Goal: Task Accomplishment & Management: Use online tool/utility

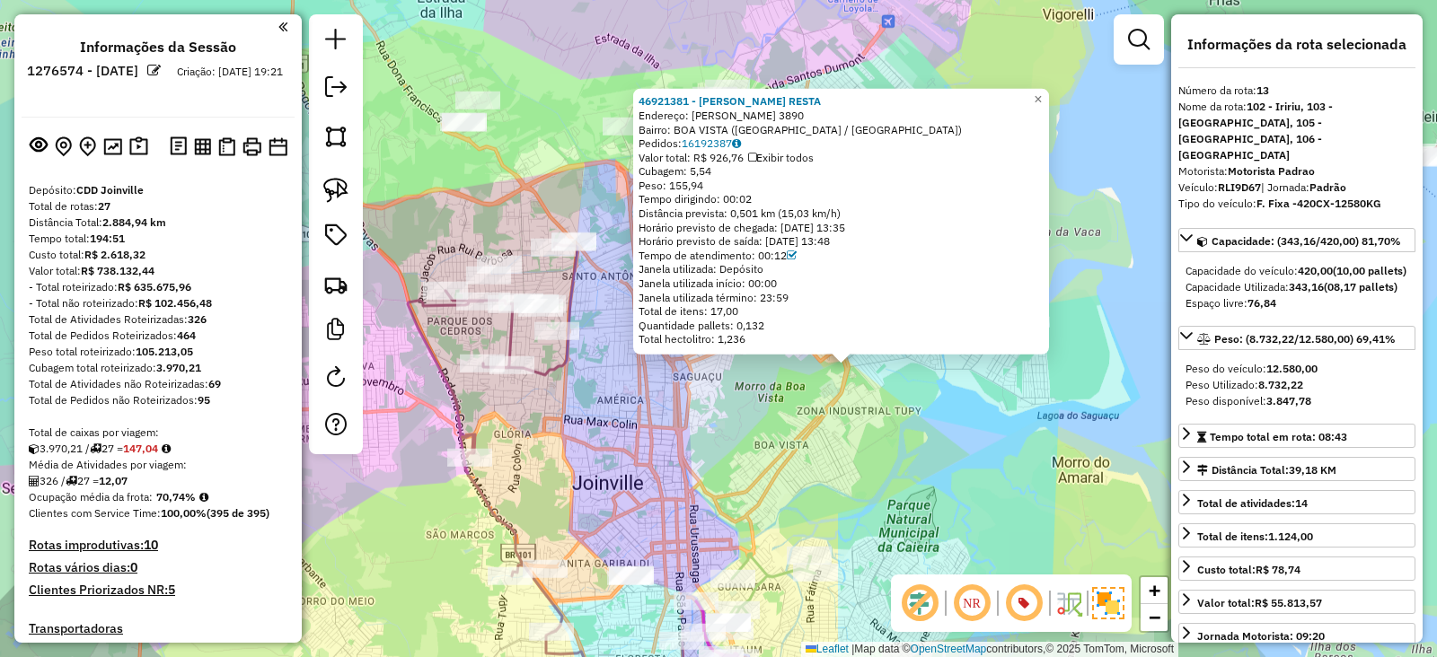
select select "*********"
click at [1022, 518] on div "46921381 - [PERSON_NAME] RESTA Endereço: [PERSON_NAME] 3890 Bairro: [GEOGRAPHIC…" at bounding box center [718, 328] width 1437 height 657
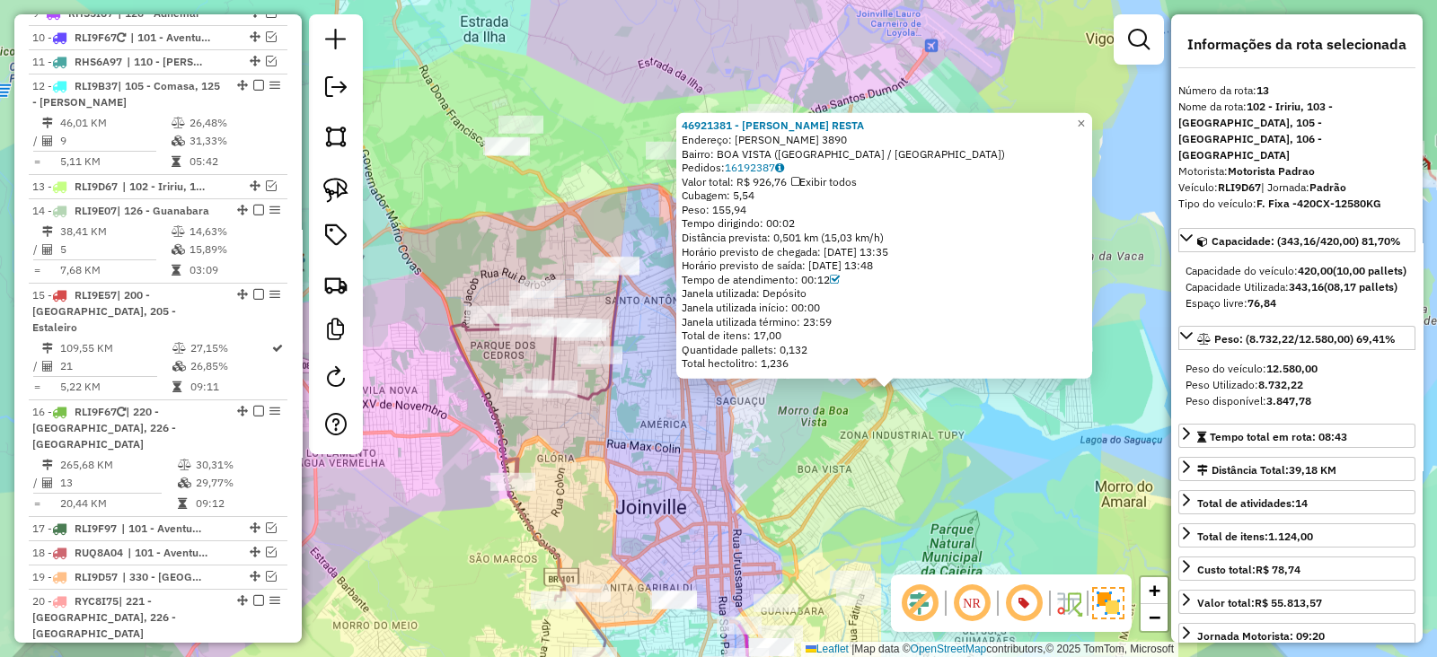
click at [917, 455] on div "46921381 - [PERSON_NAME] RESTA Endereço: [PERSON_NAME] 3890 Bairro: [GEOGRAPHIC…" at bounding box center [718, 328] width 1437 height 657
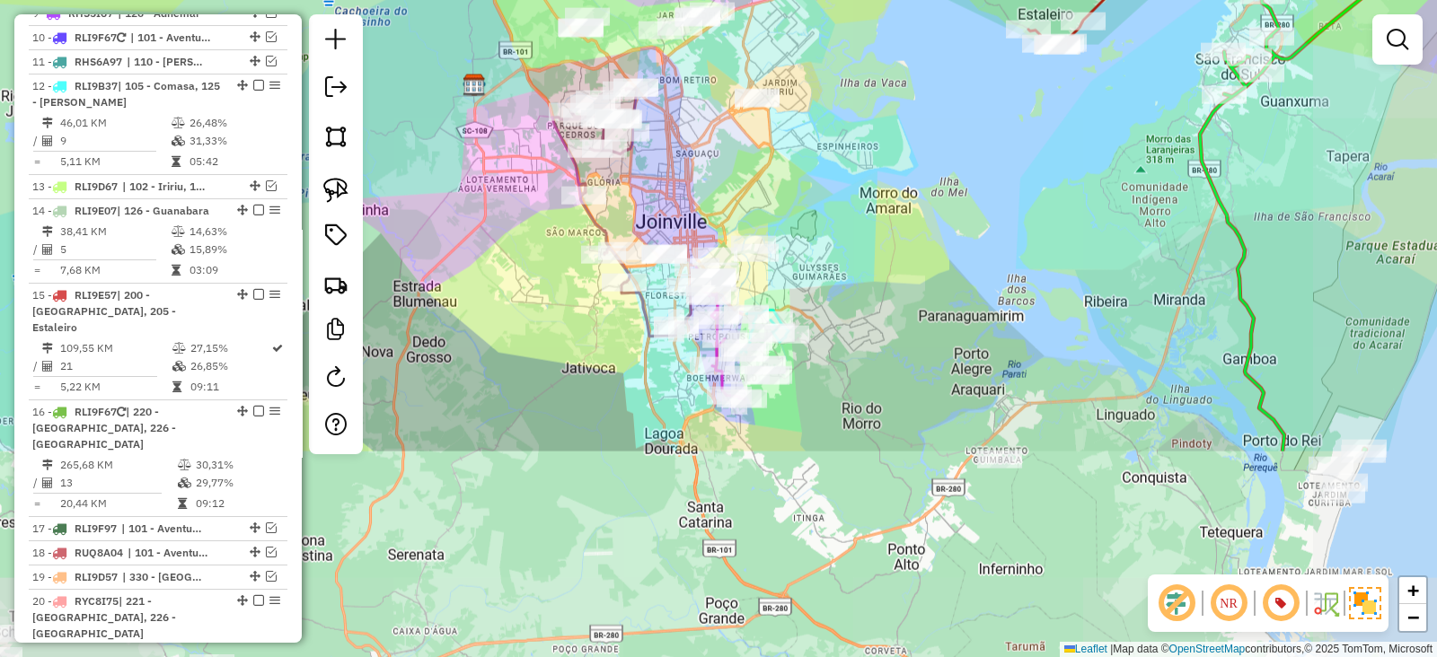
drag, startPoint x: 903, startPoint y: 452, endPoint x: 776, endPoint y: 177, distance: 302.6
click at [776, 177] on div "Janela de atendimento Grade de atendimento Capacidade Transportadoras Veículos …" at bounding box center [718, 328] width 1437 height 657
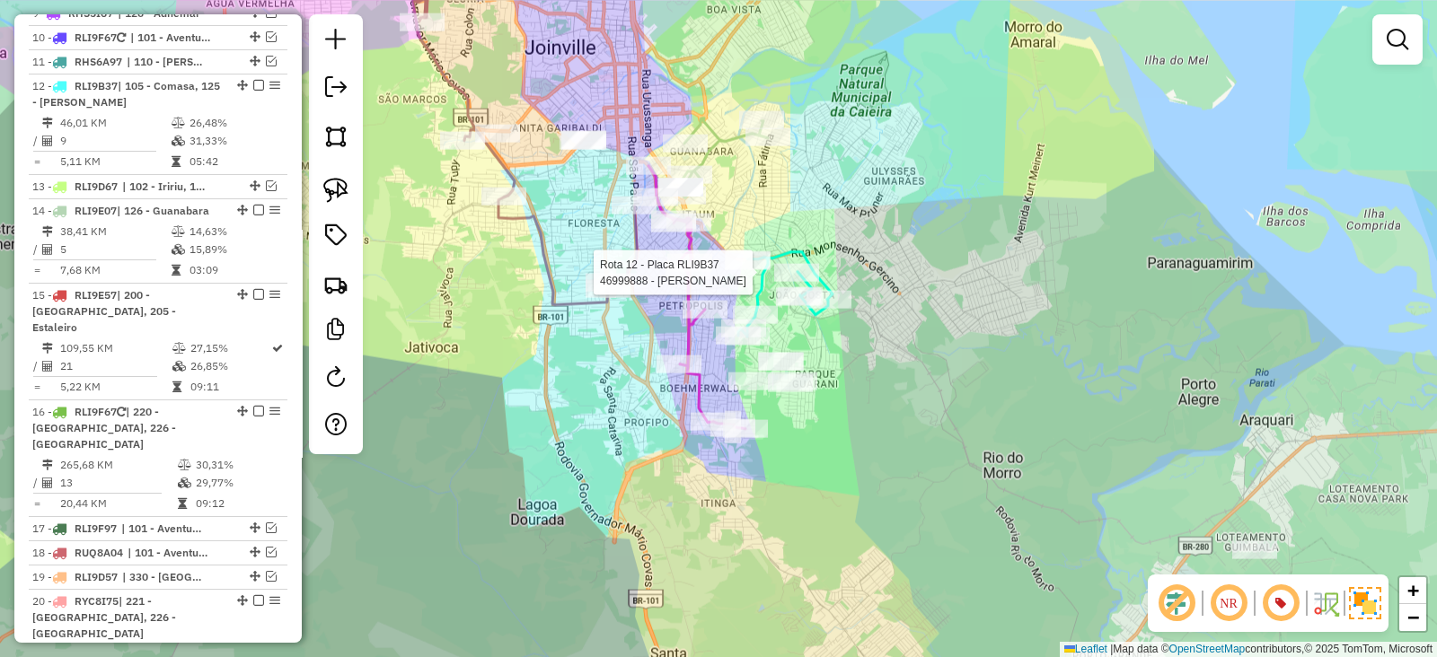
select select "*********"
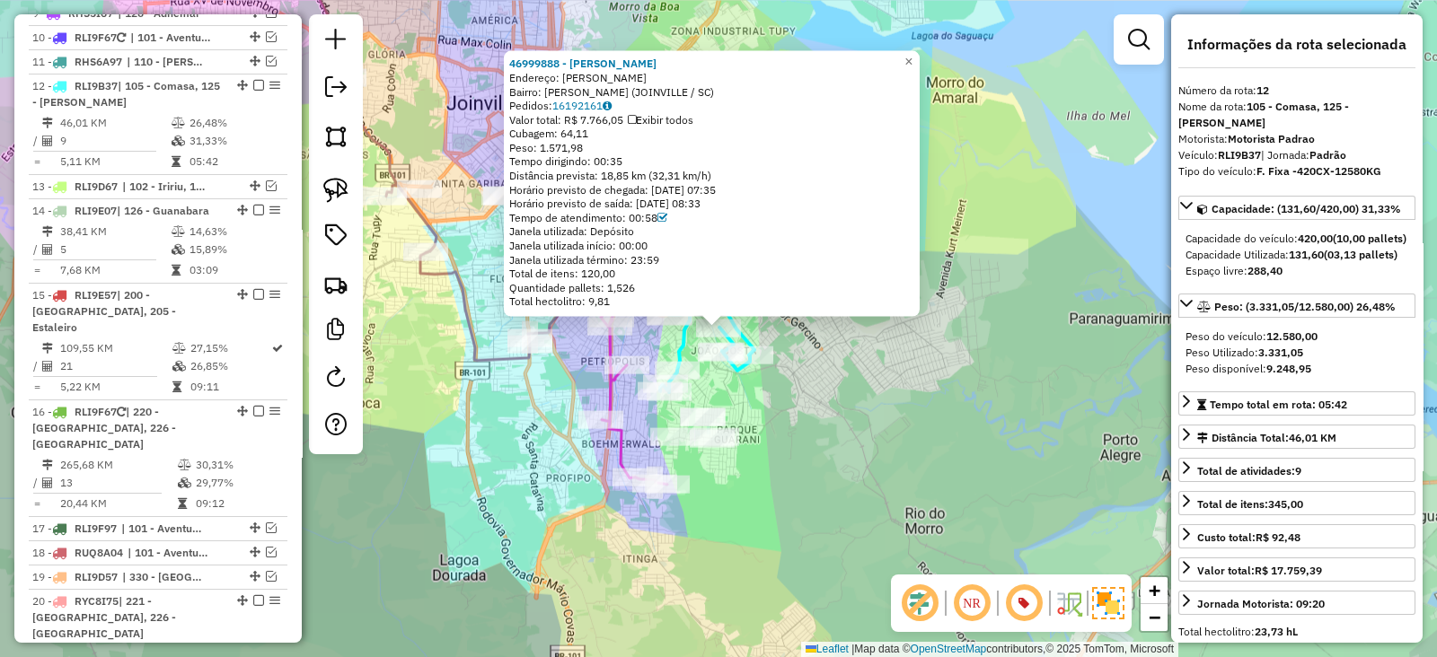
scroll to position [1602, 0]
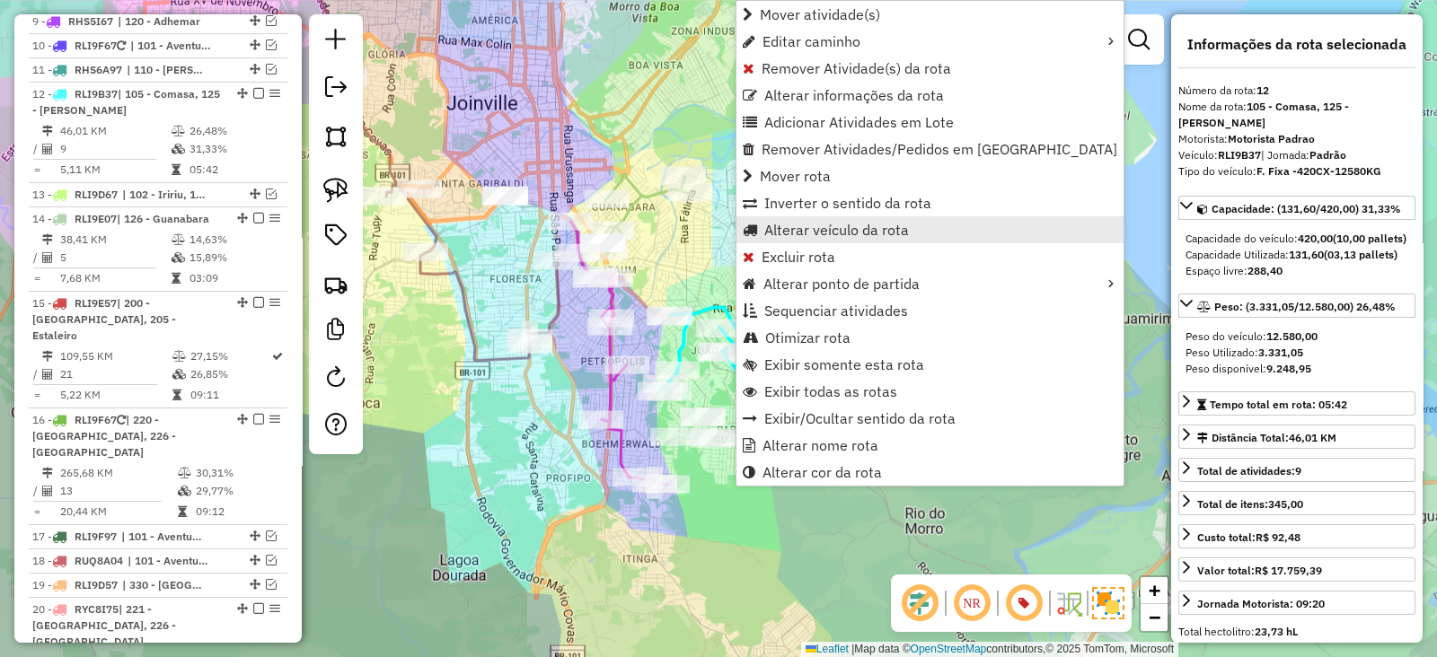
click at [839, 234] on span "Alterar veículo da rota" at bounding box center [836, 230] width 145 height 14
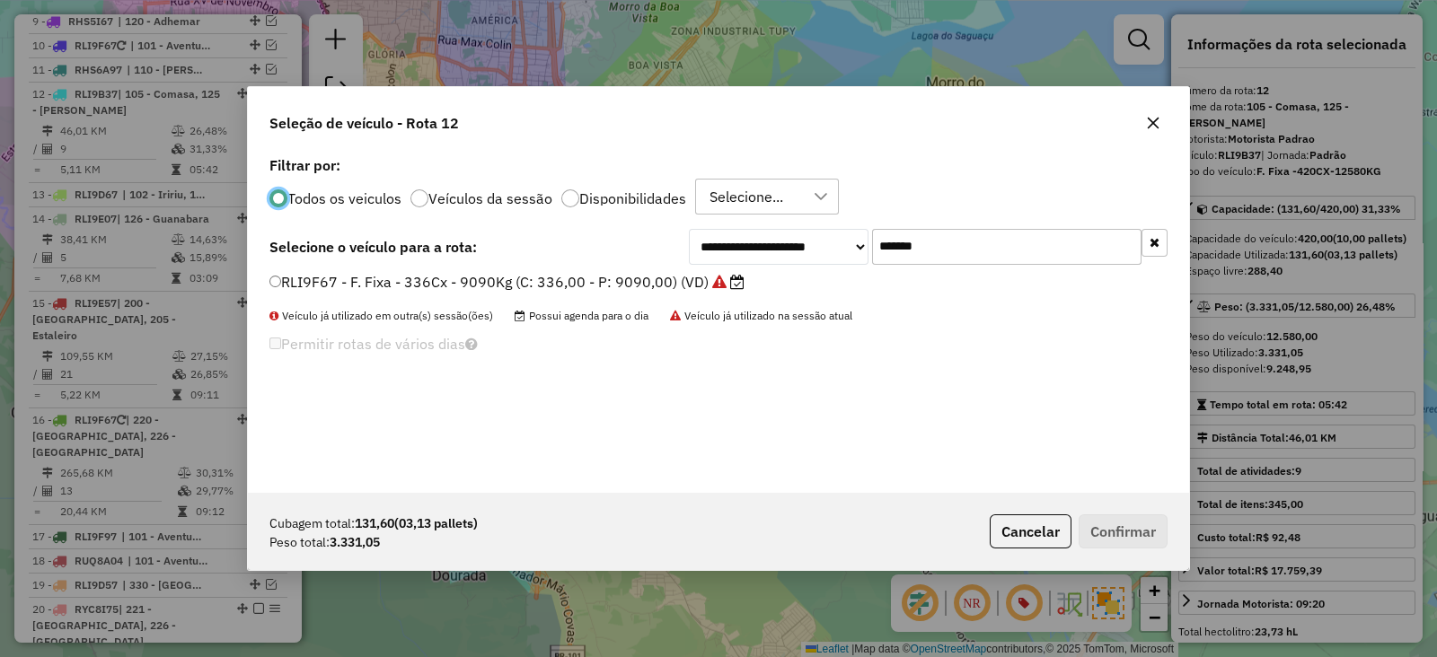
scroll to position [9, 5]
drag, startPoint x: 983, startPoint y: 248, endPoint x: 634, endPoint y: 268, distance: 349.9
click at [653, 253] on div "**********" at bounding box center [718, 247] width 898 height 36
paste input "text"
type input "*******"
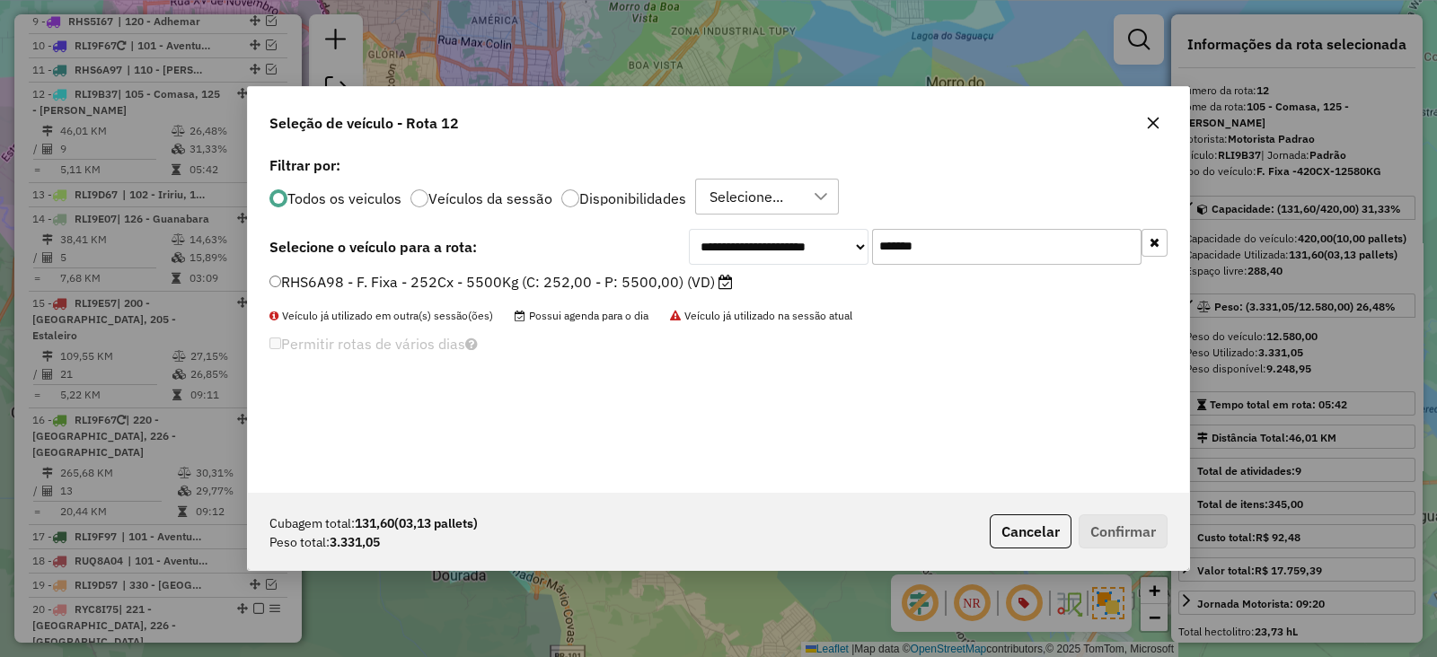
click at [626, 280] on label "RHS6A98 - F. Fixa - 252Cx - 5500Kg (C: 252,00 - P: 5500,00) (VD)" at bounding box center [500, 282] width 463 height 22
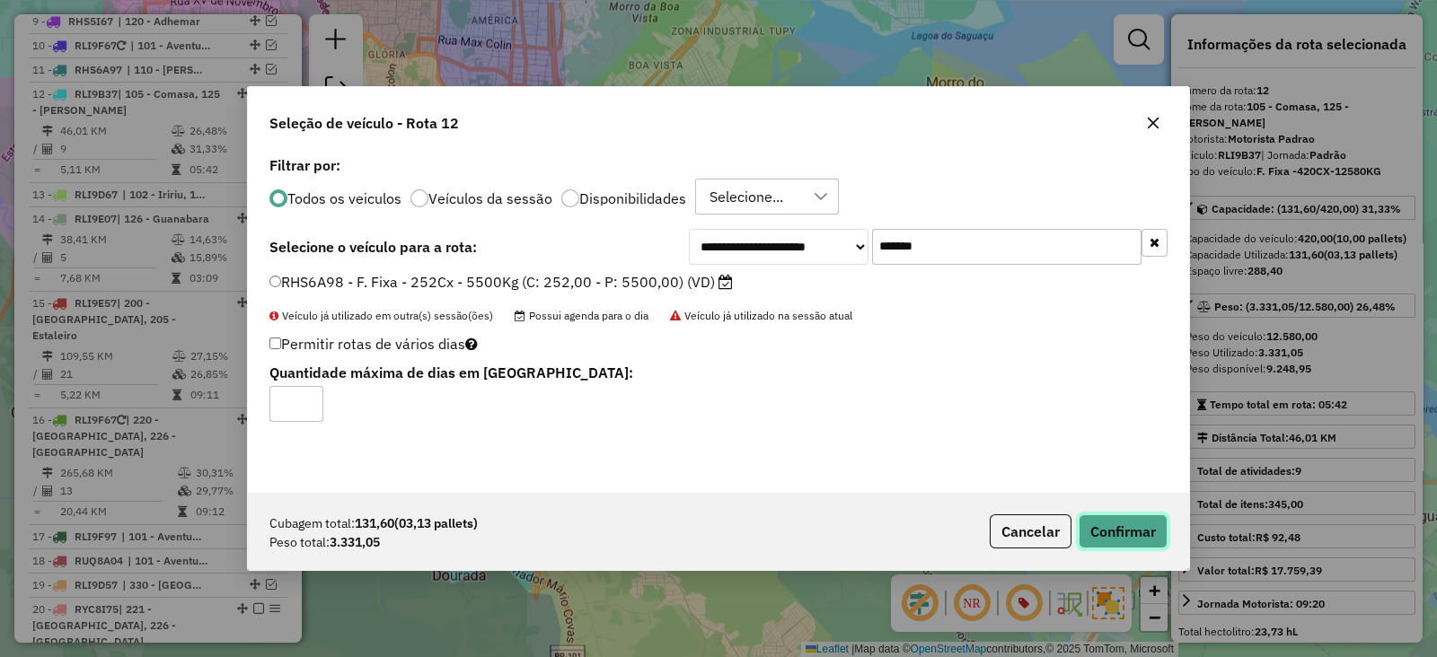
click at [1115, 540] on button "Confirmar" at bounding box center [1123, 532] width 89 height 34
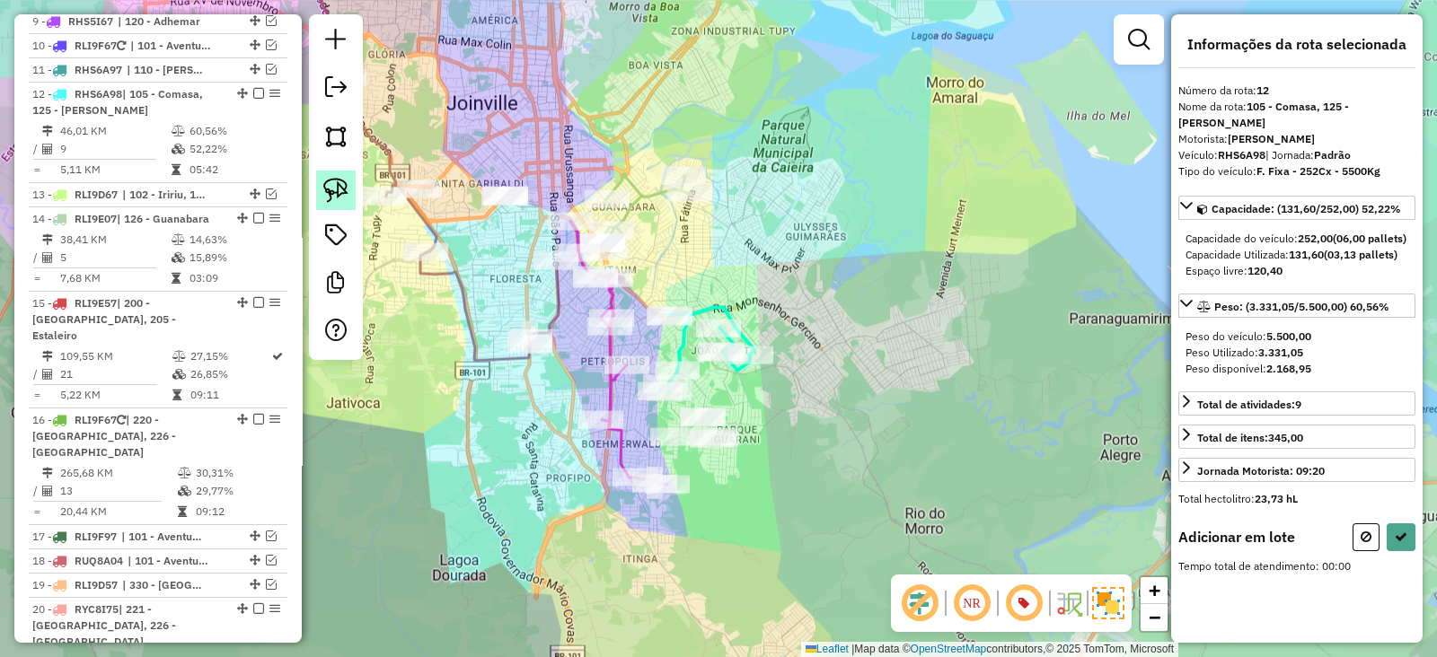
click at [337, 192] on img at bounding box center [335, 190] width 25 height 25
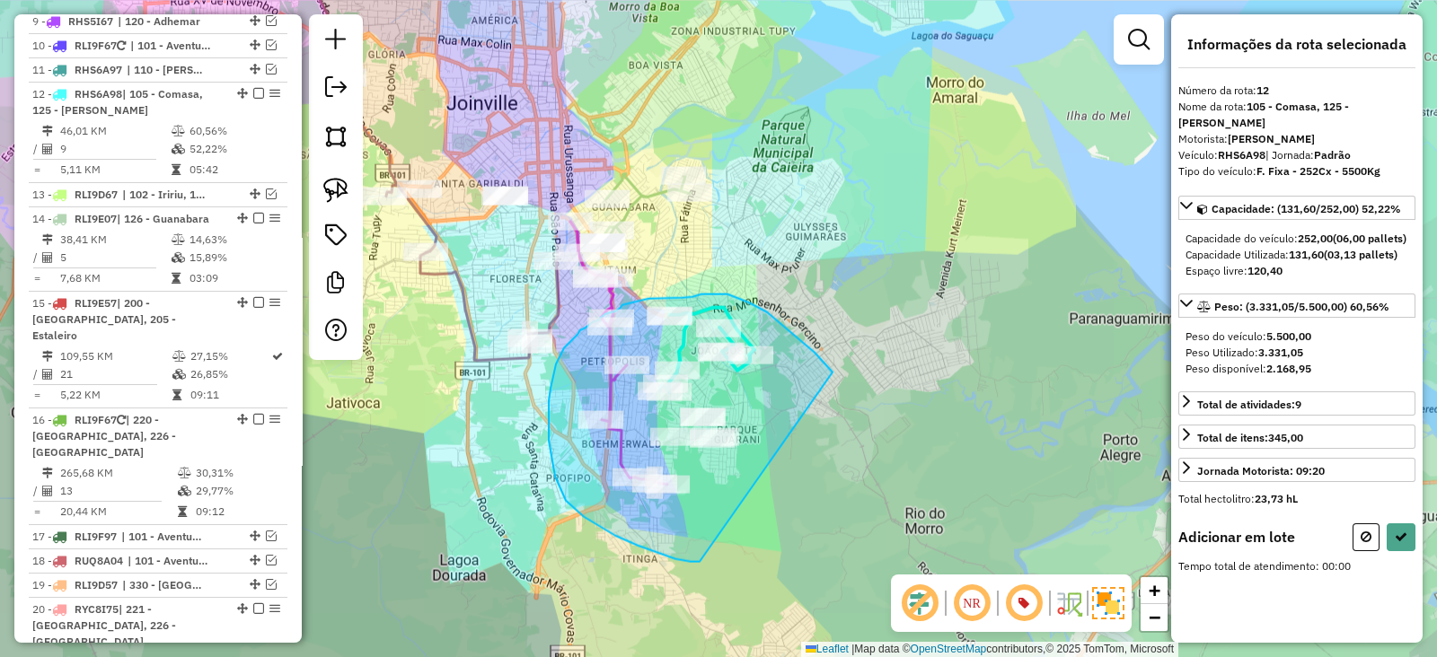
drag, startPoint x: 833, startPoint y: 372, endPoint x: 700, endPoint y: 561, distance: 231.5
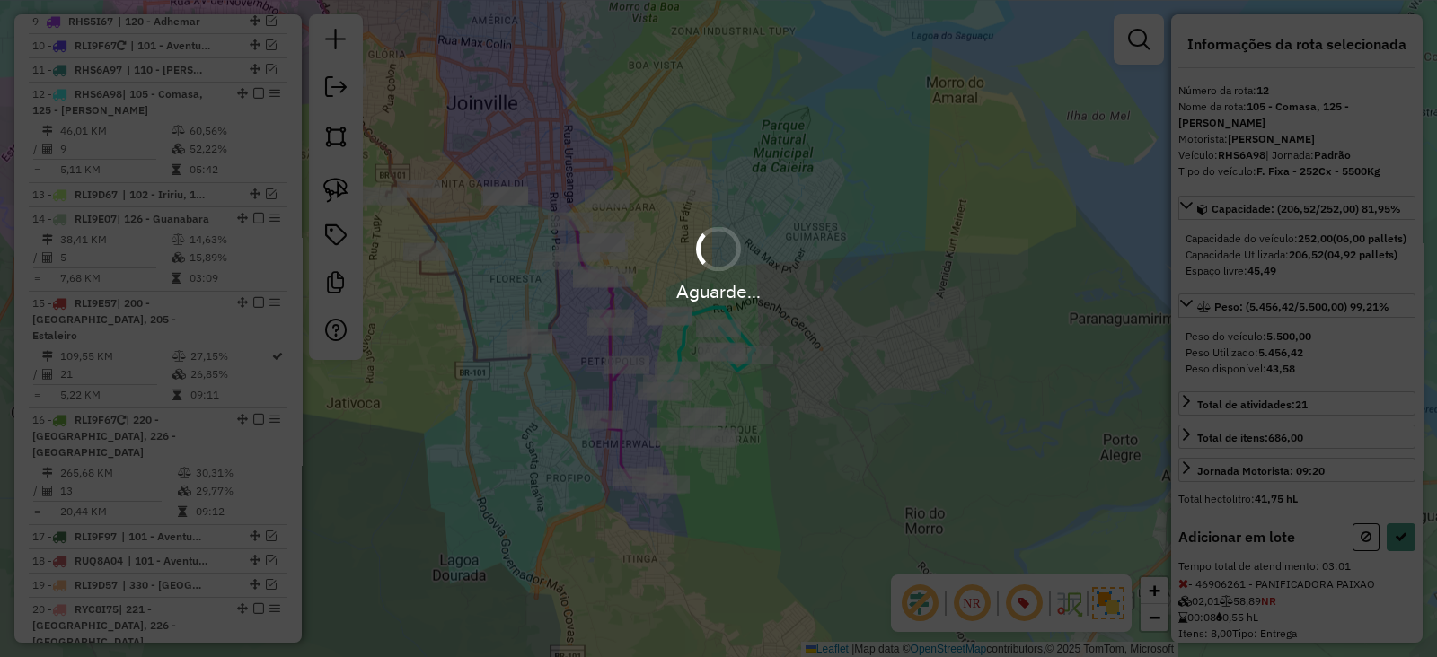
select select "*********"
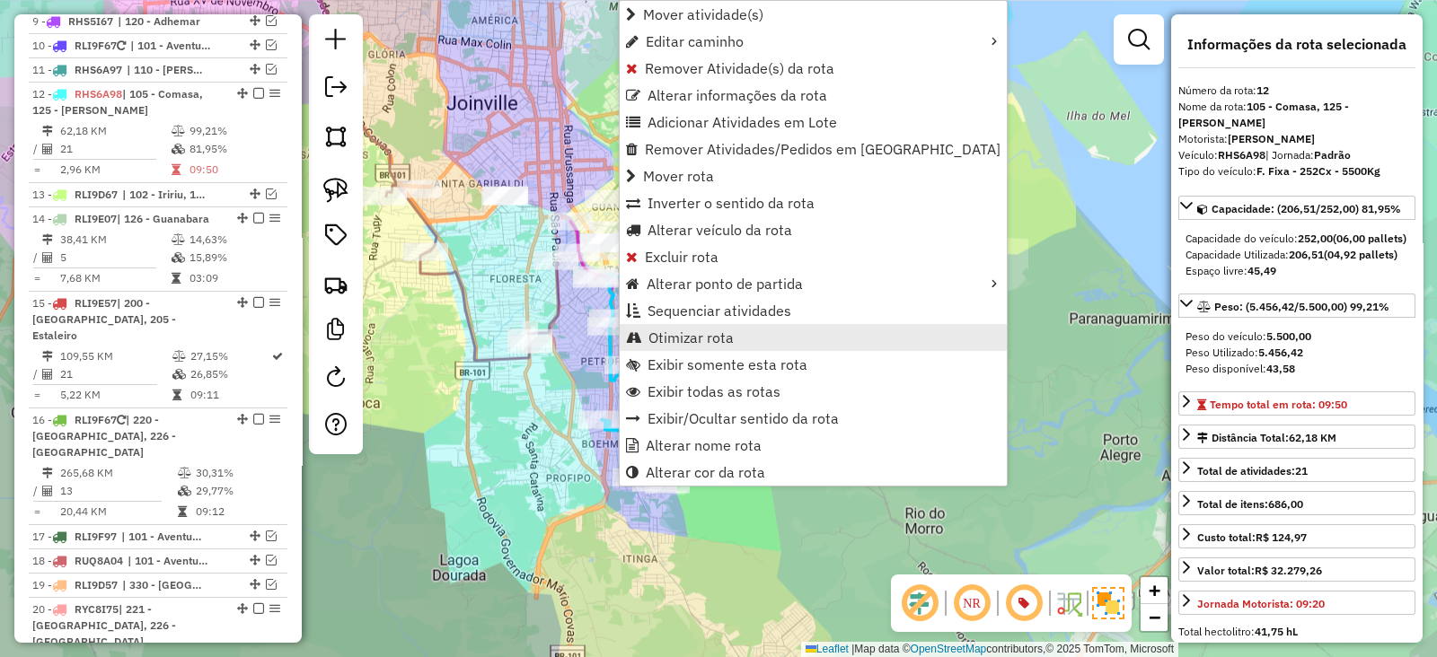
click at [719, 331] on span "Otimizar rota" at bounding box center [690, 338] width 85 height 14
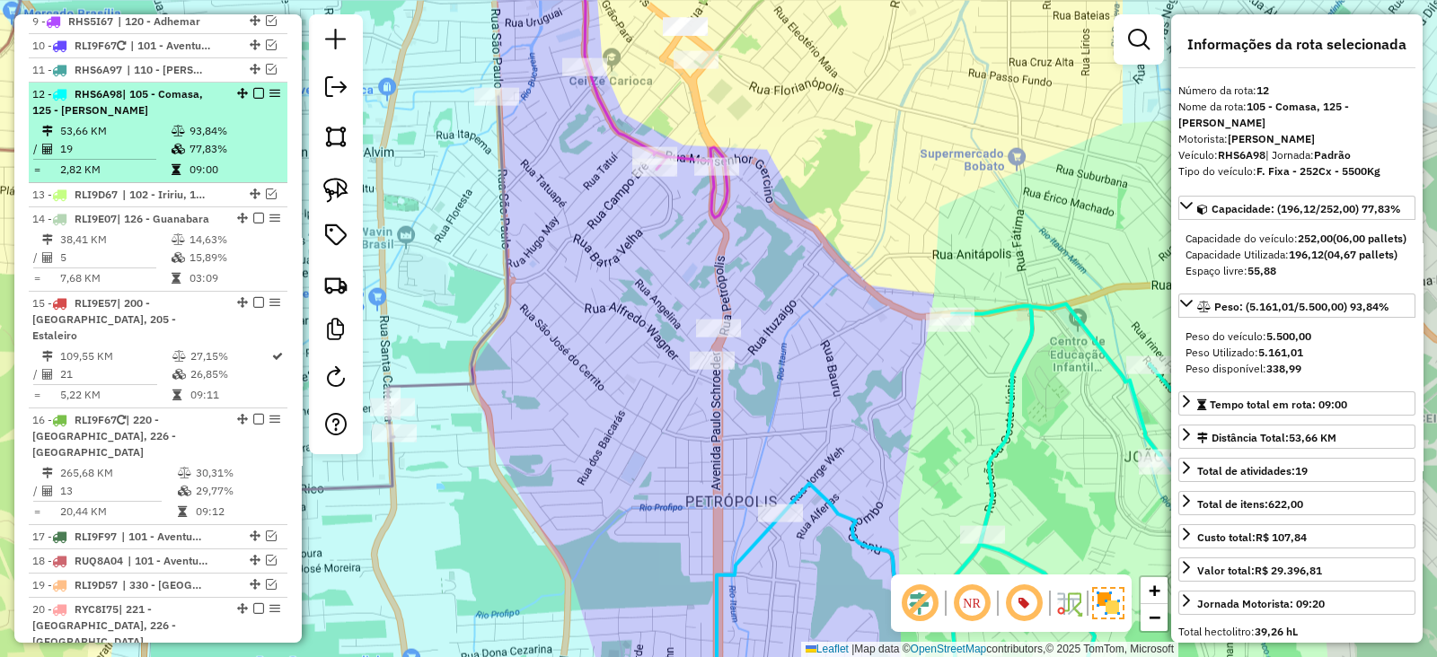
click at [253, 88] on em at bounding box center [258, 93] width 11 height 11
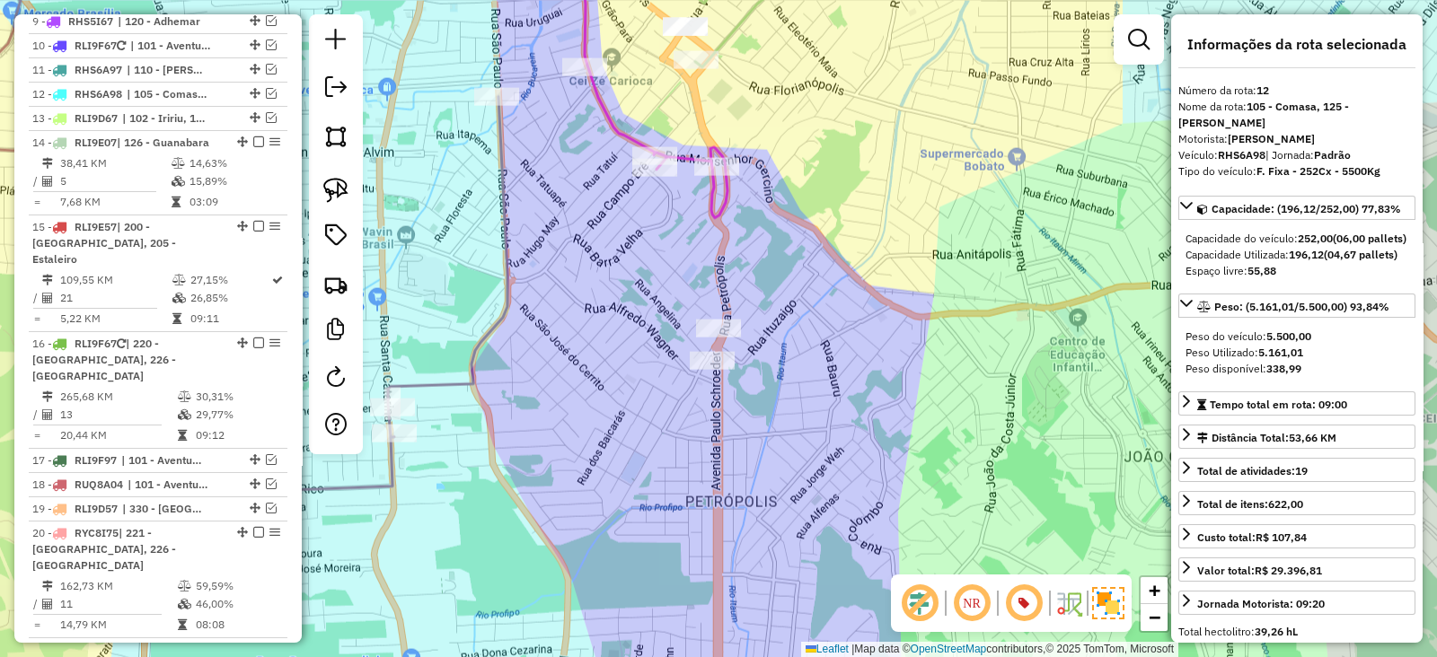
scroll to position [1526, 0]
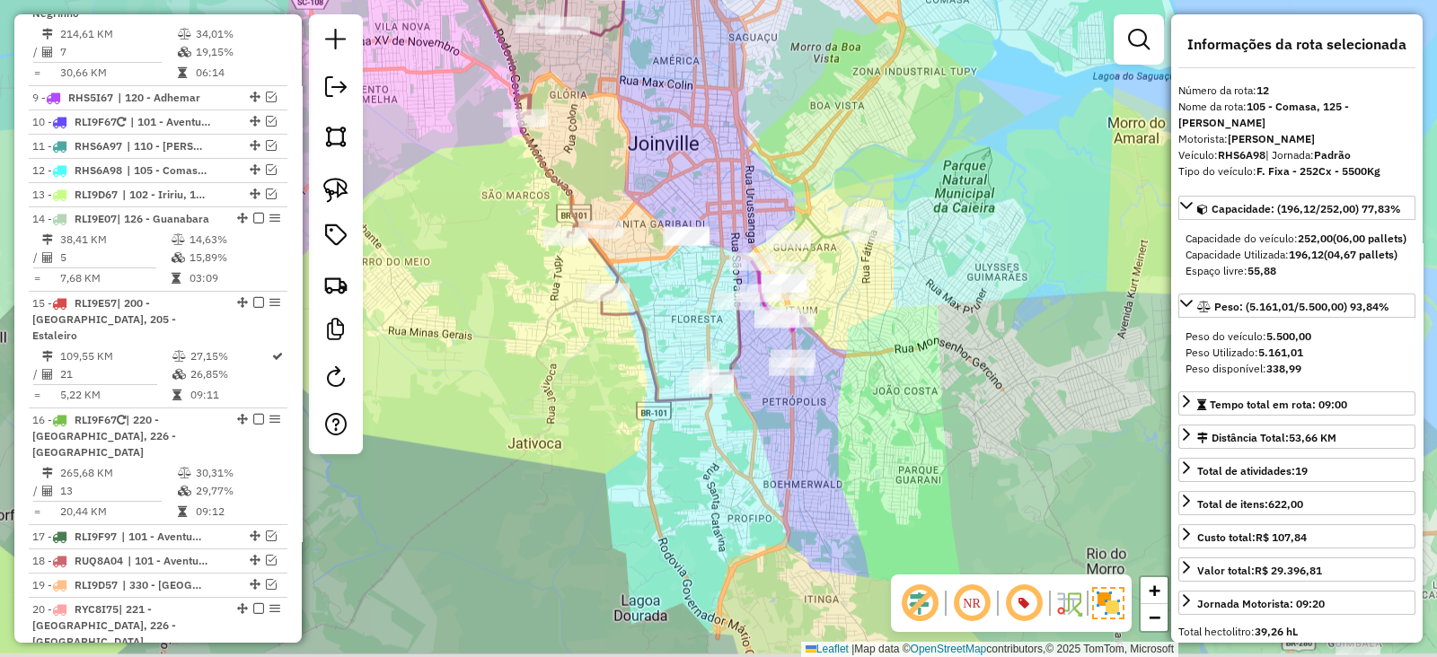
drag, startPoint x: 935, startPoint y: 442, endPoint x: 945, endPoint y: 374, distance: 69.0
click at [945, 374] on div "Janela de atendimento Grade de atendimento Capacidade Transportadoras Veículos …" at bounding box center [718, 328] width 1437 height 657
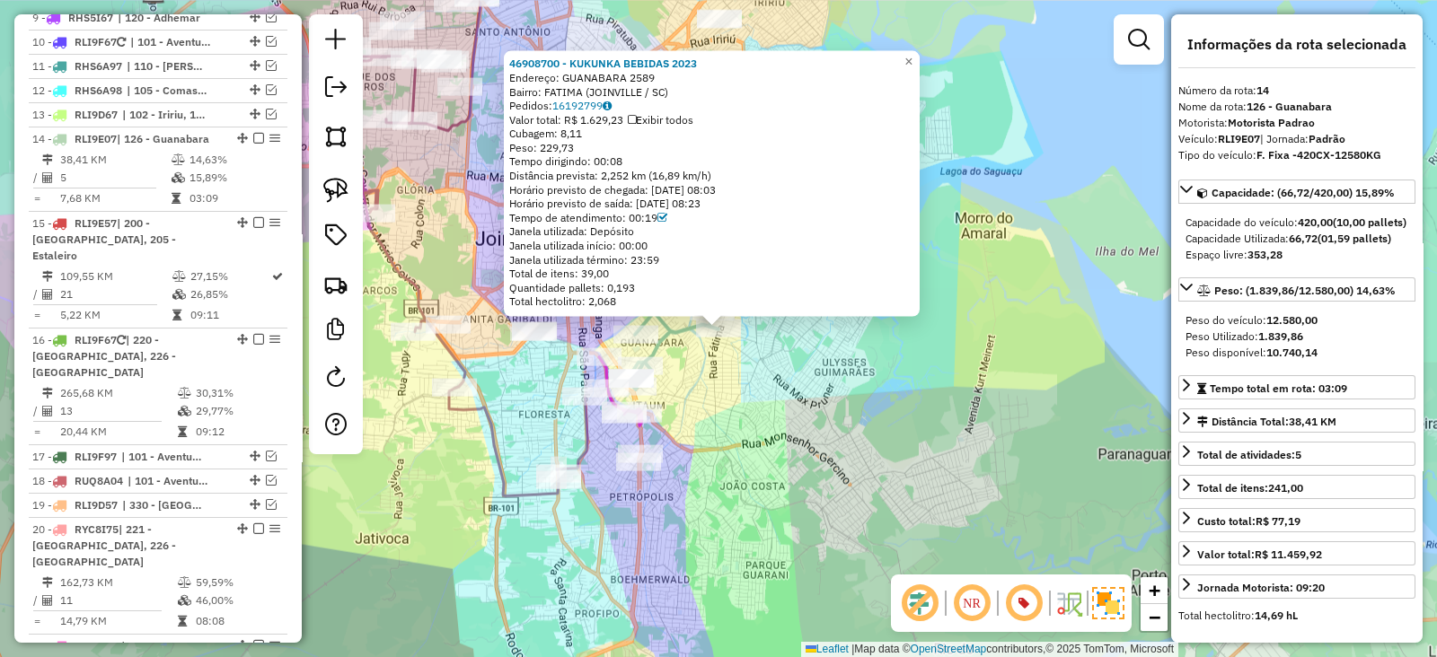
scroll to position [1651, 0]
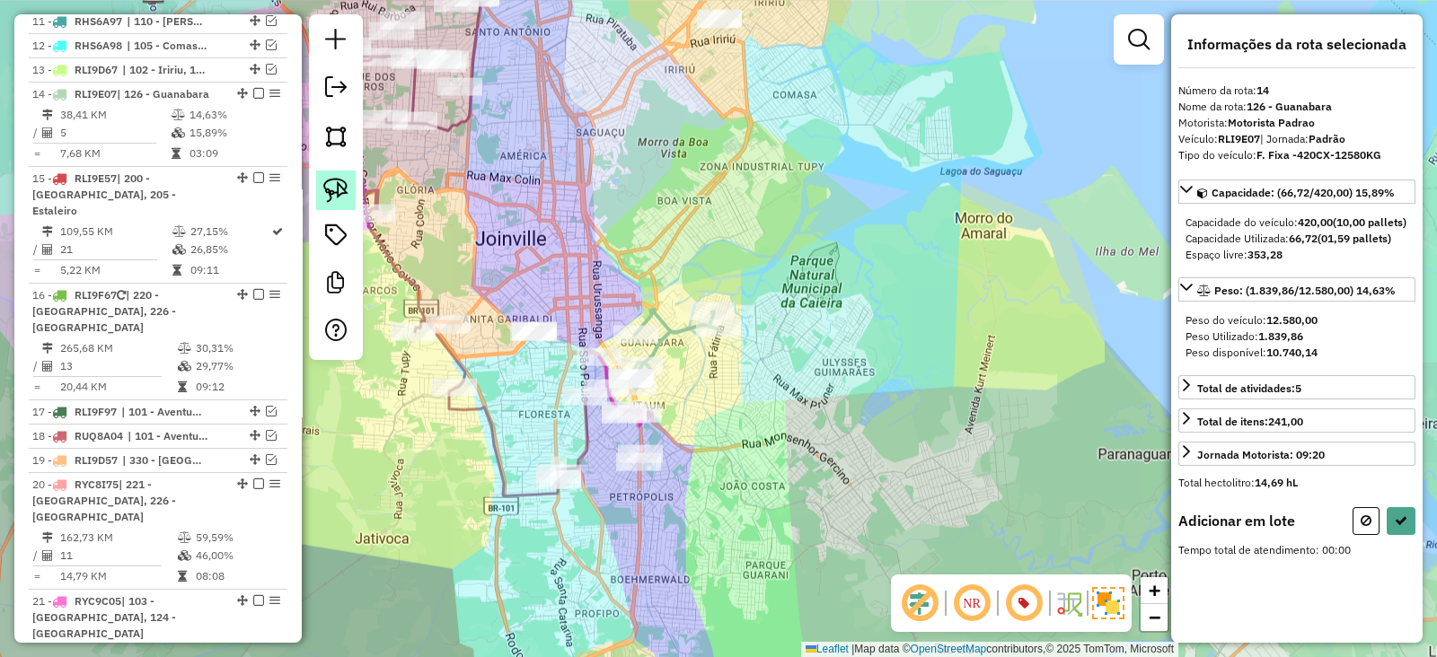
click at [332, 190] on img at bounding box center [335, 190] width 25 height 25
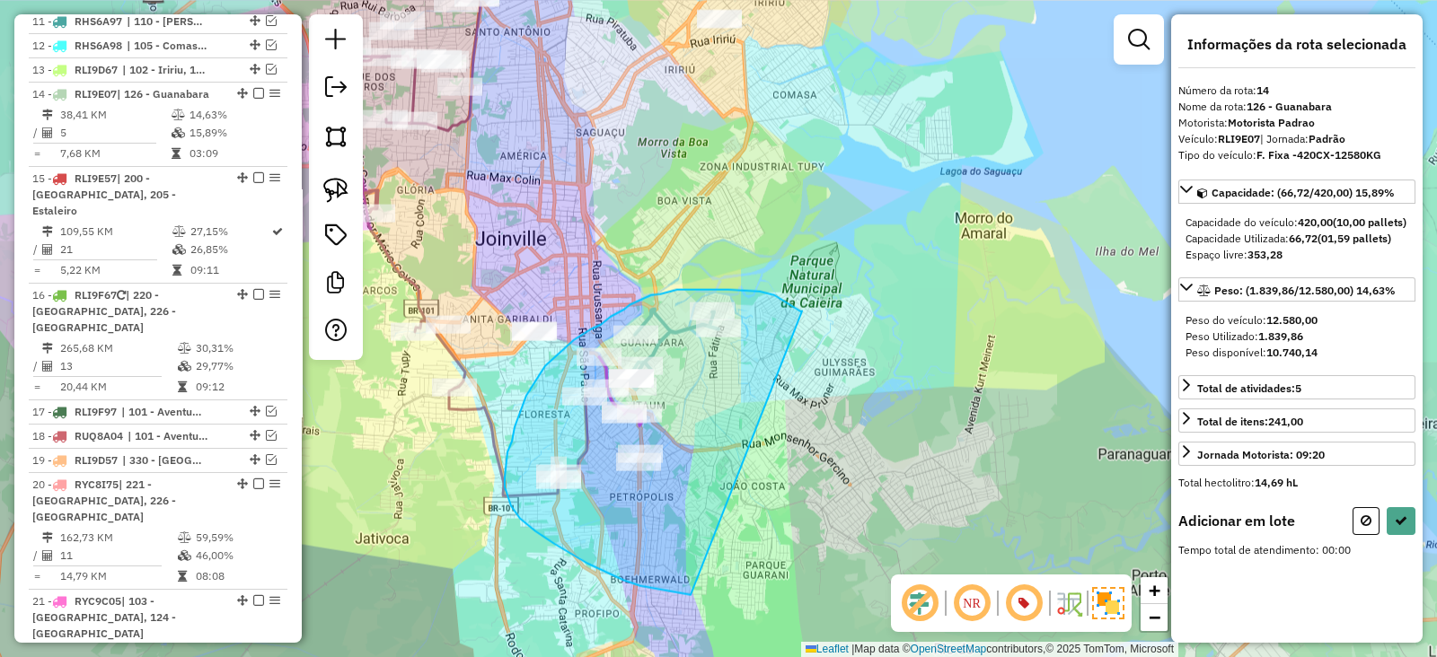
drag, startPoint x: 801, startPoint y: 311, endPoint x: 795, endPoint y: 592, distance: 281.2
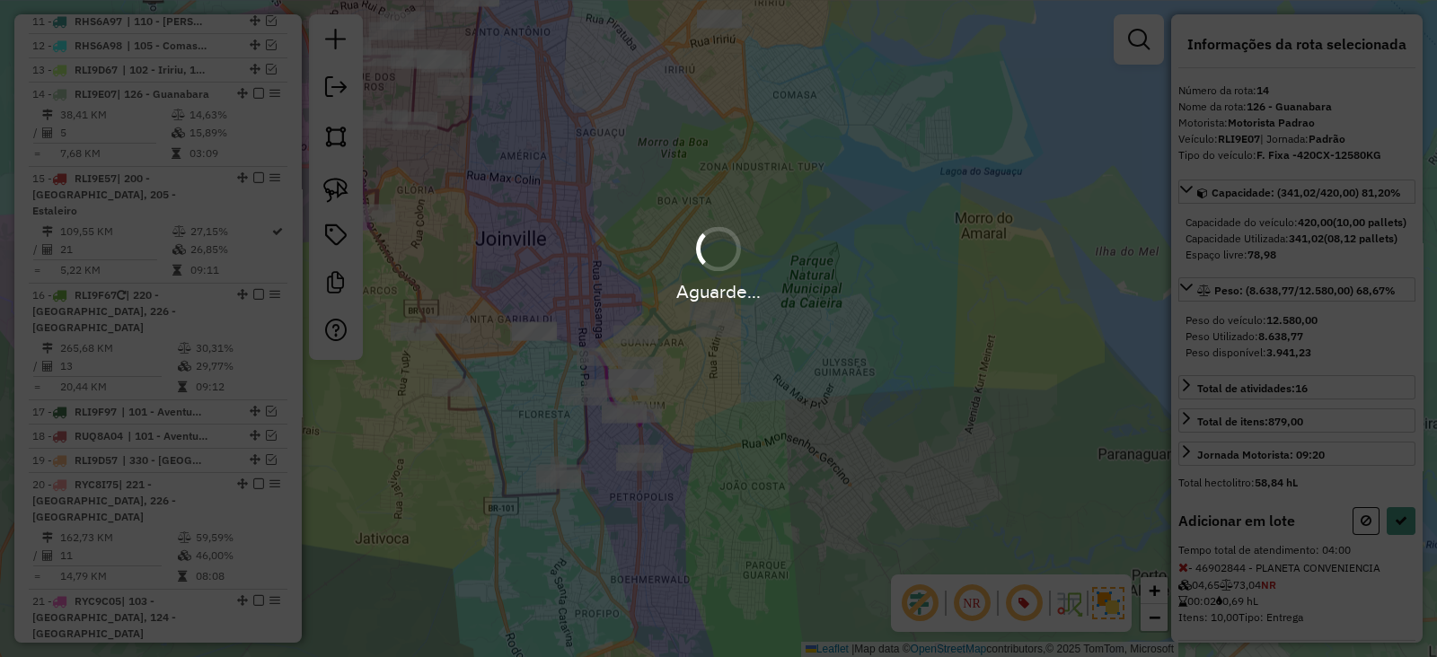
select select "*********"
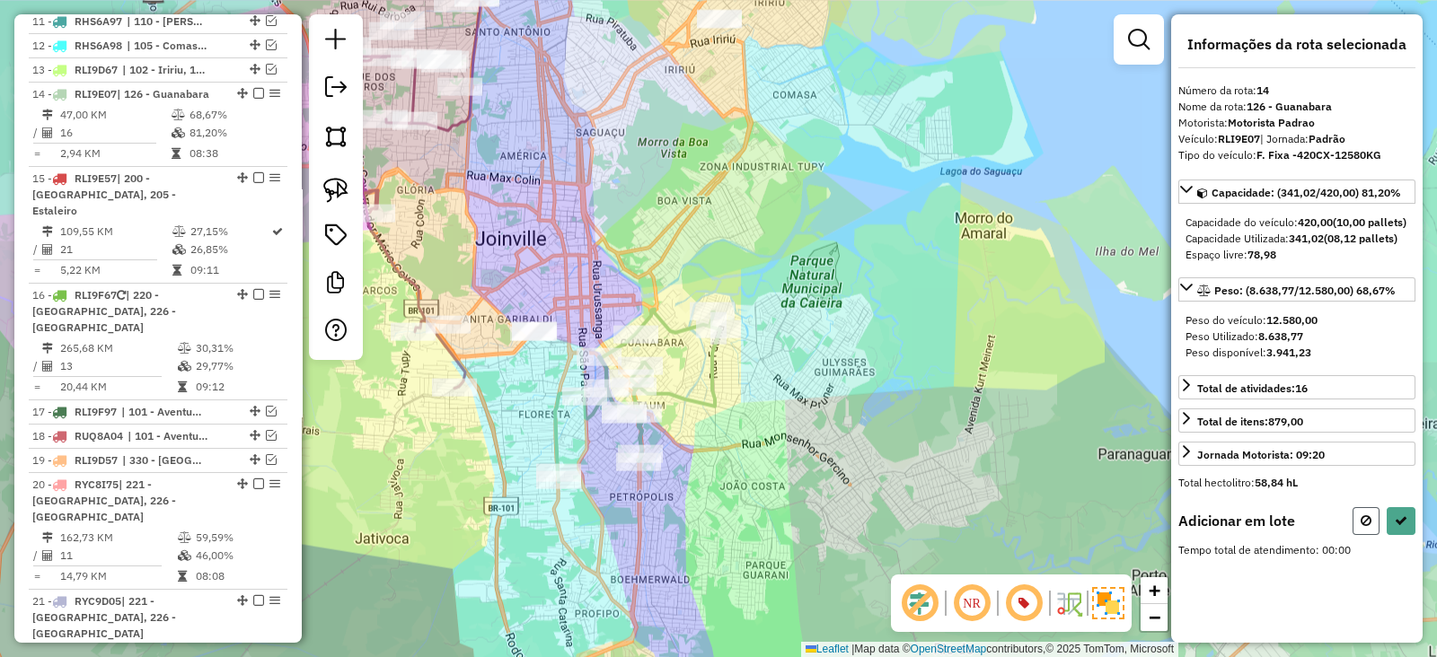
click at [1365, 527] on icon at bounding box center [1366, 521] width 11 height 13
select select "*********"
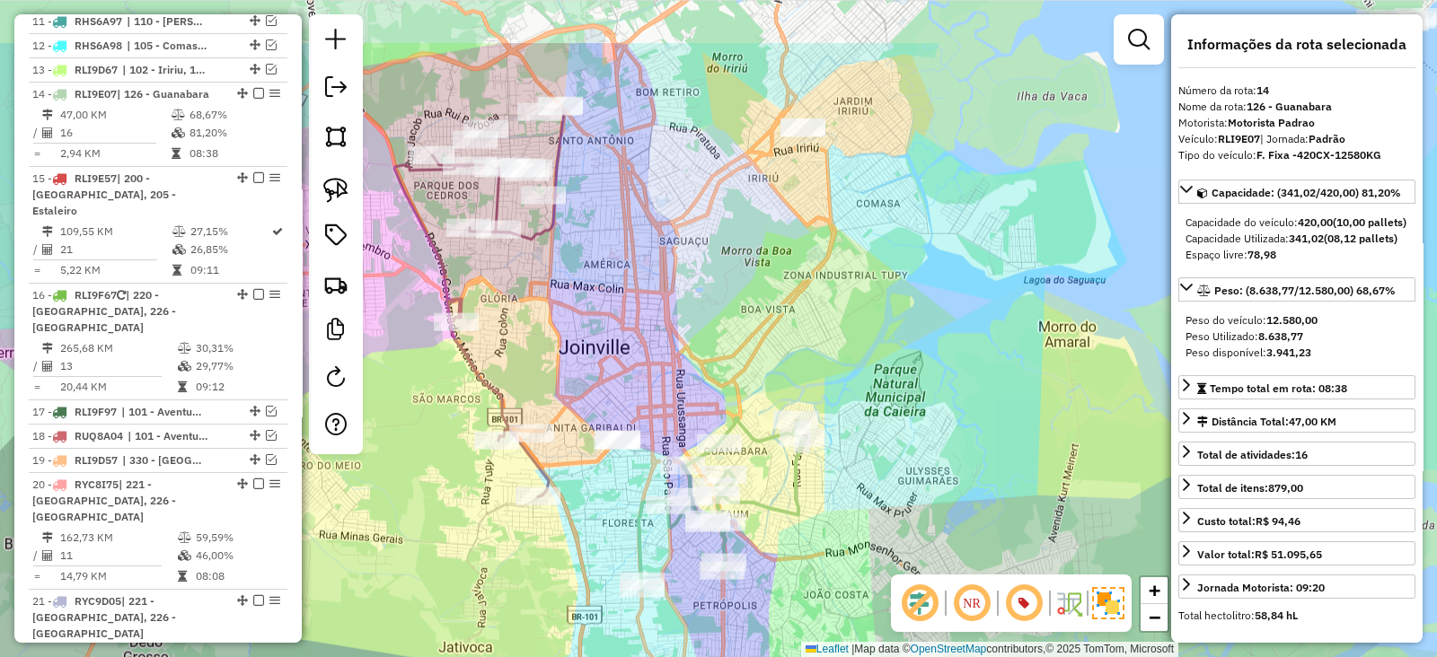
drag, startPoint x: 799, startPoint y: 384, endPoint x: 886, endPoint y: 486, distance: 134.4
click at [886, 486] on div "Janela de atendimento Grade de atendimento Capacidade Transportadoras Veículos …" at bounding box center [718, 328] width 1437 height 657
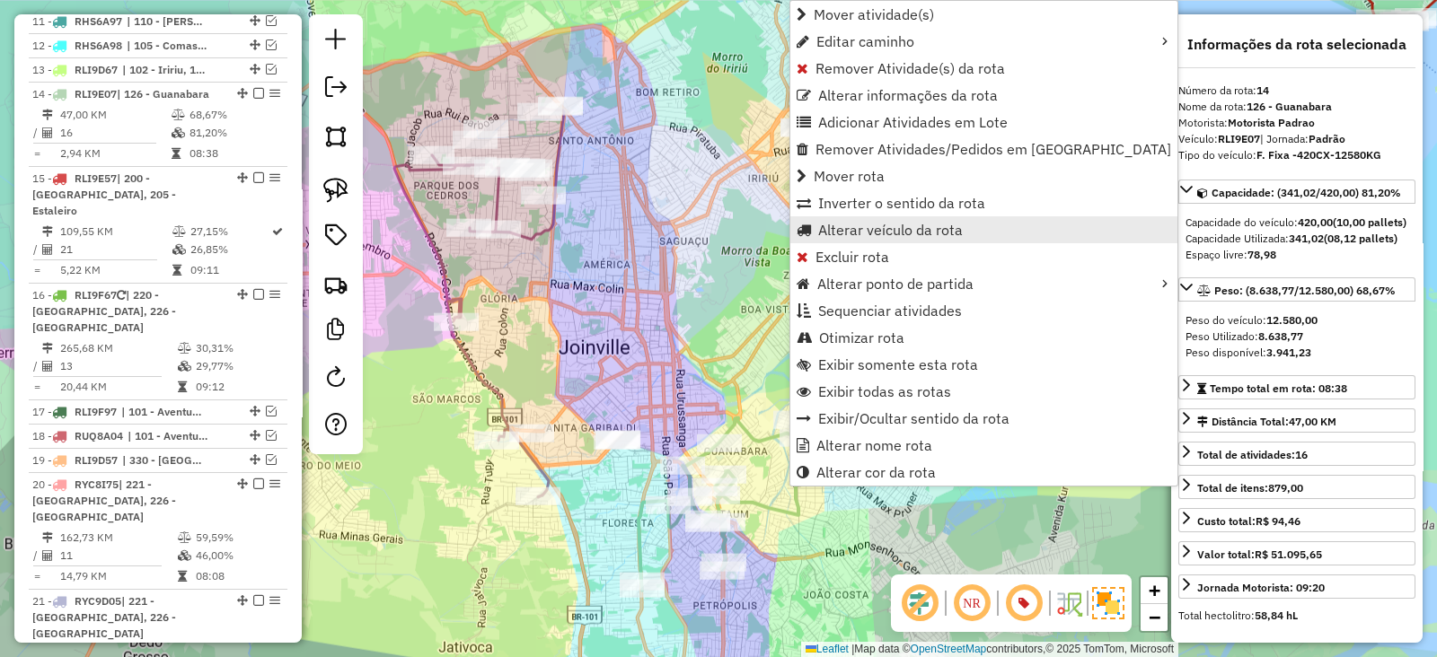
click at [847, 228] on span "Alterar veículo da rota" at bounding box center [890, 230] width 145 height 14
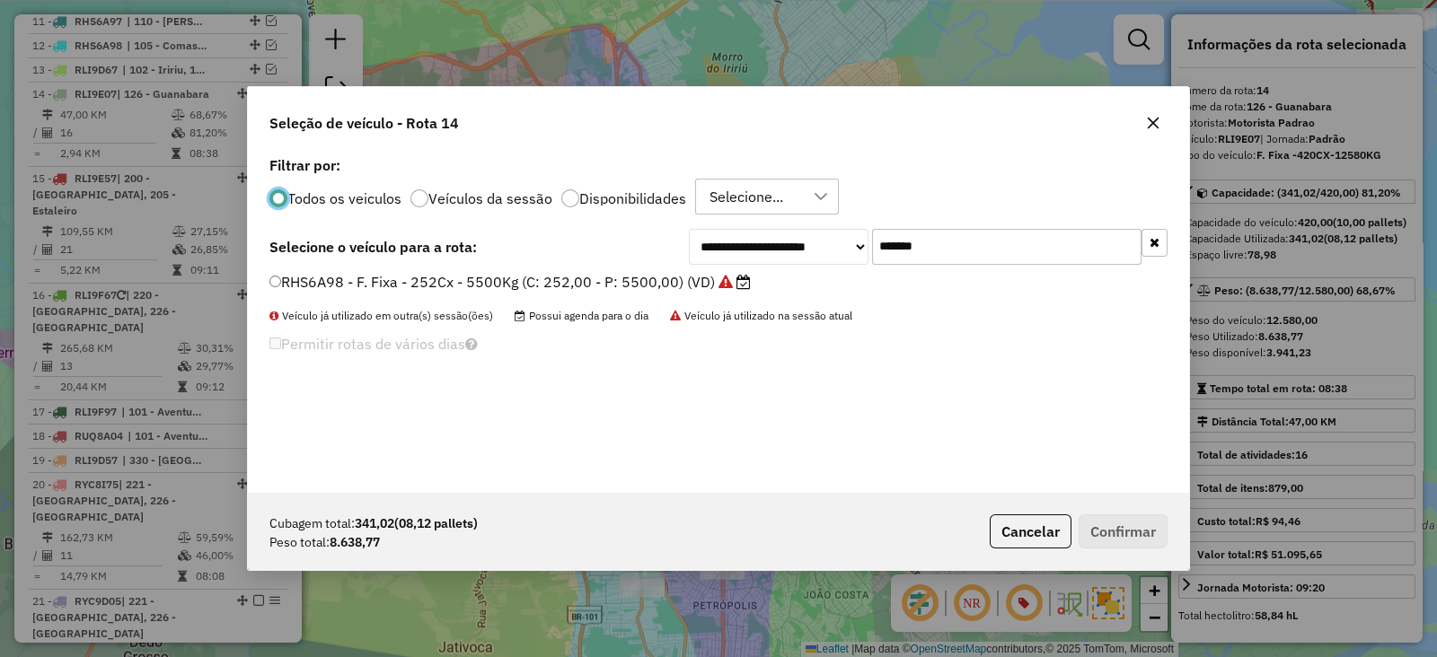
scroll to position [9, 5]
drag, startPoint x: 1002, startPoint y: 242, endPoint x: 754, endPoint y: 250, distance: 248.0
click at [754, 250] on div "**********" at bounding box center [928, 247] width 479 height 36
paste input "text"
type input "*******"
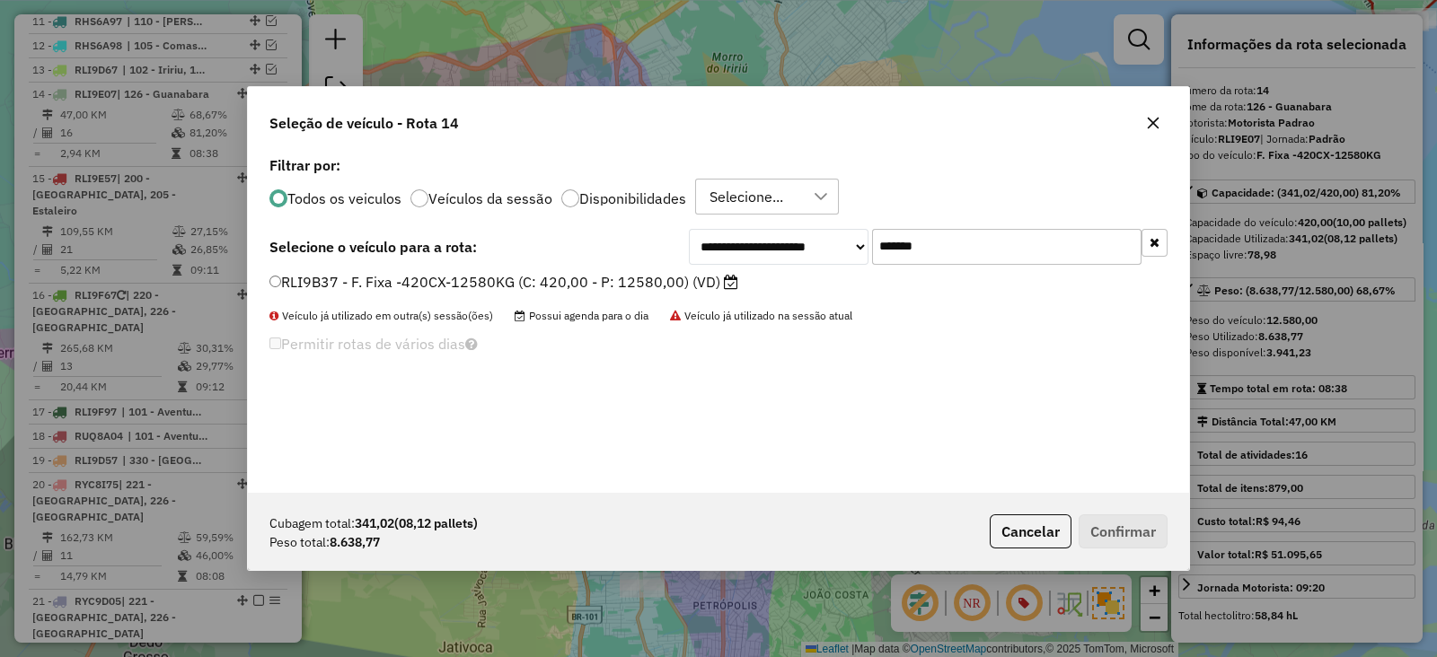
click at [701, 284] on label "RLI9B37 - F. Fixa -420CX-12580KG (C: 420,00 - P: 12580,00) (VD)" at bounding box center [503, 282] width 469 height 22
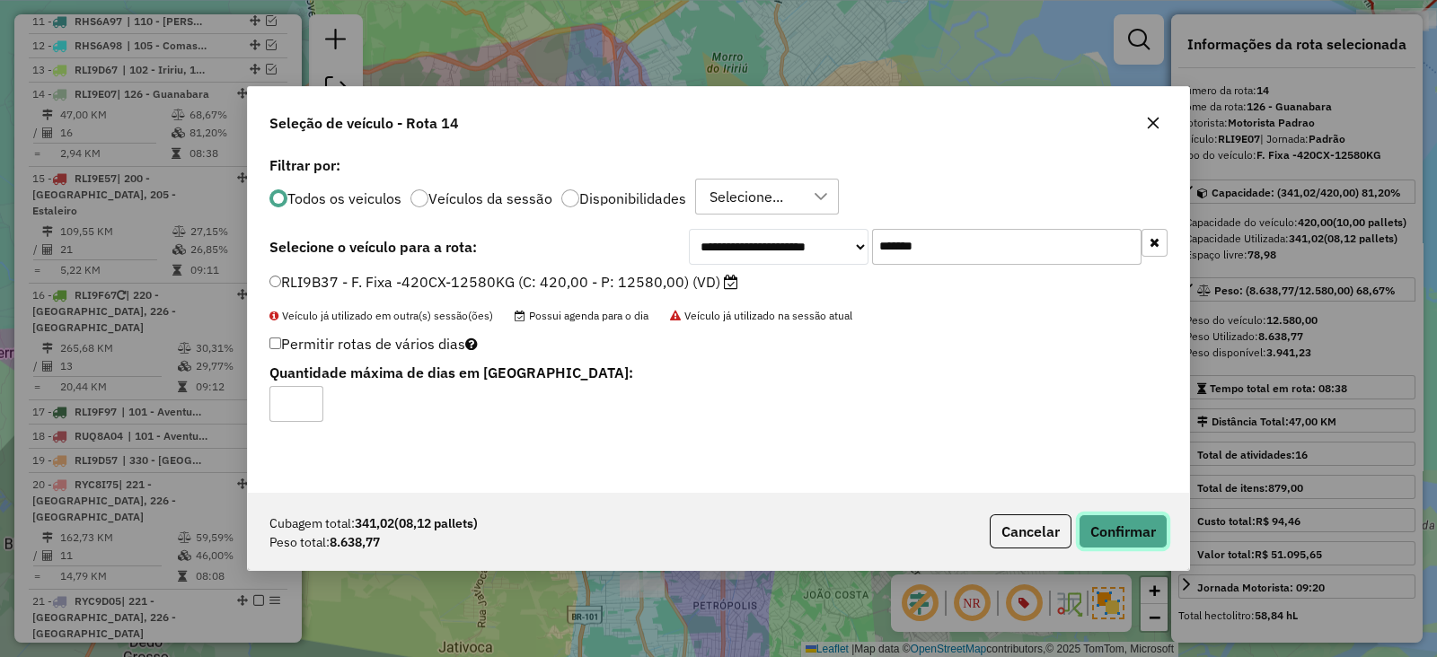
click at [1113, 535] on button "Confirmar" at bounding box center [1123, 532] width 89 height 34
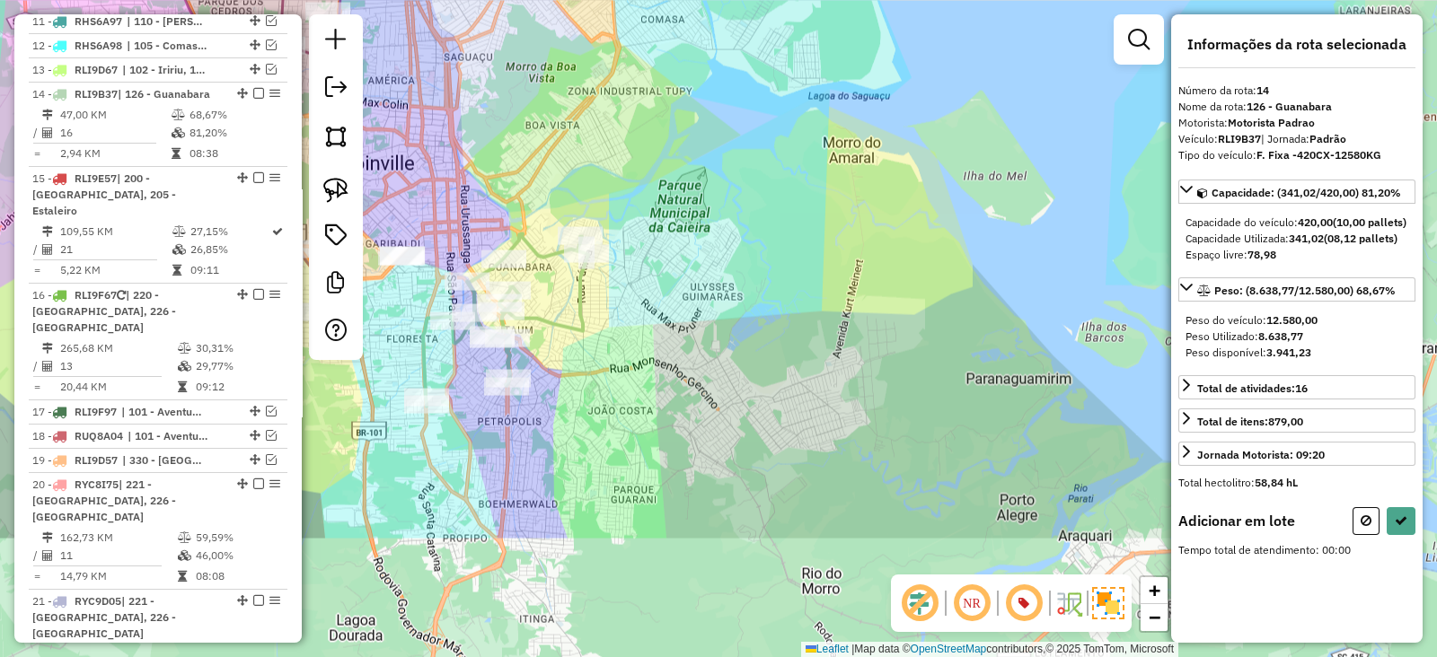
drag, startPoint x: 866, startPoint y: 290, endPoint x: 617, endPoint y: 424, distance: 282.5
click at [617, 424] on div "Janela de atendimento Grade de atendimento Capacidade Transportadoras Veículos …" at bounding box center [718, 328] width 1437 height 657
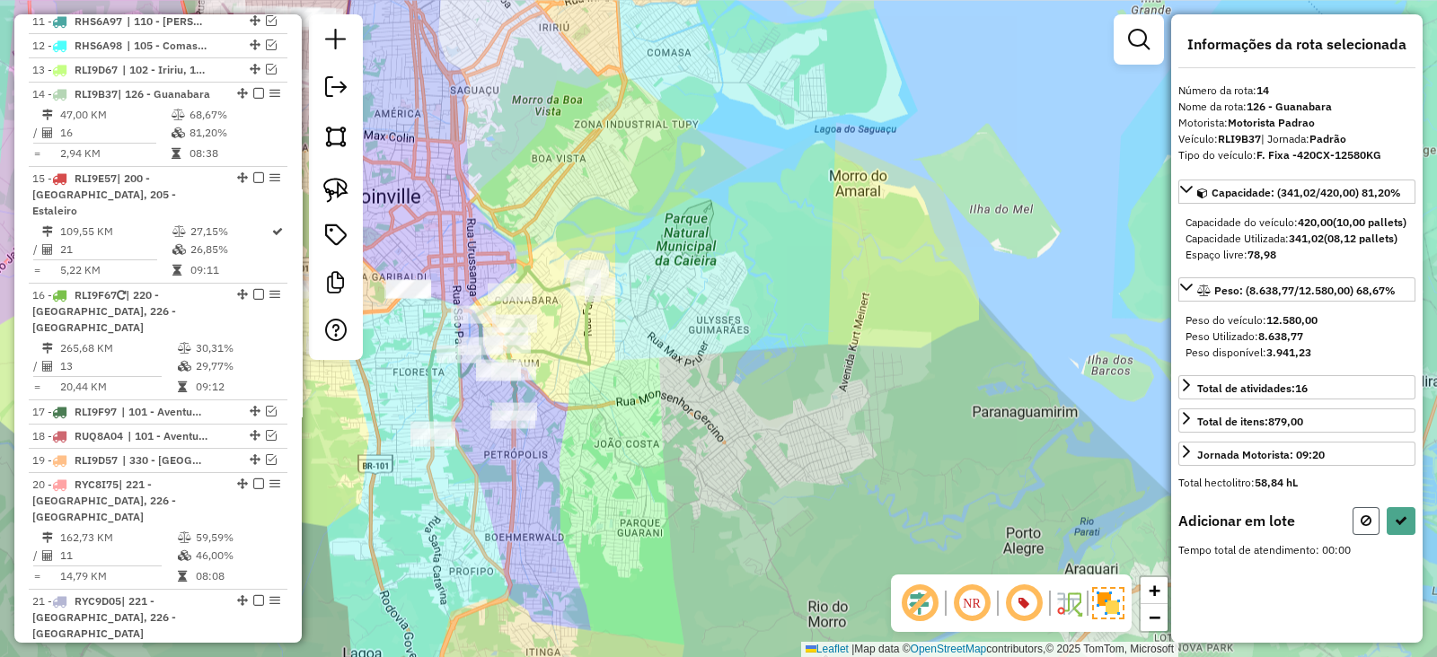
click at [1361, 527] on icon at bounding box center [1366, 521] width 11 height 13
select select "*********"
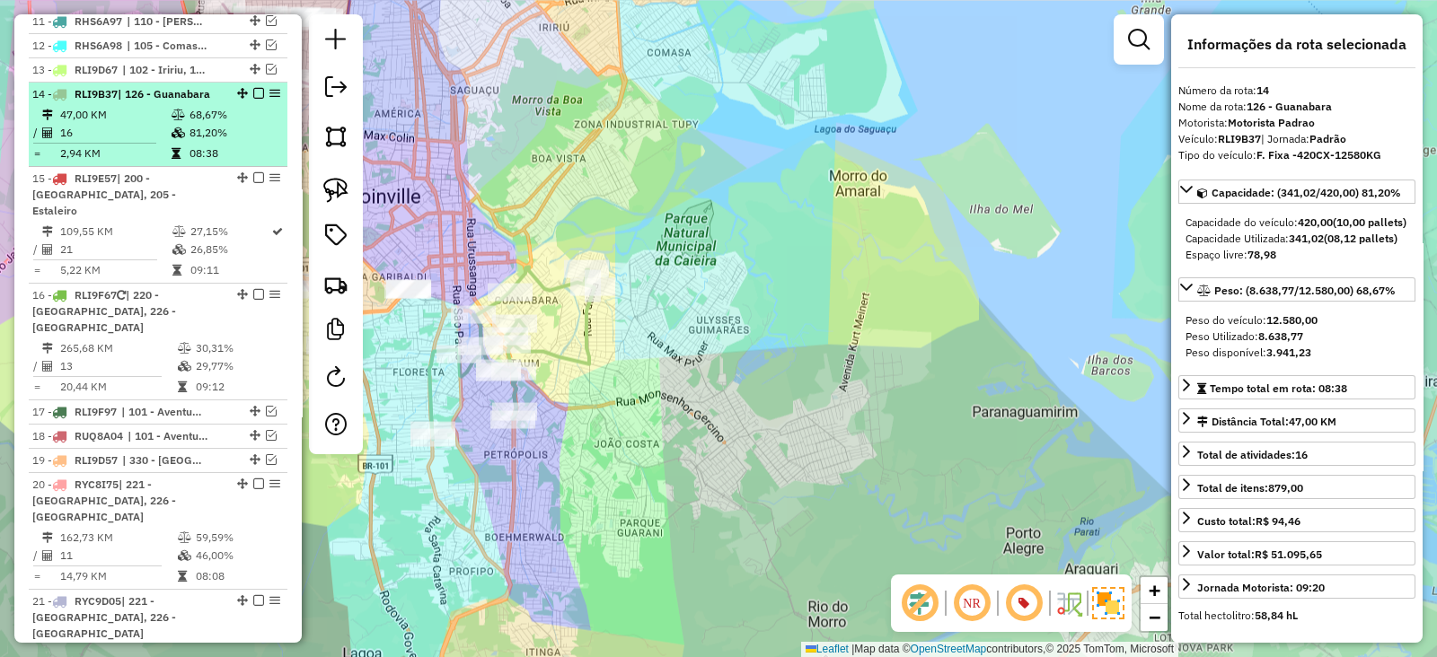
click at [256, 88] on em at bounding box center [258, 93] width 11 height 11
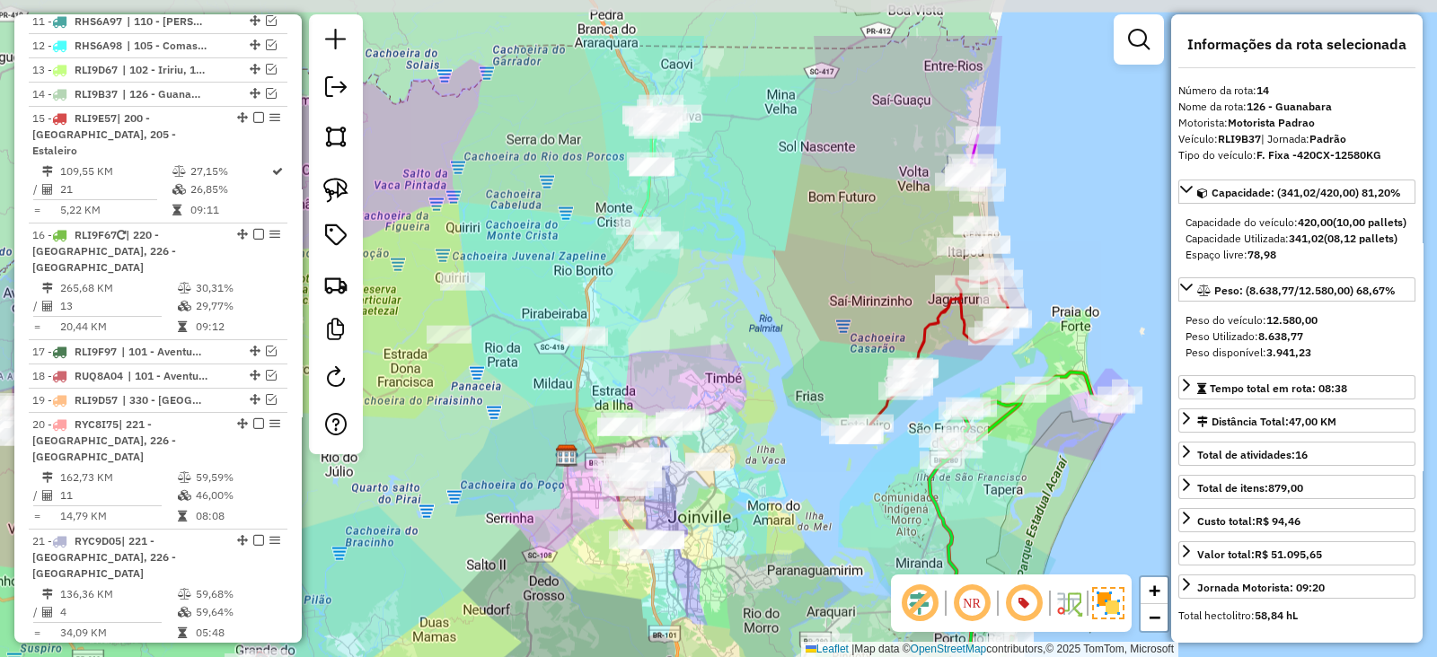
drag, startPoint x: 727, startPoint y: 469, endPoint x: 851, endPoint y: 577, distance: 164.3
click at [851, 577] on div "Janela de atendimento Grade de atendimento Capacidade Transportadoras Veículos …" at bounding box center [718, 328] width 1437 height 657
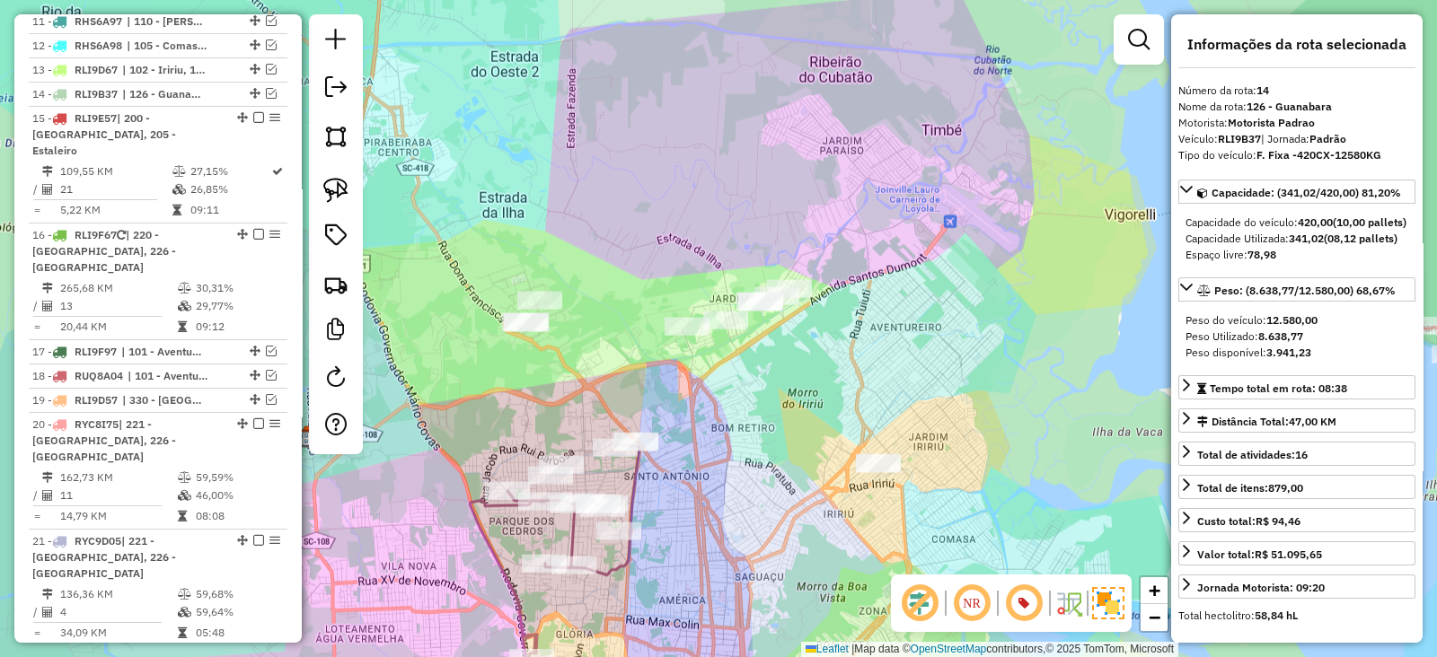
drag, startPoint x: 794, startPoint y: 428, endPoint x: 771, endPoint y: 446, distance: 29.5
click at [771, 446] on div "Janela de atendimento Grade de atendimento Capacidade Transportadoras Veículos …" at bounding box center [718, 328] width 1437 height 657
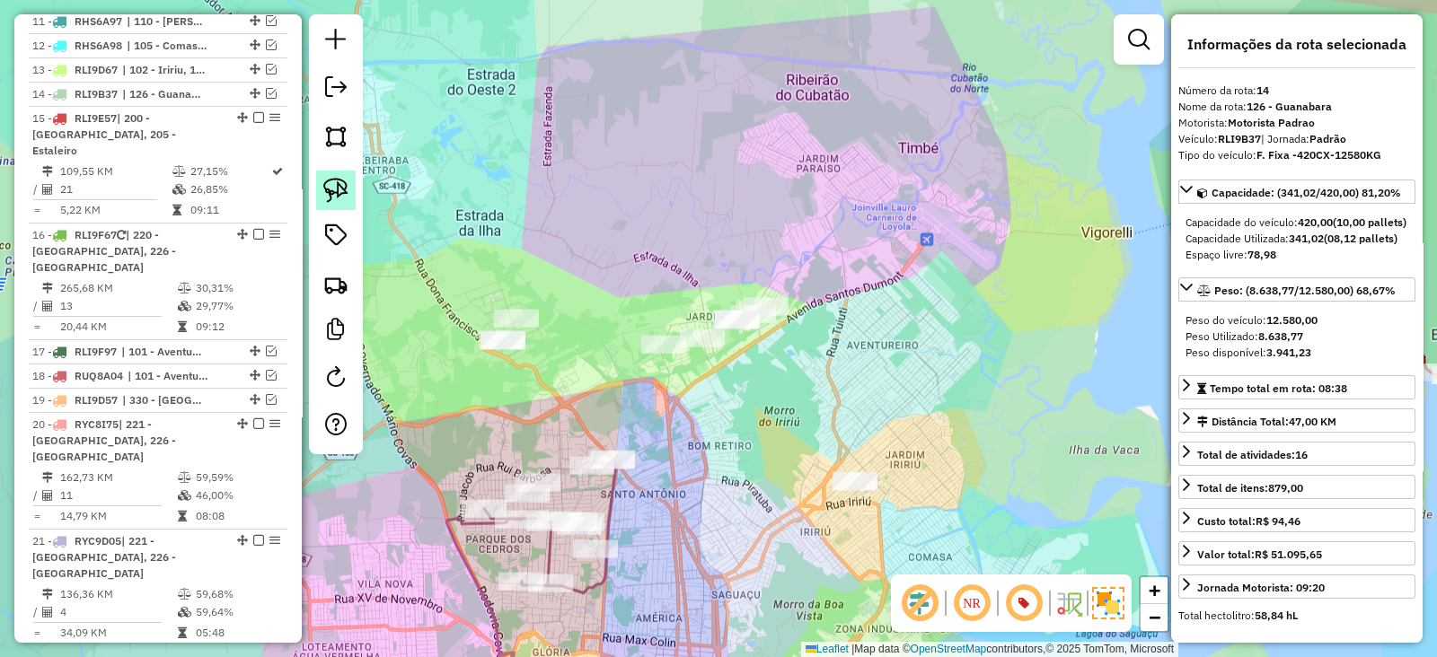
click at [323, 178] on img at bounding box center [335, 190] width 25 height 25
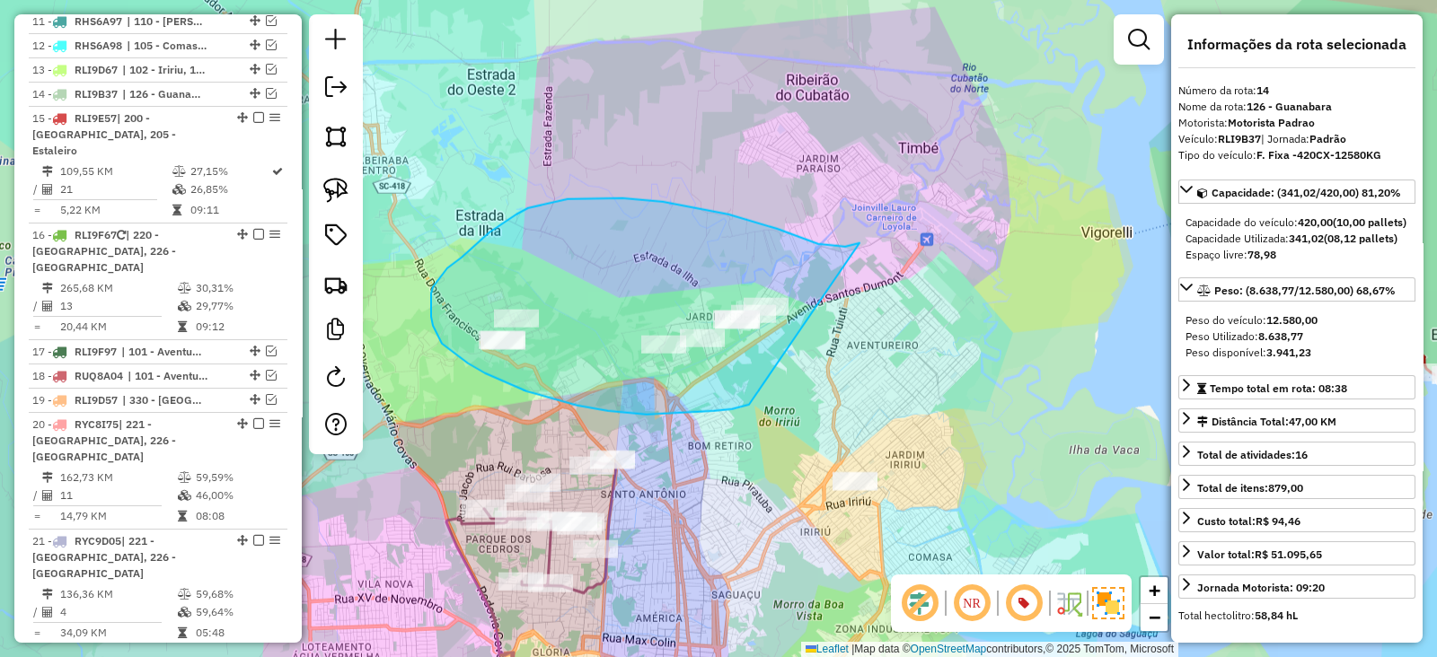
drag, startPoint x: 860, startPoint y: 243, endPoint x: 787, endPoint y: 397, distance: 169.9
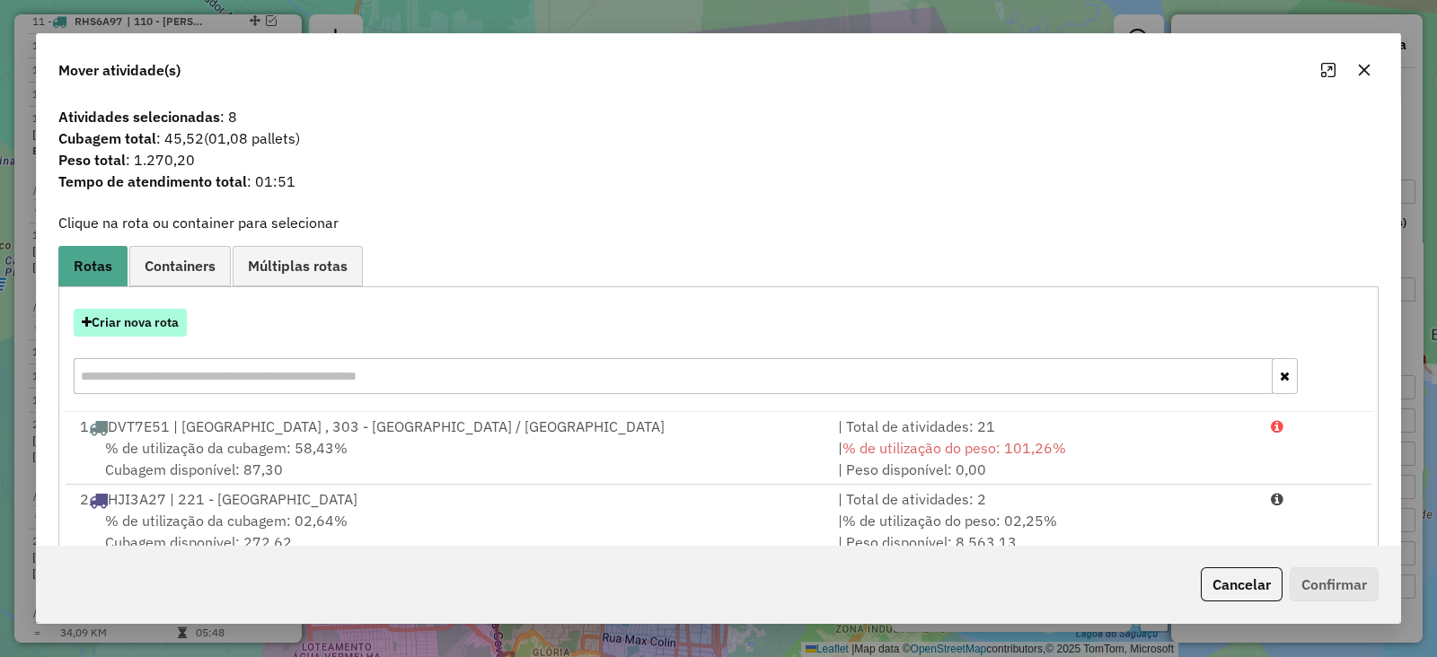
click at [174, 328] on button "Criar nova rota" at bounding box center [130, 323] width 113 height 28
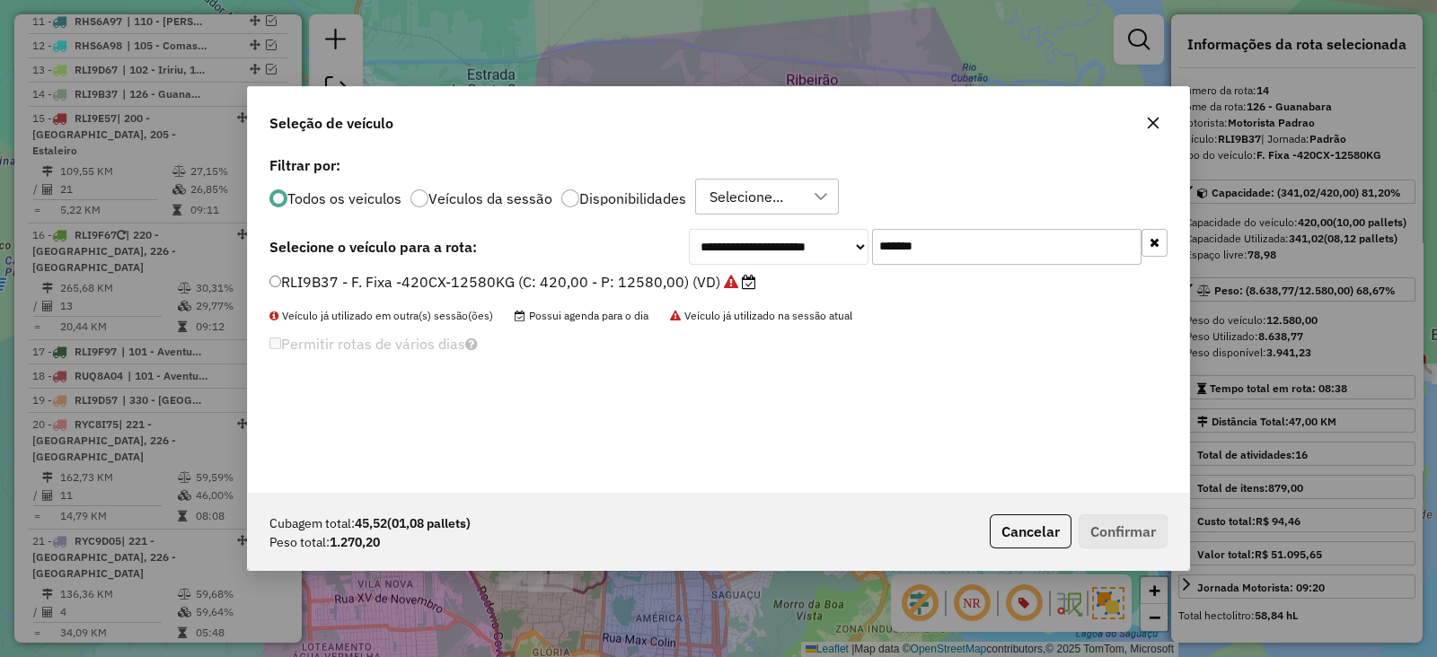
drag, startPoint x: 939, startPoint y: 242, endPoint x: 669, endPoint y: 268, distance: 270.7
click at [714, 266] on div "**********" at bounding box center [718, 322] width 941 height 341
paste input "text"
type input "*******"
click at [629, 281] on label "RHU8F63 - F. Fixa - 224Cx - 5500Kg (C: 224,00 - P: 5500,00) (VD)" at bounding box center [501, 282] width 464 height 22
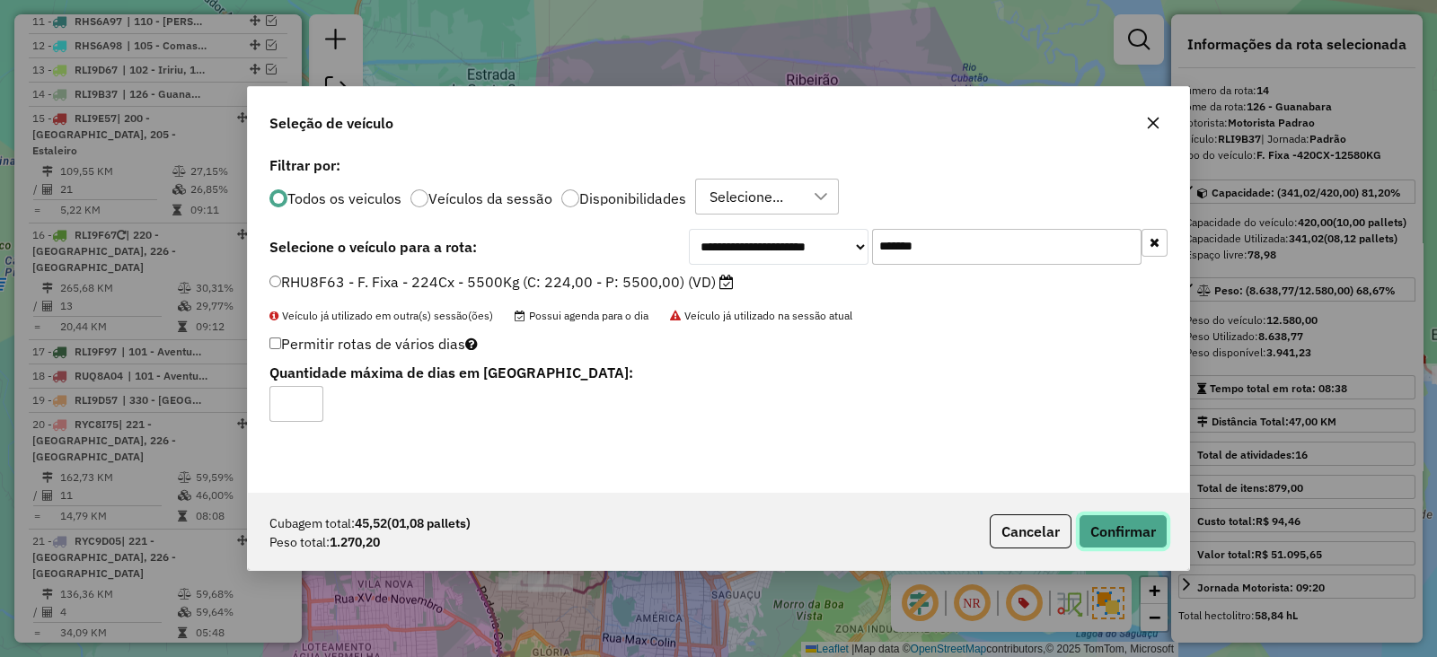
click at [1125, 535] on button "Confirmar" at bounding box center [1123, 532] width 89 height 34
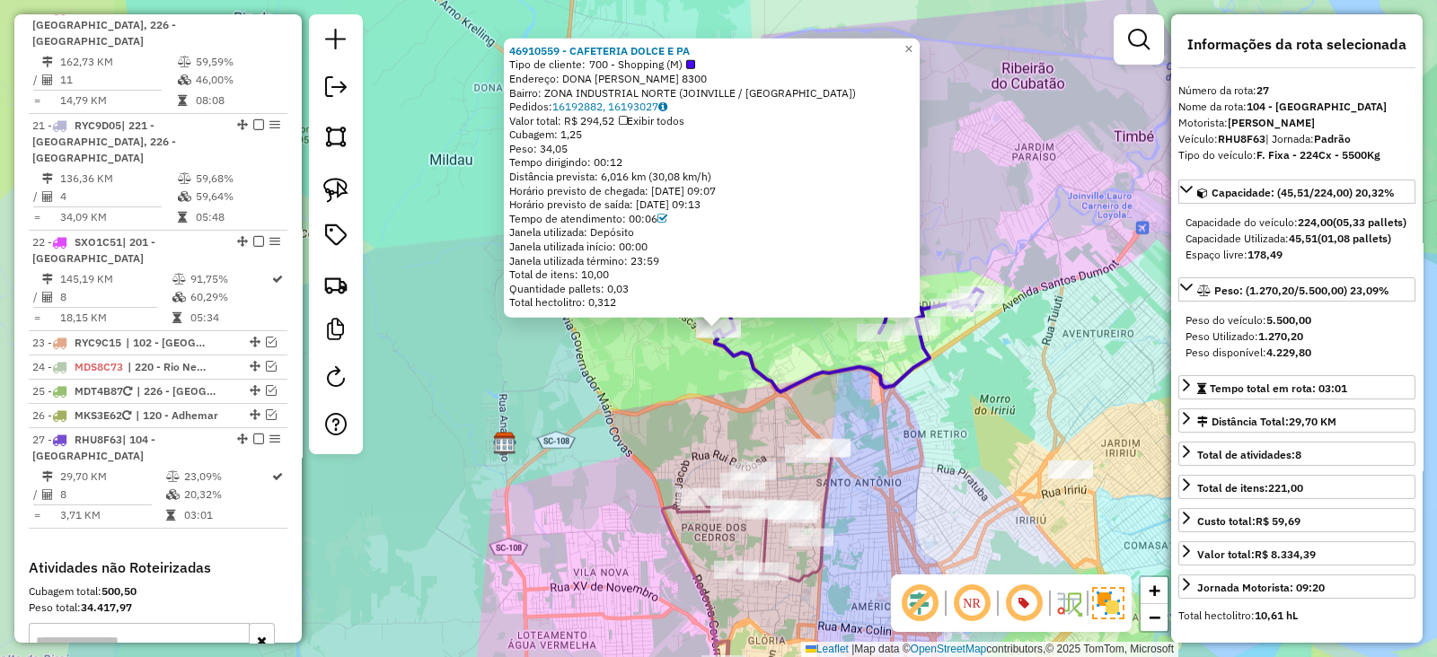
scroll to position [2299, 0]
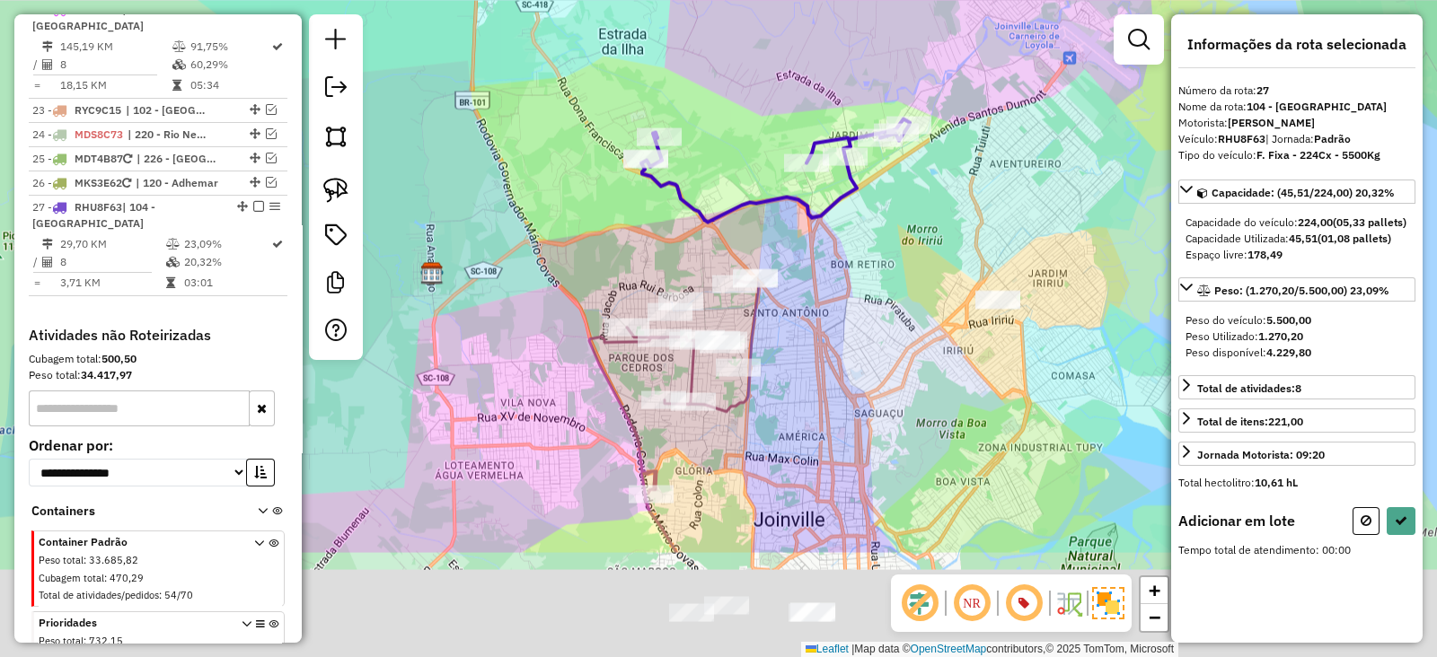
drag, startPoint x: 615, startPoint y: 327, endPoint x: 595, endPoint y: 281, distance: 50.2
click at [595, 281] on div "Janela de atendimento Grade de atendimento Capacidade Transportadoras Veículos …" at bounding box center [718, 328] width 1437 height 657
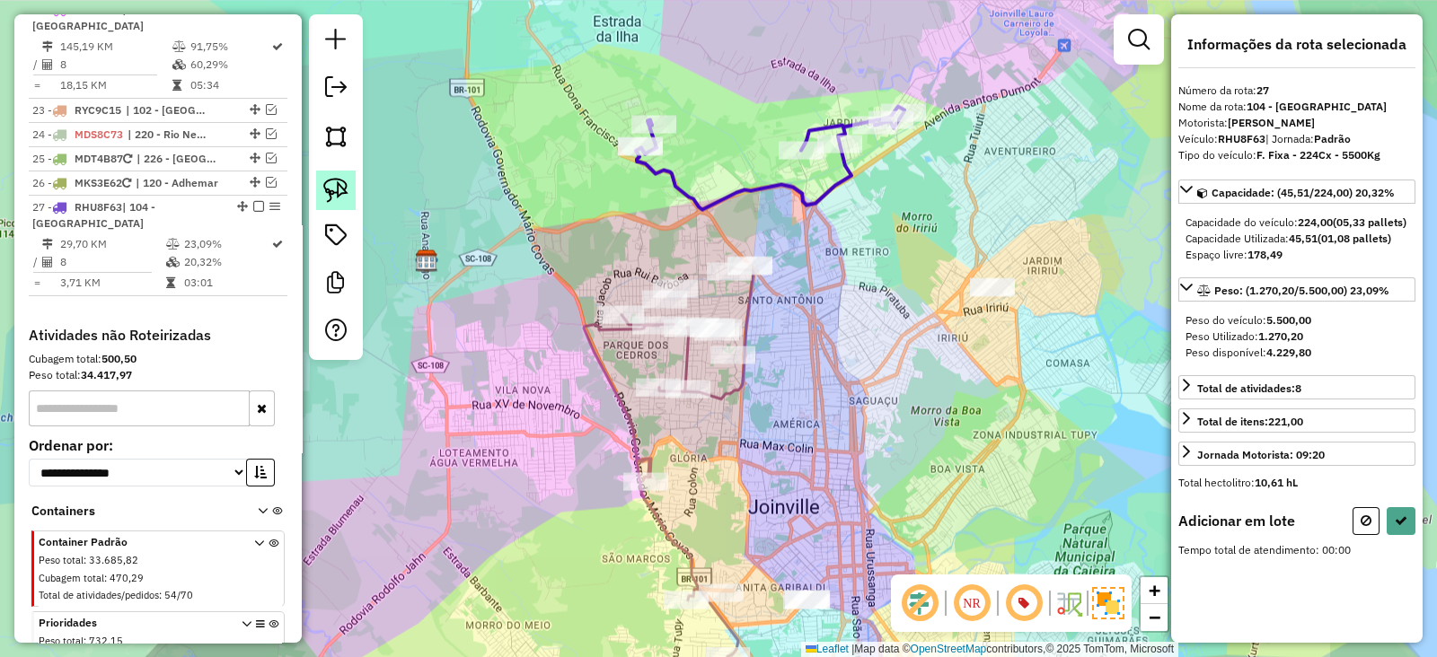
click at [337, 188] on img at bounding box center [335, 190] width 25 height 25
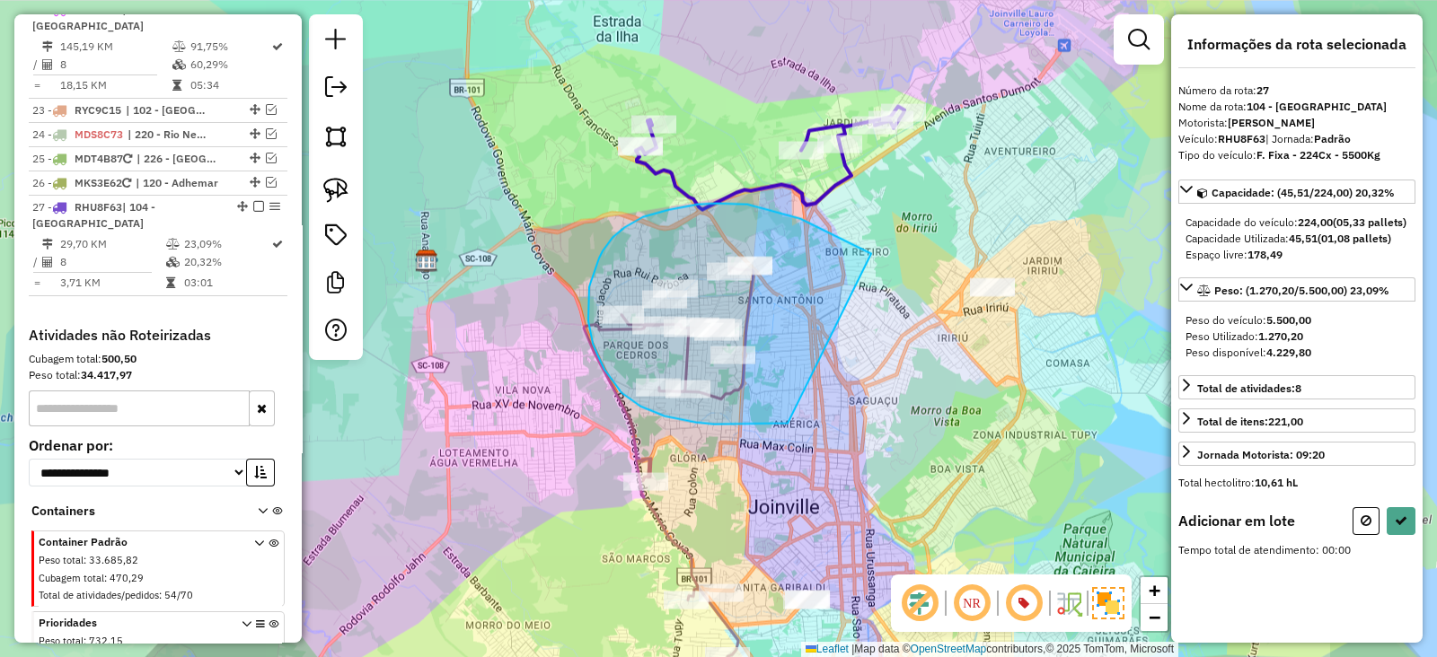
drag, startPoint x: 871, startPoint y: 253, endPoint x: 797, endPoint y: 422, distance: 184.6
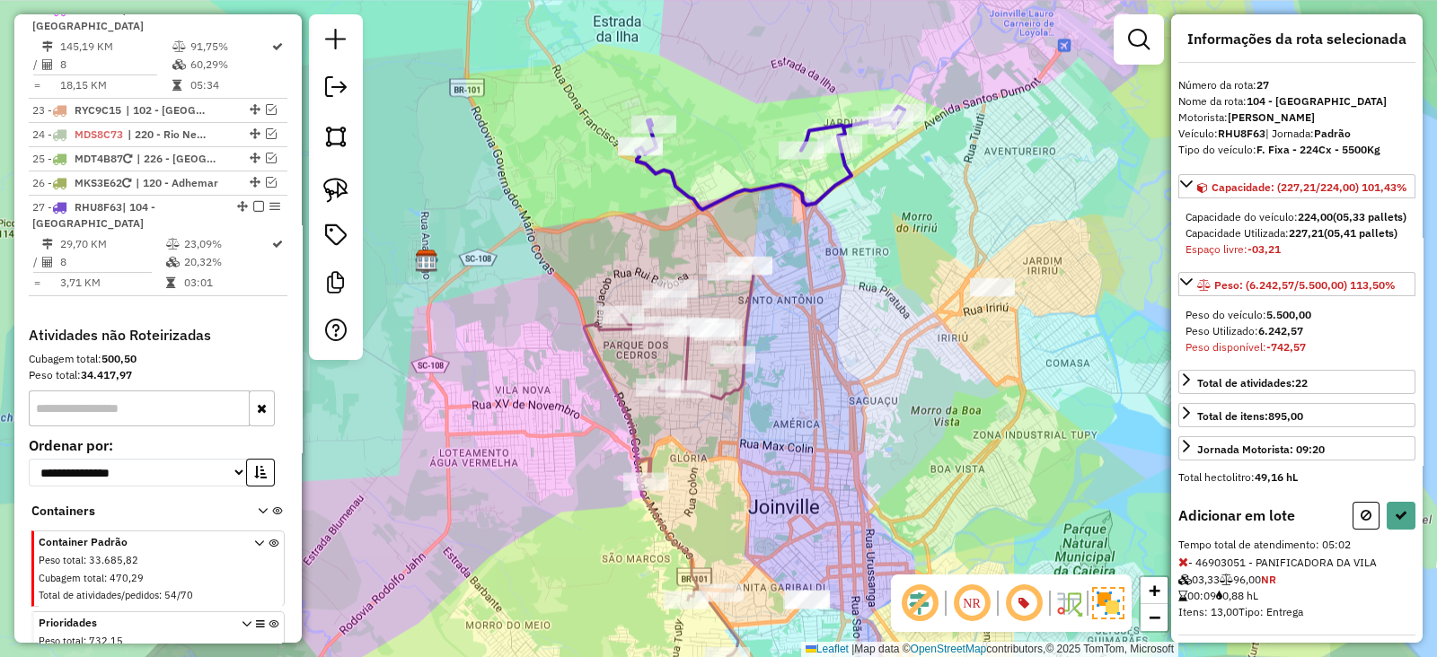
scroll to position [0, 0]
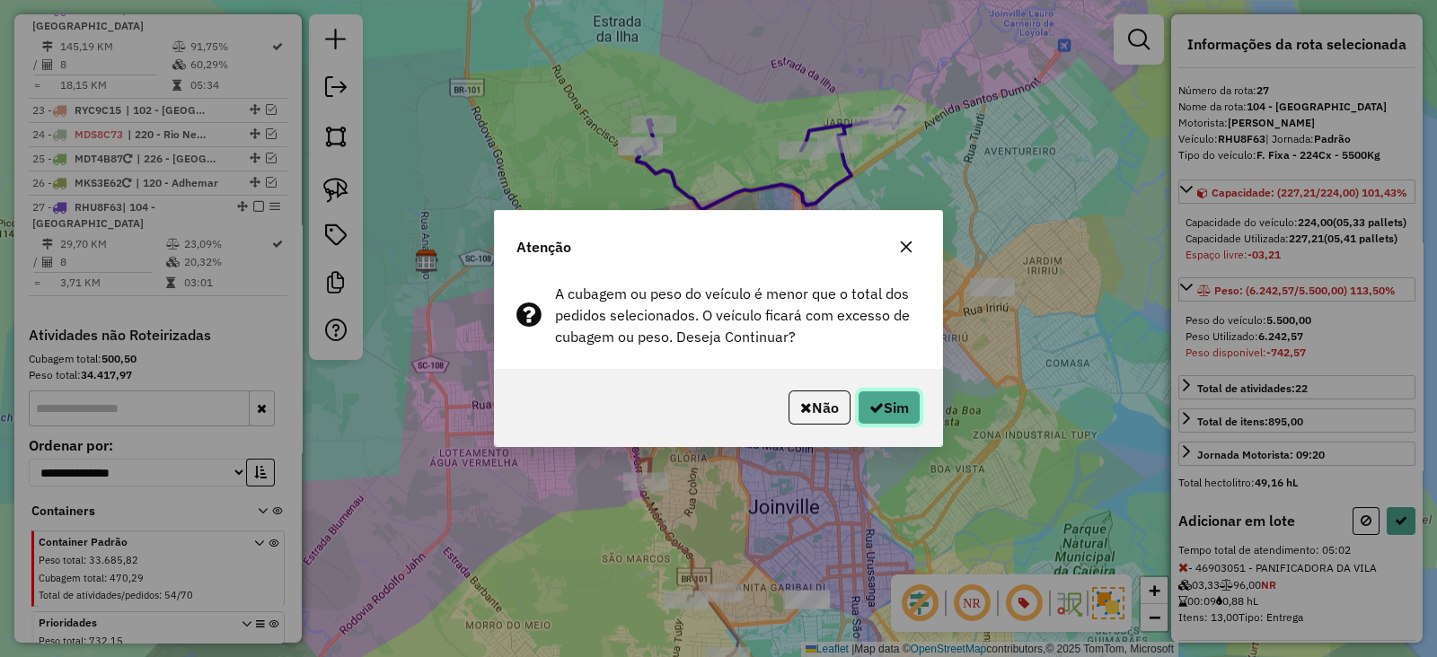
click at [891, 411] on button "Sim" at bounding box center [889, 408] width 63 height 34
select select "*********"
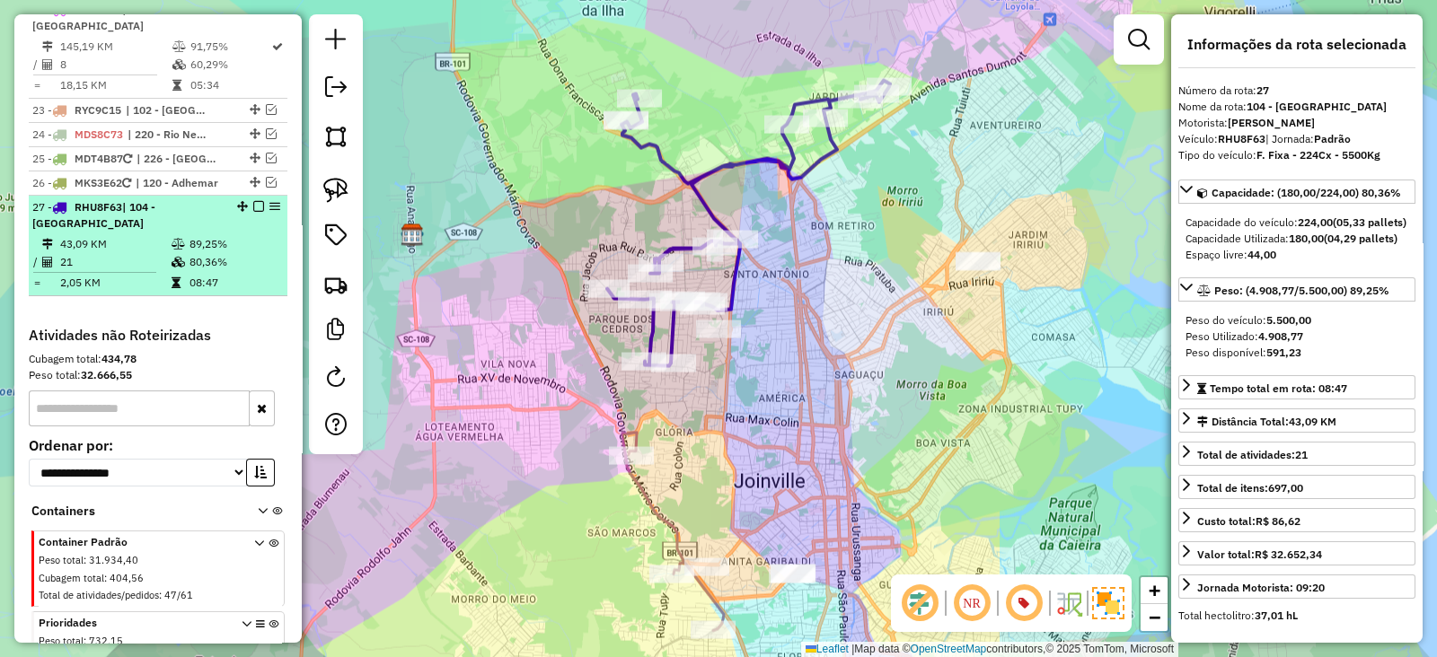
click at [253, 201] on em at bounding box center [258, 206] width 11 height 11
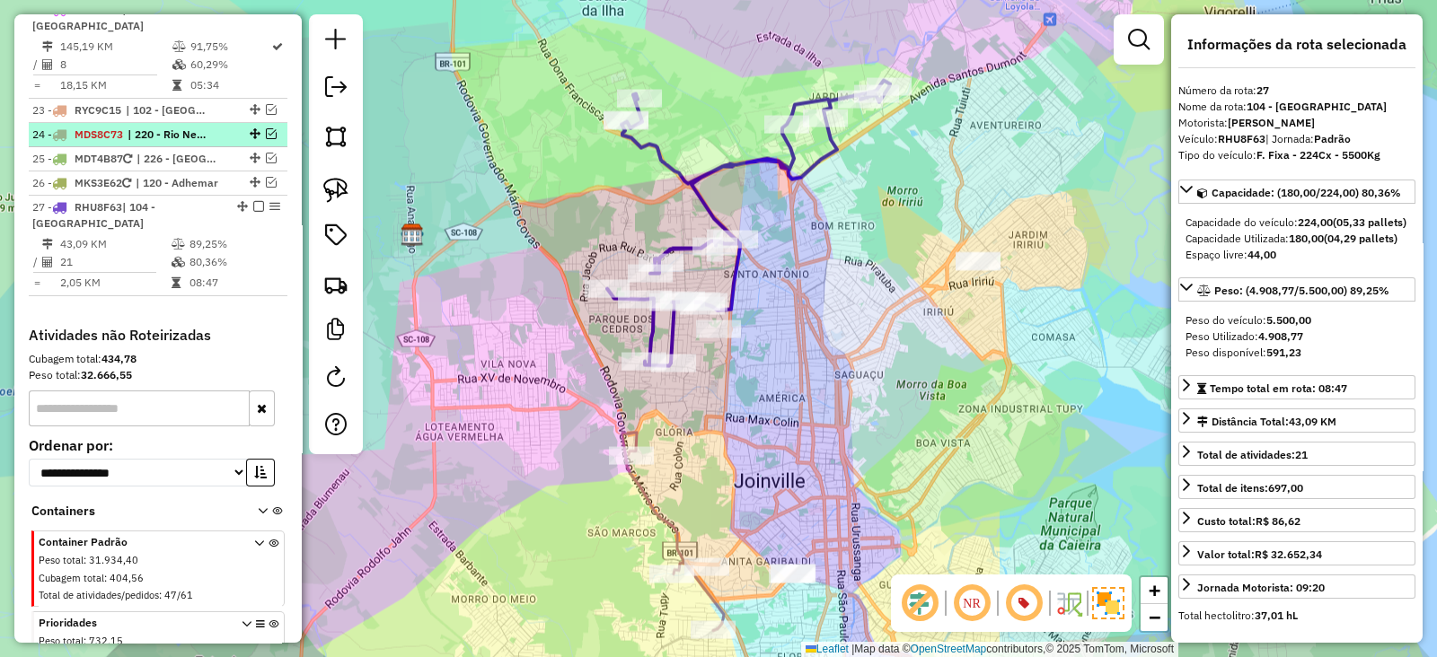
scroll to position [2223, 0]
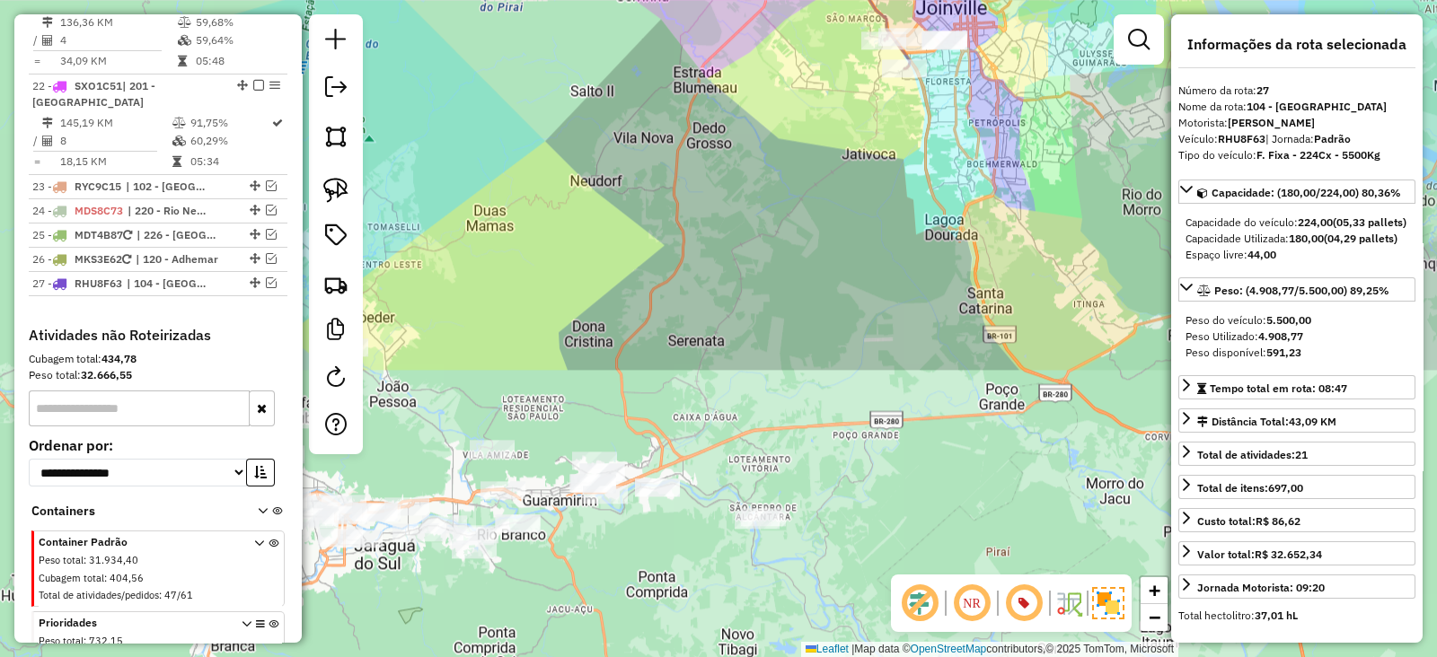
drag, startPoint x: 512, startPoint y: 425, endPoint x: 767, endPoint y: 74, distance: 434.0
click at [767, 74] on div "Janela de atendimento Grade de atendimento Capacidade Transportadoras Veículos …" at bounding box center [718, 328] width 1437 height 657
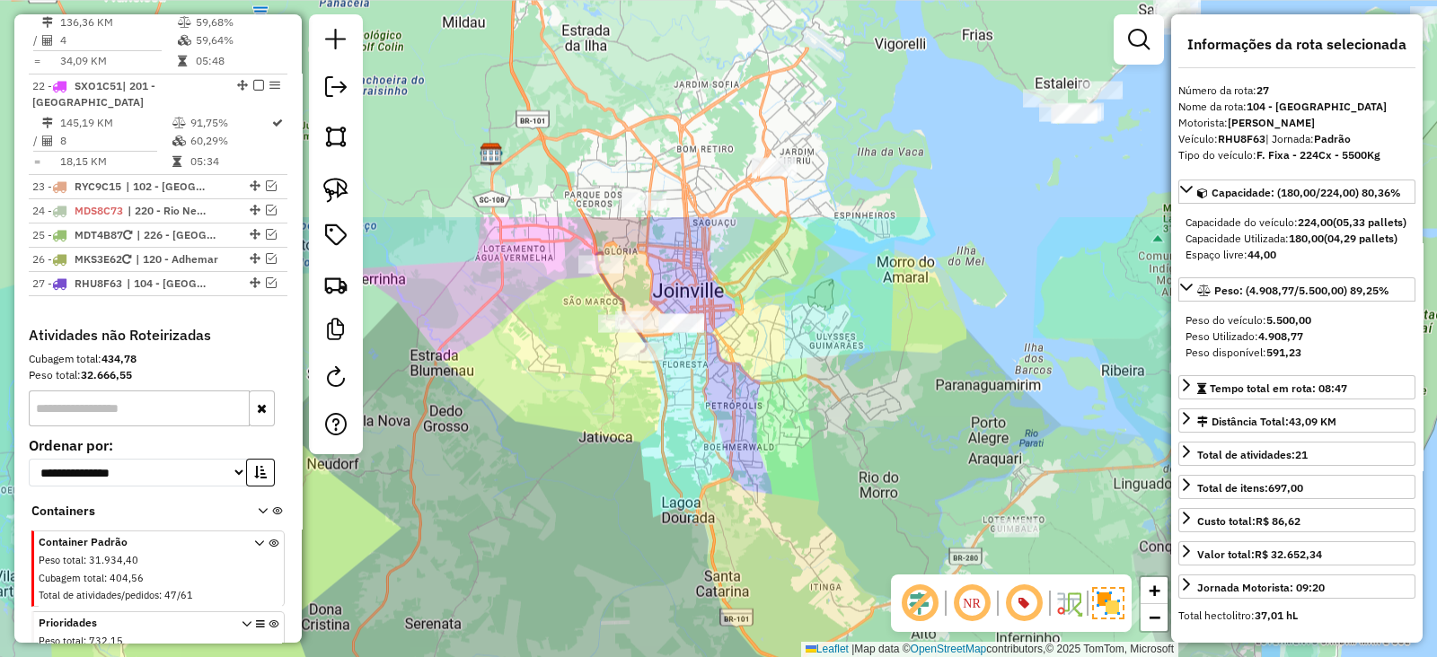
drag, startPoint x: 801, startPoint y: 276, endPoint x: 500, endPoint y: 341, distance: 307.9
click at [578, 496] on div "Janela de atendimento Grade de atendimento Capacidade Transportadoras Veículos …" at bounding box center [718, 328] width 1437 height 657
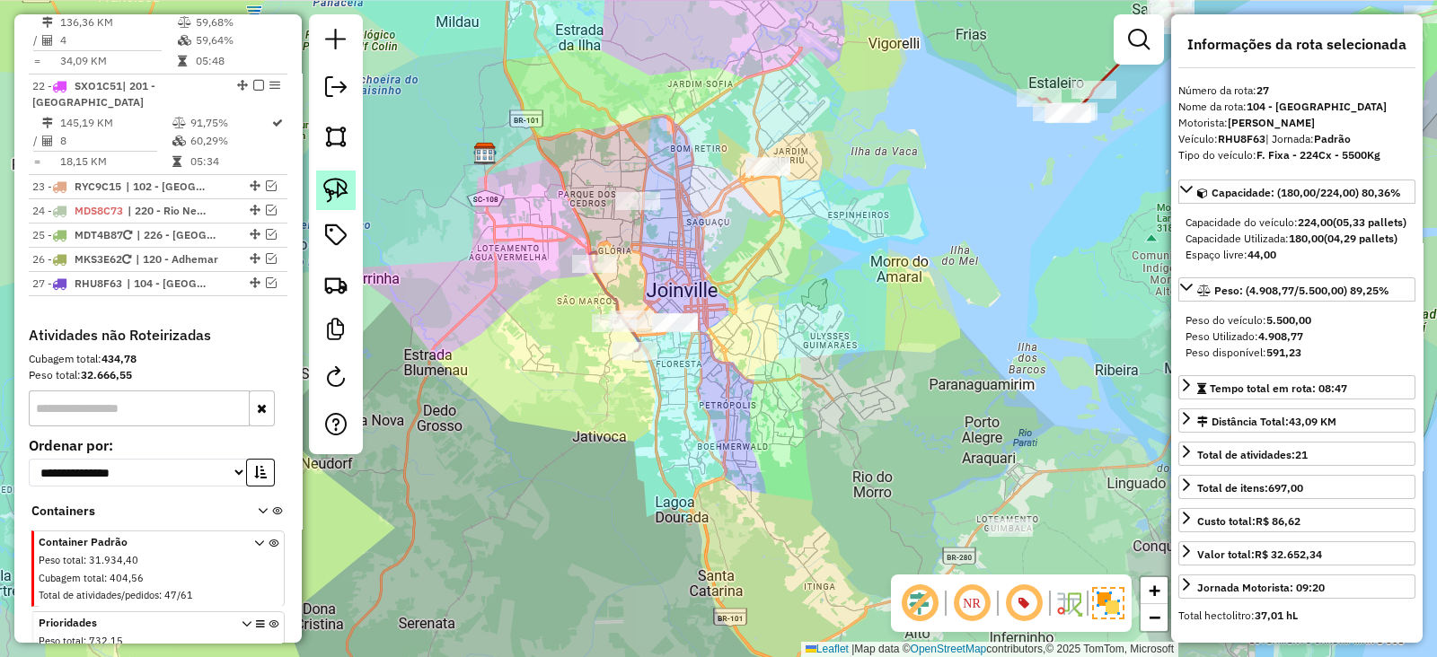
click at [328, 192] on img at bounding box center [335, 190] width 25 height 25
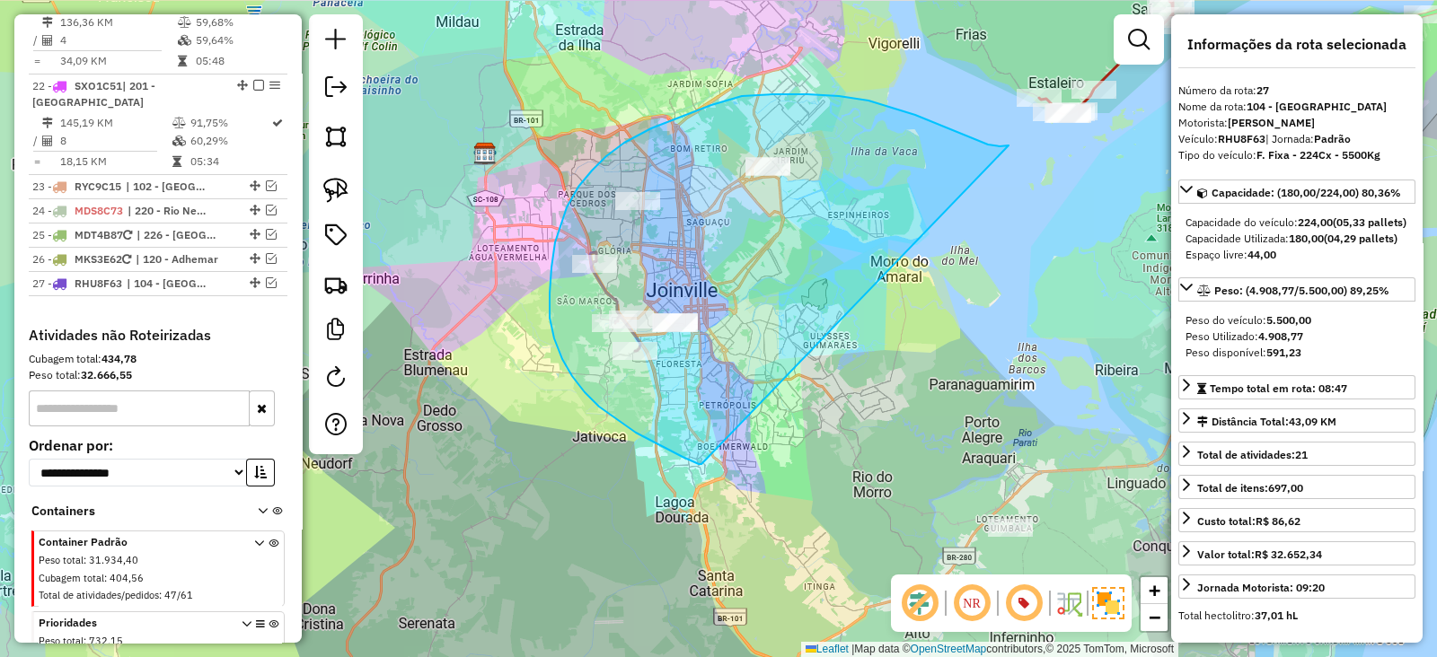
drag, startPoint x: 946, startPoint y: 127, endPoint x: 701, endPoint y: 464, distance: 416.8
click at [701, 464] on div "Janela de atendimento Grade de atendimento Capacidade Transportadoras Veículos …" at bounding box center [718, 328] width 1437 height 657
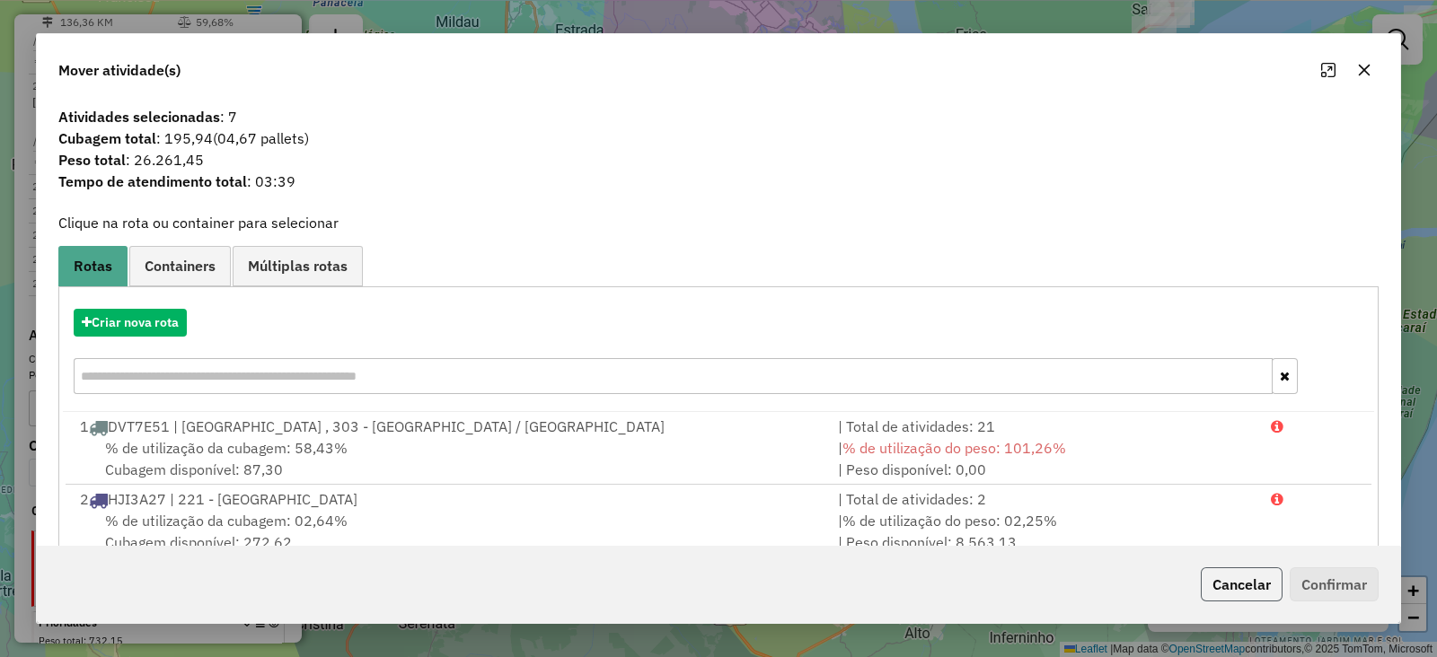
click at [1223, 584] on button "Cancelar" at bounding box center [1242, 585] width 82 height 34
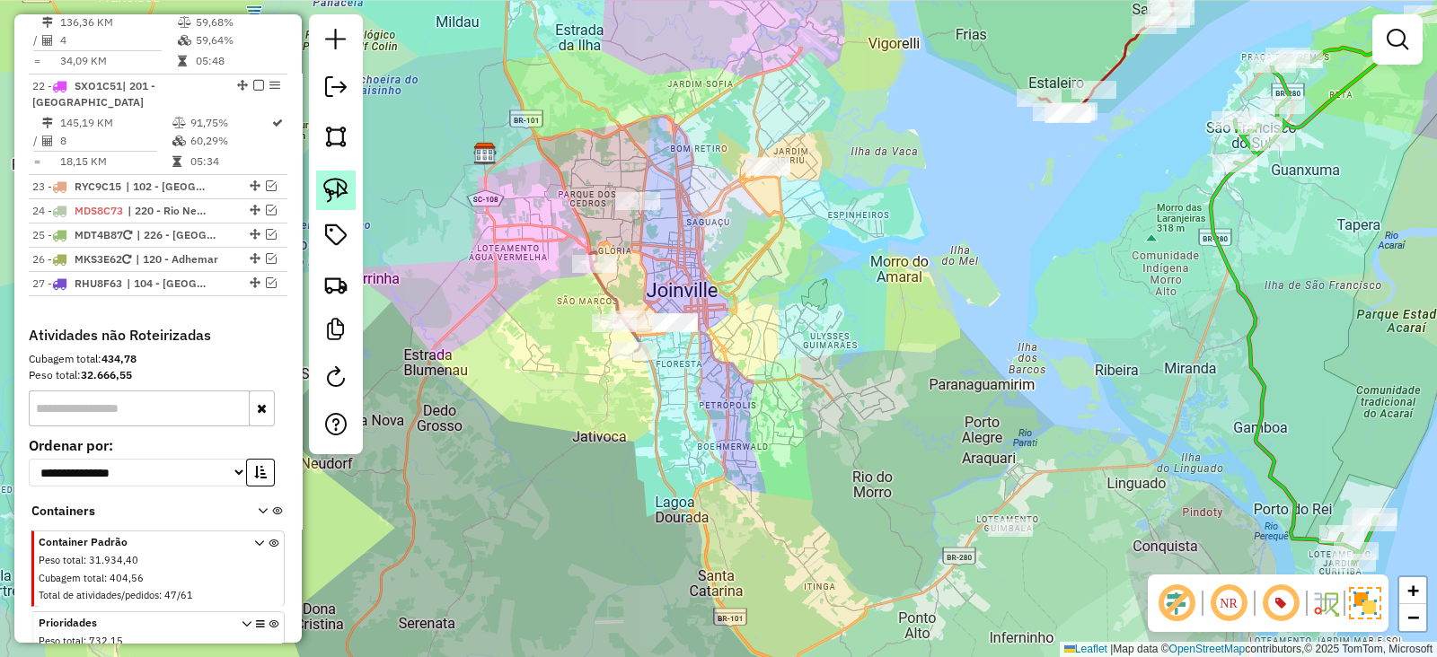
click at [347, 191] on img at bounding box center [335, 190] width 25 height 25
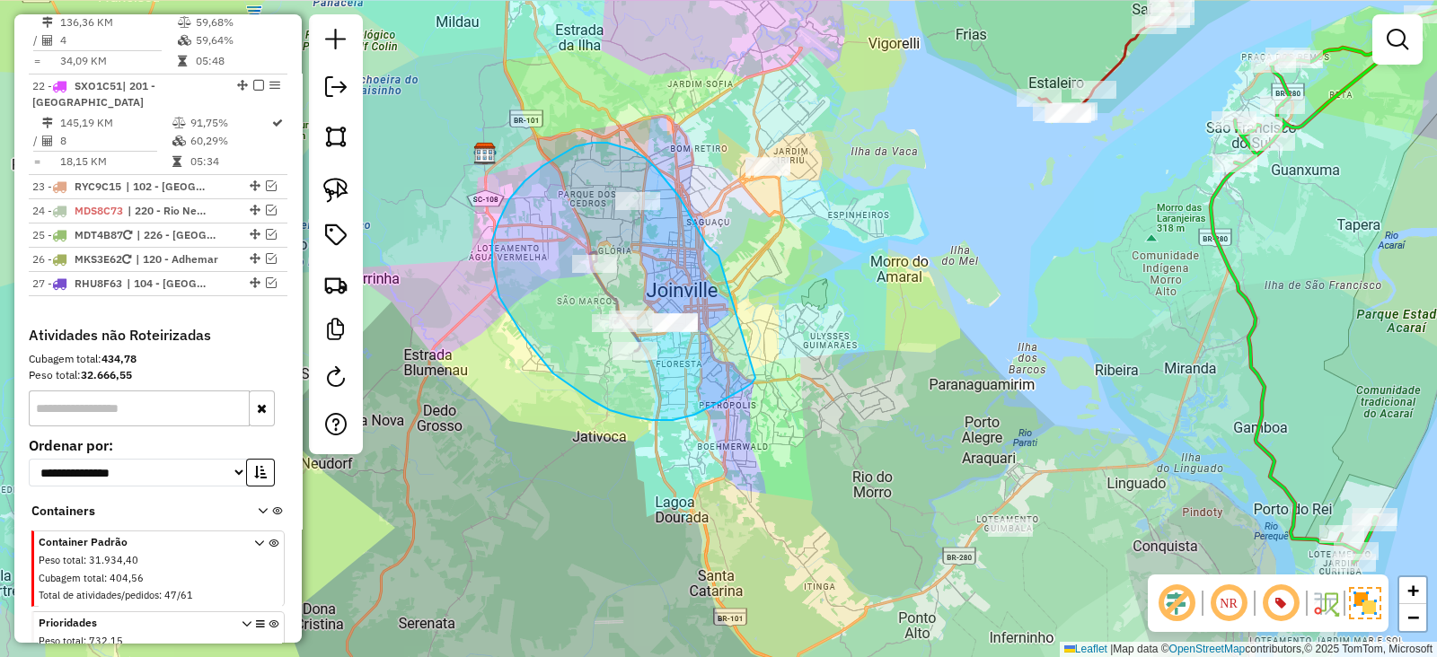
drag, startPoint x: 719, startPoint y: 256, endPoint x: 755, endPoint y: 378, distance: 127.6
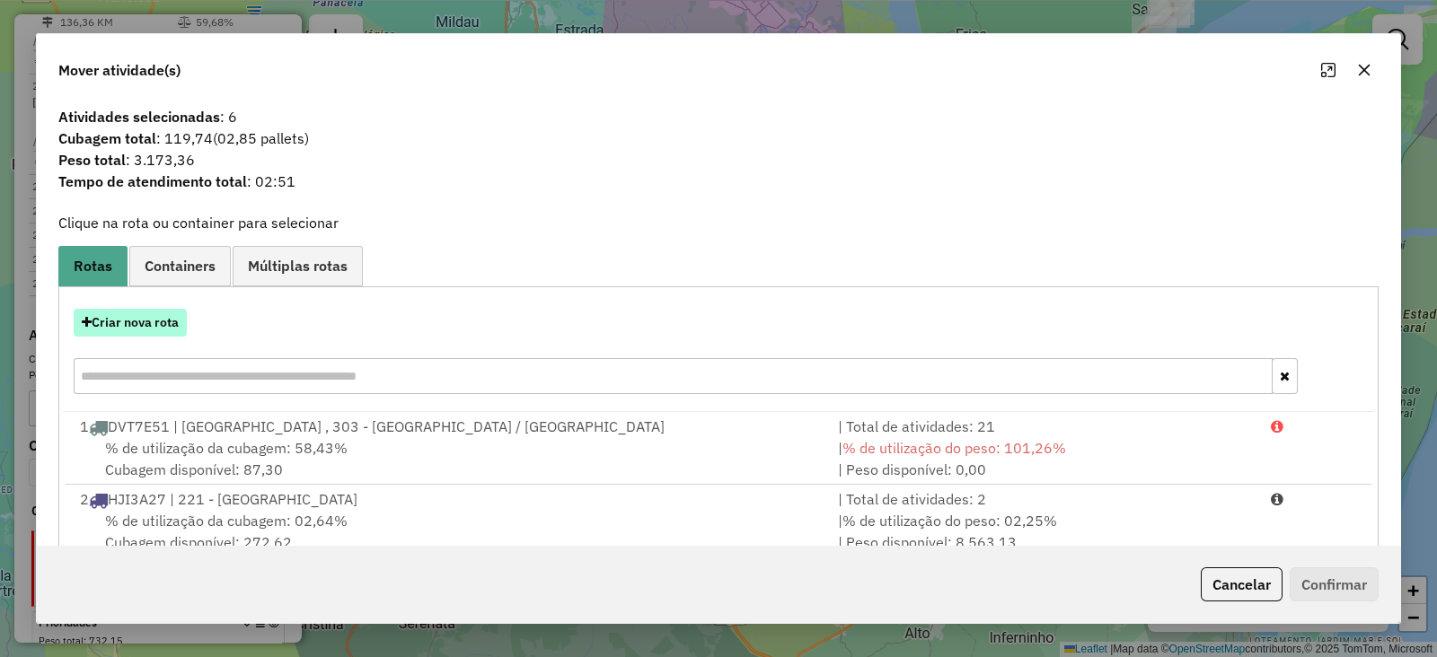
click at [127, 316] on button "Criar nova rota" at bounding box center [130, 323] width 113 height 28
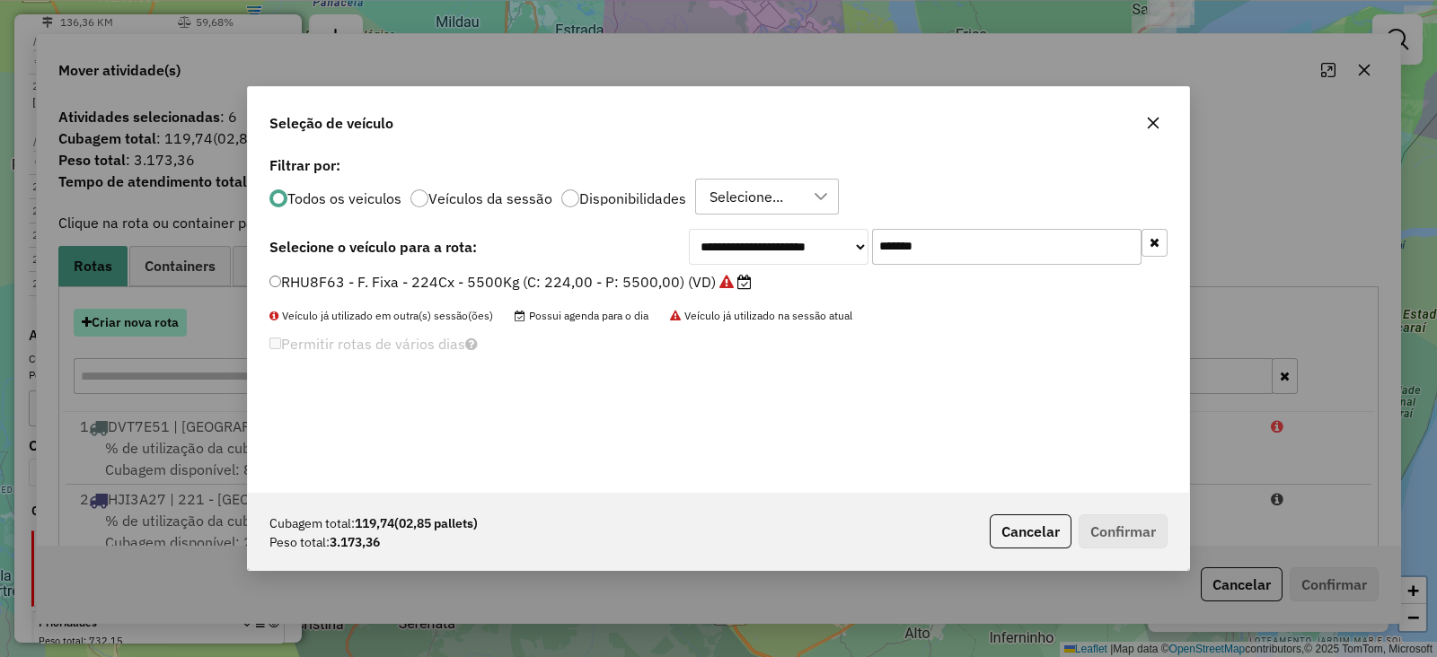
scroll to position [9, 4]
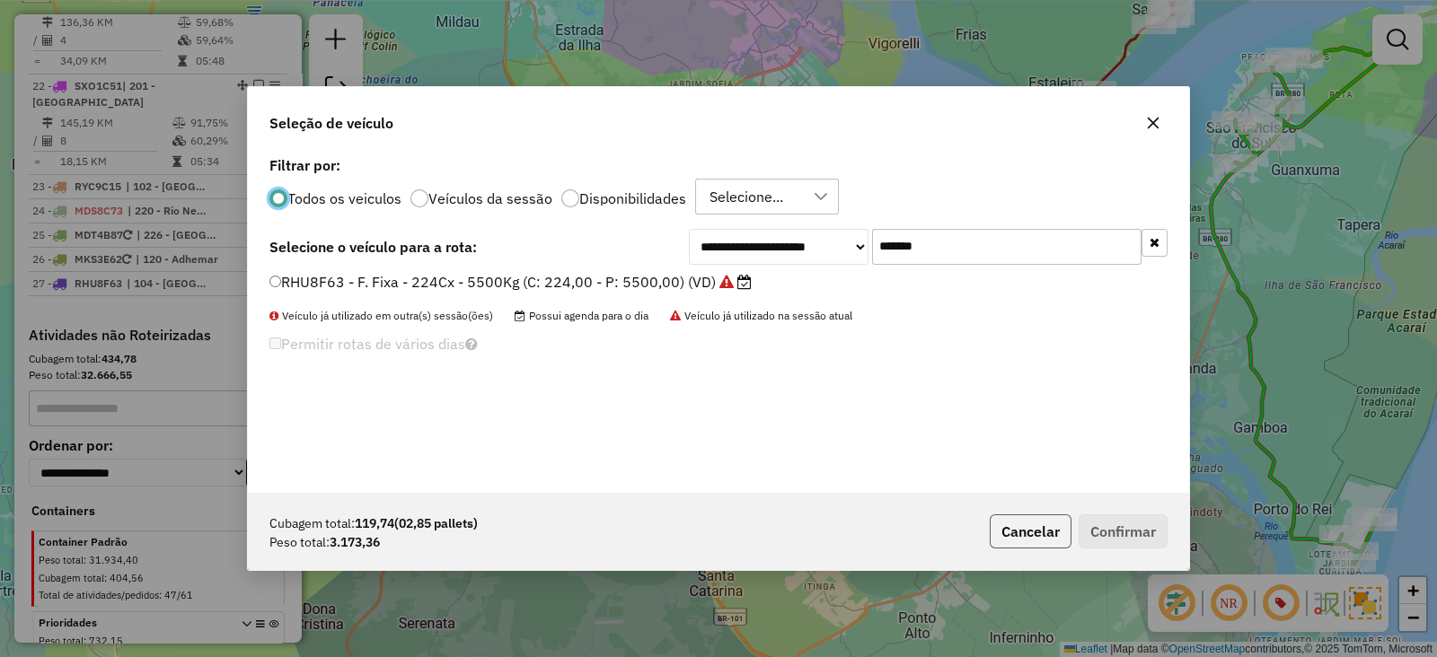
click at [1036, 531] on button "Cancelar" at bounding box center [1031, 532] width 82 height 34
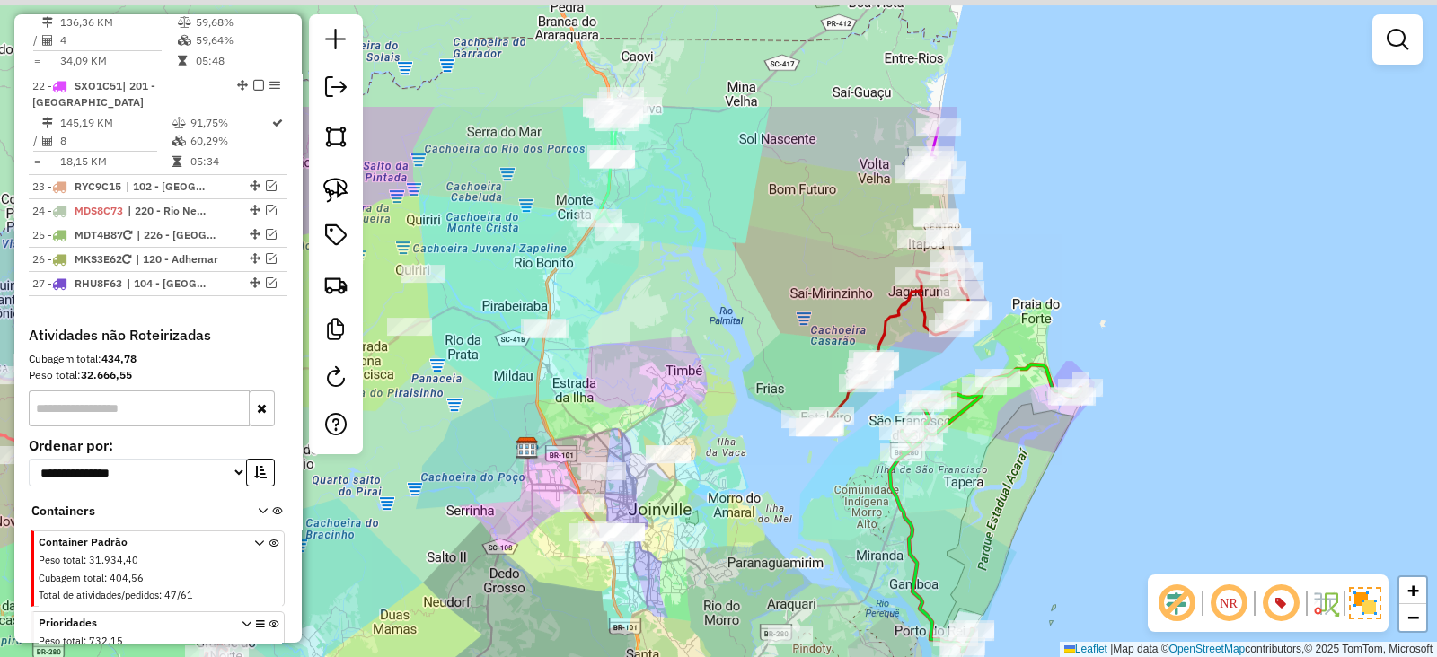
drag, startPoint x: 662, startPoint y: 509, endPoint x: 613, endPoint y: 682, distance: 179.4
click at [613, 657] on html "Aguarde... Pop-up bloqueado! Seu navegador bloqueou automáticamente a abertura …" at bounding box center [718, 328] width 1437 height 657
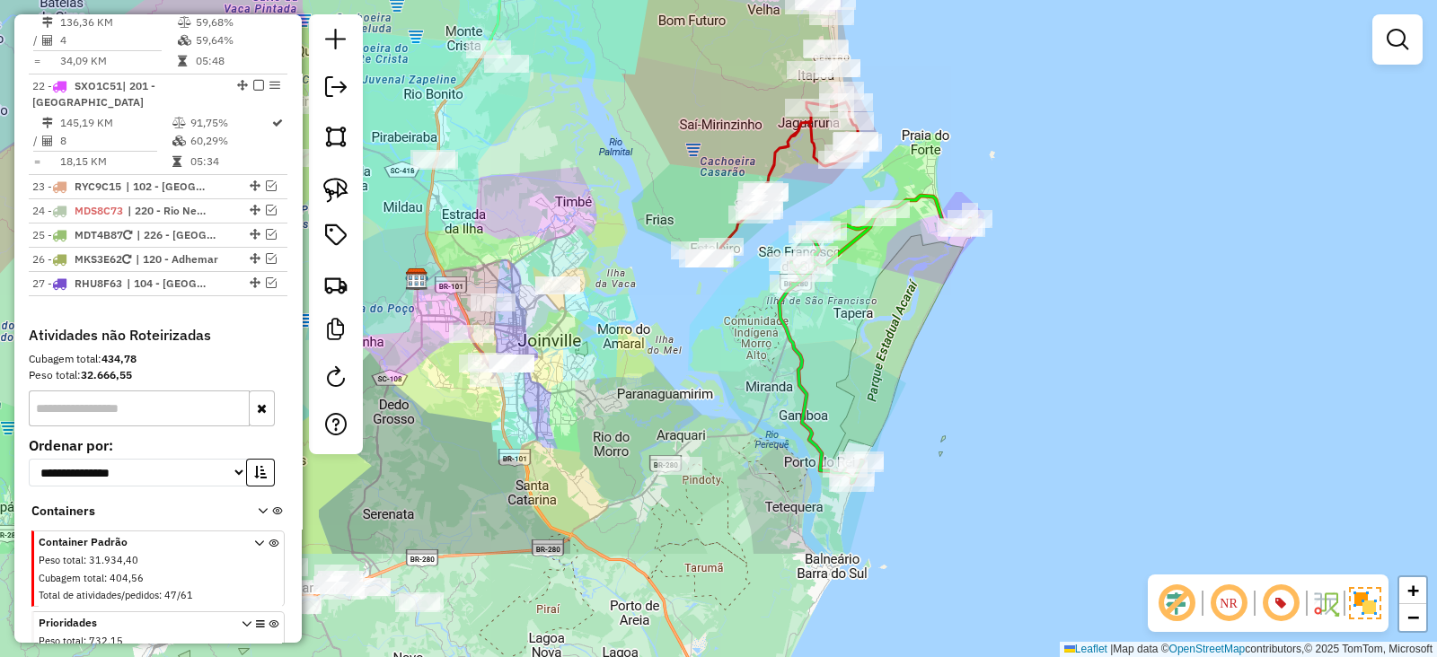
drag, startPoint x: 792, startPoint y: 312, endPoint x: 682, endPoint y: 143, distance: 201.8
click at [682, 143] on div "Janela de atendimento Grade de atendimento Capacidade Transportadoras Veículos …" at bounding box center [718, 328] width 1437 height 657
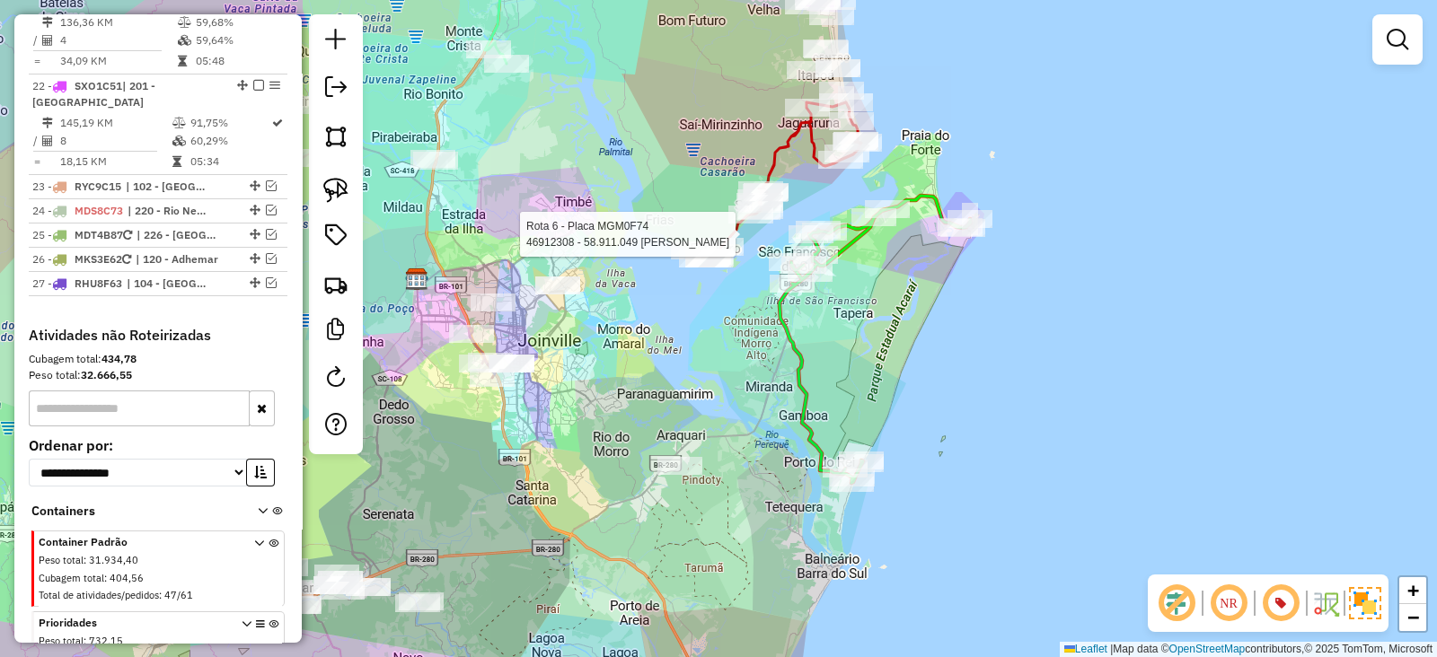
select select "*********"
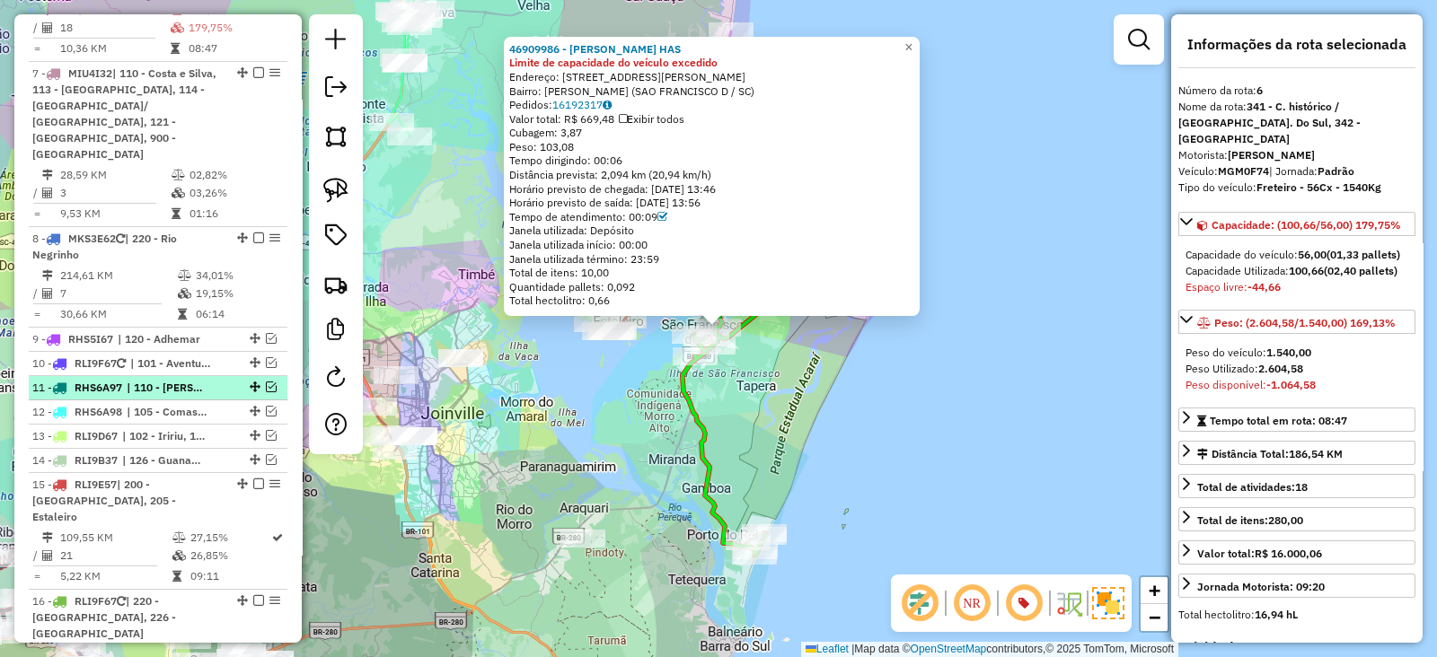
scroll to position [1181, 0]
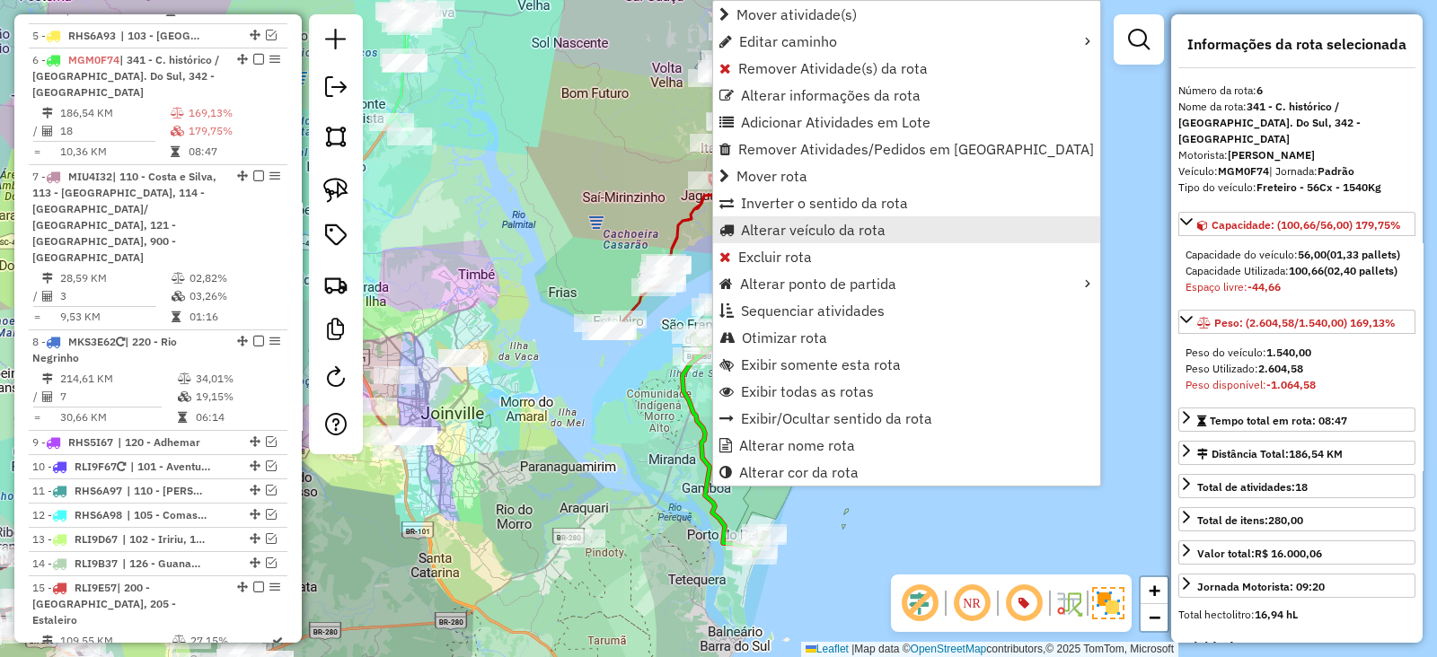
click at [793, 230] on span "Alterar veículo da rota" at bounding box center [813, 230] width 145 height 14
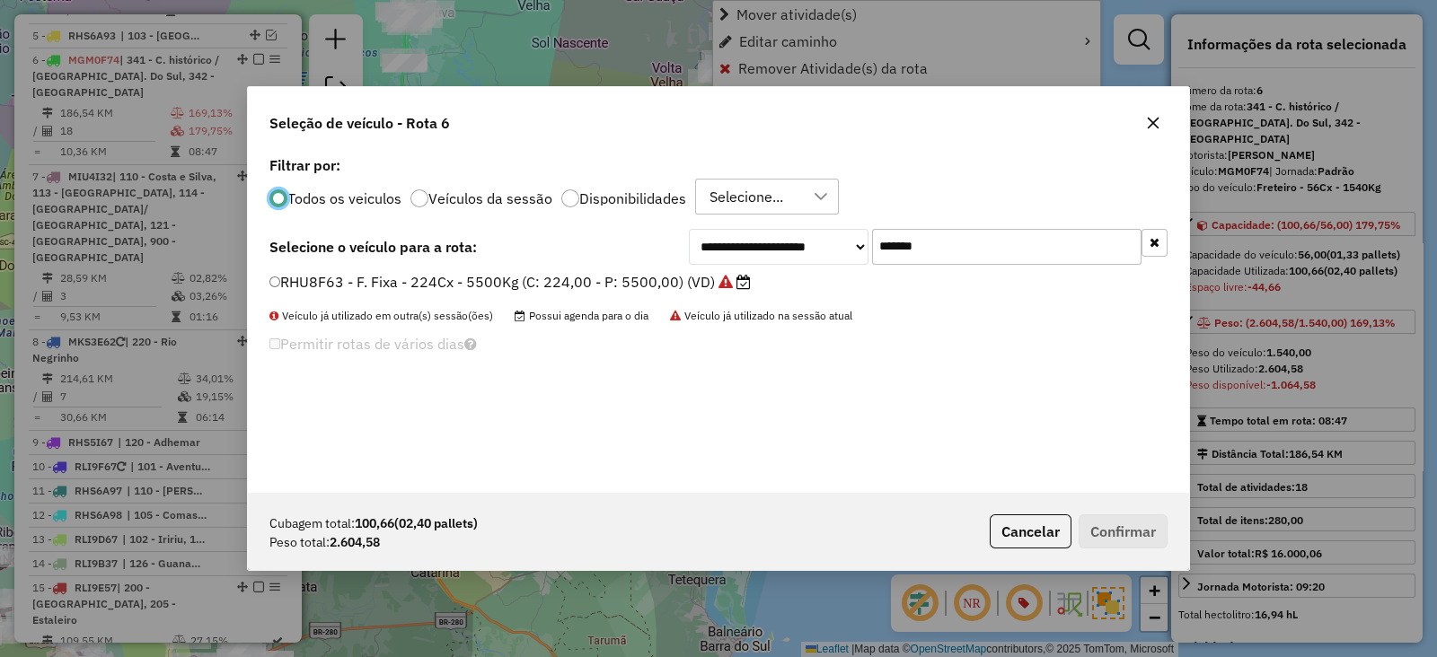
scroll to position [9, 5]
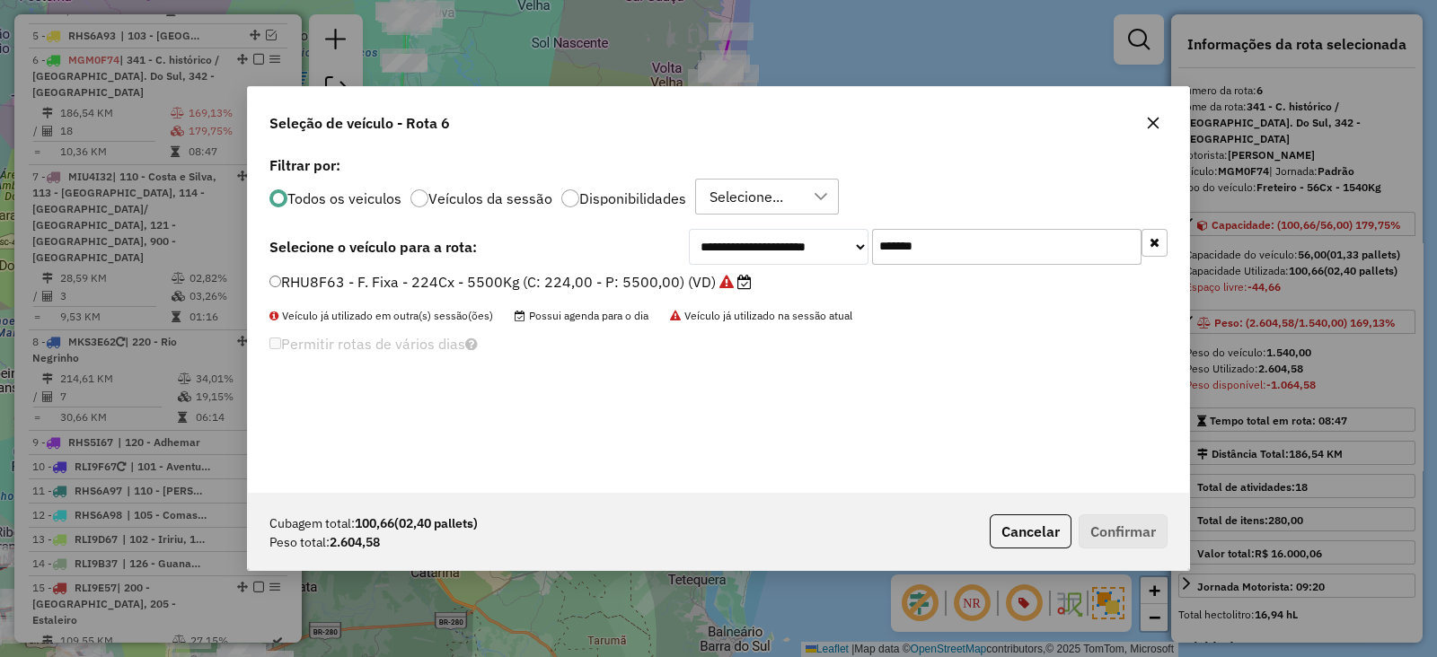
drag, startPoint x: 982, startPoint y: 250, endPoint x: 641, endPoint y: 271, distance: 341.1
click at [654, 264] on div "**********" at bounding box center [718, 322] width 941 height 341
paste input "text"
type input "*******"
click at [621, 289] on label "RHS6B17 - F. Fixa - 210Cx - 5500Kg (C: 210,00 - P: 5500,00) (VD)" at bounding box center [500, 282] width 463 height 22
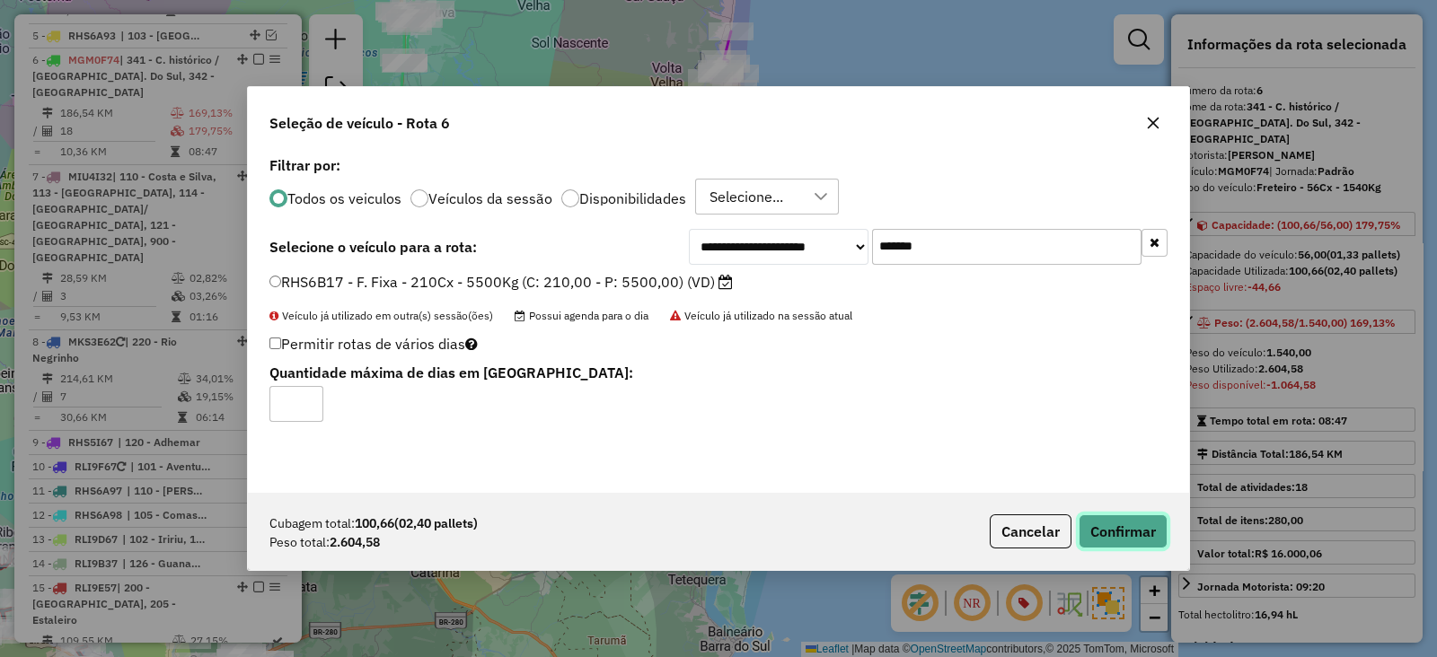
click at [1142, 539] on button "Confirmar" at bounding box center [1123, 532] width 89 height 34
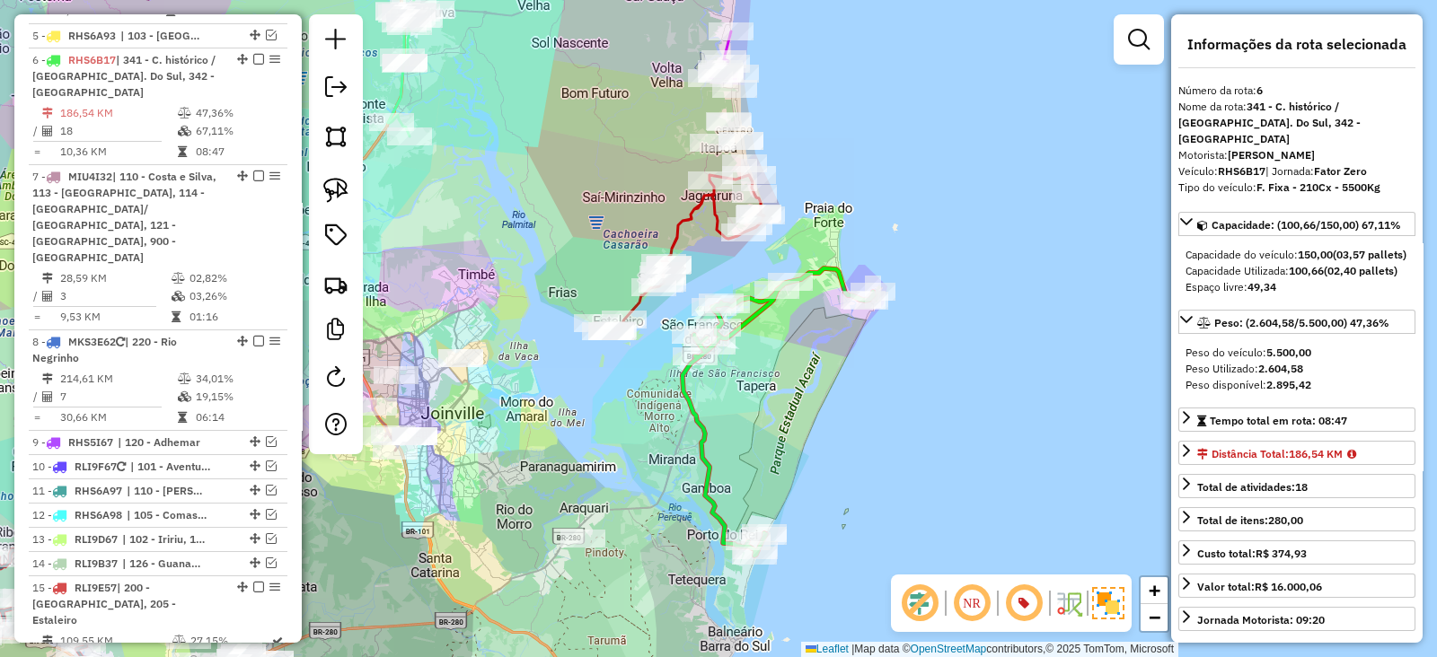
drag, startPoint x: 551, startPoint y: 460, endPoint x: 743, endPoint y: 419, distance: 196.4
click at [743, 419] on div "Janela de atendimento Grade de atendimento Capacidade Transportadoras Veículos …" at bounding box center [718, 328] width 1437 height 657
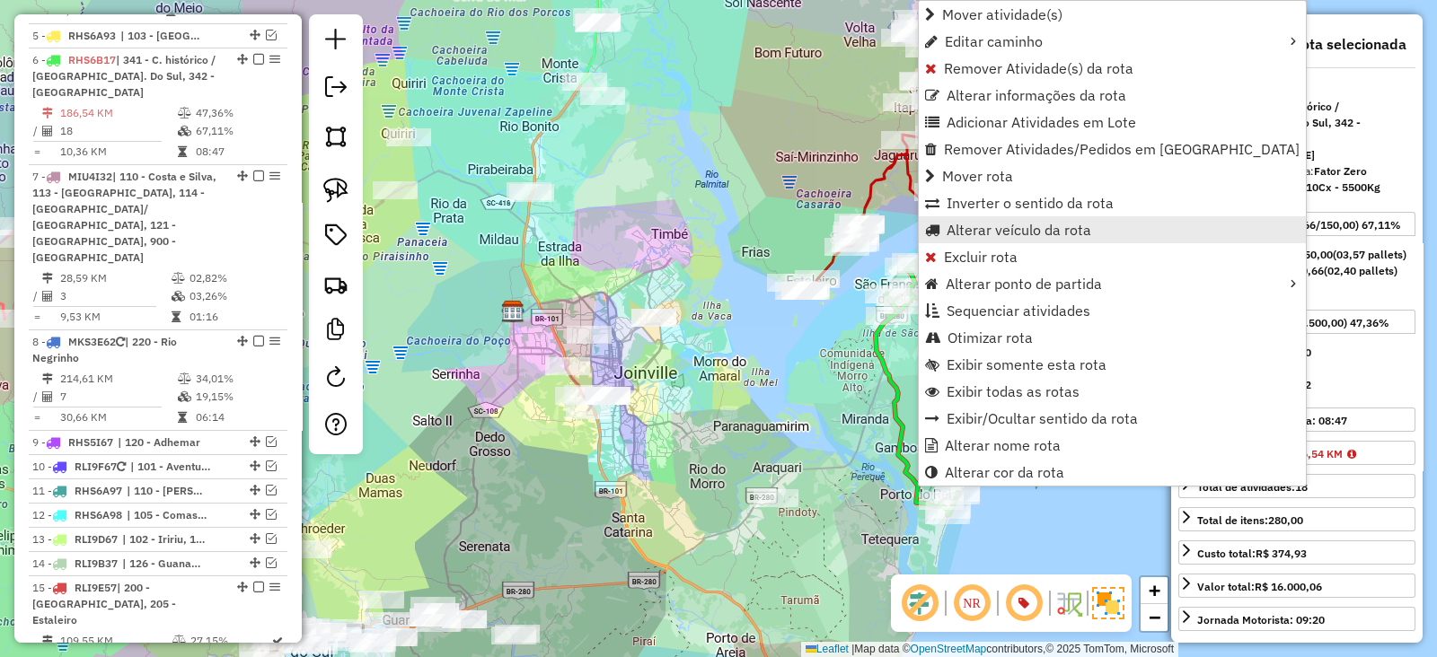
click at [994, 224] on span "Alterar veículo da rota" at bounding box center [1019, 230] width 145 height 14
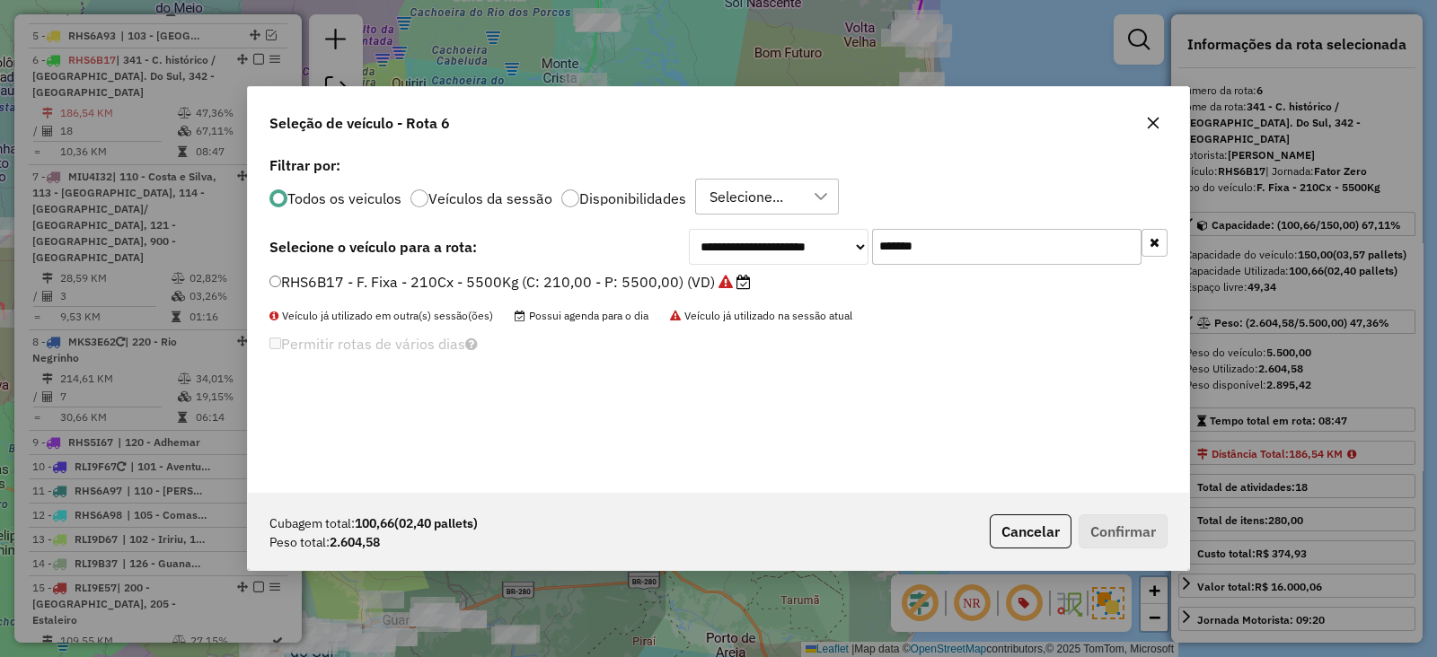
paste input "text"
drag, startPoint x: 1062, startPoint y: 243, endPoint x: 732, endPoint y: 262, distance: 330.2
click at [767, 244] on div "**********" at bounding box center [928, 247] width 479 height 36
type input "*******"
click at [687, 281] on label "RYC8I75 - F. Fixa - 252Cx - 5500Kg (C: 252,00 - P: 5500,00) (VD)" at bounding box center [507, 282] width 476 height 22
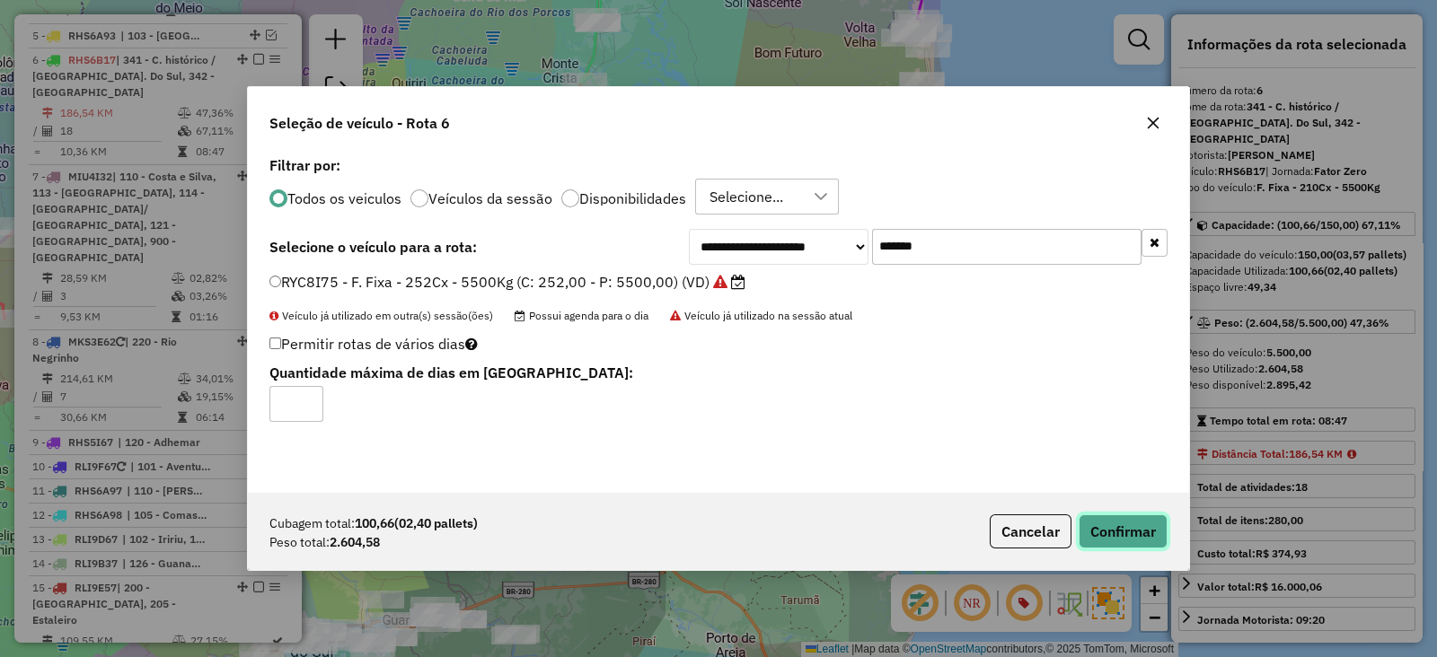
click at [1122, 531] on button "Confirmar" at bounding box center [1123, 532] width 89 height 34
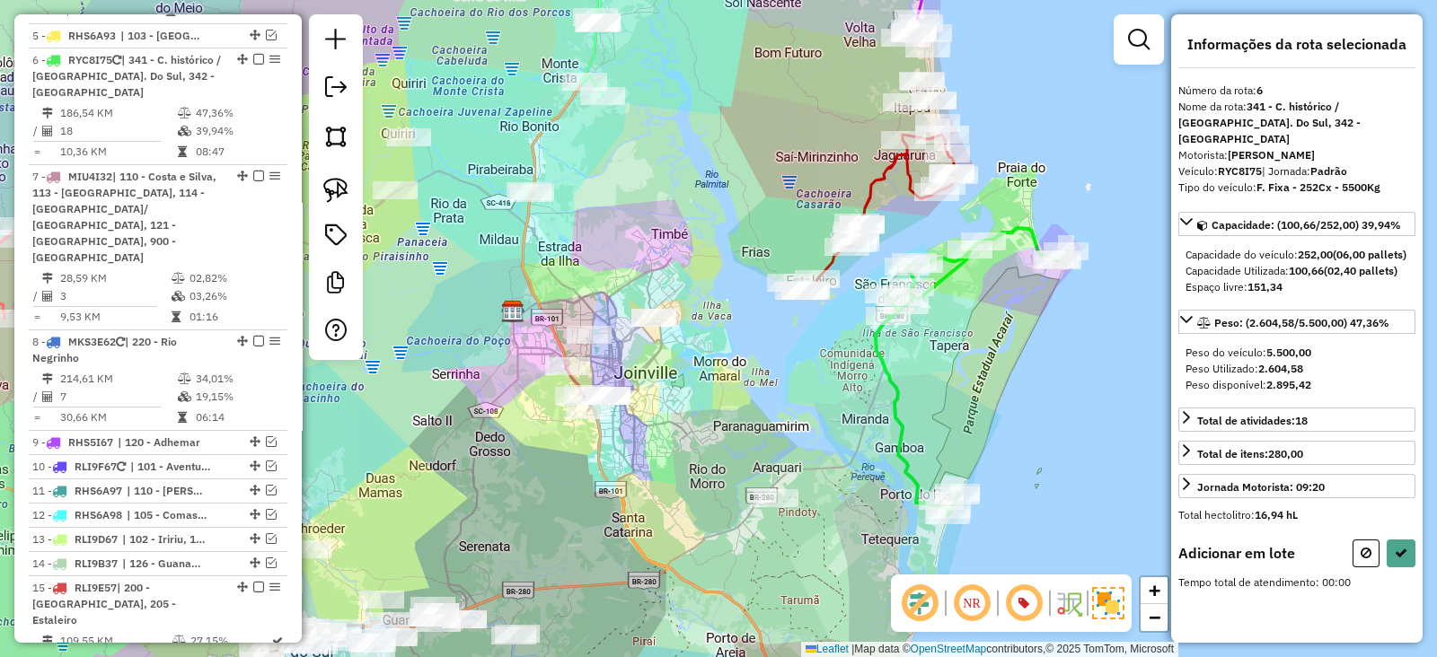
select select "*********"
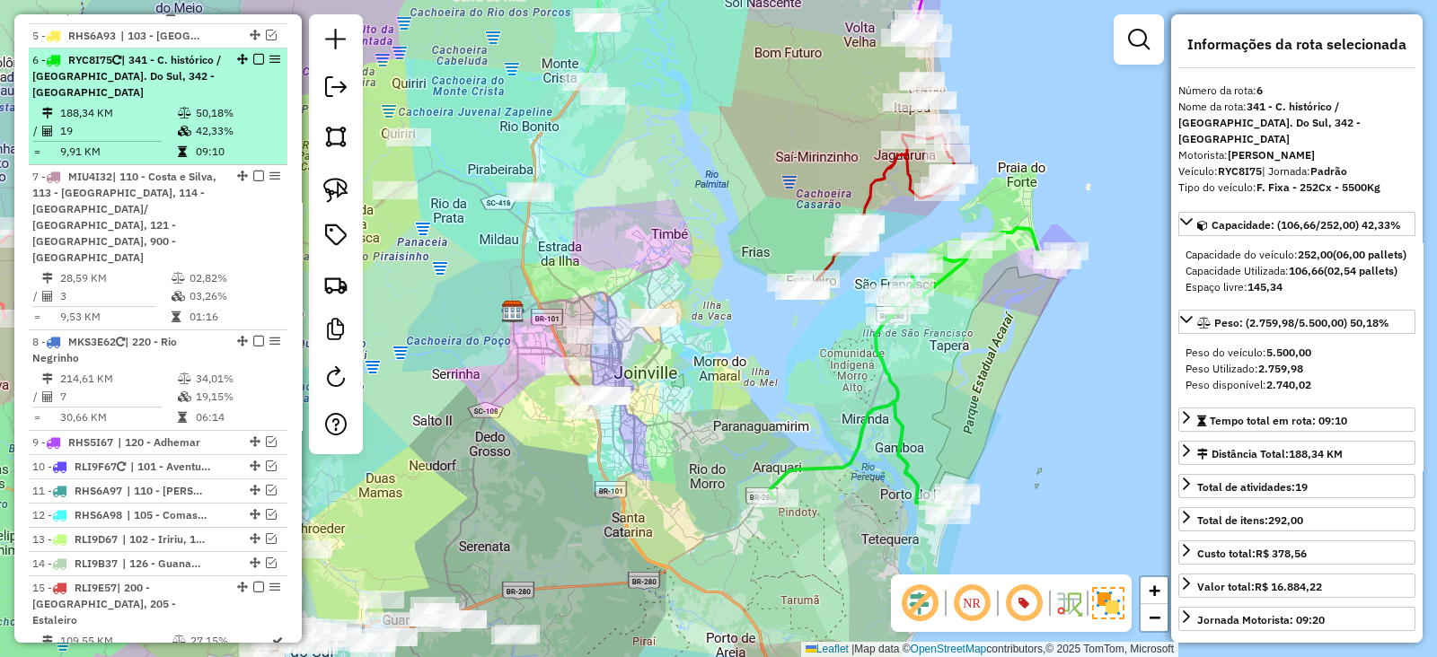
click at [253, 54] on em at bounding box center [258, 59] width 11 height 11
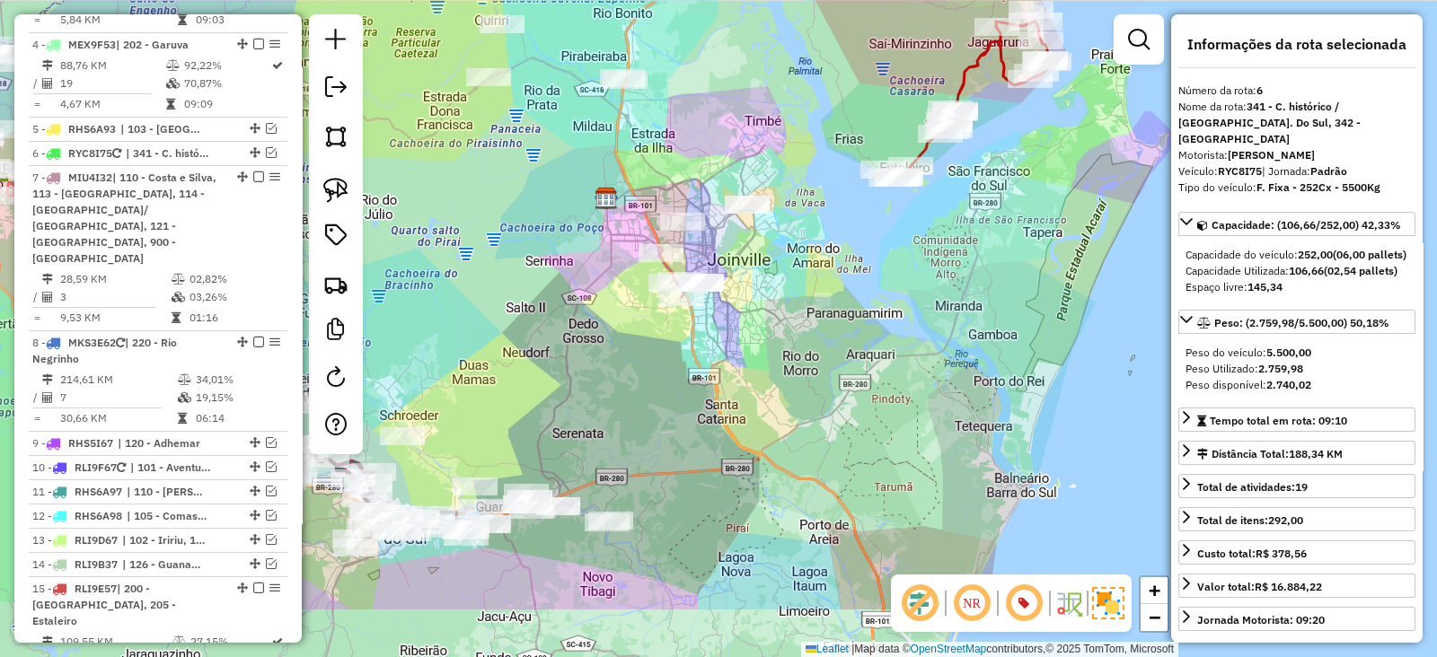
drag, startPoint x: 772, startPoint y: 392, endPoint x: 869, endPoint y: 262, distance: 161.9
click at [869, 262] on div "Janela de atendimento Grade de atendimento Capacidade Transportadoras Veículos …" at bounding box center [718, 328] width 1437 height 657
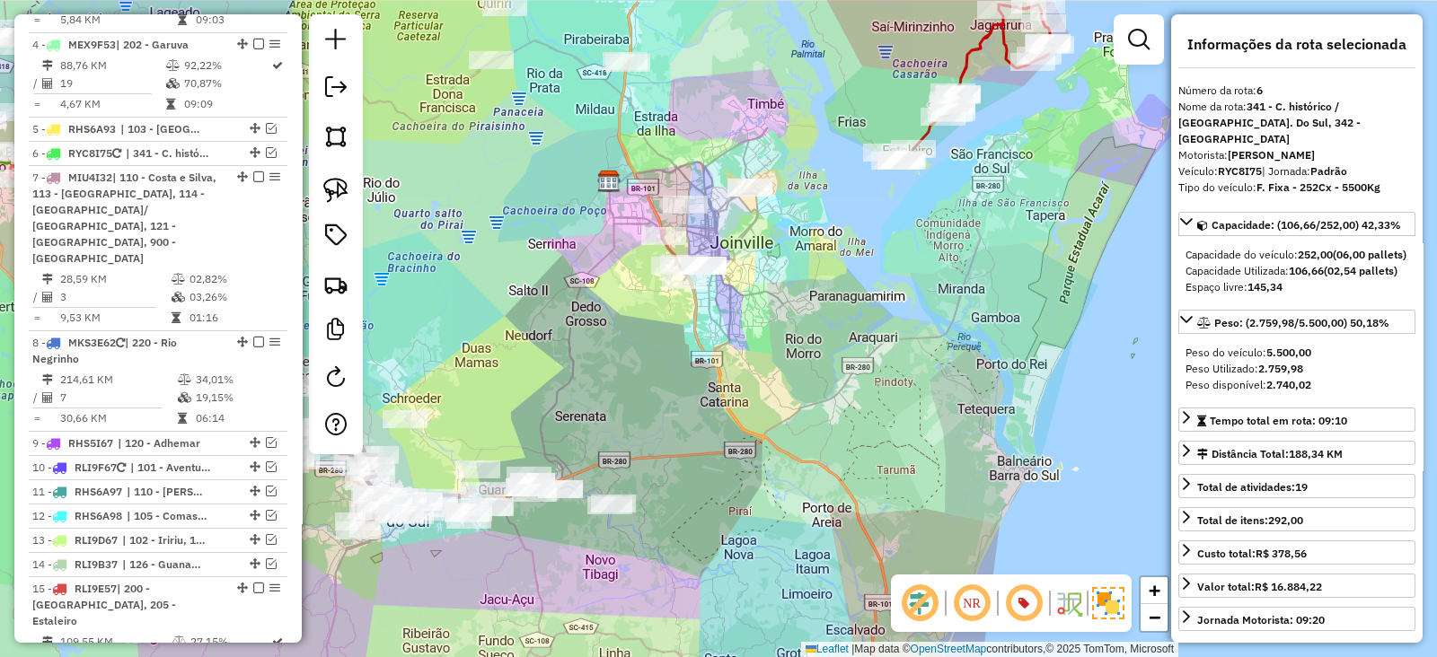
click at [344, 187] on img at bounding box center [335, 190] width 25 height 25
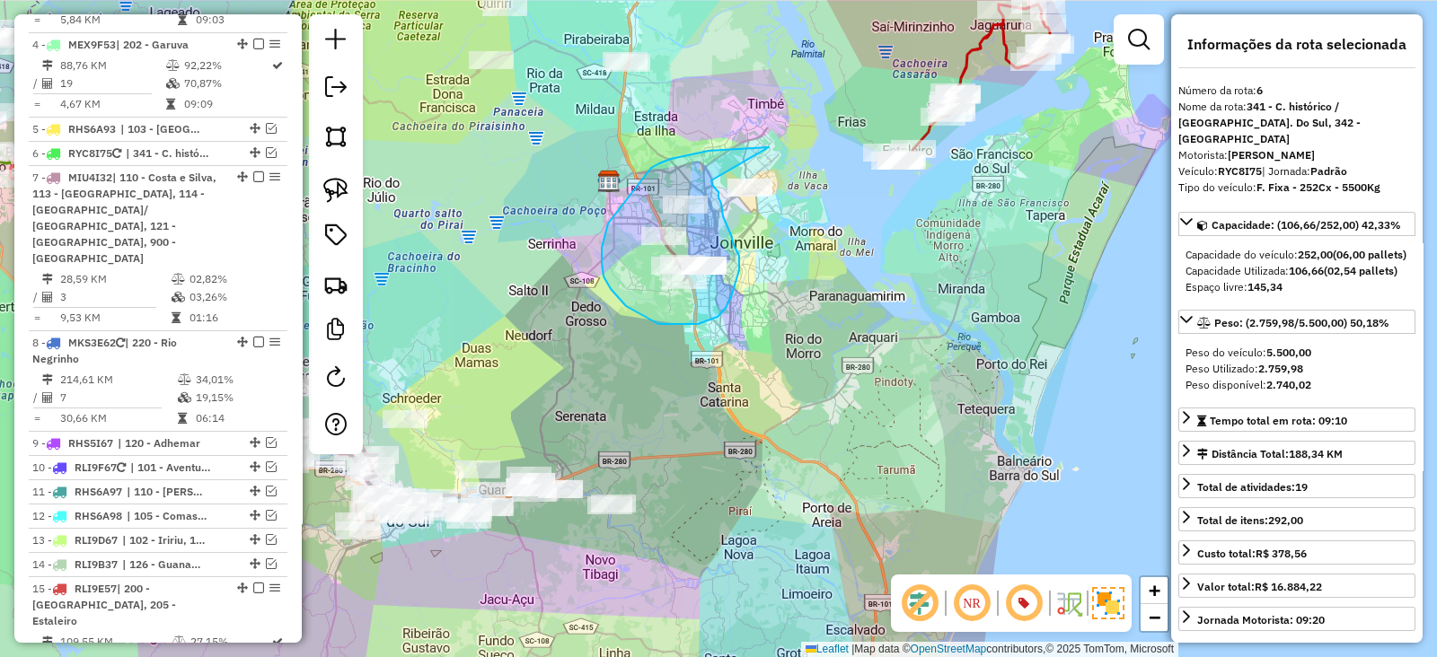
drag, startPoint x: 736, startPoint y: 149, endPoint x: 711, endPoint y: 181, distance: 40.3
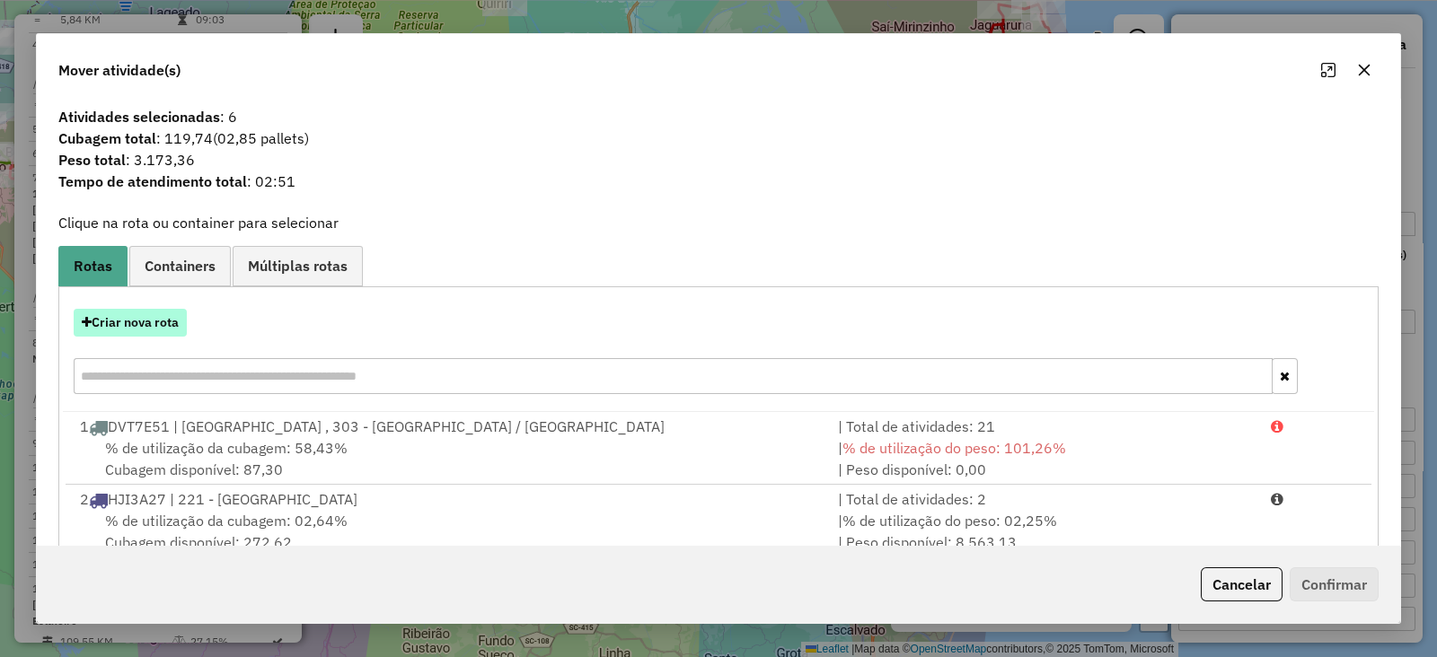
click at [130, 330] on button "Criar nova rota" at bounding box center [130, 323] width 113 height 28
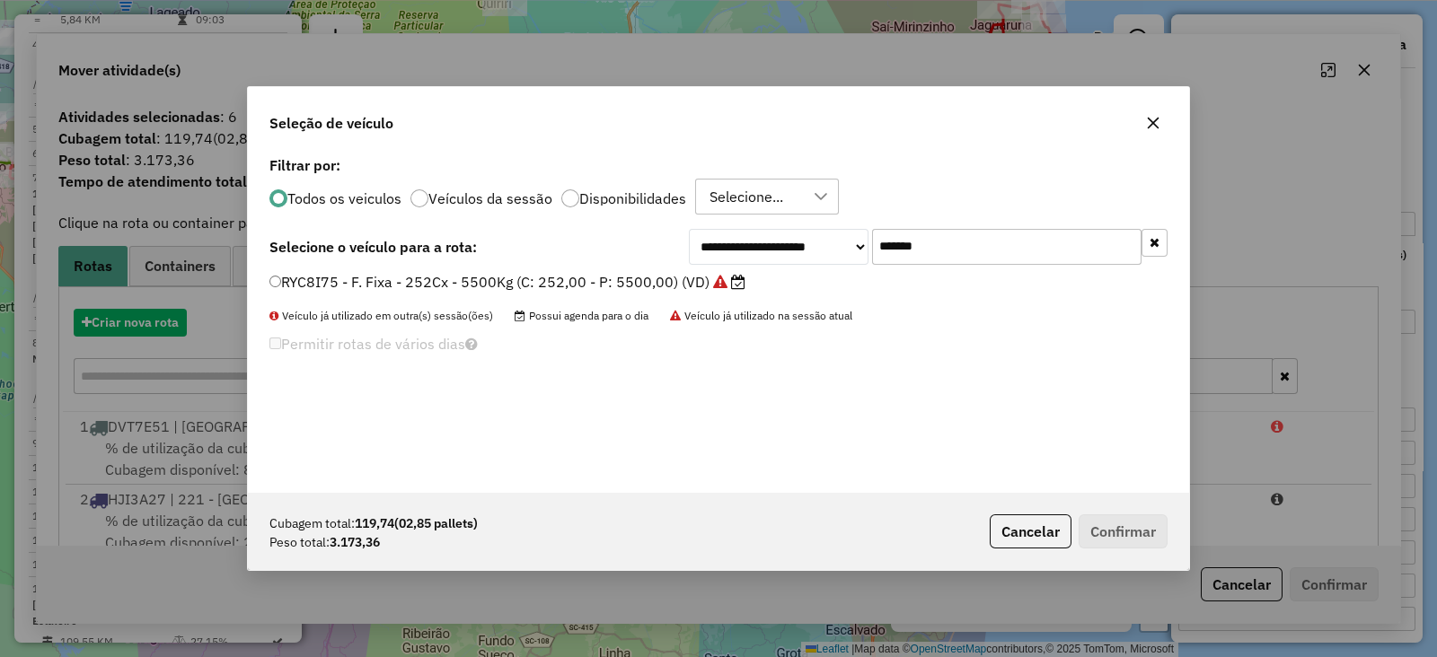
scroll to position [9, 5]
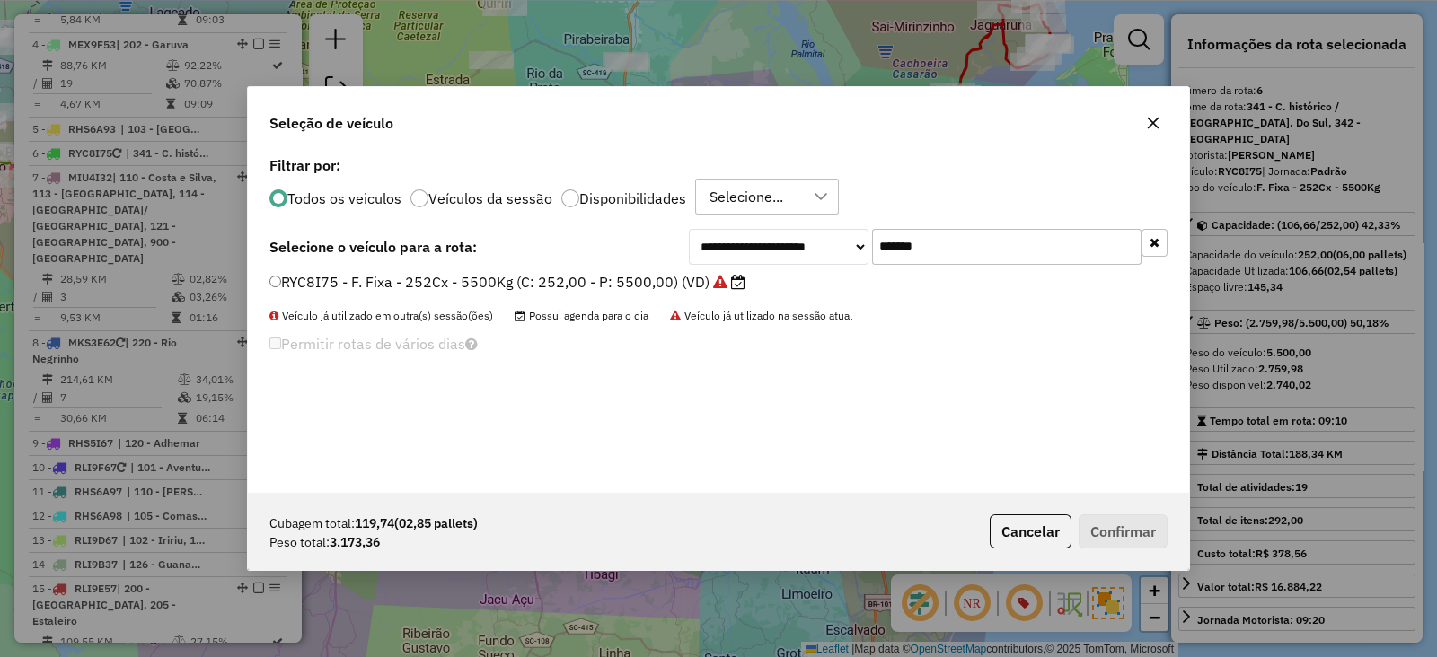
drag, startPoint x: 983, startPoint y: 231, endPoint x: 603, endPoint y: 269, distance: 382.7
click at [620, 265] on div "**********" at bounding box center [718, 322] width 941 height 341
paste input "text"
type input "*******"
drag, startPoint x: 594, startPoint y: 276, endPoint x: 677, endPoint y: 312, distance: 90.9
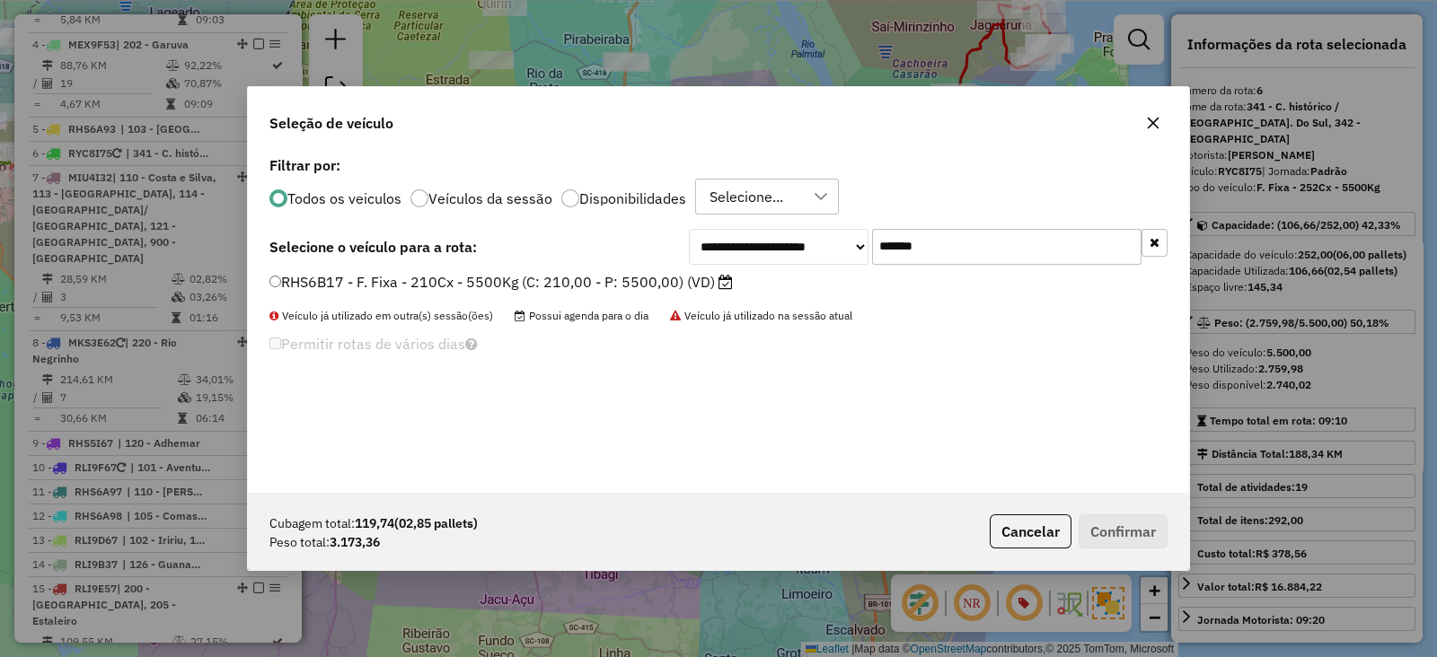
click at [594, 276] on label "RHS6B17 - F. Fixa - 210Cx - 5500Kg (C: 210,00 - P: 5500,00) (VD)" at bounding box center [500, 282] width 463 height 22
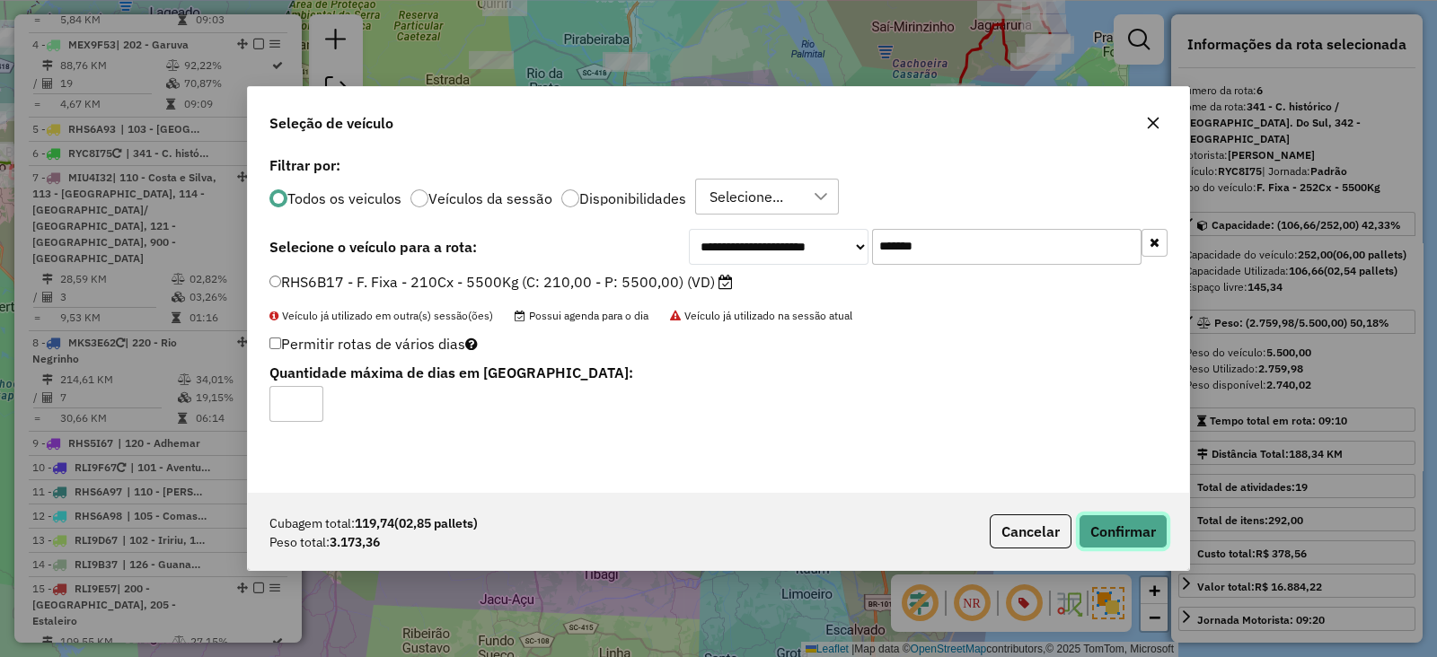
click at [1117, 539] on button "Confirmar" at bounding box center [1123, 532] width 89 height 34
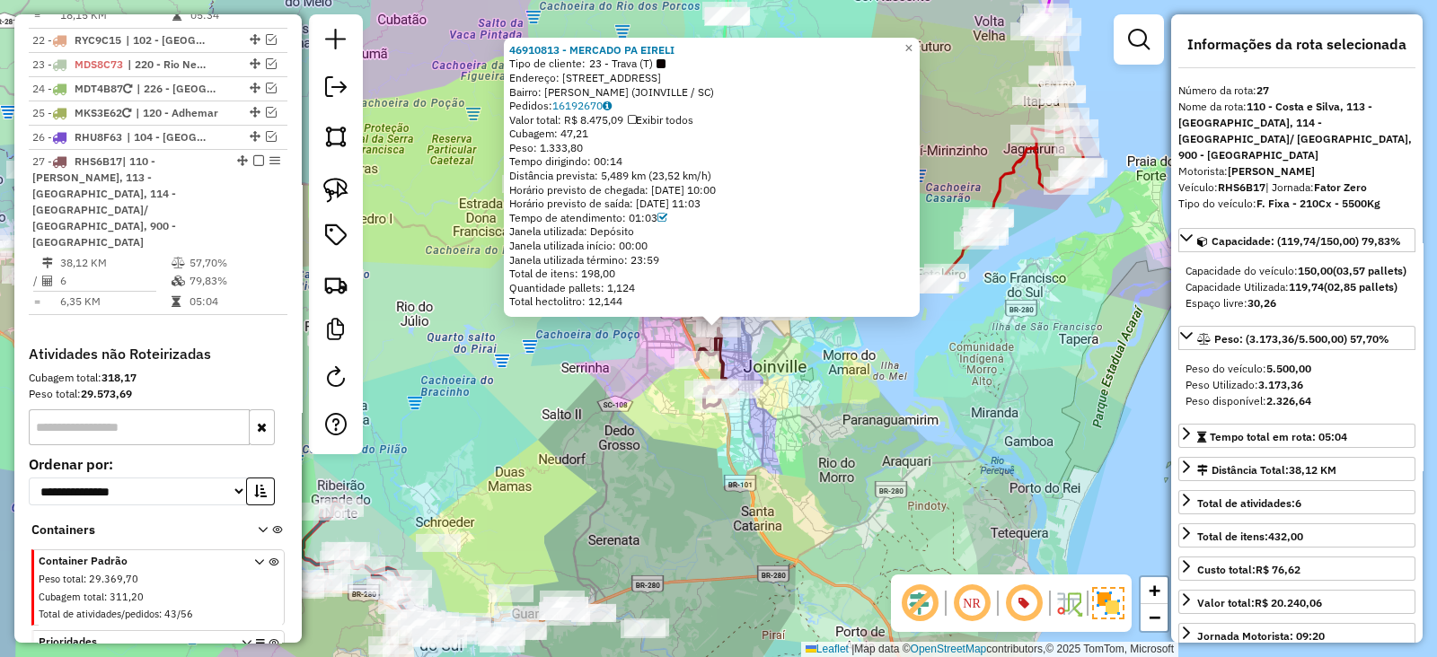
scroll to position [2147, 0]
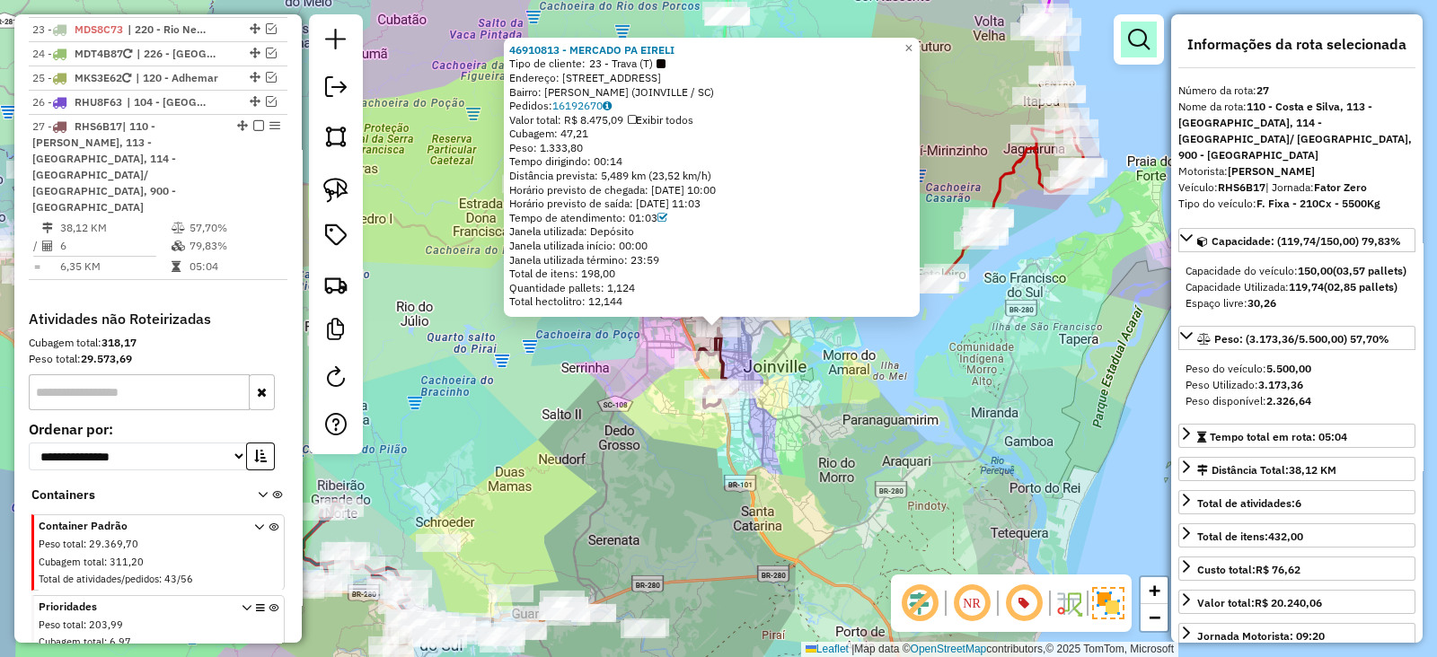
click at [1143, 31] on em at bounding box center [1139, 40] width 22 height 22
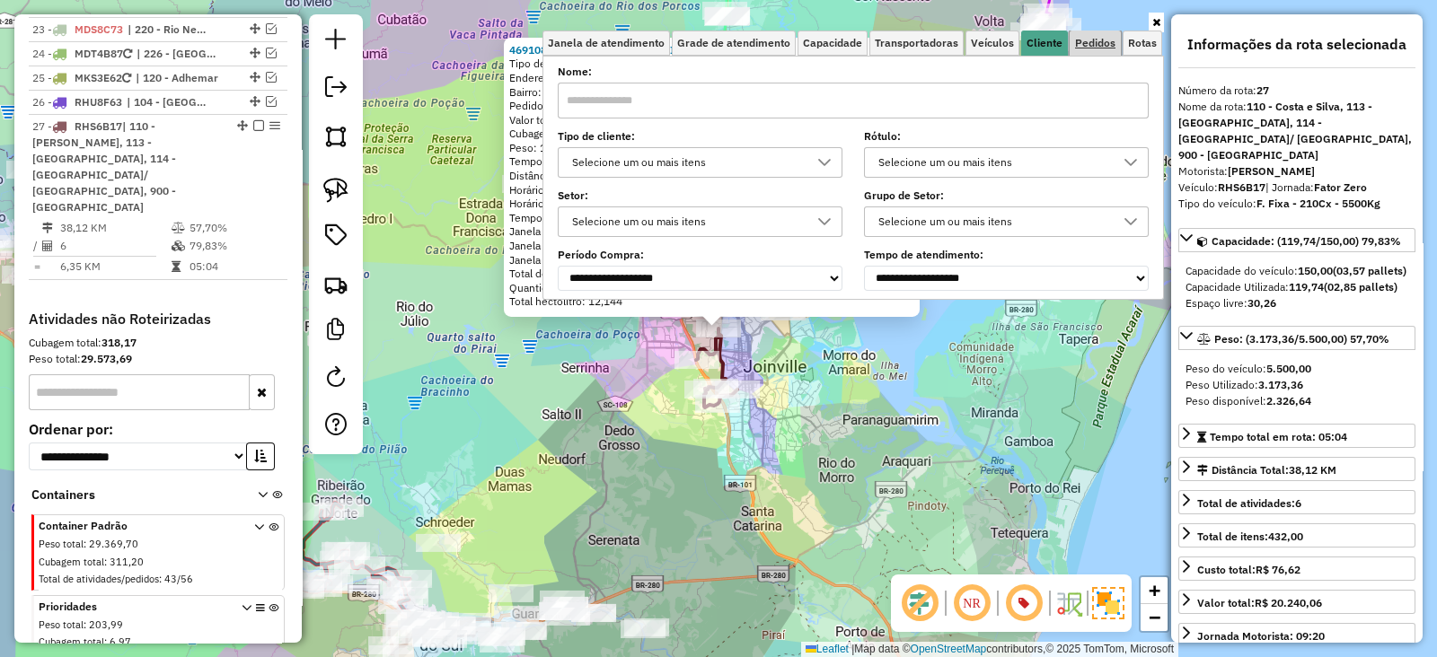
click at [1093, 38] on span "Pedidos" at bounding box center [1095, 43] width 40 height 11
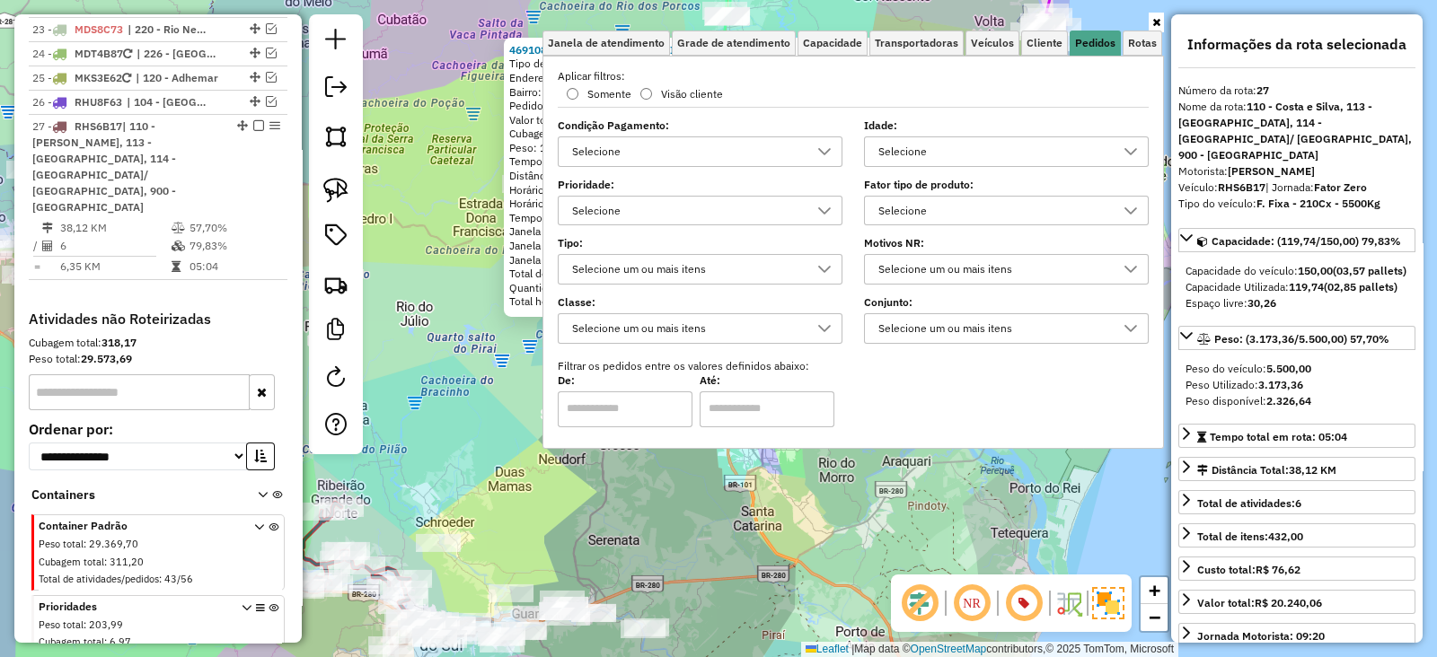
click at [925, 213] on div "Selecione" at bounding box center [993, 211] width 242 height 29
type input "***"
click at [884, 245] on div "All items unselected" at bounding box center [885, 248] width 17 height 17
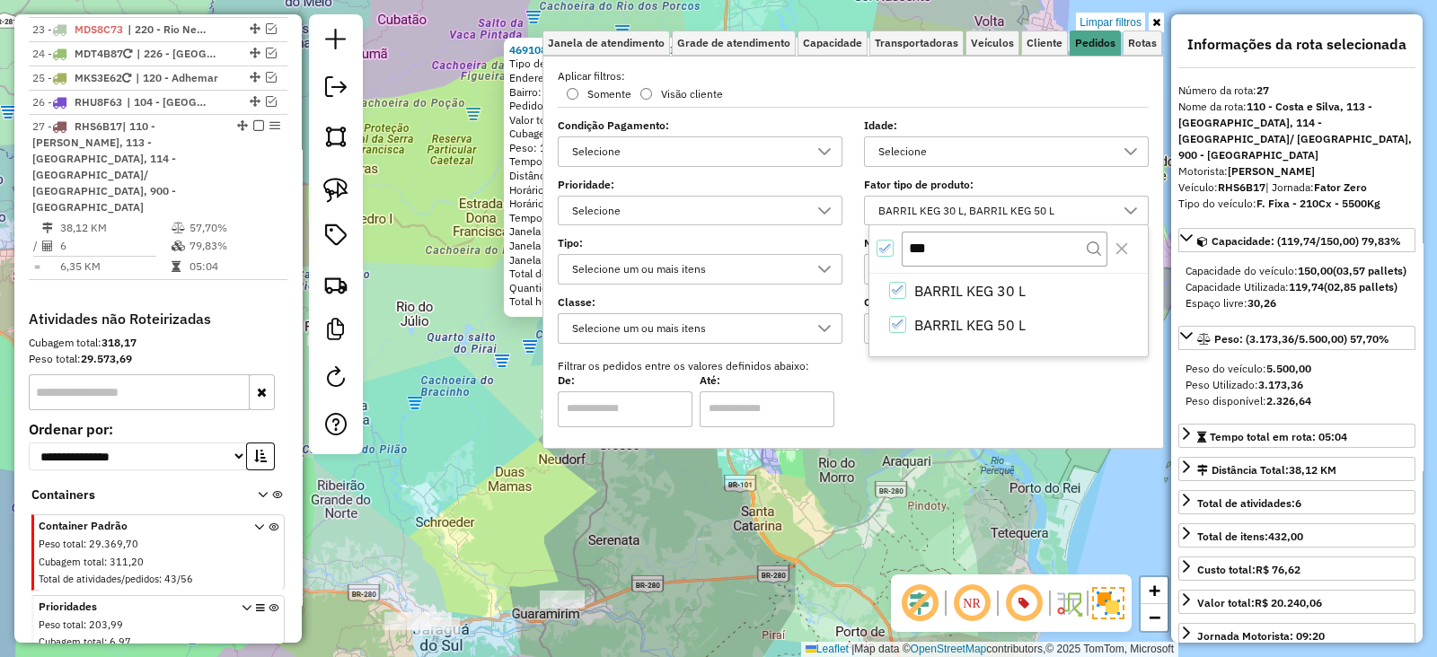
click at [663, 568] on div "46910813 - MERCADO PA EIRELI Tipo de cliente: 23 - Trava (T) Endereço: R [PERSO…" at bounding box center [718, 328] width 1437 height 657
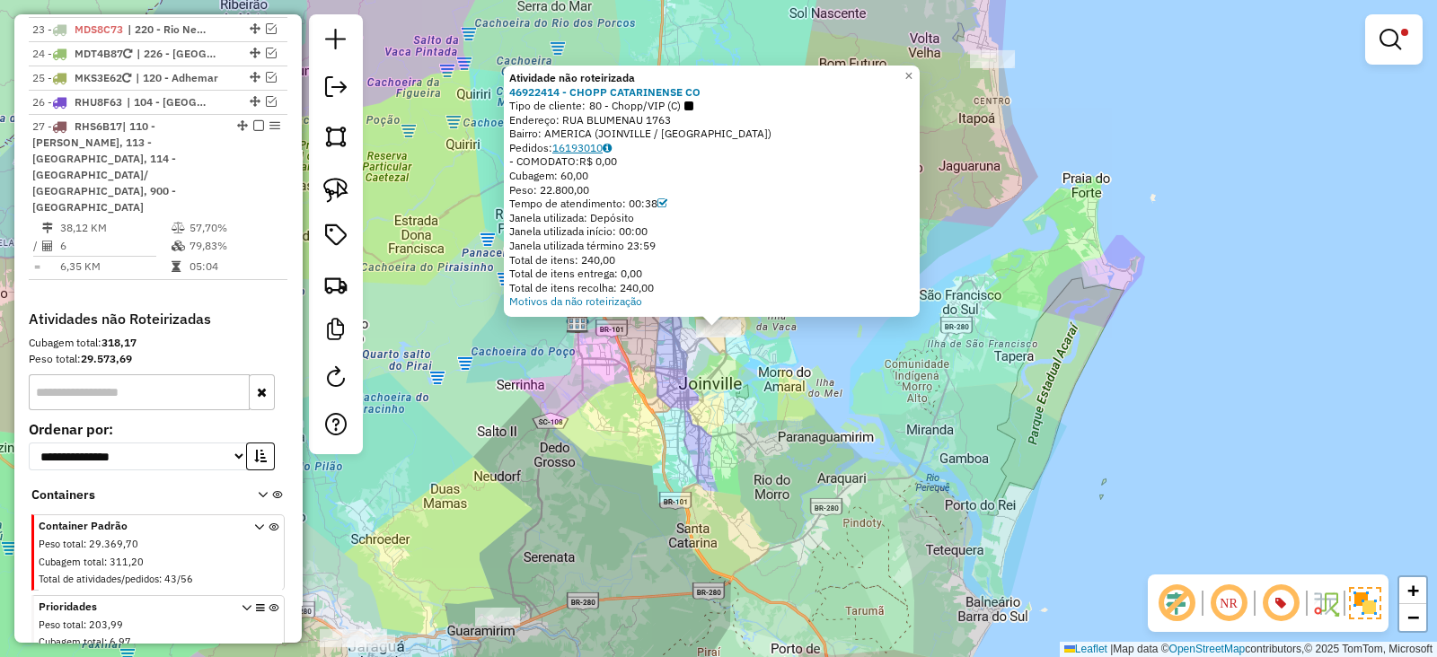
click at [579, 144] on link "16193010" at bounding box center [581, 147] width 59 height 13
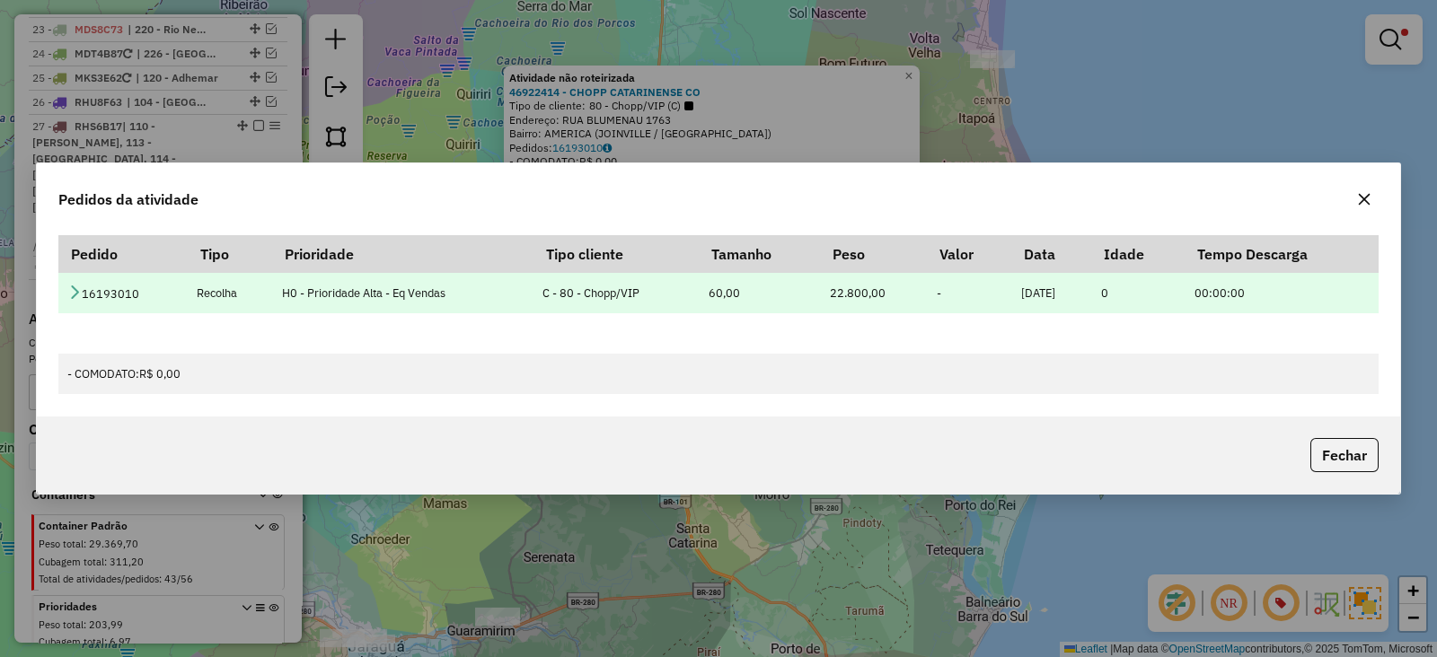
click at [81, 298] on icon at bounding box center [74, 292] width 14 height 14
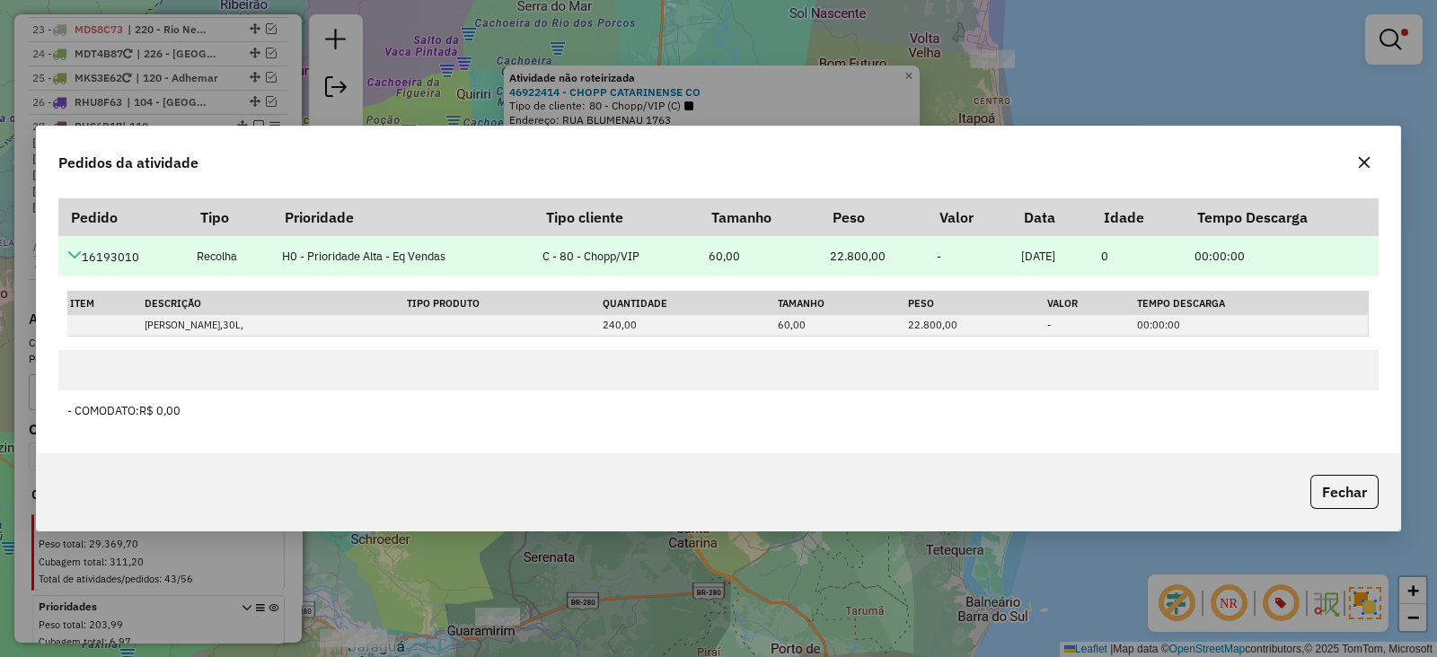
click at [67, 255] on icon at bounding box center [74, 255] width 14 height 14
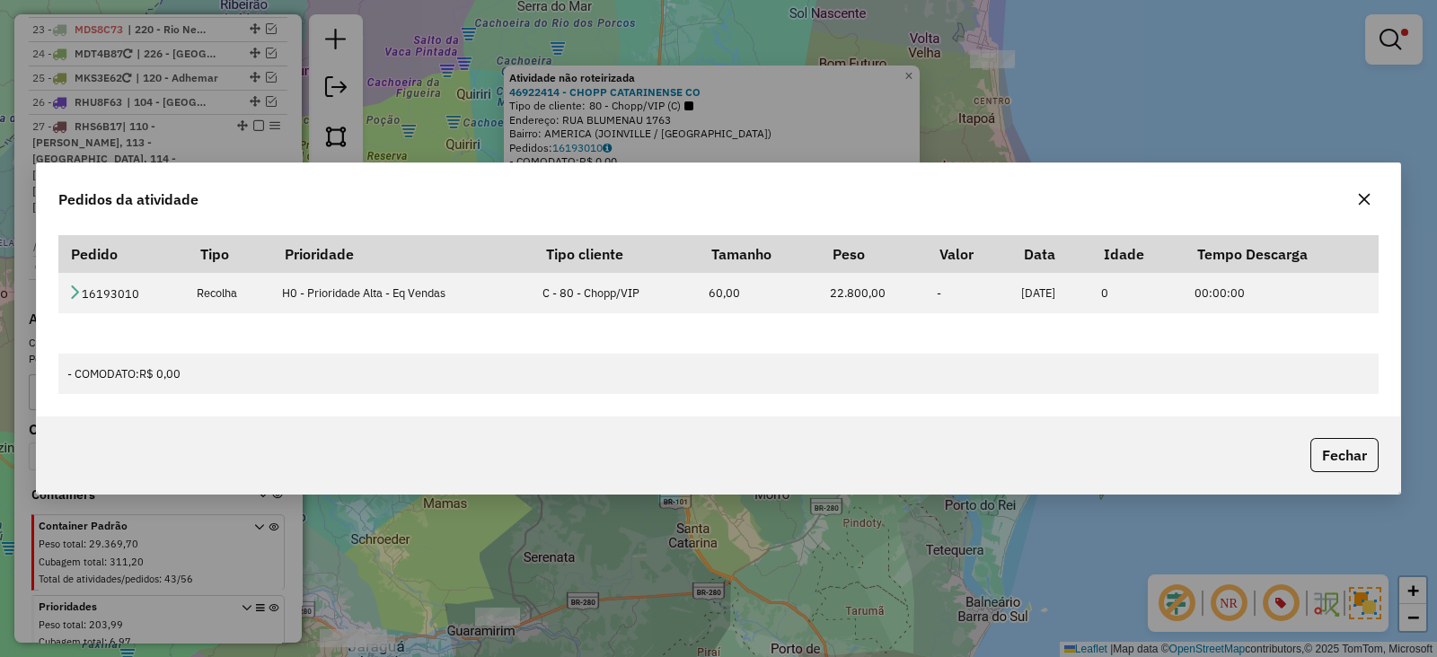
click at [1365, 190] on button "button" at bounding box center [1364, 199] width 29 height 29
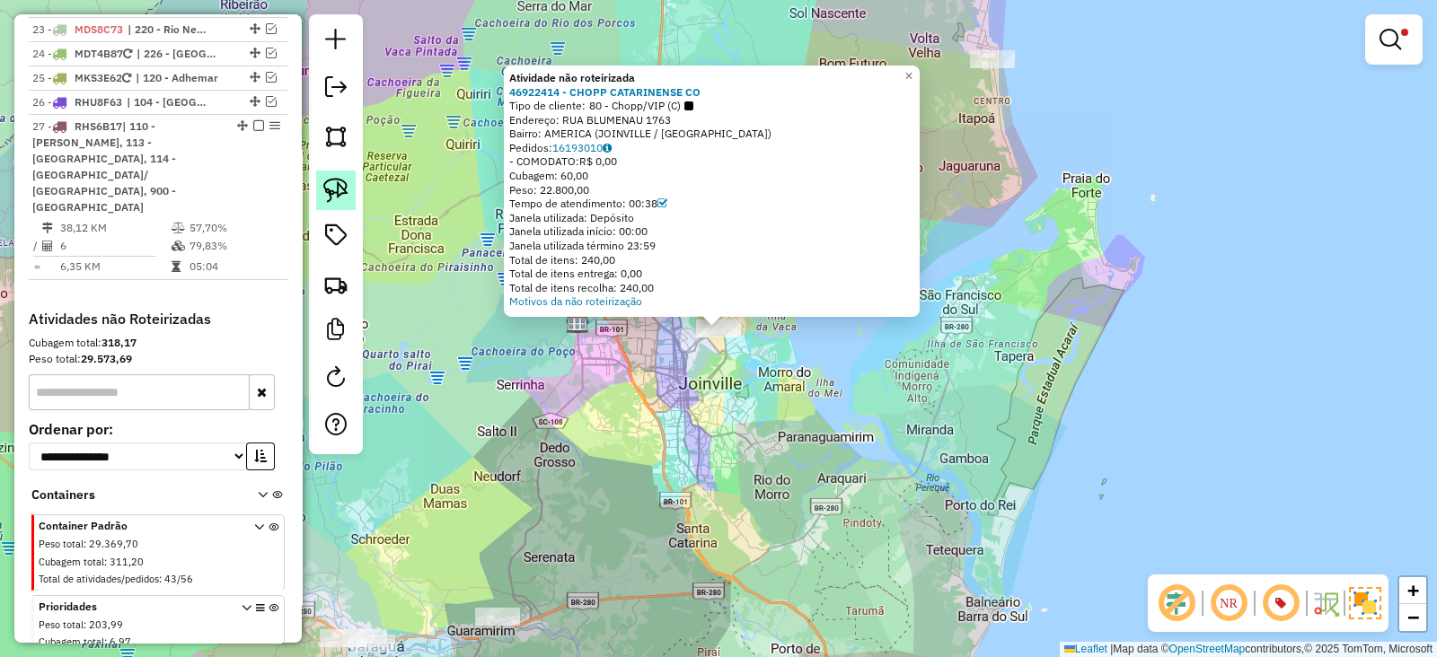
click at [339, 192] on img at bounding box center [335, 190] width 25 height 25
drag, startPoint x: 679, startPoint y: 343, endPoint x: 710, endPoint y: 253, distance: 94.9
click at [710, 253] on div "Atividade não roteirizada 46922414 - CHOPP CATARINENSE CO Tipo de cliente: 80 -…" at bounding box center [718, 328] width 1437 height 657
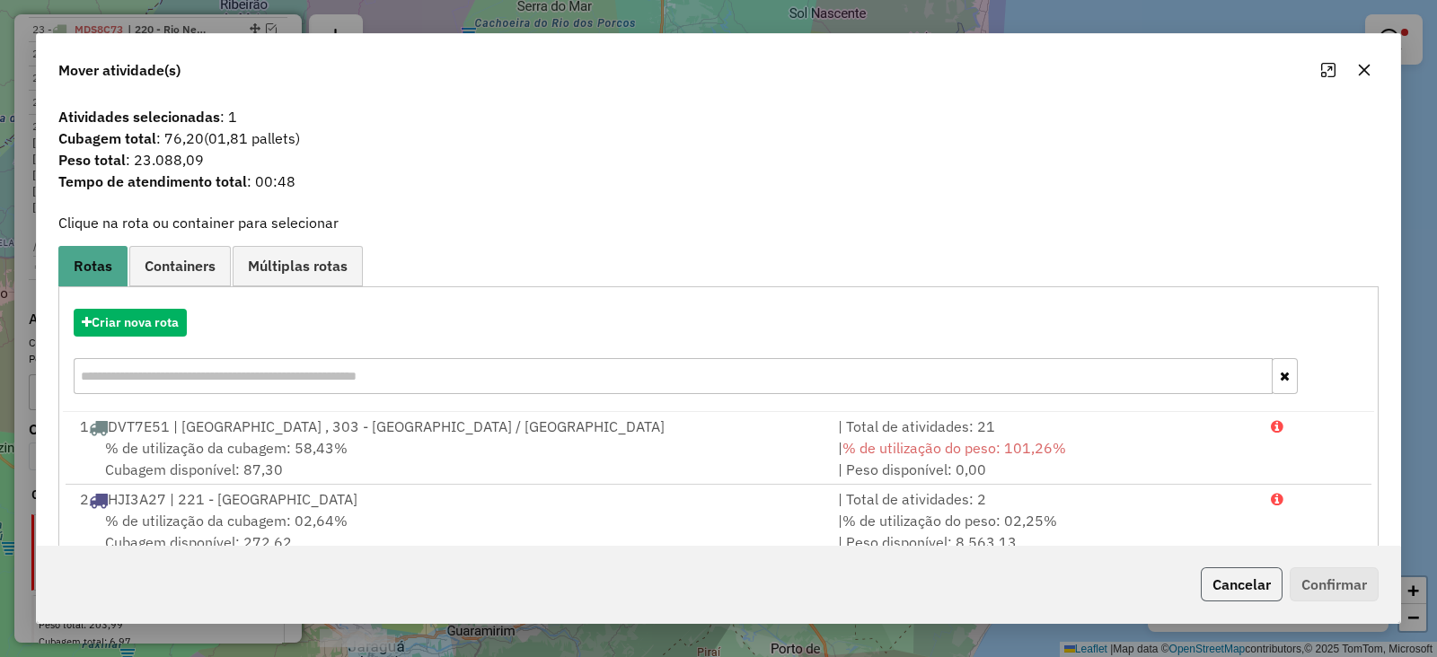
click at [1244, 585] on button "Cancelar" at bounding box center [1242, 585] width 82 height 34
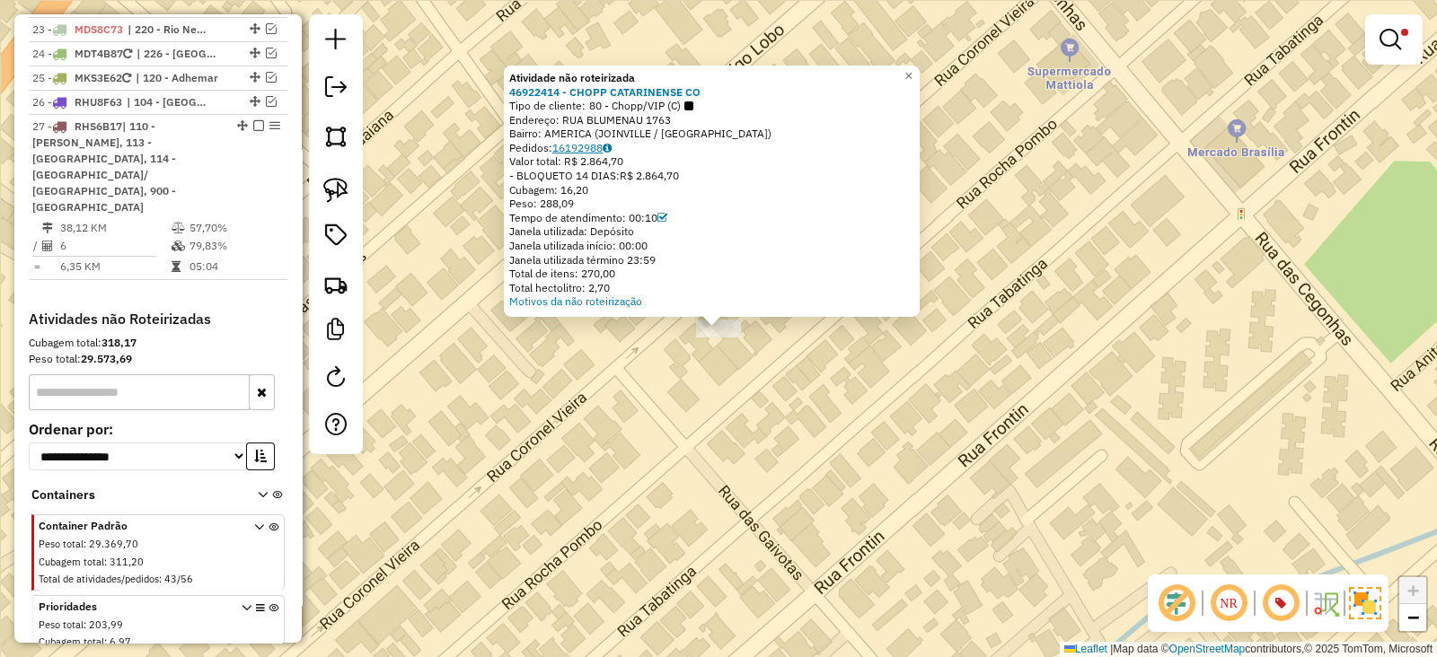
click at [612, 147] on icon at bounding box center [607, 148] width 9 height 11
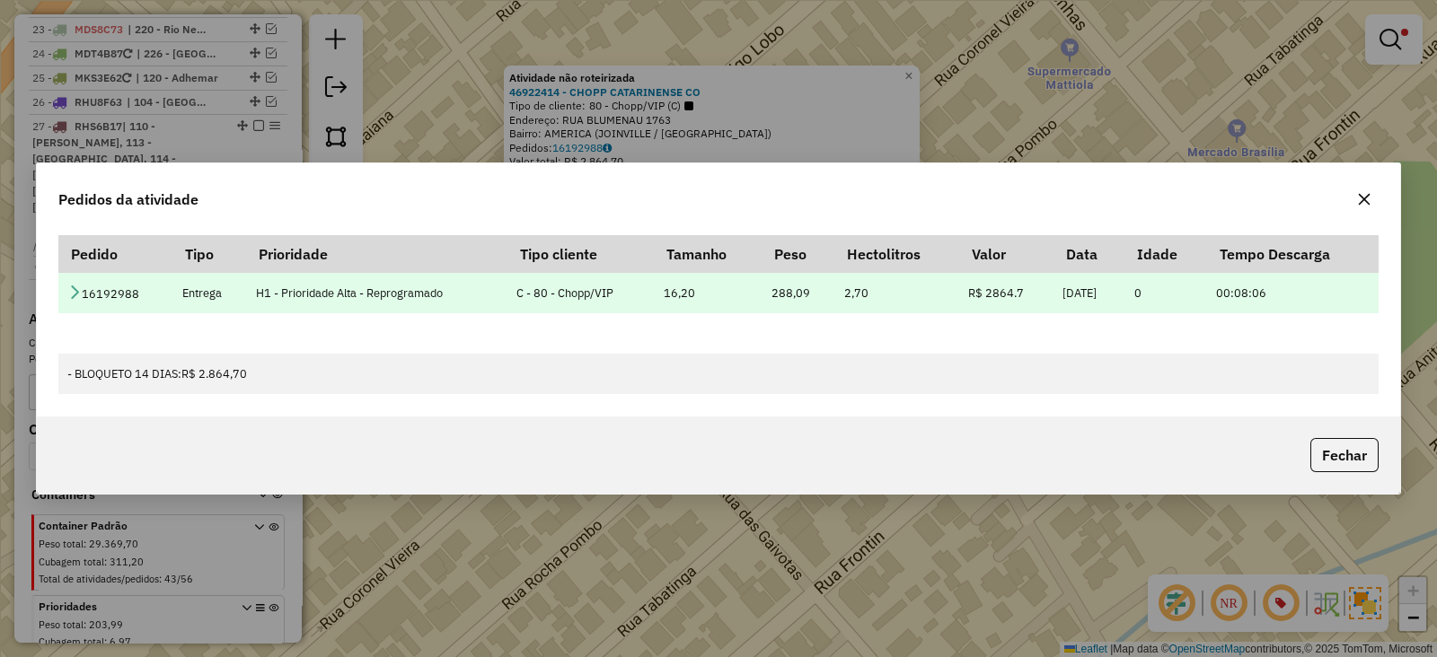
click at [77, 299] on link at bounding box center [74, 294] width 14 height 15
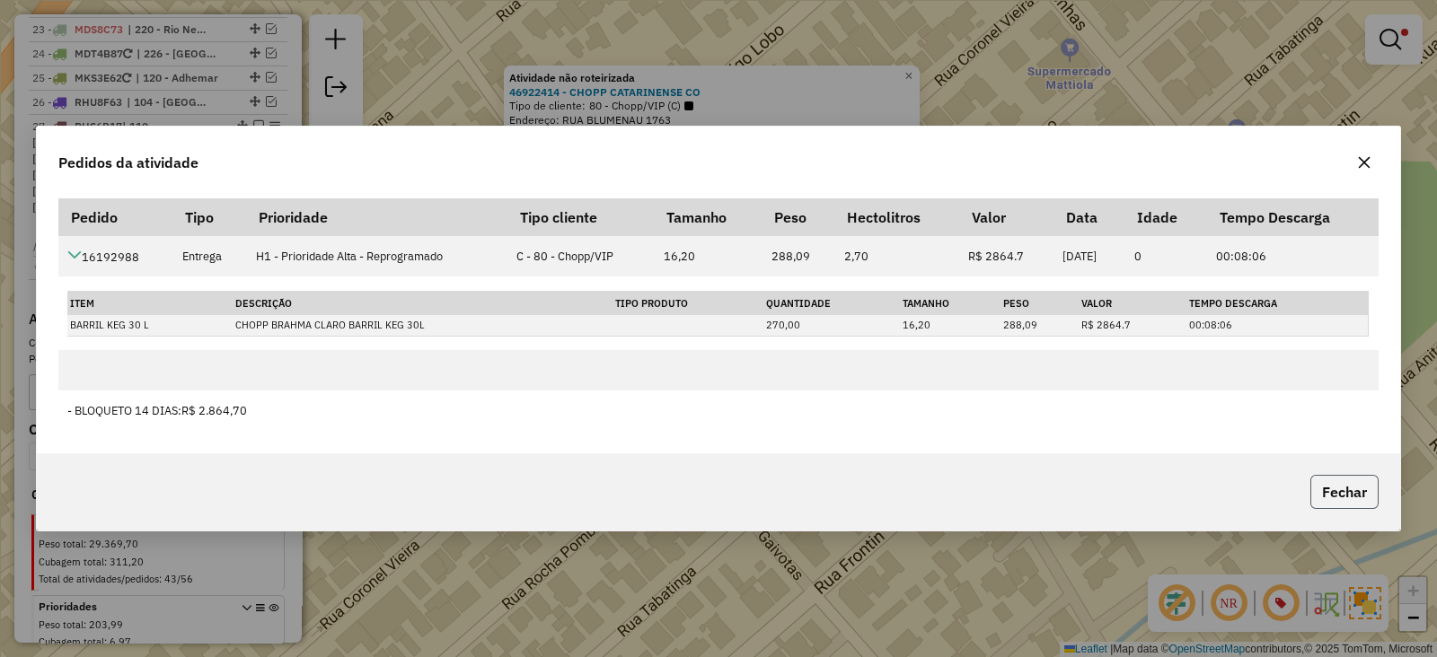
click at [1333, 483] on button "Fechar" at bounding box center [1344, 492] width 68 height 34
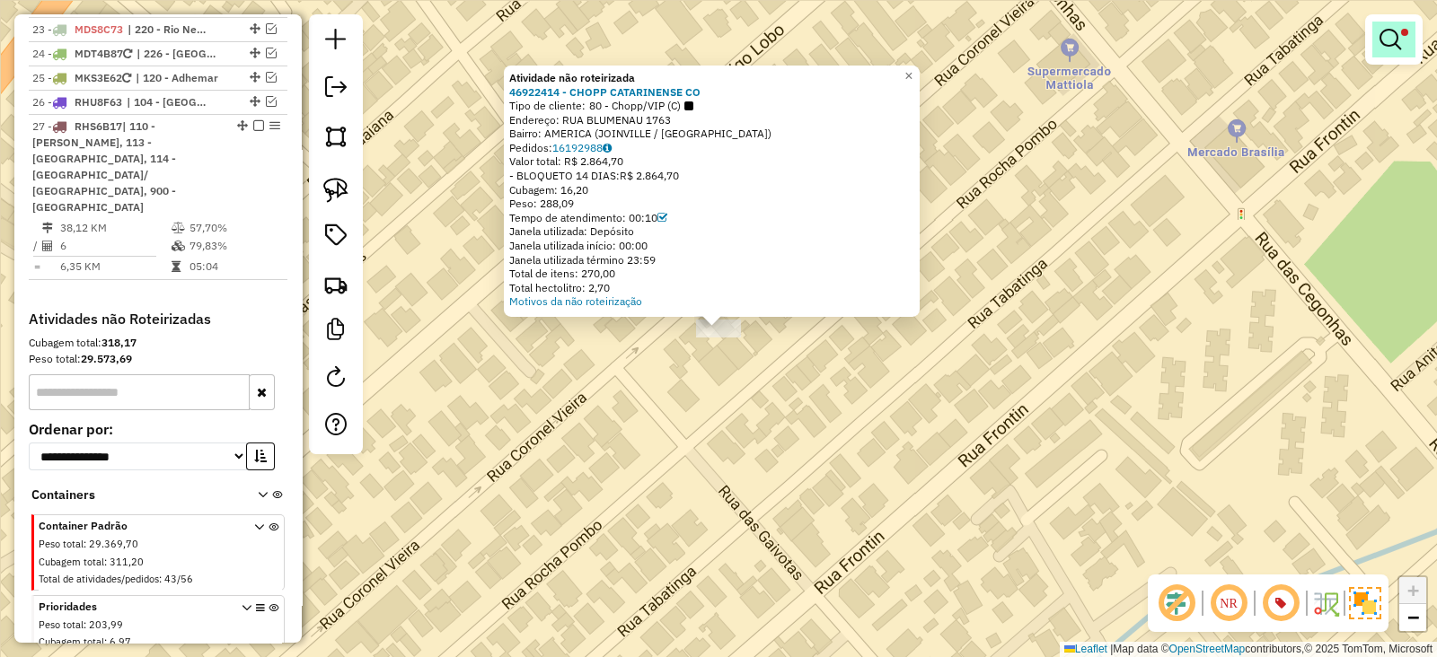
click at [1389, 38] on em at bounding box center [1391, 40] width 22 height 22
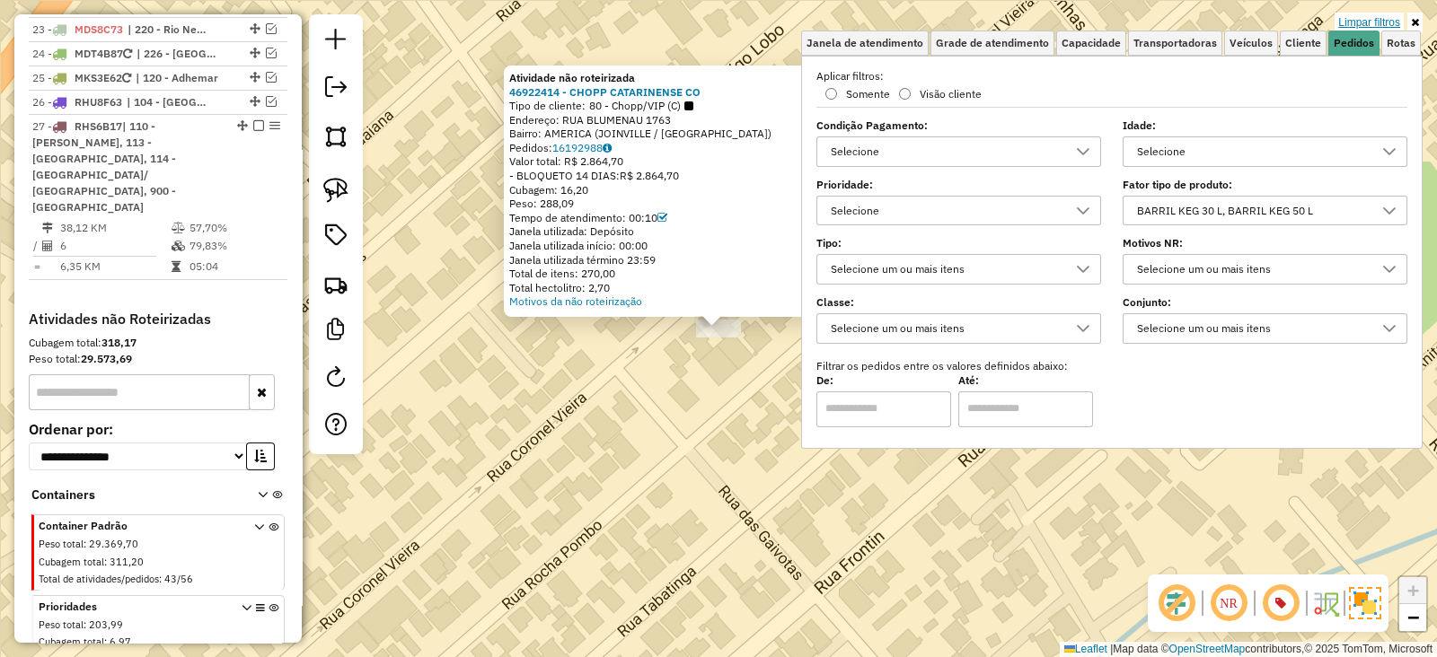
click at [1370, 25] on link "Limpar filtros" at bounding box center [1369, 23] width 69 height 20
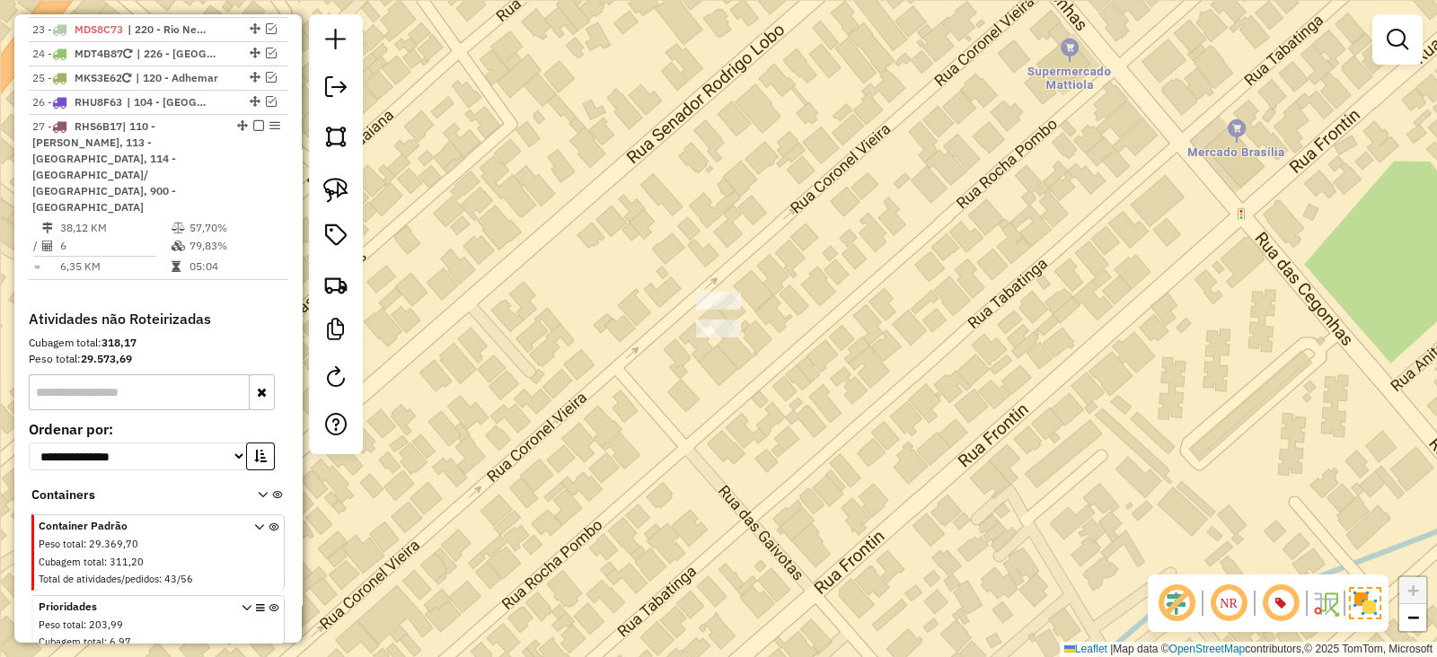
drag, startPoint x: 970, startPoint y: 437, endPoint x: 961, endPoint y: 431, distance: 11.0
click at [969, 437] on div "Janela de atendimento Grade de atendimento Capacidade Transportadoras Veículos …" at bounding box center [718, 328] width 1437 height 657
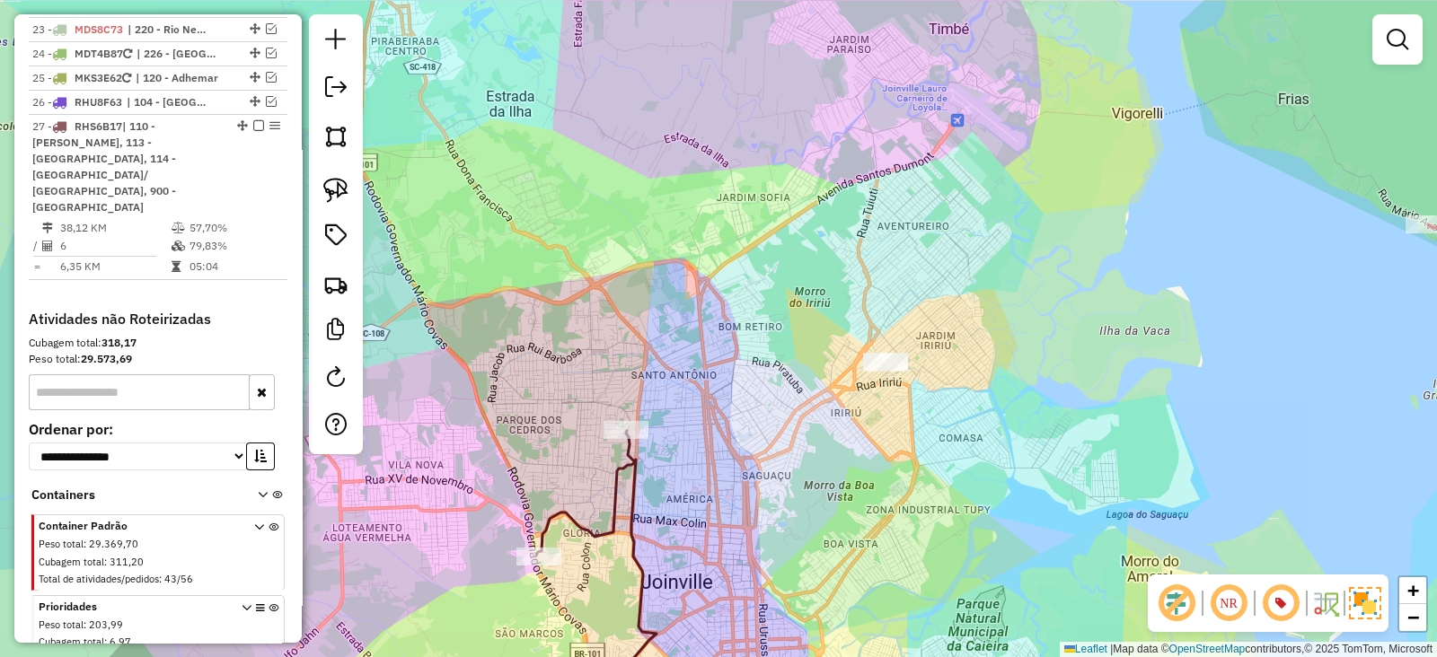
scroll to position [1997, 0]
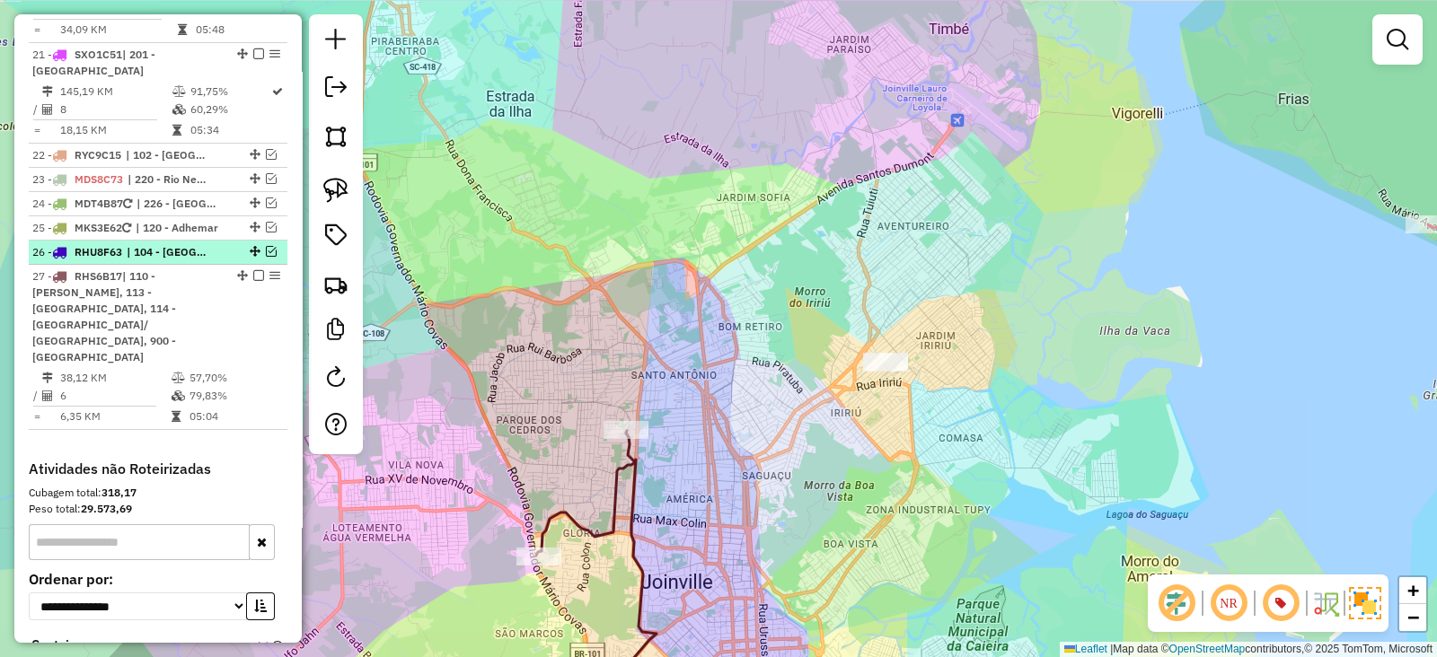
click at [267, 246] on em at bounding box center [271, 251] width 11 height 11
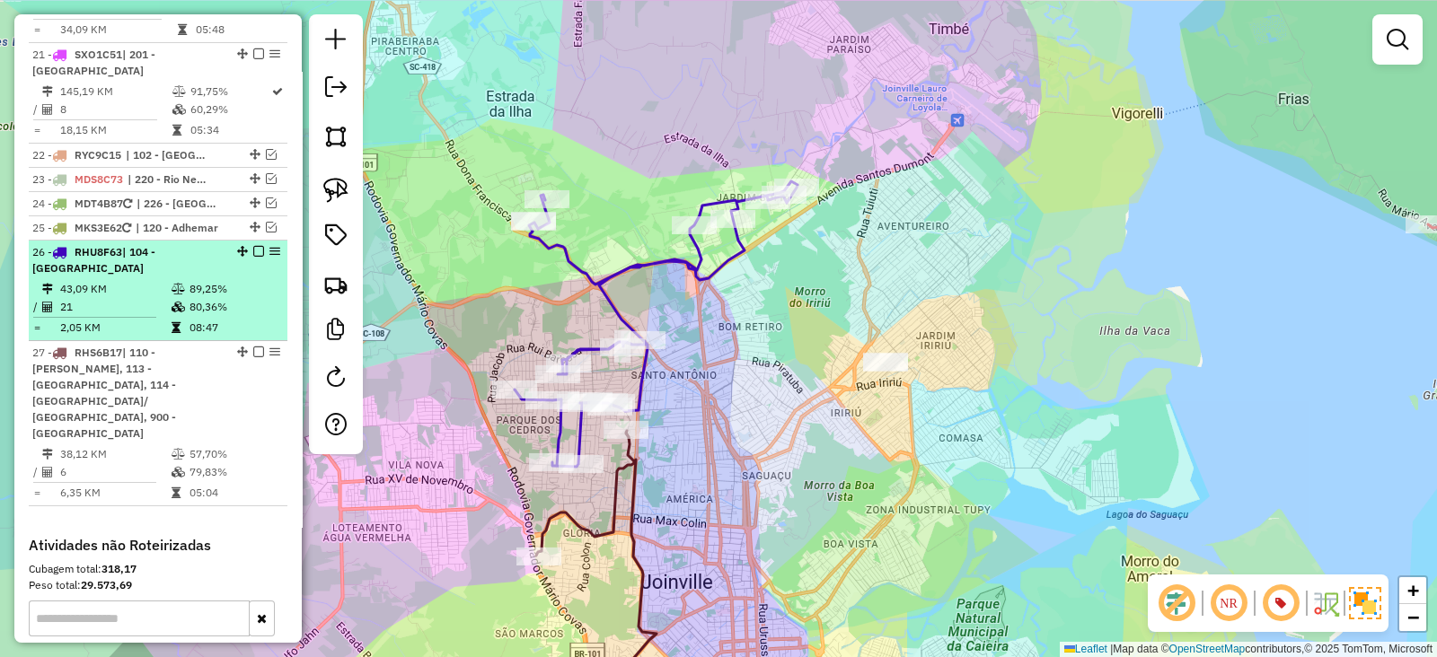
click at [256, 246] on em at bounding box center [258, 251] width 11 height 11
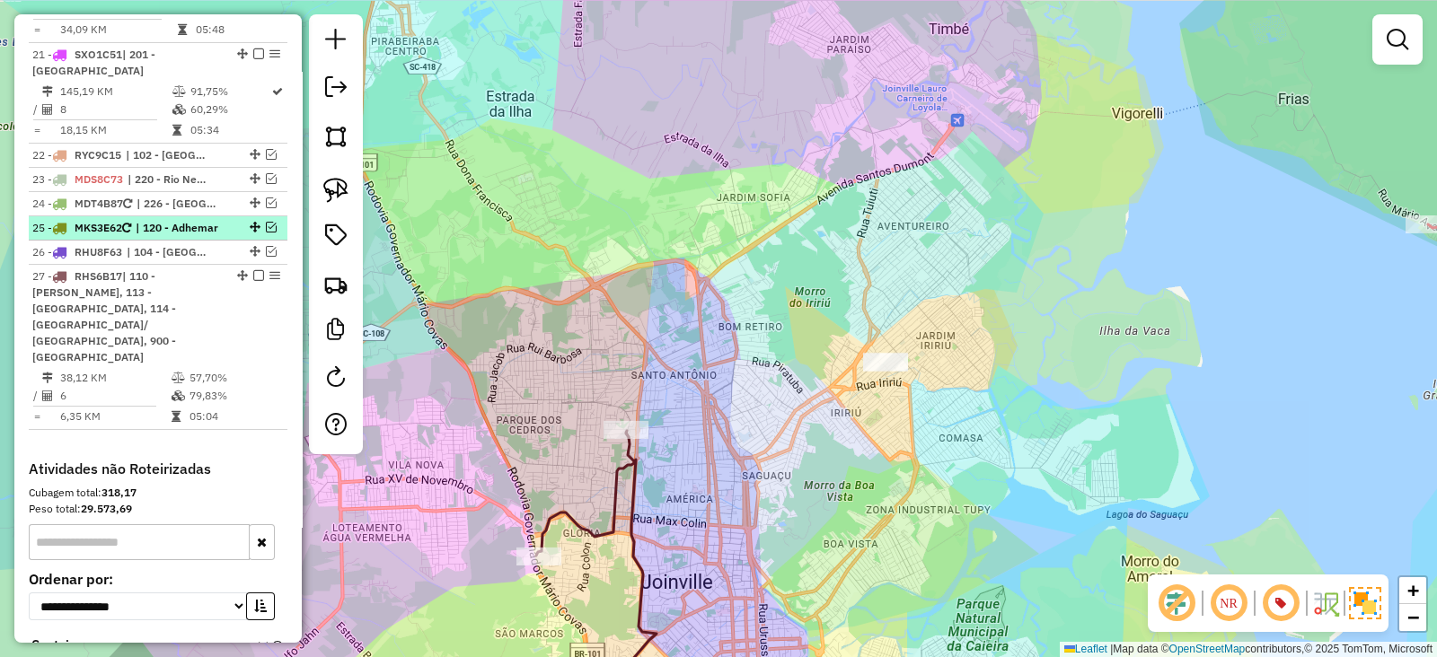
click at [266, 222] on em at bounding box center [271, 227] width 11 height 11
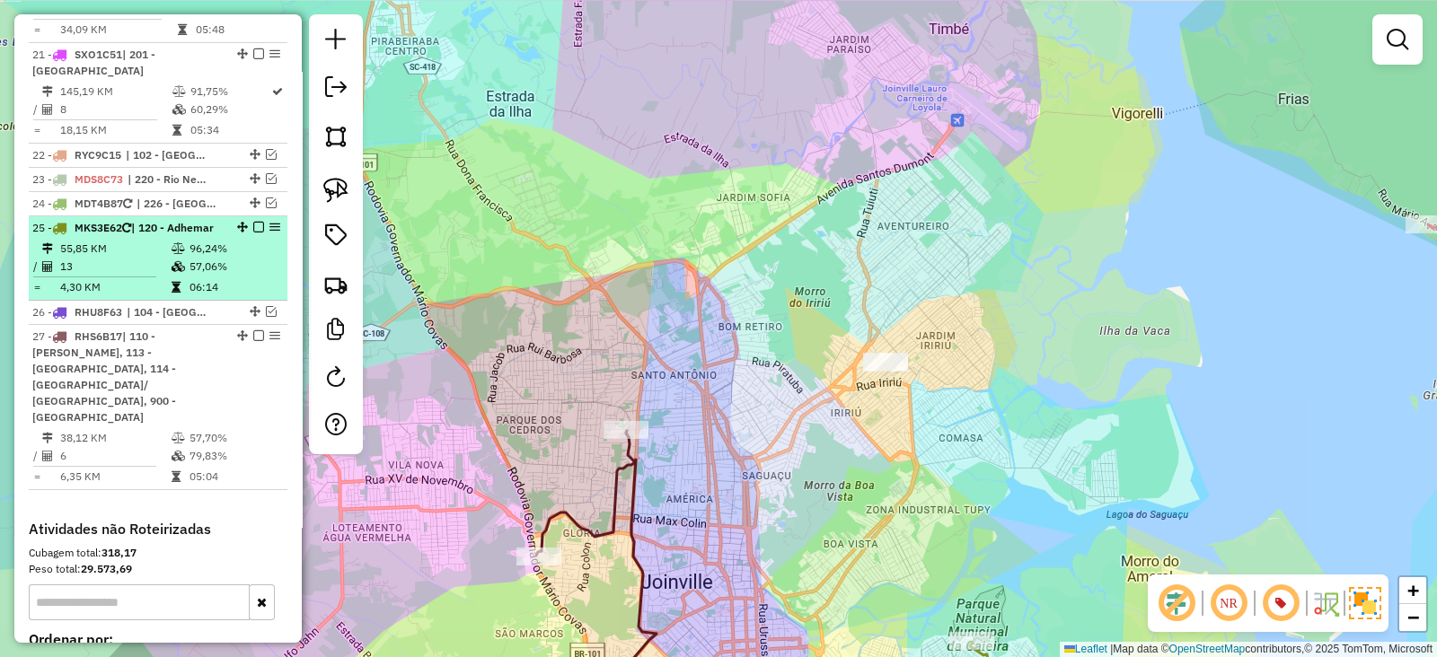
click at [253, 222] on em at bounding box center [258, 227] width 11 height 11
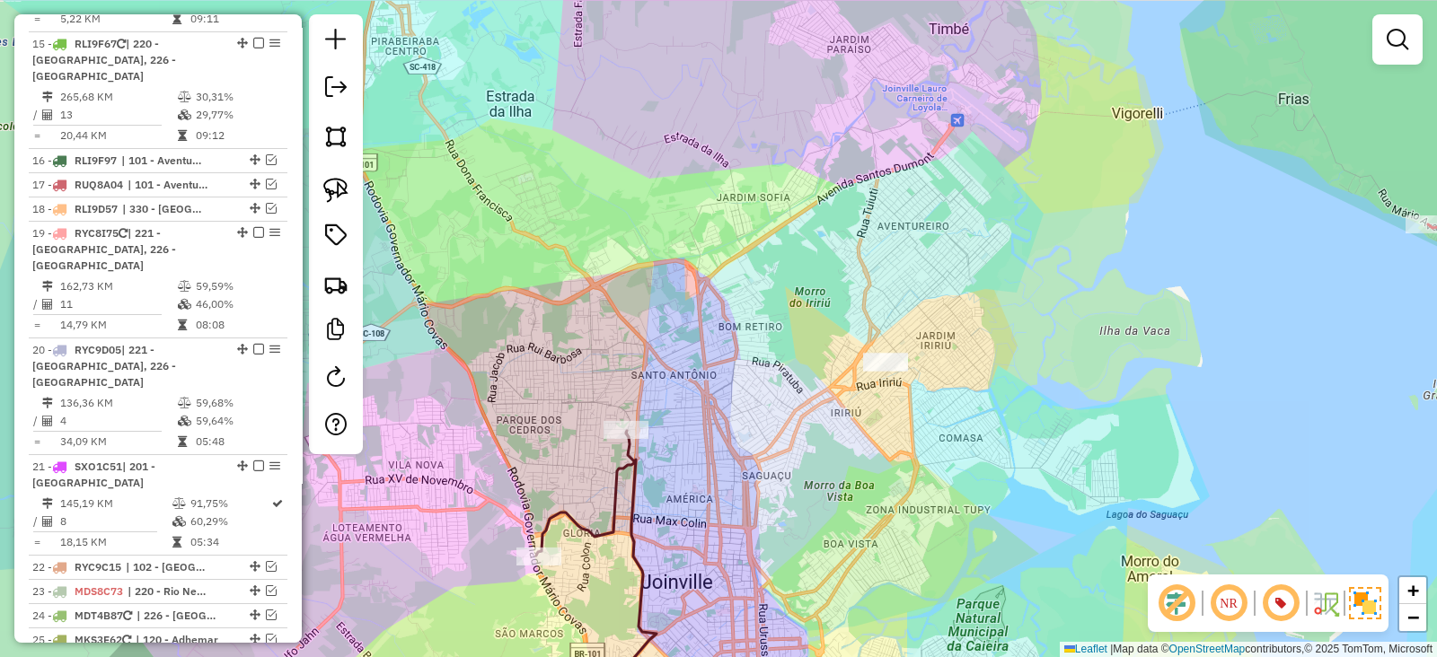
scroll to position [1548, 0]
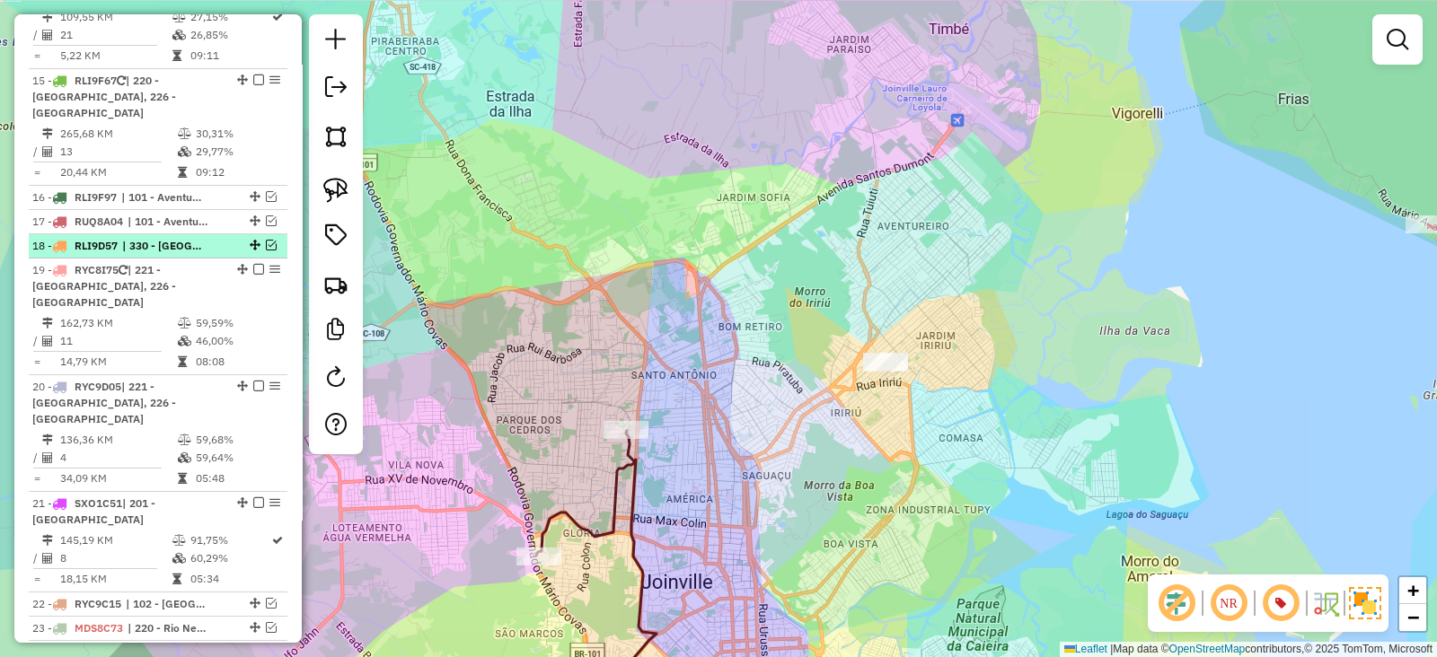
click at [267, 240] on em at bounding box center [271, 245] width 11 height 11
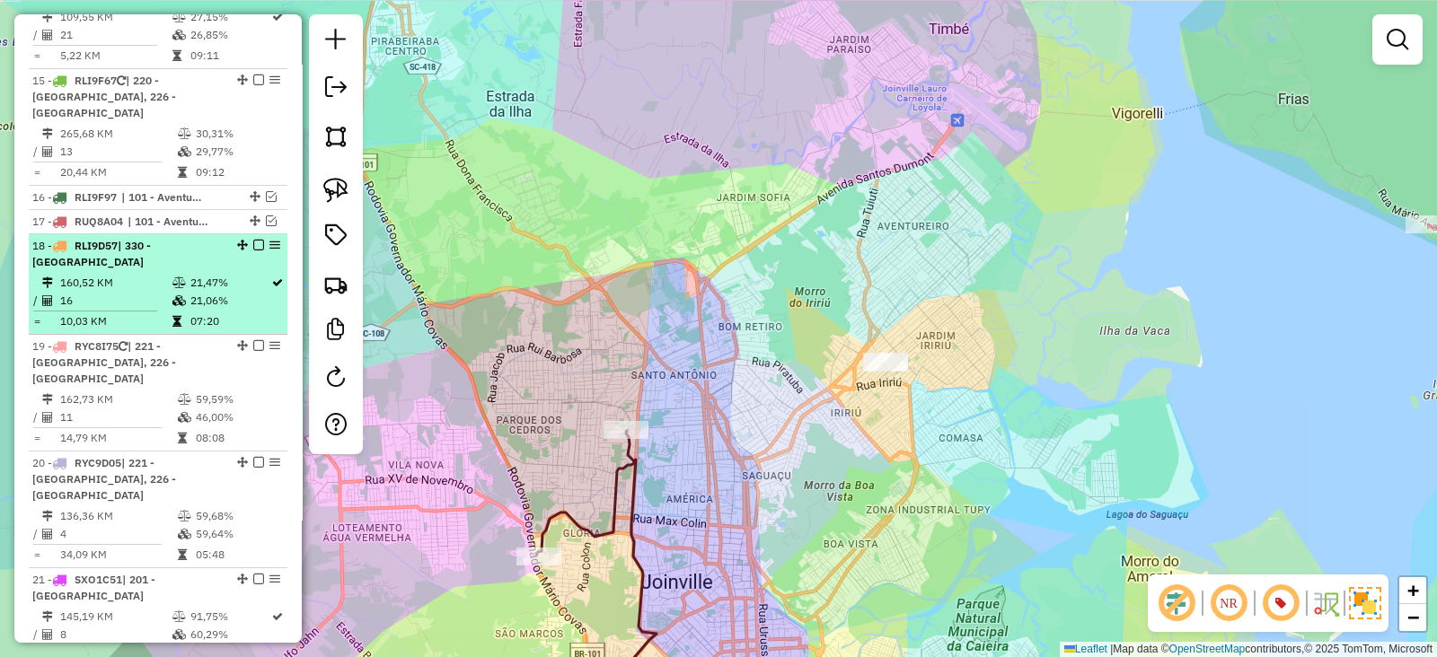
click at [254, 240] on em at bounding box center [258, 245] width 11 height 11
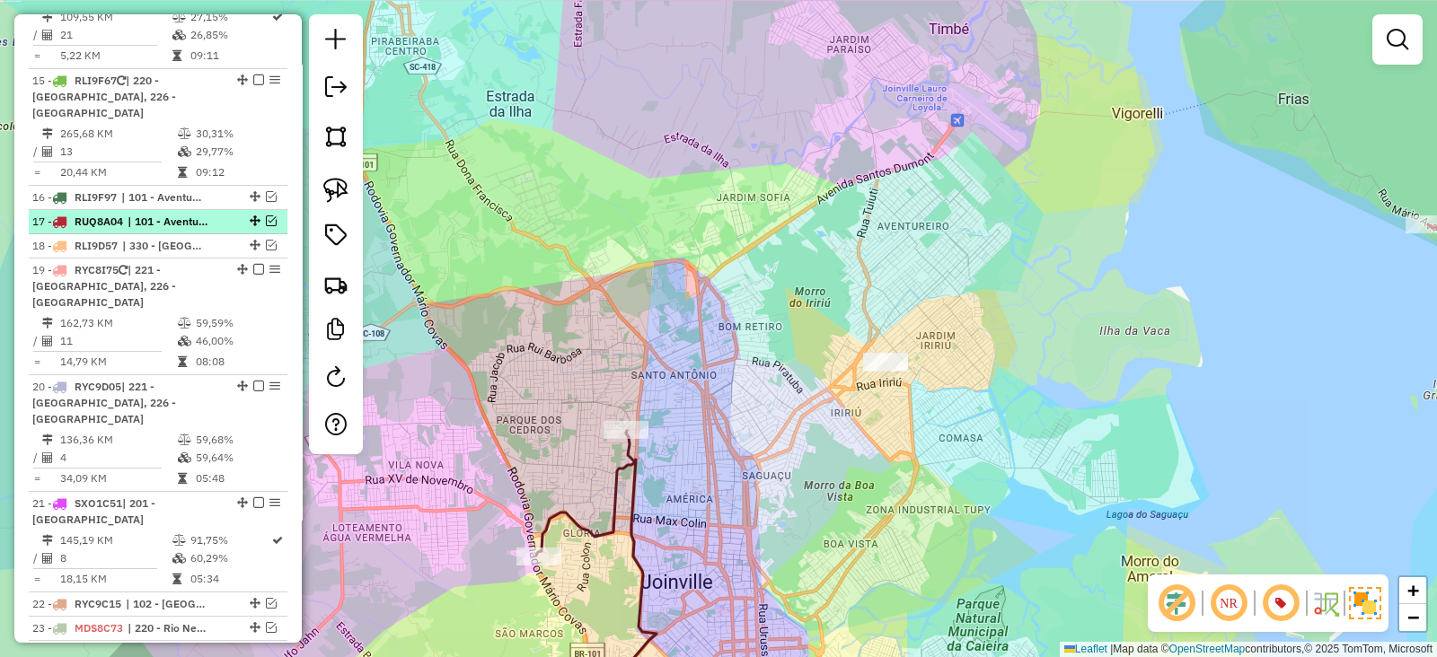
click at [269, 216] on em at bounding box center [271, 221] width 11 height 11
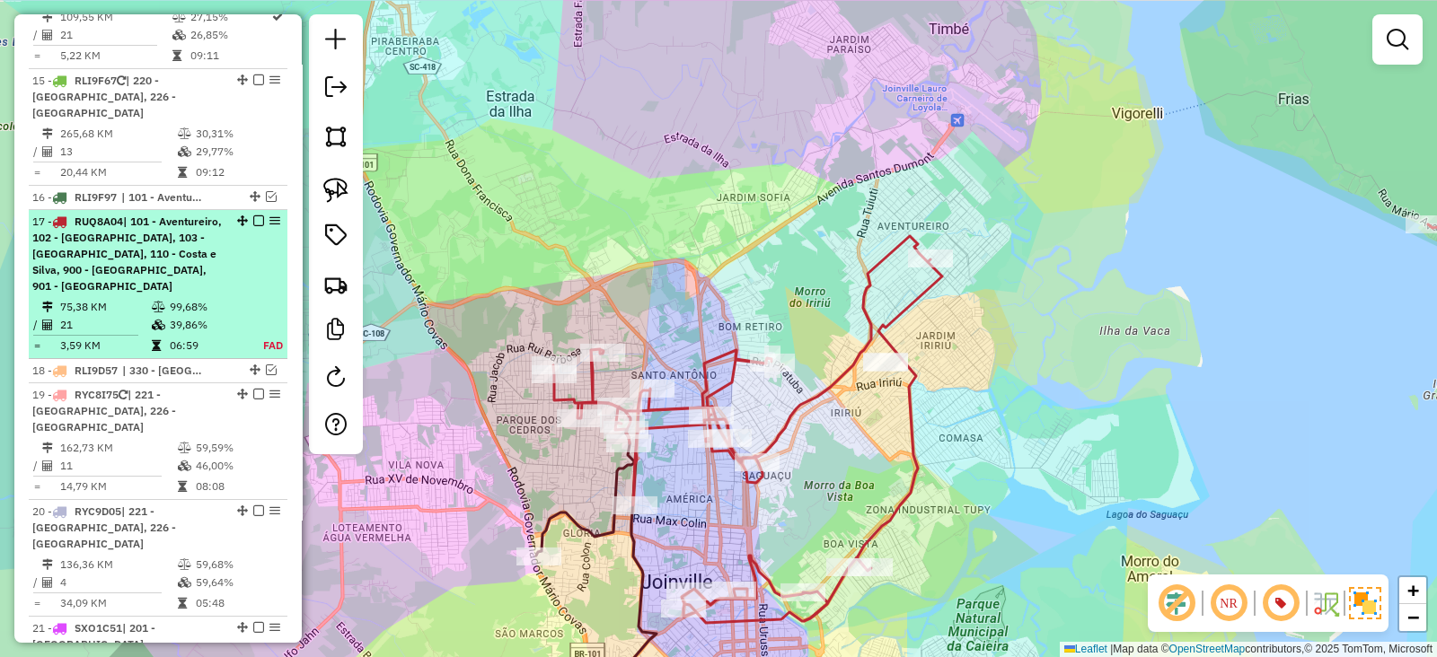
click at [253, 216] on em at bounding box center [258, 221] width 11 height 11
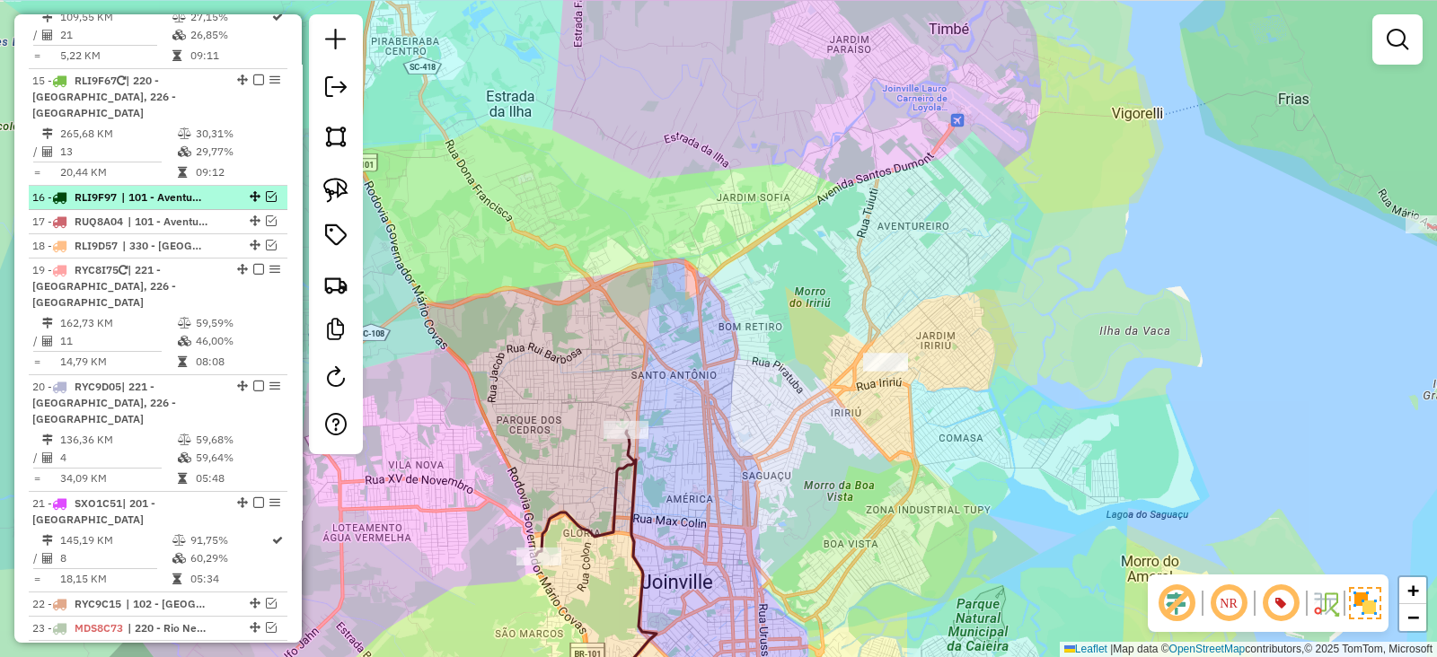
click at [268, 191] on em at bounding box center [271, 196] width 11 height 11
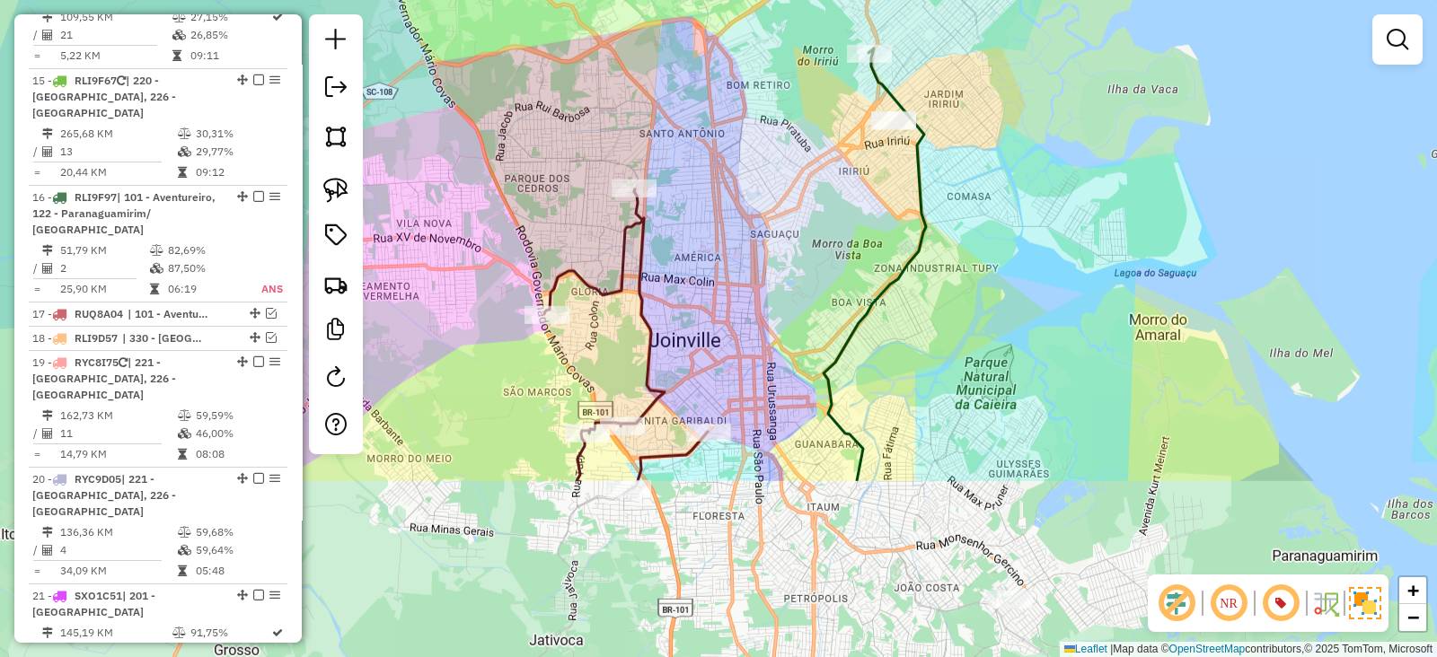
drag, startPoint x: 781, startPoint y: 490, endPoint x: 789, endPoint y: 249, distance: 241.7
click at [789, 249] on div "Janela de atendimento Grade de atendimento Capacidade Transportadoras Veículos …" at bounding box center [718, 328] width 1437 height 657
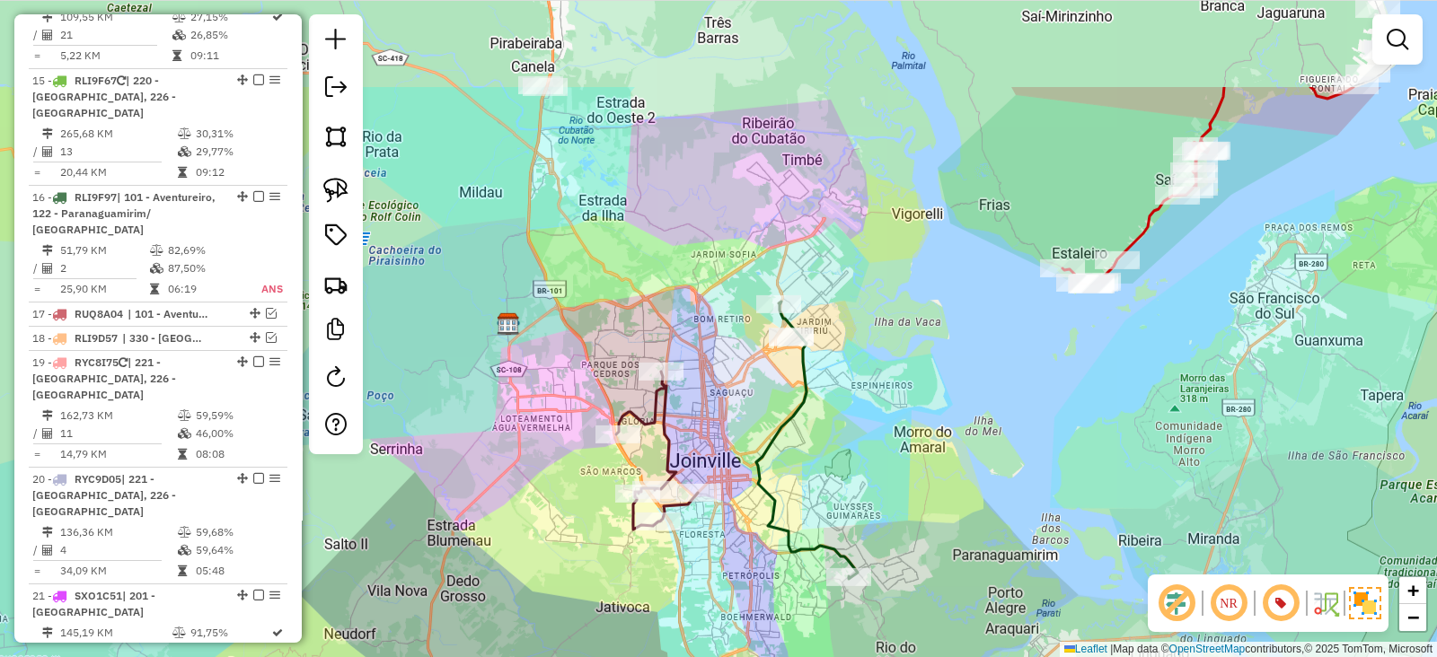
drag, startPoint x: 789, startPoint y: 249, endPoint x: 739, endPoint y: 401, distance: 160.8
click at [739, 401] on div "Janela de atendimento Grade de atendimento Capacidade Transportadoras Veículos …" at bounding box center [718, 328] width 1437 height 657
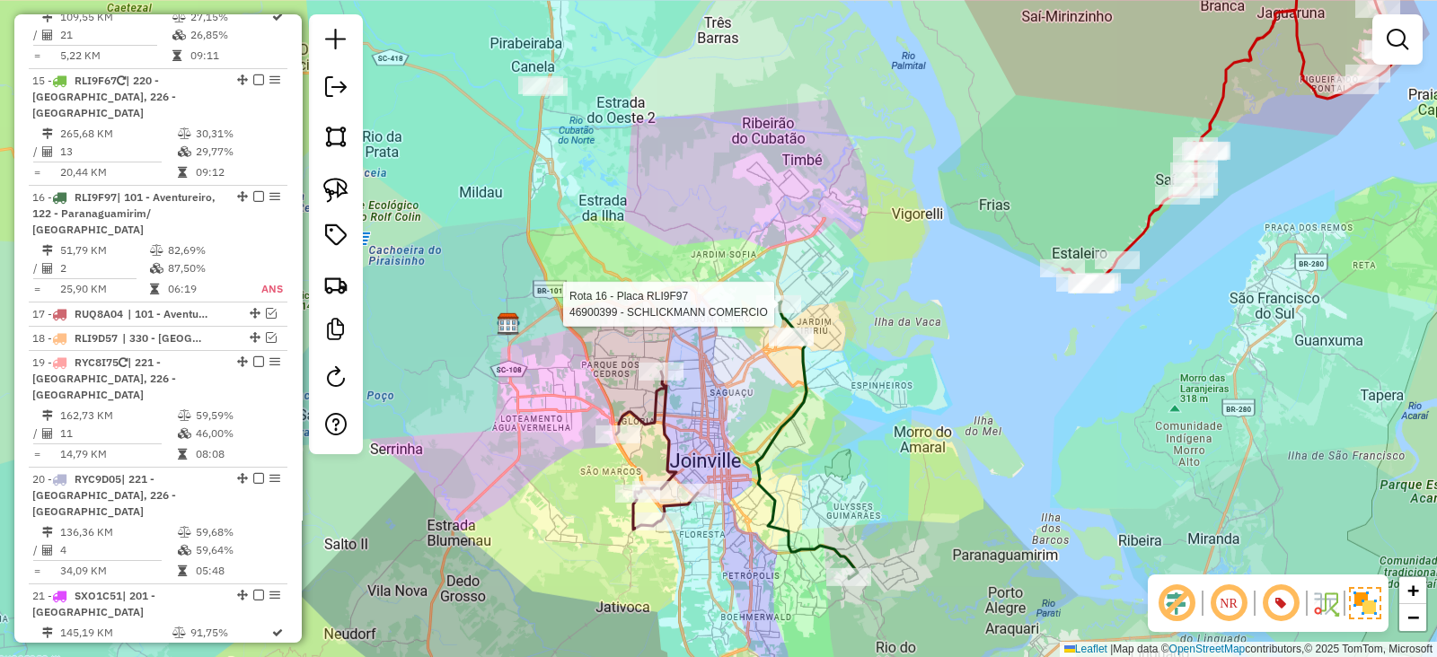
select select "*********"
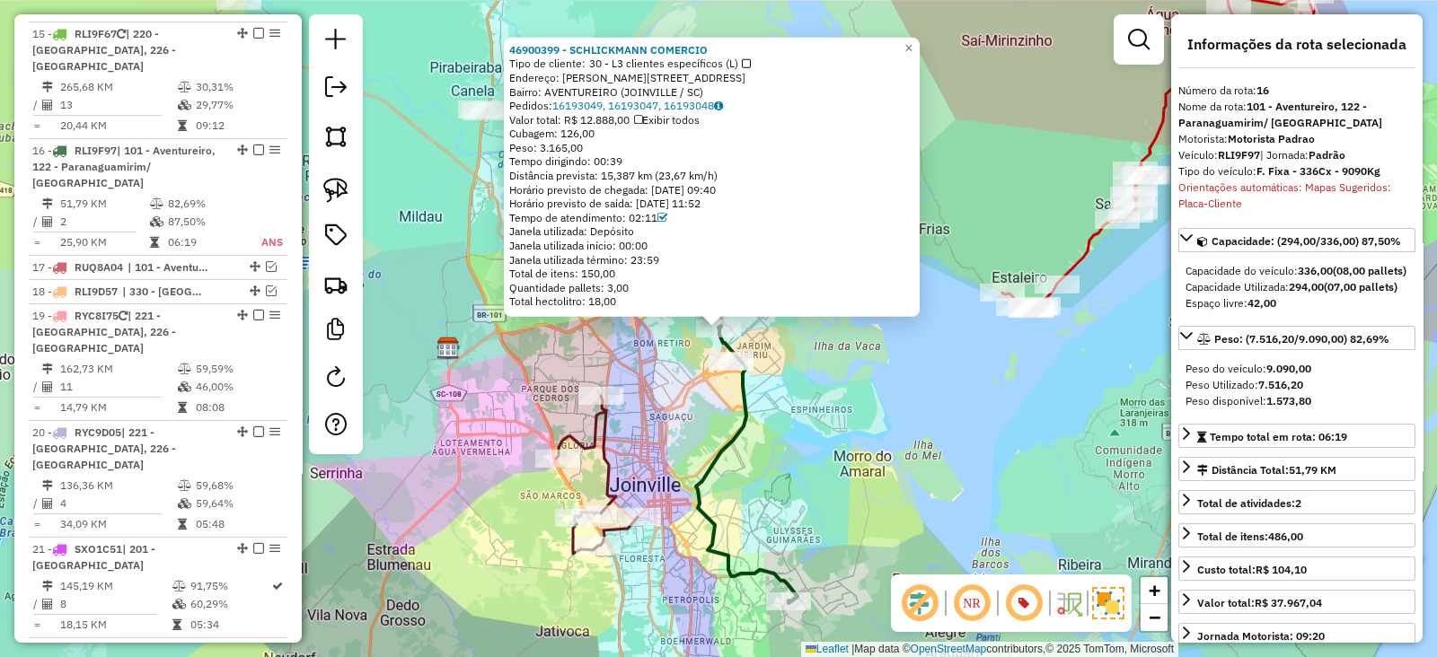
scroll to position [1651, 0]
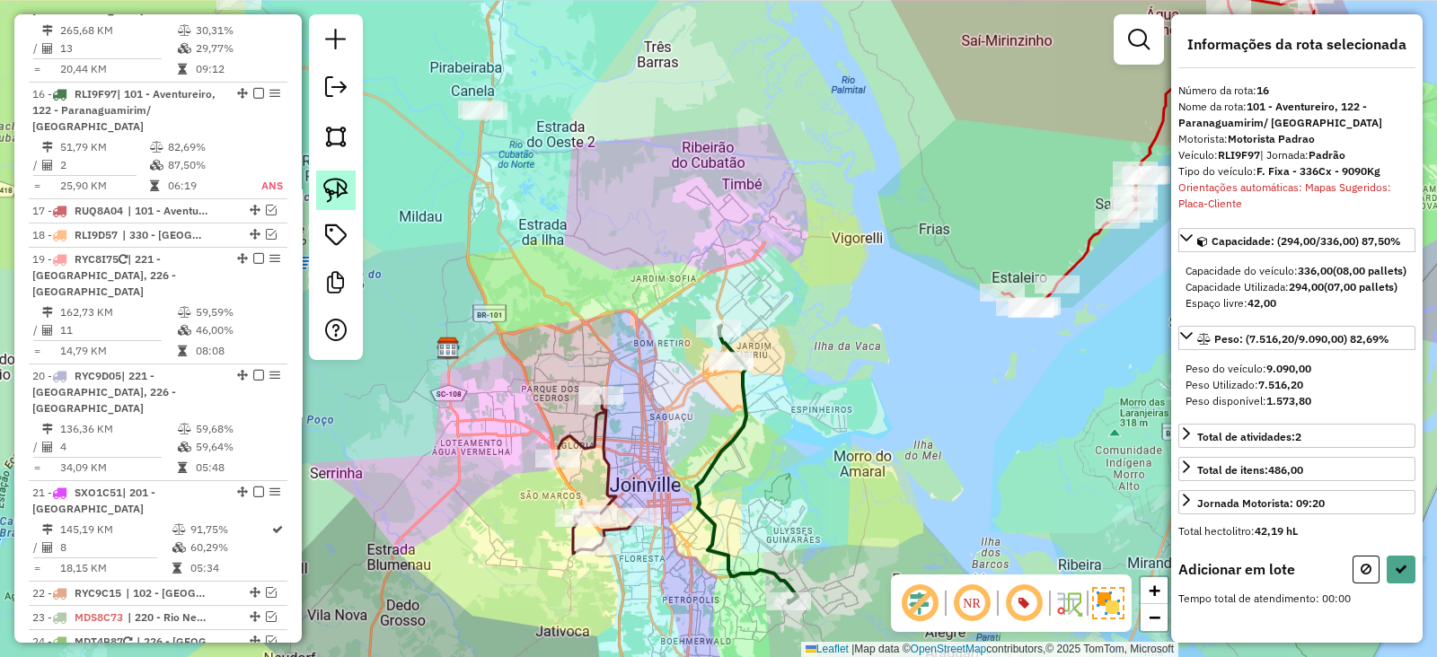
click at [339, 190] on img at bounding box center [335, 190] width 25 height 25
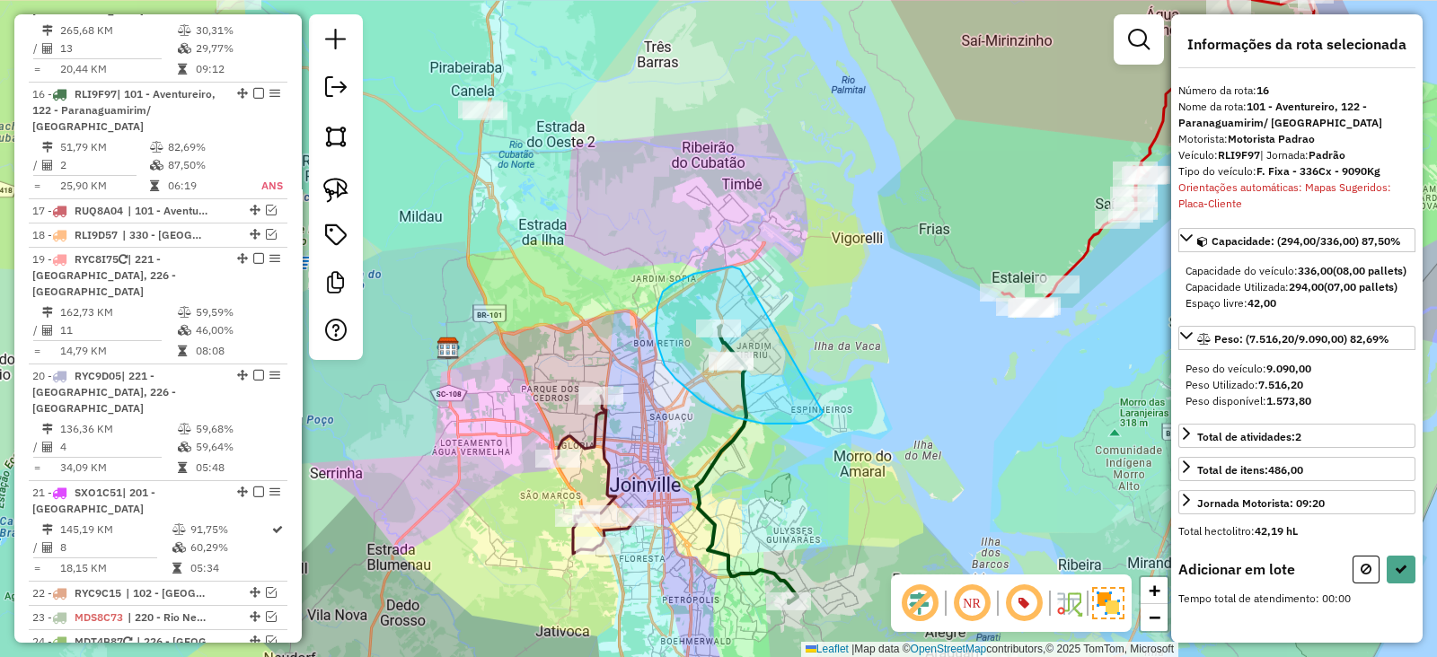
drag, startPoint x: 660, startPoint y: 297, endPoint x: 824, endPoint y: 407, distance: 196.8
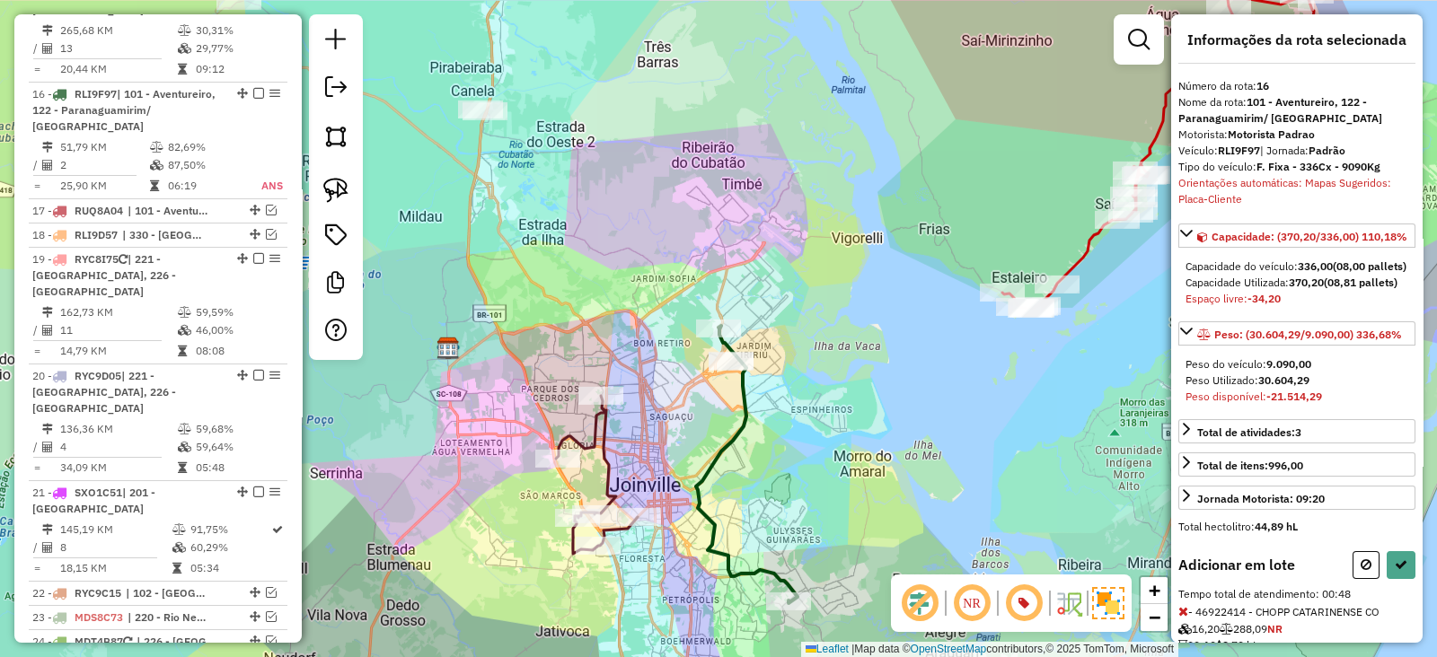
scroll to position [0, 0]
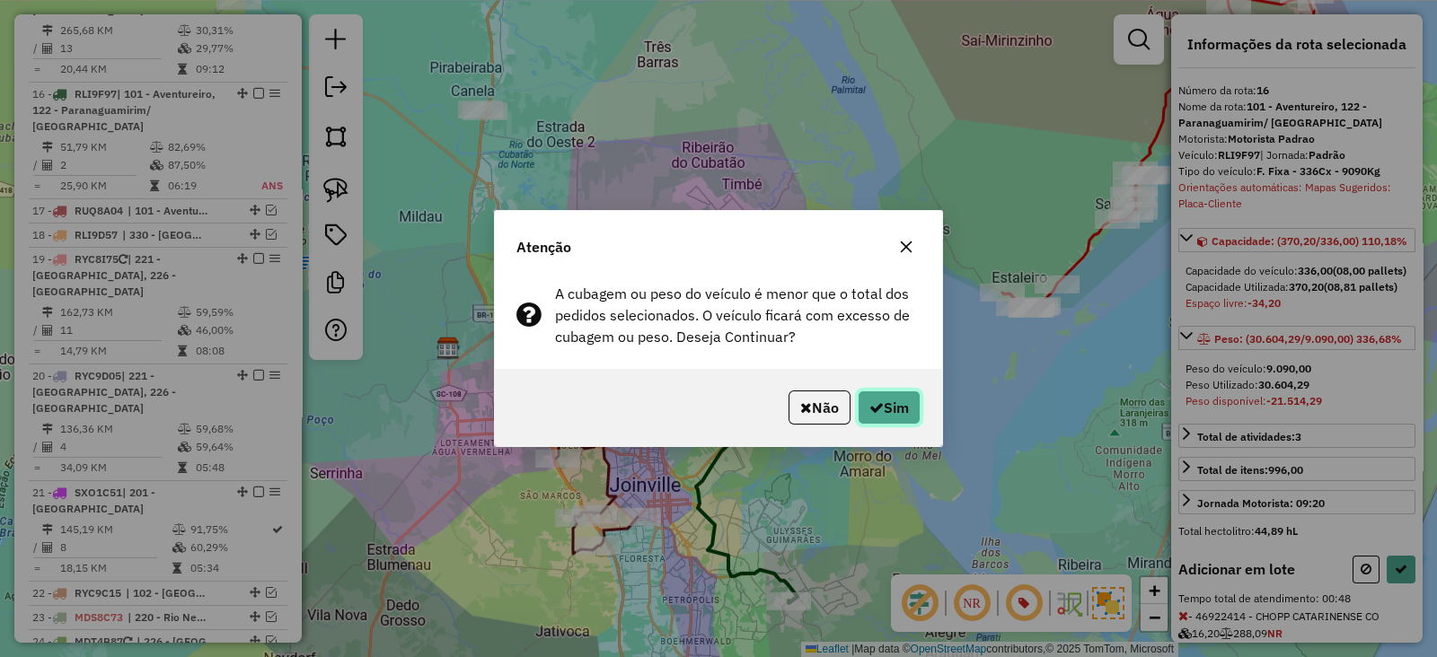
click at [904, 401] on button "Sim" at bounding box center [889, 408] width 63 height 34
select select "*********"
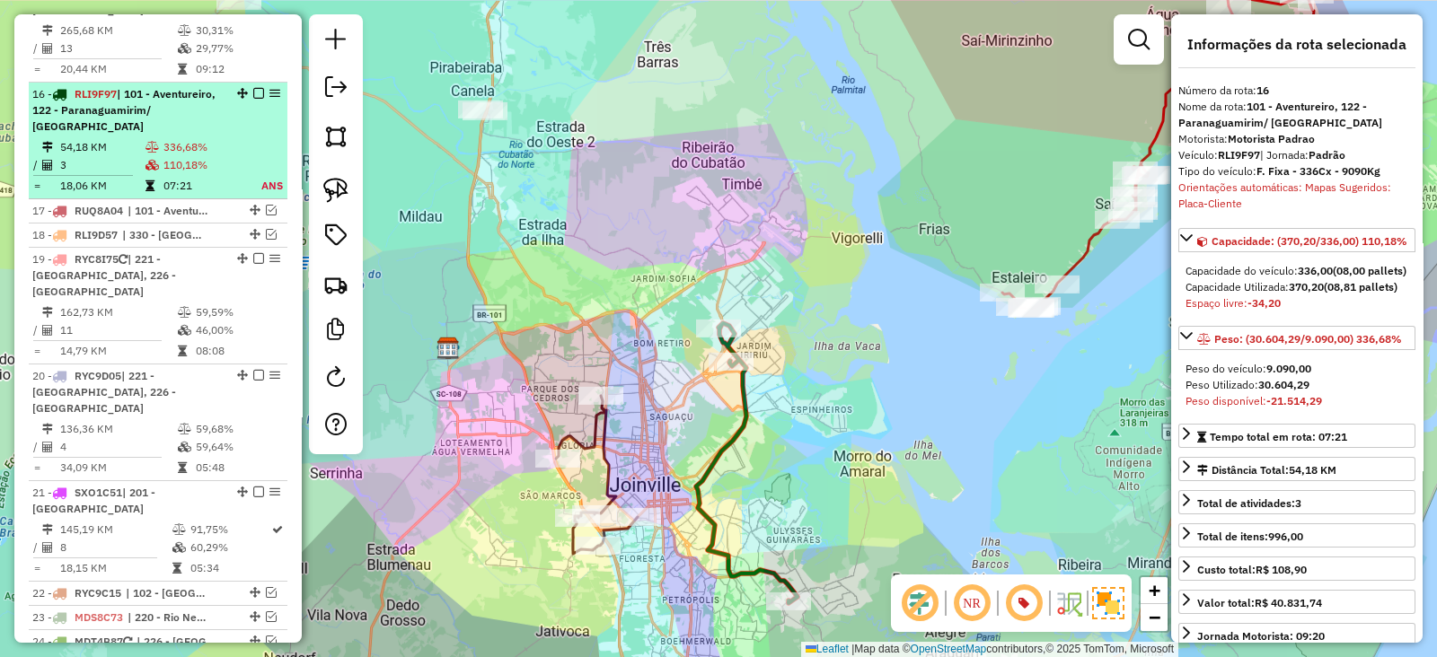
click at [254, 88] on em at bounding box center [258, 93] width 11 height 11
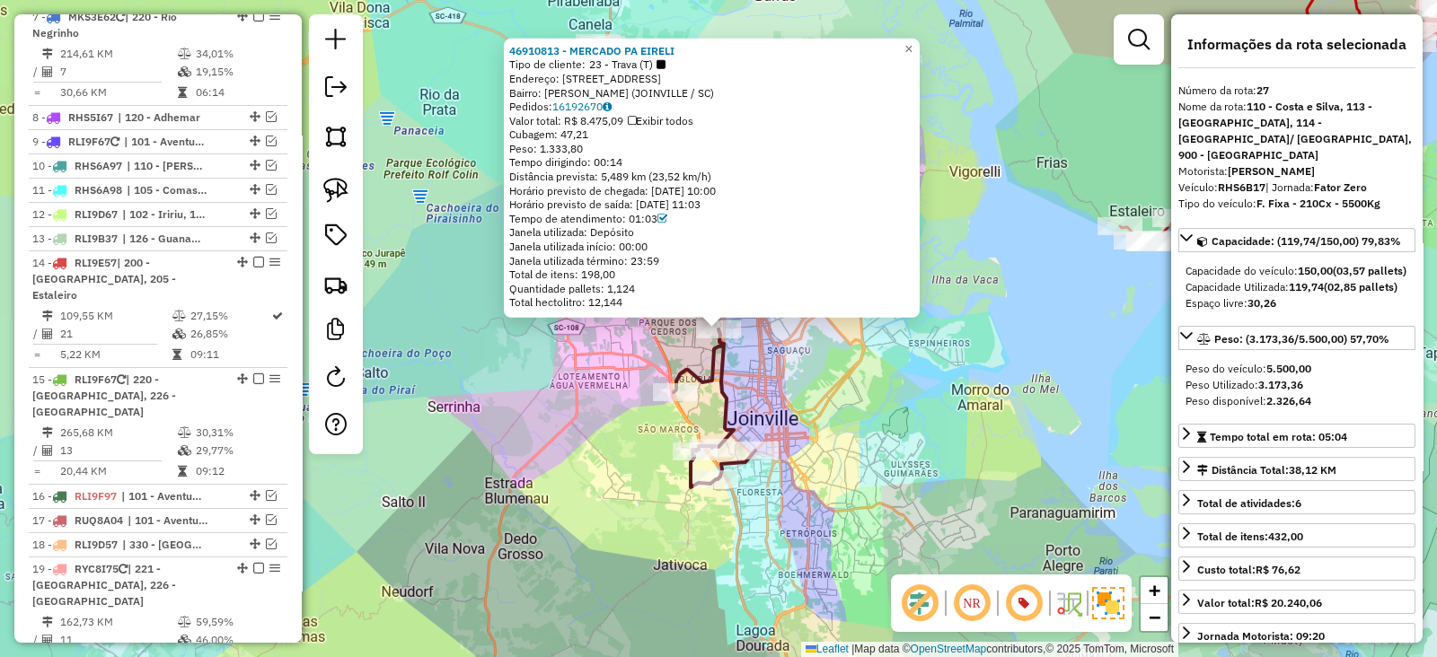
scroll to position [1098, 0]
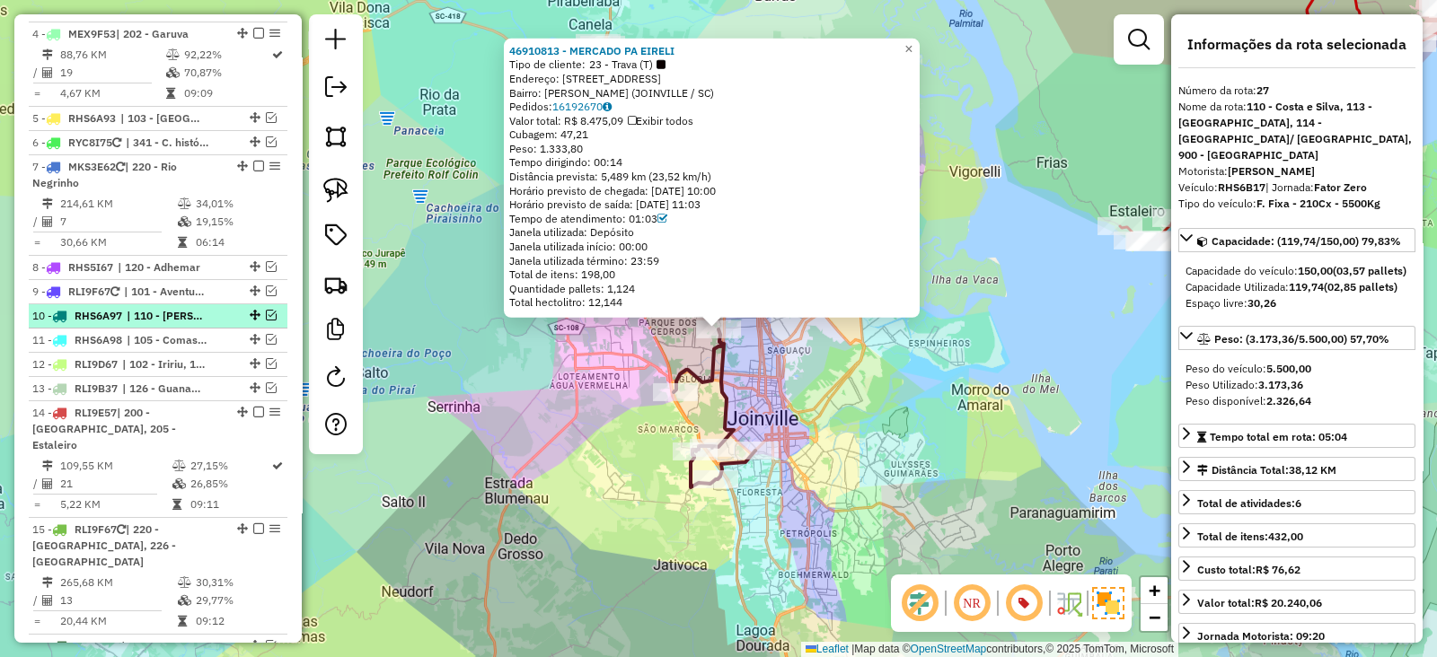
click at [268, 310] on em at bounding box center [271, 315] width 11 height 11
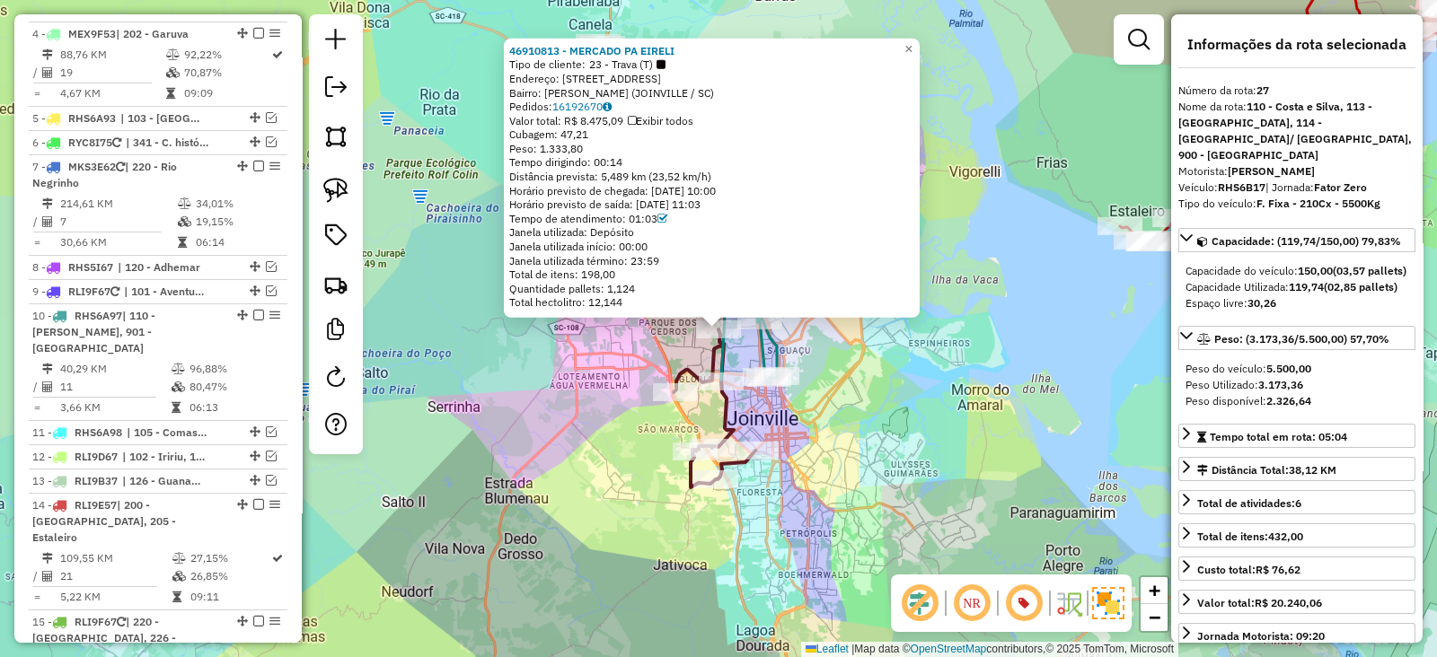
click at [849, 381] on div "Rota 10 - Placa RHS6A97 46904127 - ALES RESTAURANTE EIR Rota 10 - Placa RHS6A97…" at bounding box center [718, 328] width 1437 height 657
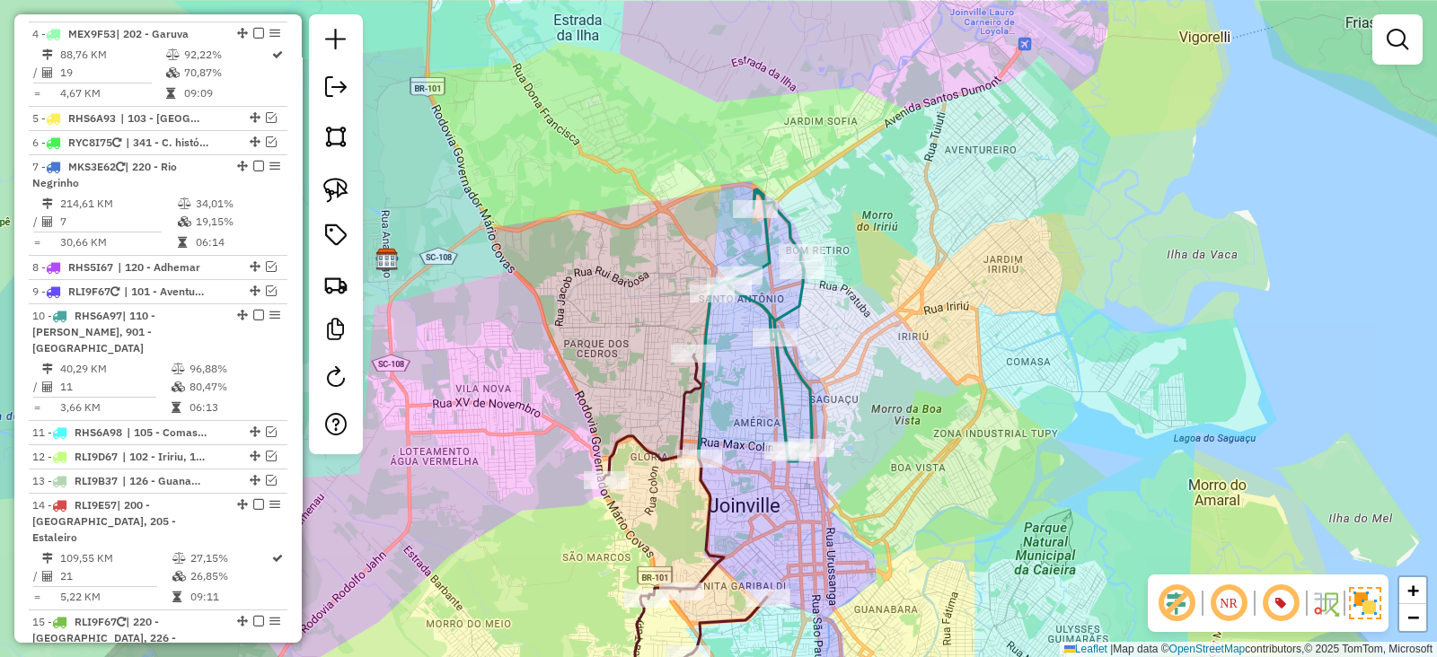
drag, startPoint x: 813, startPoint y: 339, endPoint x: 852, endPoint y: 404, distance: 76.6
click at [852, 404] on div "Janela de atendimento Grade de atendimento Capacidade Transportadoras Veículos …" at bounding box center [718, 328] width 1437 height 657
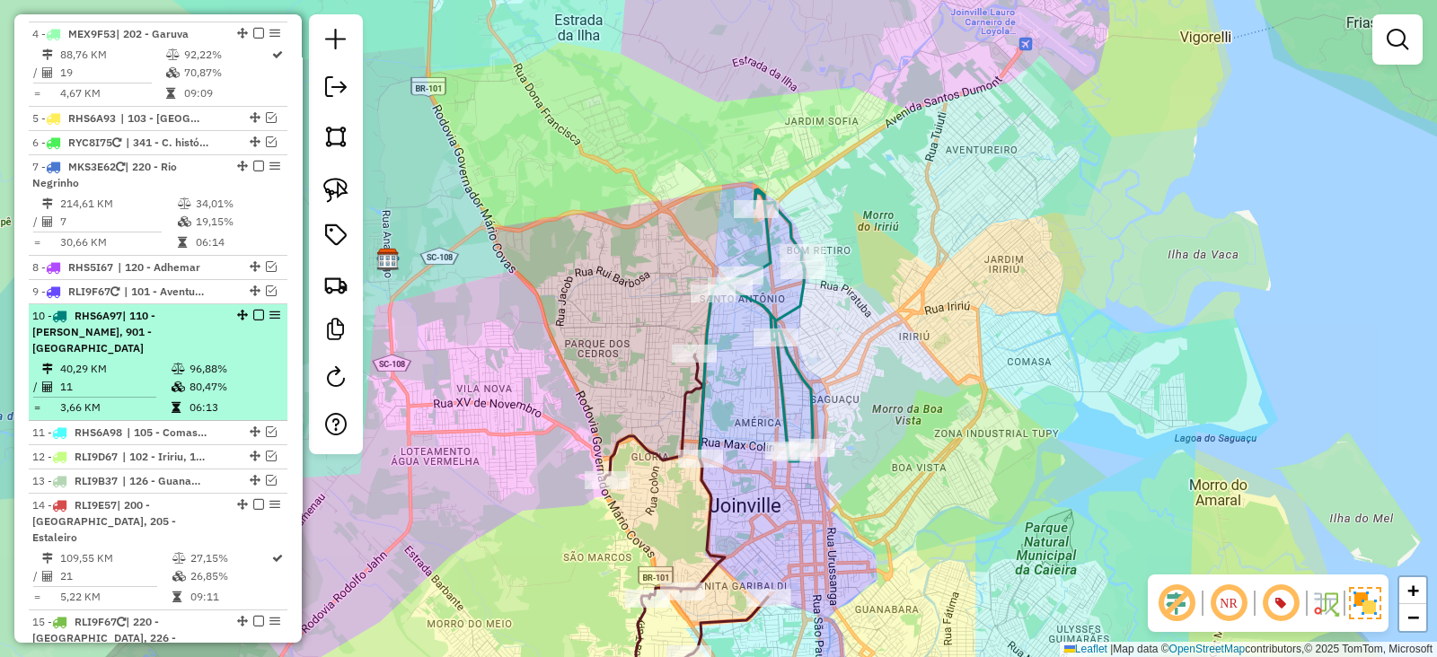
scroll to position [948, 0]
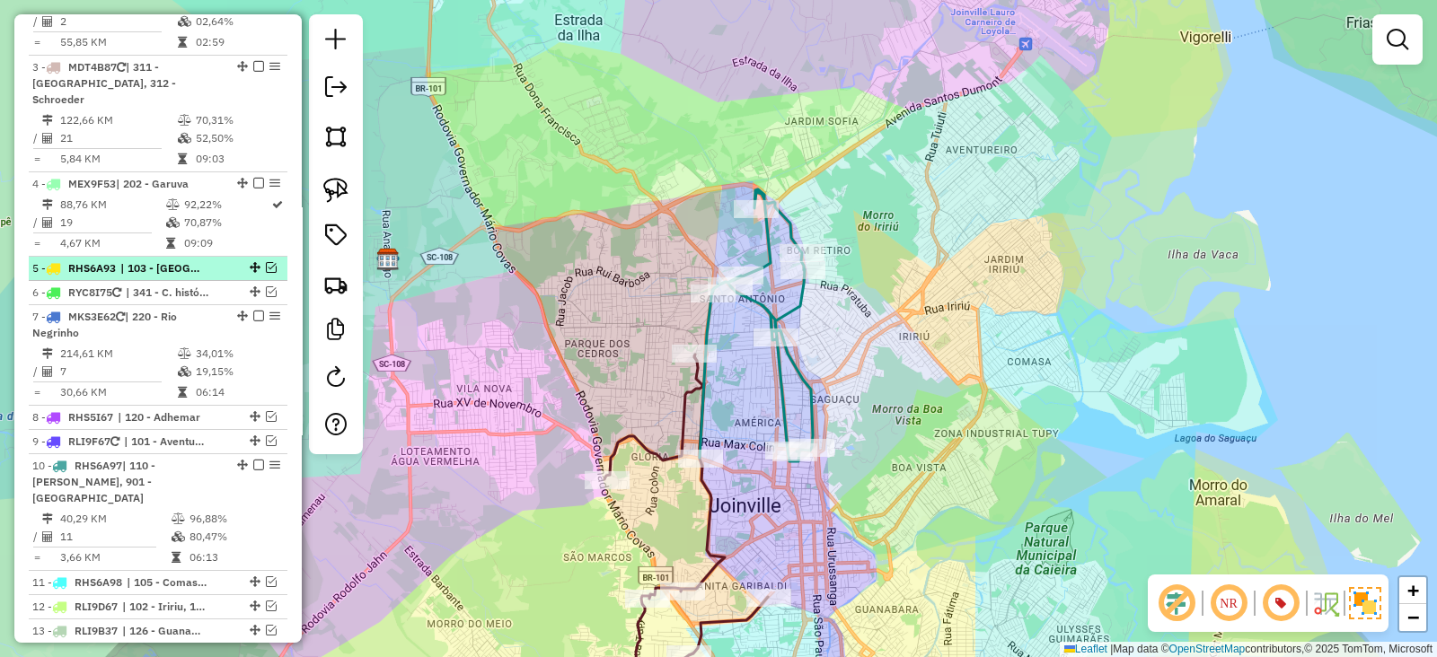
click at [266, 262] on em at bounding box center [271, 267] width 11 height 11
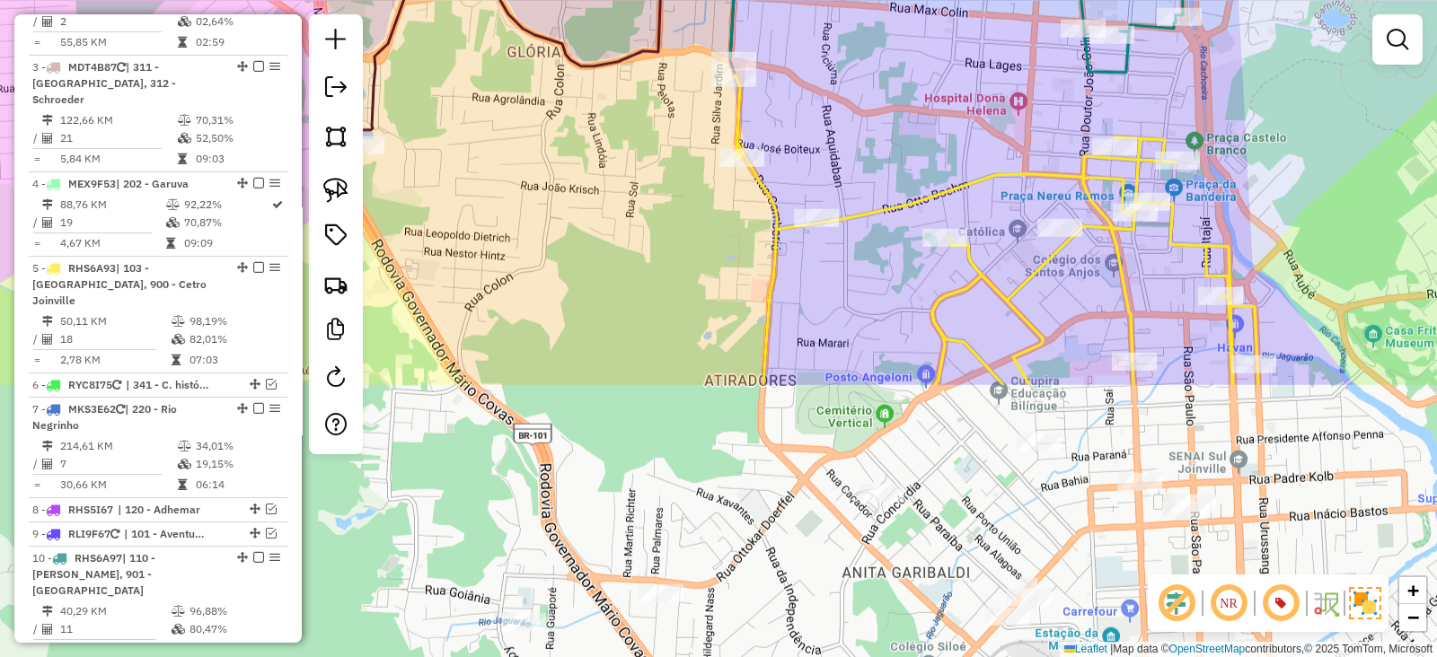
drag, startPoint x: 639, startPoint y: 524, endPoint x: 646, endPoint y: 237, distance: 286.6
click at [646, 237] on div "Janela de atendimento Grade de atendimento Capacidade Transportadoras Veículos …" at bounding box center [718, 328] width 1437 height 657
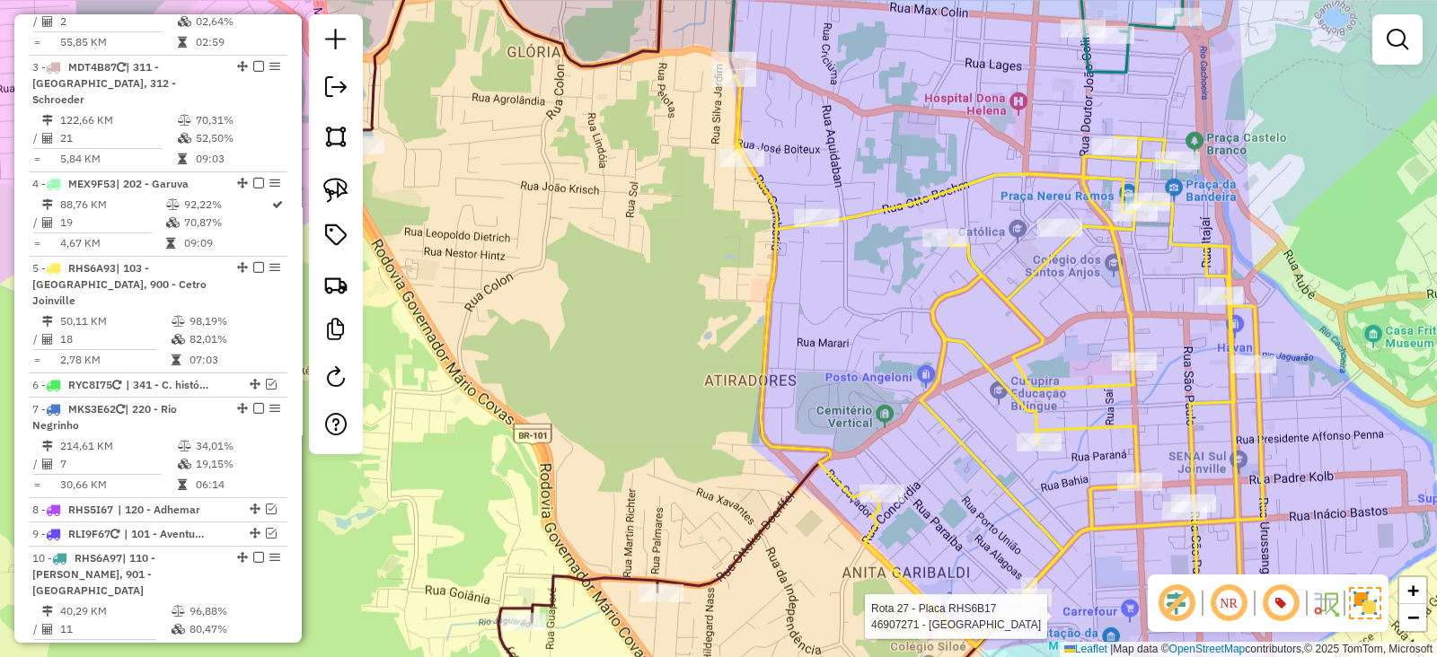
select select "*********"
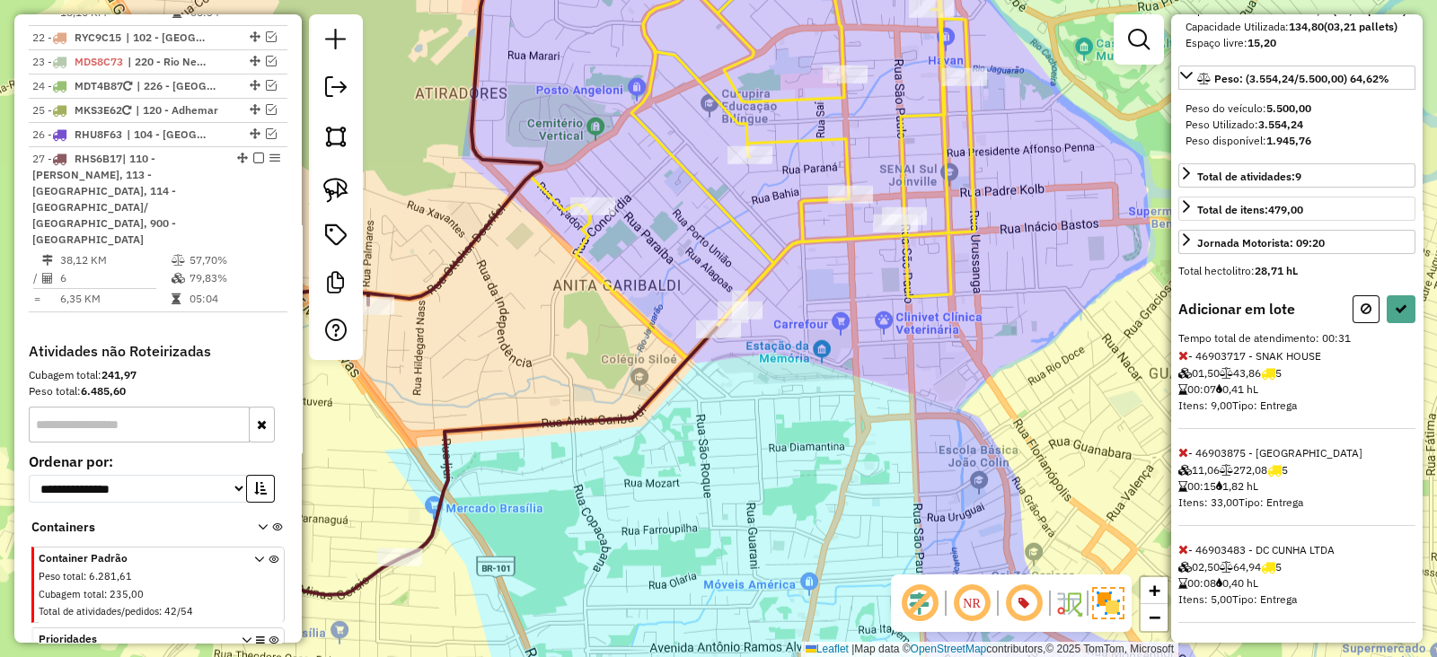
scroll to position [274, 0]
click at [1362, 309] on icon at bounding box center [1366, 307] width 11 height 13
select select "*********"
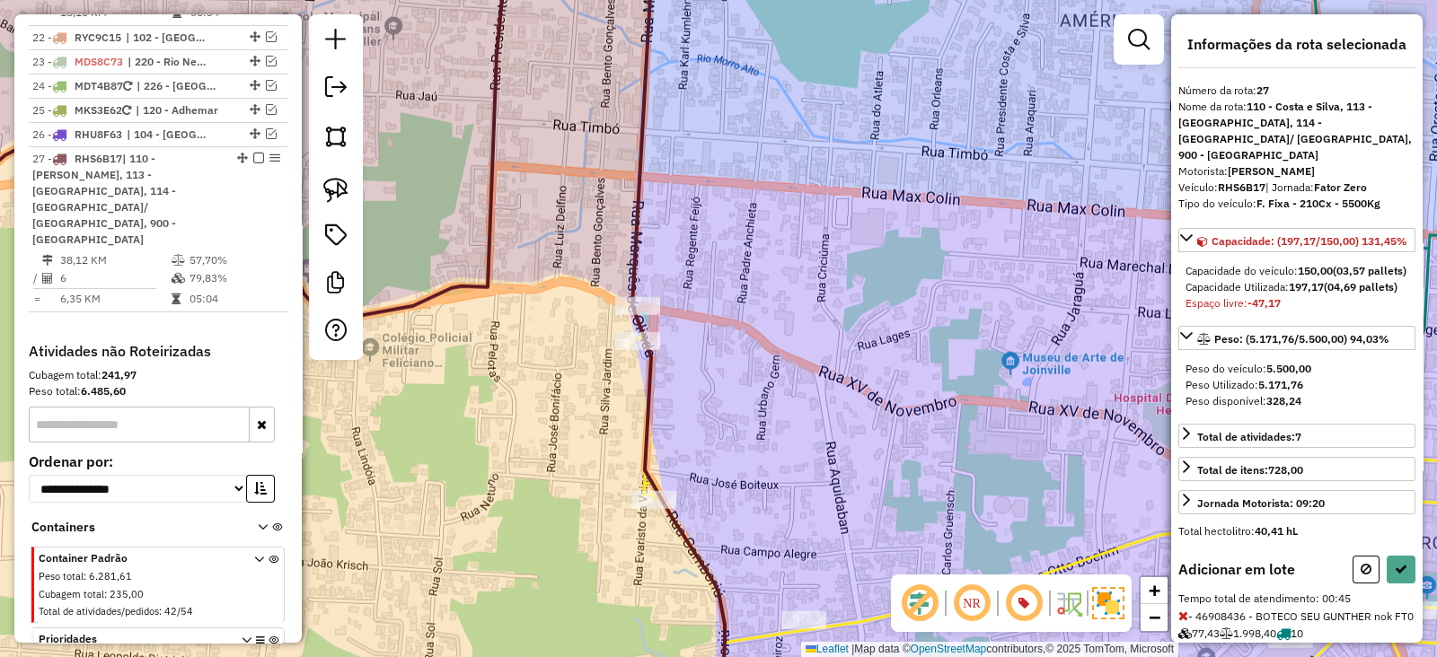
scroll to position [112, 0]
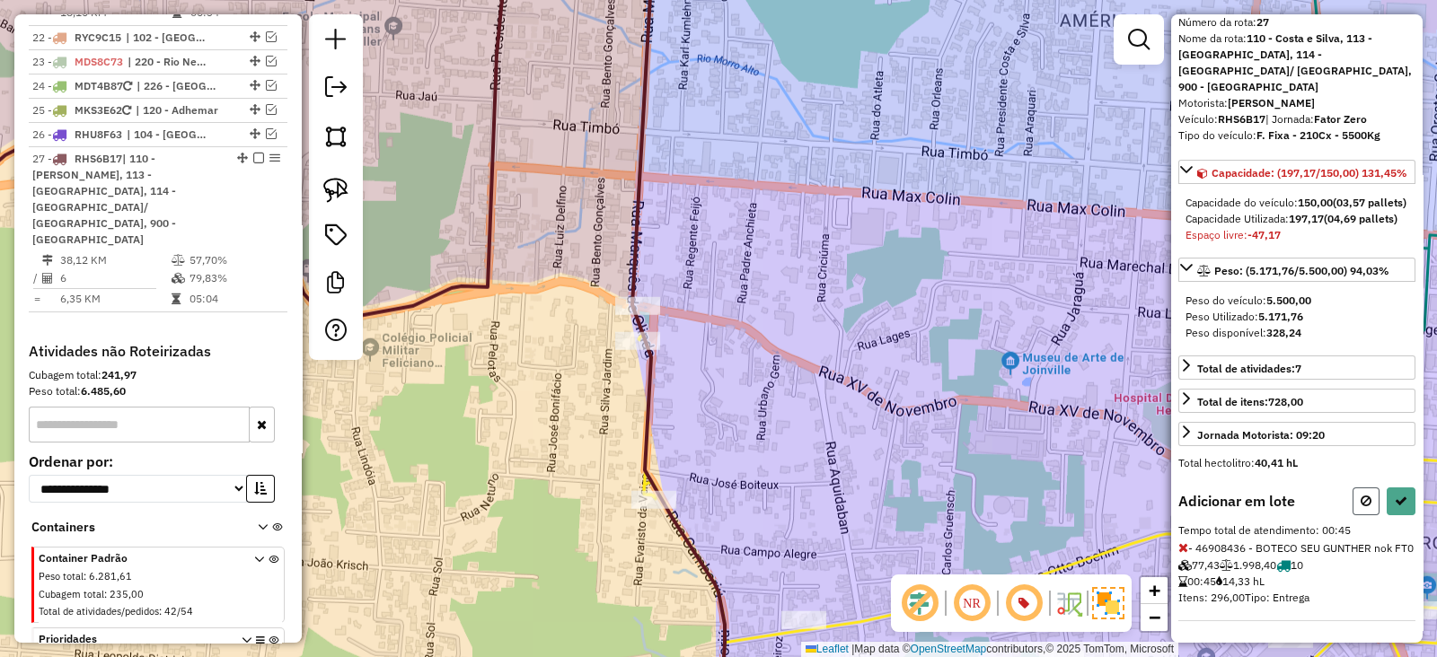
click at [1353, 488] on button at bounding box center [1366, 502] width 27 height 28
select select "*********"
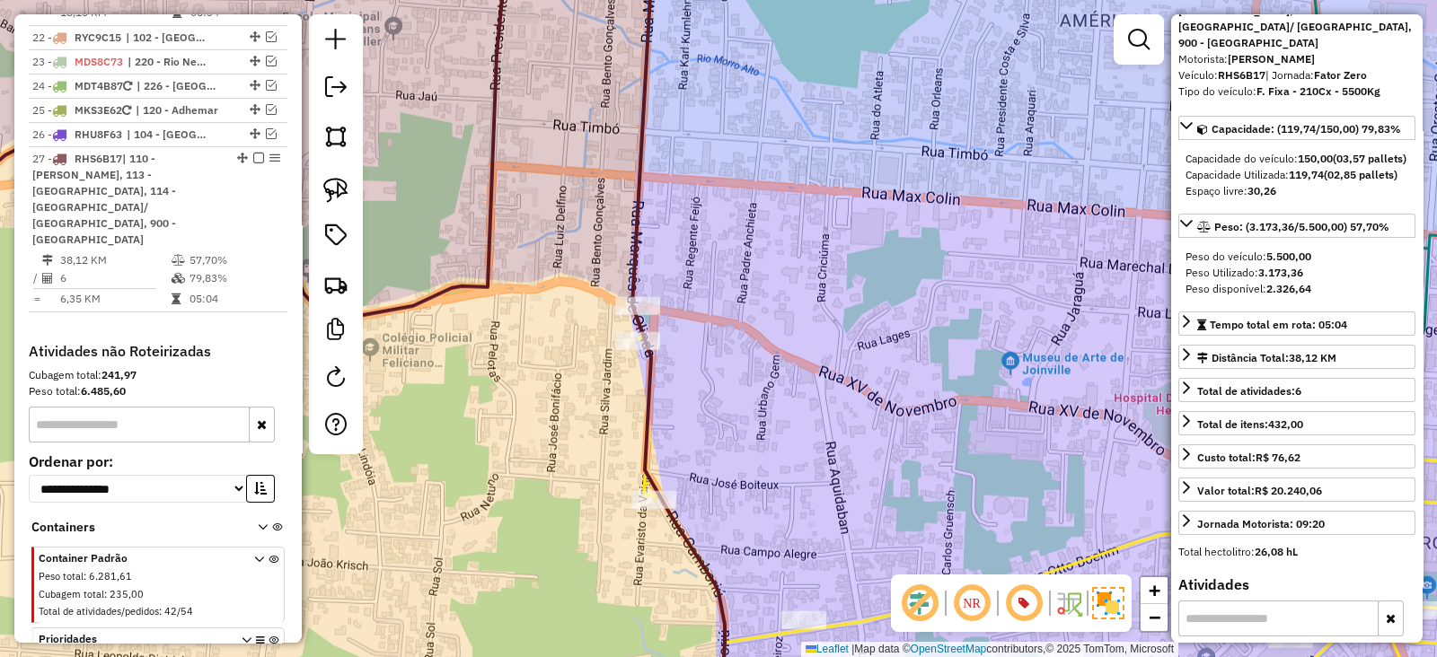
scroll to position [0, 0]
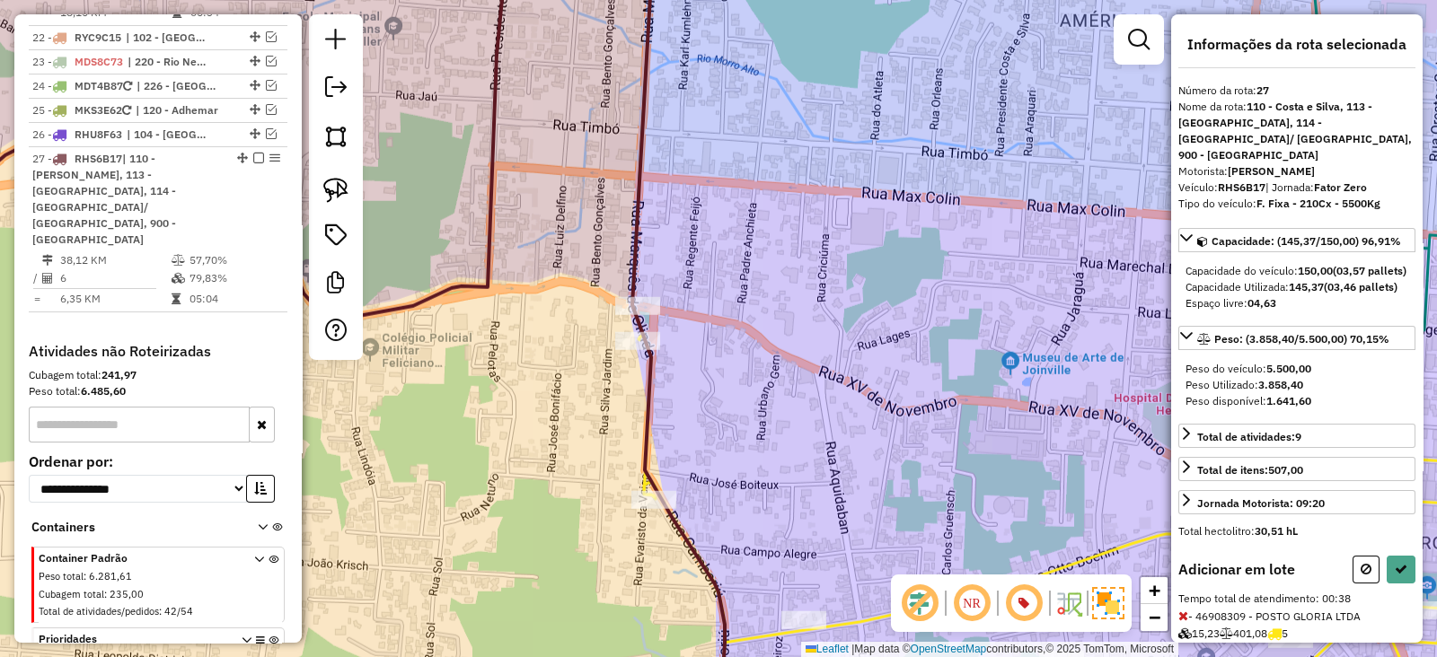
select select "*********"
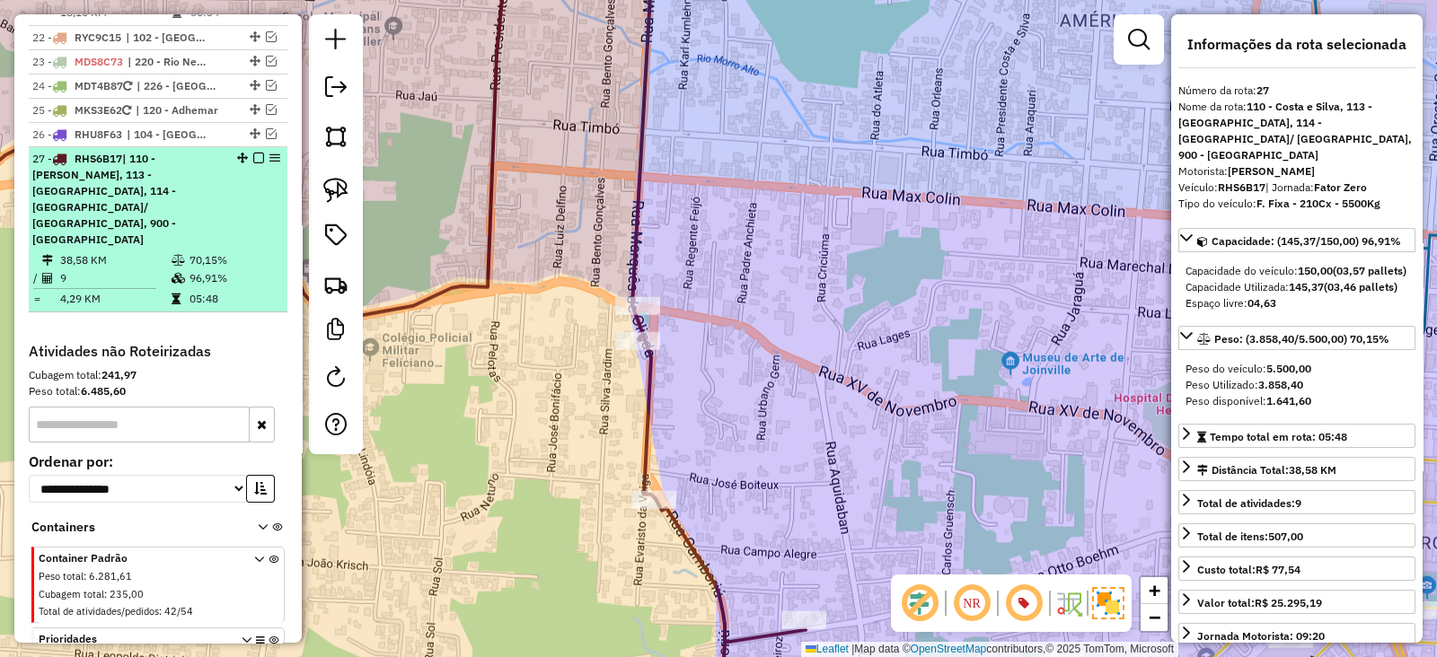
click at [254, 153] on em at bounding box center [258, 158] width 11 height 11
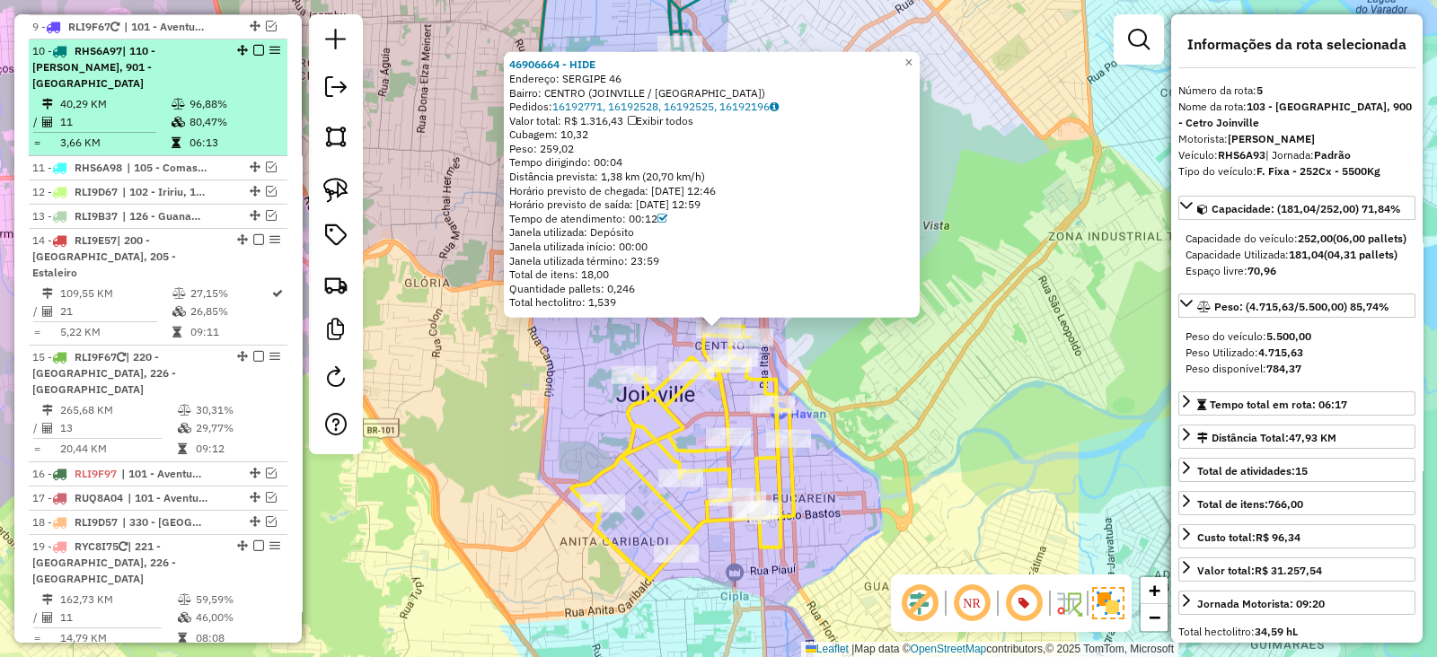
scroll to position [1307, 0]
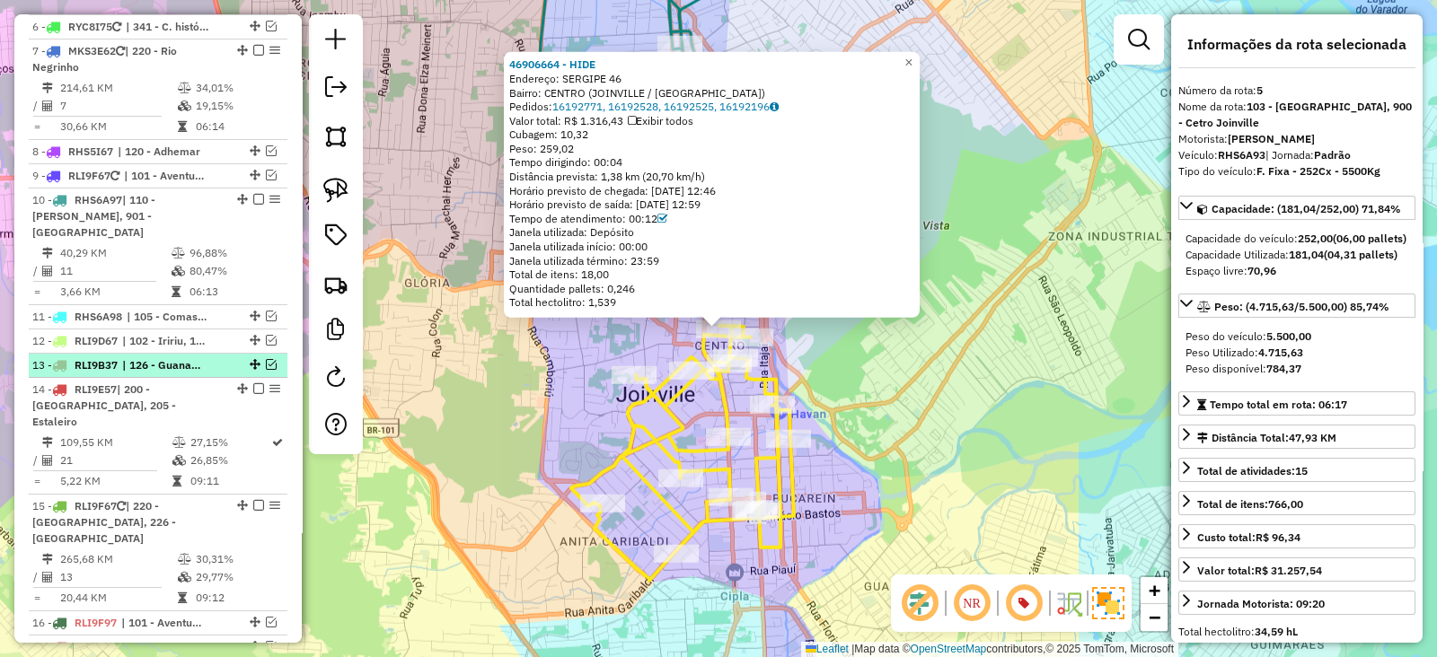
click at [268, 359] on em at bounding box center [271, 364] width 11 height 11
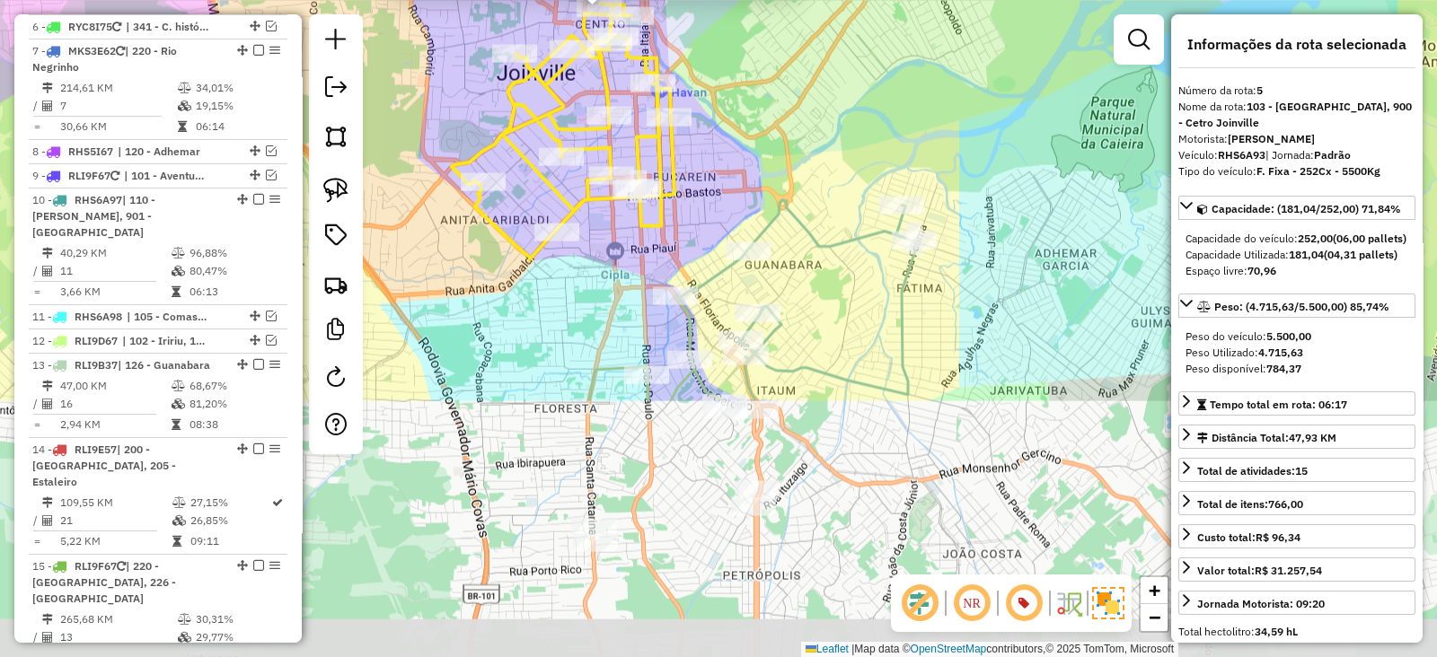
drag, startPoint x: 588, startPoint y: 578, endPoint x: 469, endPoint y: 256, distance: 343.9
click at [469, 256] on div "46906664 - HIDE Endereço: SERGIPE 46 Bairro: CENTRO ([GEOGRAPHIC_DATA] / [GEOGR…" at bounding box center [718, 328] width 1437 height 657
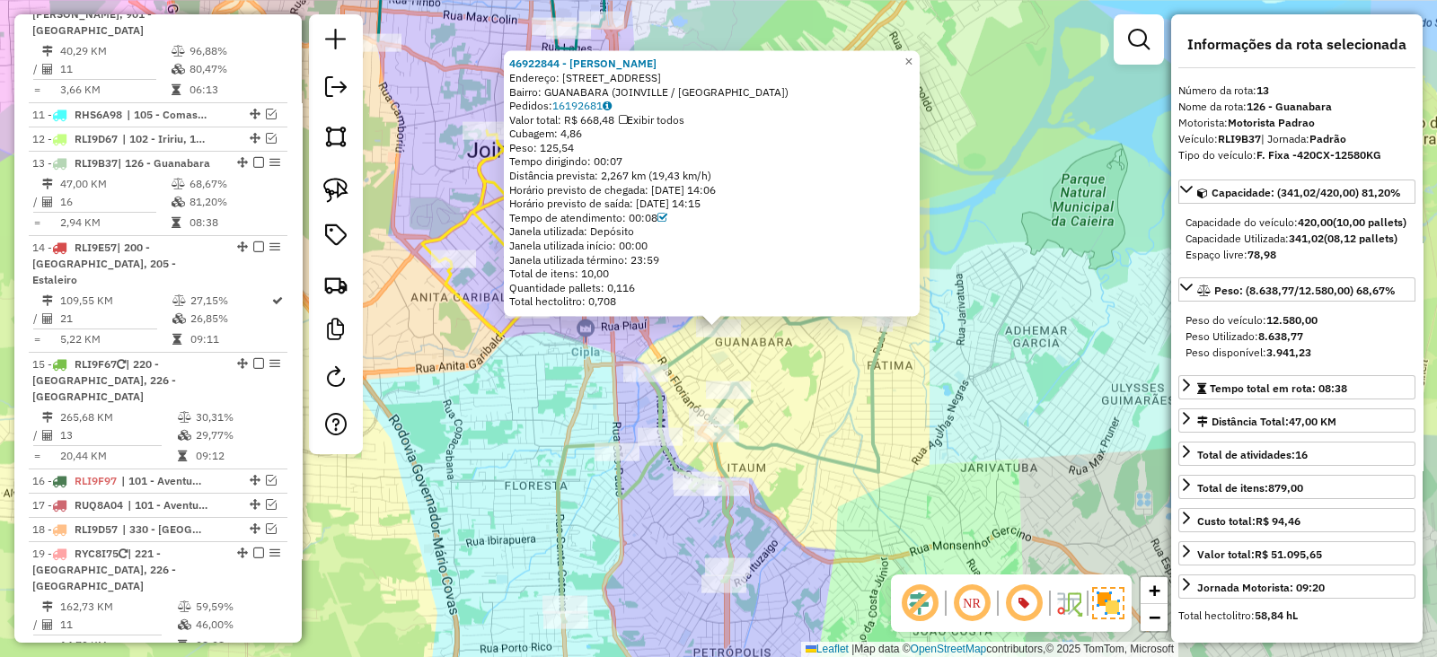
scroll to position [1579, 0]
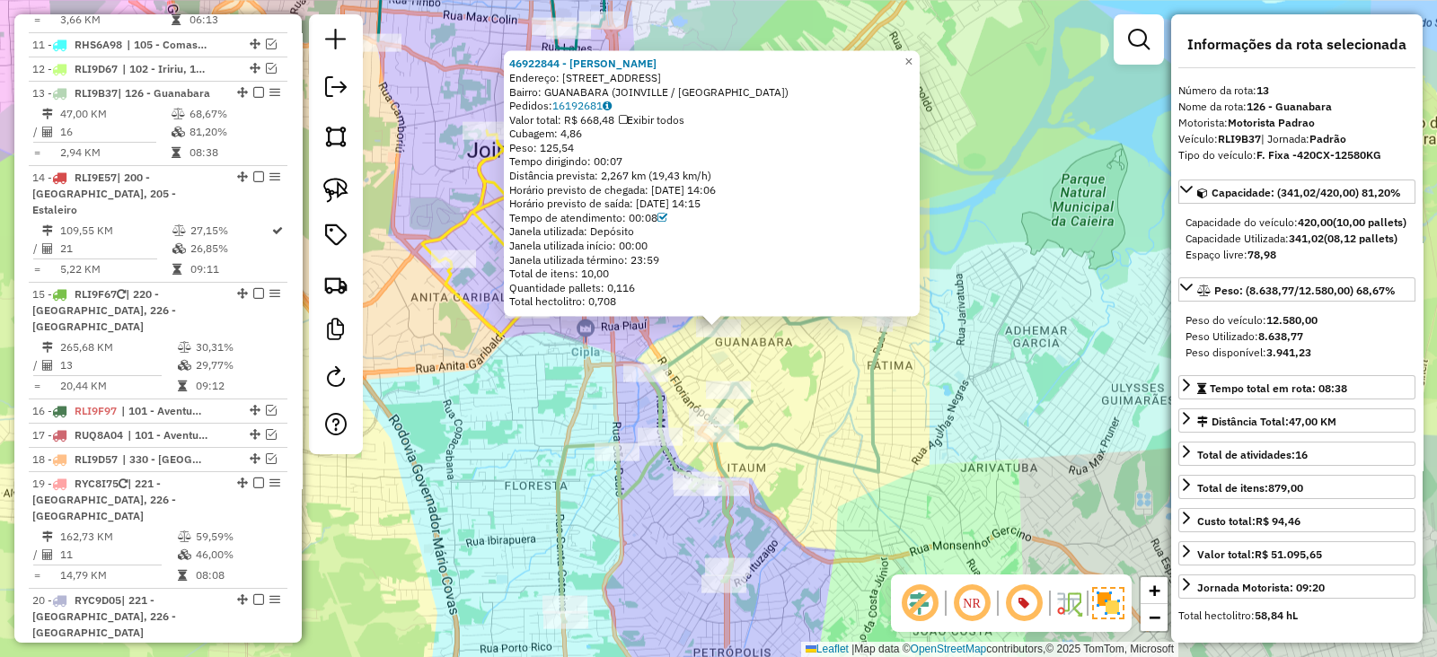
click at [487, 371] on div "46922844 - [PERSON_NAME]: R GRACIOSA 792 Bairro: [GEOGRAPHIC_DATA] ([GEOGRAPHIC…" at bounding box center [718, 328] width 1437 height 657
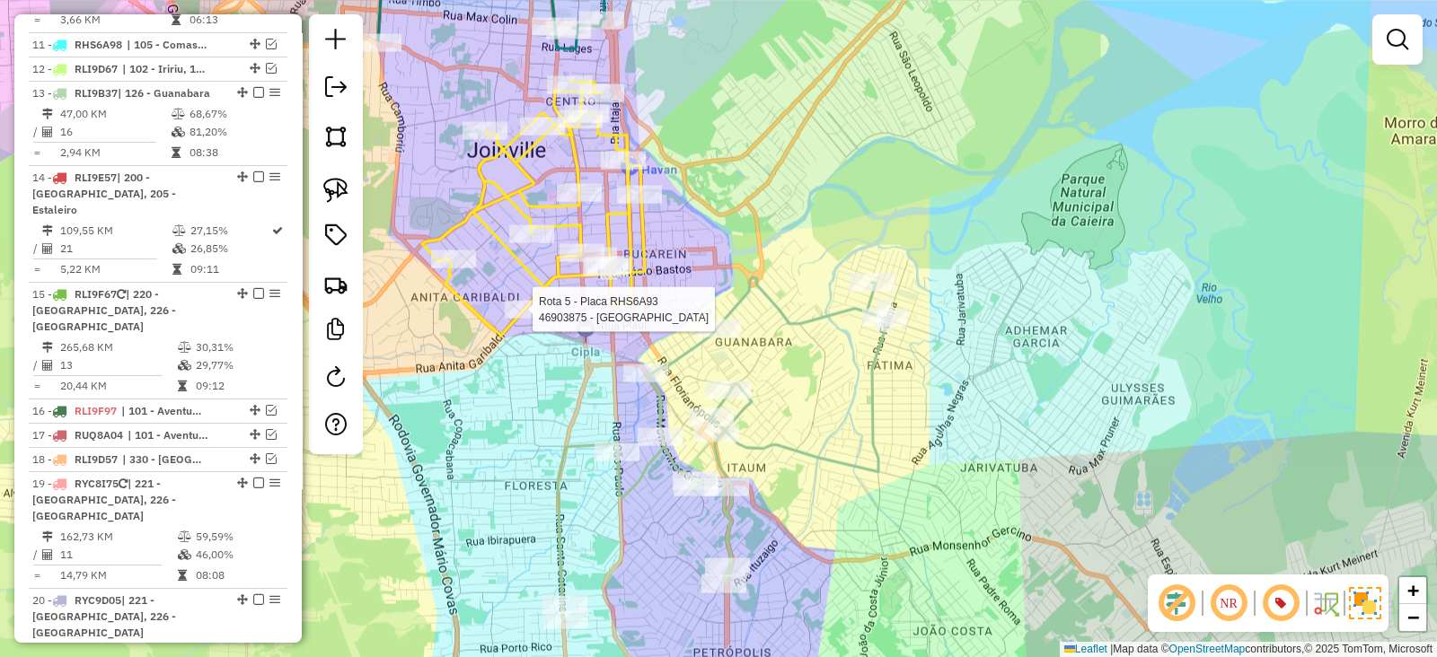
select select "*********"
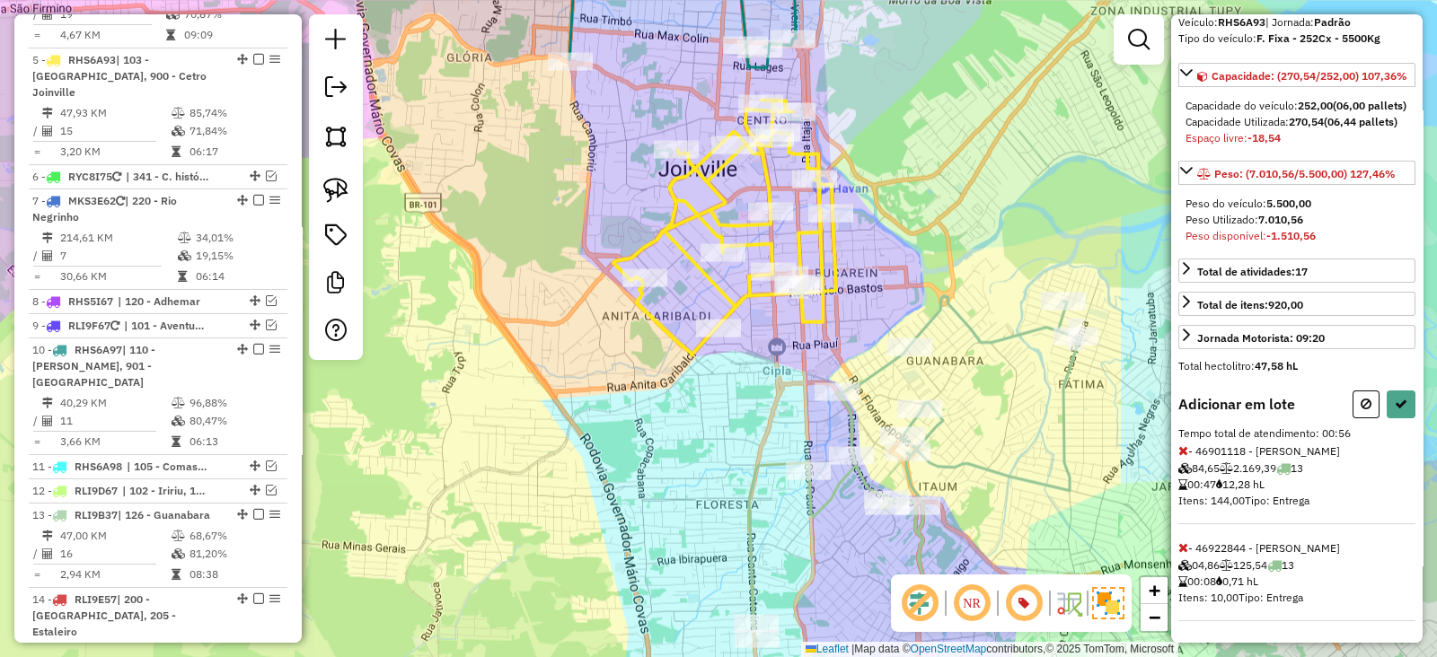
scroll to position [178, 0]
click at [1365, 410] on button at bounding box center [1366, 405] width 27 height 28
select select "*********"
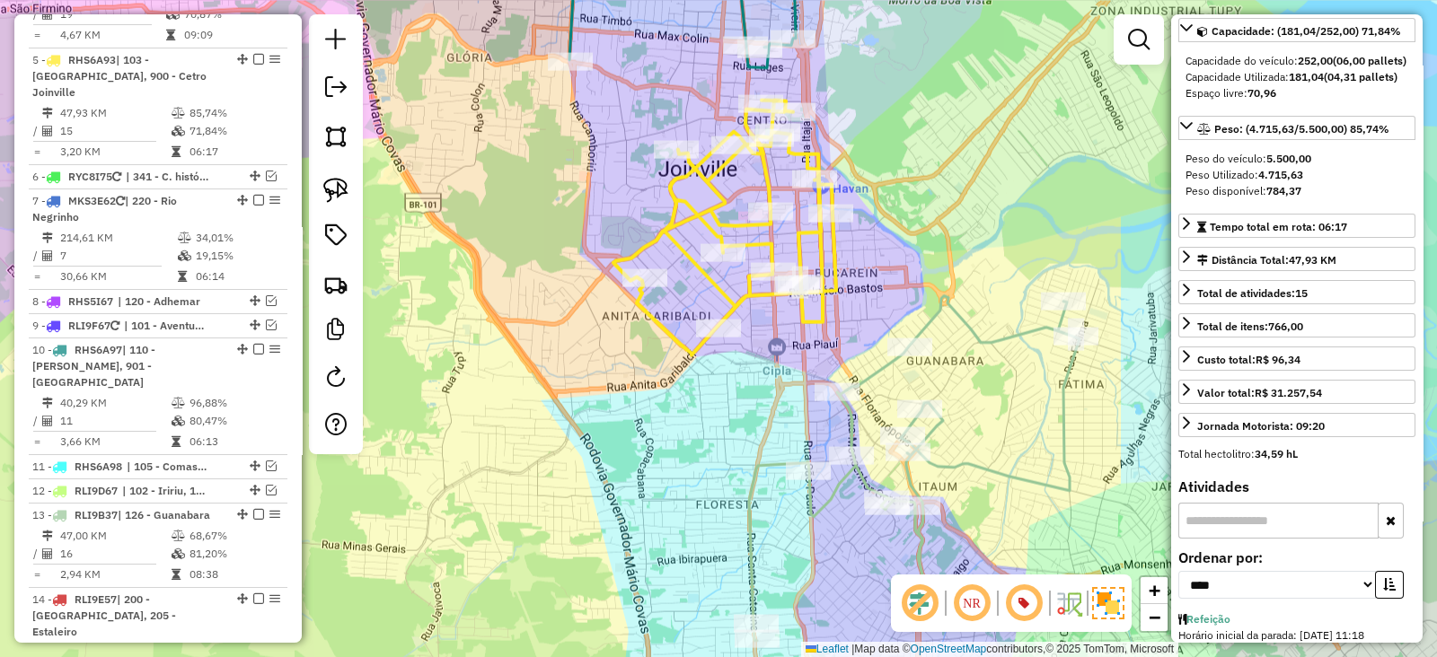
scroll to position [0, 0]
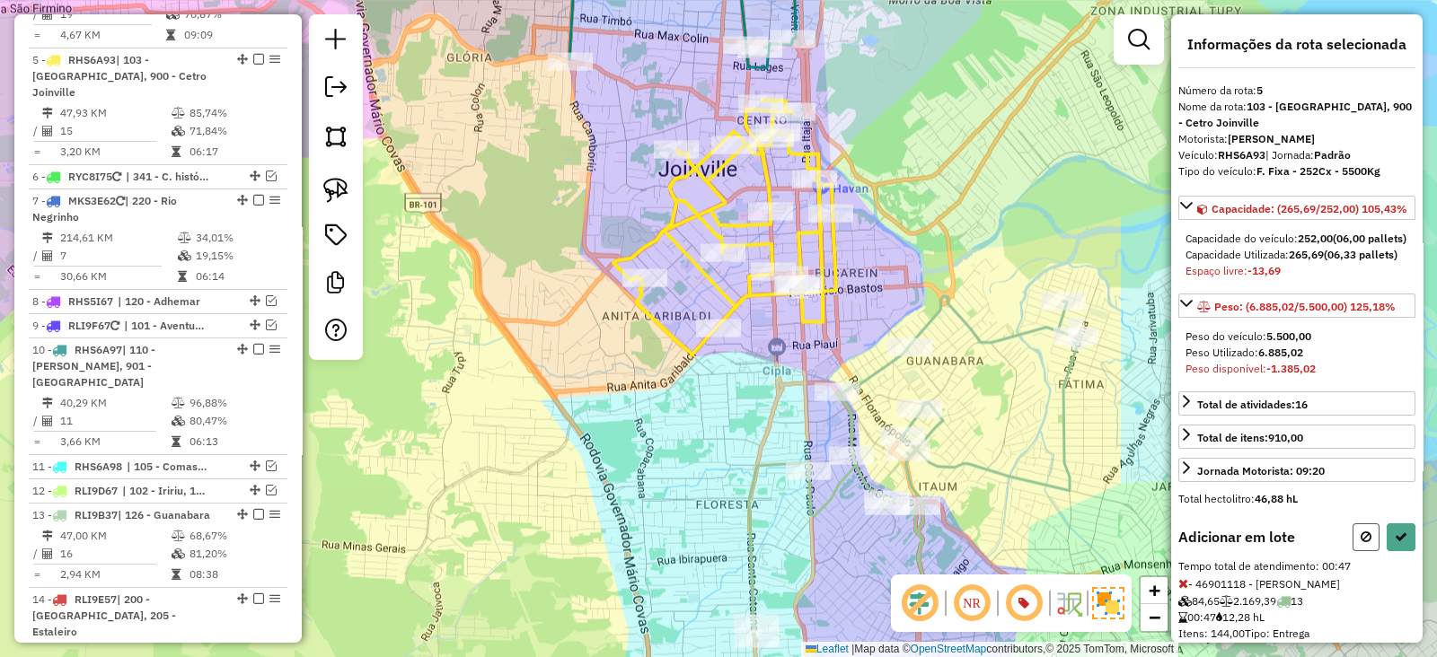
click at [1362, 543] on icon at bounding box center [1366, 537] width 11 height 13
select select "*********"
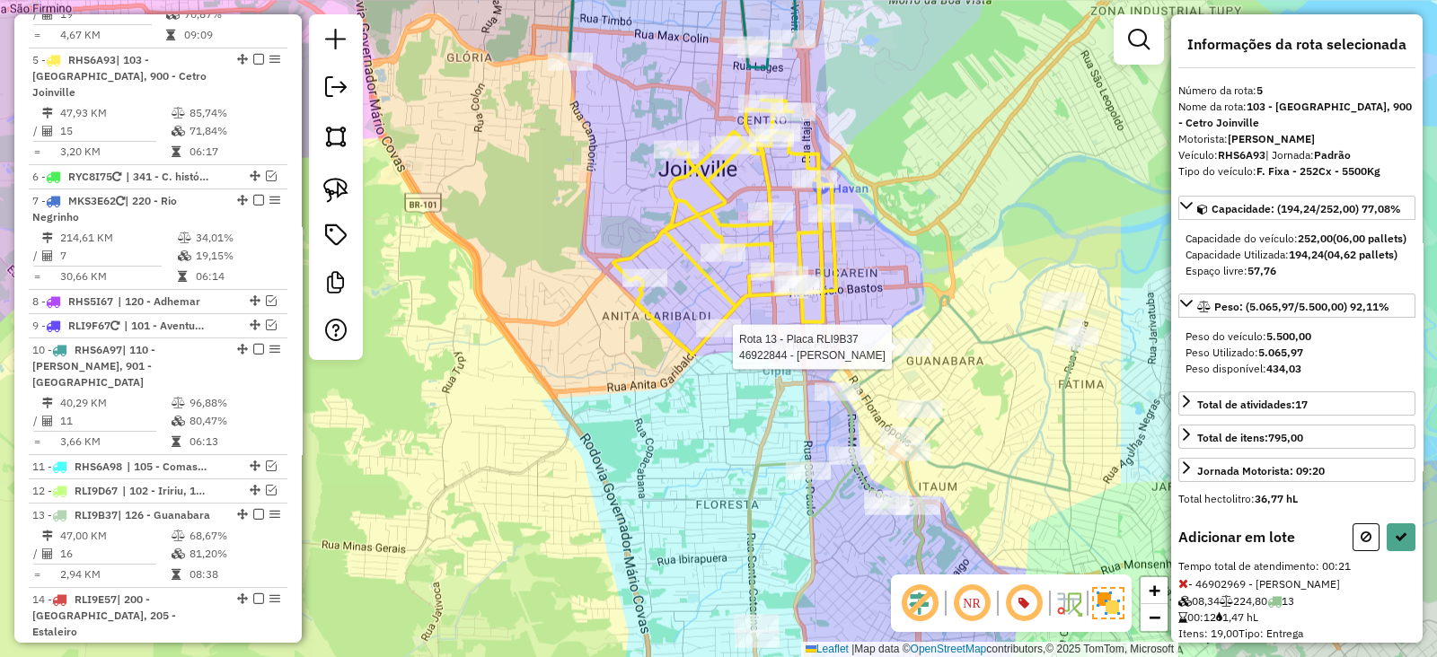
select select "*********"
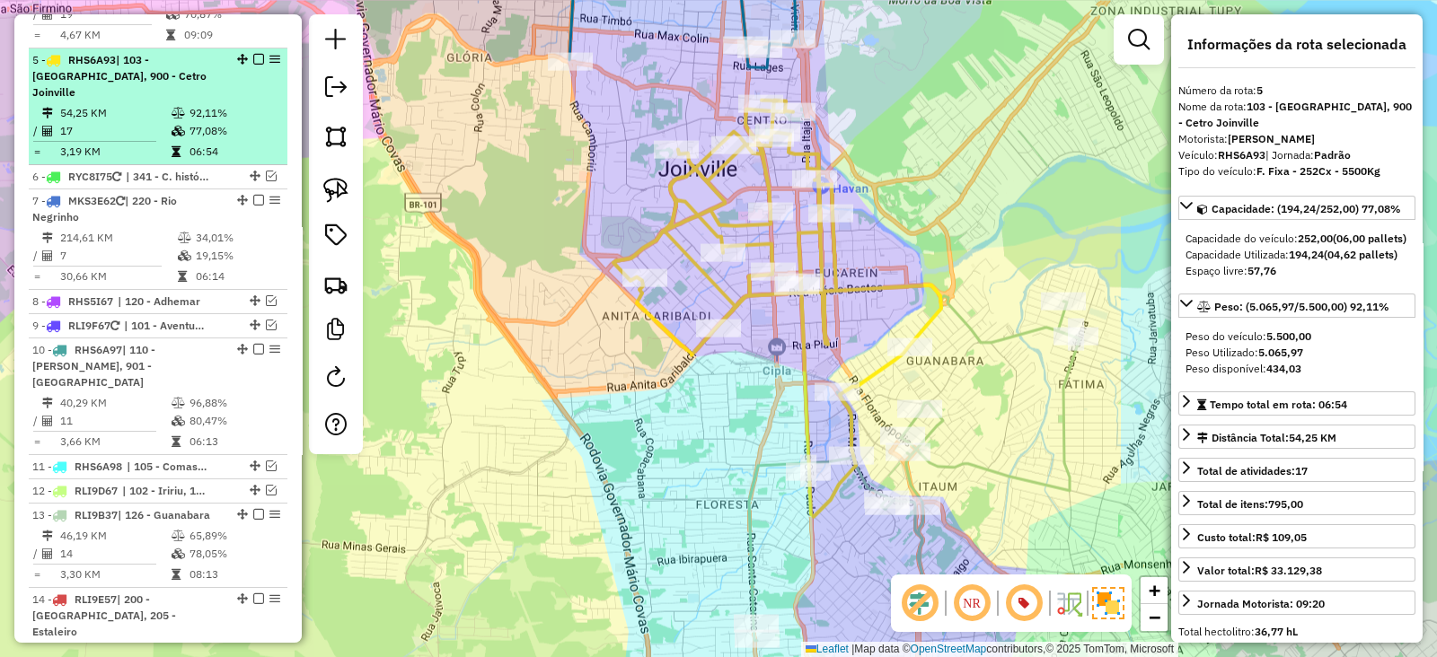
click at [253, 54] on em at bounding box center [258, 59] width 11 height 11
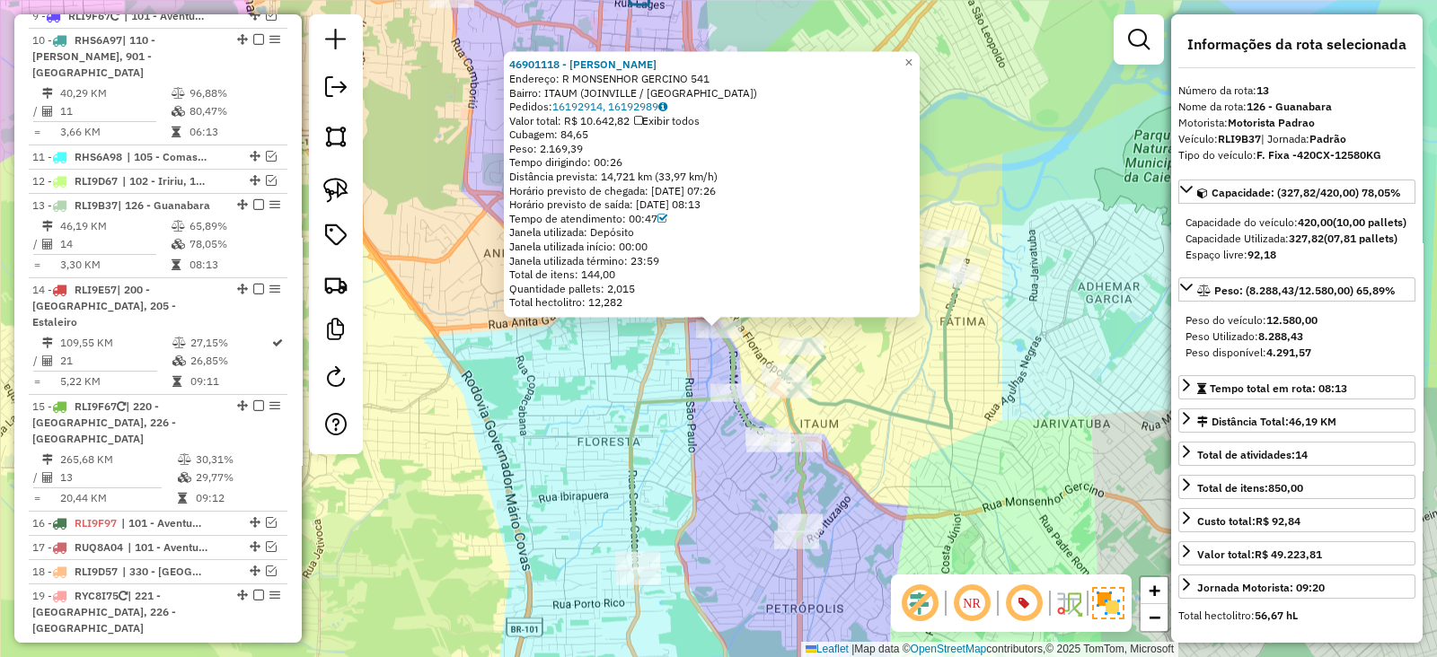
scroll to position [1503, 0]
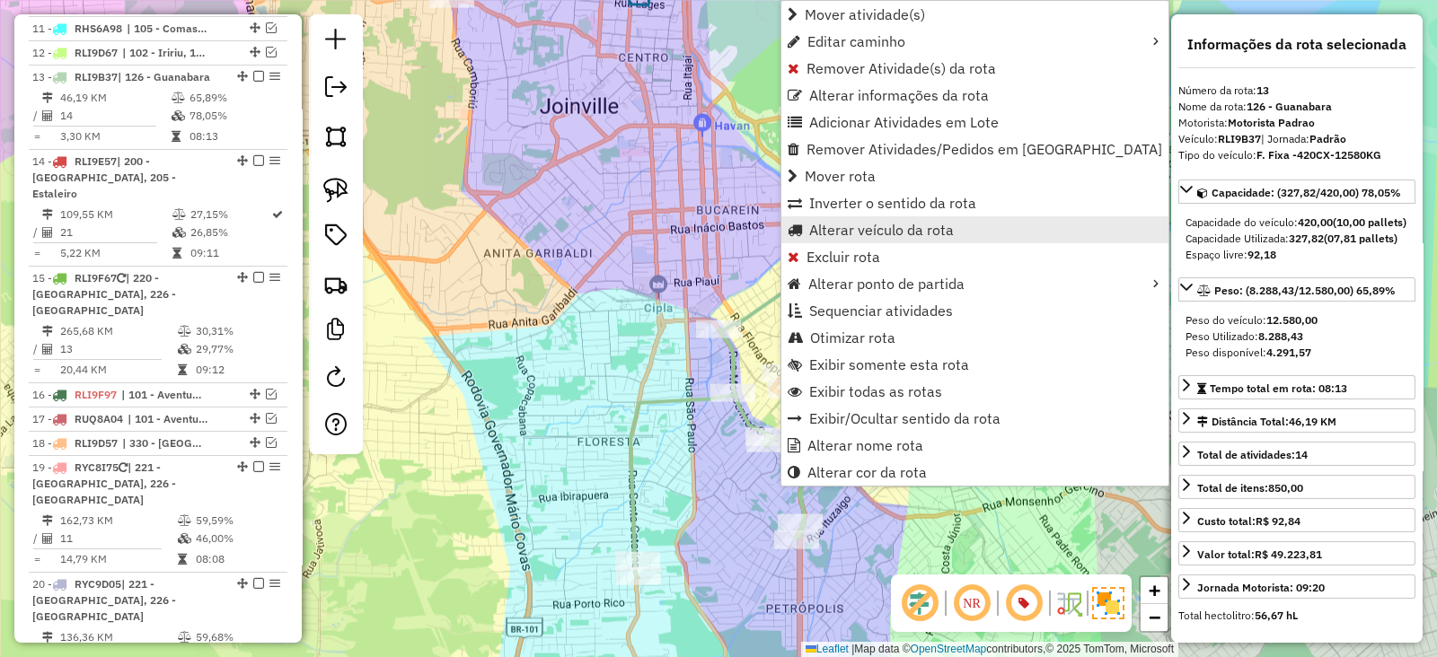
click at [854, 227] on span "Alterar veículo da rota" at bounding box center [881, 230] width 145 height 14
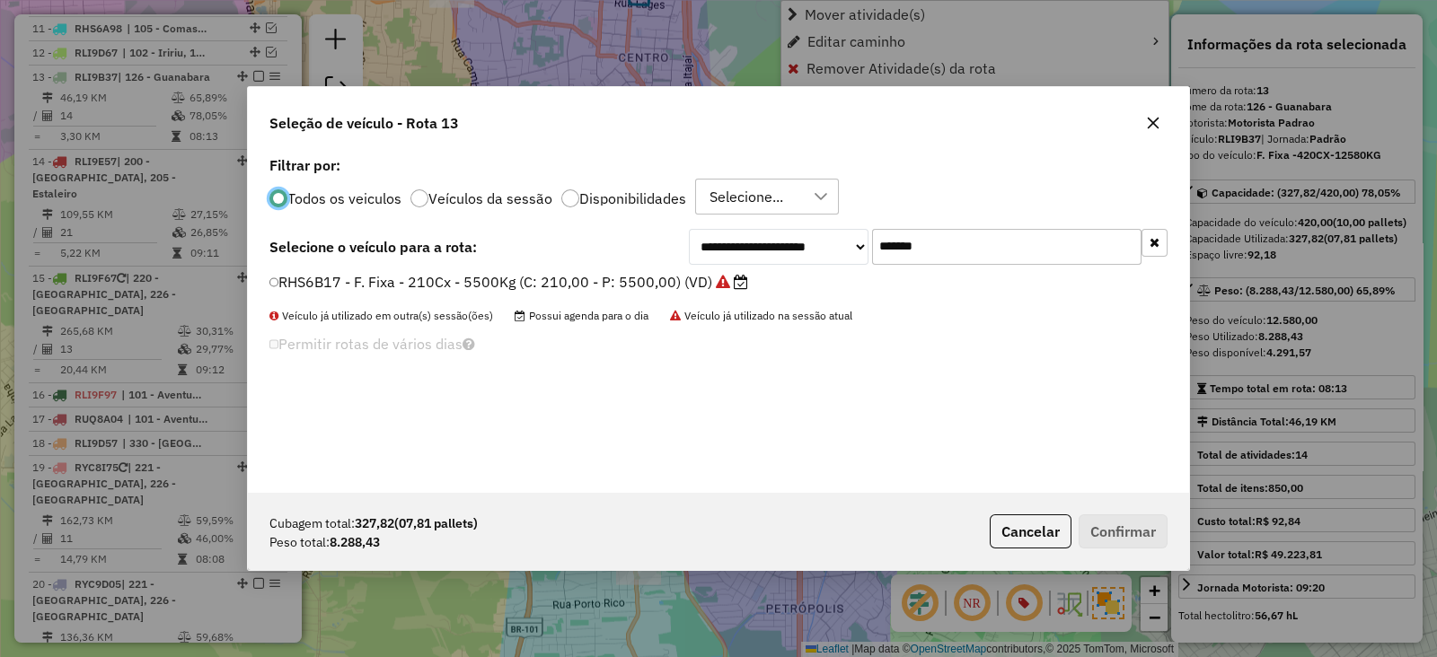
scroll to position [9, 5]
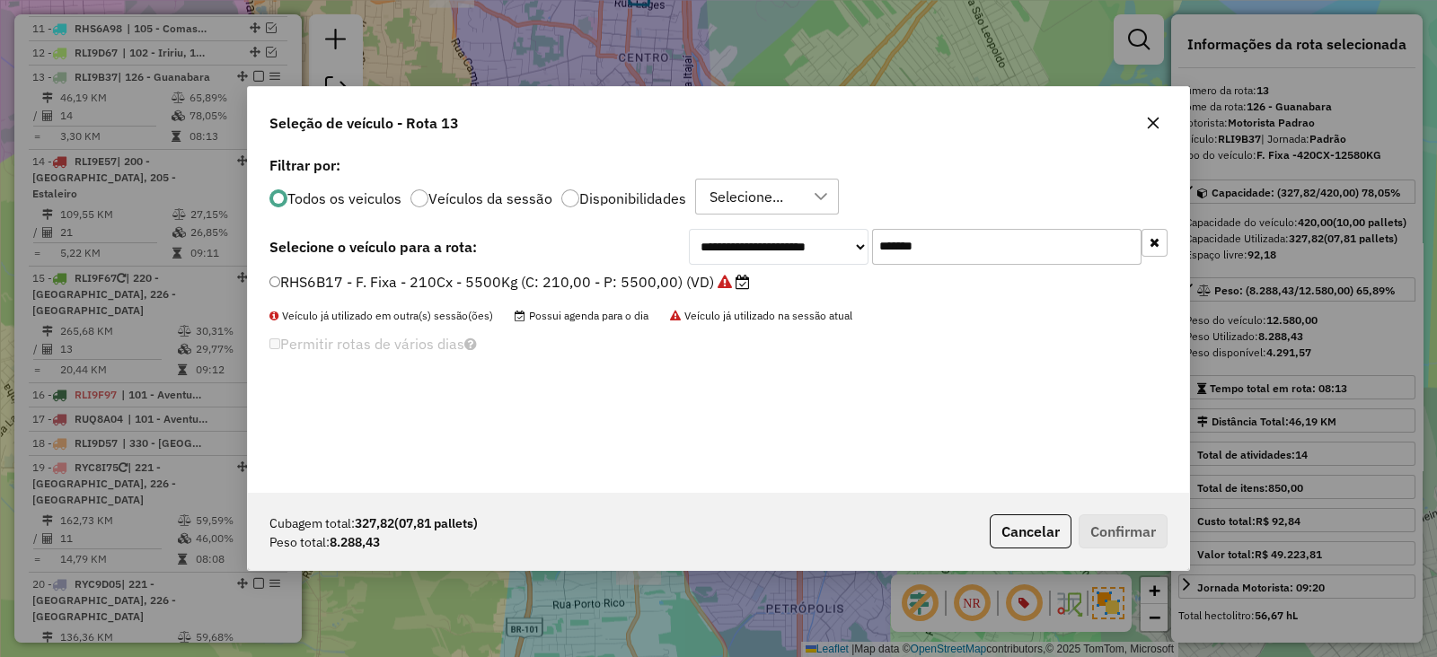
drag, startPoint x: 1042, startPoint y: 246, endPoint x: 709, endPoint y: 244, distance: 333.2
click at [710, 244] on div "**********" at bounding box center [928, 247] width 479 height 36
paste input "text"
type input "*******"
click at [638, 274] on label "RLI9D27 - F. Fixa -336CX-9090KG (C: 336,00 - P: 9090,00) (VD)" at bounding box center [495, 282] width 452 height 22
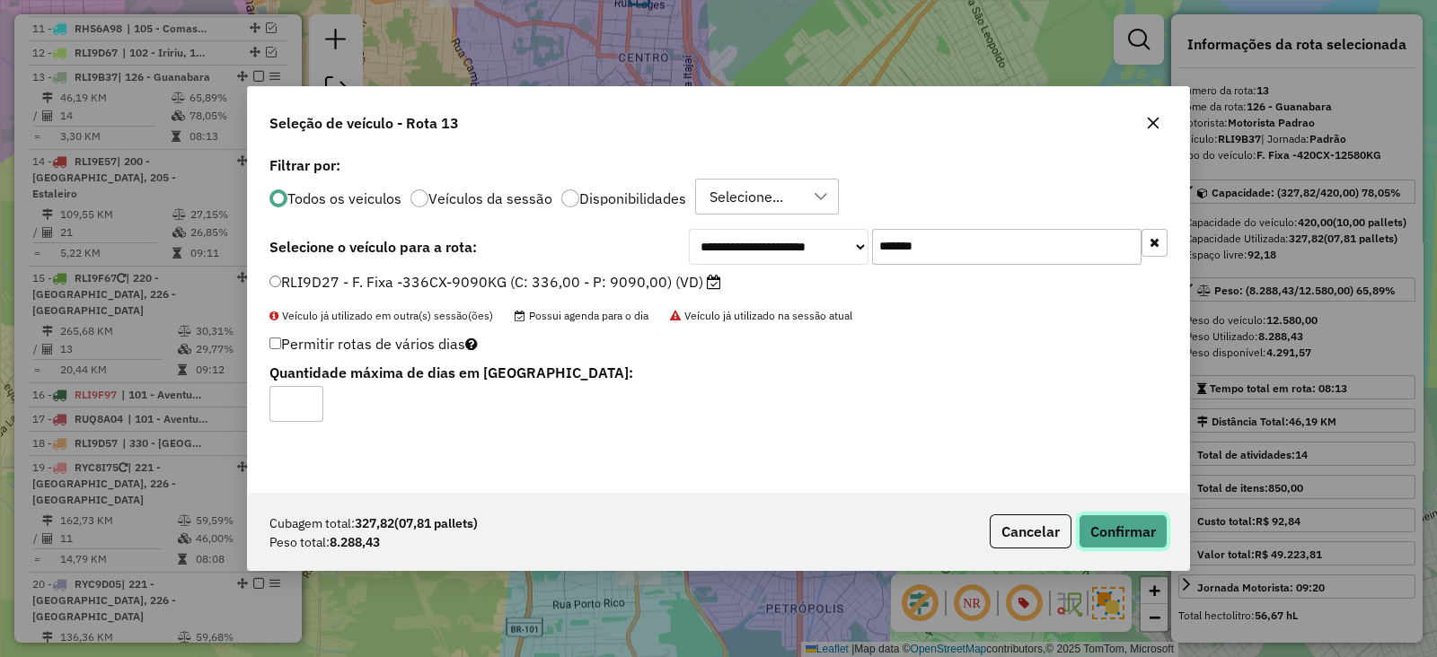
click at [1119, 541] on button "Confirmar" at bounding box center [1123, 532] width 89 height 34
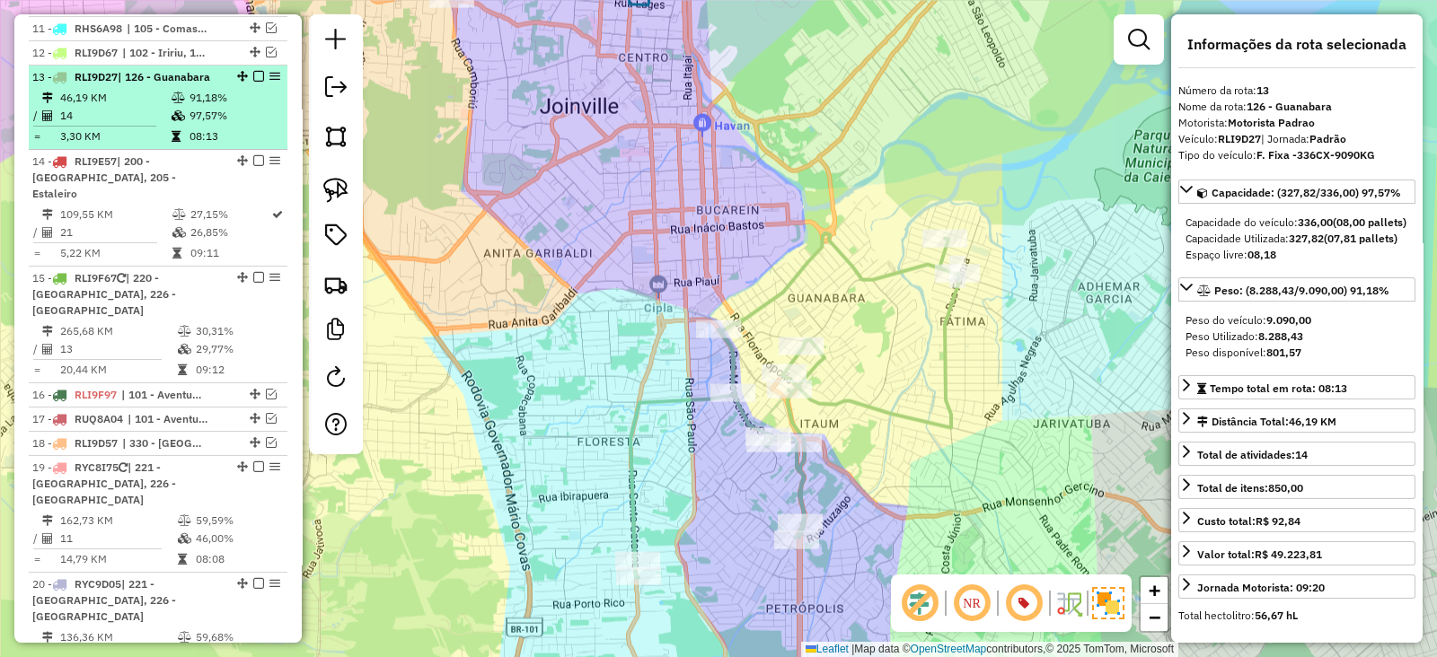
click at [256, 71] on em at bounding box center [258, 76] width 11 height 11
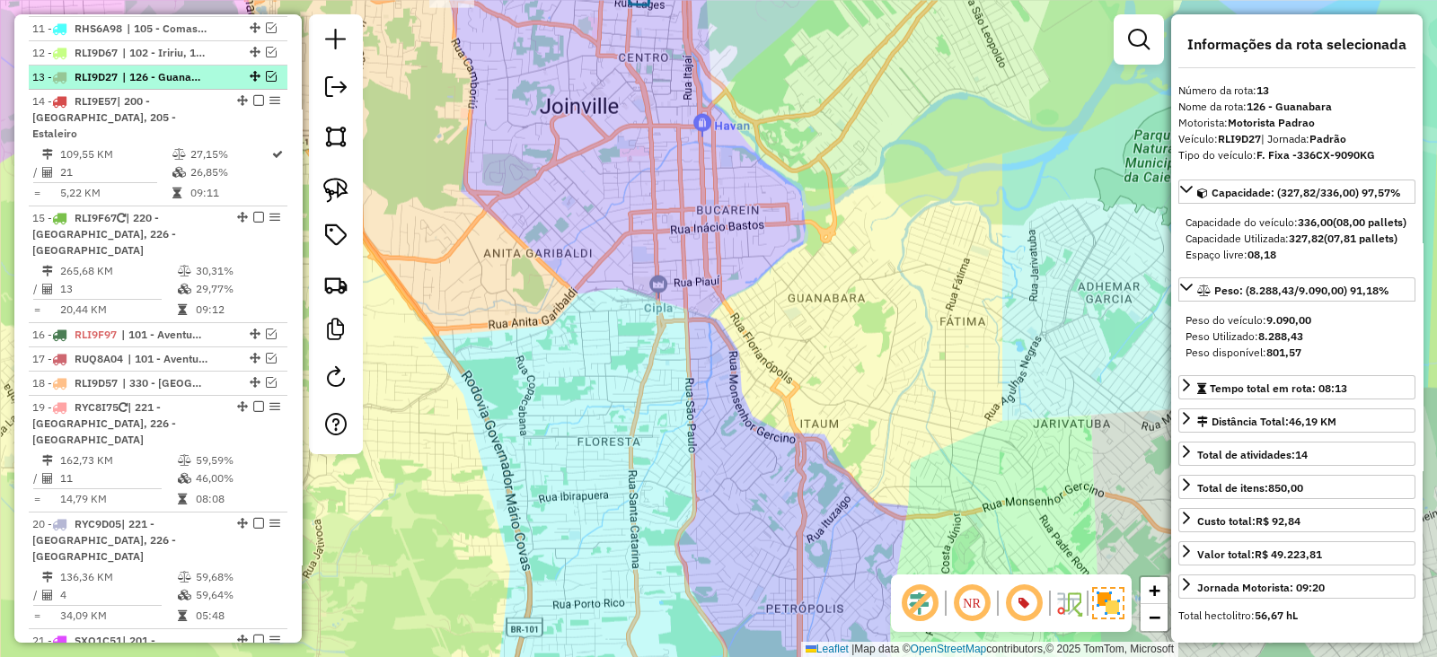
scroll to position [1442, 0]
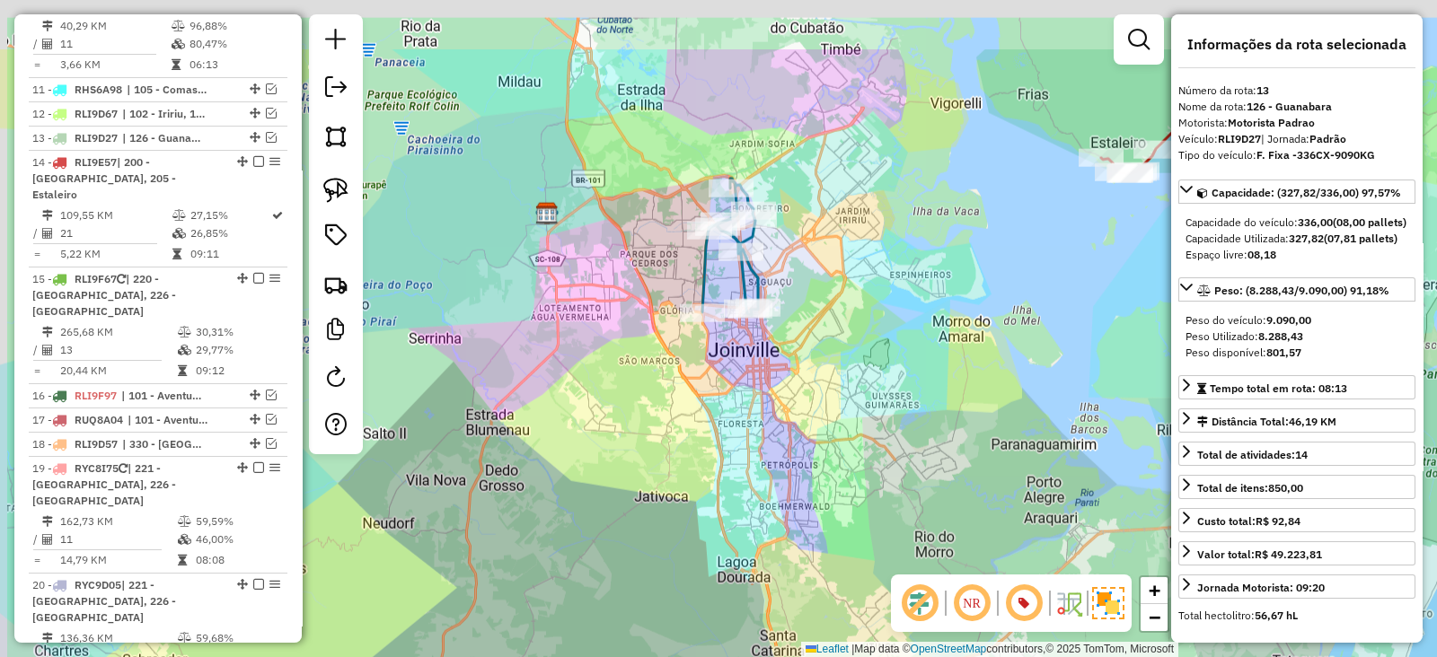
drag, startPoint x: 726, startPoint y: 222, endPoint x: 769, endPoint y: 351, distance: 136.3
click at [769, 351] on div "Janela de atendimento Grade de atendimento Capacidade Transportadoras Veículos …" at bounding box center [718, 328] width 1437 height 657
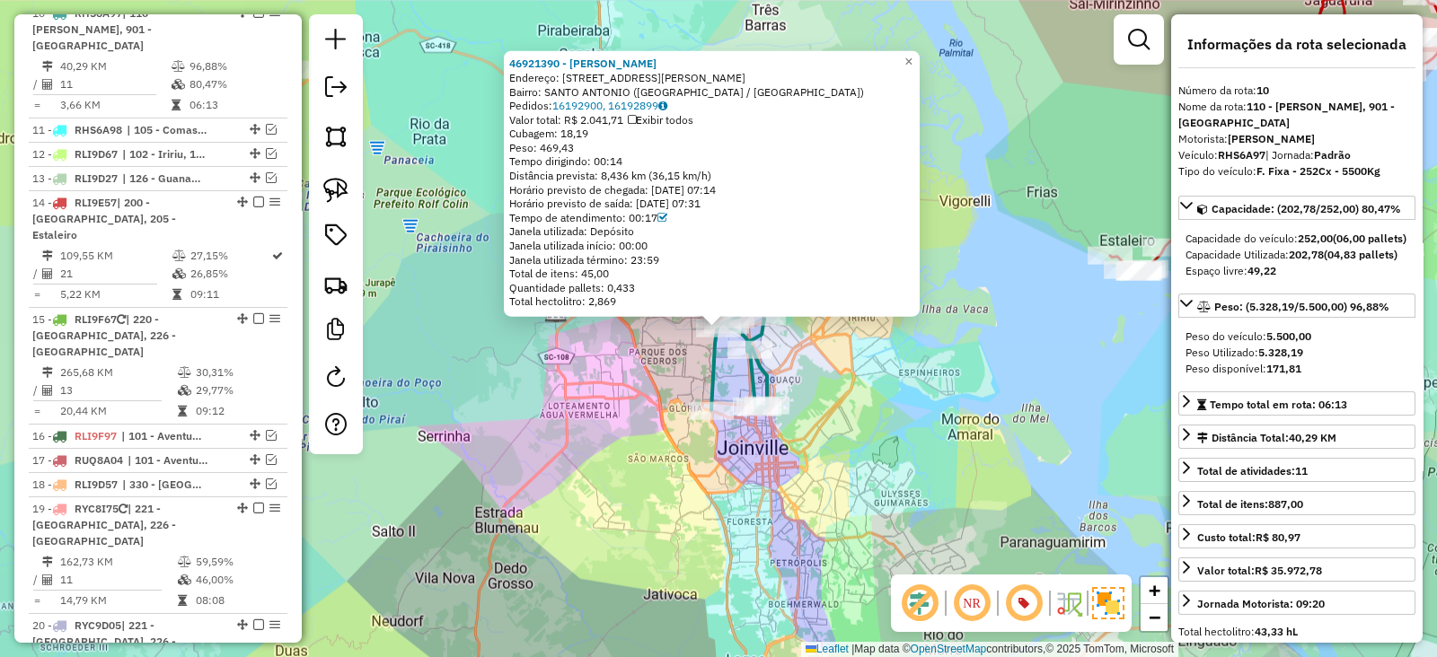
scroll to position [1353, 0]
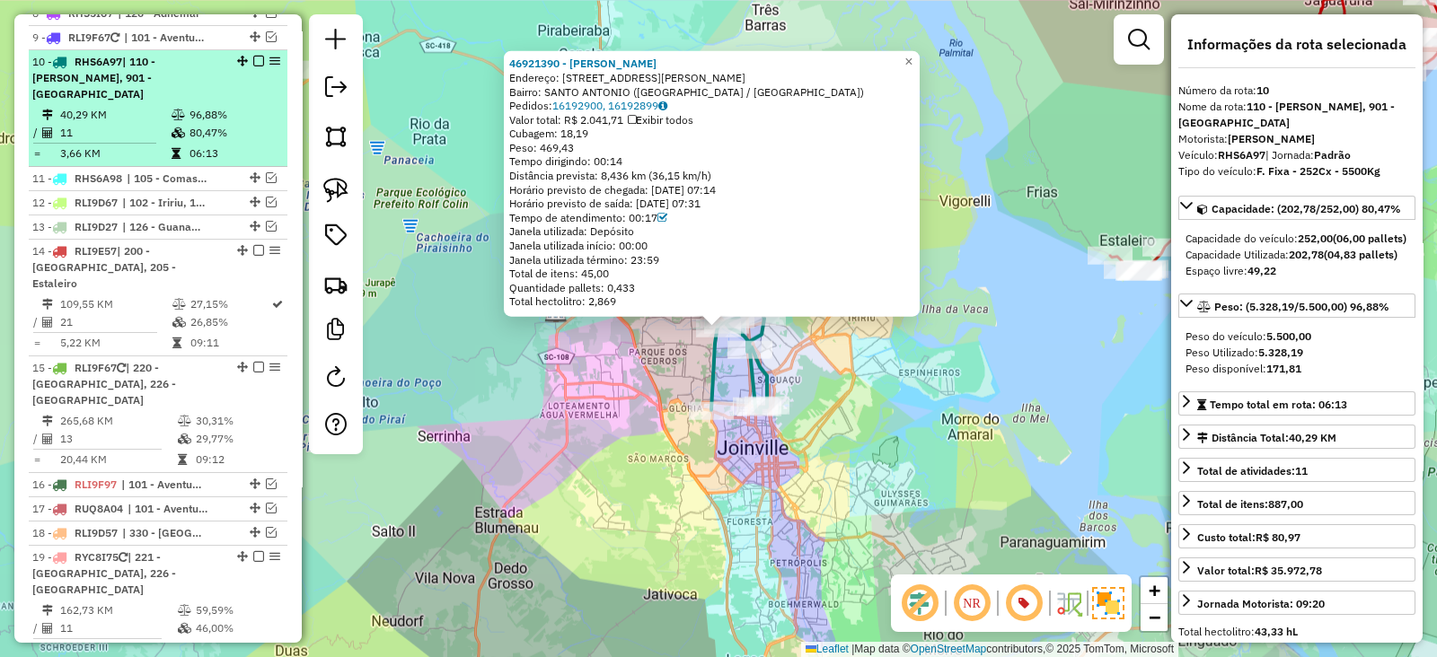
click at [254, 56] on em at bounding box center [258, 61] width 11 height 11
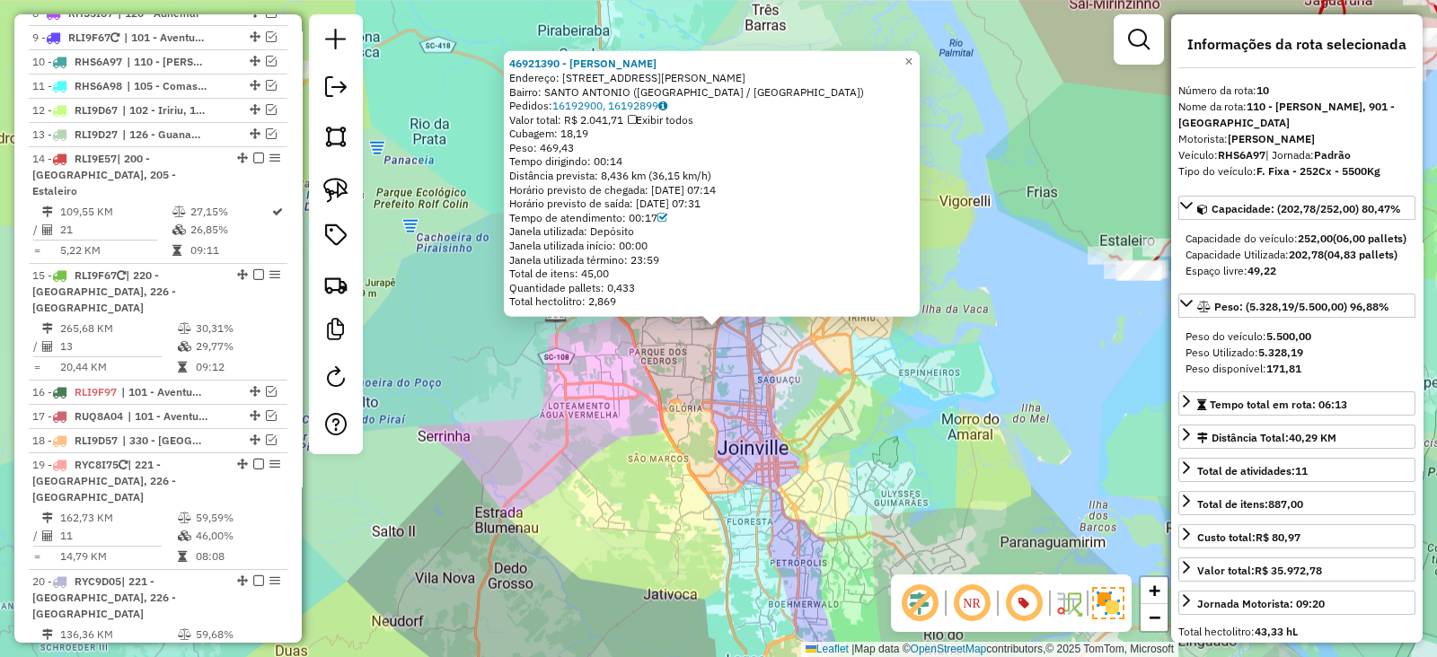
click at [768, 469] on div "46921390 - [PERSON_NAME]: R [PERSON_NAME] 420 Bairro: [GEOGRAPHIC_DATA] ([GEOGR…" at bounding box center [718, 328] width 1437 height 657
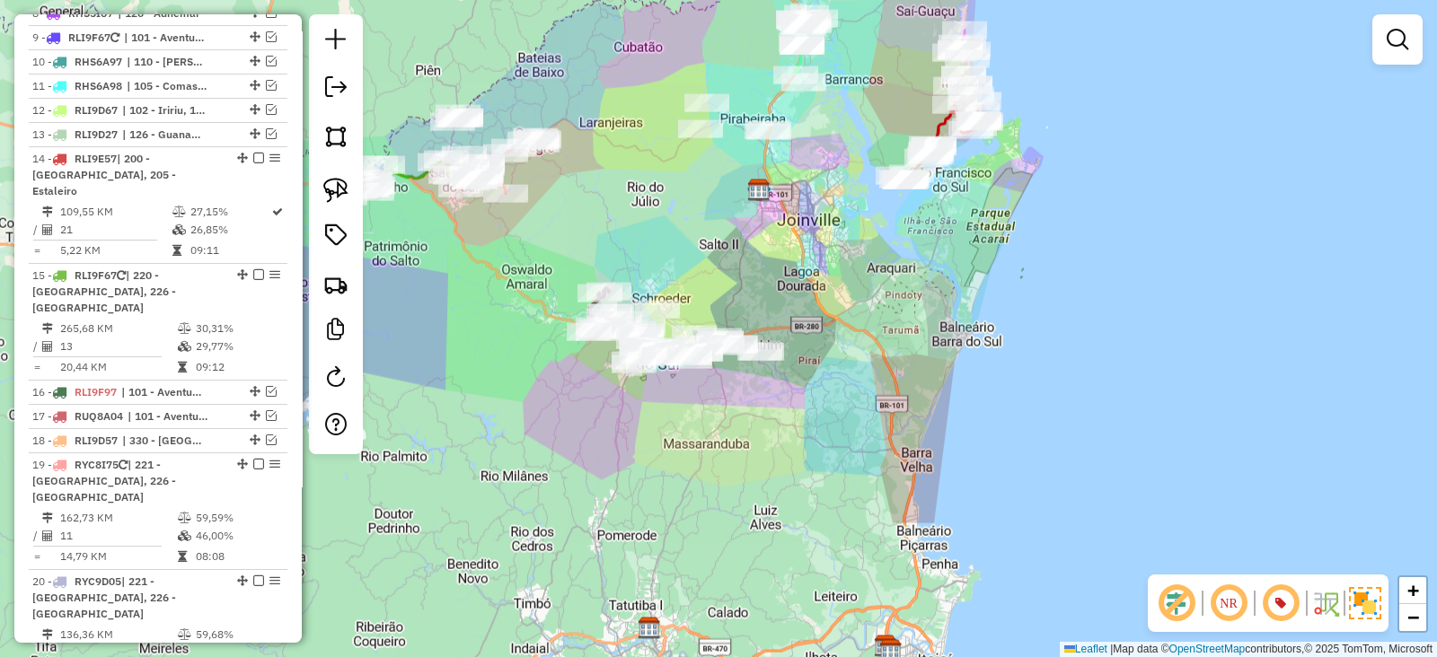
drag, startPoint x: 688, startPoint y: 384, endPoint x: 807, endPoint y: 274, distance: 161.4
click at [807, 274] on div "Janela de atendimento Grade de atendimento Capacidade Transportadoras Veículos …" at bounding box center [718, 328] width 1437 height 657
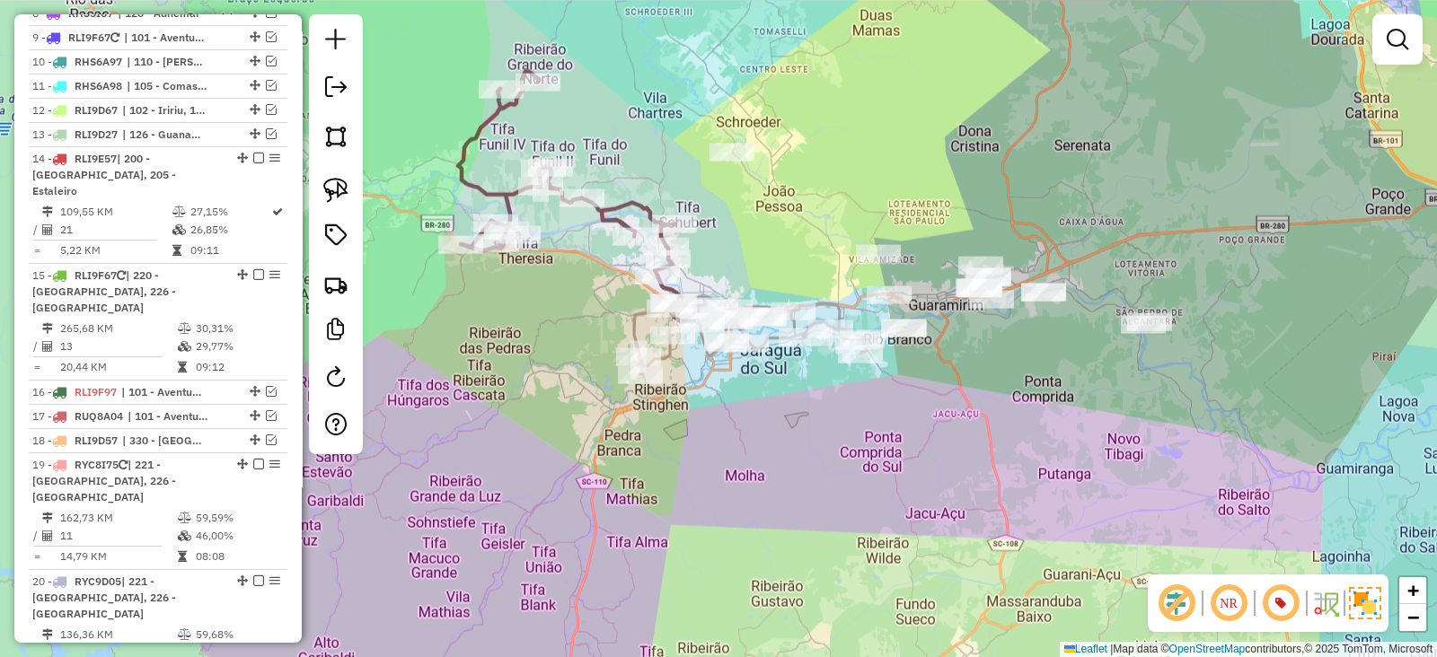
drag, startPoint x: 694, startPoint y: 427, endPoint x: 1015, endPoint y: 442, distance: 321.0
click at [1015, 442] on div "Janela de atendimento Grade de atendimento Capacidade Transportadoras Veículos …" at bounding box center [718, 328] width 1437 height 657
click at [648, 226] on icon at bounding box center [581, 197] width 247 height 250
select select "*********"
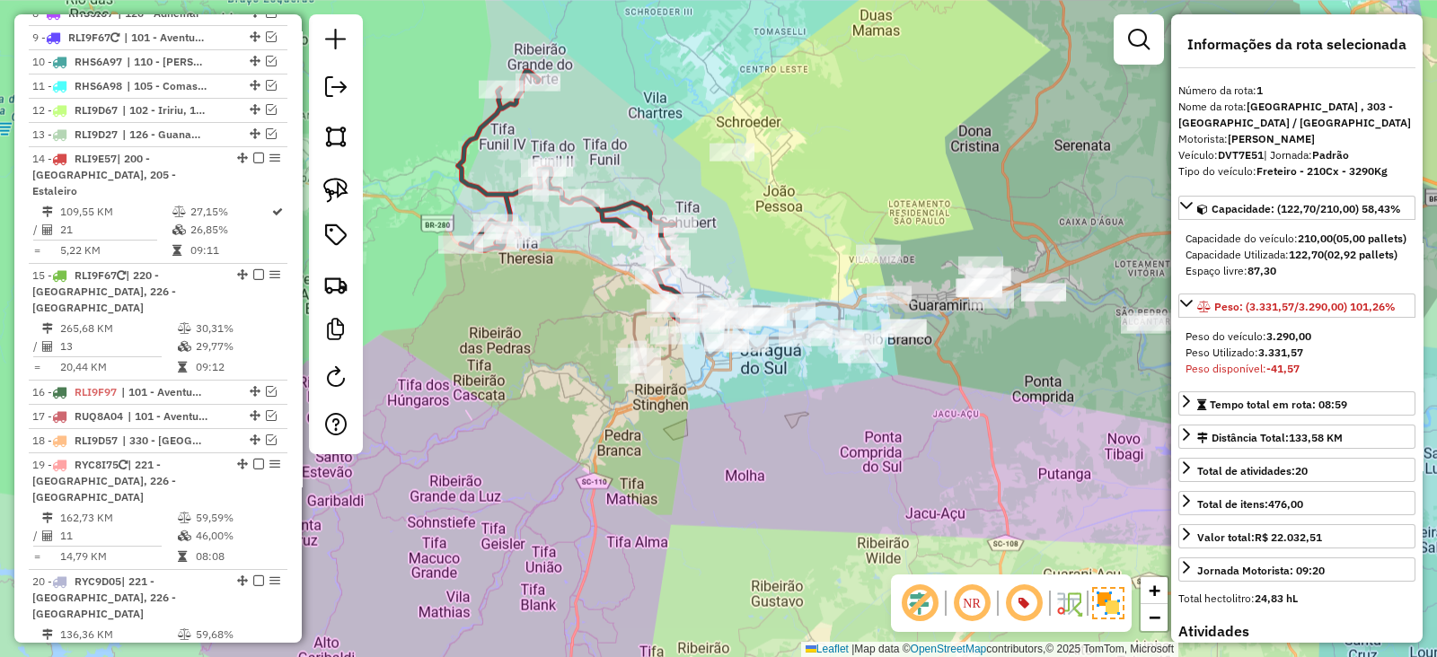
scroll to position [754, 0]
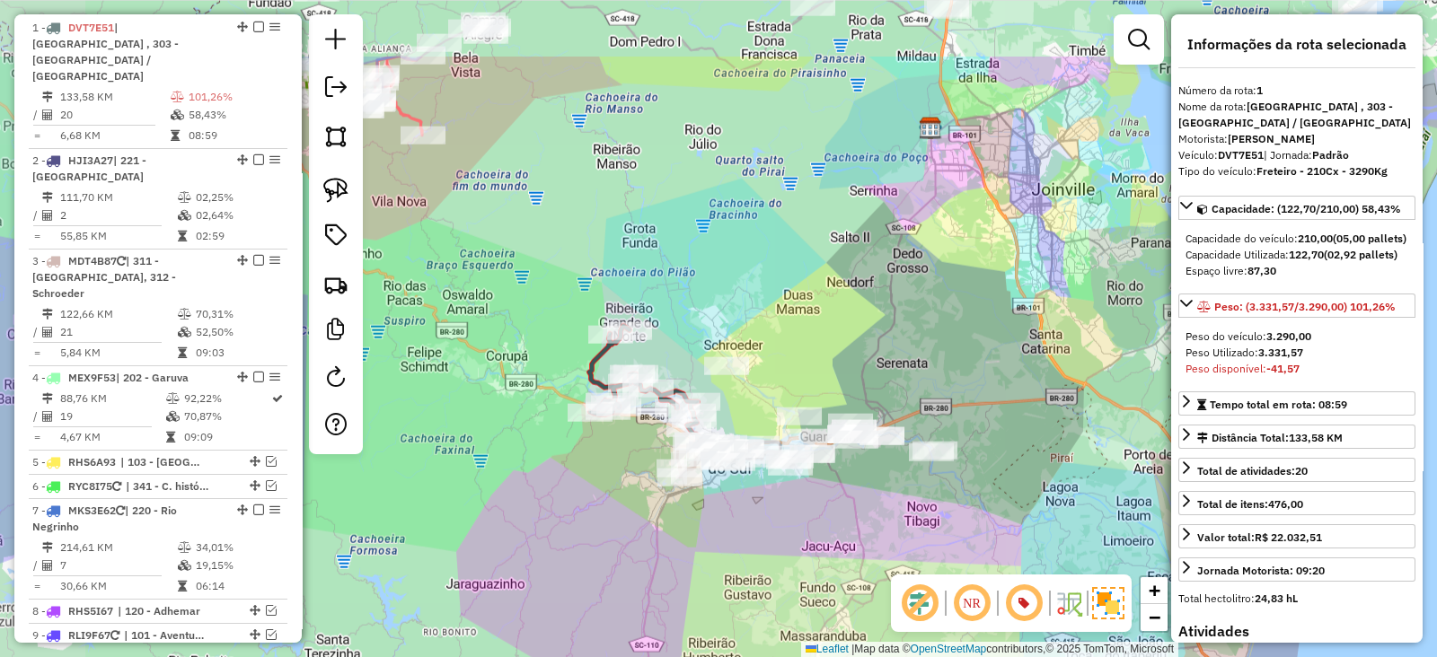
drag, startPoint x: 484, startPoint y: 393, endPoint x: 593, endPoint y: 516, distance: 163.5
click at [593, 516] on div "Janela de atendimento Grade de atendimento Capacidade Transportadoras Veículos …" at bounding box center [718, 328] width 1437 height 657
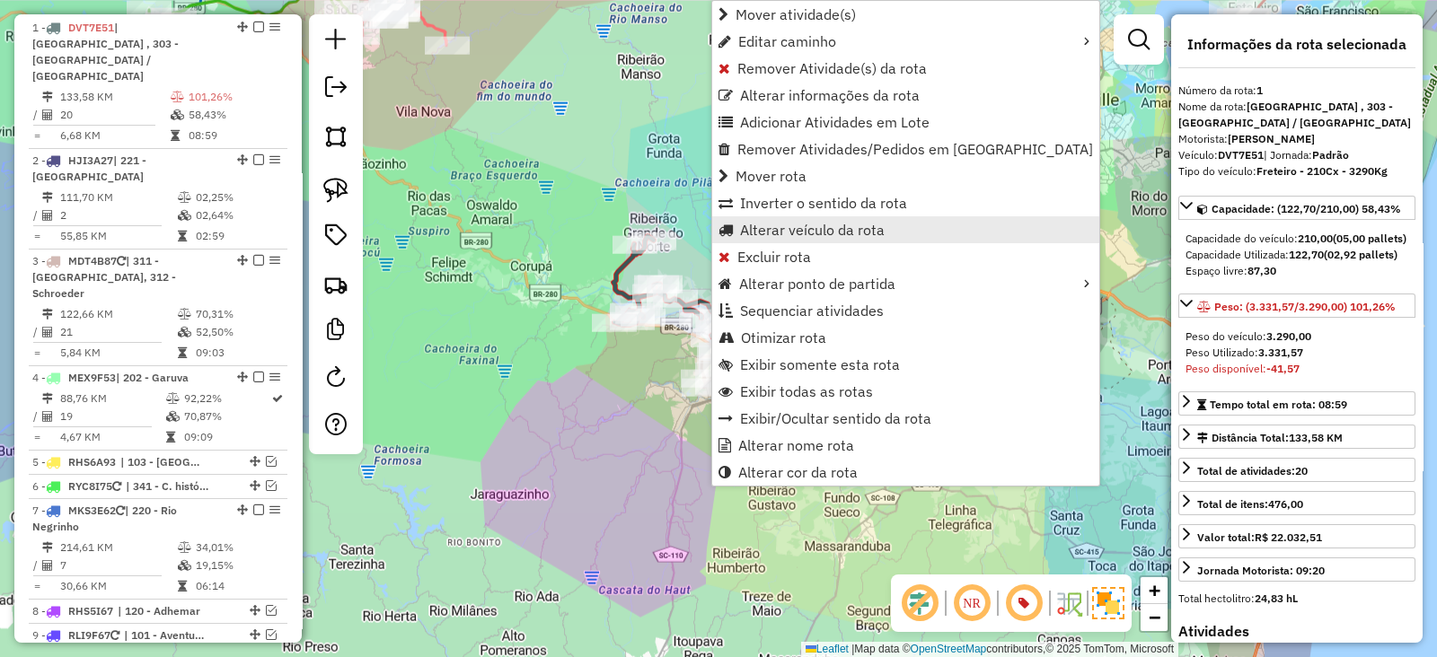
click at [775, 226] on span "Alterar veículo da rota" at bounding box center [812, 230] width 145 height 14
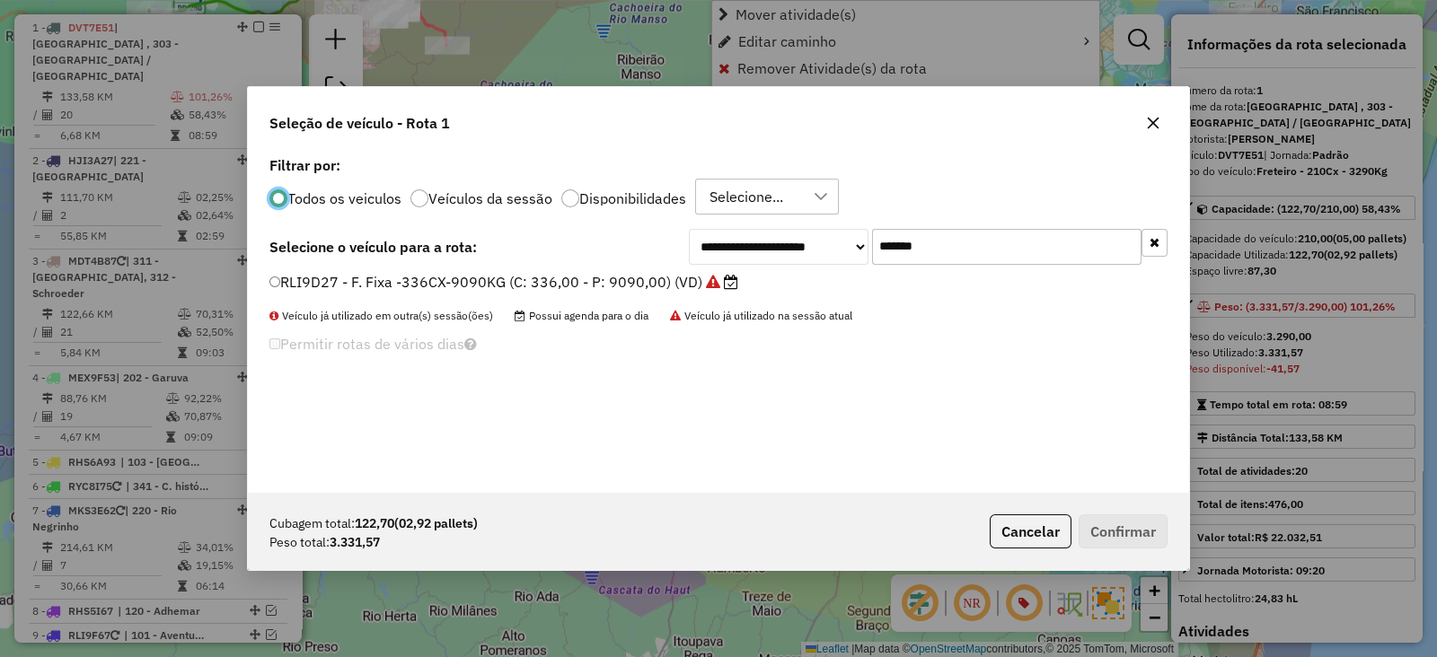
scroll to position [9, 5]
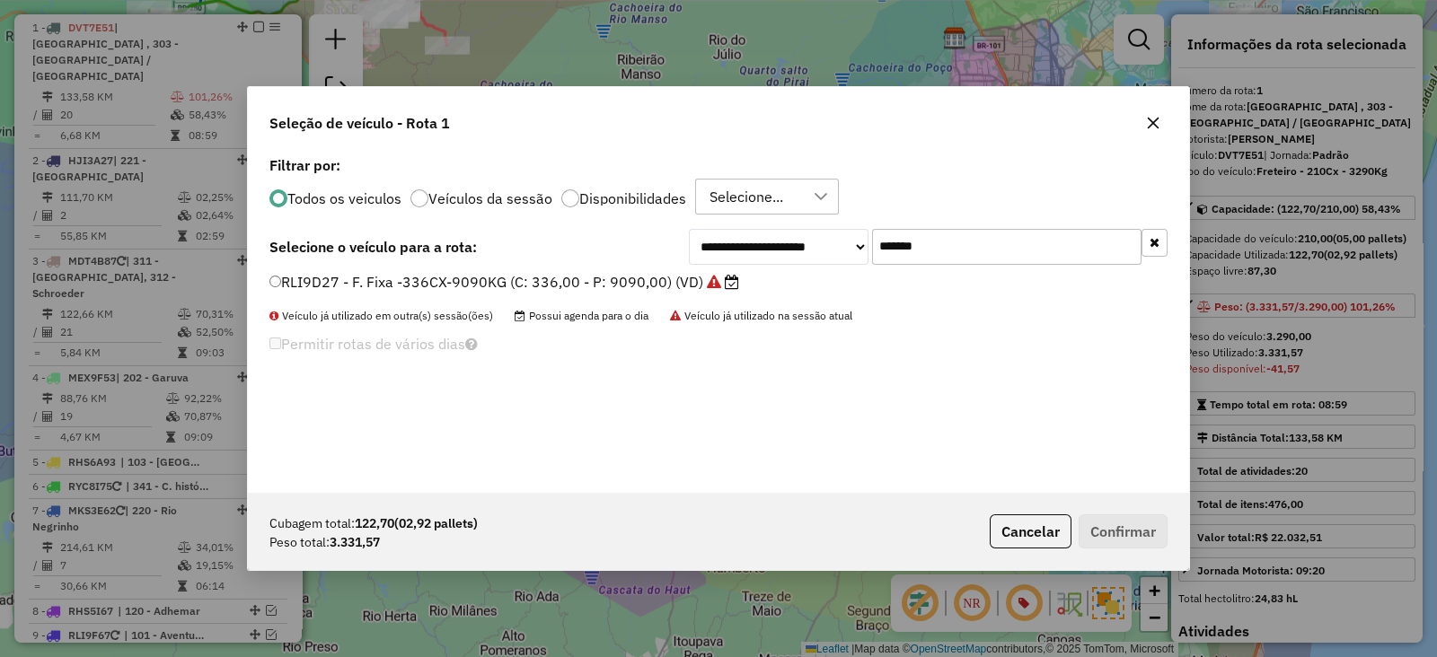
drag, startPoint x: 807, startPoint y: 251, endPoint x: 711, endPoint y: 253, distance: 95.2
click at [730, 250] on div "**********" at bounding box center [928, 247] width 479 height 36
paste input "text"
type input "*******"
click at [677, 280] on label "RYC9D05 - F. Fixa - 210Cx - 5500Kg (C: 210,00 - P: 5500,00) (VD)" at bounding box center [509, 282] width 481 height 22
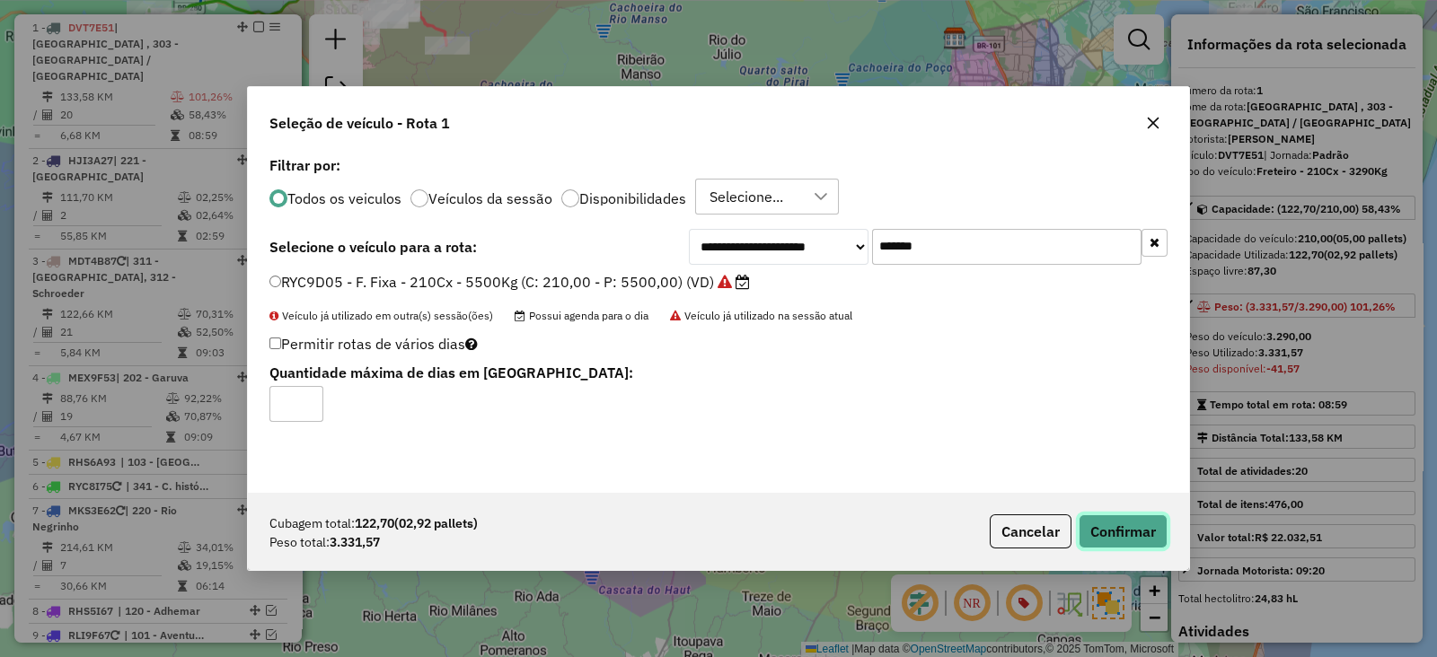
click at [1136, 530] on button "Confirmar" at bounding box center [1123, 532] width 89 height 34
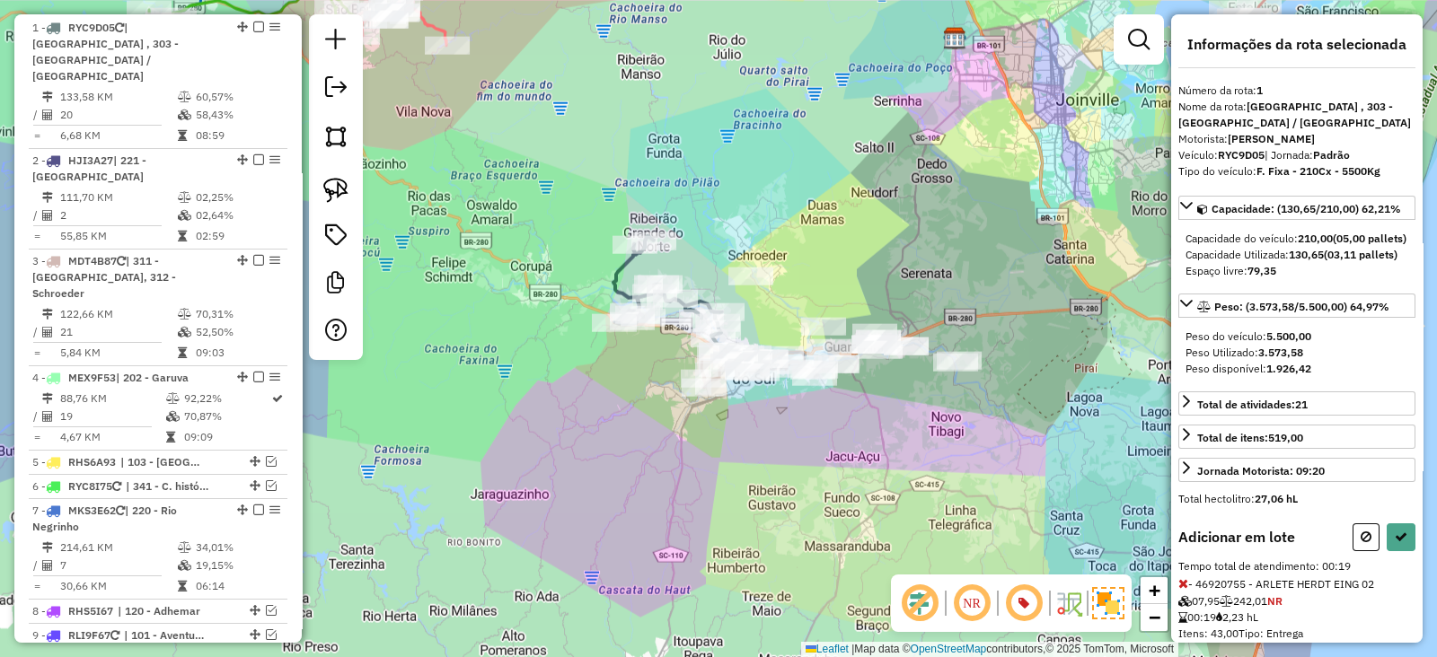
scroll to position [65, 0]
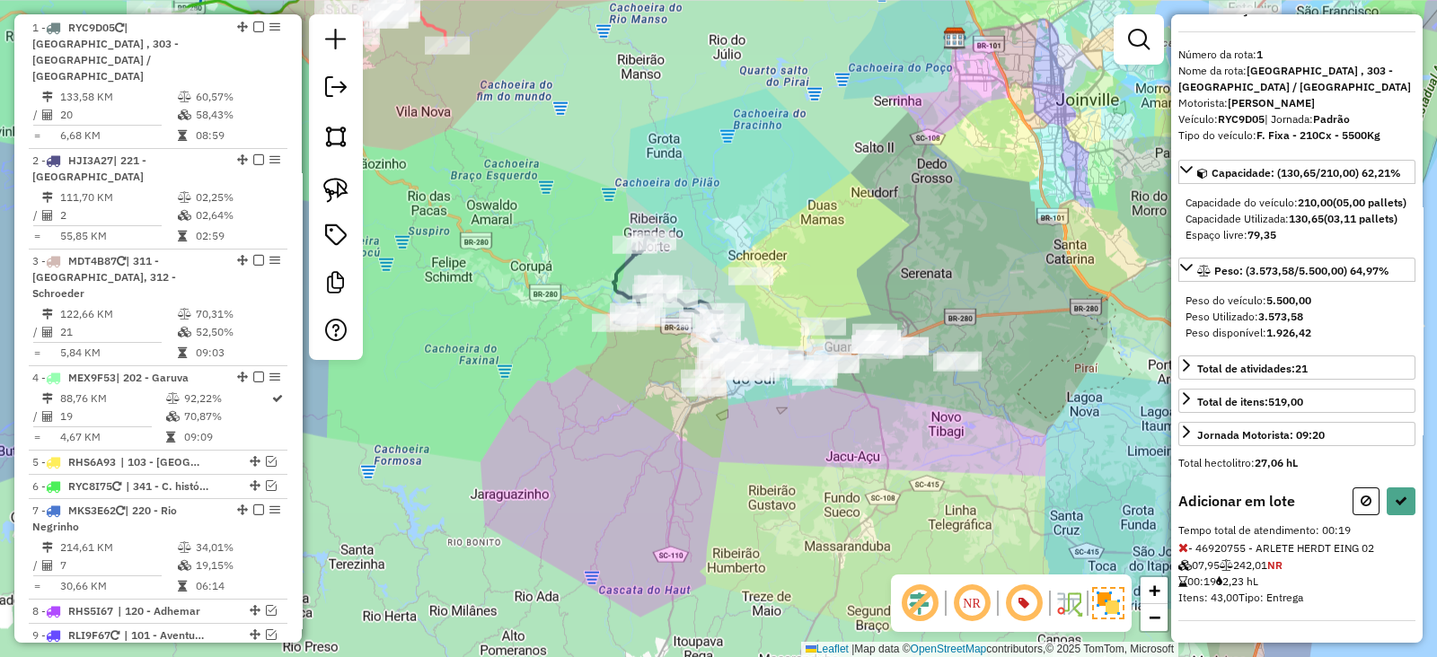
select select "*********"
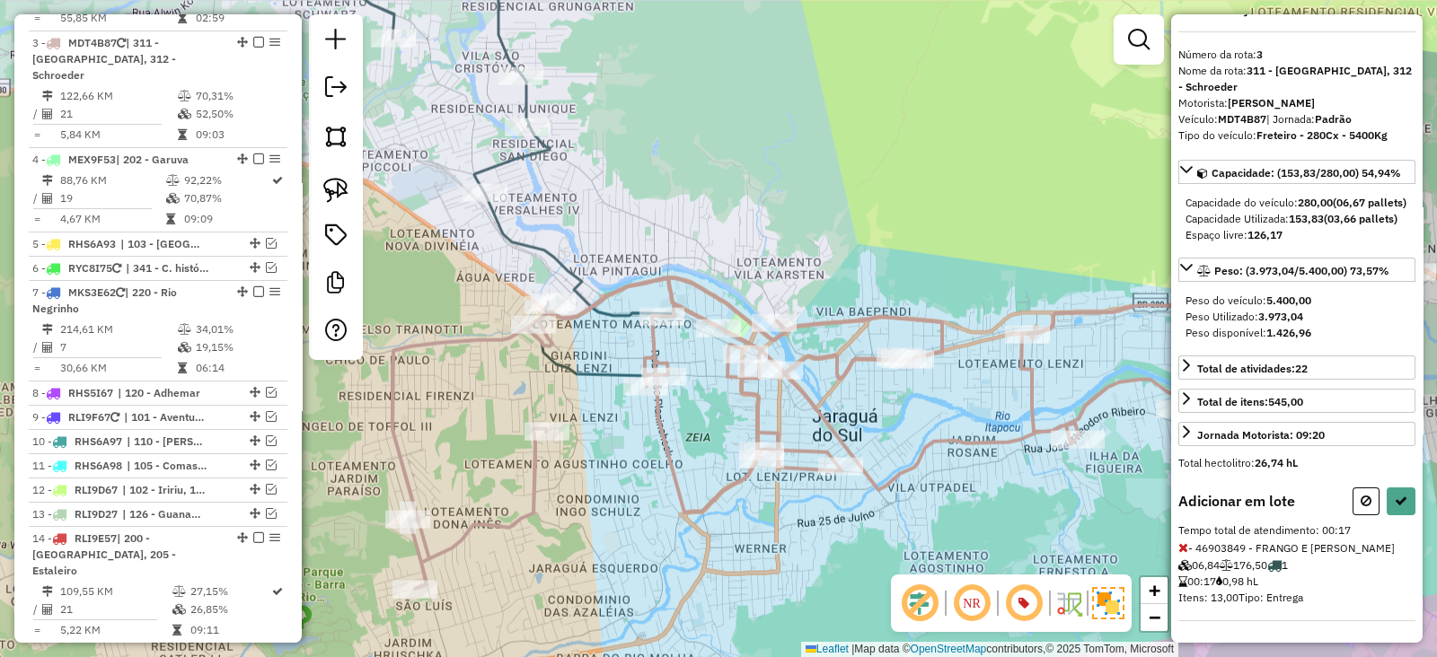
select select "*********"
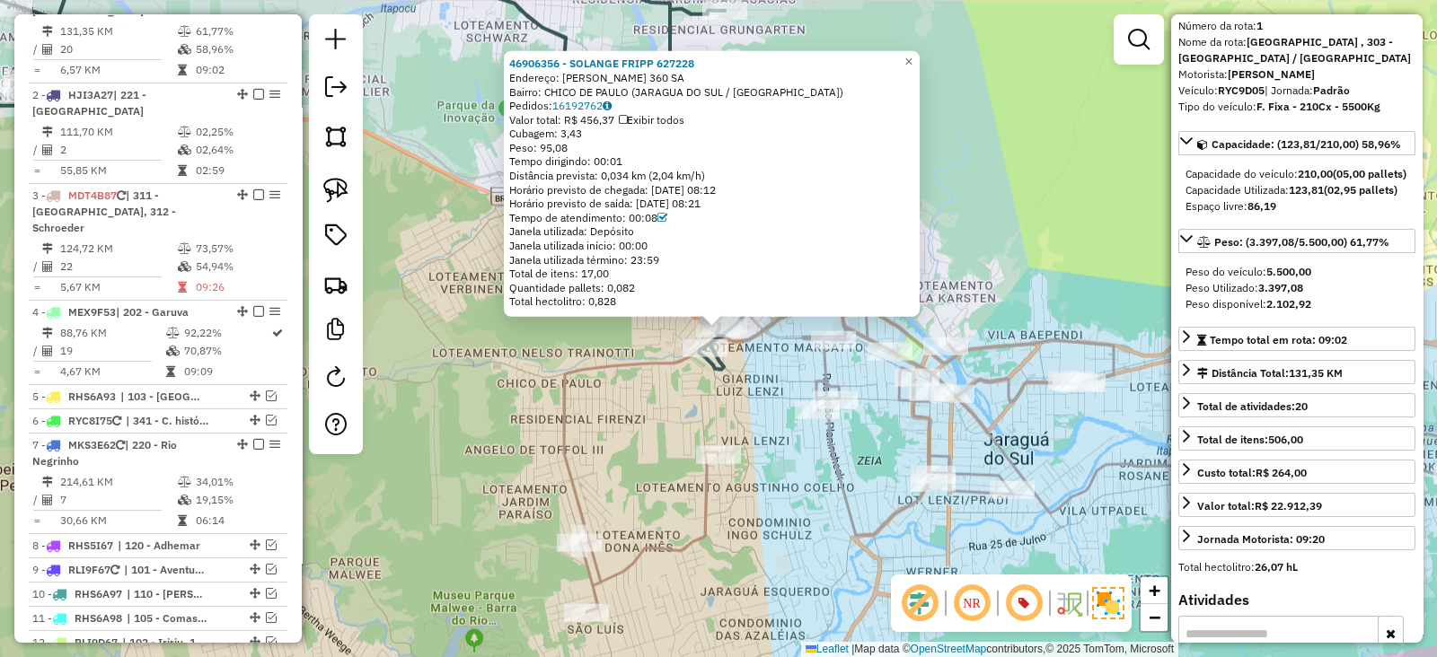
scroll to position [754, 0]
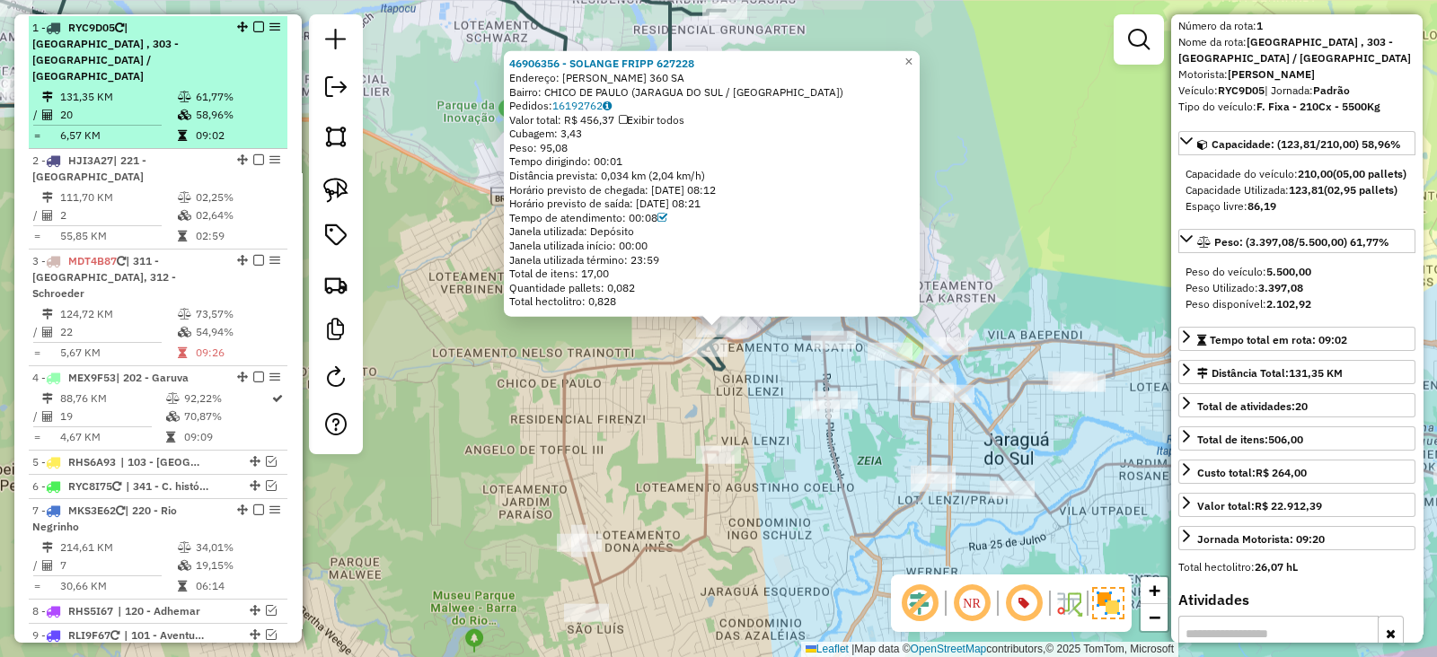
click at [253, 22] on em at bounding box center [258, 27] width 11 height 11
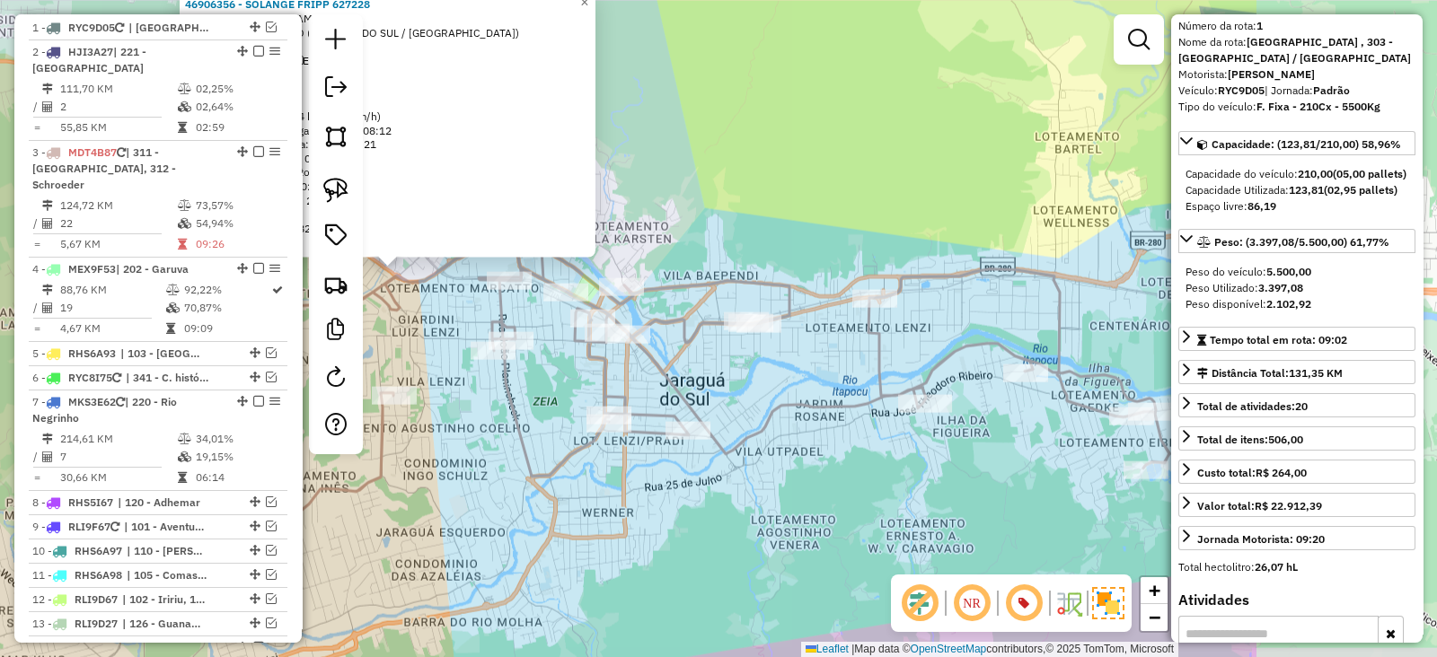
drag, startPoint x: 791, startPoint y: 477, endPoint x: 467, endPoint y: 418, distance: 329.6
click at [467, 418] on div "Rota 3 - Placa MDT4B87 46909154 - NILCESAR STIPP 46906356 - SOLANGE FRIPP 62722…" at bounding box center [718, 328] width 1437 height 657
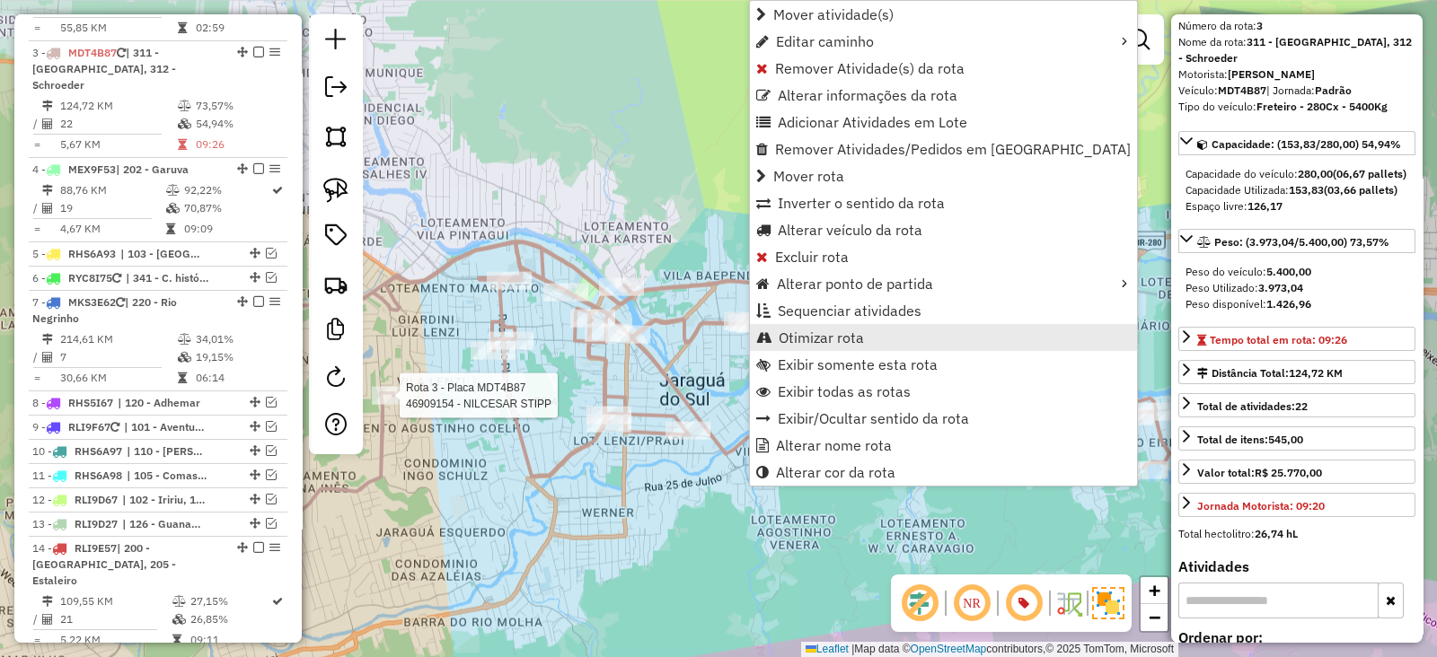
scroll to position [879, 0]
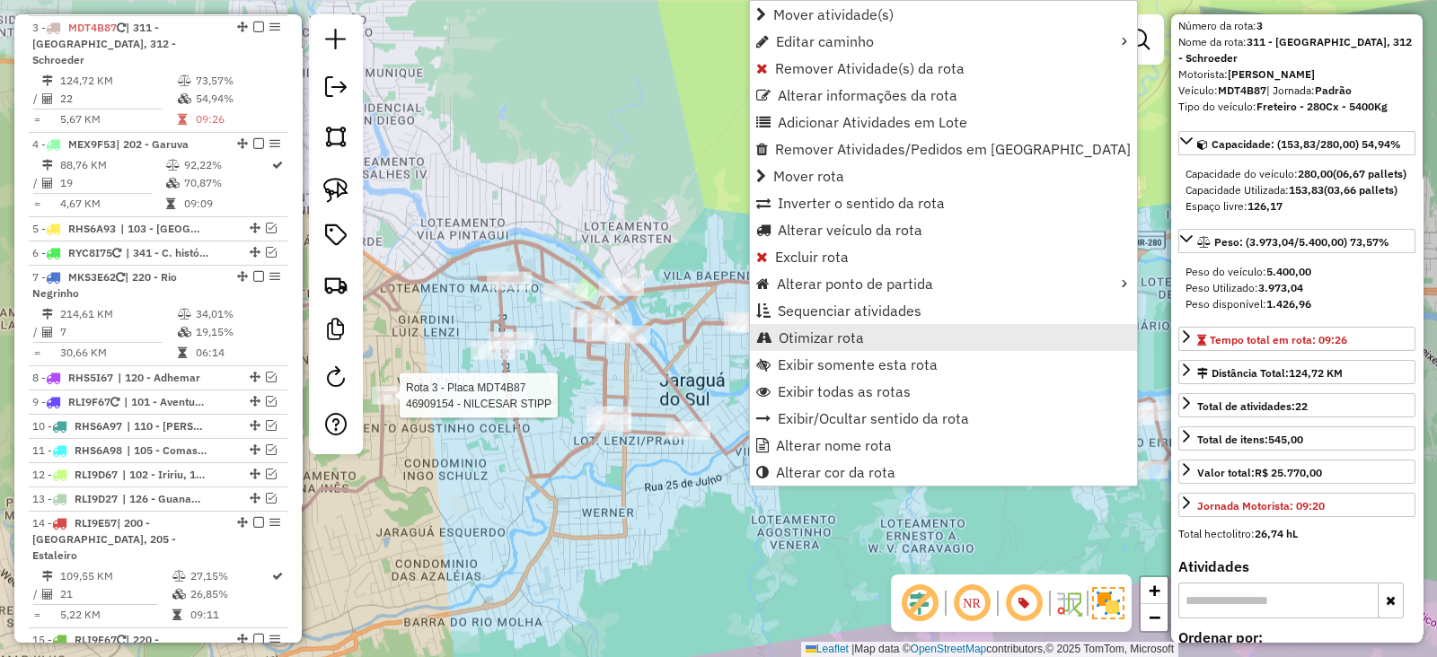
click at [837, 343] on span "Otimizar rota" at bounding box center [821, 338] width 85 height 14
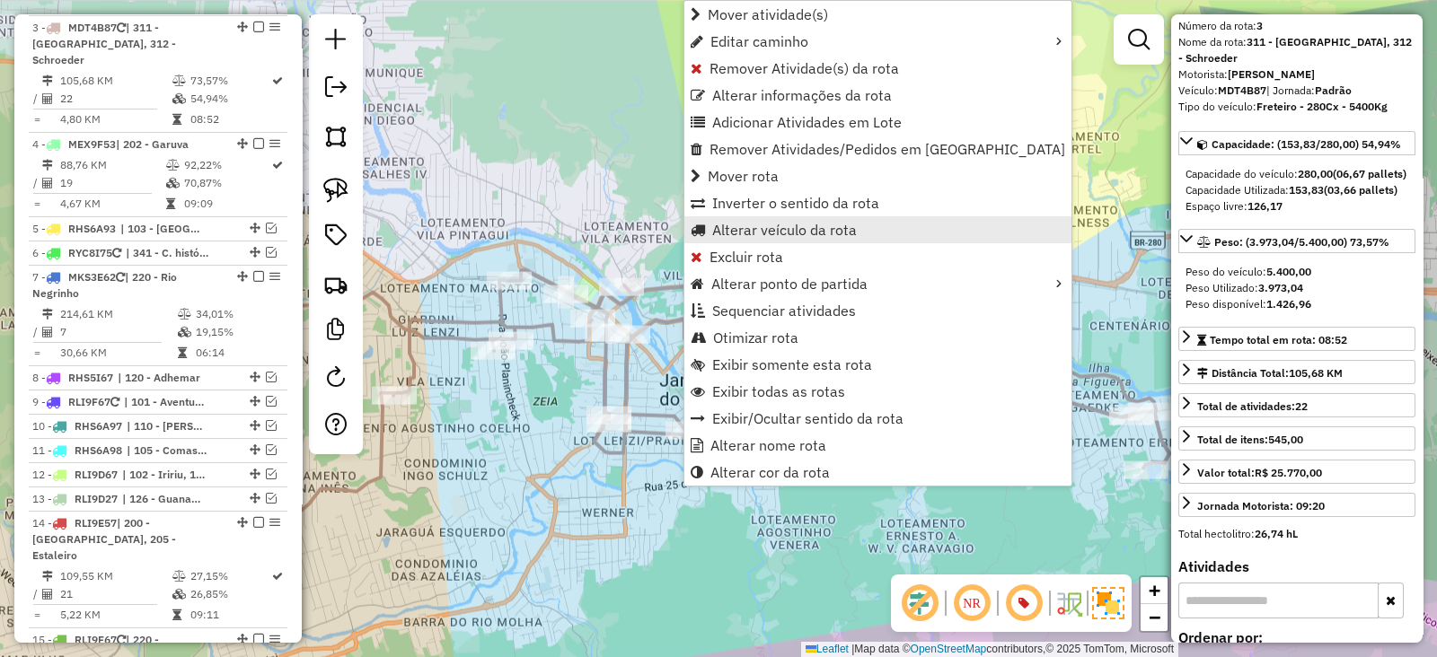
click at [724, 223] on span "Alterar veículo da rota" at bounding box center [784, 230] width 145 height 14
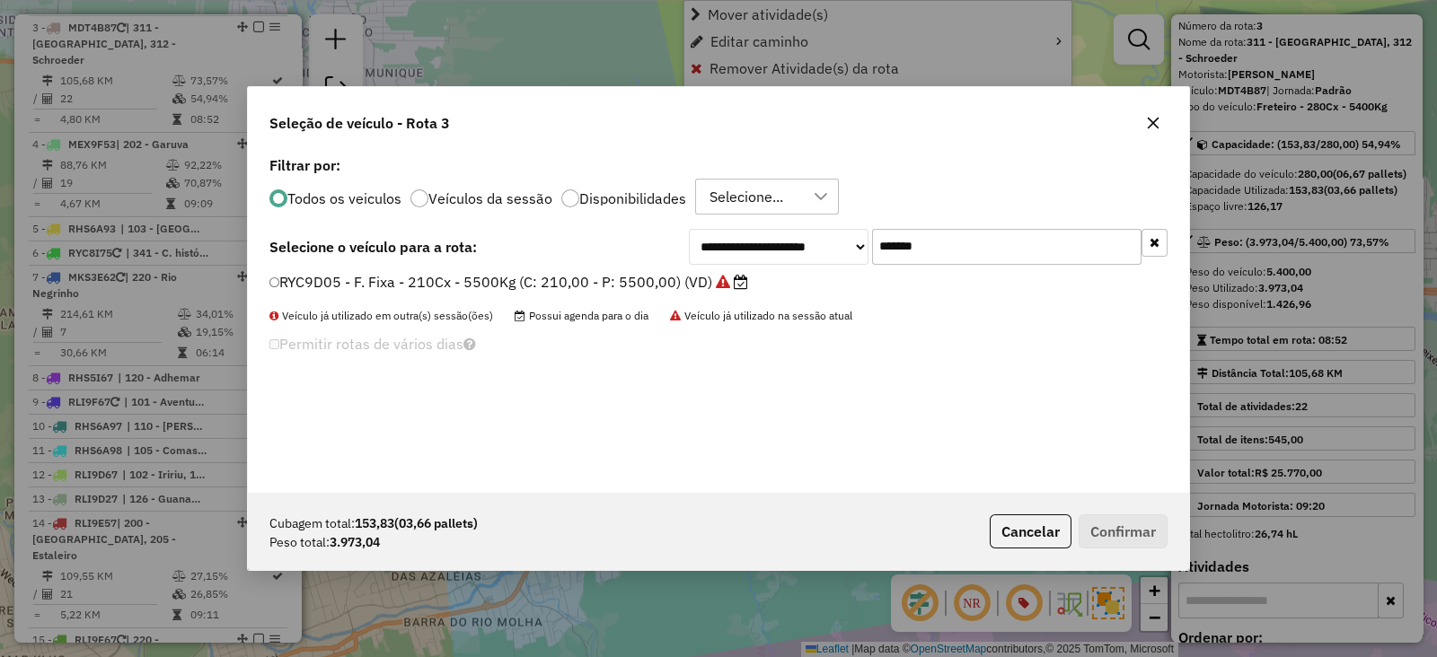
scroll to position [9, 5]
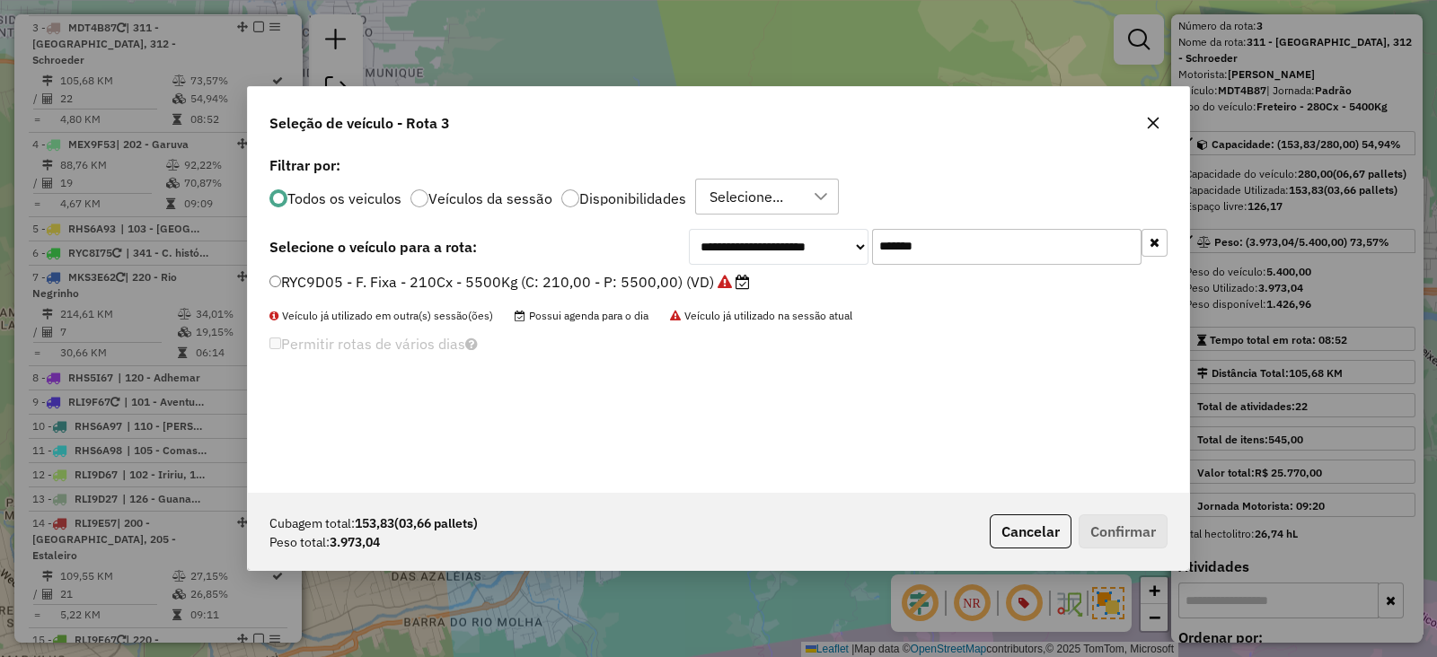
drag, startPoint x: 969, startPoint y: 247, endPoint x: 672, endPoint y: 227, distance: 297.9
click at [672, 229] on div "**********" at bounding box center [718, 247] width 898 height 36
paste input "text"
type input "*******"
click at [664, 279] on label "RLI9E57 - F. Fixa - 336Cx - 9090Kg (C: 336,00 - P: 9090,00) (VD)" at bounding box center [506, 282] width 475 height 22
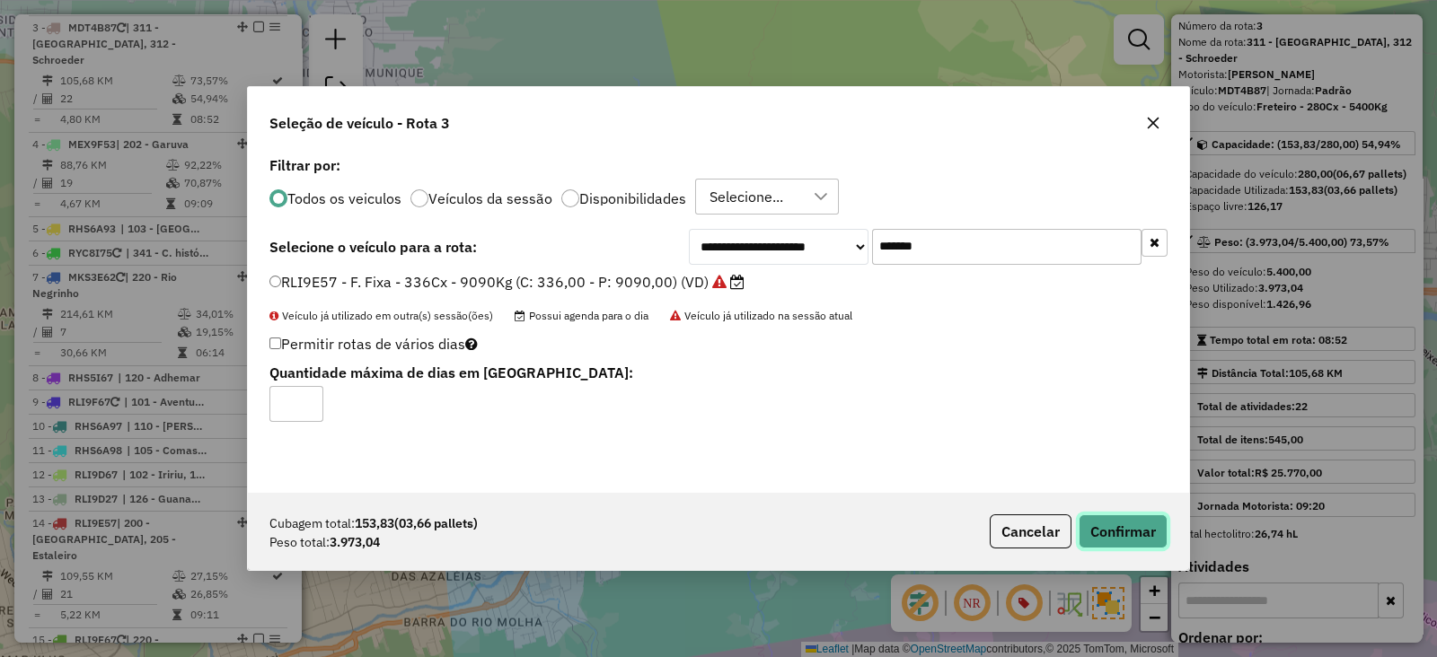
click at [1111, 533] on button "Confirmar" at bounding box center [1123, 532] width 89 height 34
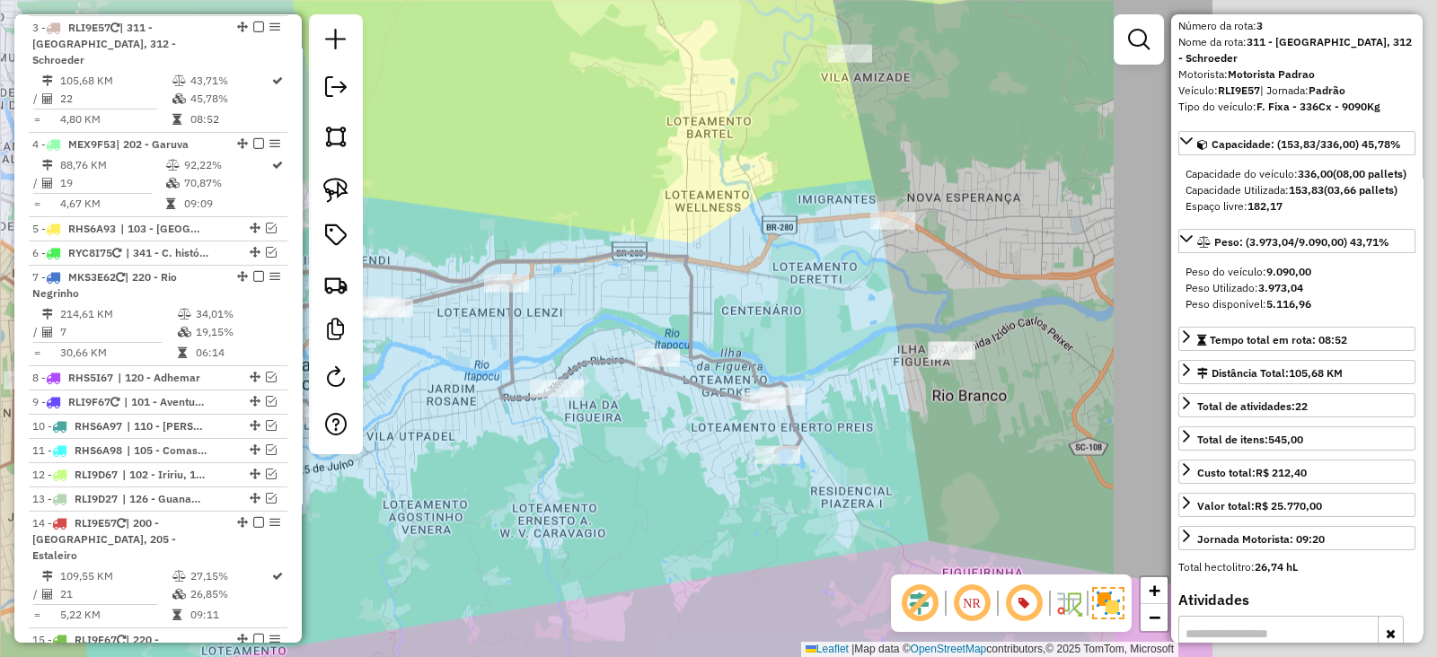
drag, startPoint x: 820, startPoint y: 496, endPoint x: 529, endPoint y: 487, distance: 291.1
click at [529, 487] on div "Janela de atendimento Grade de atendimento Capacidade Transportadoras Veículos …" at bounding box center [718, 328] width 1437 height 657
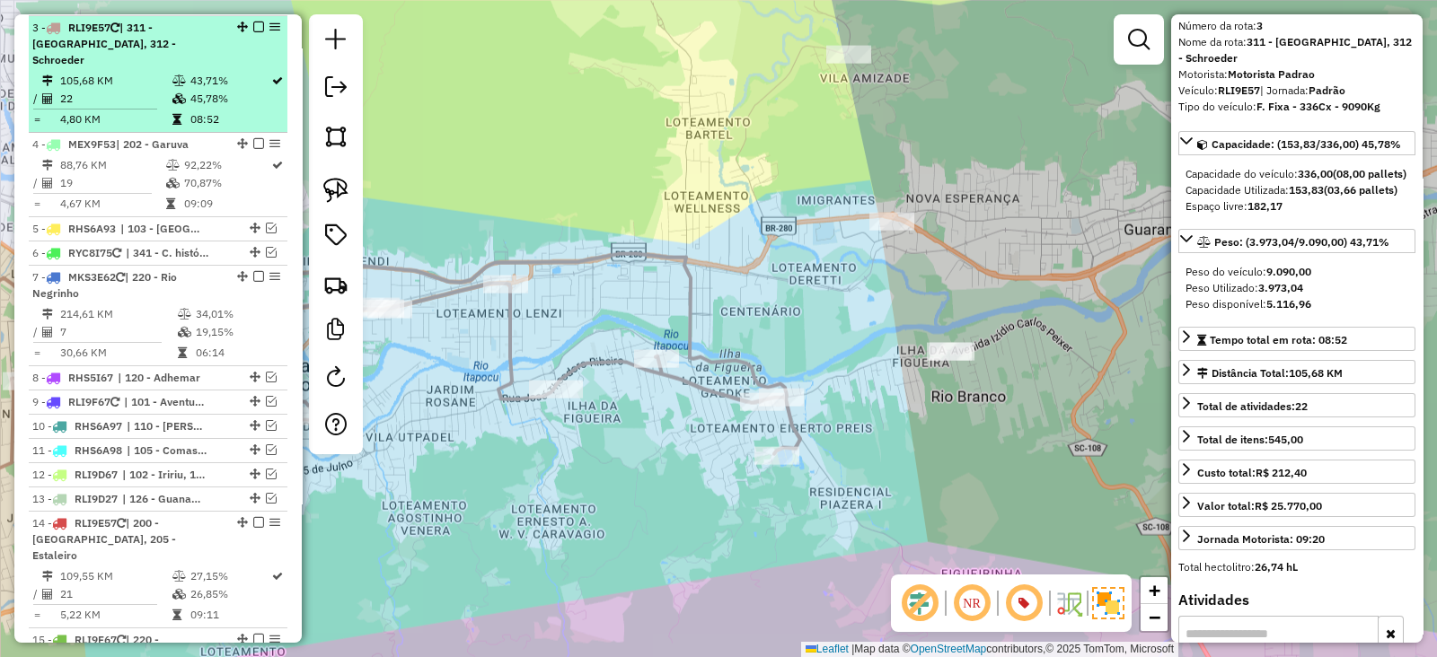
click at [253, 23] on em at bounding box center [258, 27] width 11 height 11
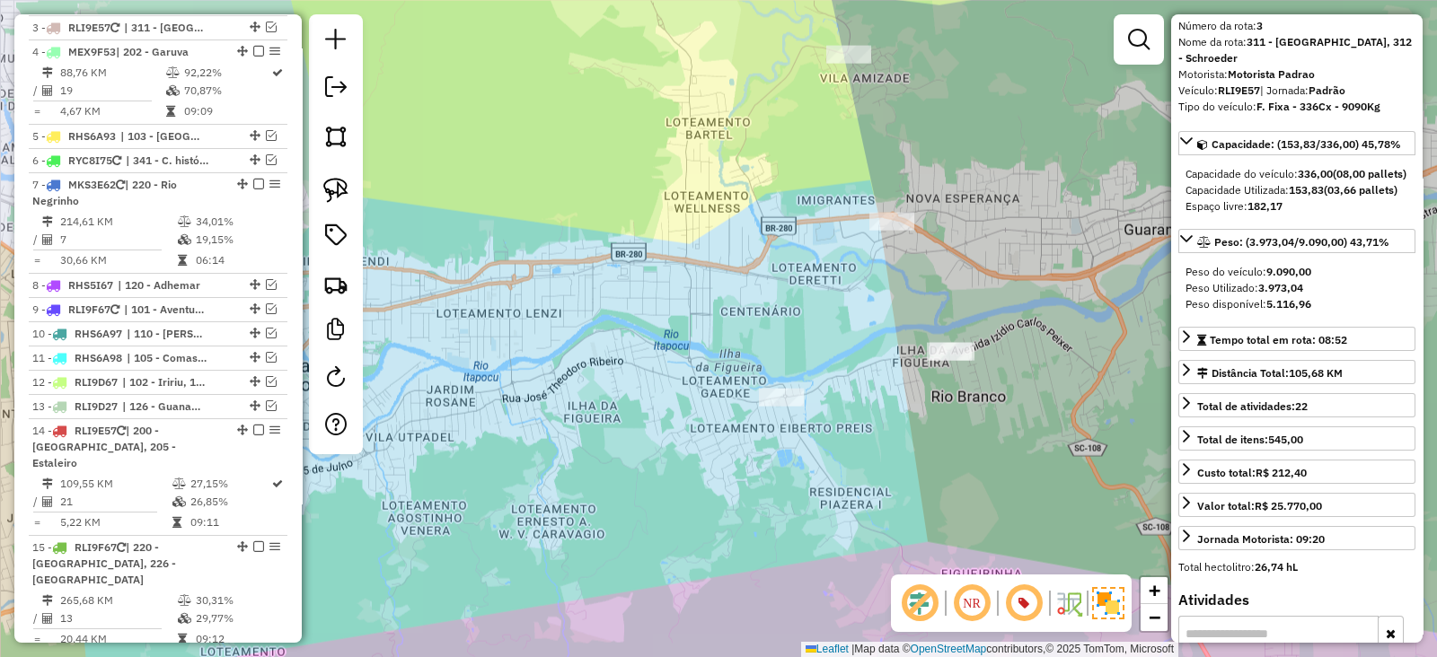
scroll to position [803, 0]
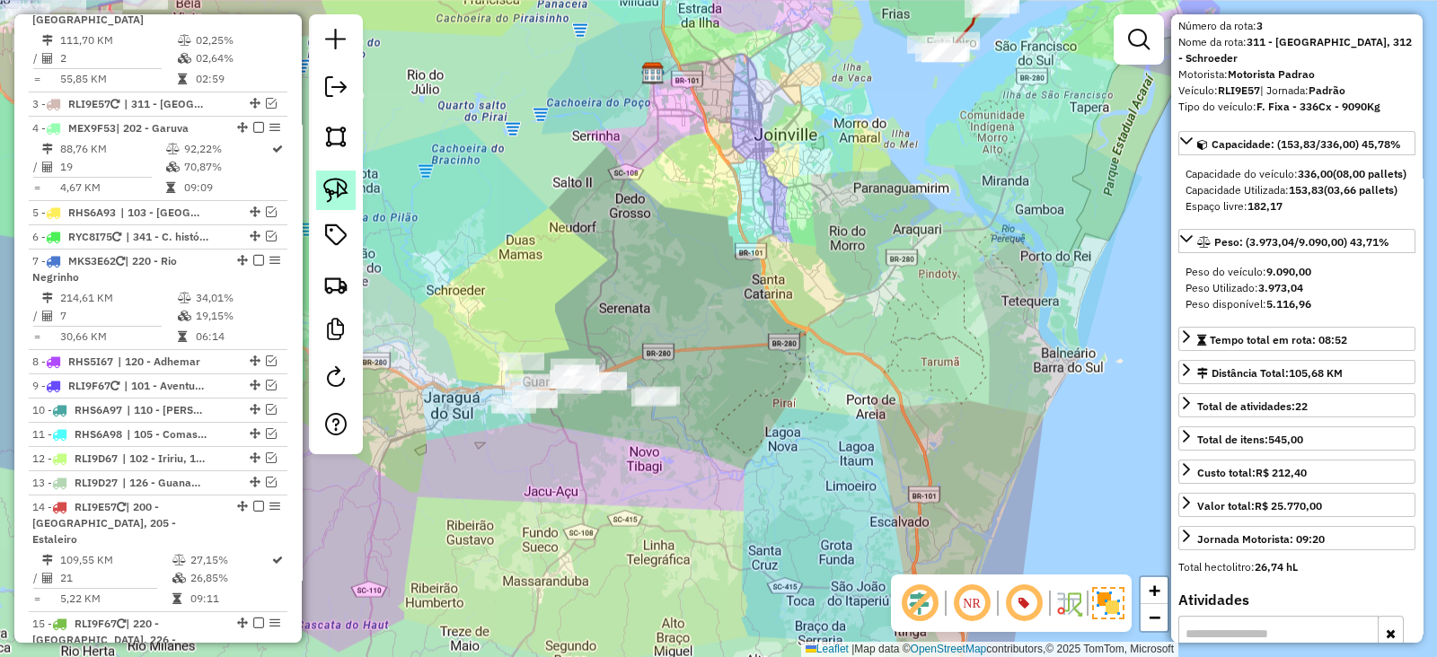
click at [336, 177] on link at bounding box center [336, 191] width 40 height 40
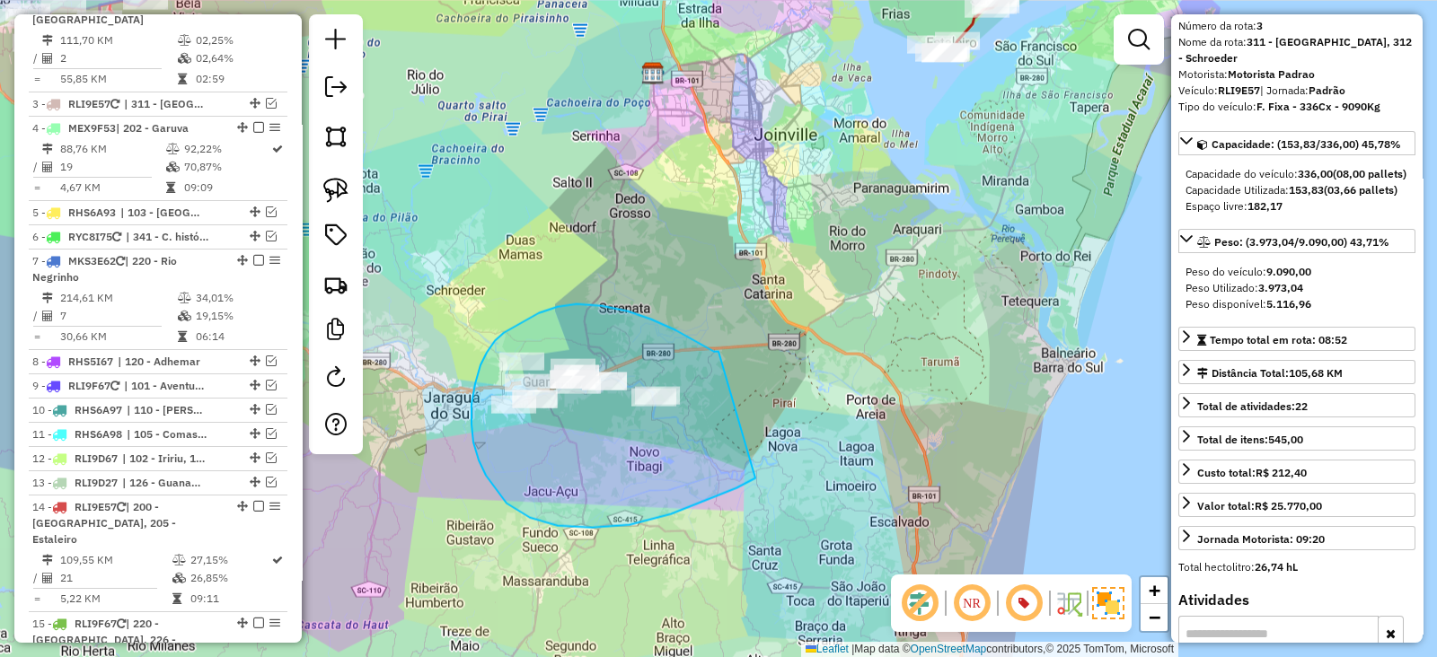
drag, startPoint x: 719, startPoint y: 351, endPoint x: 755, endPoint y: 478, distance: 131.9
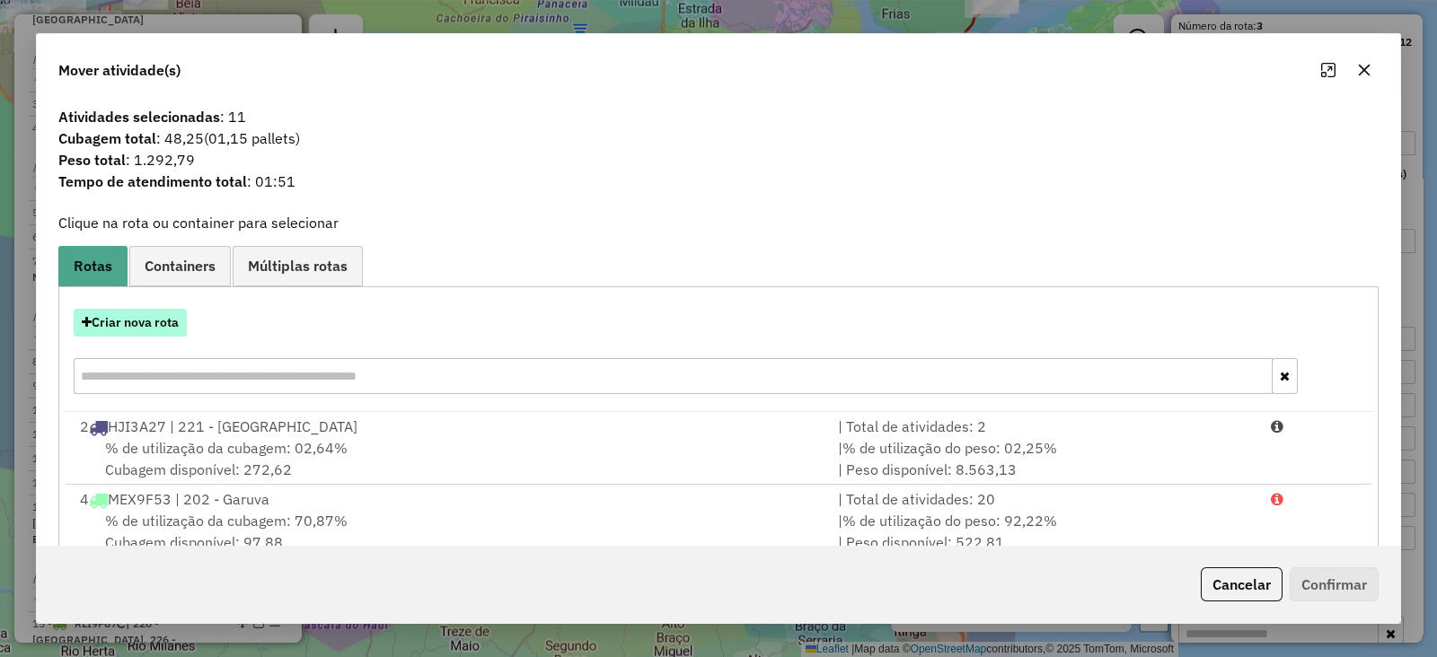
click at [136, 321] on button "Criar nova rota" at bounding box center [130, 323] width 113 height 28
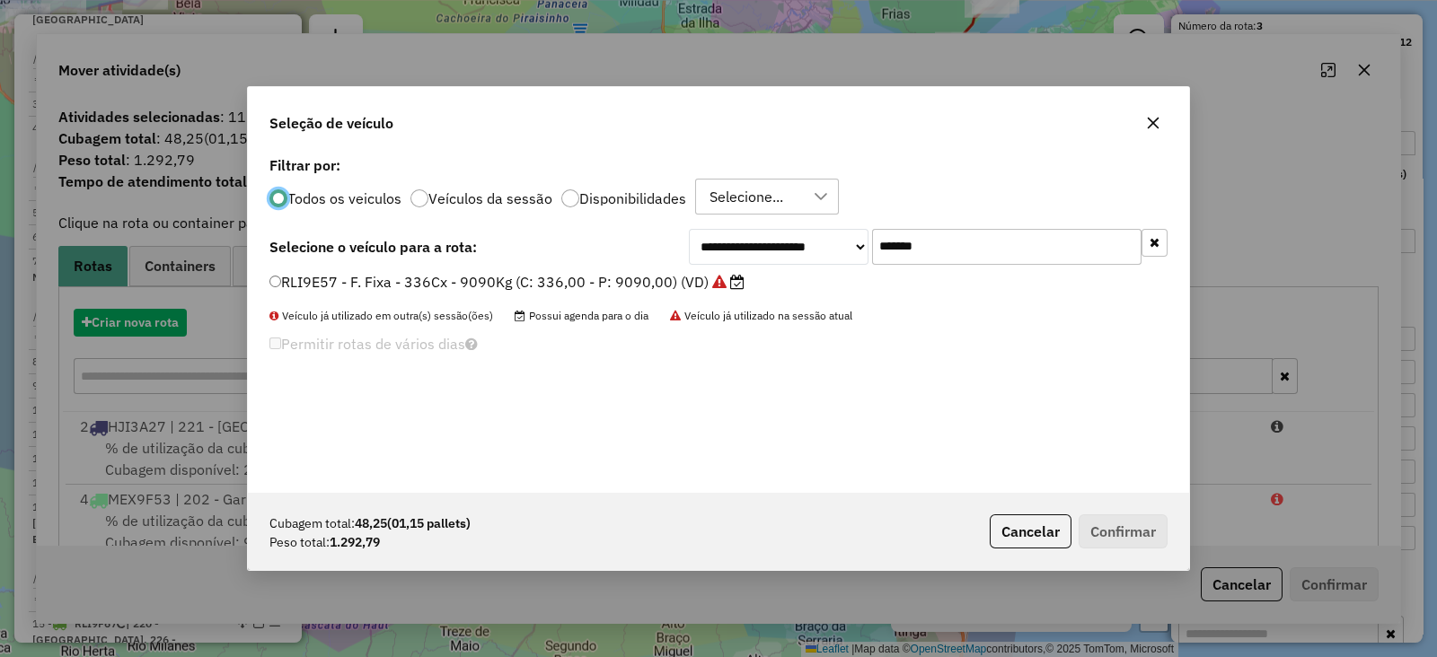
scroll to position [9, 5]
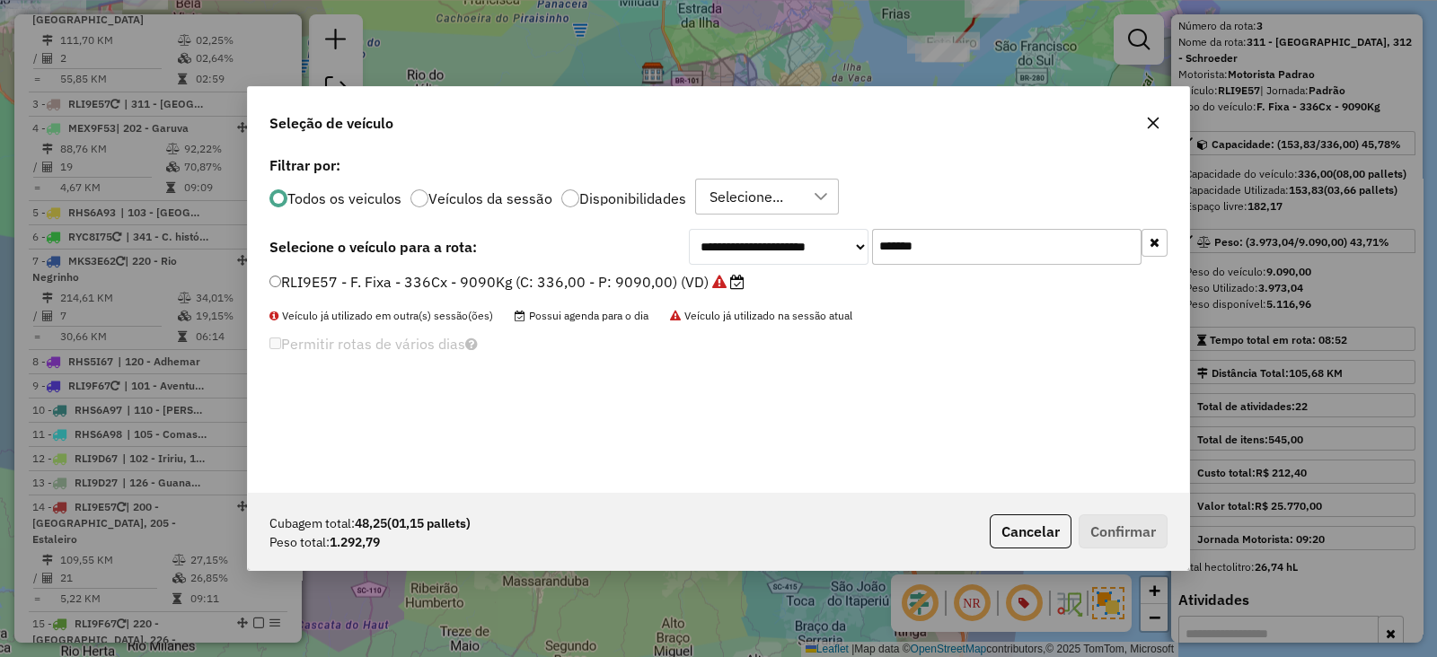
drag, startPoint x: 955, startPoint y: 242, endPoint x: 686, endPoint y: 259, distance: 269.1
click at [711, 247] on div "**********" at bounding box center [928, 247] width 479 height 36
paste input "text"
type input "*******"
click at [657, 274] on label "RLI9F77 - F. Fixa -336CX-9090KG (C: 336,00 - P: 9090,00) (VD)" at bounding box center [494, 282] width 450 height 22
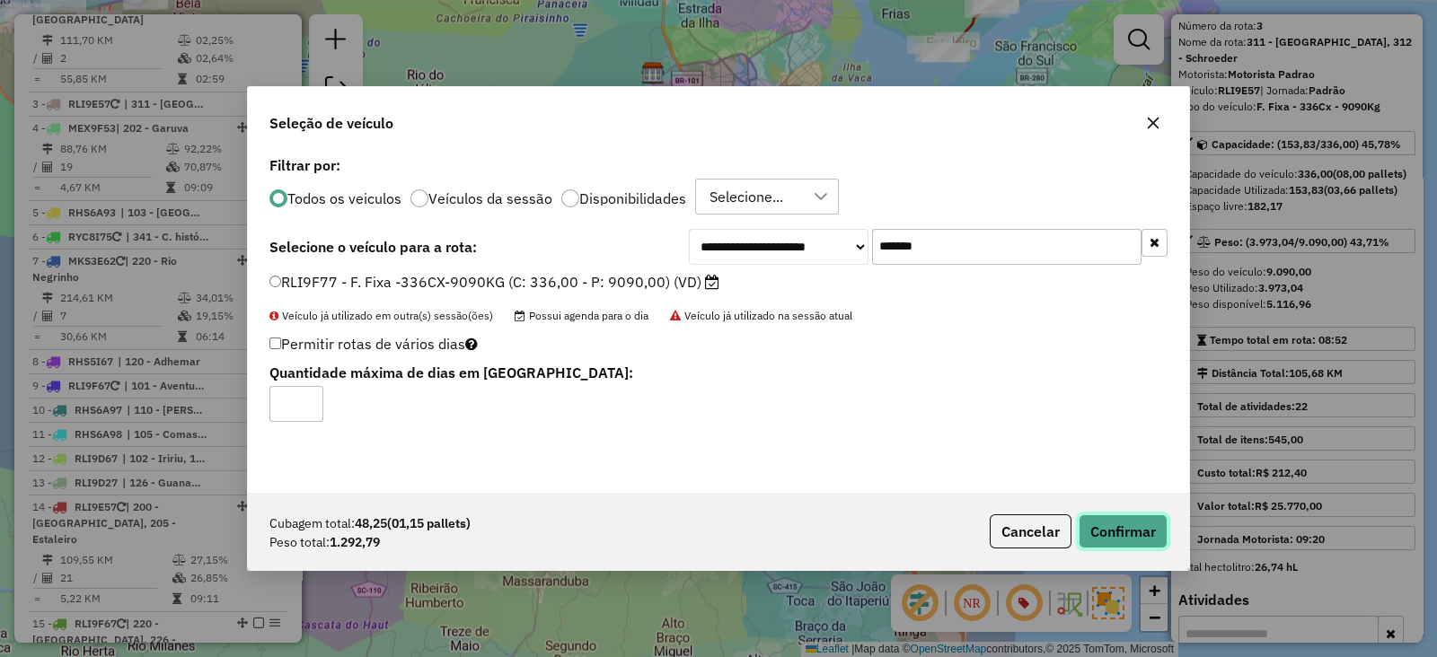
click at [1103, 529] on button "Confirmar" at bounding box center [1123, 532] width 89 height 34
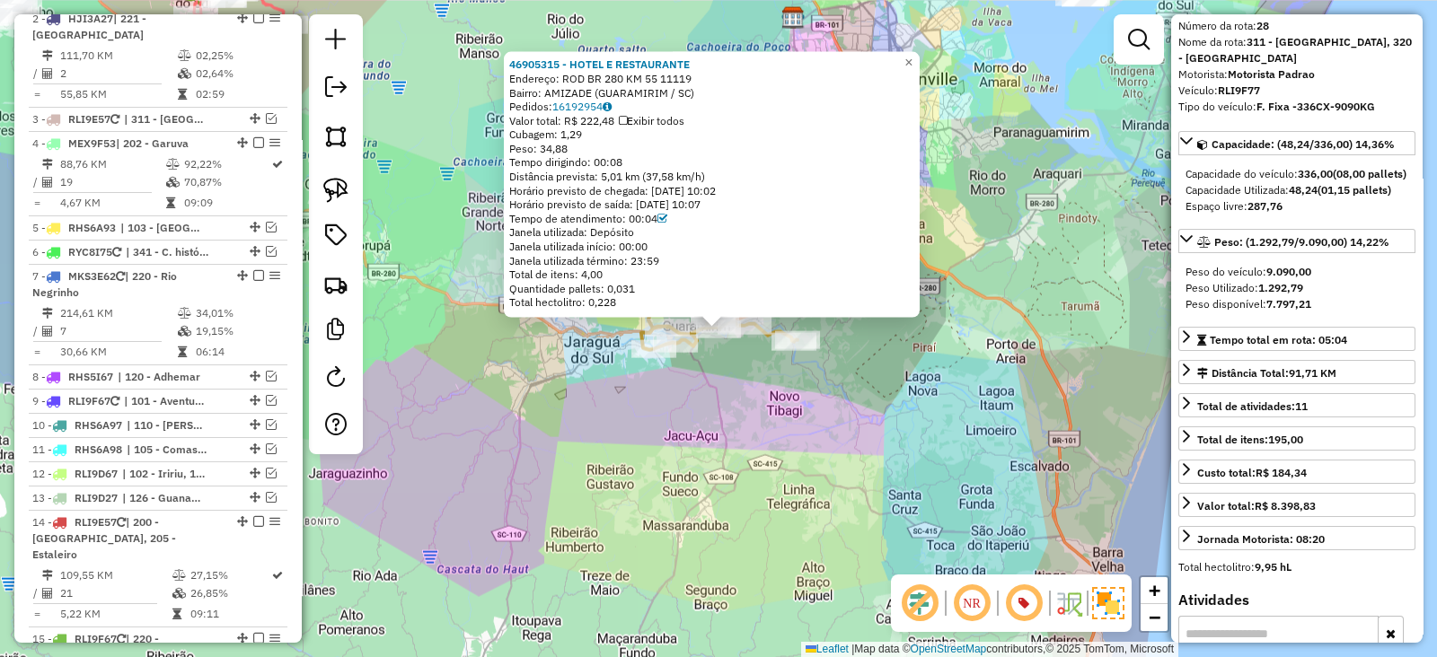
scroll to position [638, 0]
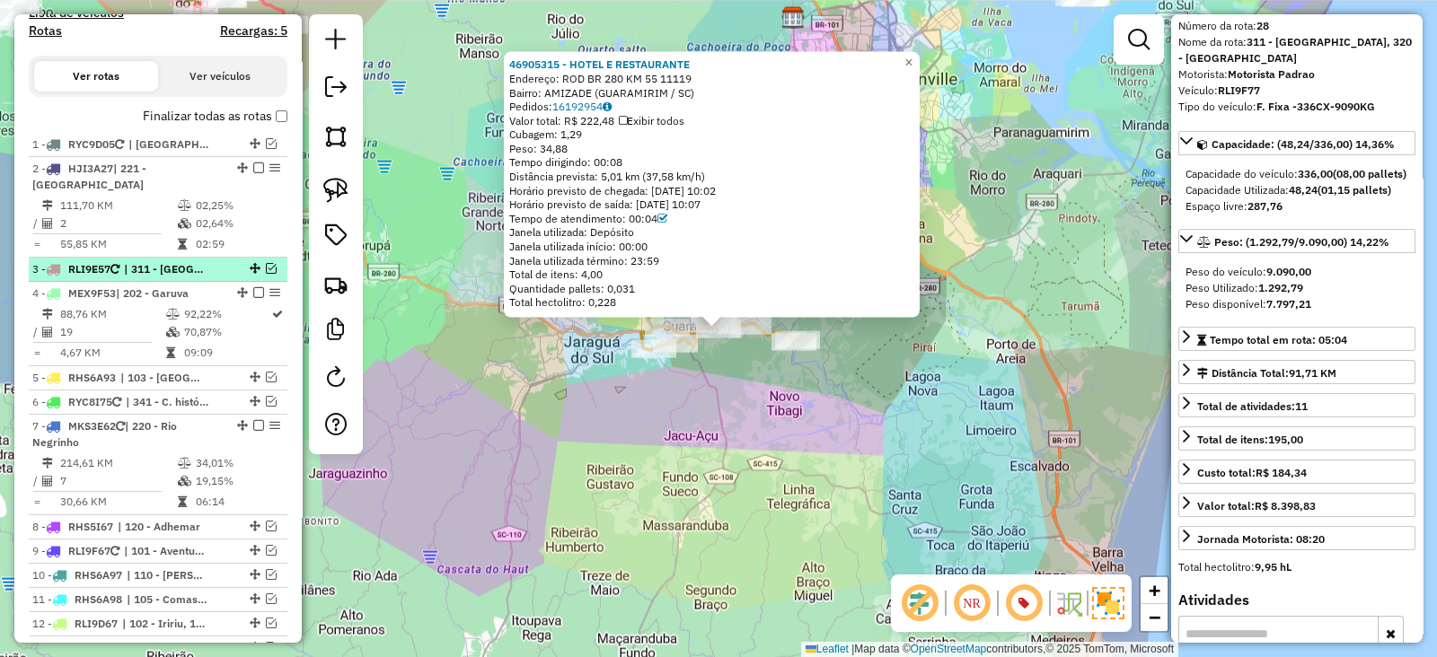
click at [268, 267] on em at bounding box center [271, 268] width 11 height 11
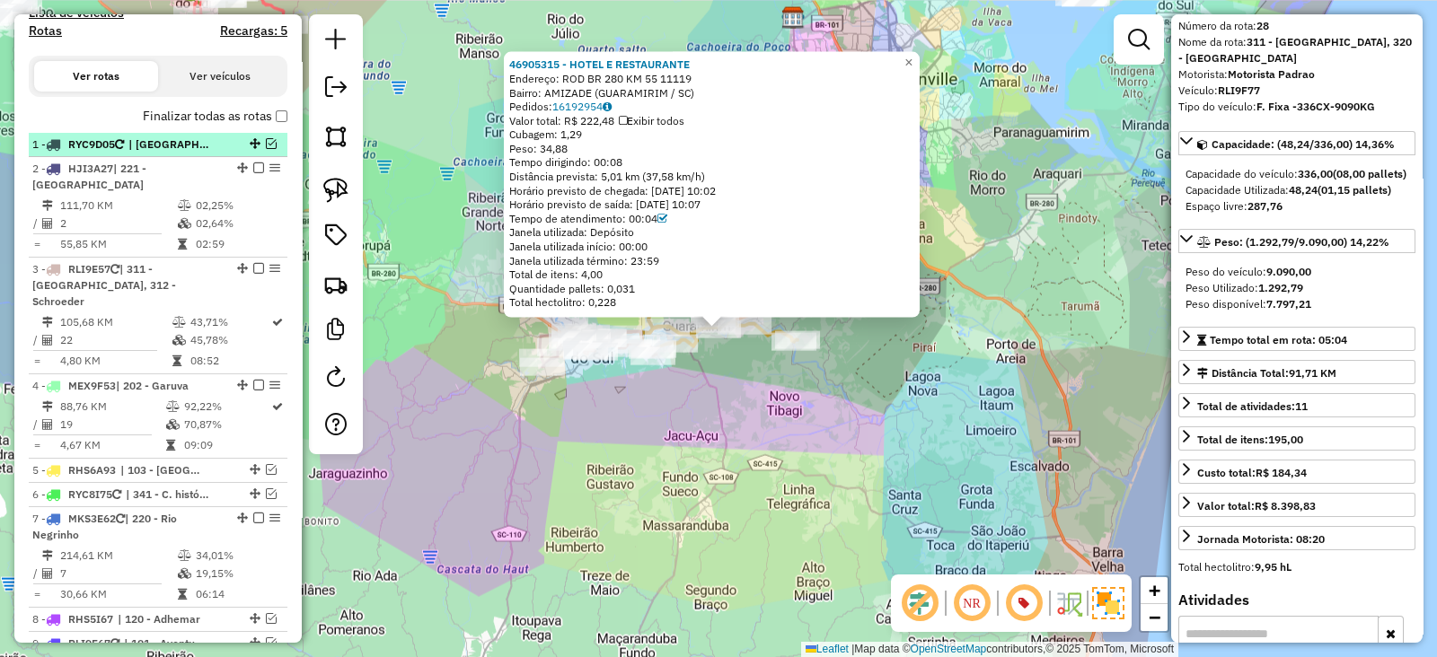
click at [266, 141] on em at bounding box center [271, 143] width 11 height 11
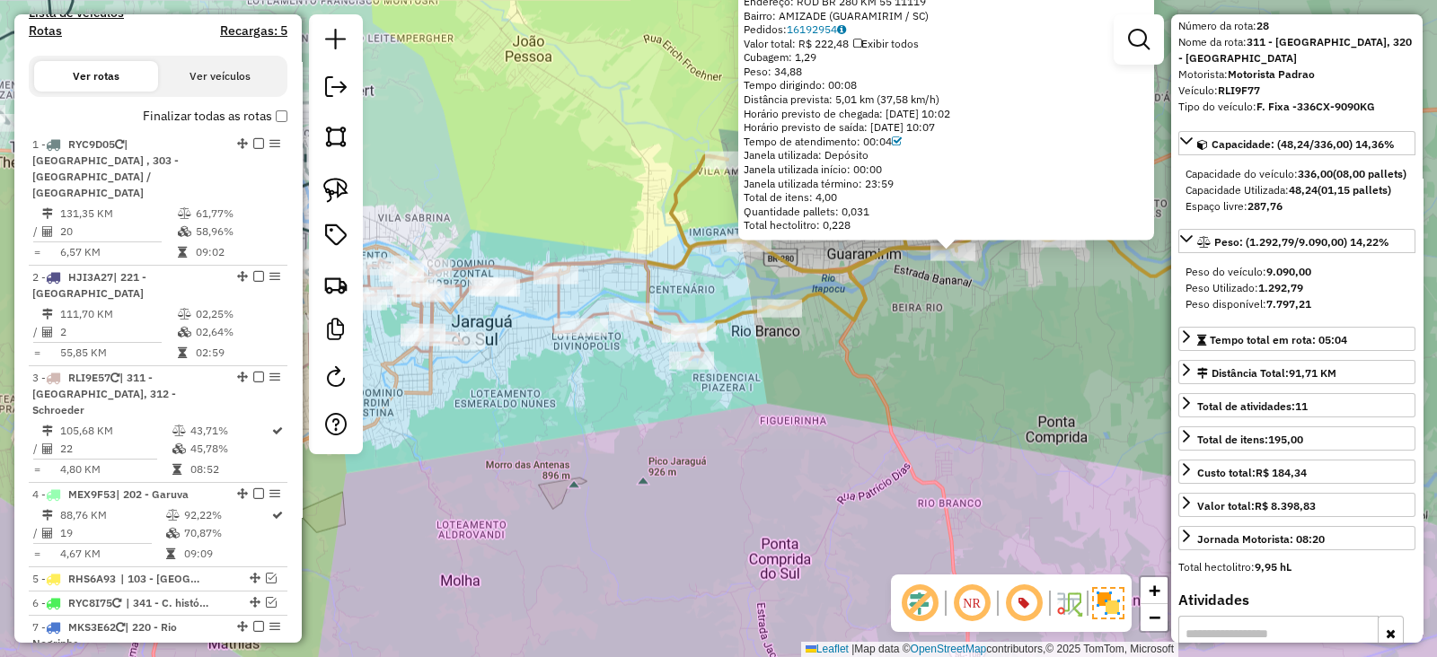
click at [870, 407] on div "Rota 3 - Placa RLI9E57 46996087 - RONAN DETTMER 101275 46905315 - HOTEL E RESTA…" at bounding box center [718, 328] width 1437 height 657
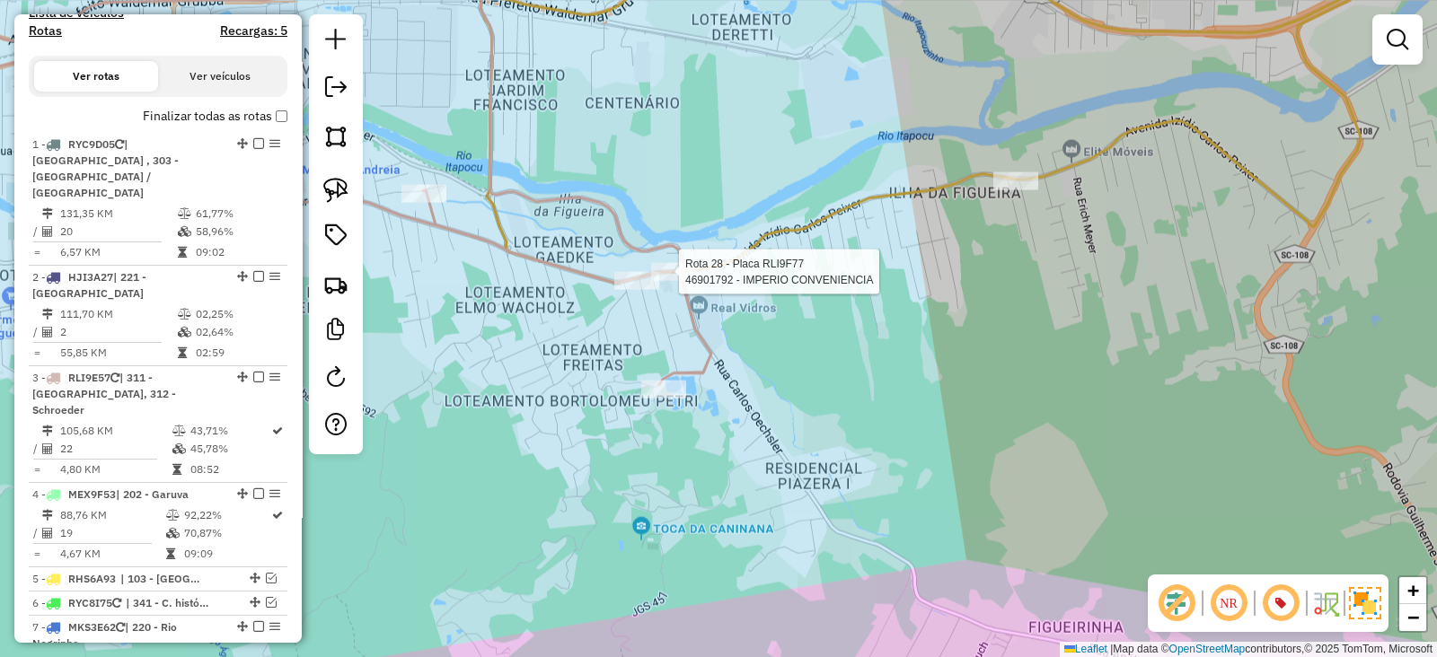
select select "*********"
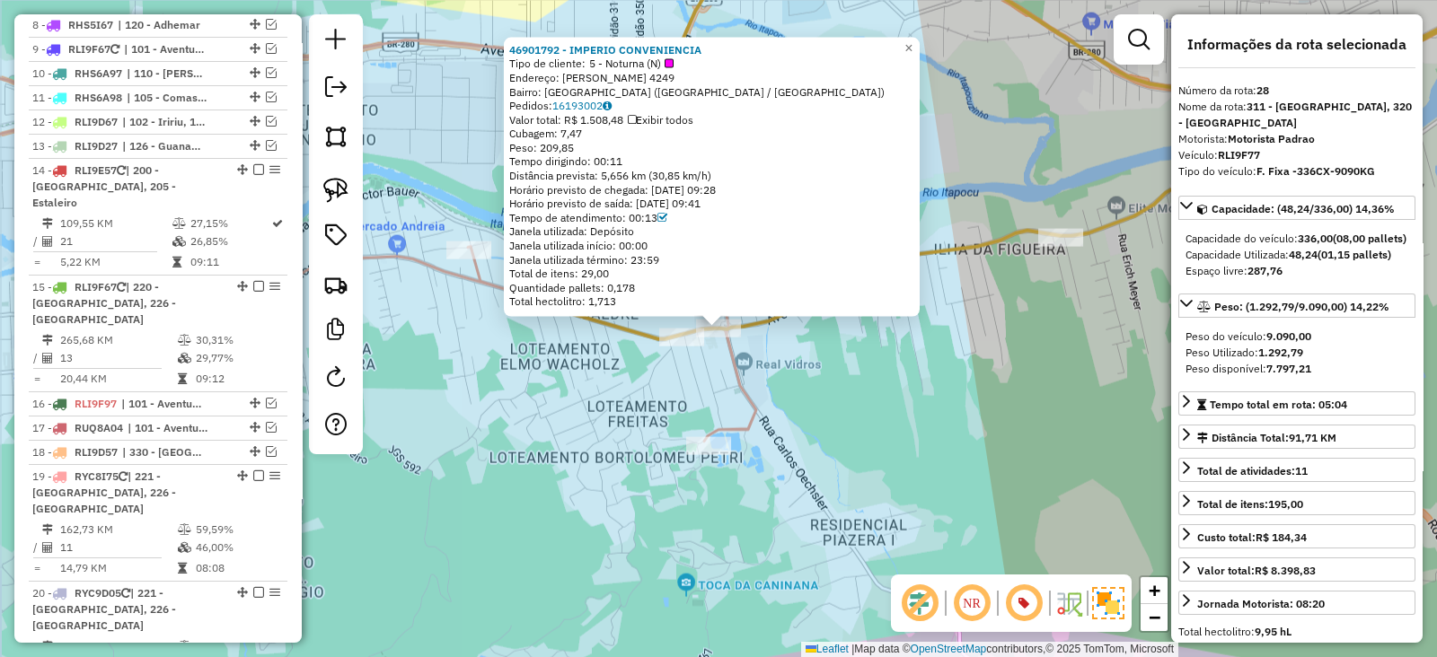
scroll to position [2154, 0]
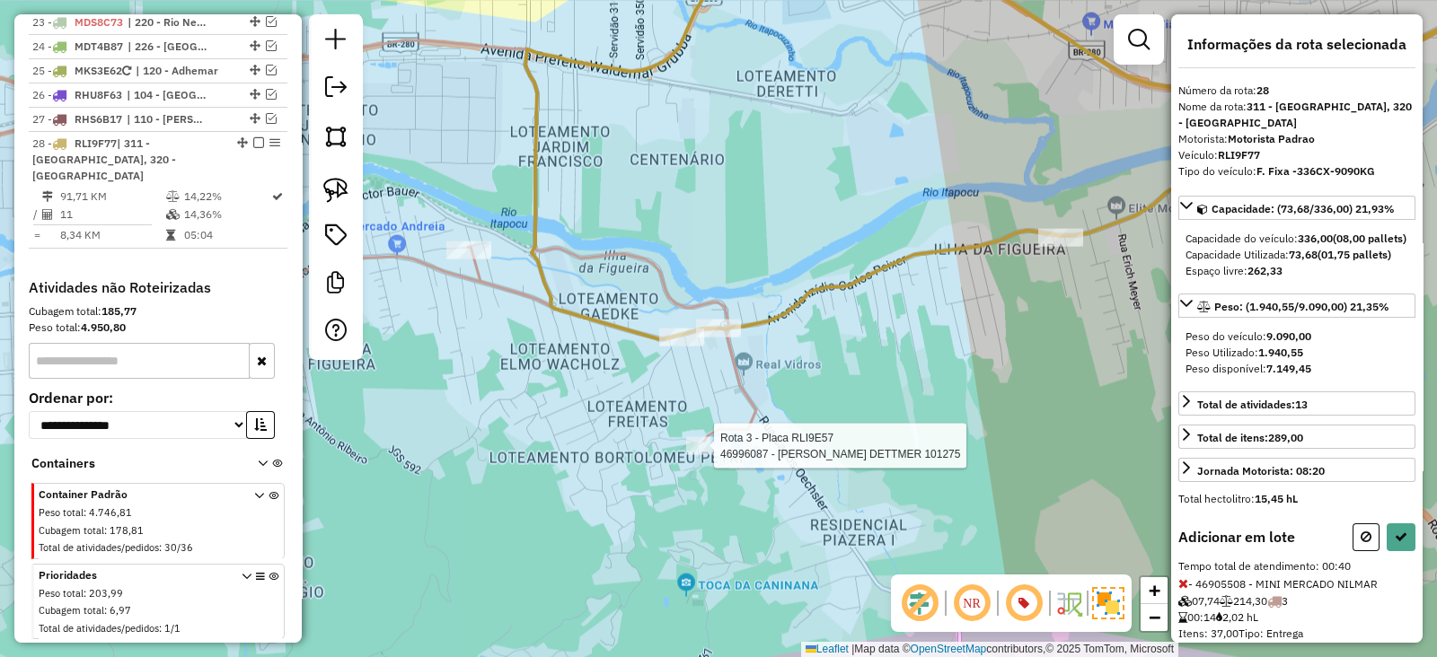
select select "*********"
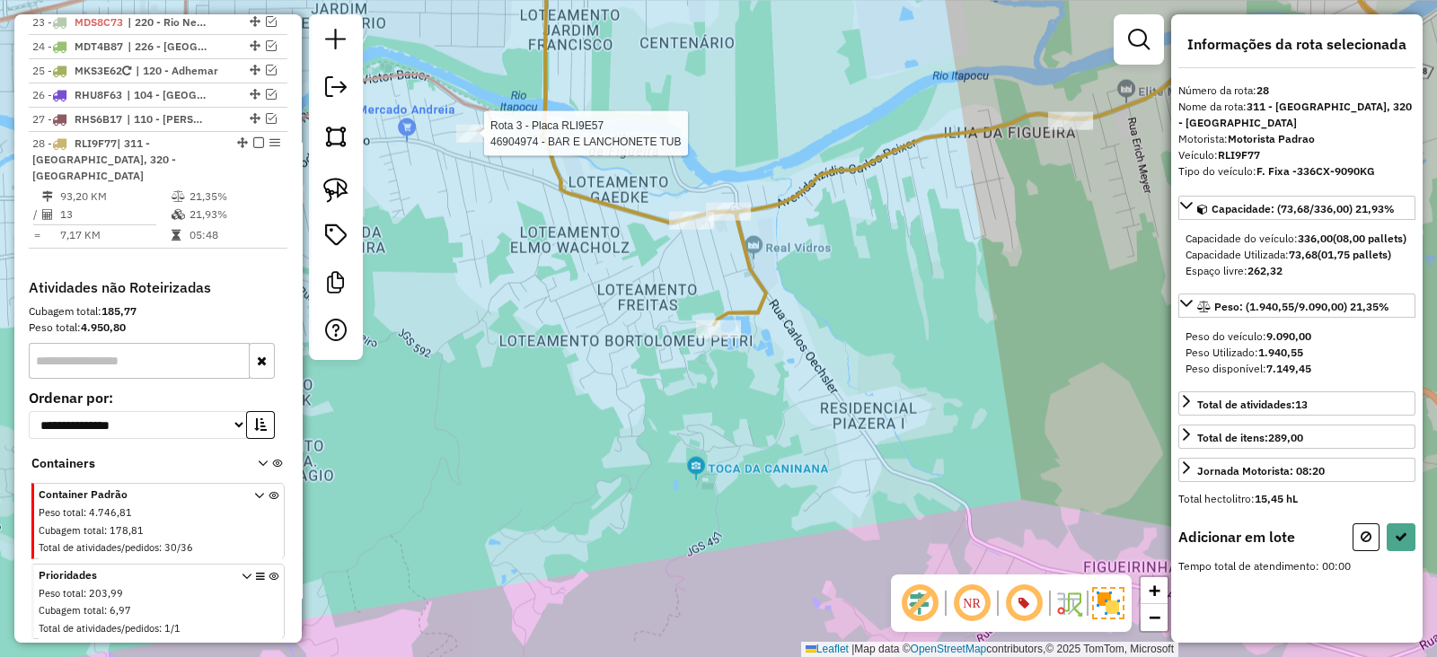
select select "*********"
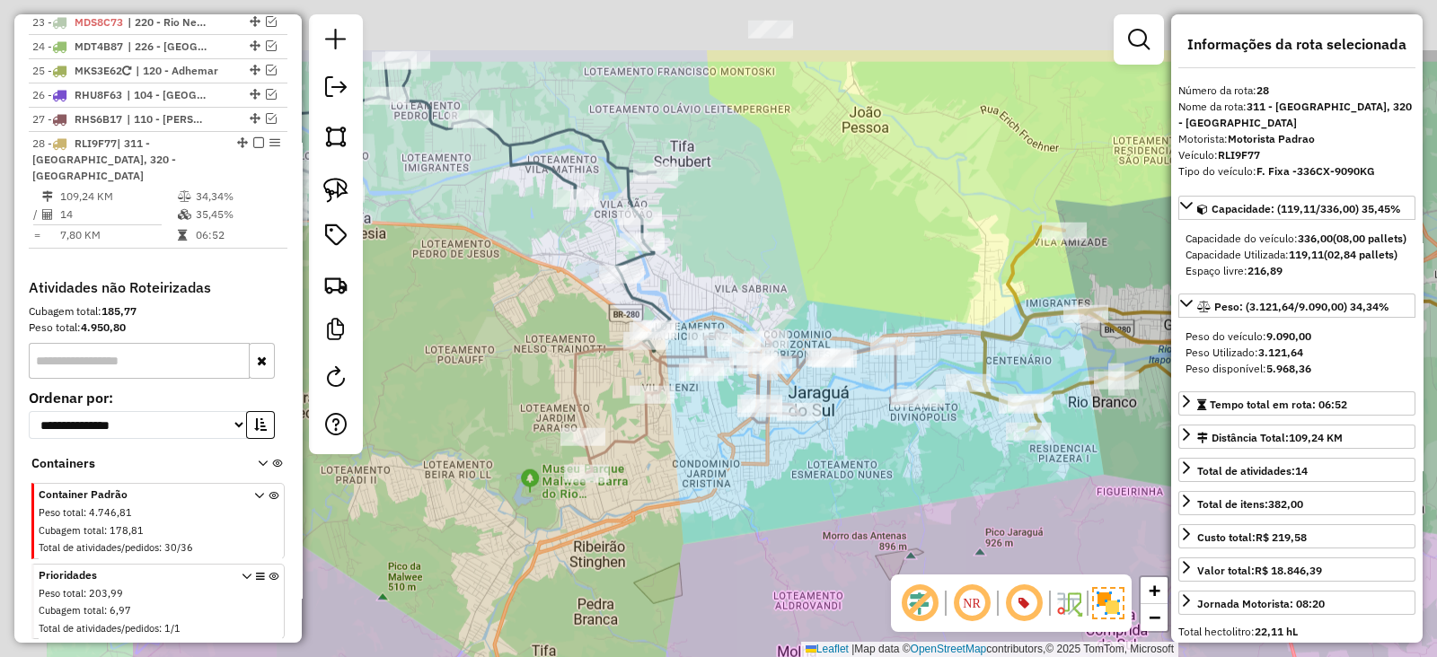
drag, startPoint x: 700, startPoint y: 436, endPoint x: 983, endPoint y: 555, distance: 307.6
click at [983, 555] on div "Janela de atendimento Grade de atendimento Capacidade Transportadoras Veículos …" at bounding box center [718, 328] width 1437 height 657
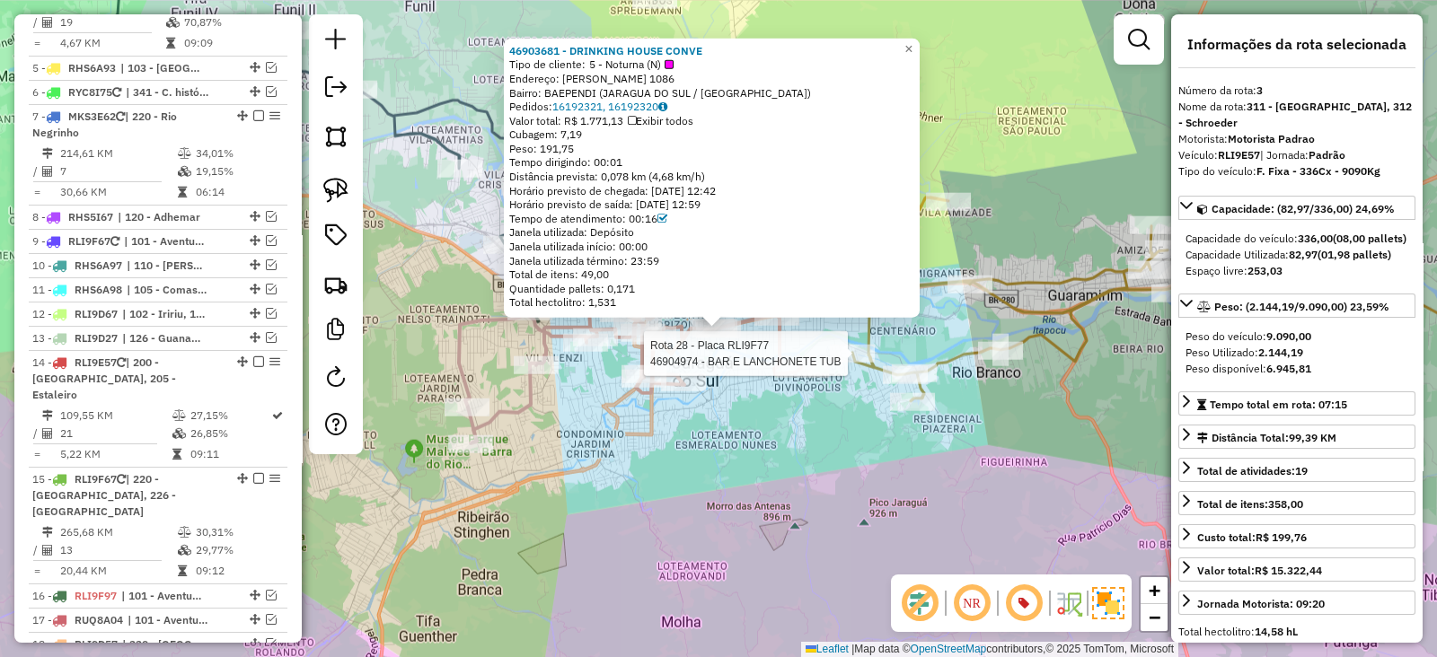
scroll to position [973, 0]
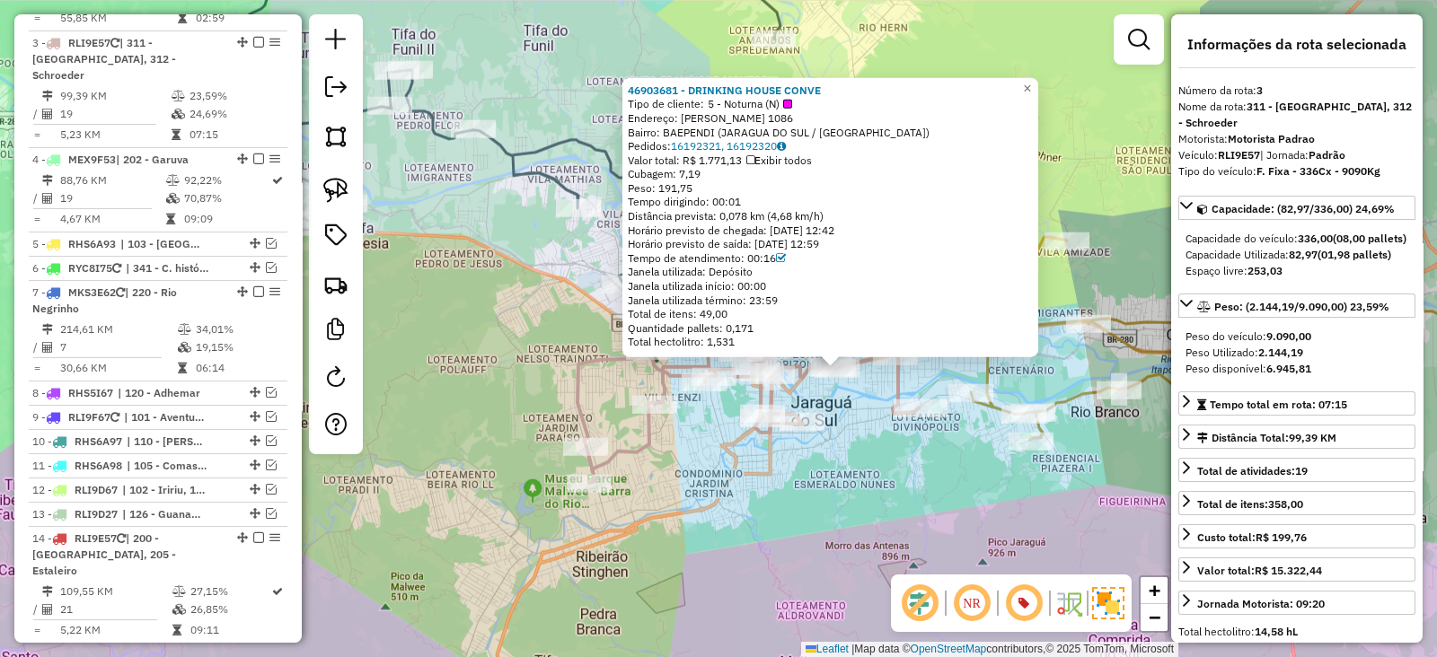
drag, startPoint x: 735, startPoint y: 496, endPoint x: 854, endPoint y: 536, distance: 126.1
click at [854, 536] on div "46903681 - DRINKING HOUSE CONVE Tipo de cliente: 5 - Noturna (N) Endereço: [PER…" at bounding box center [718, 328] width 1437 height 657
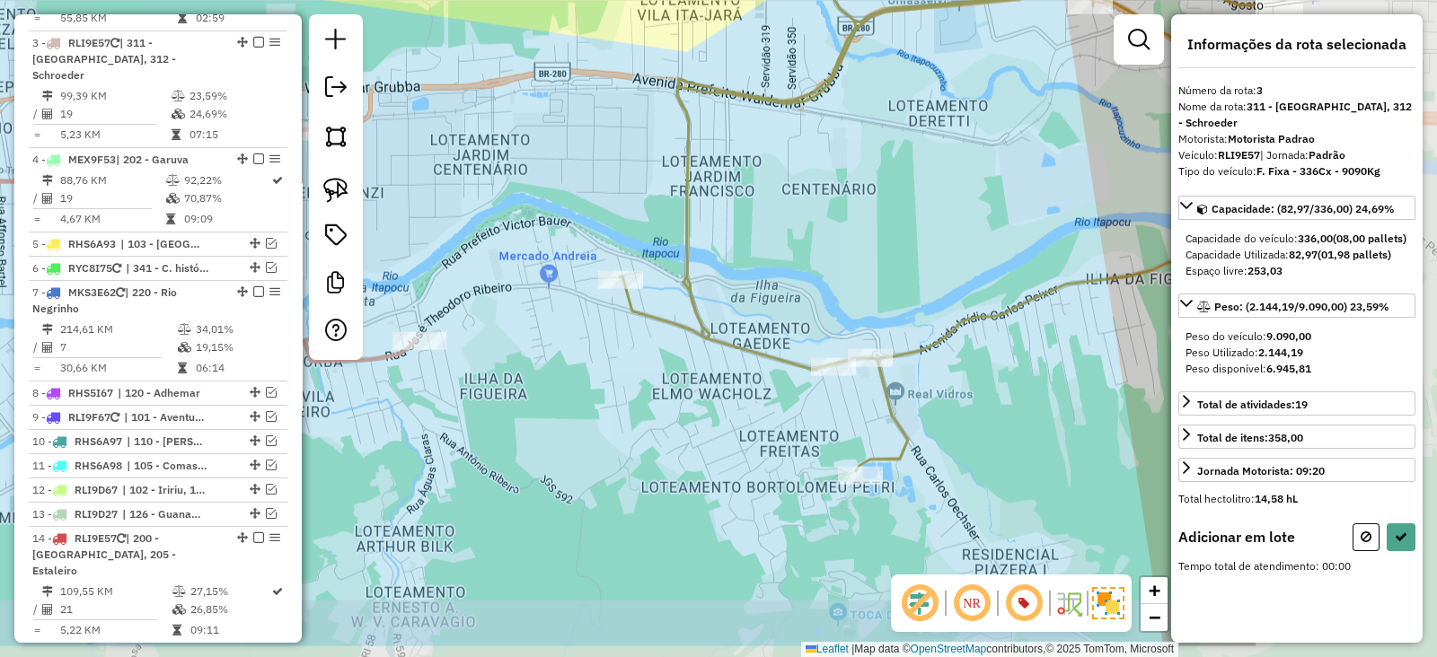
drag, startPoint x: 1064, startPoint y: 480, endPoint x: 744, endPoint y: 401, distance: 330.0
click at [744, 401] on div "Janela de atendimento Grade de atendimento Capacidade Transportadoras Veículos …" at bounding box center [718, 328] width 1437 height 657
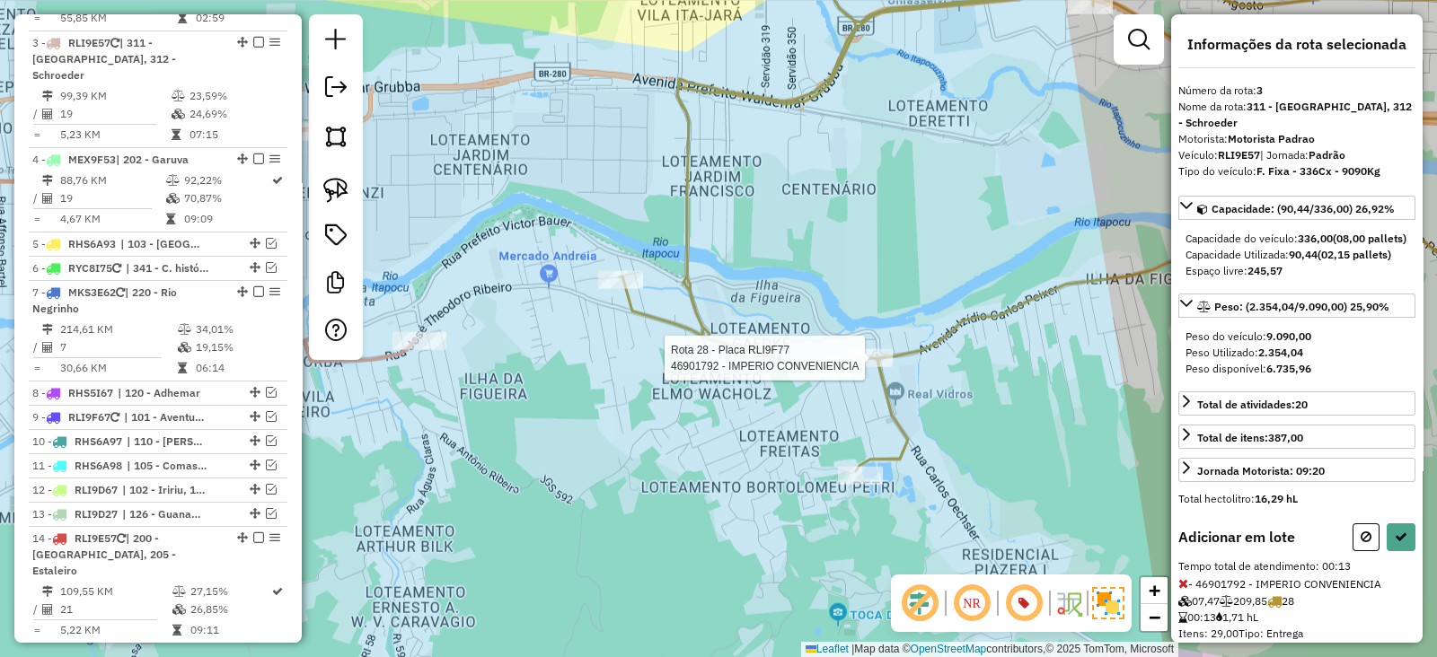
select select "*********"
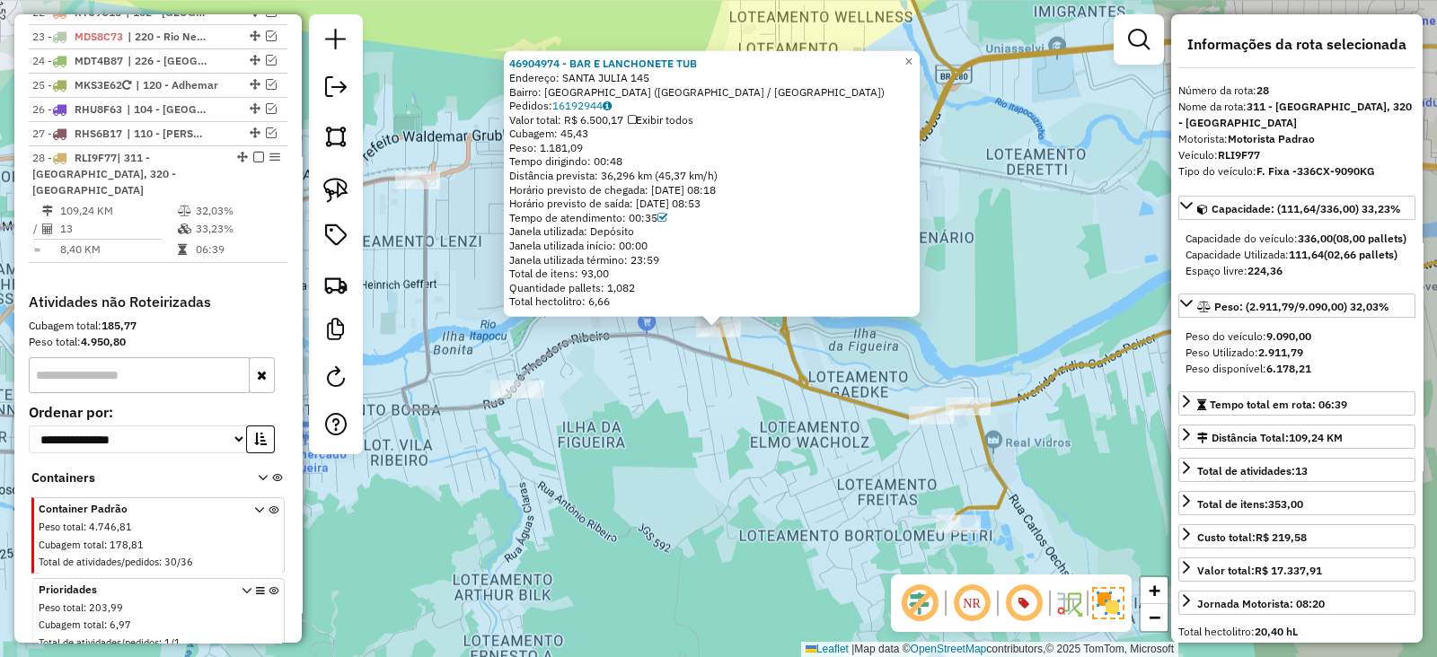
scroll to position [2154, 0]
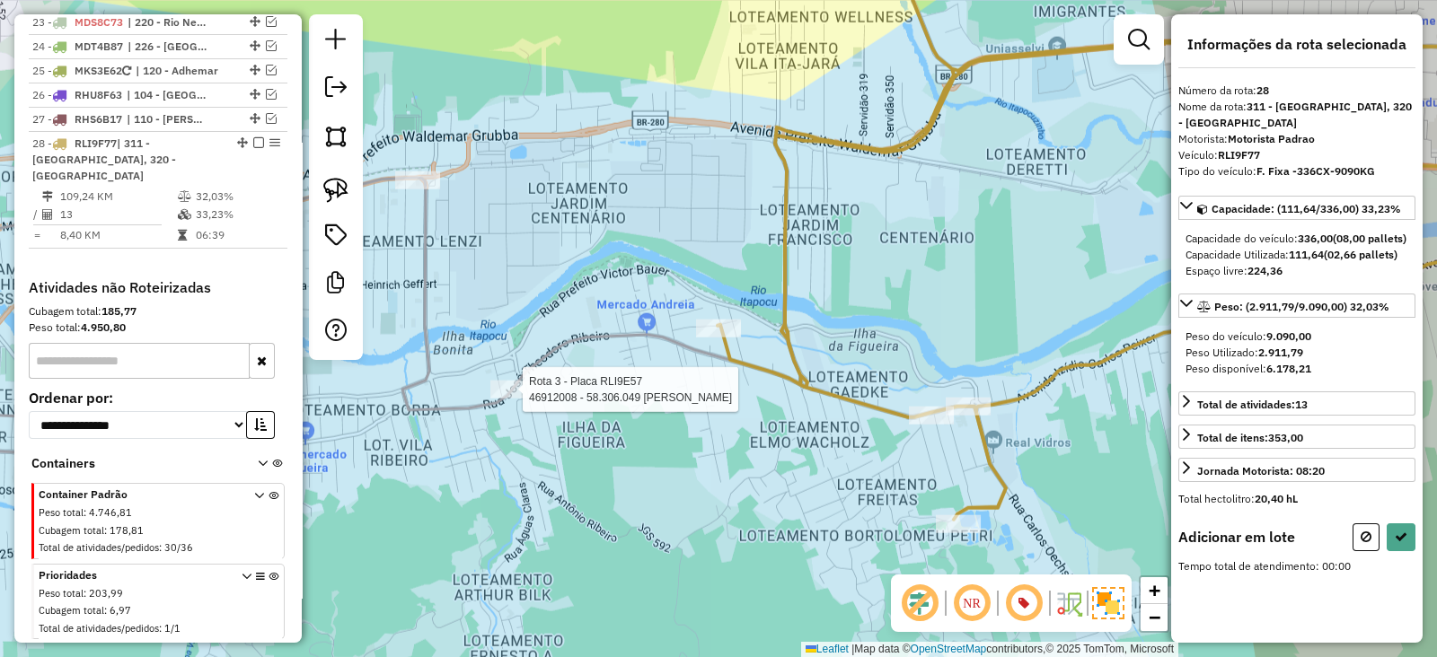
select select "*********"
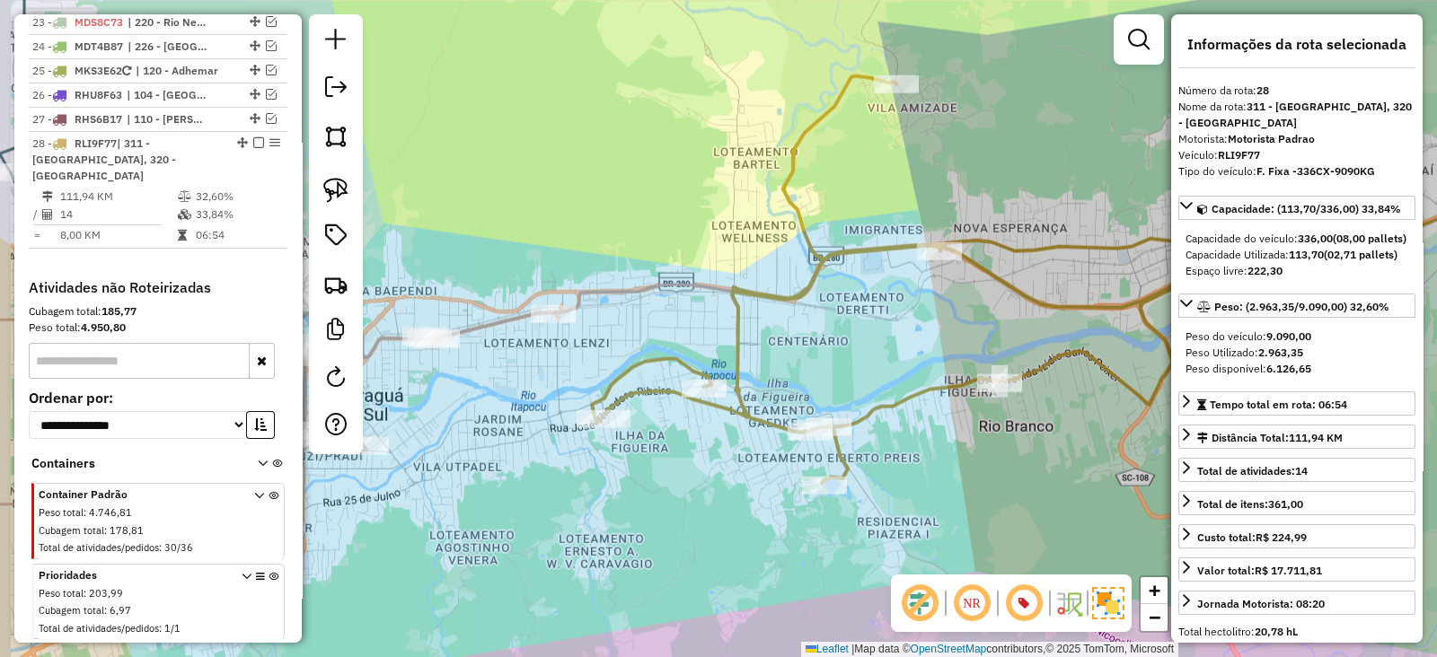
drag, startPoint x: 477, startPoint y: 461, endPoint x: 725, endPoint y: 524, distance: 255.7
click at [725, 524] on div "Janela de atendimento Grade de atendimento Capacidade Transportadoras Veículos …" at bounding box center [718, 328] width 1437 height 657
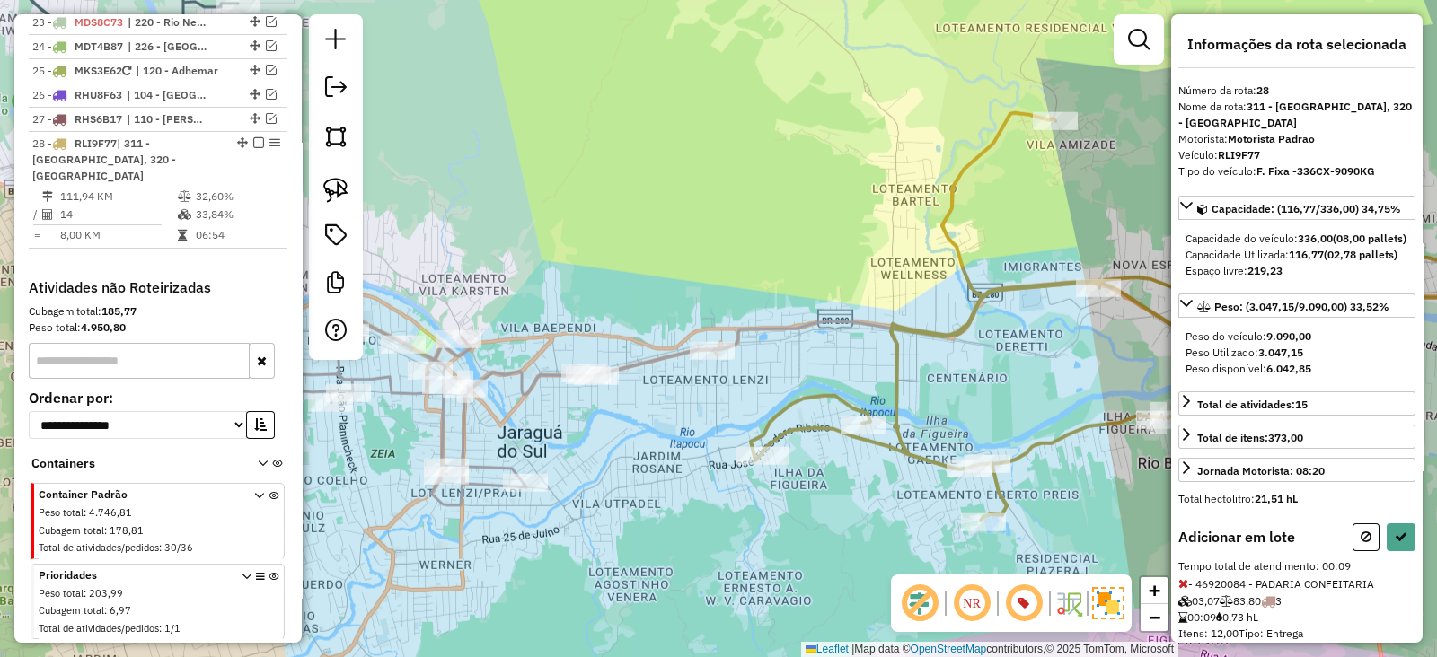
scroll to position [65, 0]
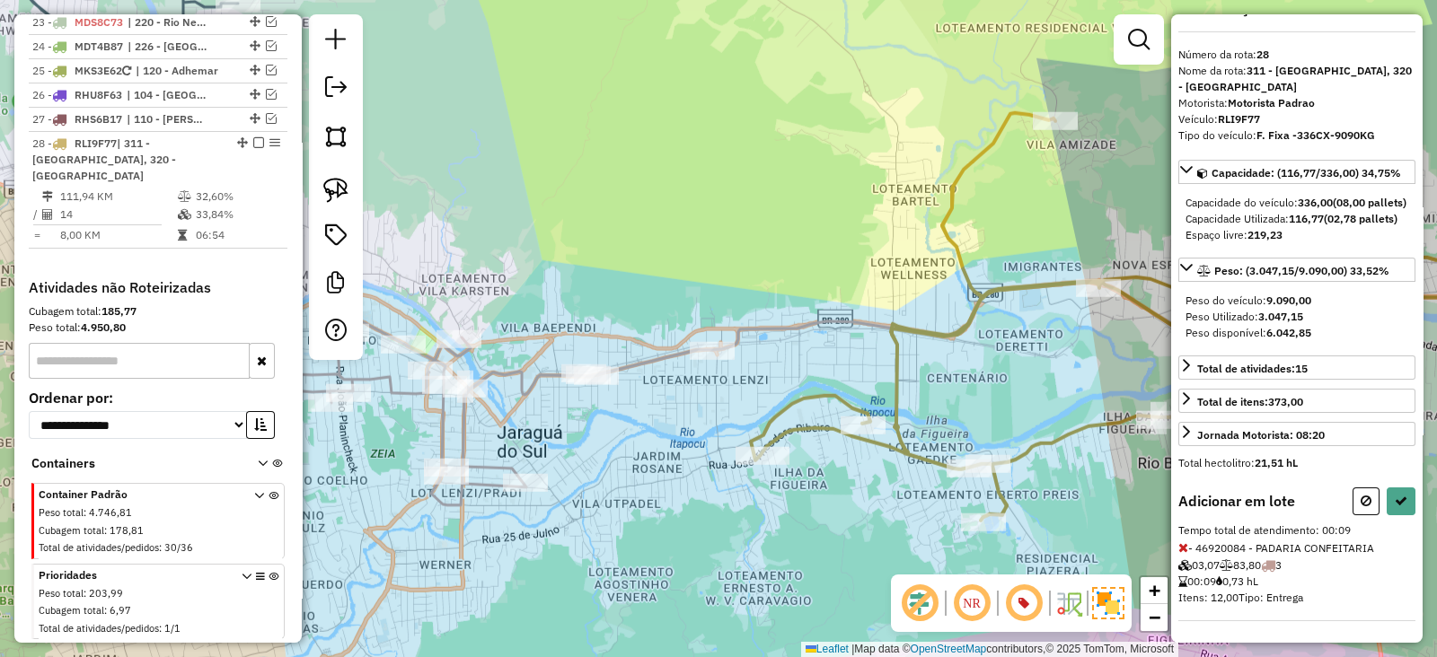
select select "*********"
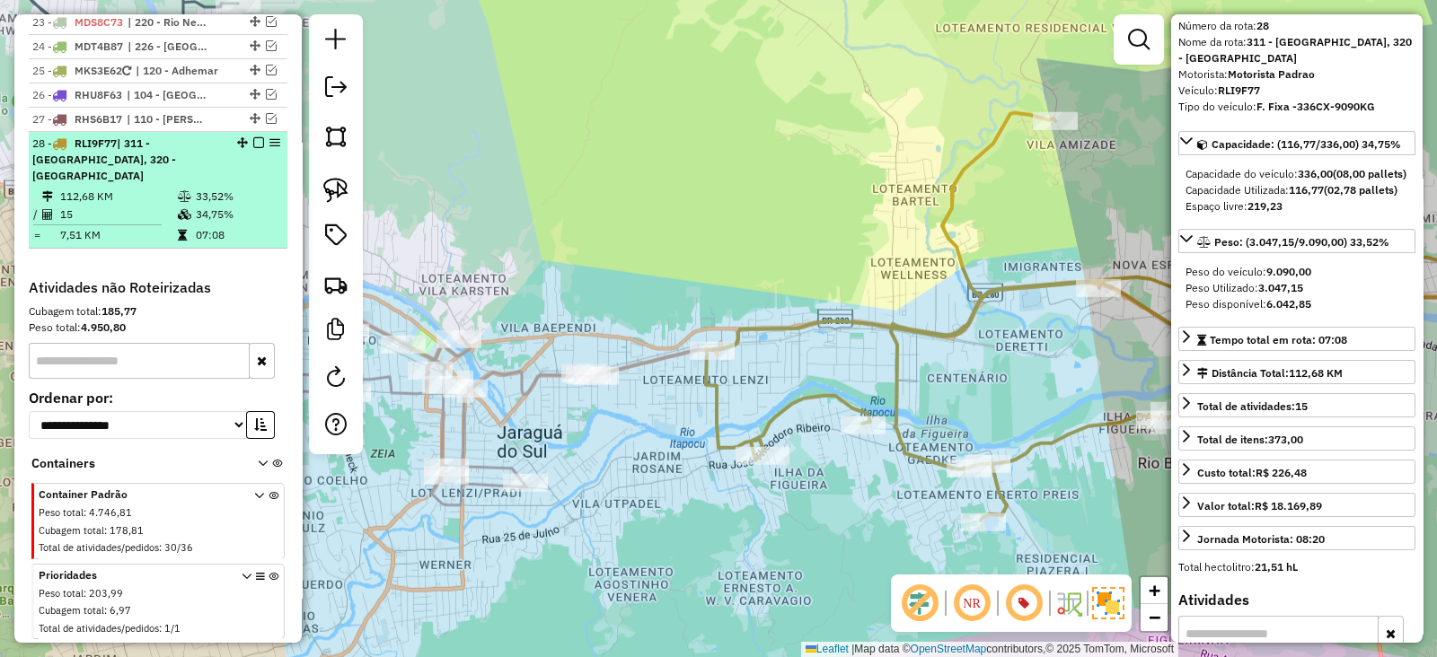
click at [253, 137] on em at bounding box center [258, 142] width 11 height 11
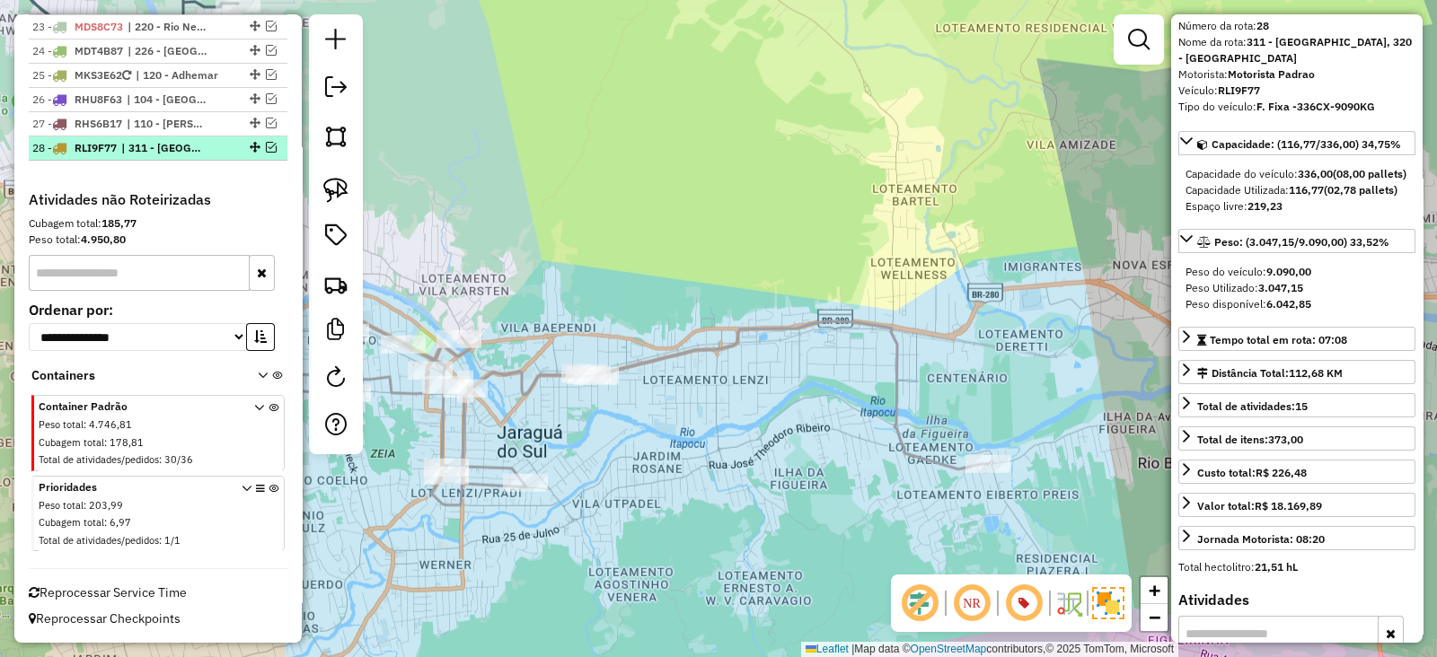
scroll to position [2078, 0]
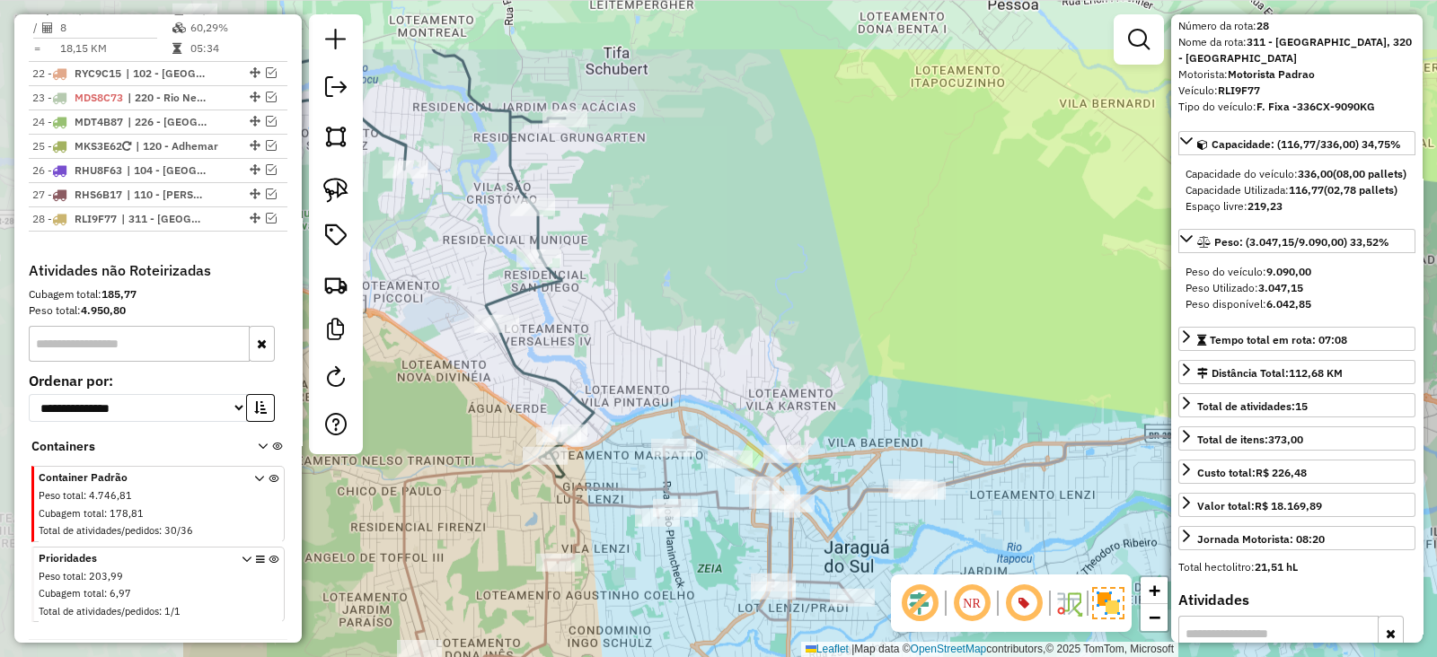
drag, startPoint x: 531, startPoint y: 226, endPoint x: 842, endPoint y: 337, distance: 329.8
click at [842, 337] on div "Janela de atendimento Grade de atendimento Capacidade Transportadoras Veículos …" at bounding box center [718, 328] width 1437 height 657
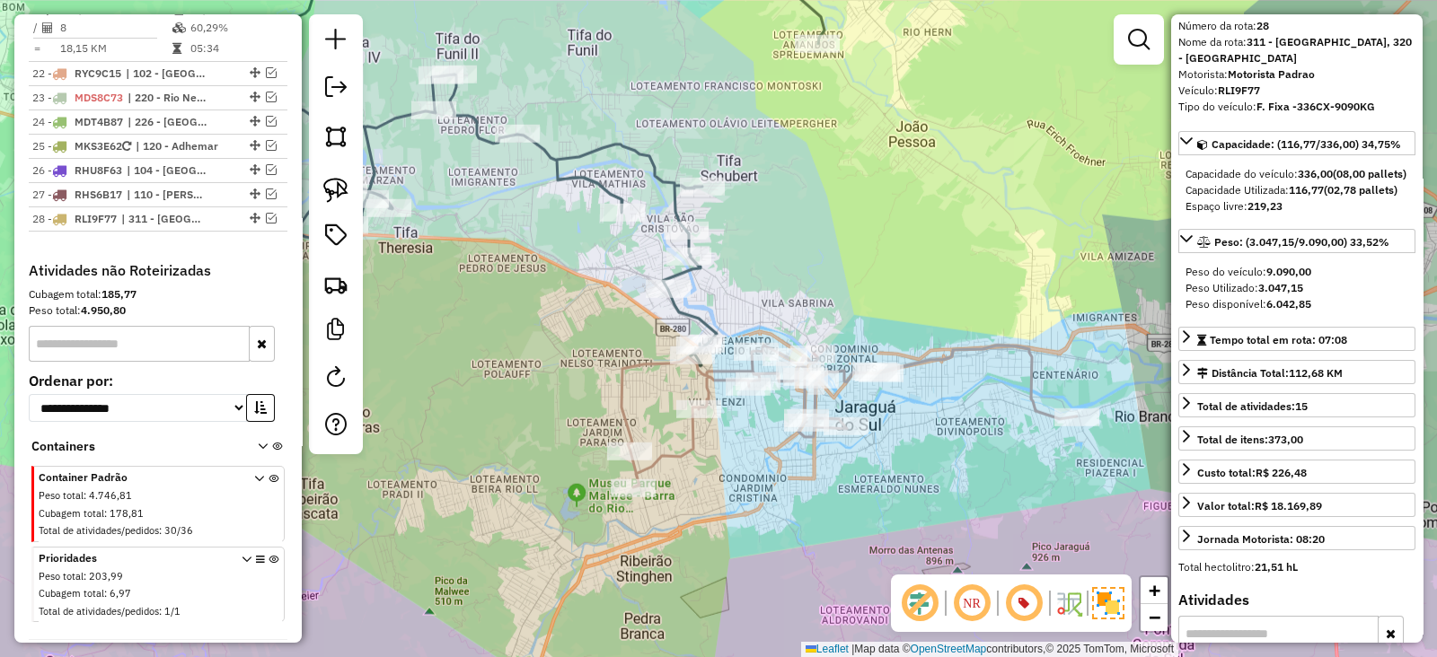
drag, startPoint x: 842, startPoint y: 337, endPoint x: 837, endPoint y: 295, distance: 41.6
click at [837, 295] on div "Janela de atendimento Grade de atendimento Capacidade Transportadoras Veículos …" at bounding box center [718, 328] width 1437 height 657
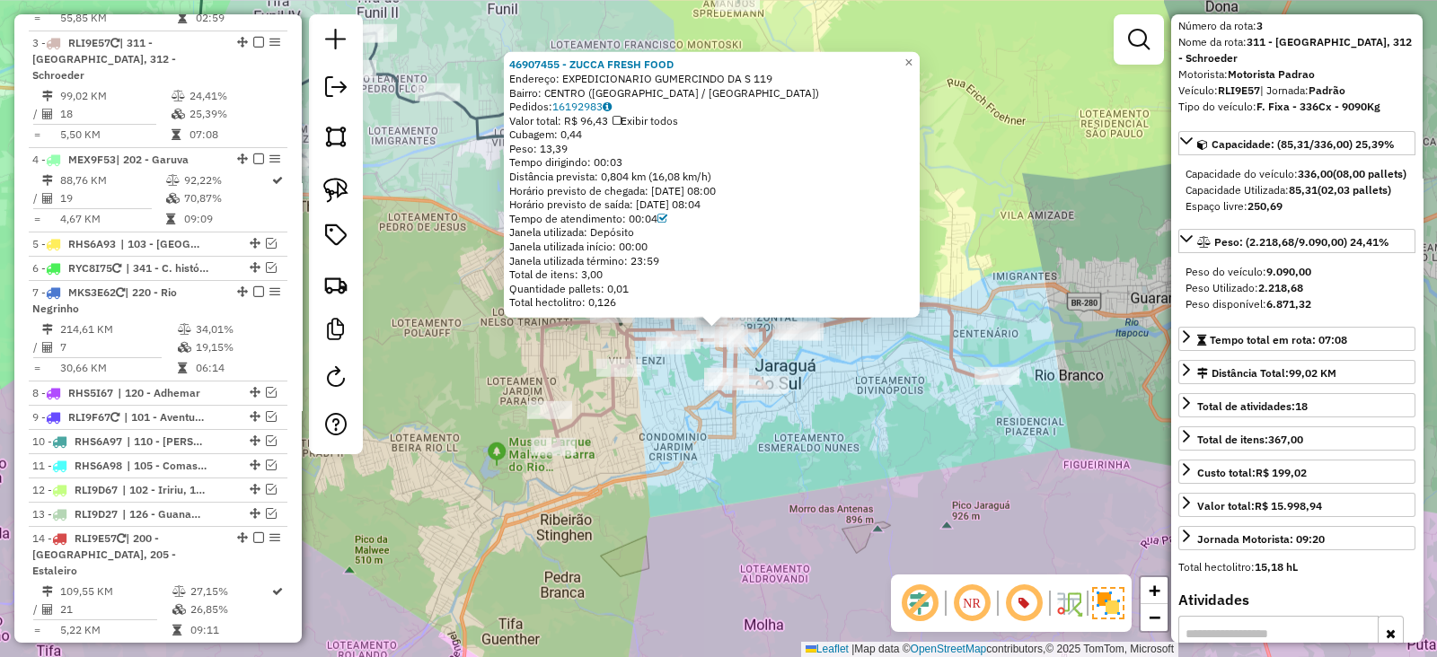
scroll to position [0, 0]
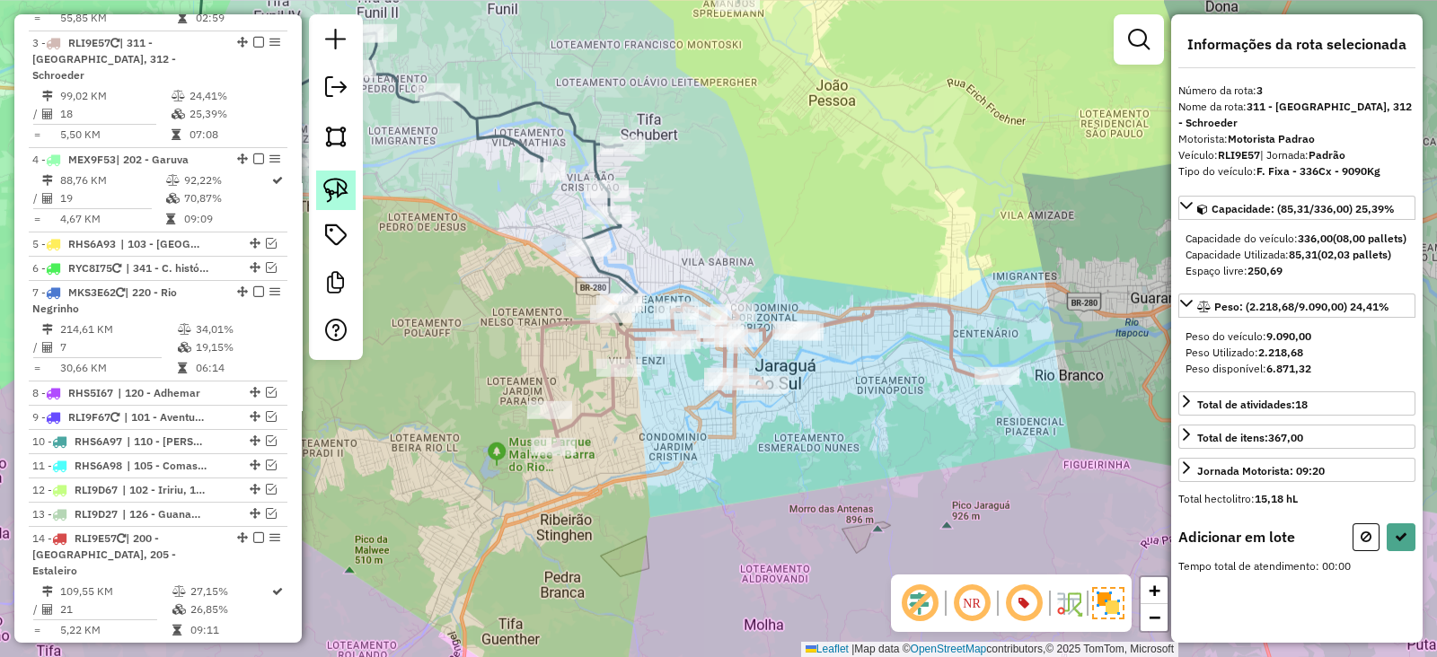
click at [343, 188] on img at bounding box center [335, 190] width 25 height 25
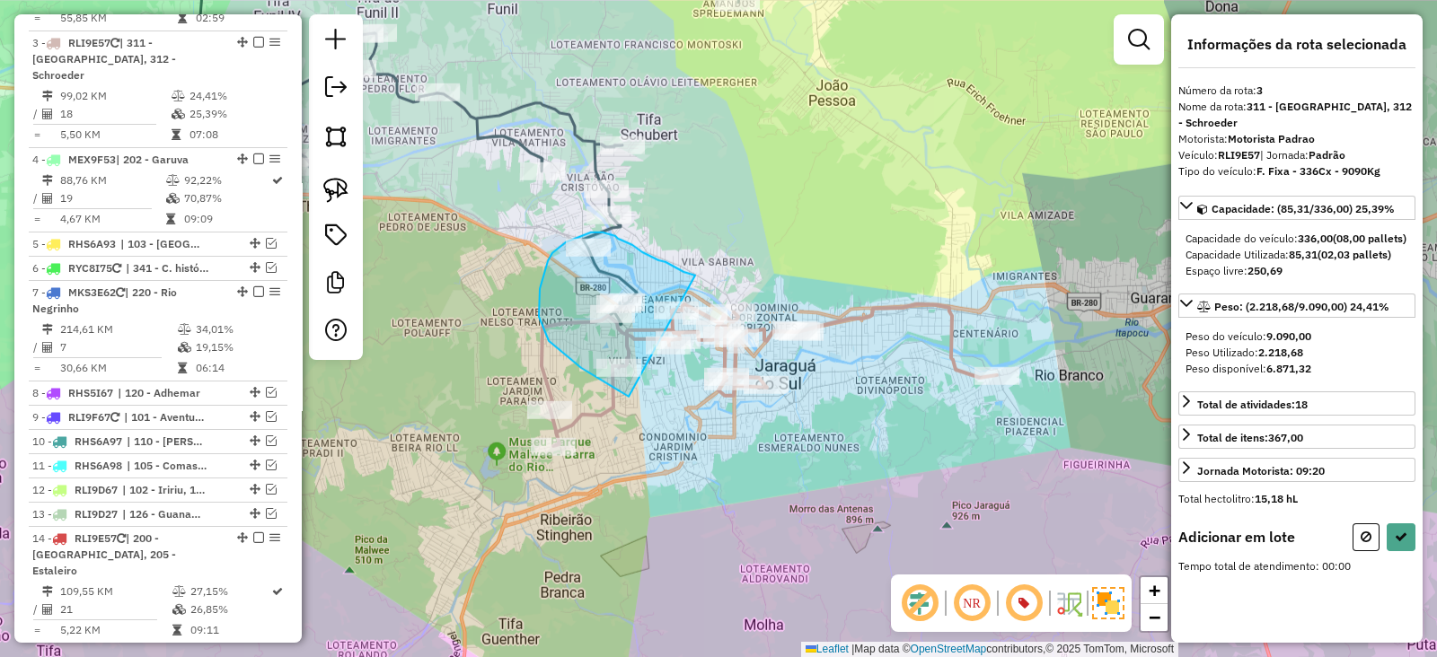
drag, startPoint x: 695, startPoint y: 276, endPoint x: 629, endPoint y: 397, distance: 138.3
select select "*********"
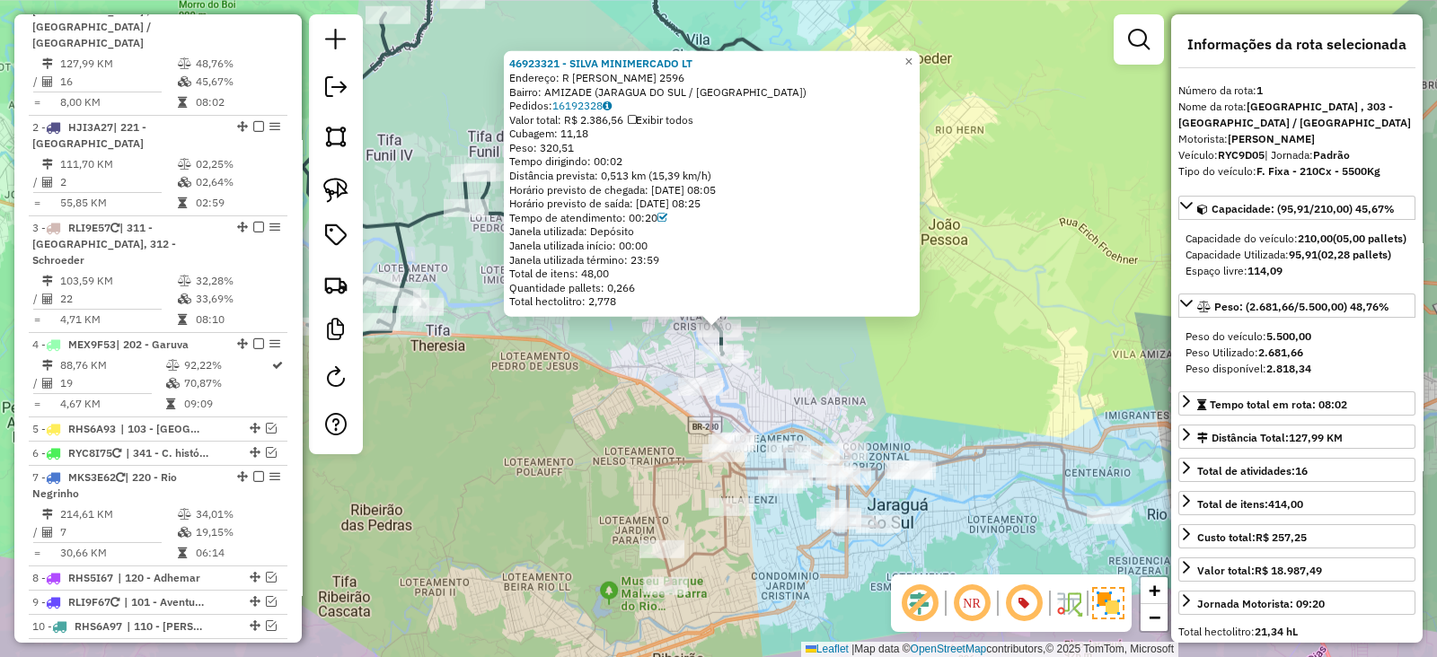
scroll to position [754, 0]
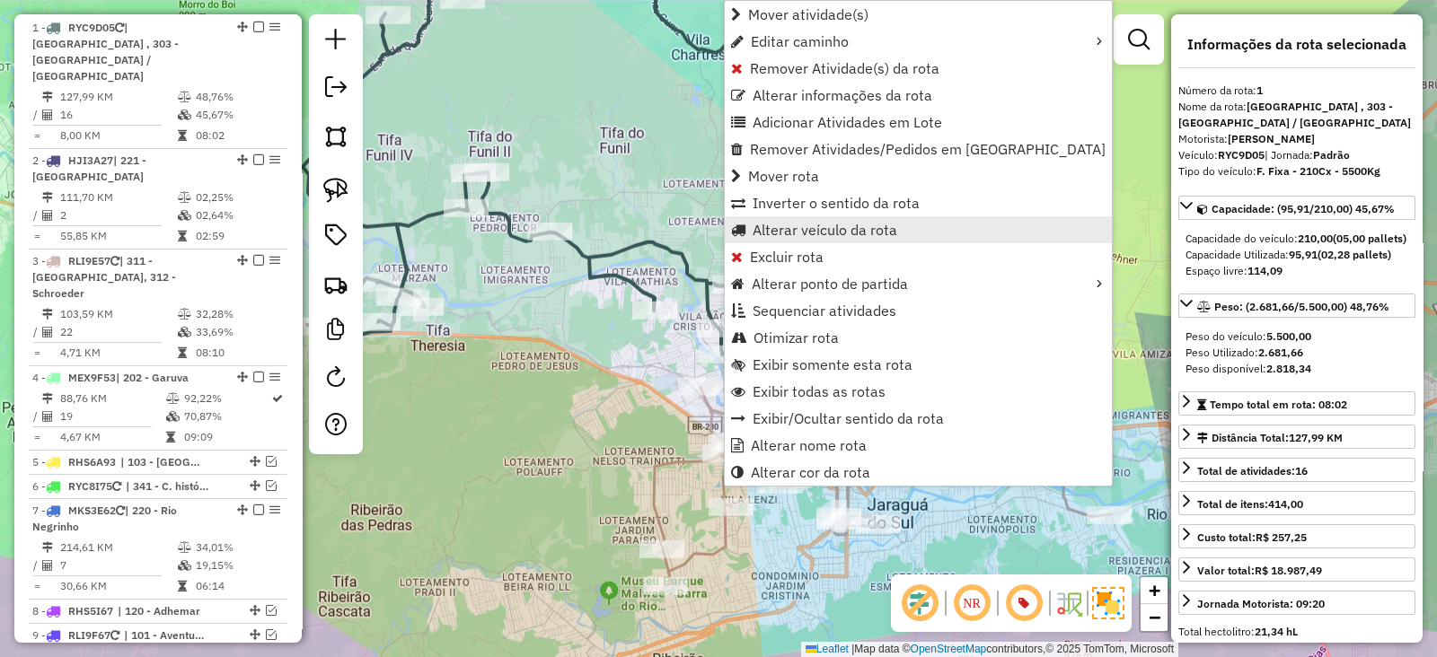
click at [802, 237] on span "Alterar veículo da rota" at bounding box center [825, 230] width 145 height 14
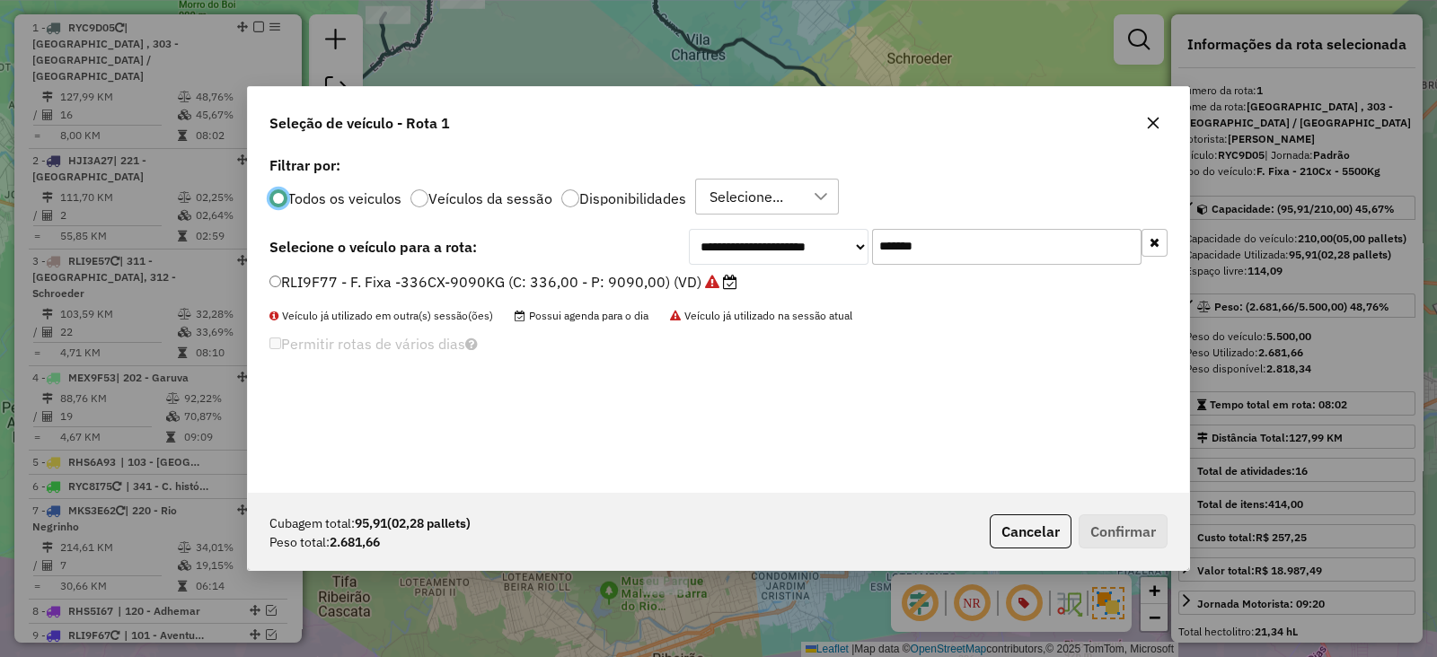
scroll to position [9, 5]
drag, startPoint x: 960, startPoint y: 249, endPoint x: 731, endPoint y: 255, distance: 229.1
click at [731, 255] on div "**********" at bounding box center [928, 247] width 479 height 36
paste input "text"
type input "*******"
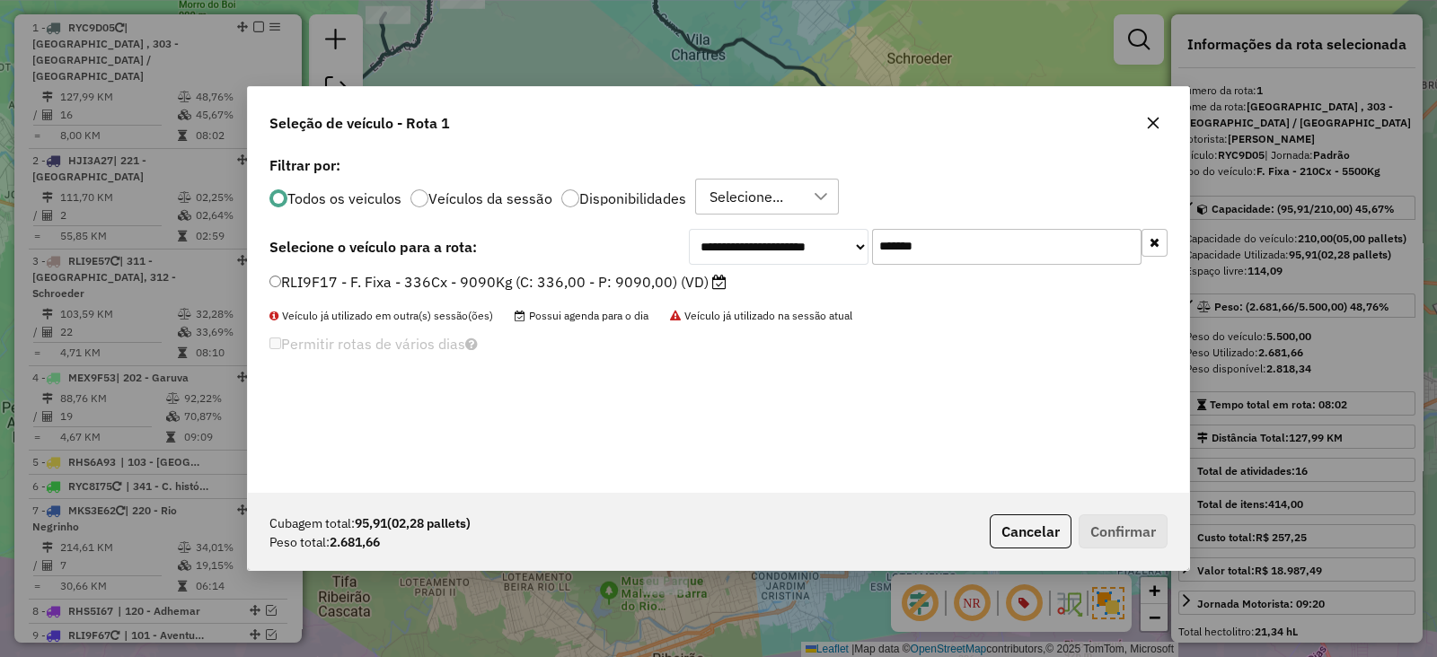
click at [692, 282] on label "RLI9F17 - F. Fixa - 336Cx - 9090Kg (C: 336,00 - P: 9090,00) (VD)" at bounding box center [497, 282] width 457 height 22
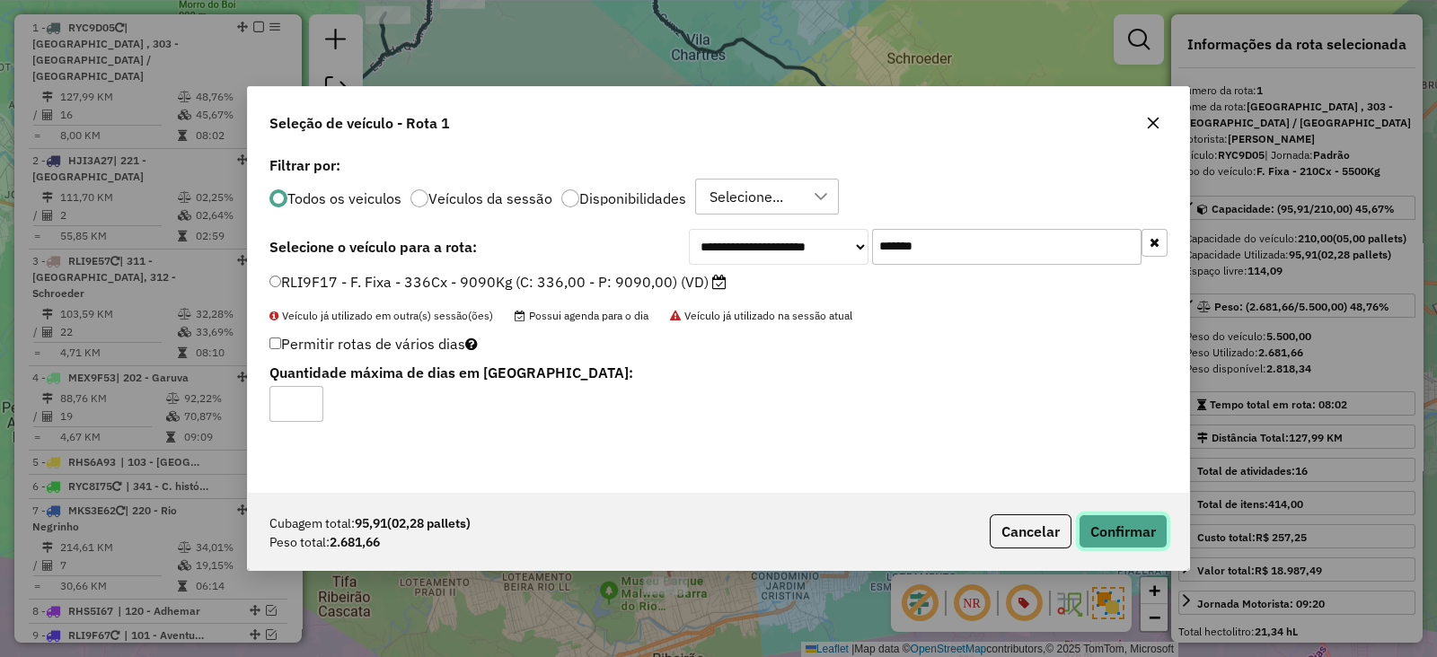
click at [1138, 533] on button "Confirmar" at bounding box center [1123, 532] width 89 height 34
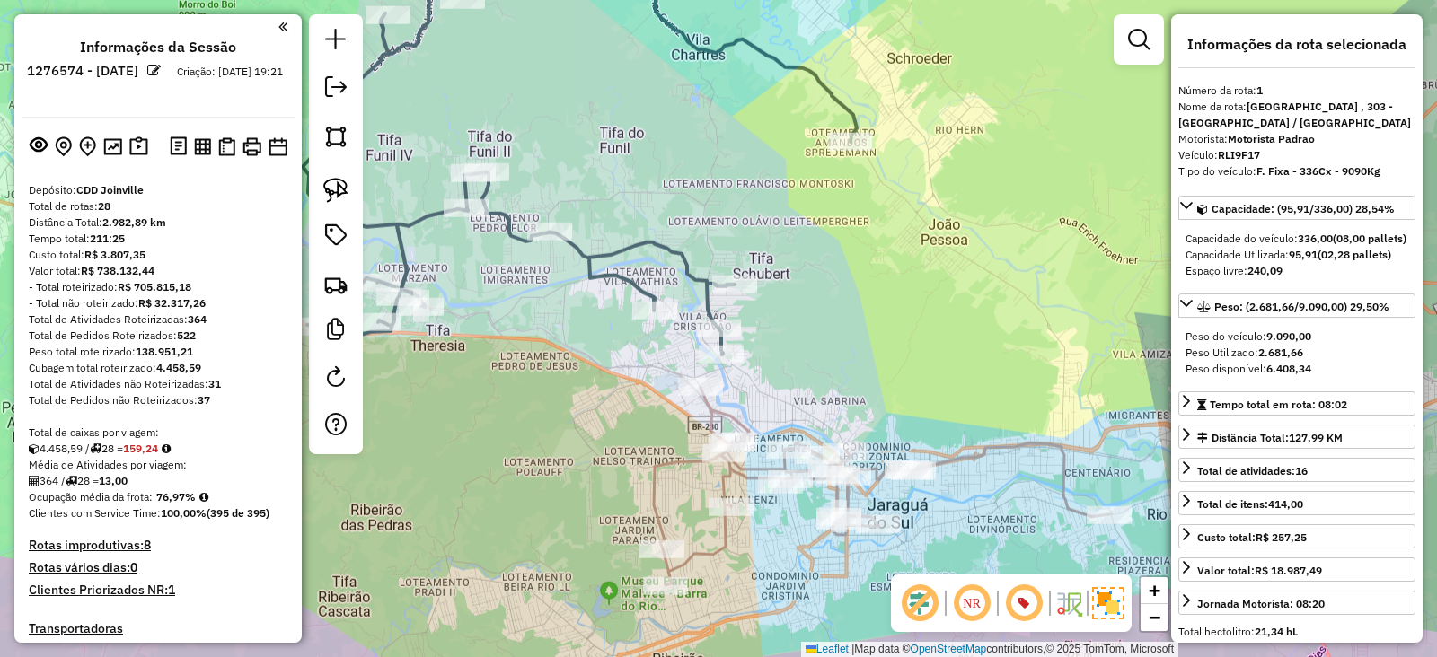
select select "*********"
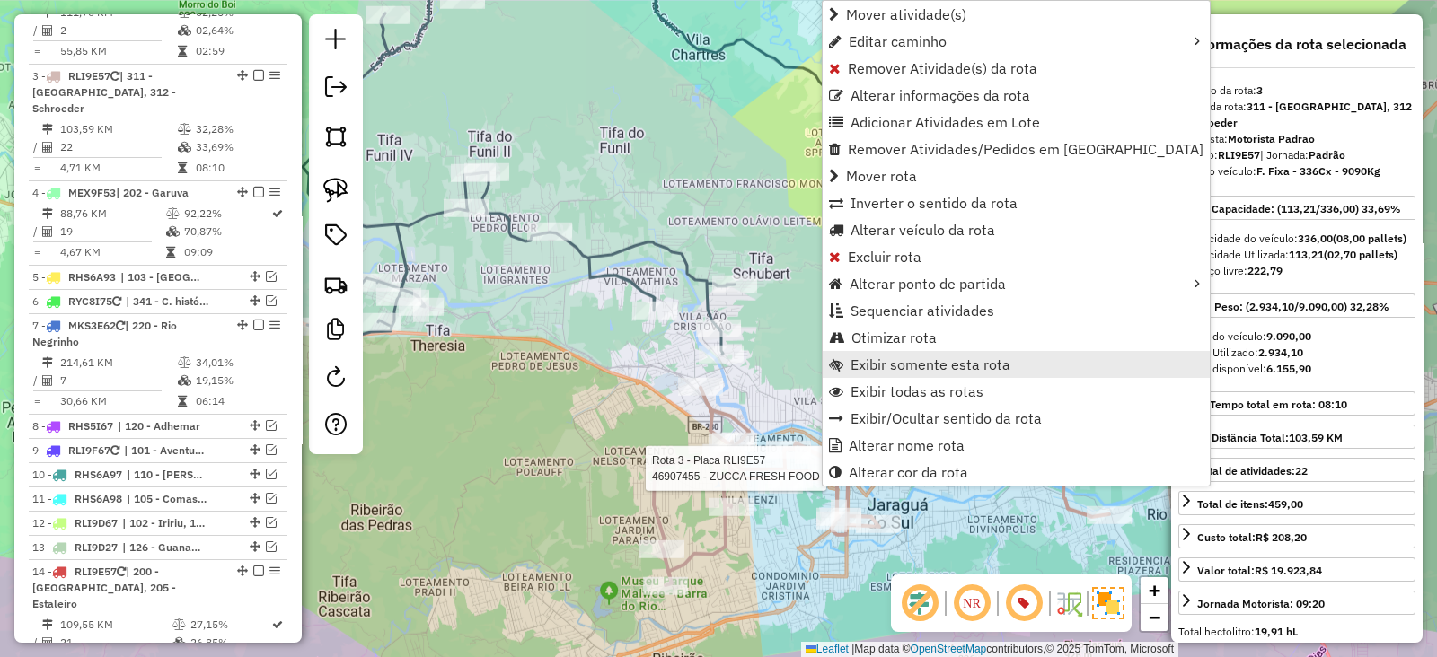
scroll to position [973, 0]
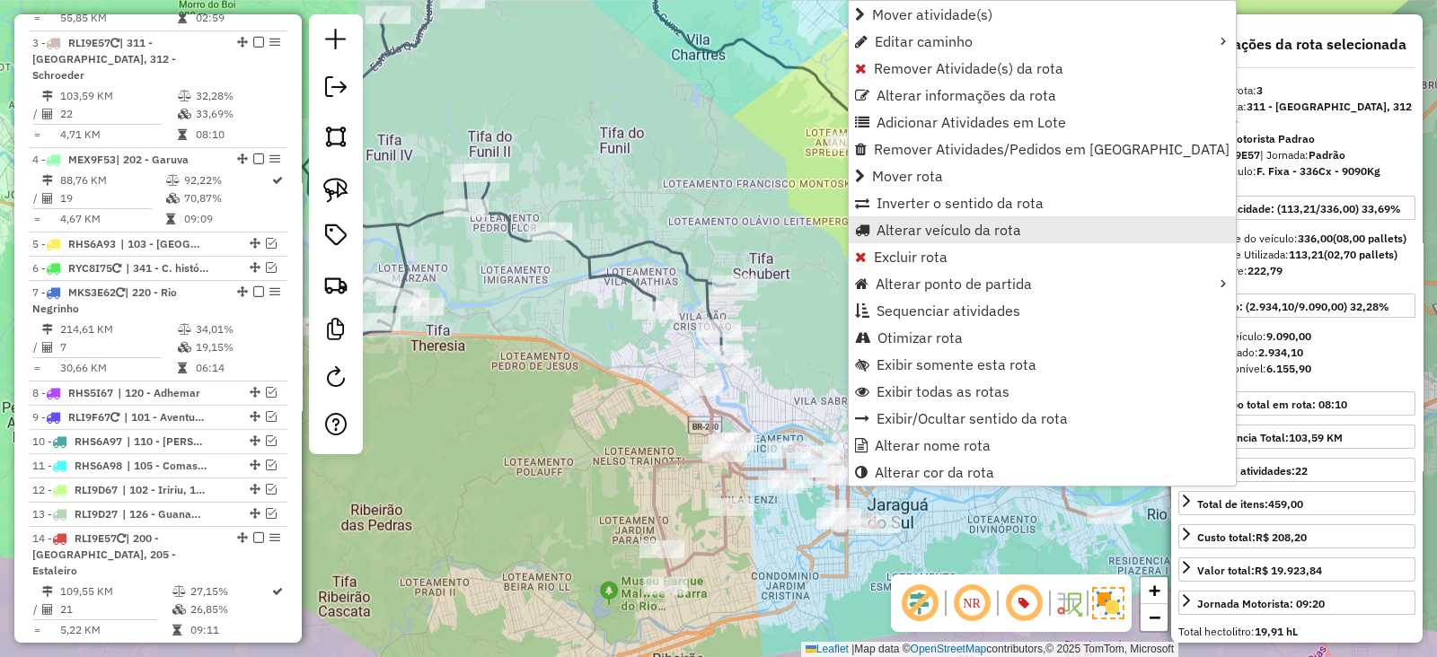
click at [942, 235] on span "Alterar veículo da rota" at bounding box center [949, 230] width 145 height 14
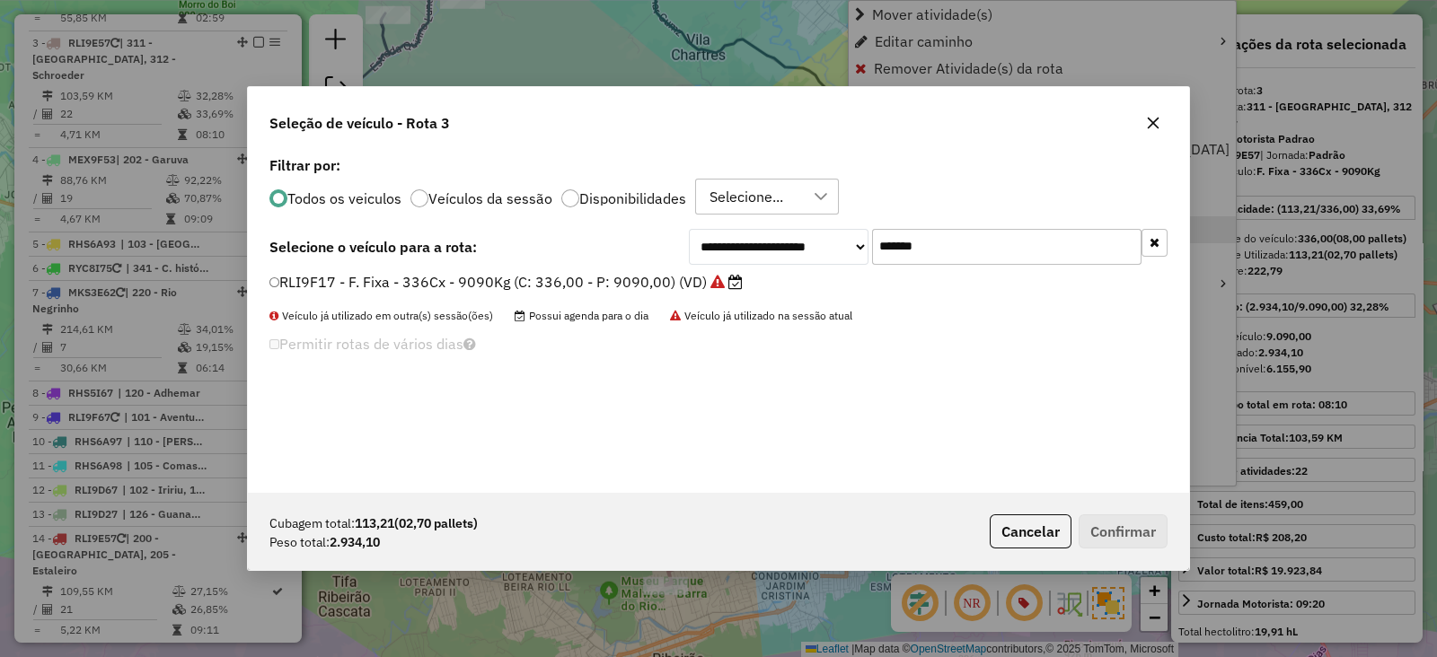
scroll to position [9, 5]
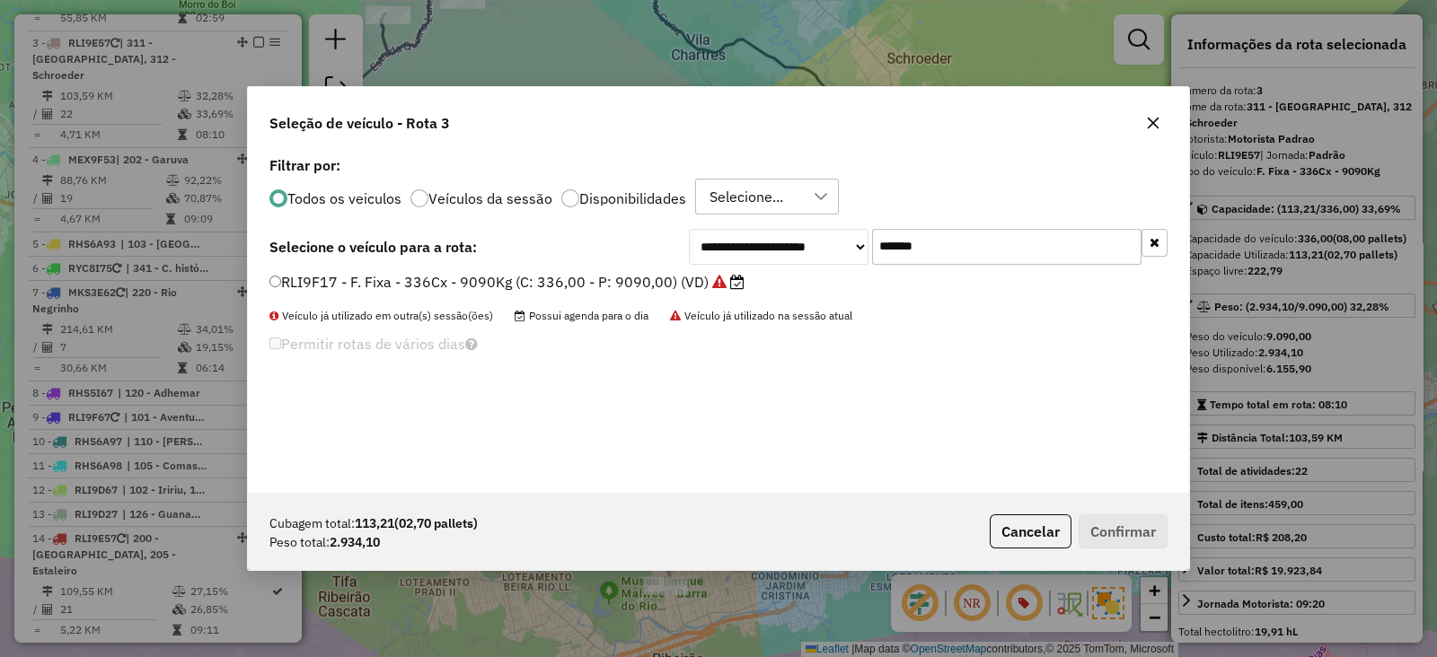
drag, startPoint x: 994, startPoint y: 254, endPoint x: 727, endPoint y: 271, distance: 268.2
click at [731, 272] on div "**********" at bounding box center [718, 322] width 941 height 341
paste input "text"
type input "*******"
click at [652, 276] on label "RYC9D05 - F. Fixa - 210Cx - 5500Kg (C: 210,00 - P: 5500,00) (VD)" at bounding box center [509, 282] width 481 height 22
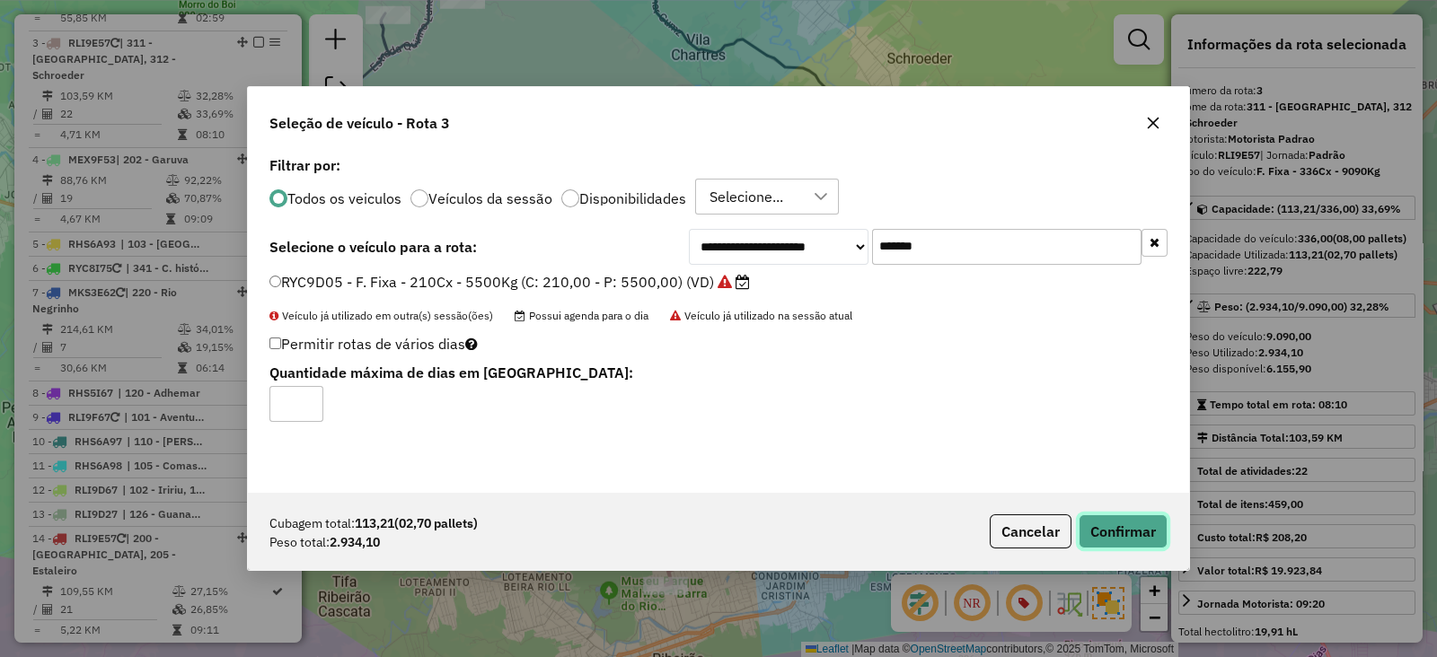
click at [1109, 532] on button "Confirmar" at bounding box center [1123, 532] width 89 height 34
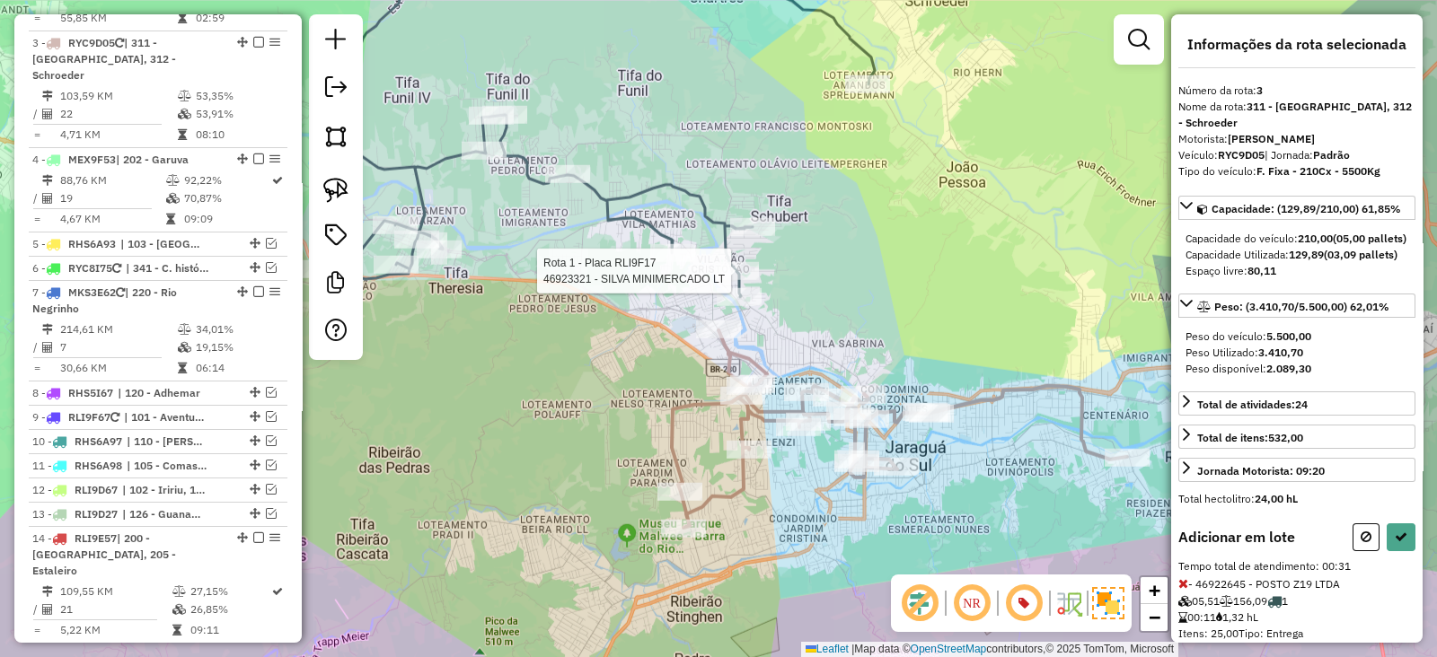
select select "*********"
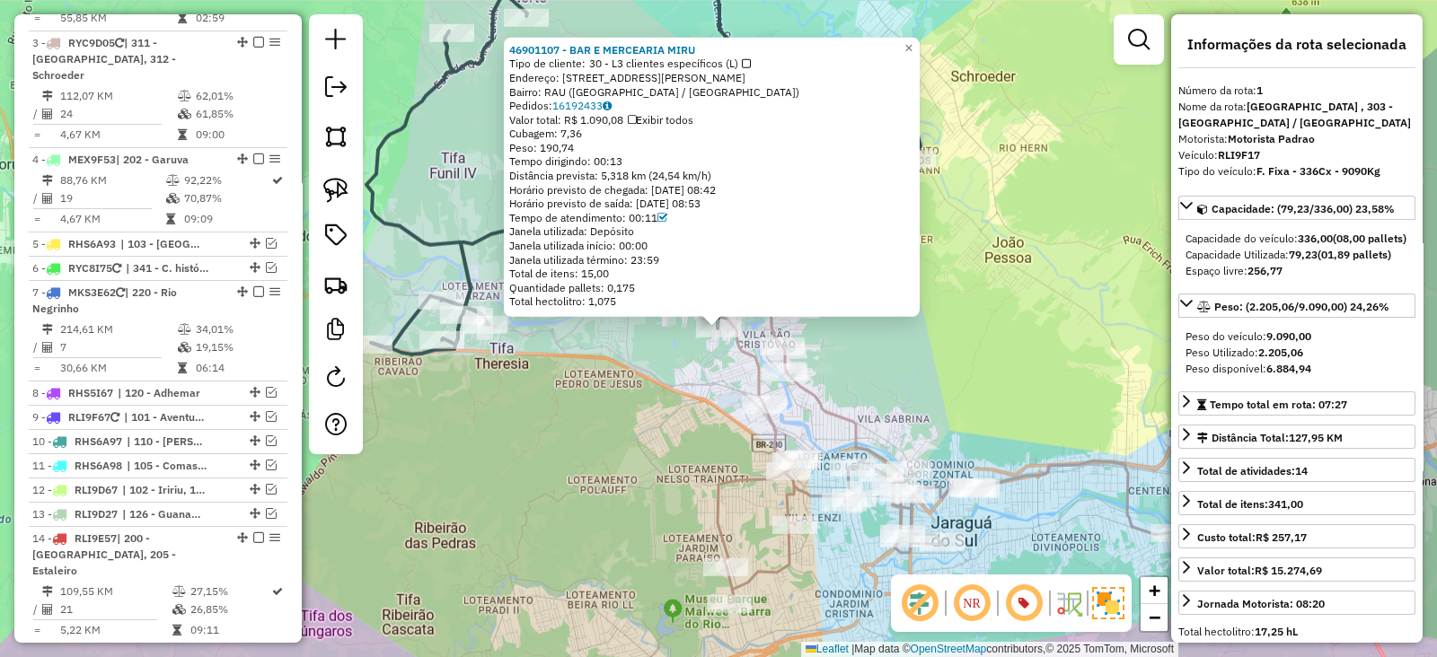
scroll to position [754, 0]
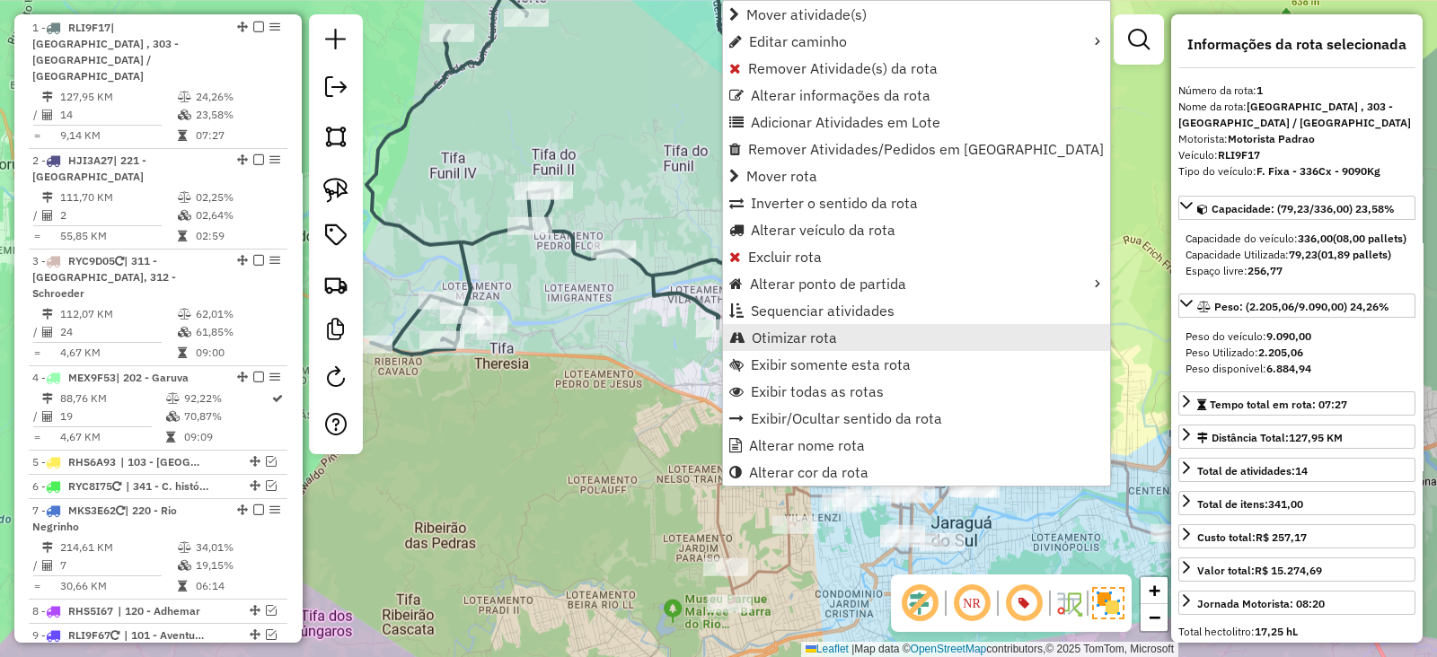
click at [780, 335] on span "Otimizar rota" at bounding box center [794, 338] width 85 height 14
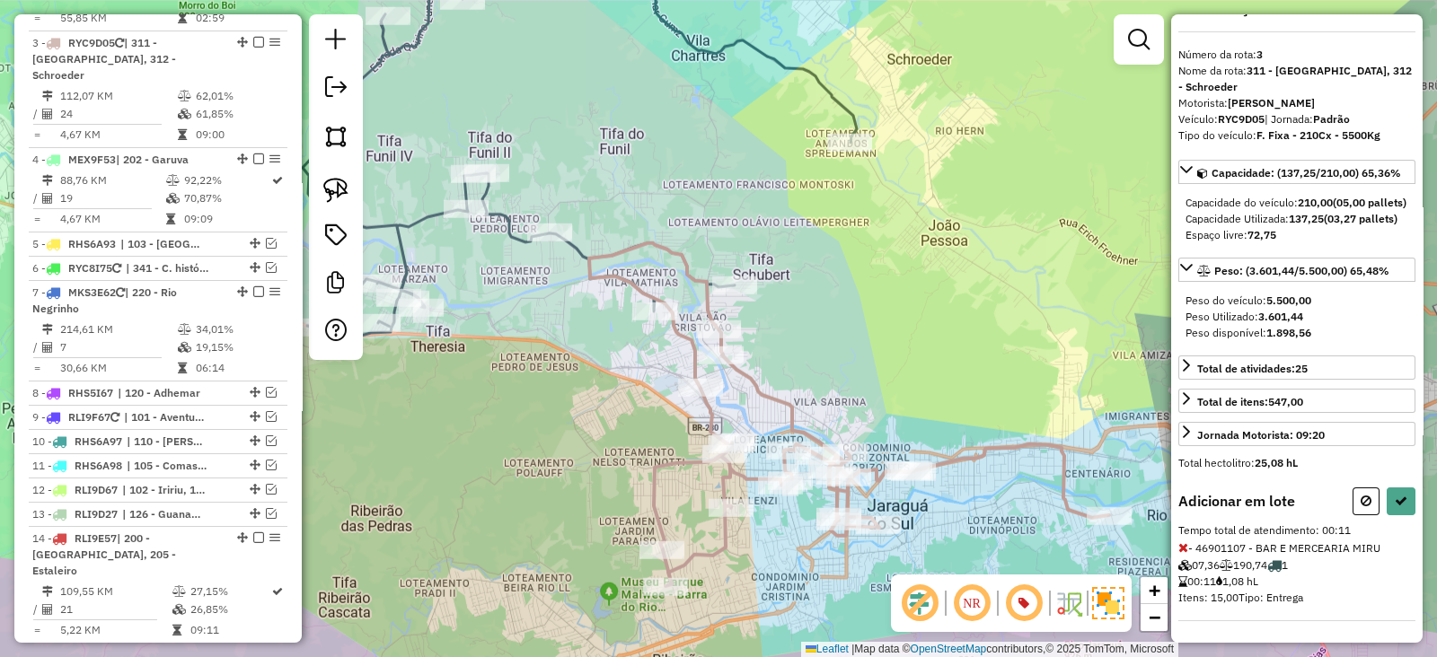
scroll to position [65, 0]
select select "*********"
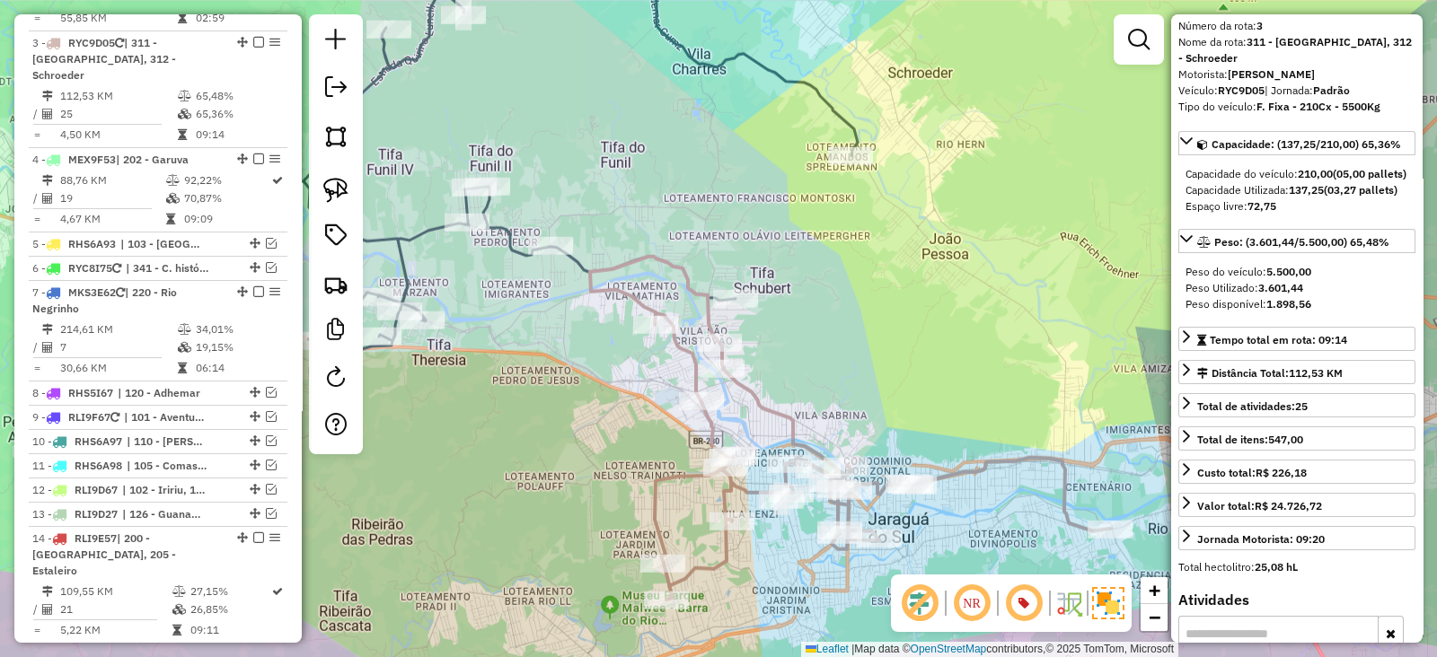
drag, startPoint x: 445, startPoint y: 260, endPoint x: 667, endPoint y: 344, distance: 237.9
click at [481, 289] on div "Janela de atendimento Grade de atendimento Capacidade Transportadoras Veículos …" at bounding box center [718, 328] width 1437 height 657
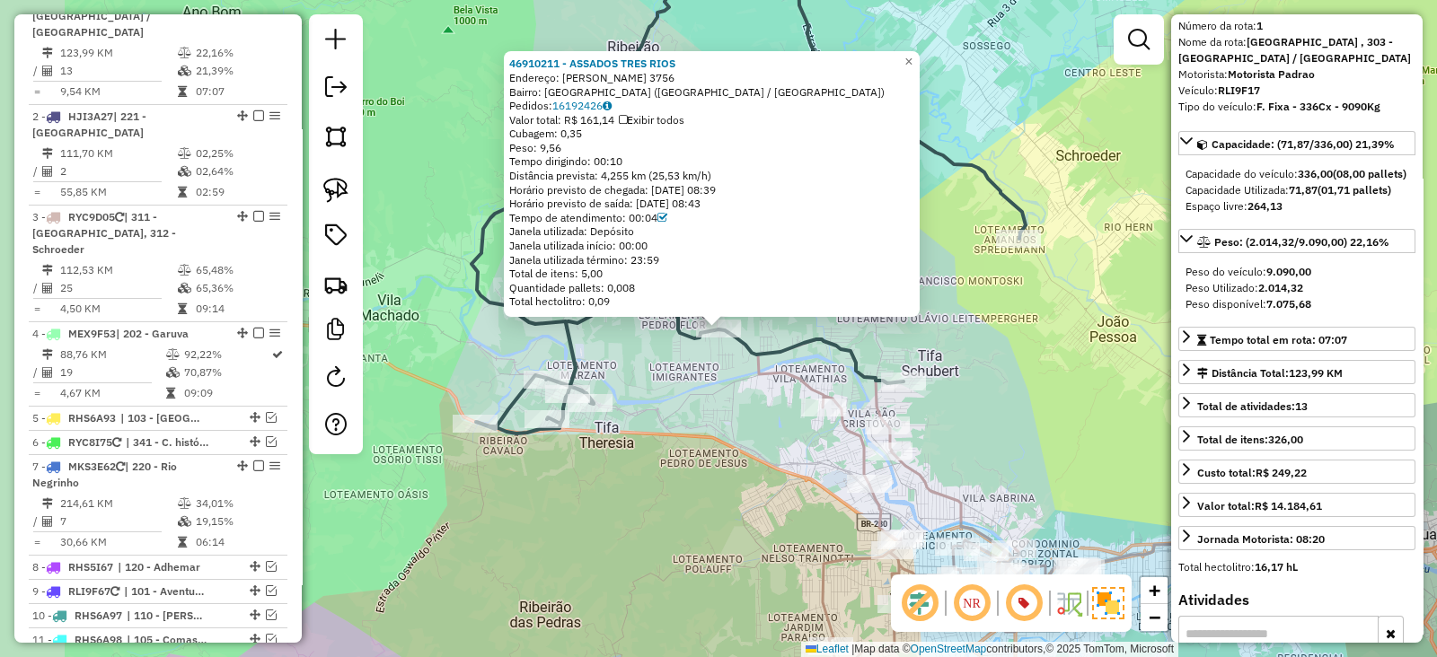
scroll to position [754, 0]
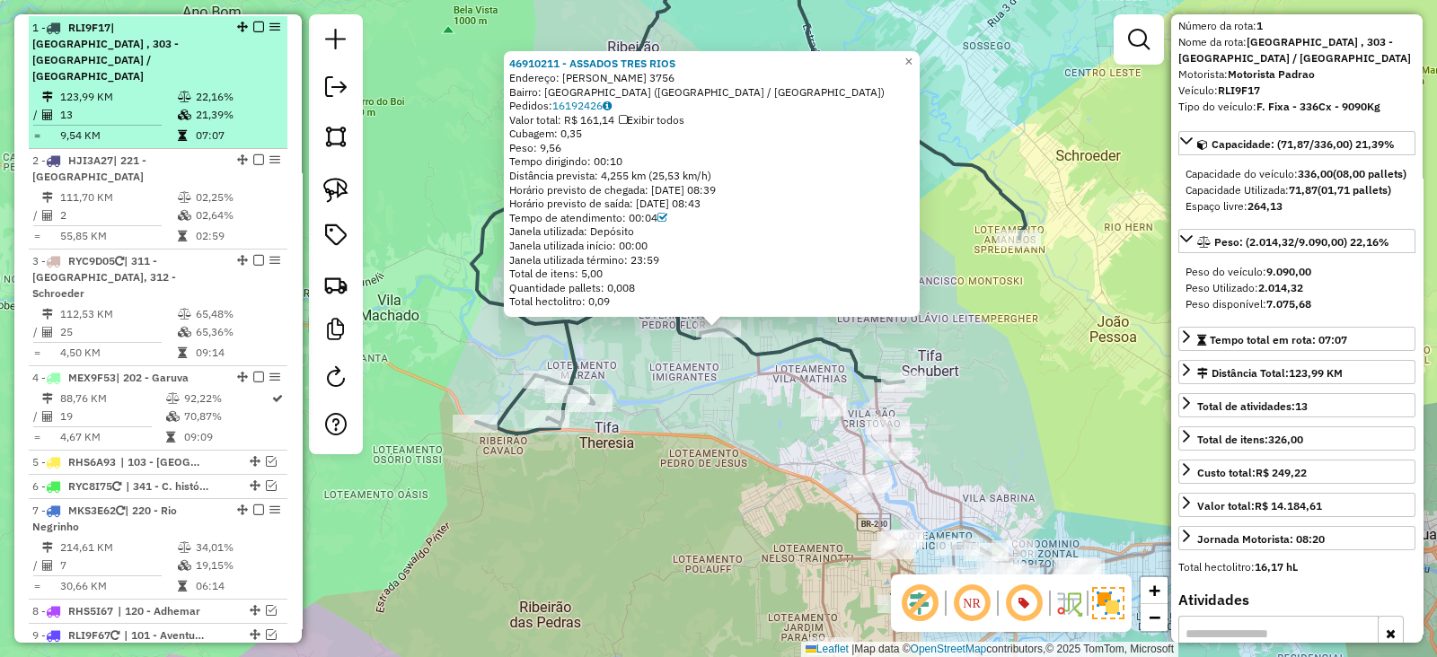
click at [260, 22] on div at bounding box center [253, 27] width 54 height 11
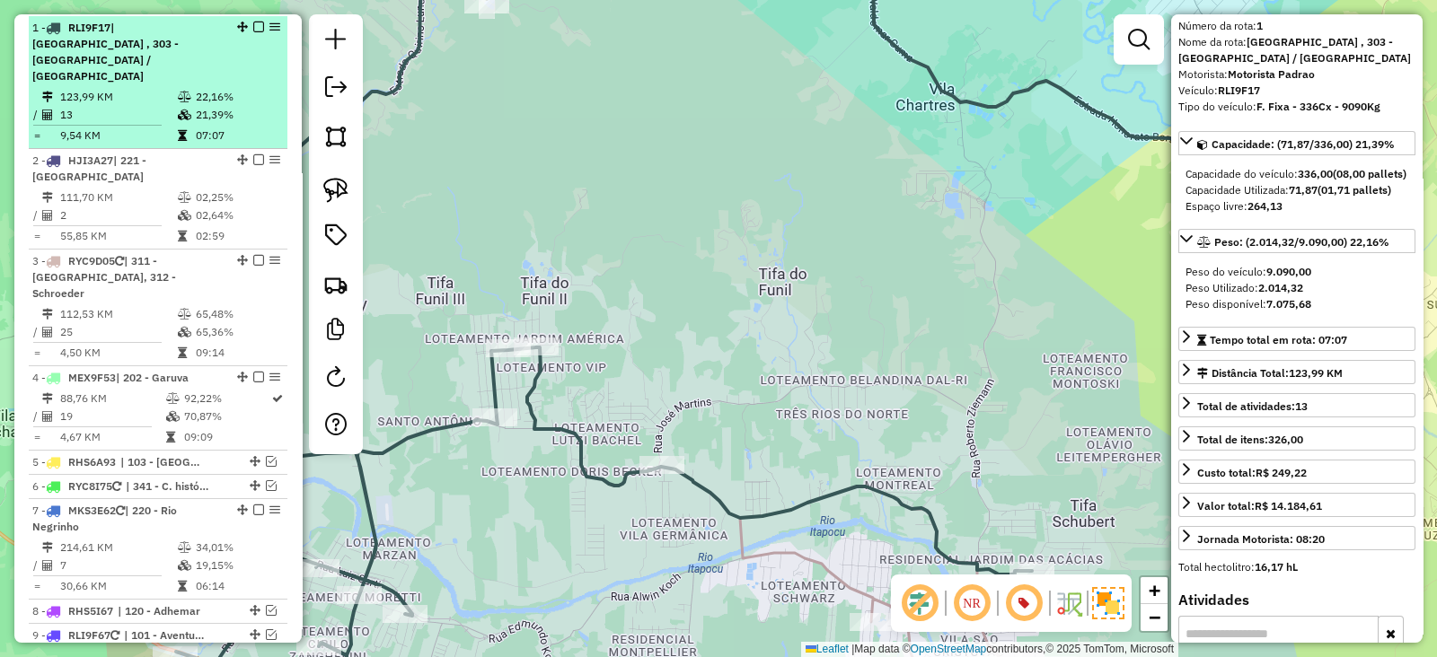
click at [253, 27] on em at bounding box center [258, 27] width 11 height 11
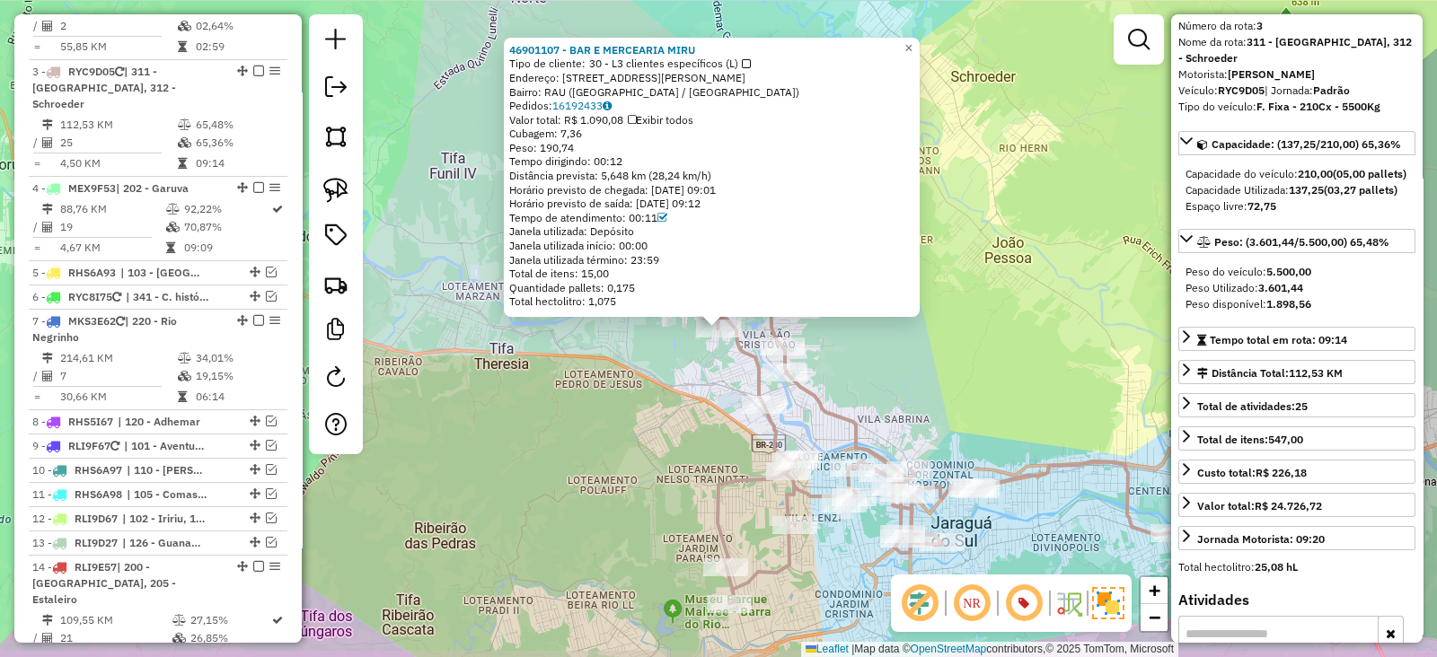
scroll to position [879, 0]
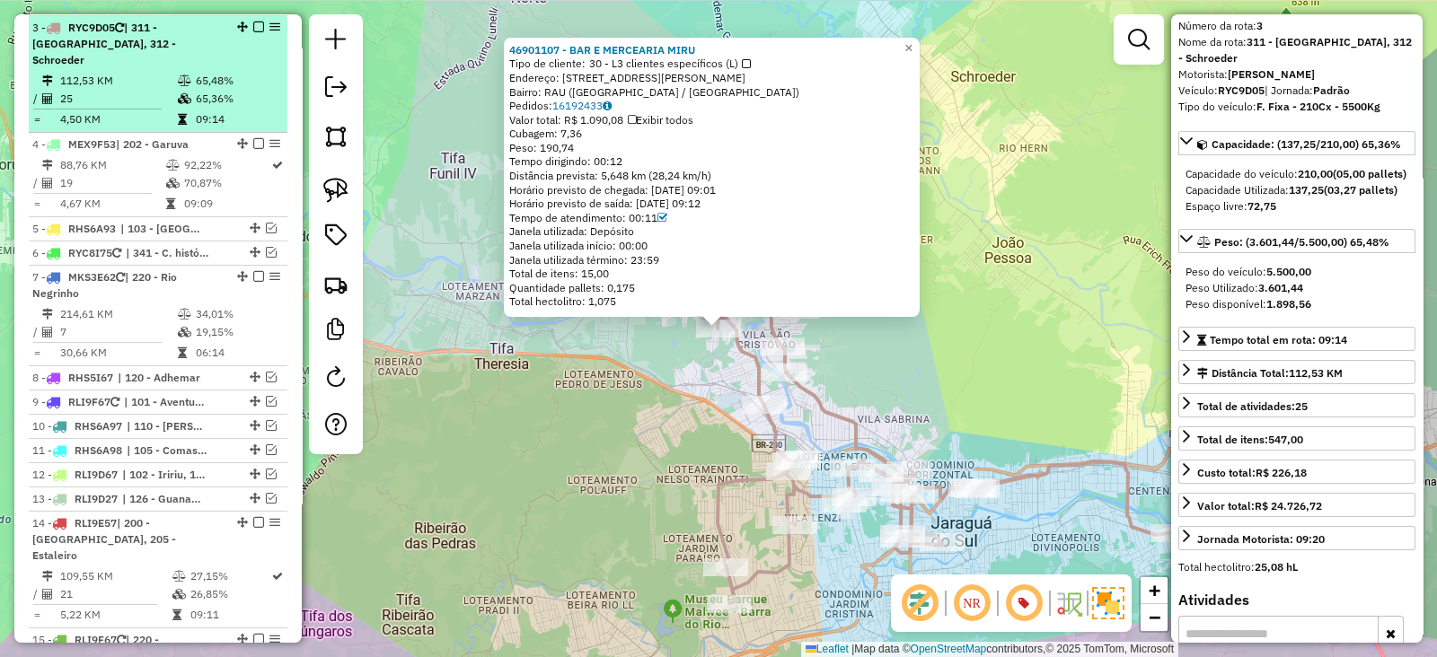
click at [253, 22] on em at bounding box center [258, 27] width 11 height 11
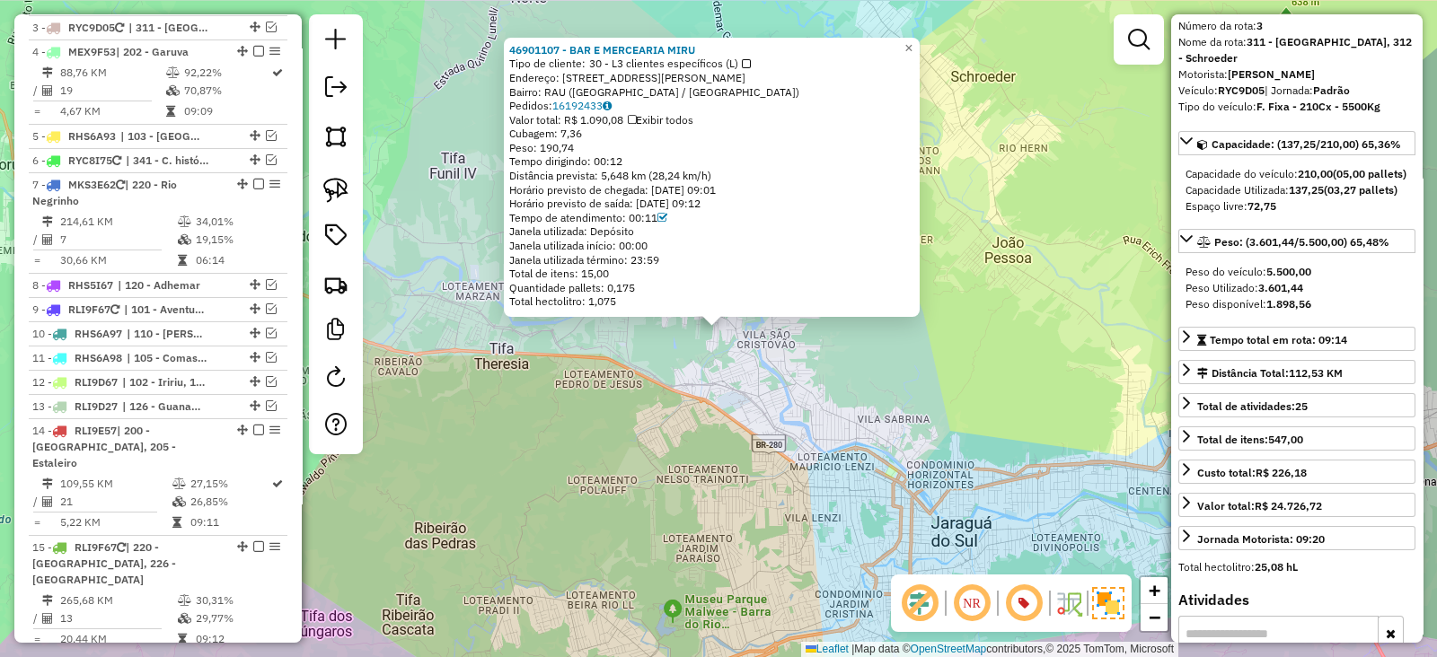
click at [531, 426] on div "46901107 - BAR E MERCEARIA MIRU Tipo de cliente: 30 - L3 clientes específicos (…" at bounding box center [718, 328] width 1437 height 657
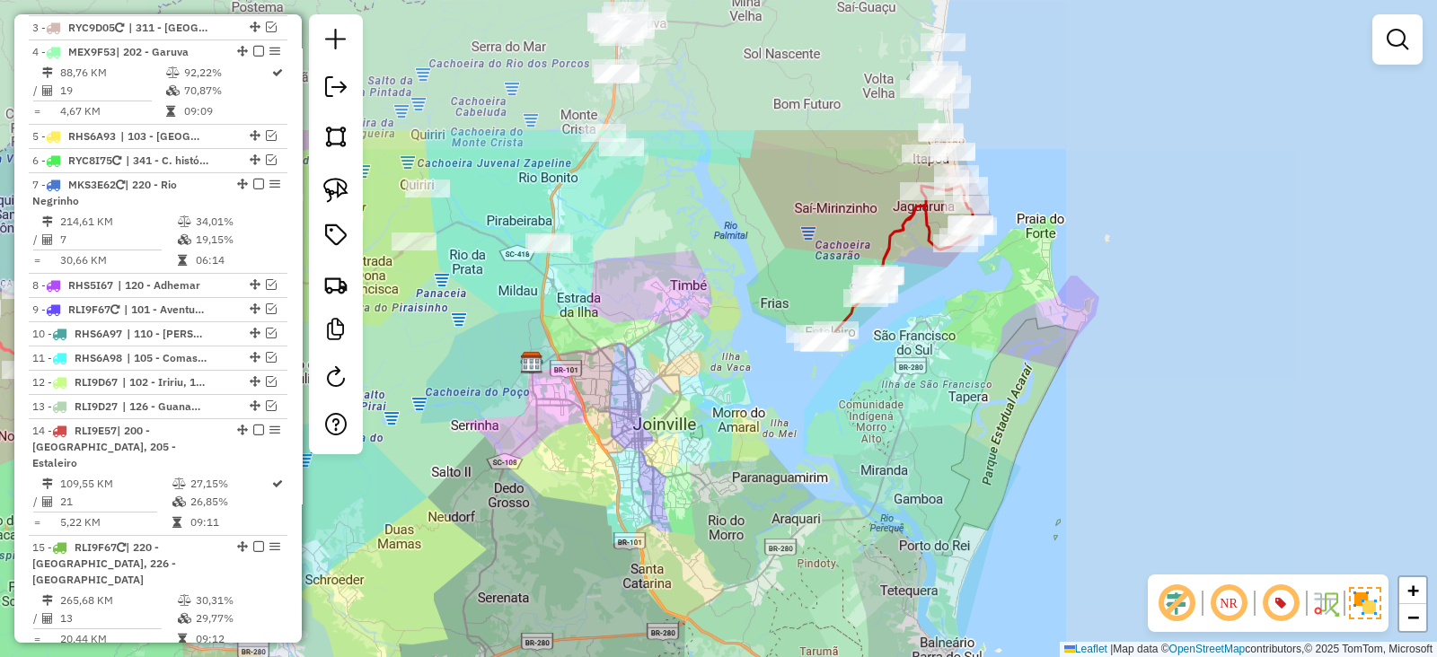
drag, startPoint x: 935, startPoint y: 473, endPoint x: 687, endPoint y: 581, distance: 270.3
click at [703, 586] on div "Janela de atendimento Grade de atendimento Capacidade Transportadoras Veículos …" at bounding box center [718, 328] width 1437 height 657
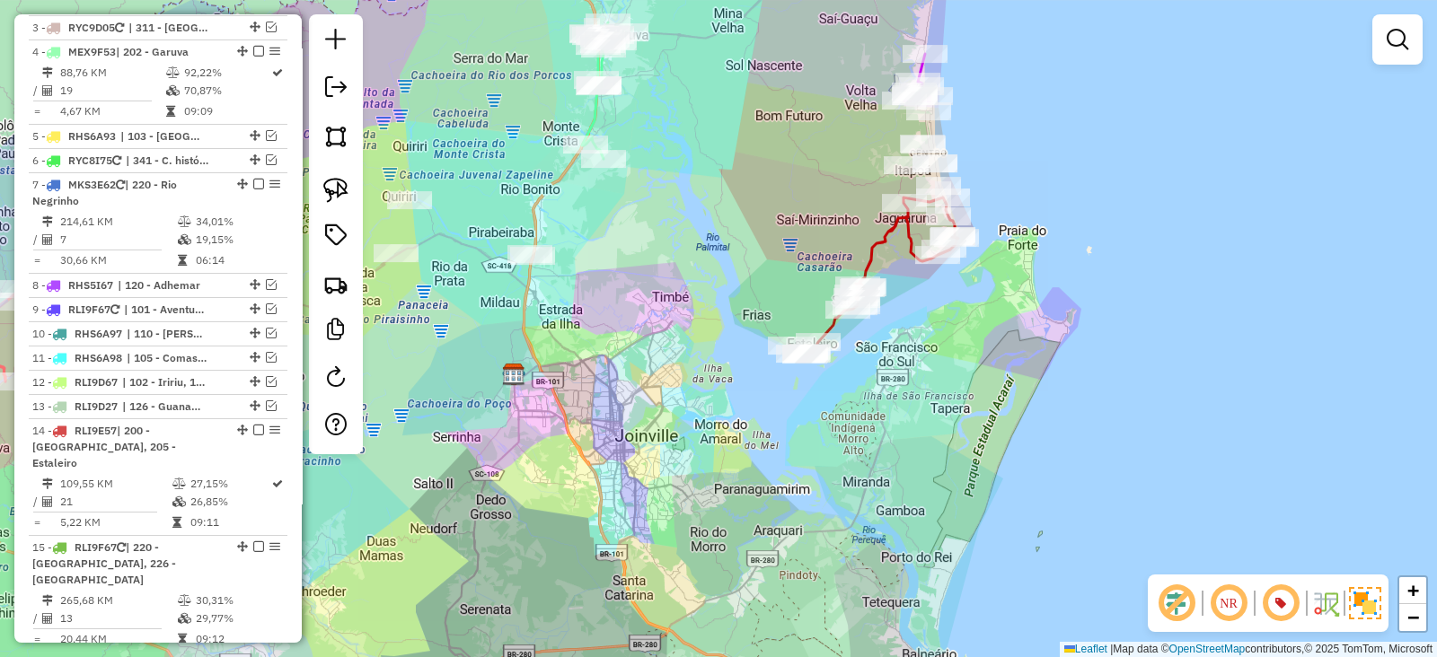
drag, startPoint x: 873, startPoint y: 498, endPoint x: 822, endPoint y: 540, distance: 65.8
click at [822, 540] on div "Janela de atendimento Grade de atendimento Capacidade Transportadoras Veículos …" at bounding box center [718, 328] width 1437 height 657
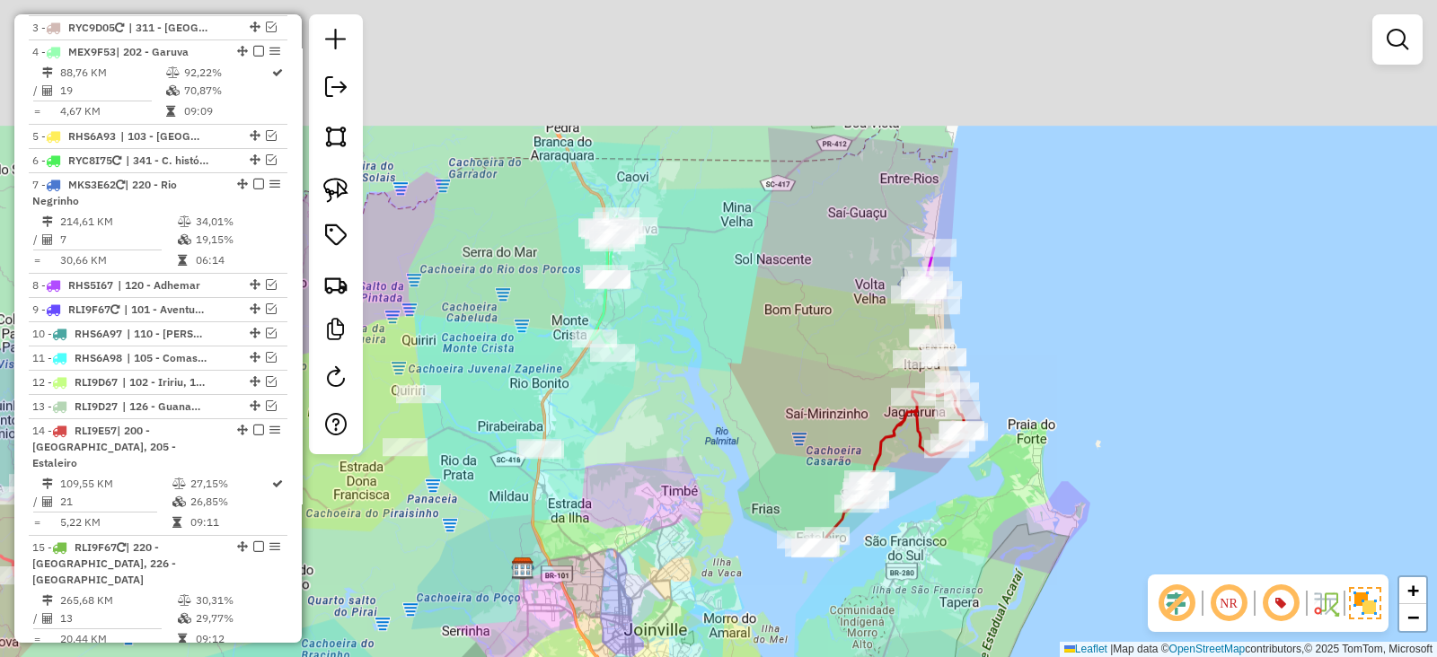
drag, startPoint x: 760, startPoint y: 287, endPoint x: 775, endPoint y: 315, distance: 32.5
click at [775, 315] on div "Janela de atendimento Grade de atendimento Capacidade Transportadoras Veículos …" at bounding box center [718, 328] width 1437 height 657
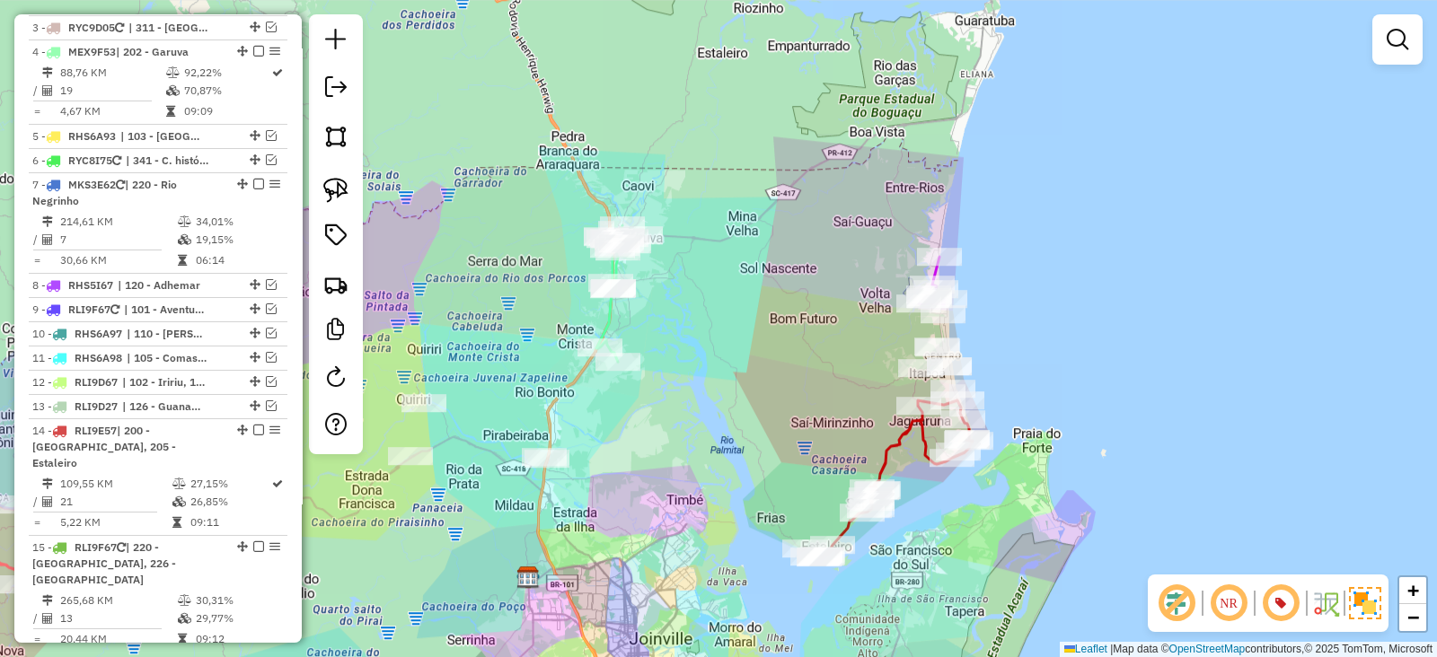
click at [613, 215] on div "Janela de atendimento Grade de atendimento Capacidade Transportadoras Veículos …" at bounding box center [718, 328] width 1437 height 657
select select "*********"
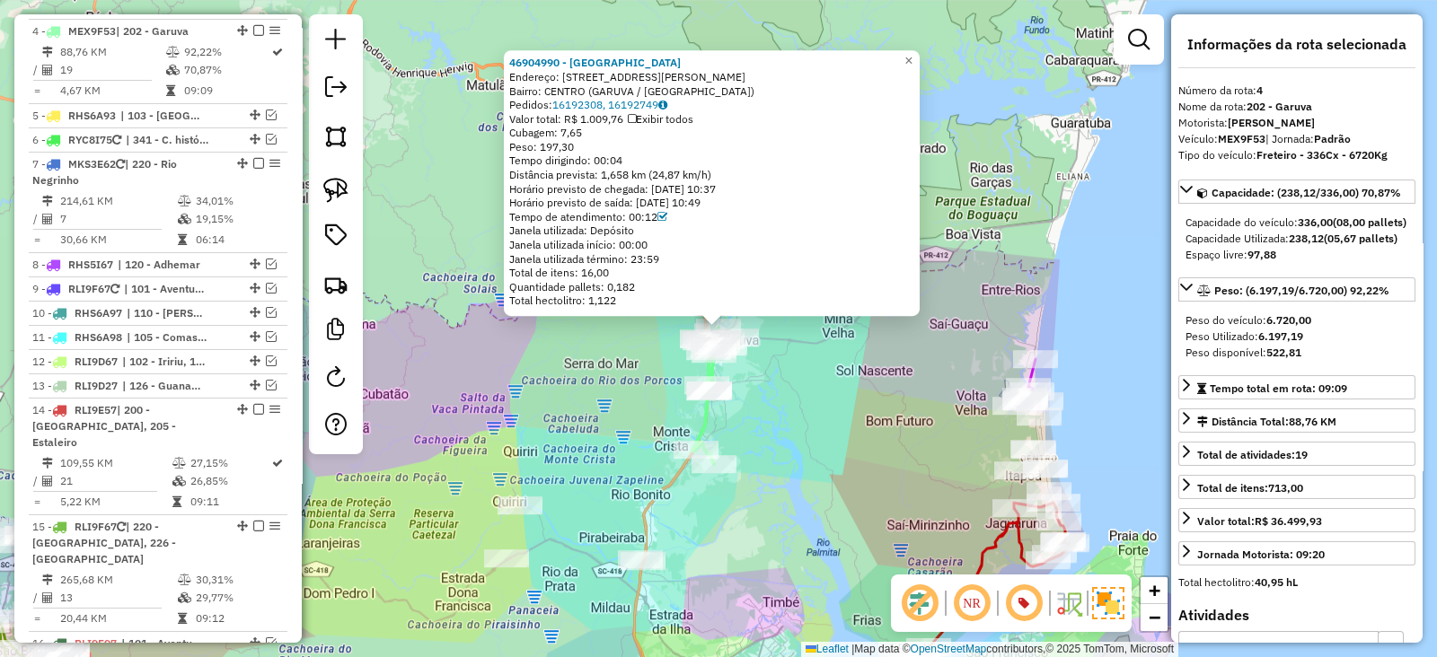
scroll to position [903, 0]
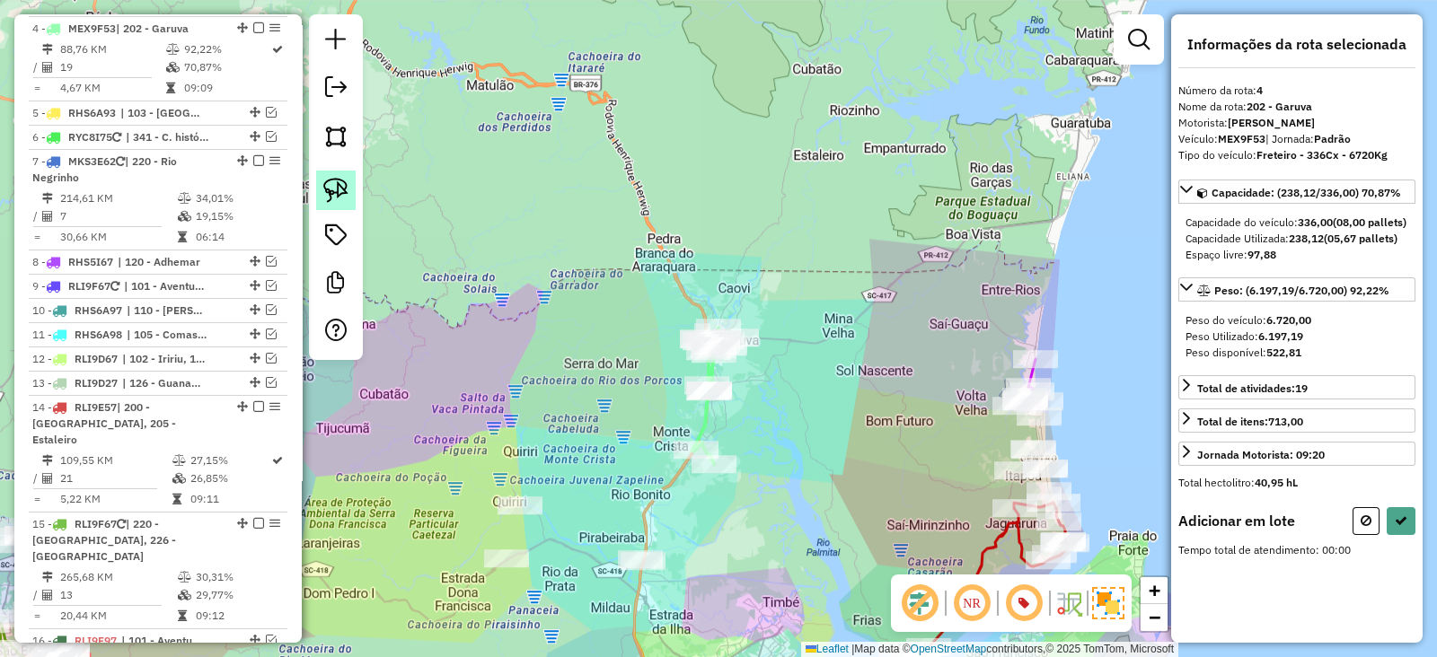
click at [341, 185] on img at bounding box center [335, 190] width 25 height 25
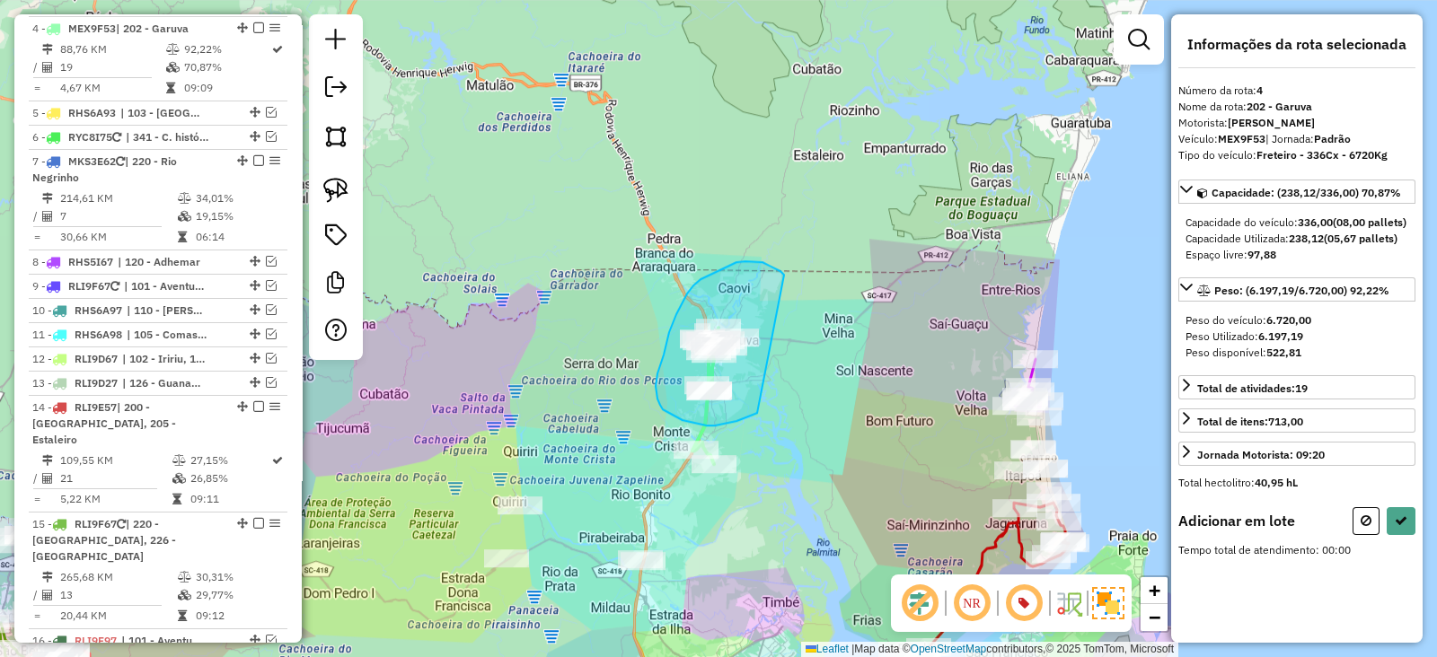
drag, startPoint x: 784, startPoint y: 276, endPoint x: 757, endPoint y: 413, distance: 140.0
select select "*********"
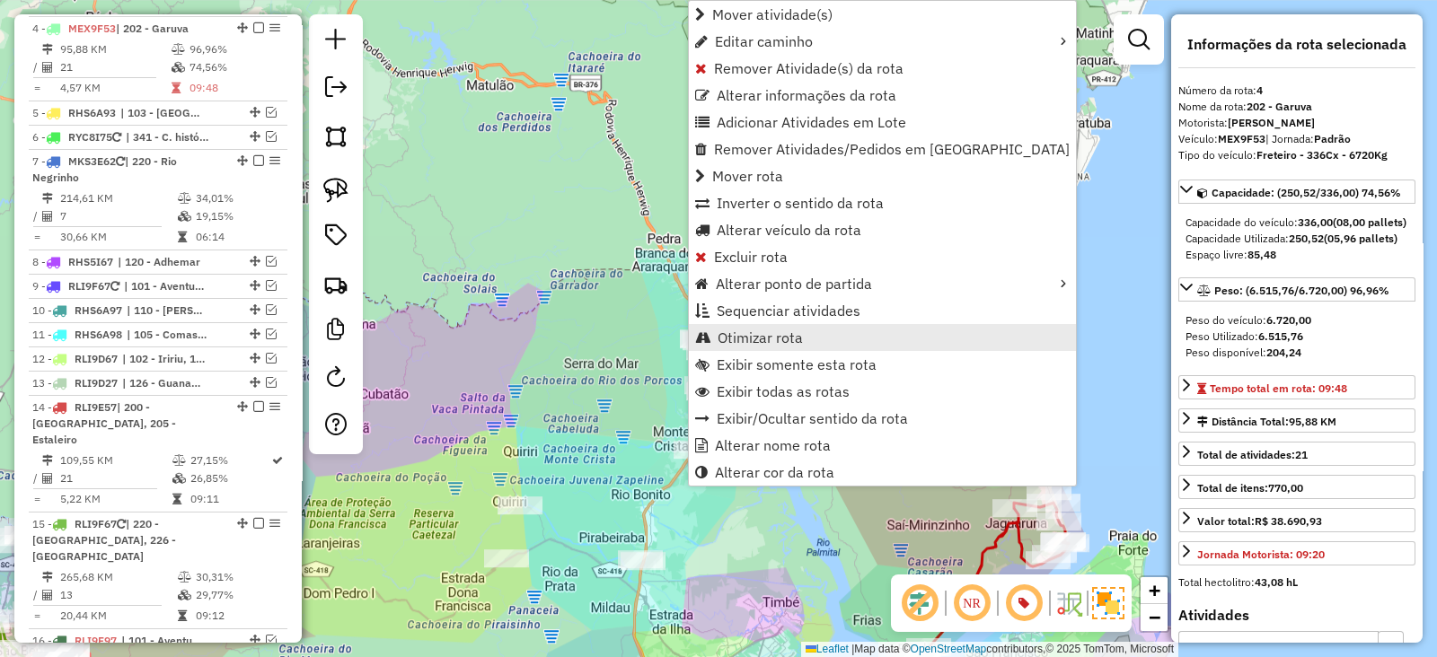
click at [755, 331] on span "Otimizar rota" at bounding box center [760, 338] width 85 height 14
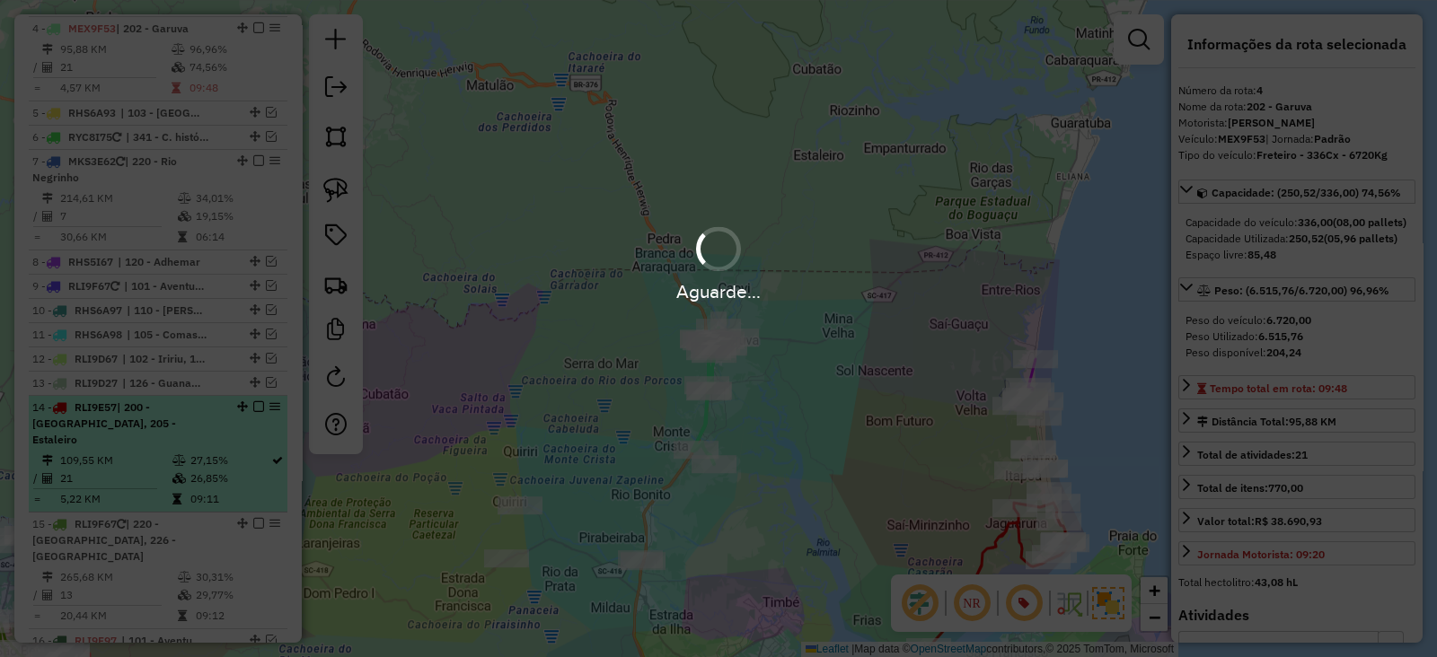
drag, startPoint x: 894, startPoint y: 440, endPoint x: 276, endPoint y: 412, distance: 618.6
click at [895, 437] on hb-app "Aguarde... Pop-up bloqueado! Seu navegador bloqueou automáticamente a abertura …" at bounding box center [718, 328] width 1437 height 657
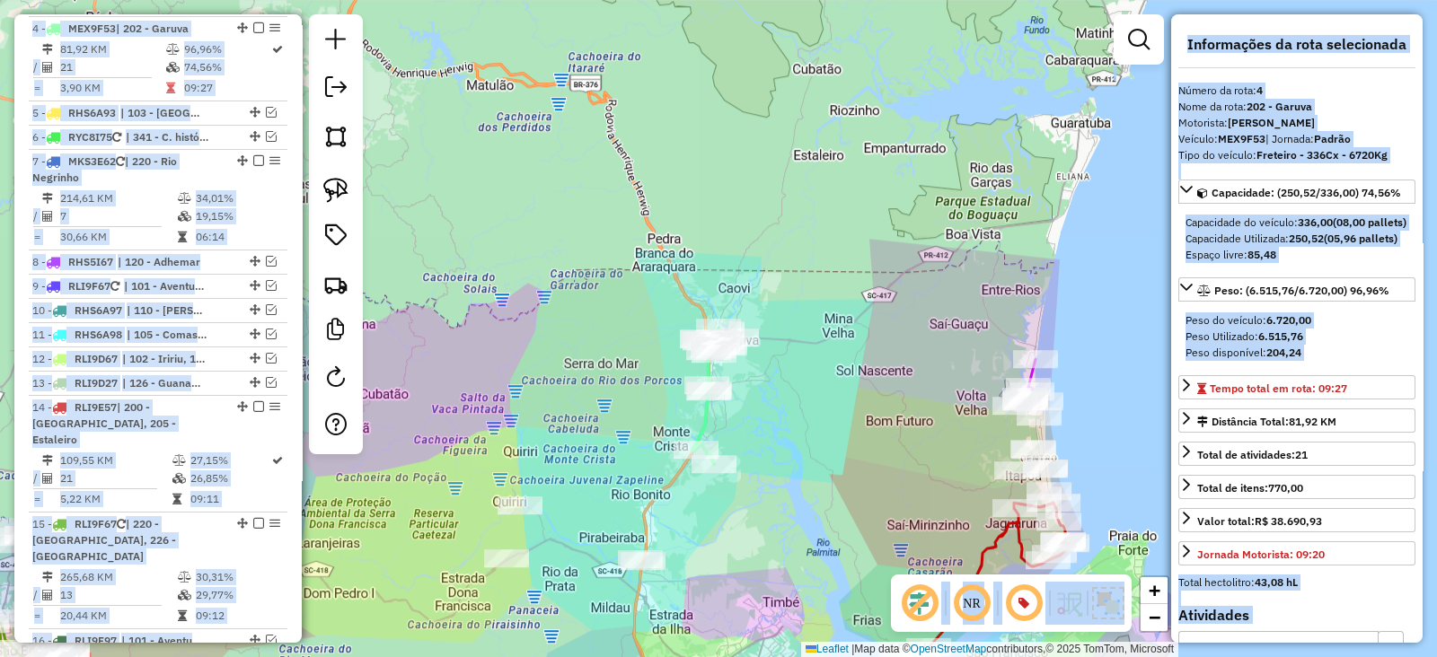
click at [807, 471] on div "Janela de atendimento Grade de atendimento Capacidade Transportadoras Veículos …" at bounding box center [718, 328] width 1437 height 657
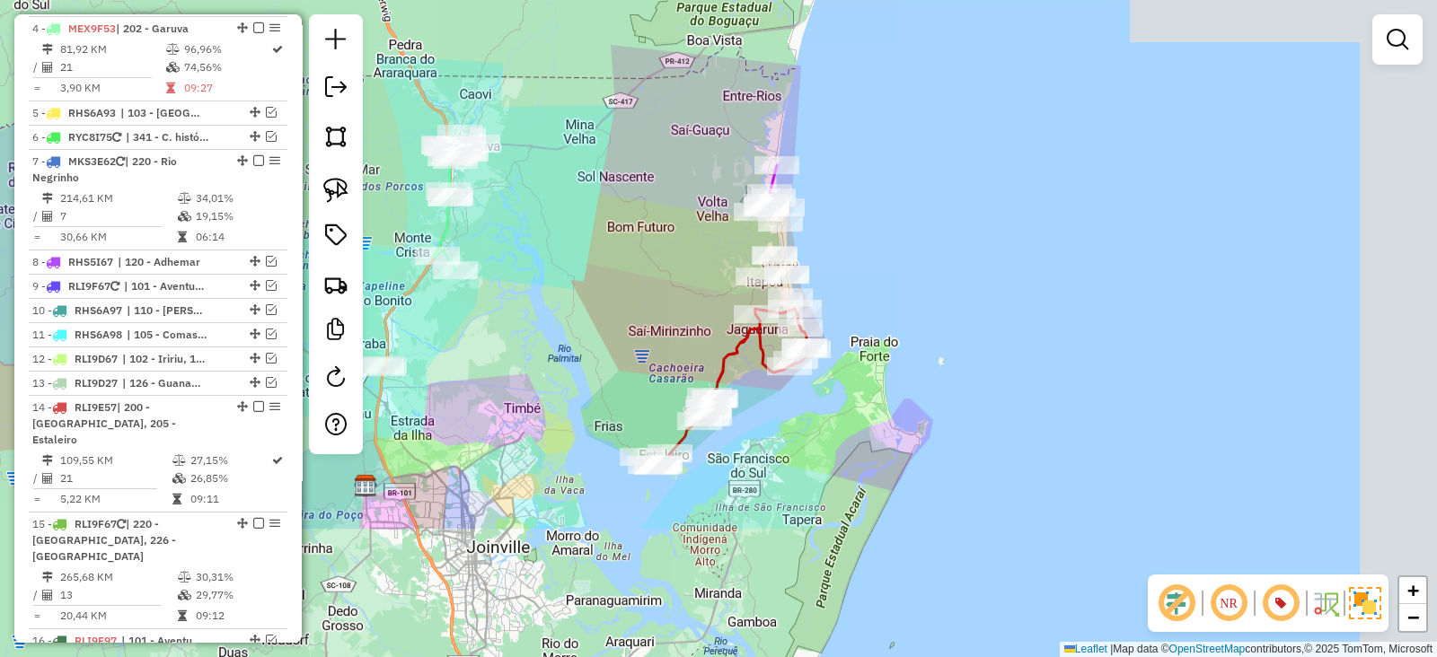
drag, startPoint x: 883, startPoint y: 463, endPoint x: 622, endPoint y: 269, distance: 324.8
click at [622, 269] on div "Janela de atendimento Grade de atendimento Capacidade Transportadoras Veículos …" at bounding box center [718, 328] width 1437 height 657
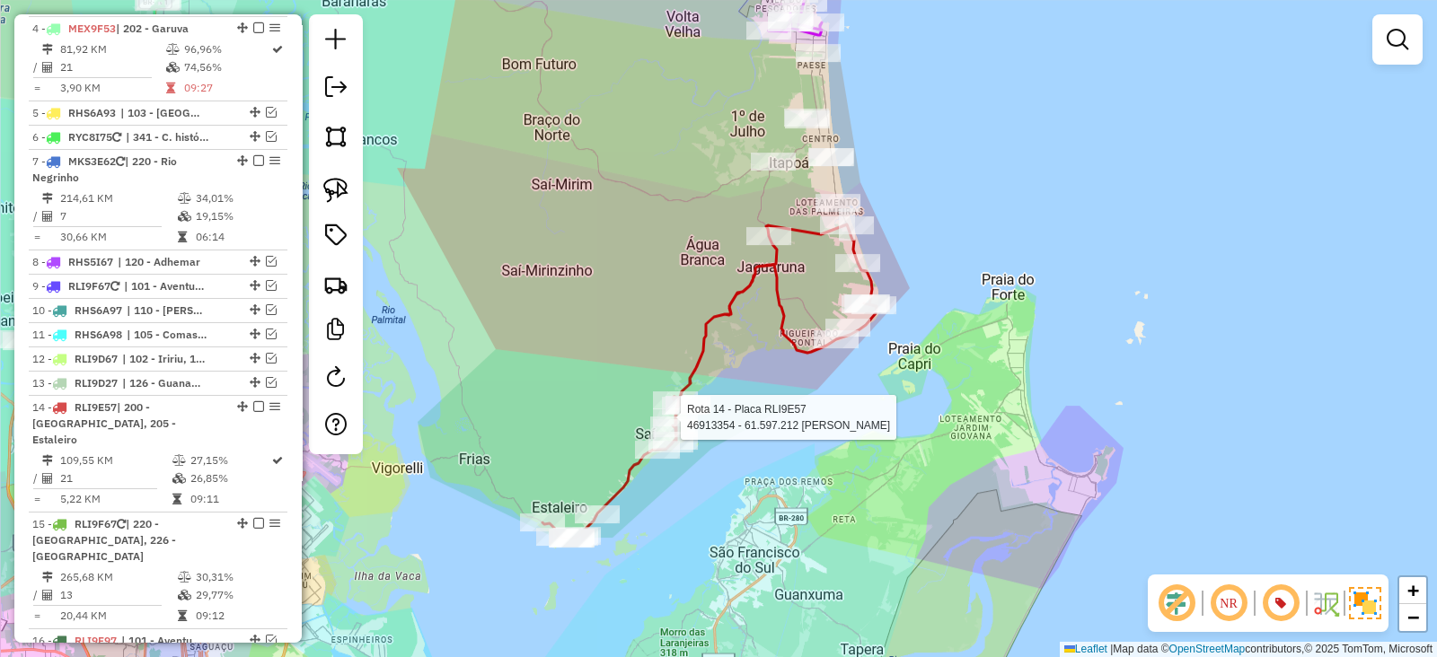
select select "*********"
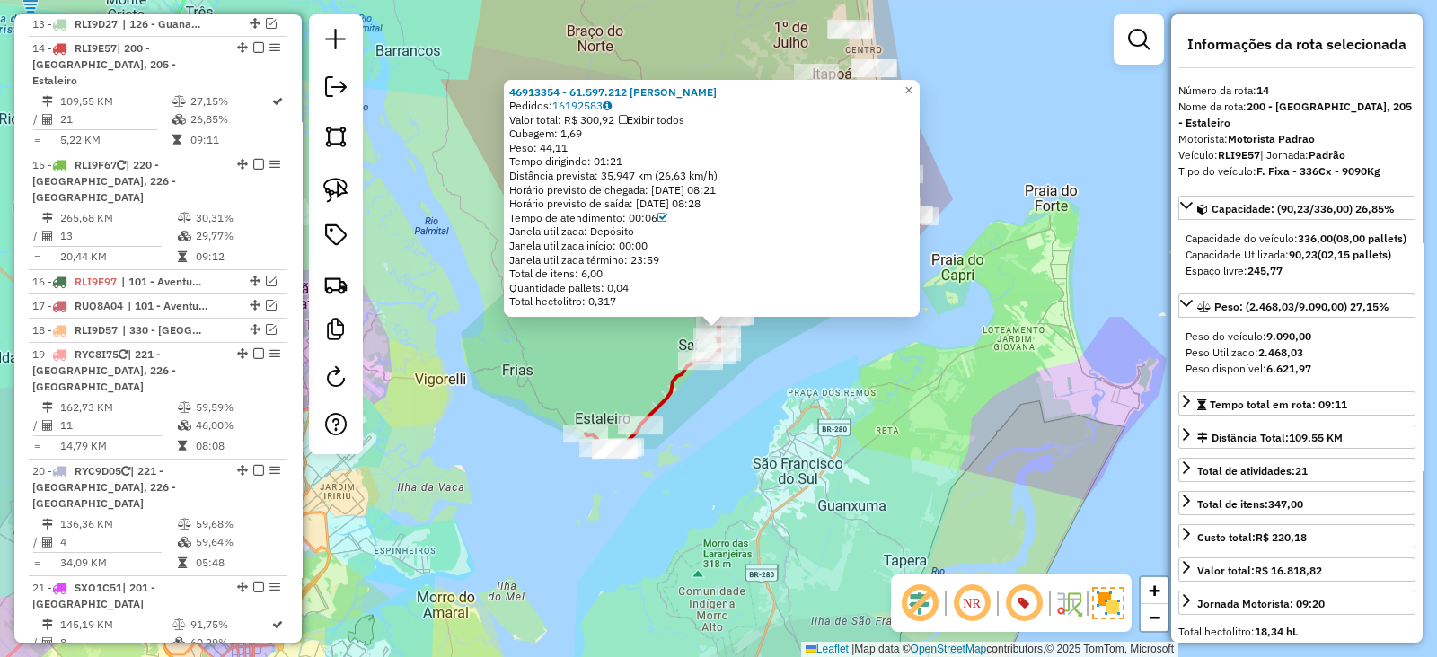
scroll to position [1281, 0]
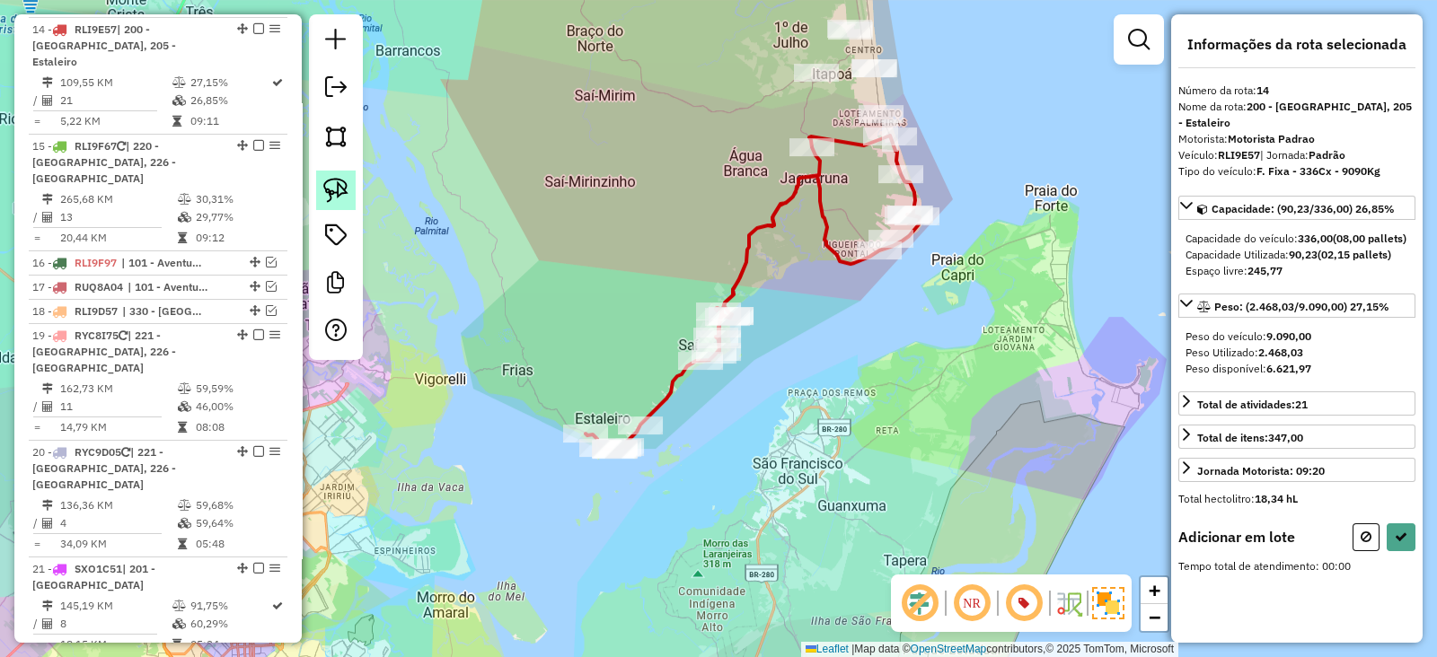
click at [328, 188] on img at bounding box center [335, 190] width 25 height 25
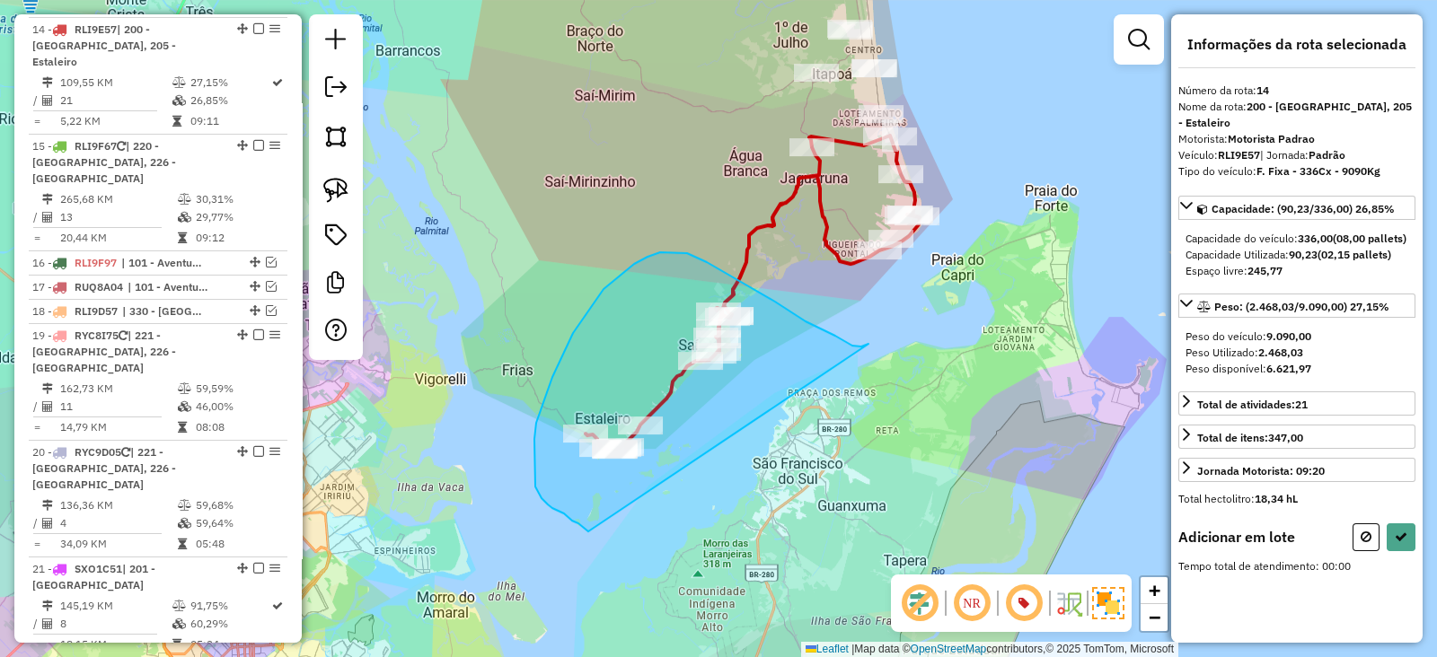
drag, startPoint x: 775, startPoint y: 302, endPoint x: 592, endPoint y: 534, distance: 296.1
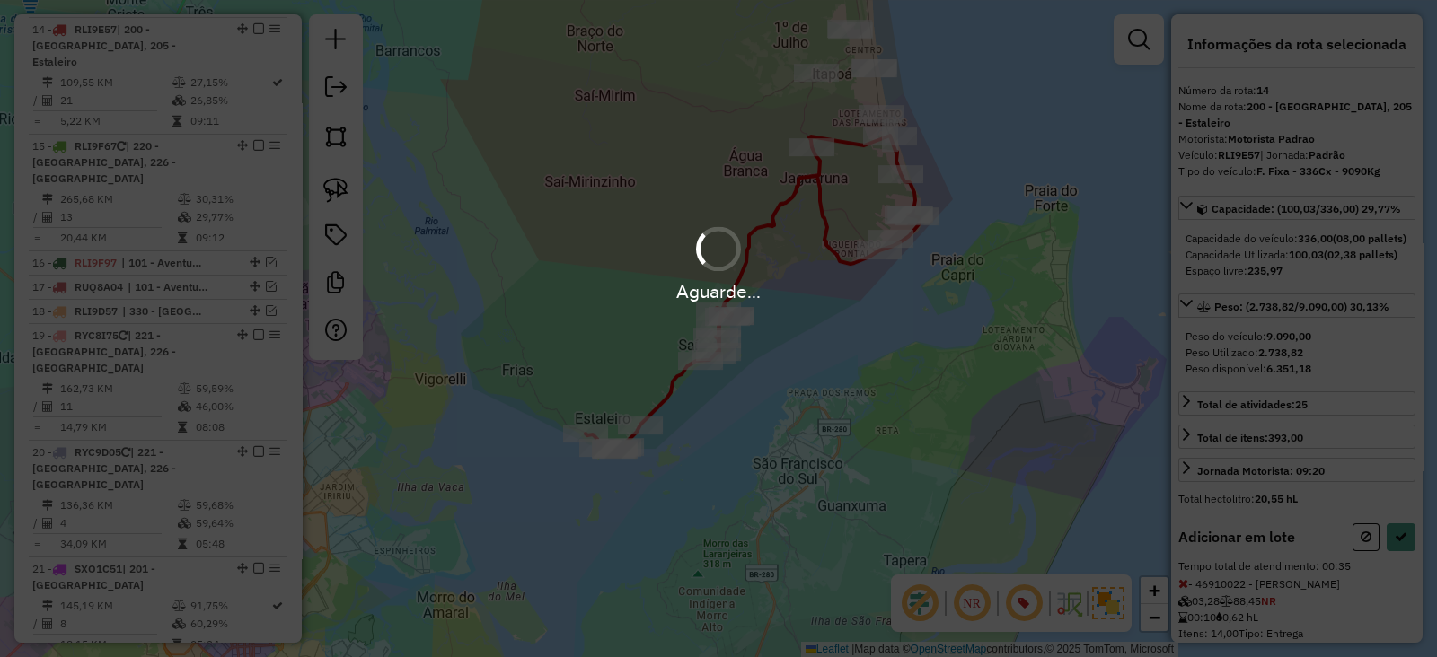
select select "*********"
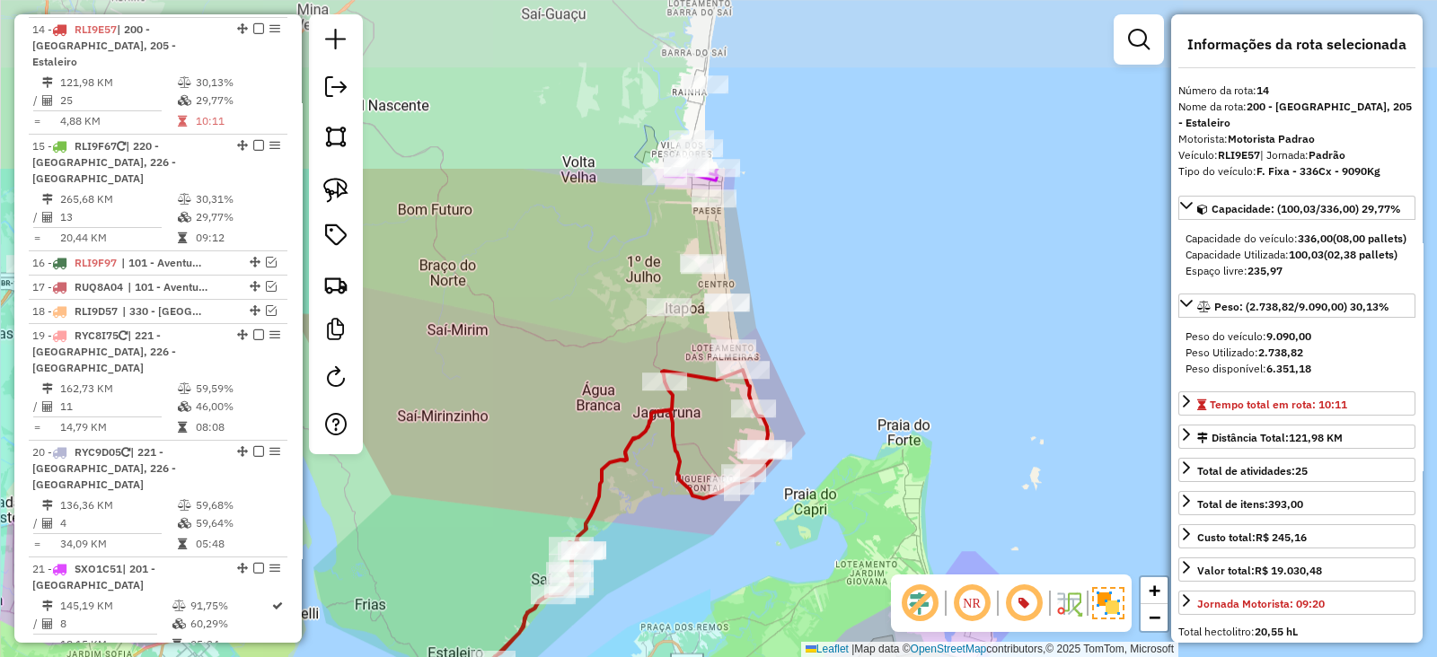
drag, startPoint x: 727, startPoint y: 201, endPoint x: 619, endPoint y: 414, distance: 239.0
click at [619, 414] on div "Janela de atendimento Grade de atendimento Capacidade Transportadoras Veículos …" at bounding box center [718, 328] width 1437 height 657
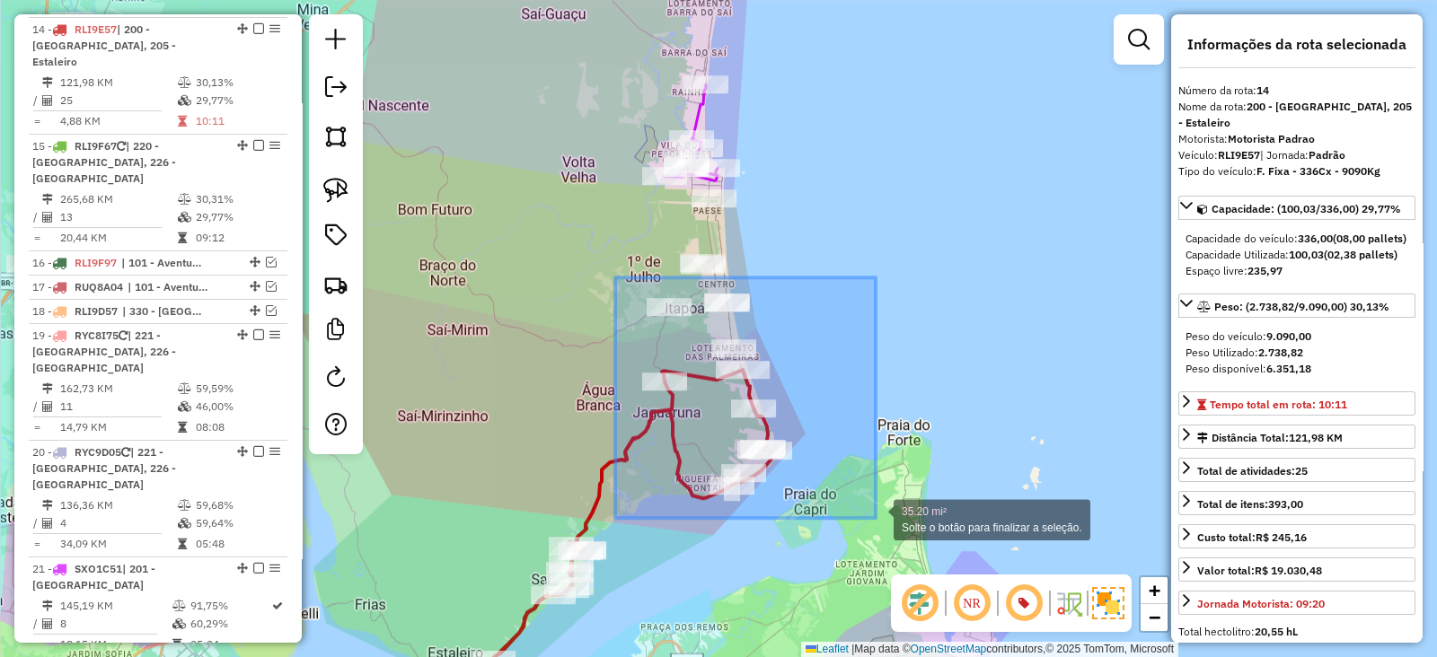
drag, startPoint x: 719, startPoint y: 357, endPoint x: 876, endPoint y: 518, distance: 224.8
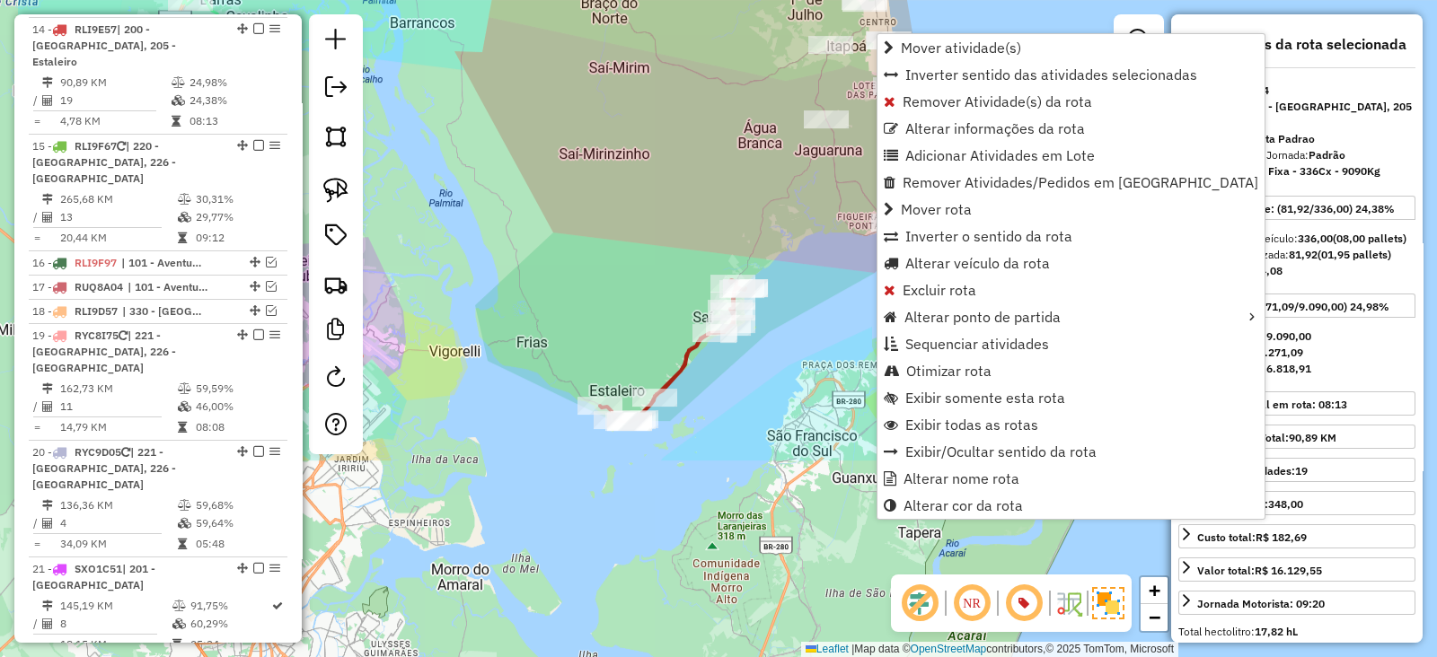
drag, startPoint x: 525, startPoint y: 447, endPoint x: 700, endPoint y: 154, distance: 340.7
click at [700, 154] on div "Janela de atendimento Grade de atendimento Capacidade Transportadoras Veículos …" at bounding box center [718, 328] width 1437 height 657
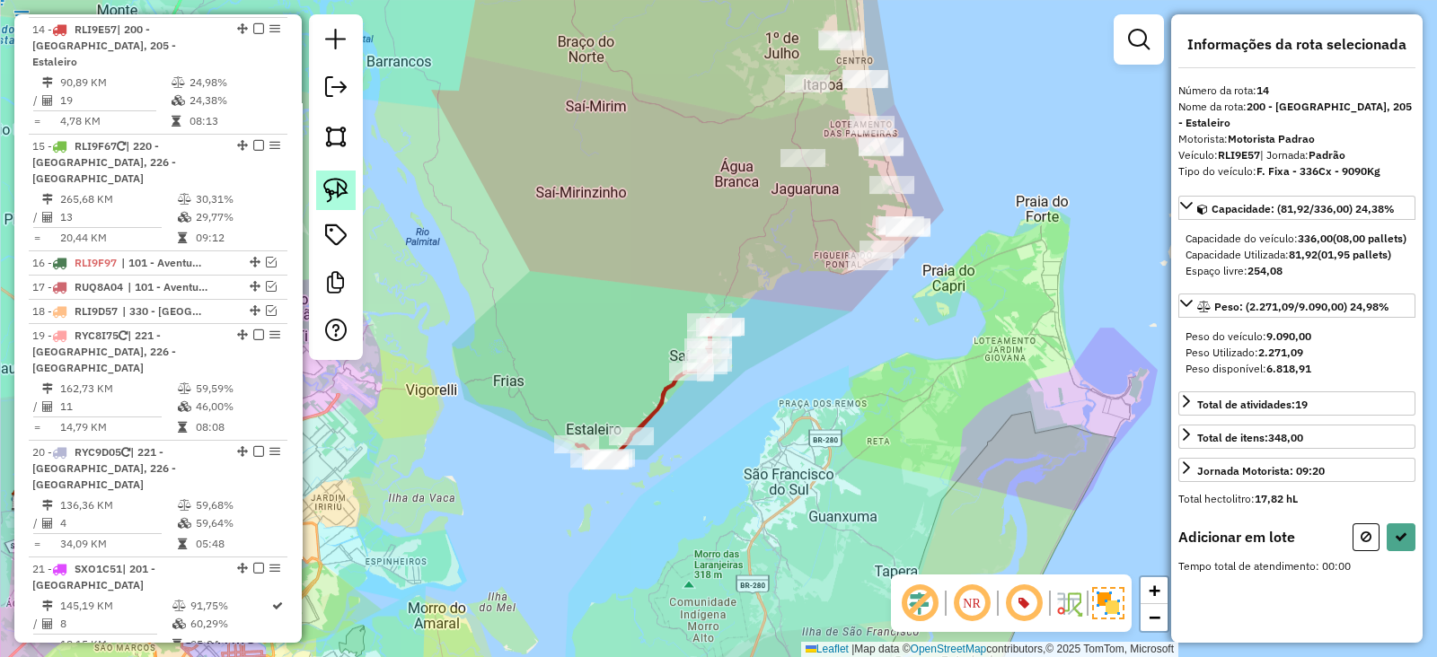
click at [328, 178] on img at bounding box center [335, 190] width 25 height 25
drag, startPoint x: 776, startPoint y: 226, endPoint x: 929, endPoint y: 247, distance: 154.1
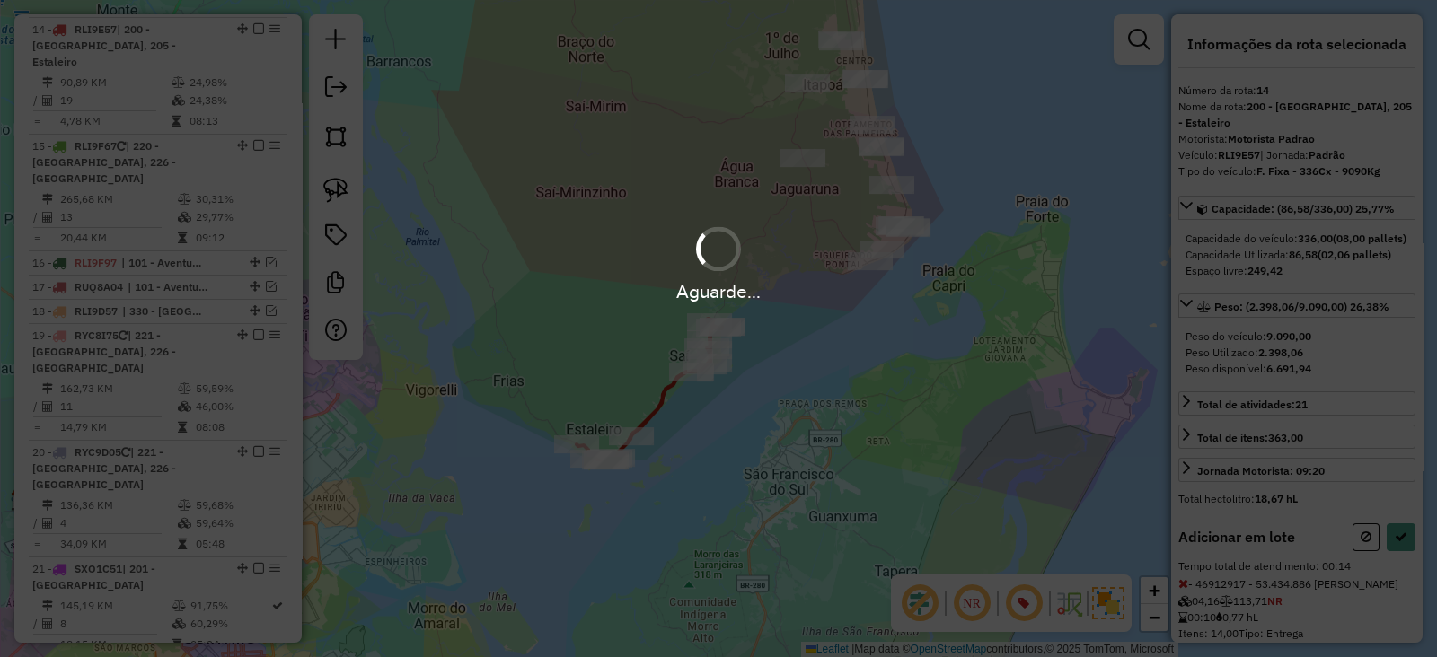
select select "*********"
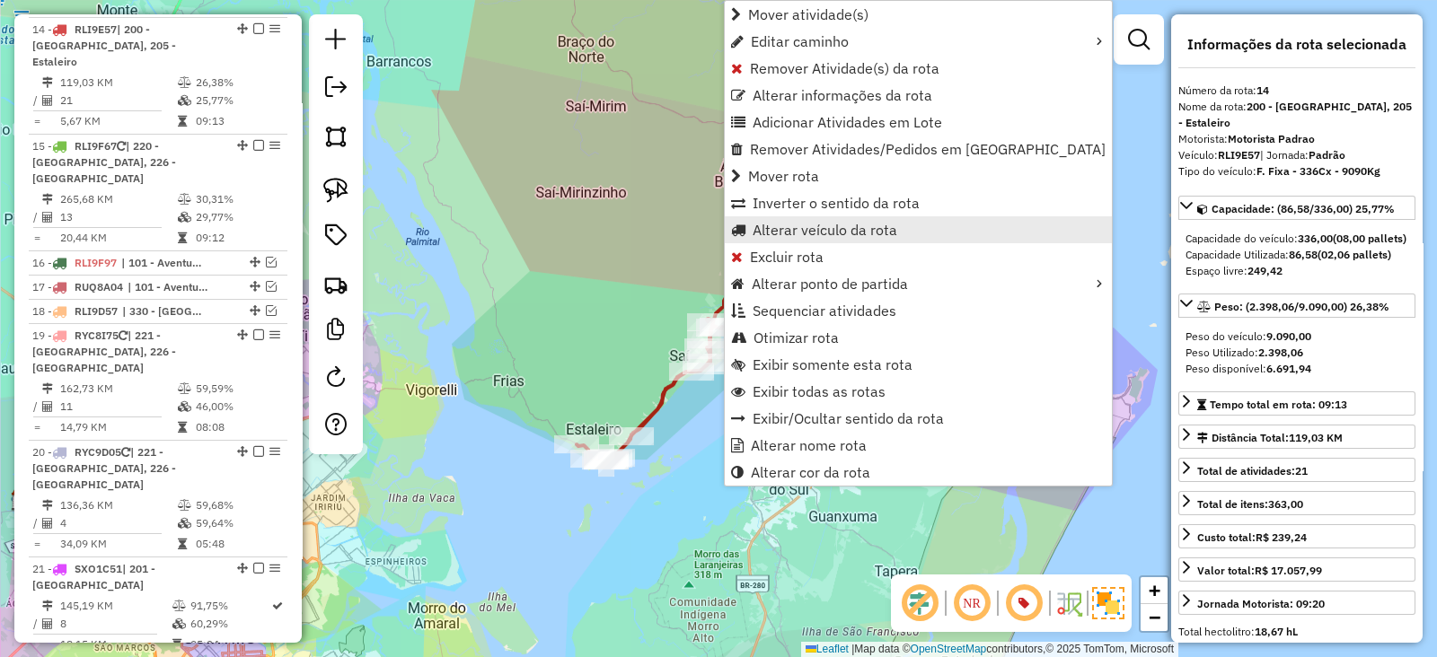
click at [793, 235] on span "Alterar veículo da rota" at bounding box center [825, 230] width 145 height 14
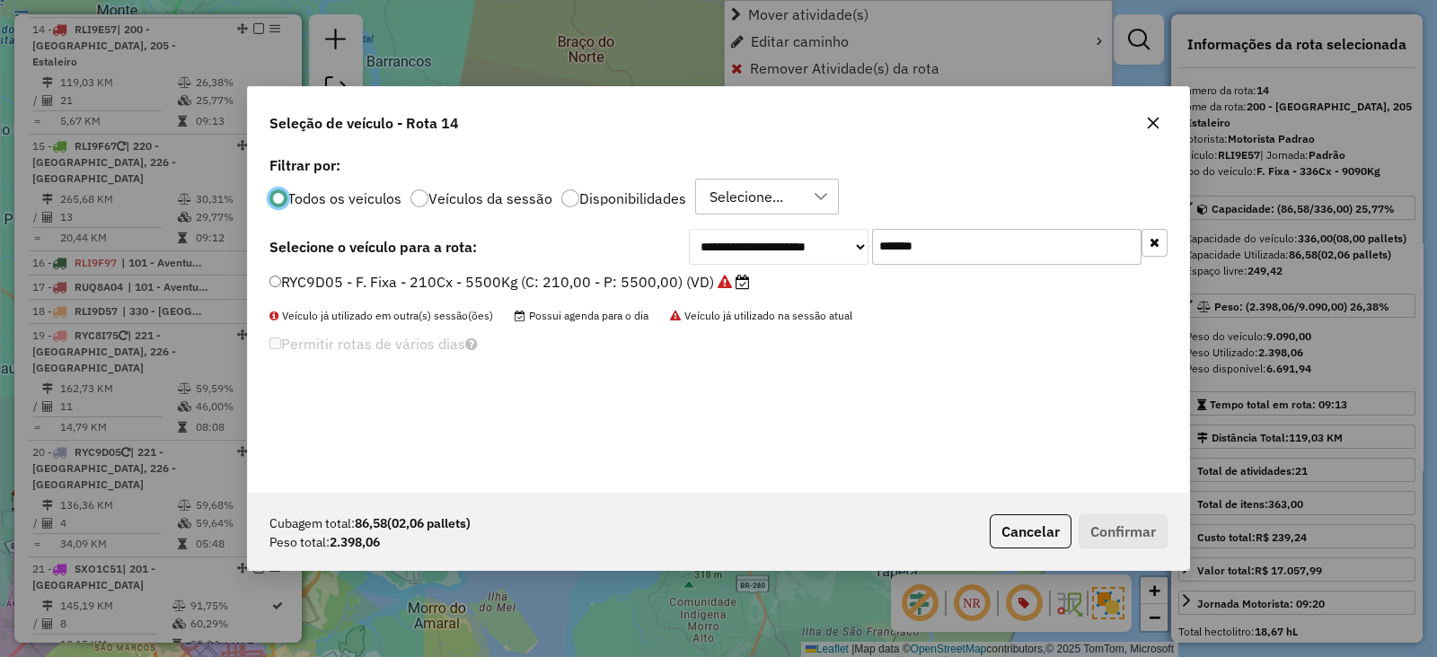
scroll to position [9, 5]
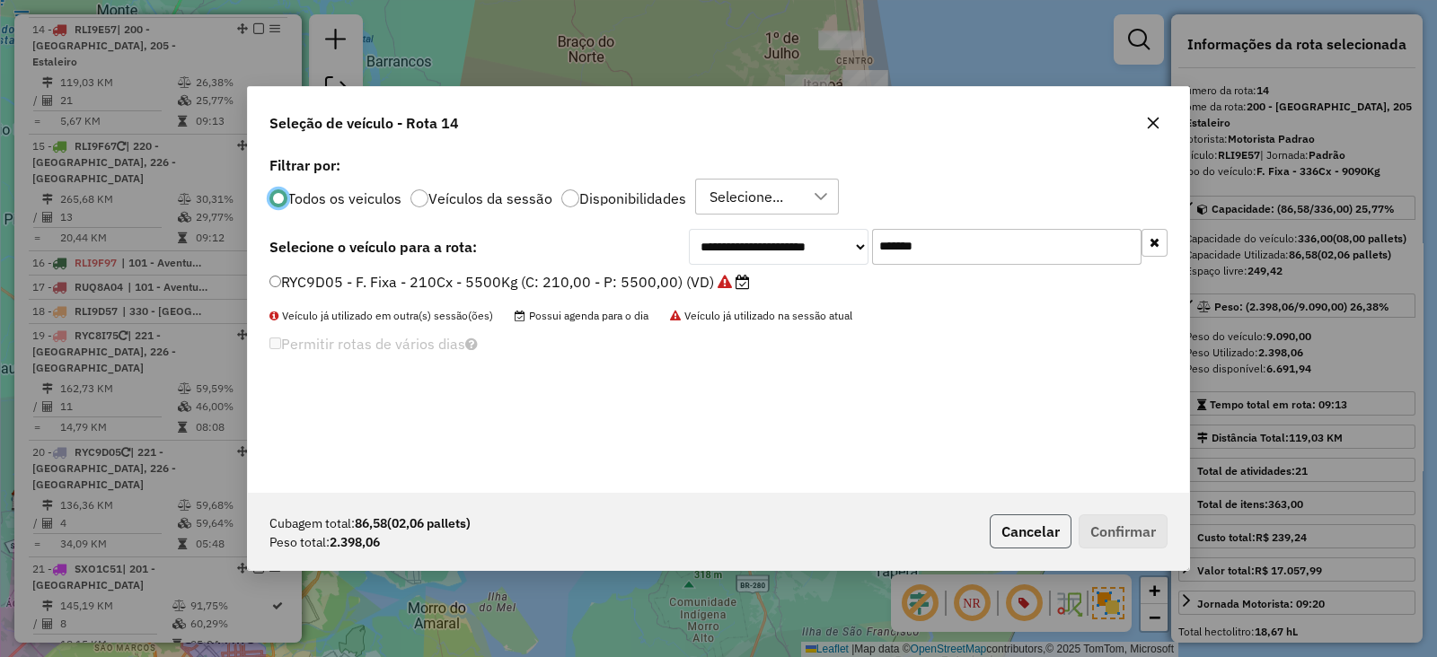
click at [1045, 542] on button "Cancelar" at bounding box center [1031, 532] width 82 height 34
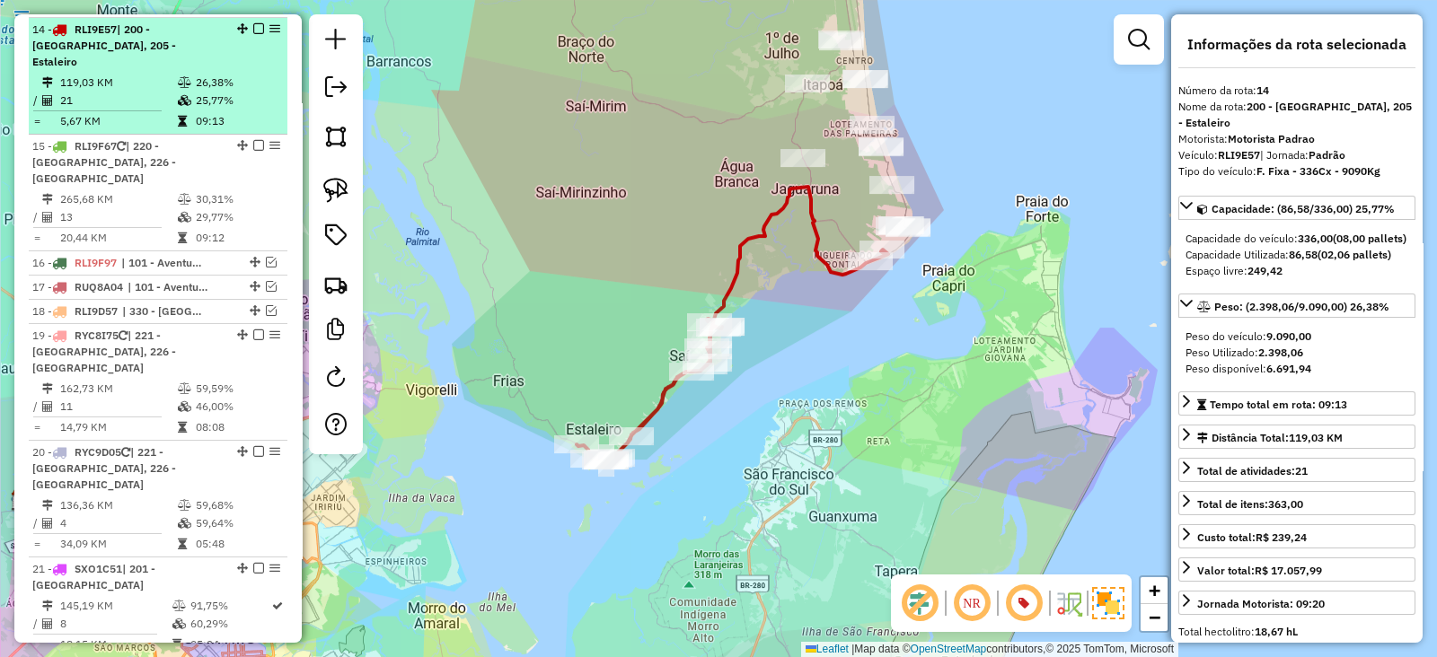
click at [253, 23] on em at bounding box center [258, 28] width 11 height 11
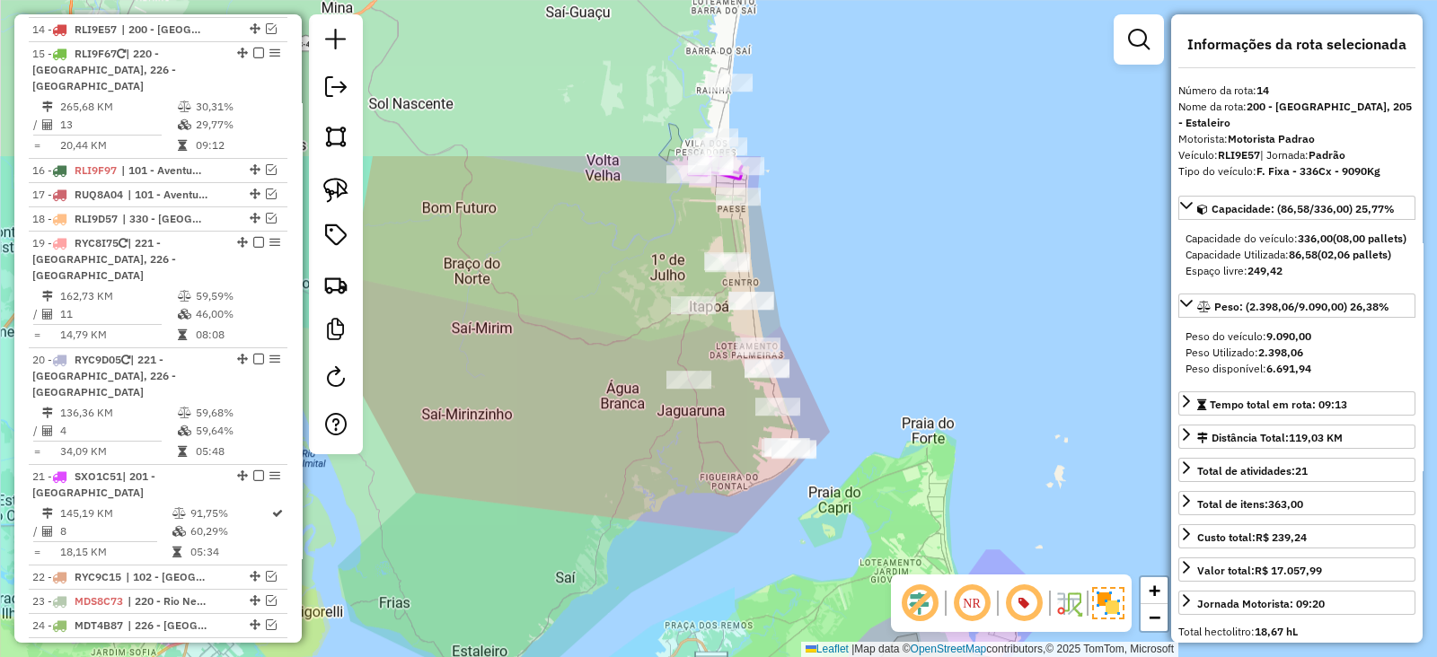
drag, startPoint x: 564, startPoint y: 195, endPoint x: 461, endPoint y: 384, distance: 215.0
click at [461, 384] on div "Janela de atendimento Grade de atendimento Capacidade Transportadoras Veículos …" at bounding box center [718, 328] width 1437 height 657
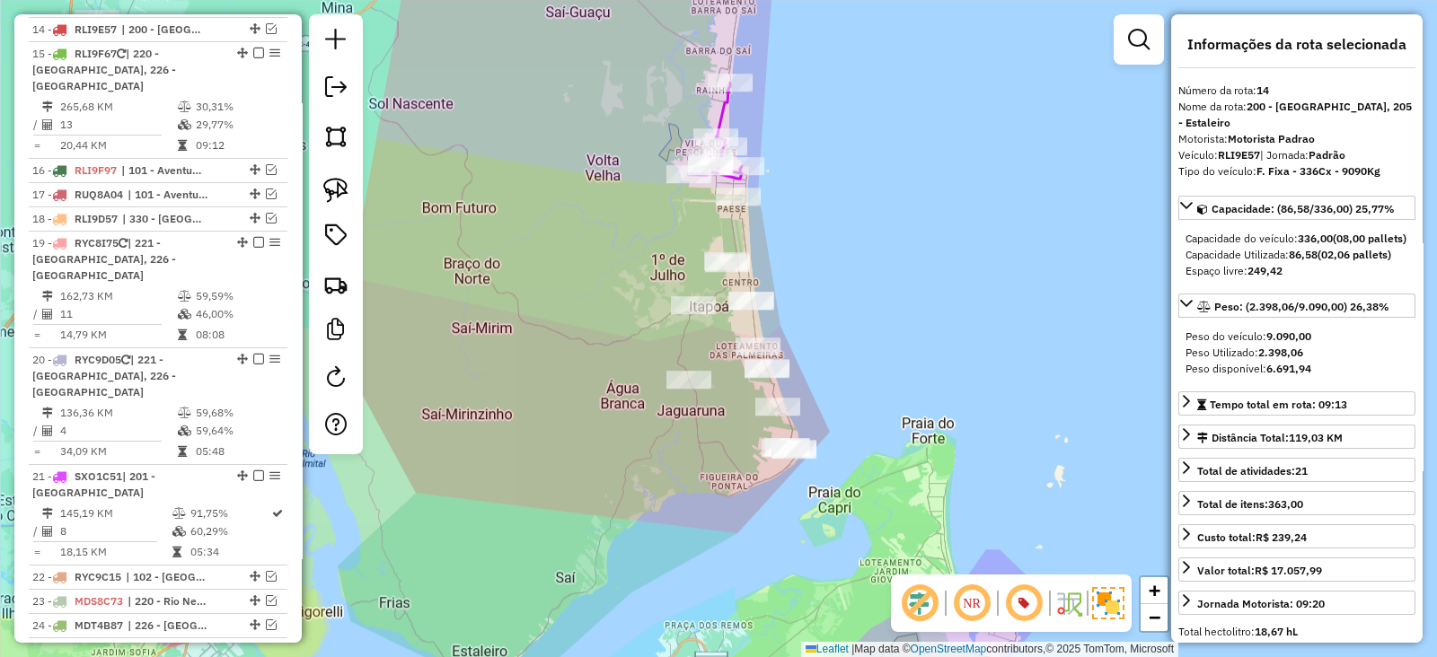
click at [314, 175] on div at bounding box center [336, 234] width 54 height 440
click at [330, 183] on img at bounding box center [335, 190] width 25 height 25
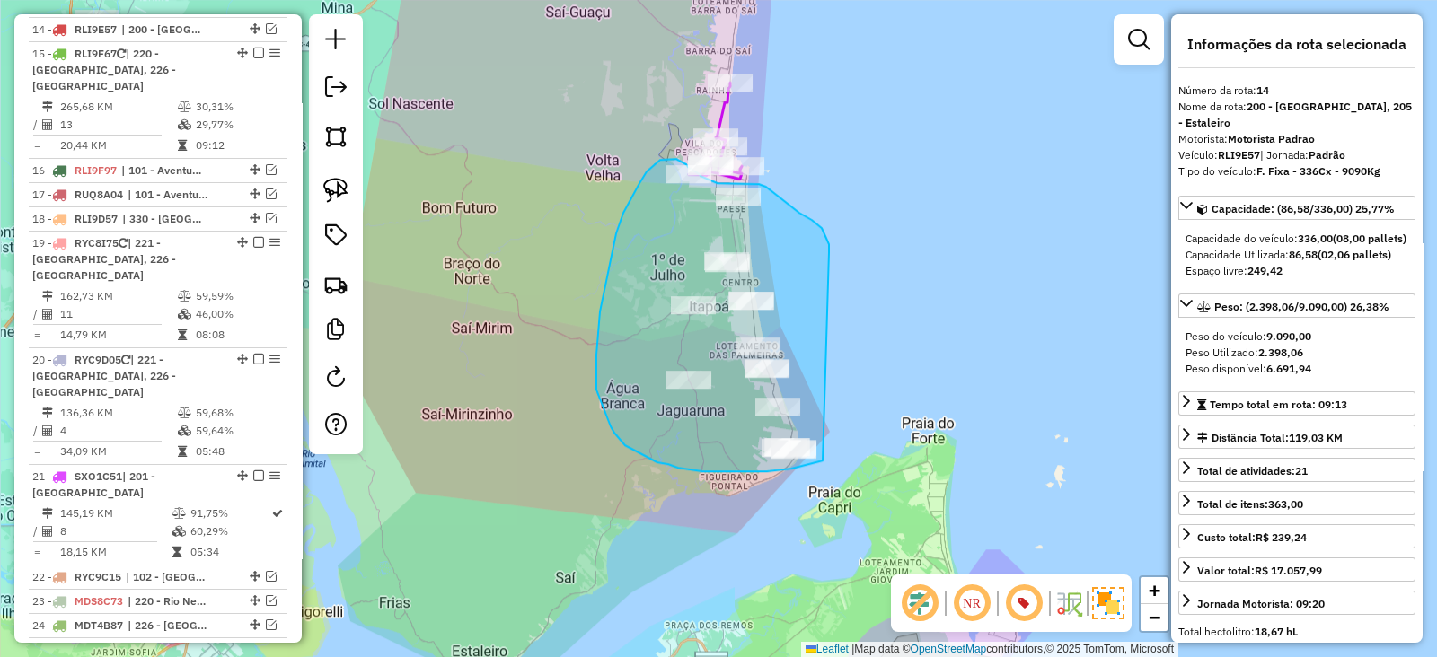
drag, startPoint x: 824, startPoint y: 234, endPoint x: 824, endPoint y: 461, distance: 226.3
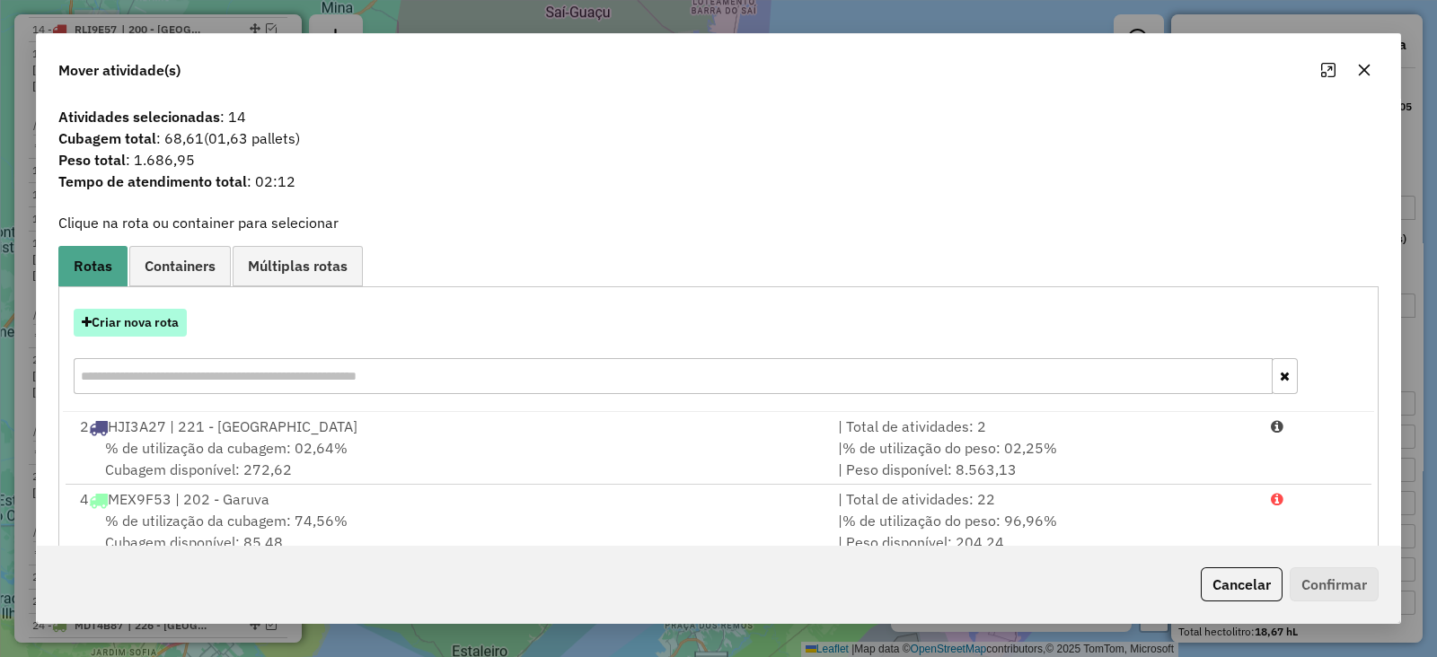
click at [124, 322] on button "Criar nova rota" at bounding box center [130, 323] width 113 height 28
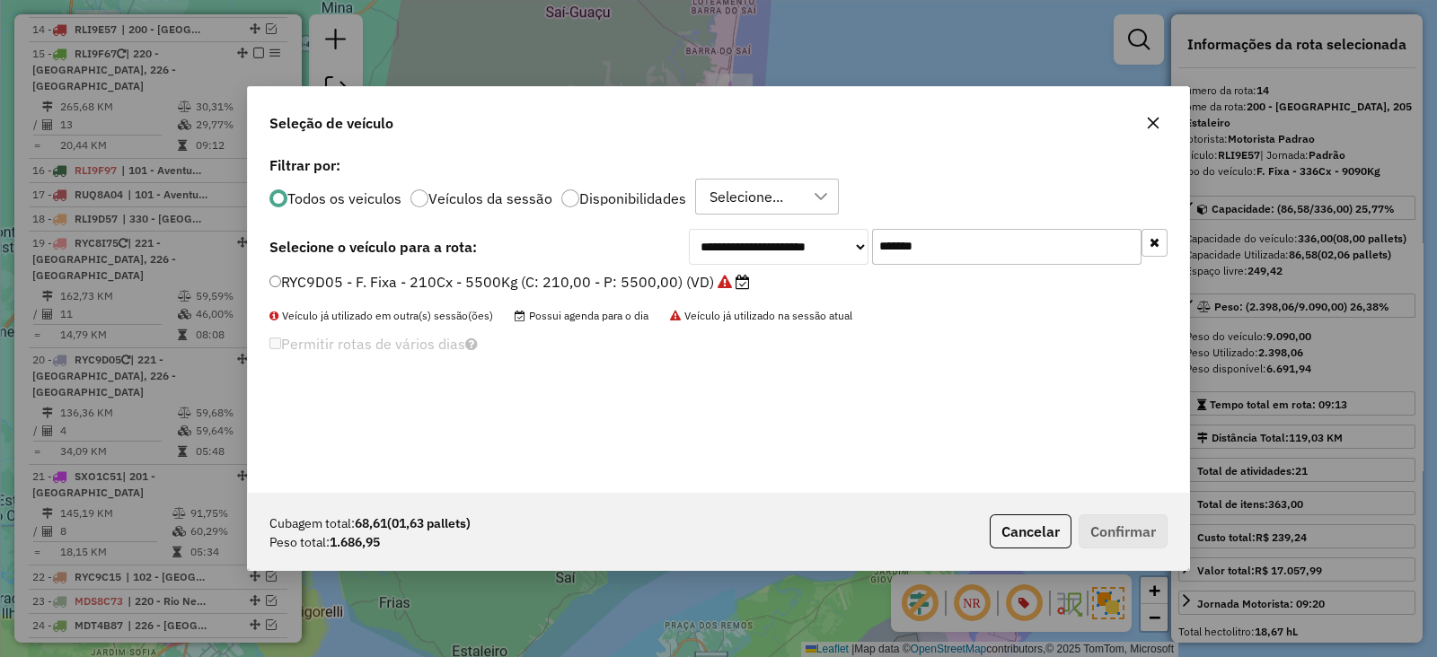
drag, startPoint x: 966, startPoint y: 239, endPoint x: 670, endPoint y: 254, distance: 295.9
click at [693, 247] on div "**********" at bounding box center [928, 247] width 479 height 36
paste input "text"
type input "*******"
click at [649, 275] on label "RYC9C05 - F. Fixa - 252Cx - 5500Kg (C: 252,00 - P: 5500,00) (VD)" at bounding box center [500, 282] width 462 height 22
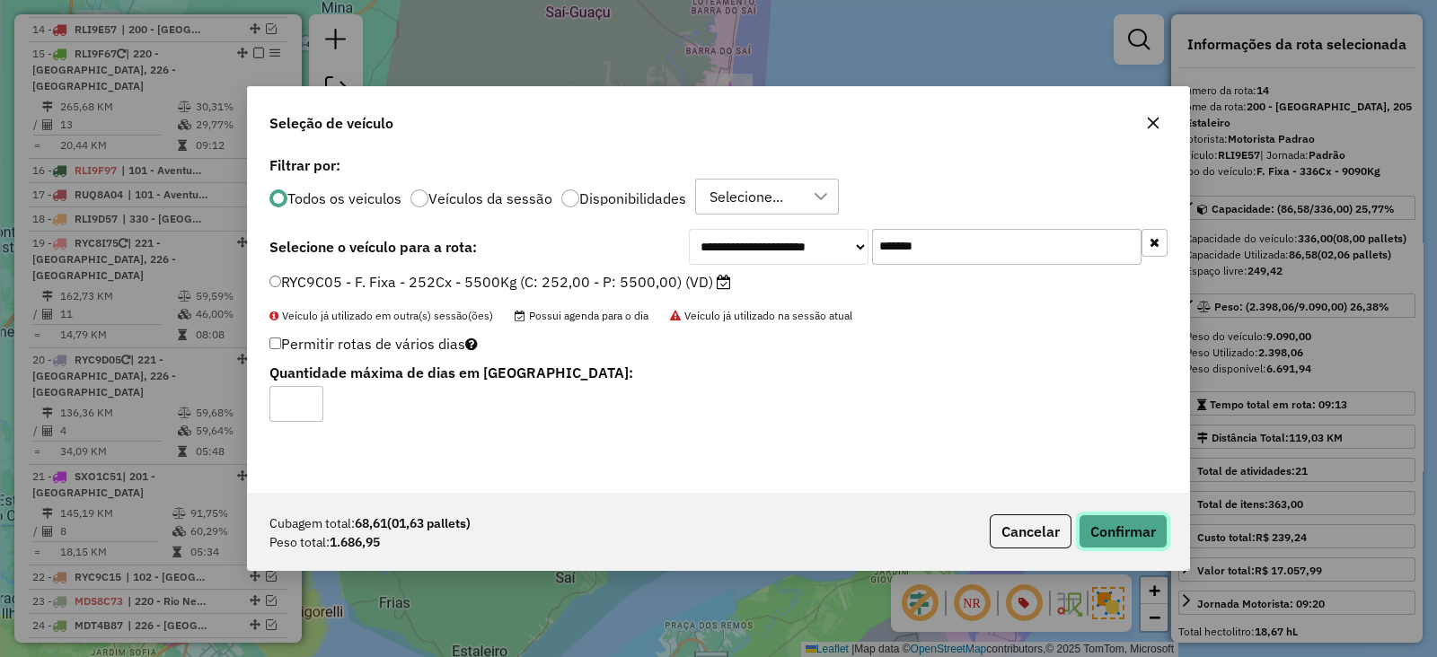
click at [1115, 532] on button "Confirmar" at bounding box center [1123, 532] width 89 height 34
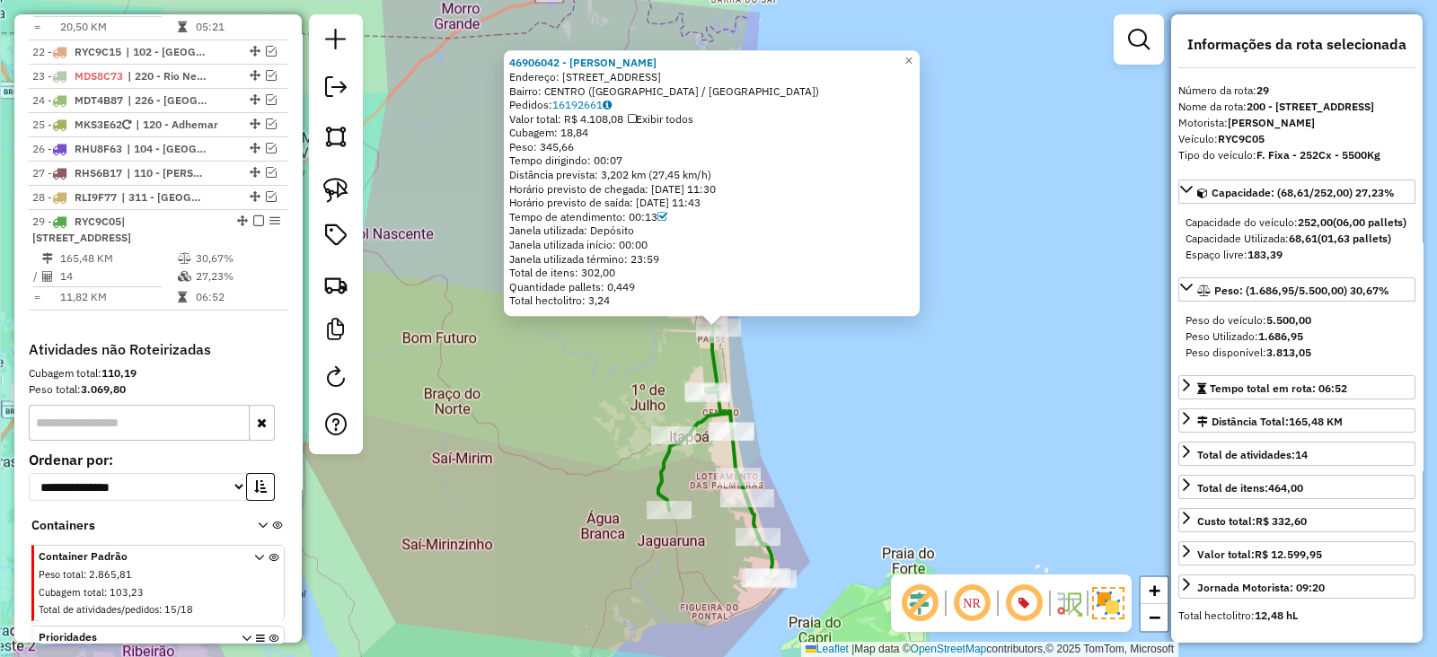
scroll to position [1949, 0]
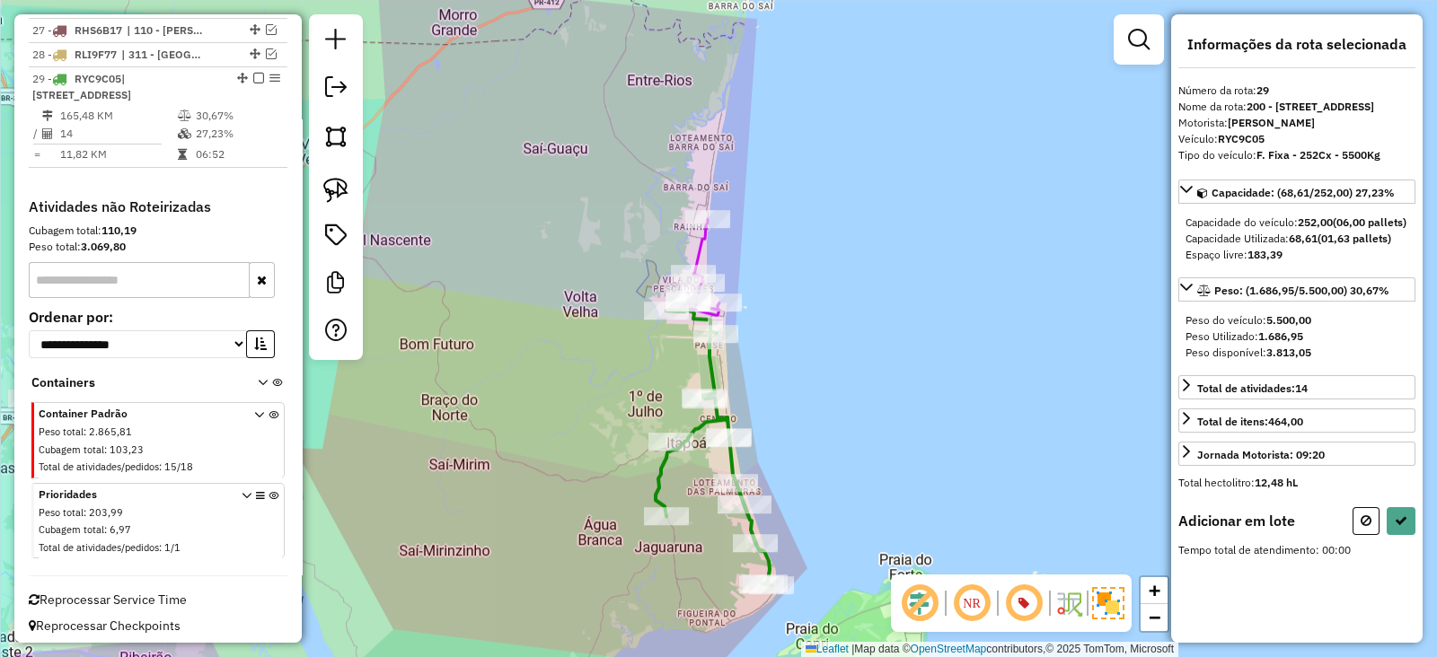
drag, startPoint x: 626, startPoint y: 376, endPoint x: 604, endPoint y: 468, distance: 94.1
click at [602, 474] on div "Janela de atendimento Grade de atendimento Capacidade Transportadoras Veículos …" at bounding box center [718, 328] width 1437 height 657
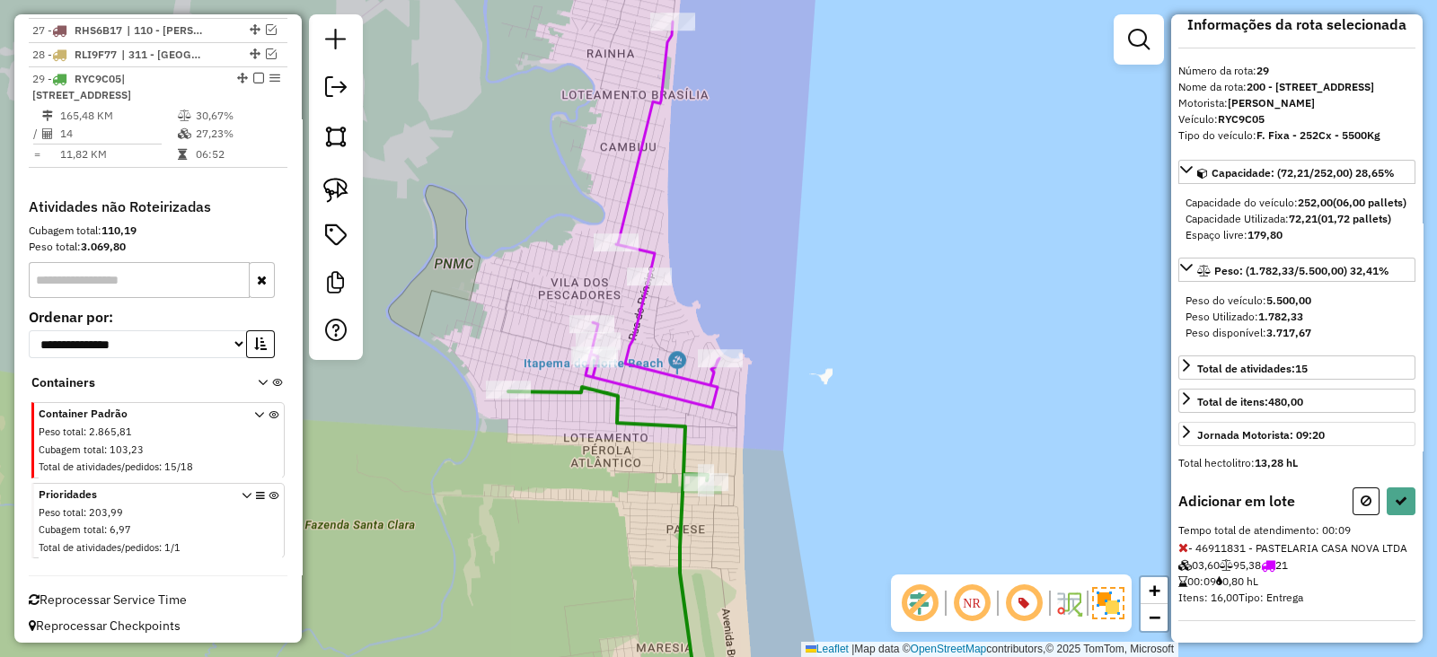
scroll to position [48, 0]
select select "*********"
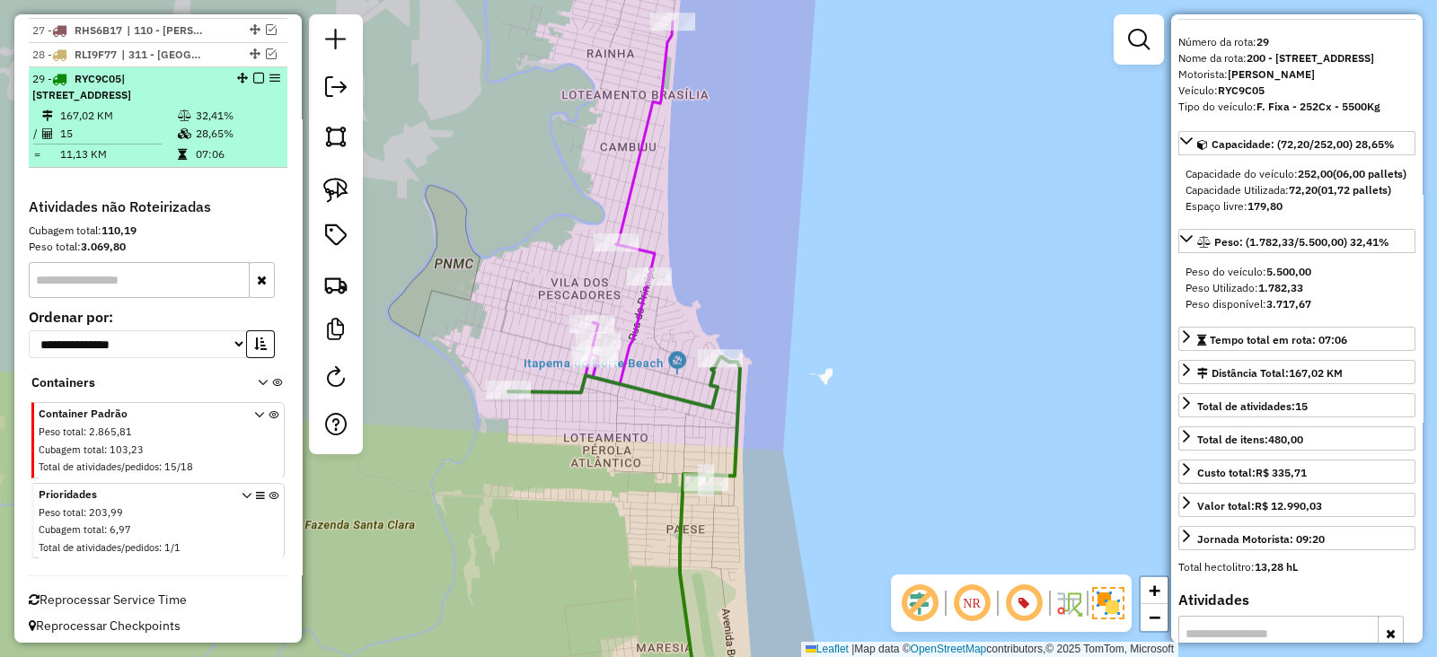
click at [253, 73] on em at bounding box center [258, 78] width 11 height 11
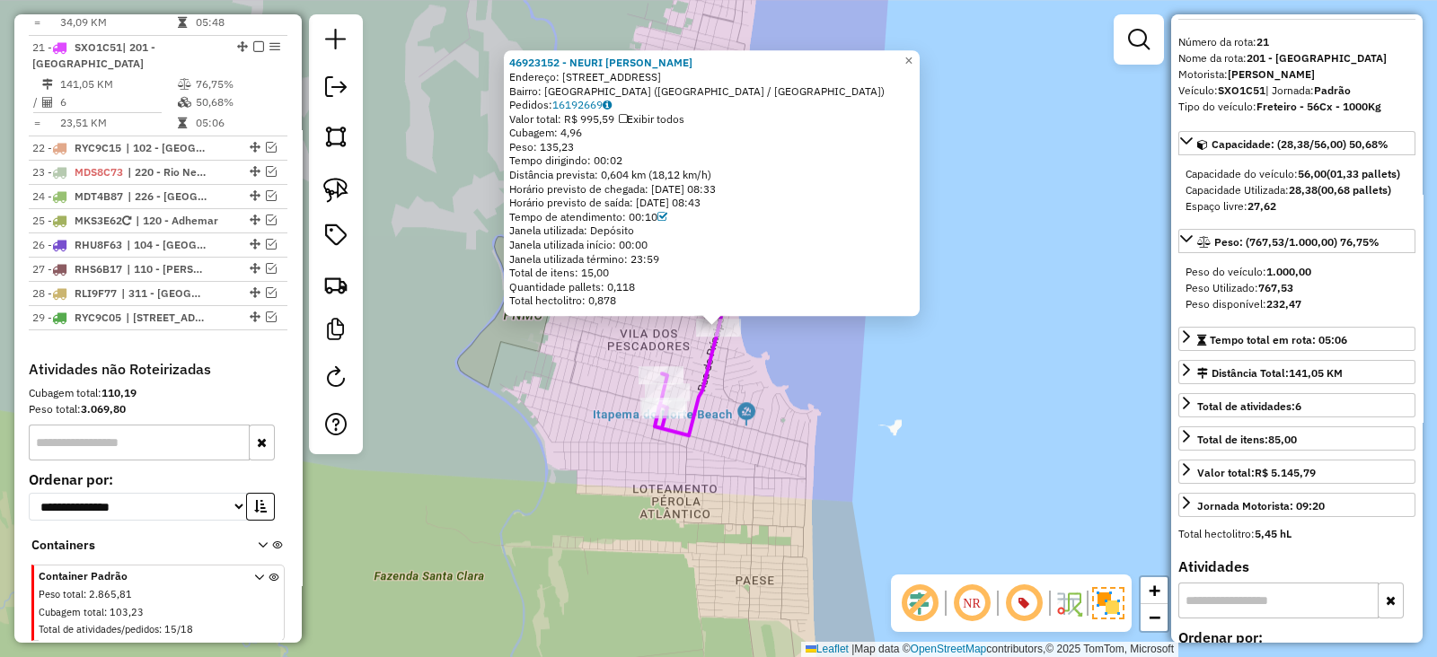
scroll to position [0, 0]
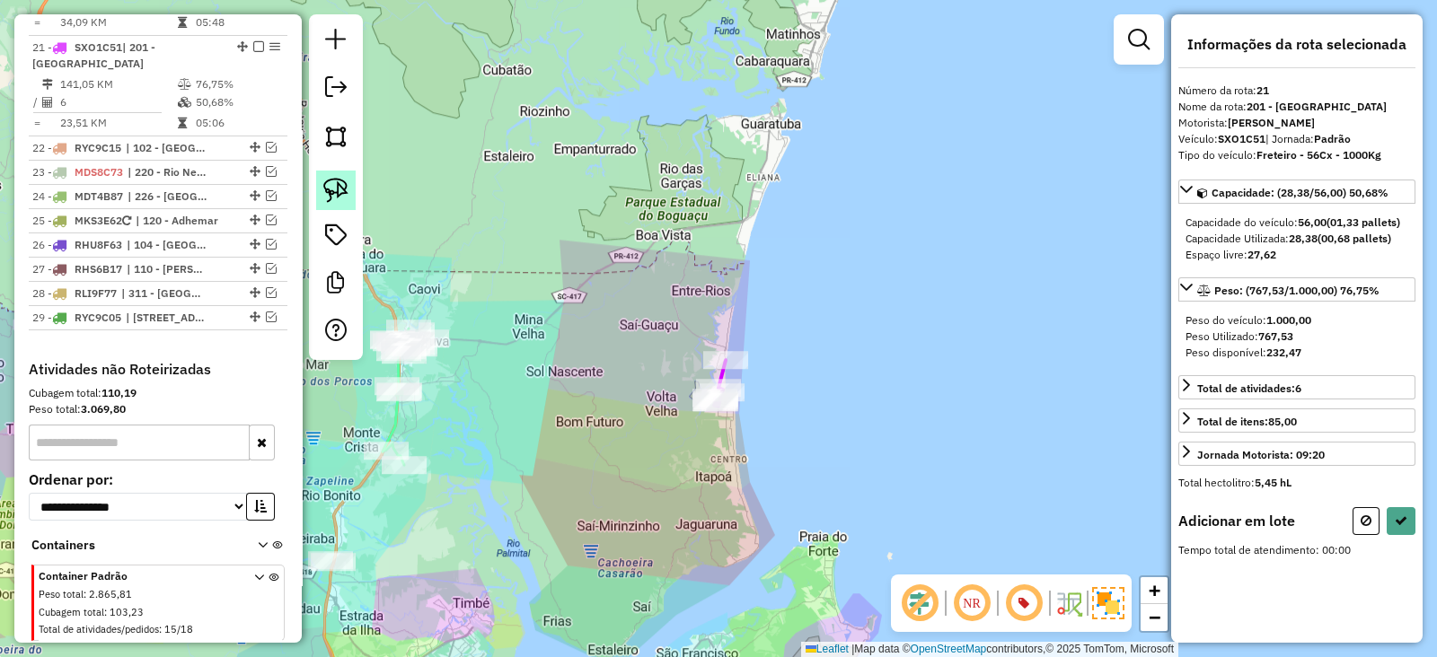
click at [350, 195] on link at bounding box center [336, 191] width 40 height 40
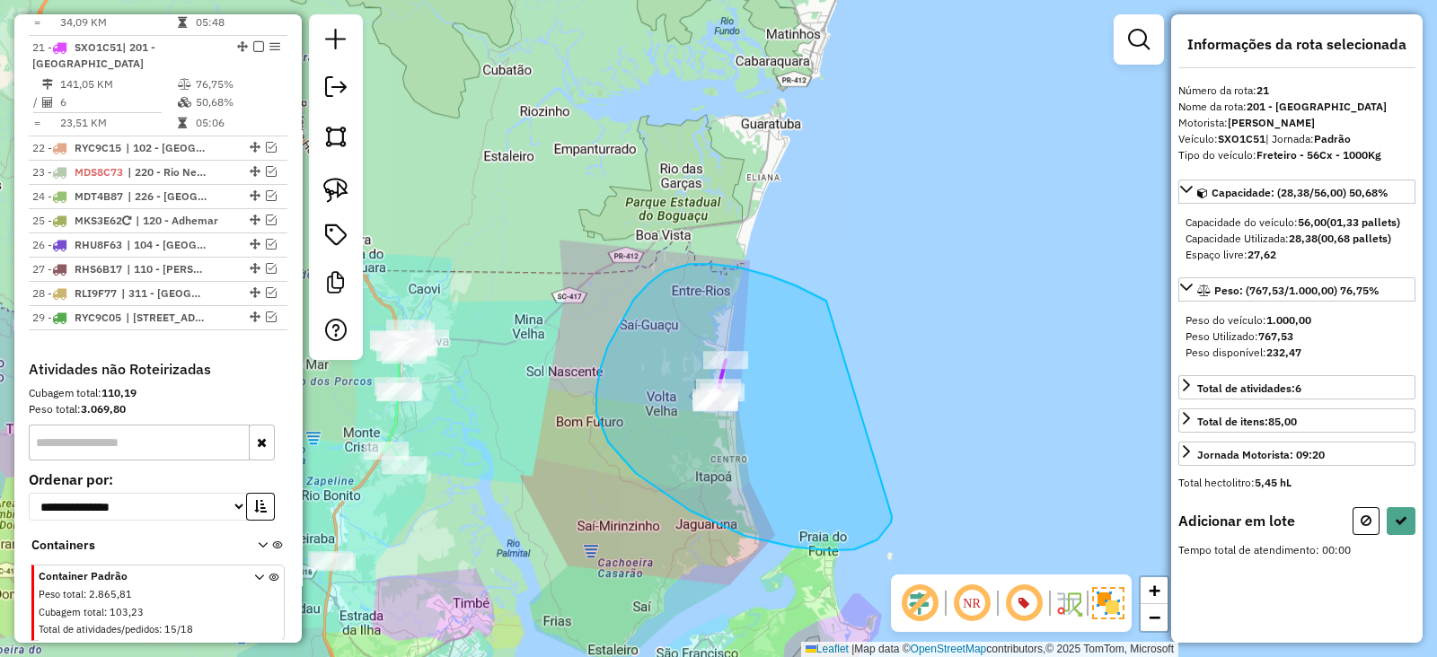
drag, startPoint x: 826, startPoint y: 301, endPoint x: 894, endPoint y: 512, distance: 221.6
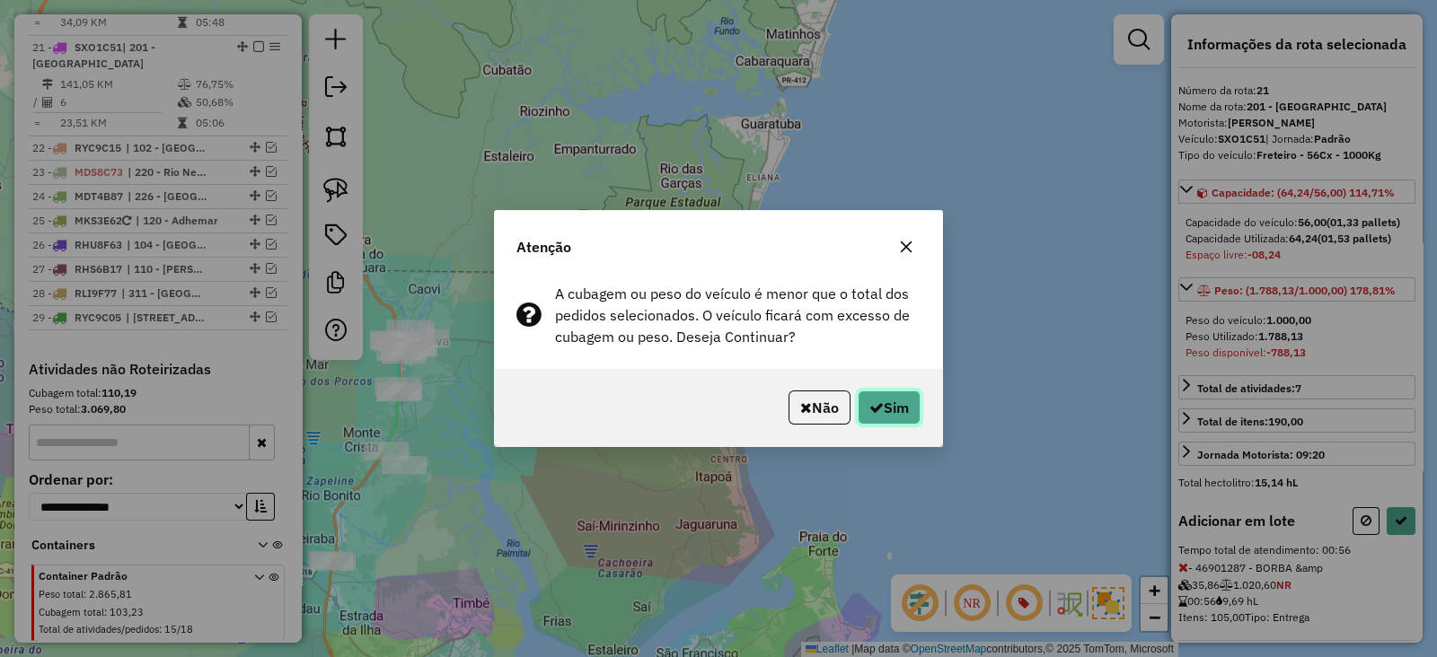
click at [878, 408] on icon "button" at bounding box center [876, 408] width 14 height 14
select select "*********"
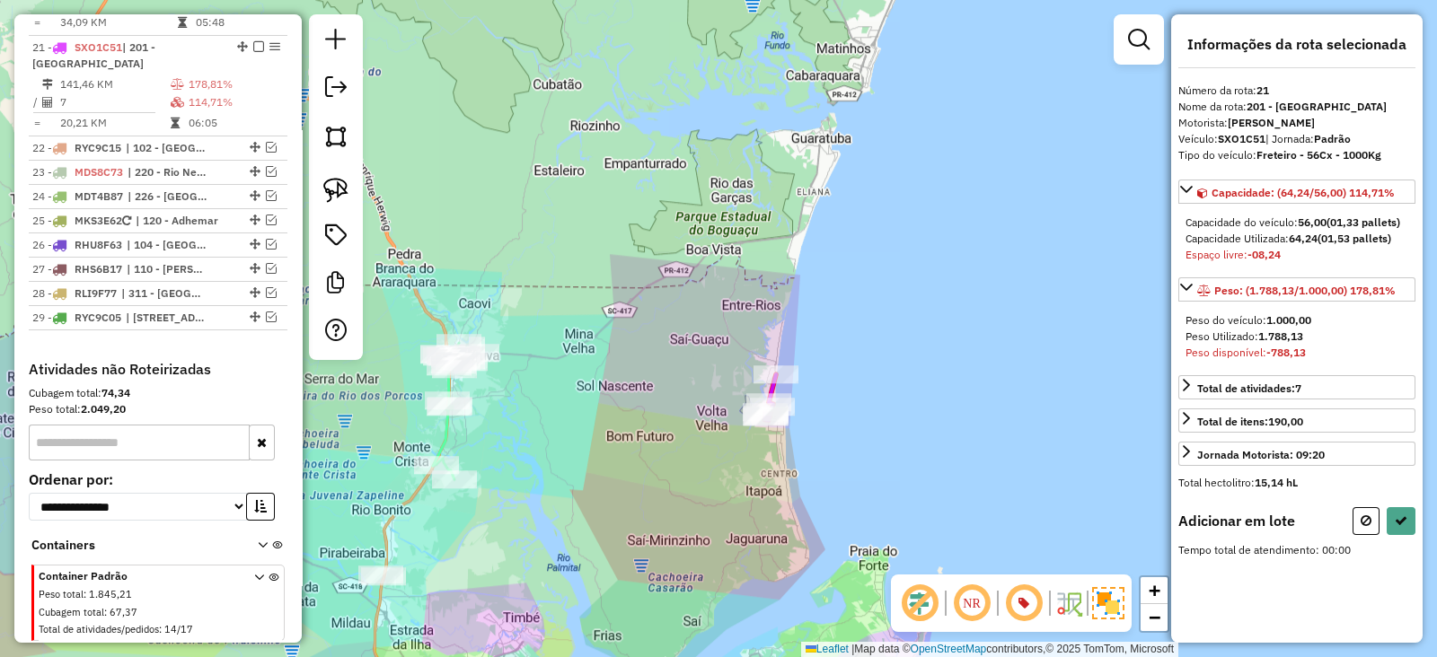
drag, startPoint x: 504, startPoint y: 401, endPoint x: 723, endPoint y: 543, distance: 261.1
click at [723, 543] on div "Janela de atendimento Grade de atendimento Capacidade Transportadoras Veículos …" at bounding box center [718, 328] width 1437 height 657
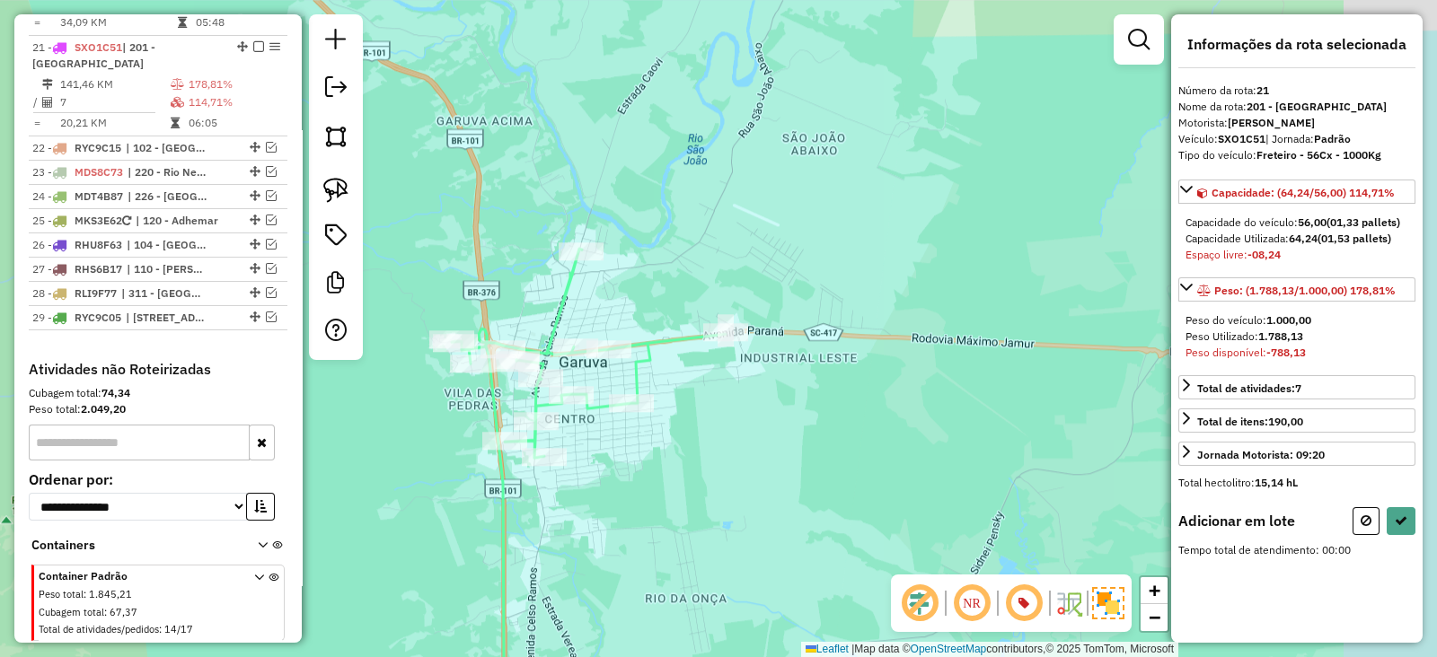
drag, startPoint x: 738, startPoint y: 566, endPoint x: 643, endPoint y: 539, distance: 98.9
click at [643, 539] on div "Janela de atendimento Grade de atendimento Capacidade Transportadoras Veículos …" at bounding box center [718, 328] width 1437 height 657
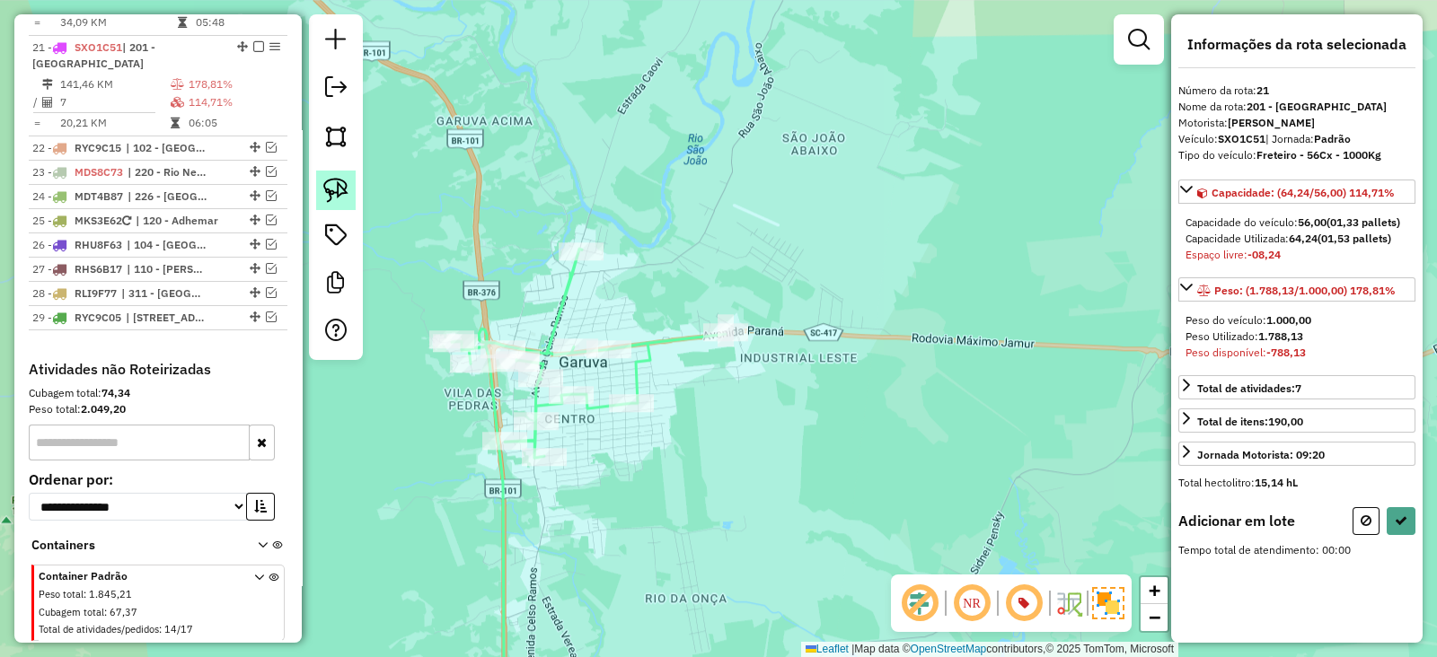
click at [339, 197] on img at bounding box center [335, 190] width 25 height 25
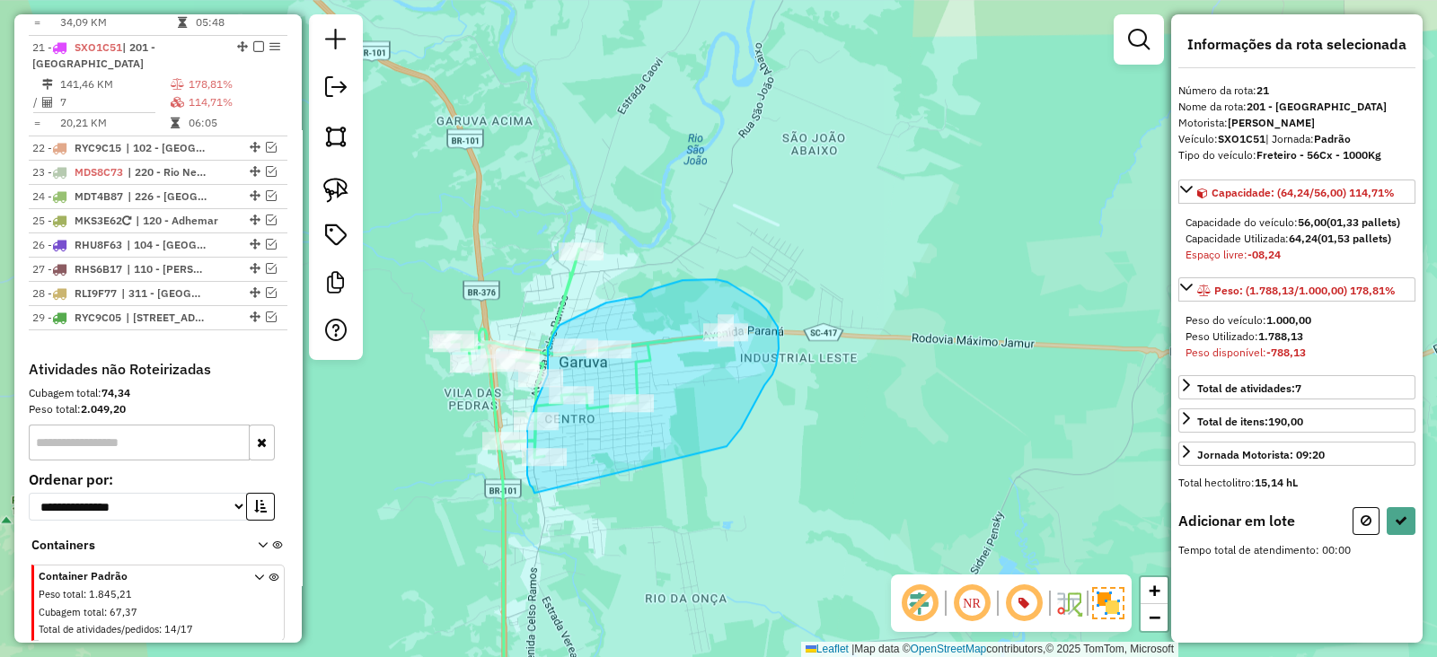
drag, startPoint x: 727, startPoint y: 446, endPoint x: 539, endPoint y: 497, distance: 194.3
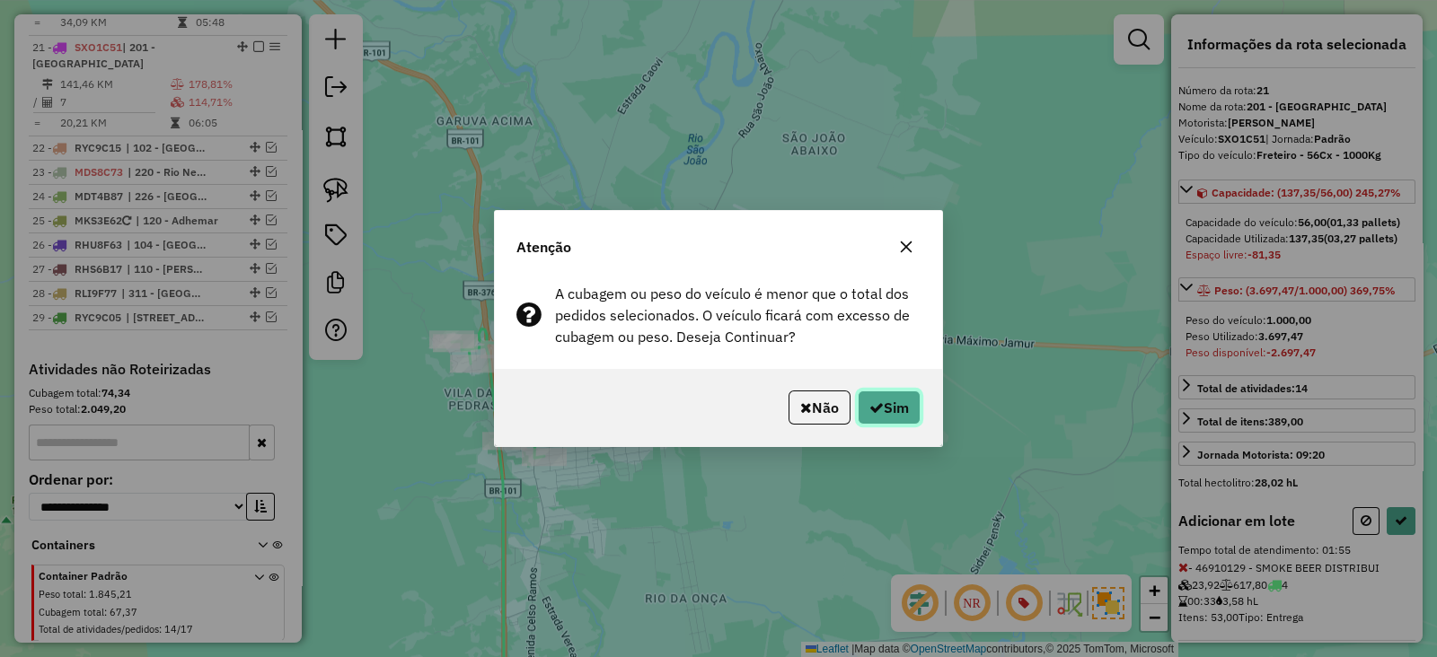
click at [897, 400] on button "Sim" at bounding box center [889, 408] width 63 height 34
select select "*********"
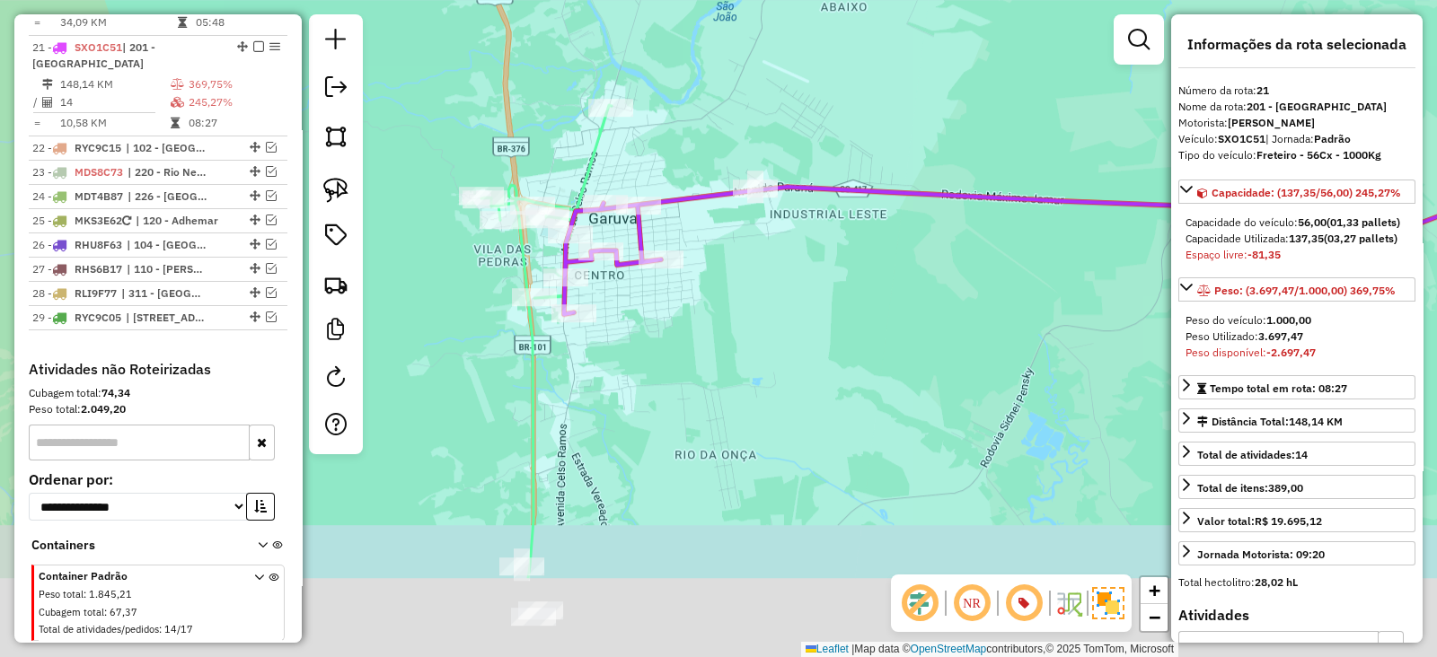
drag, startPoint x: 673, startPoint y: 505, endPoint x: 660, endPoint y: 265, distance: 240.1
click at [709, 262] on div "Janela de atendimento Grade de atendimento Capacidade Transportadoras Veículos …" at bounding box center [718, 328] width 1437 height 657
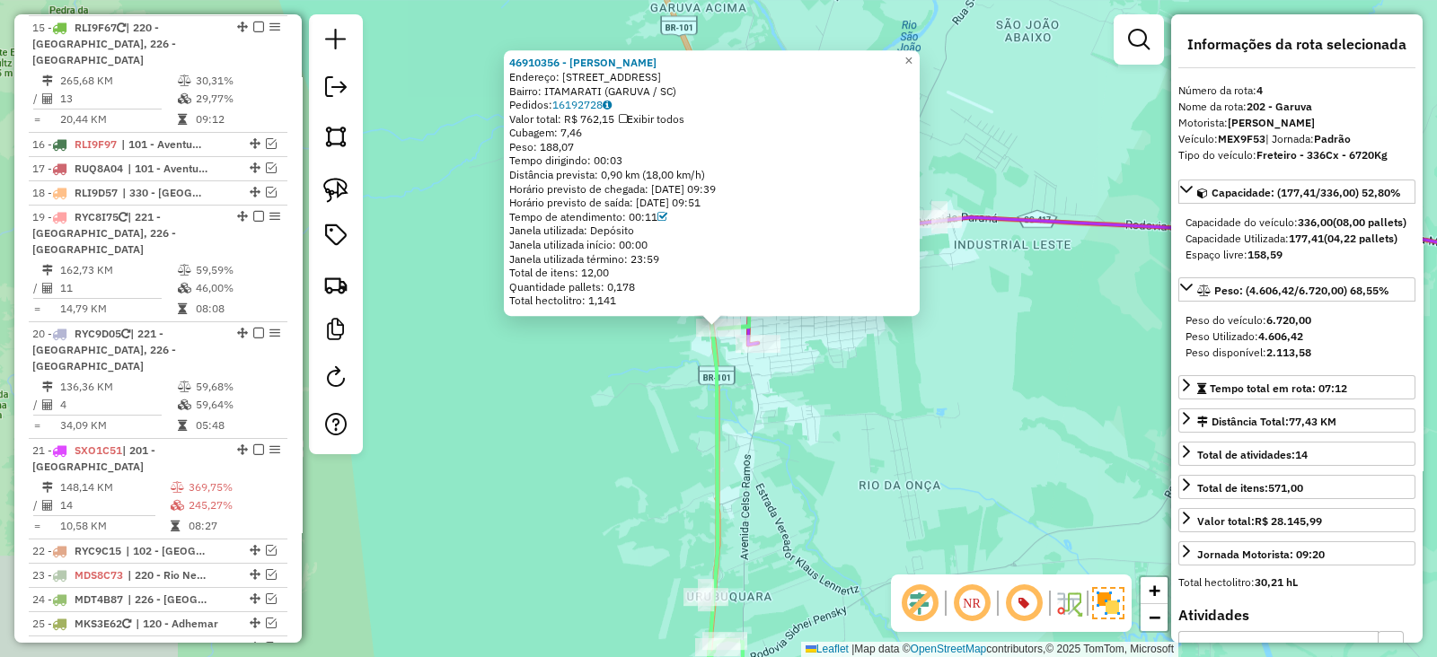
scroll to position [903, 0]
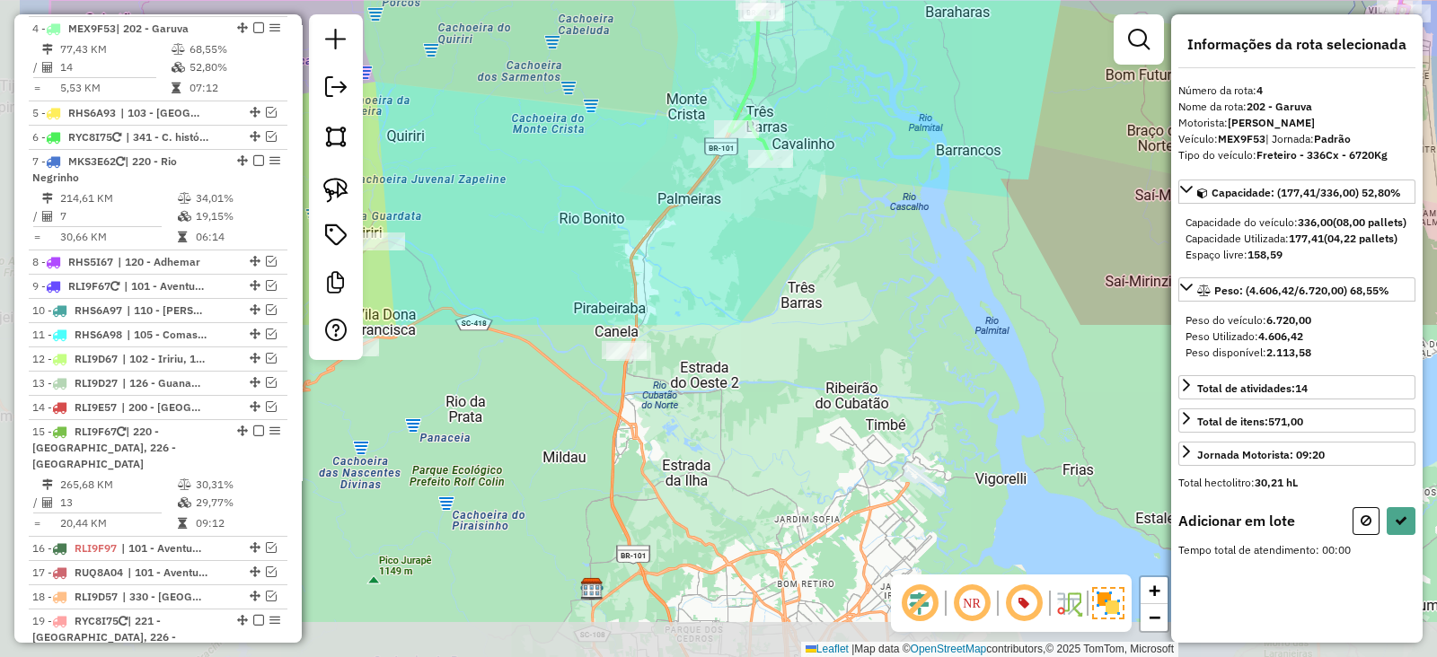
drag, startPoint x: 710, startPoint y: 494, endPoint x: 874, endPoint y: 95, distance: 431.3
click at [874, 95] on div "Janela de atendimento Grade de atendimento Capacidade Transportadoras Veículos …" at bounding box center [718, 328] width 1437 height 657
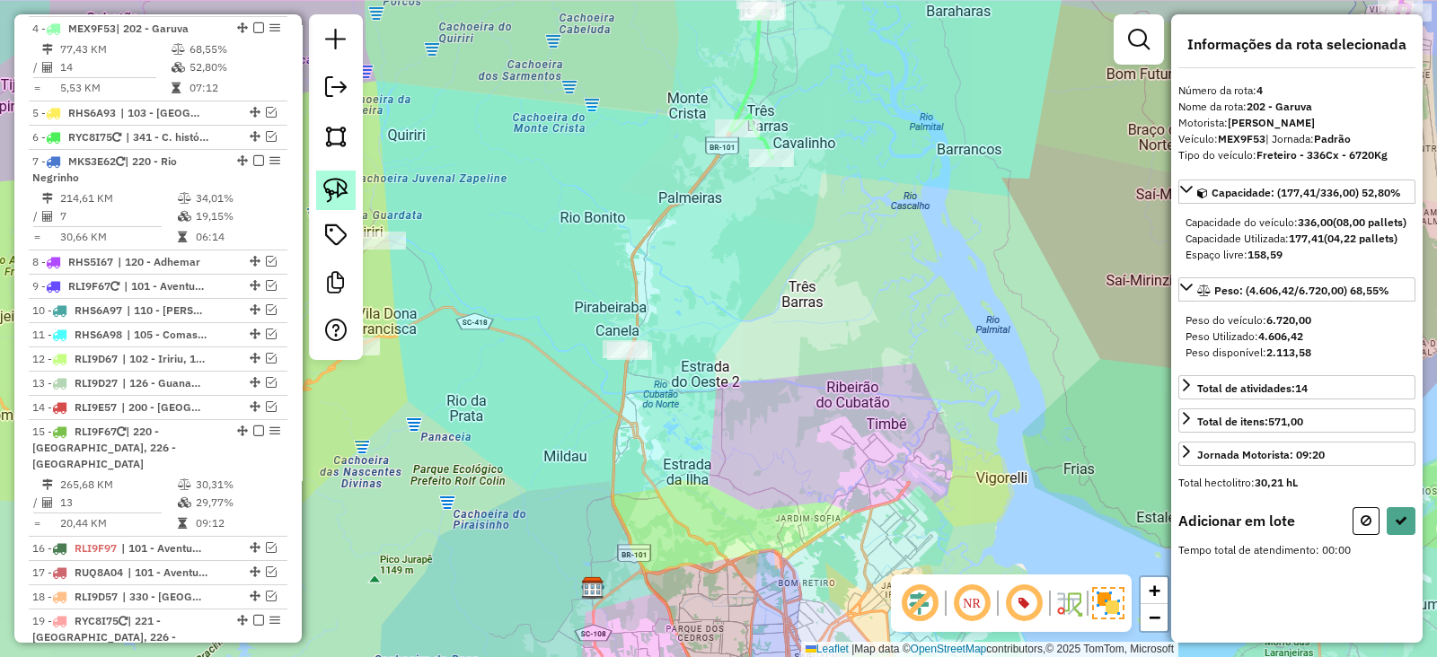
click at [330, 195] on img at bounding box center [335, 190] width 25 height 25
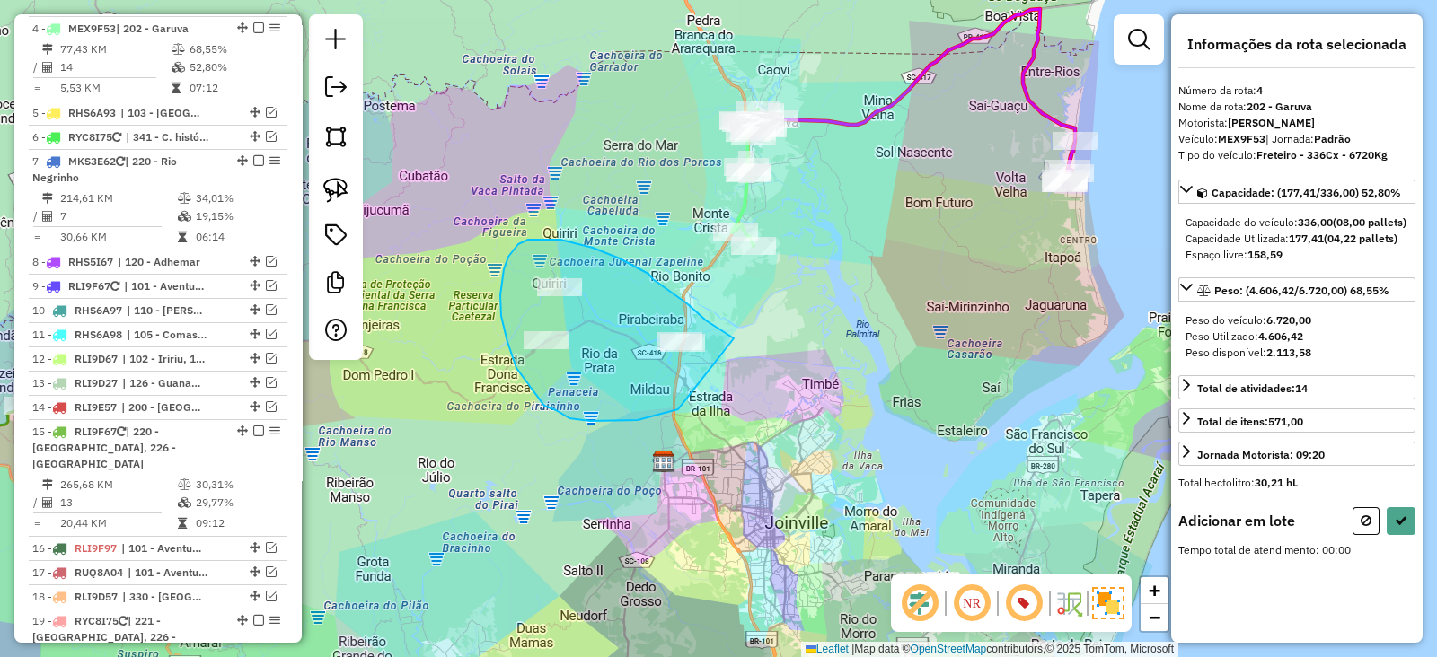
drag, startPoint x: 734, startPoint y: 339, endPoint x: 678, endPoint y: 410, distance: 90.2
select select "*********"
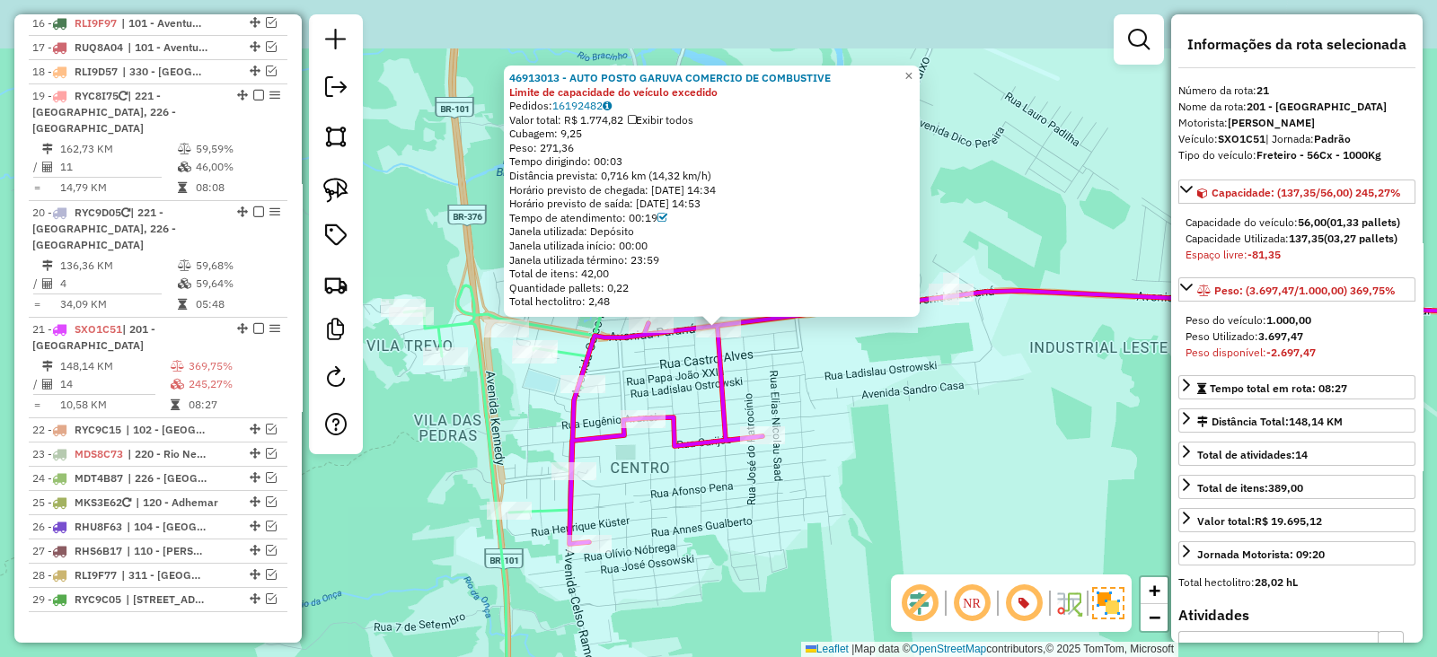
scroll to position [1710, 0]
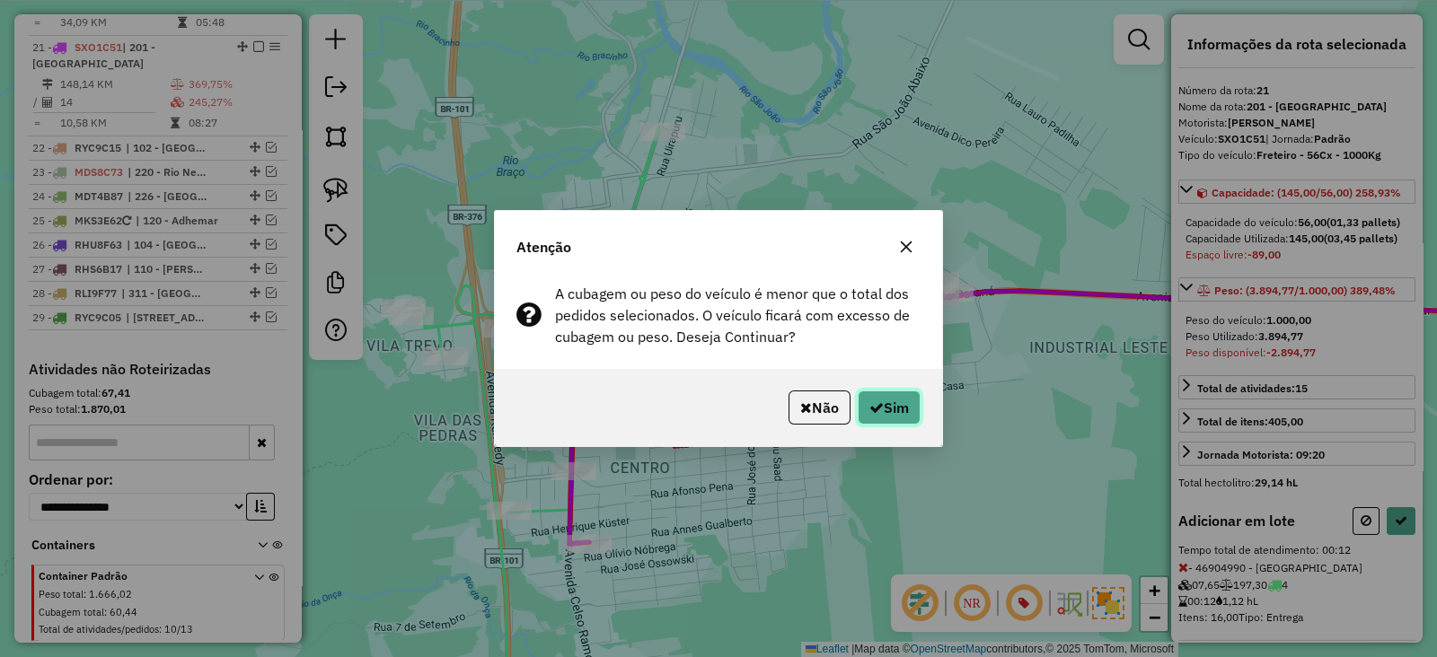
click at [893, 397] on button "Sim" at bounding box center [889, 408] width 63 height 34
select select "*********"
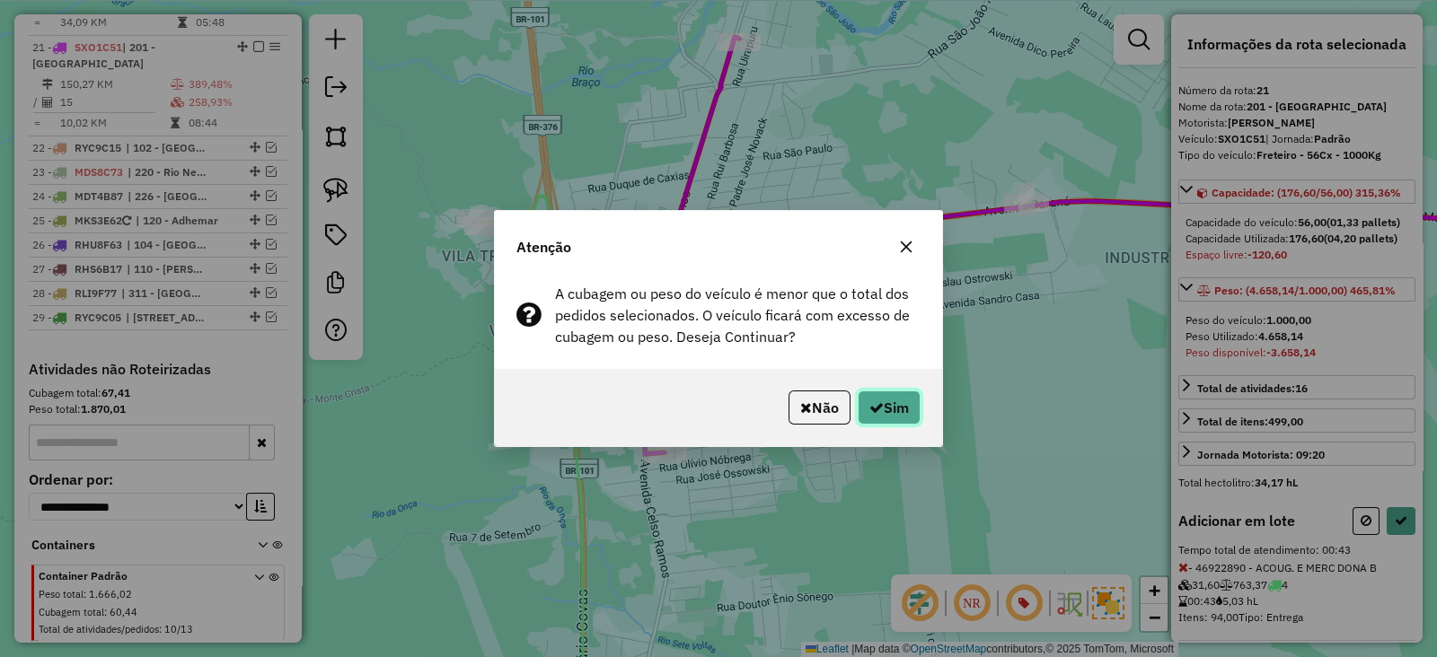
click at [897, 415] on button "Sim" at bounding box center [889, 408] width 63 height 34
select select "*********"
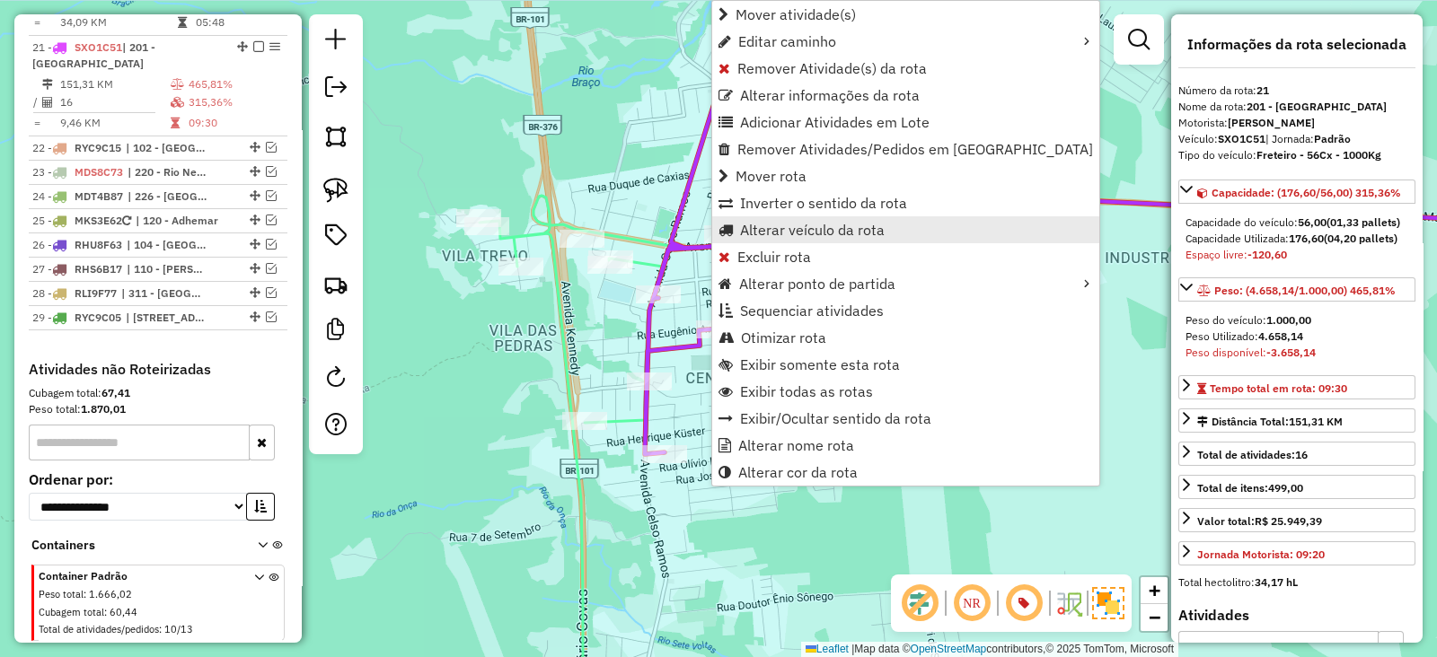
click at [763, 229] on span "Alterar veículo da rota" at bounding box center [812, 230] width 145 height 14
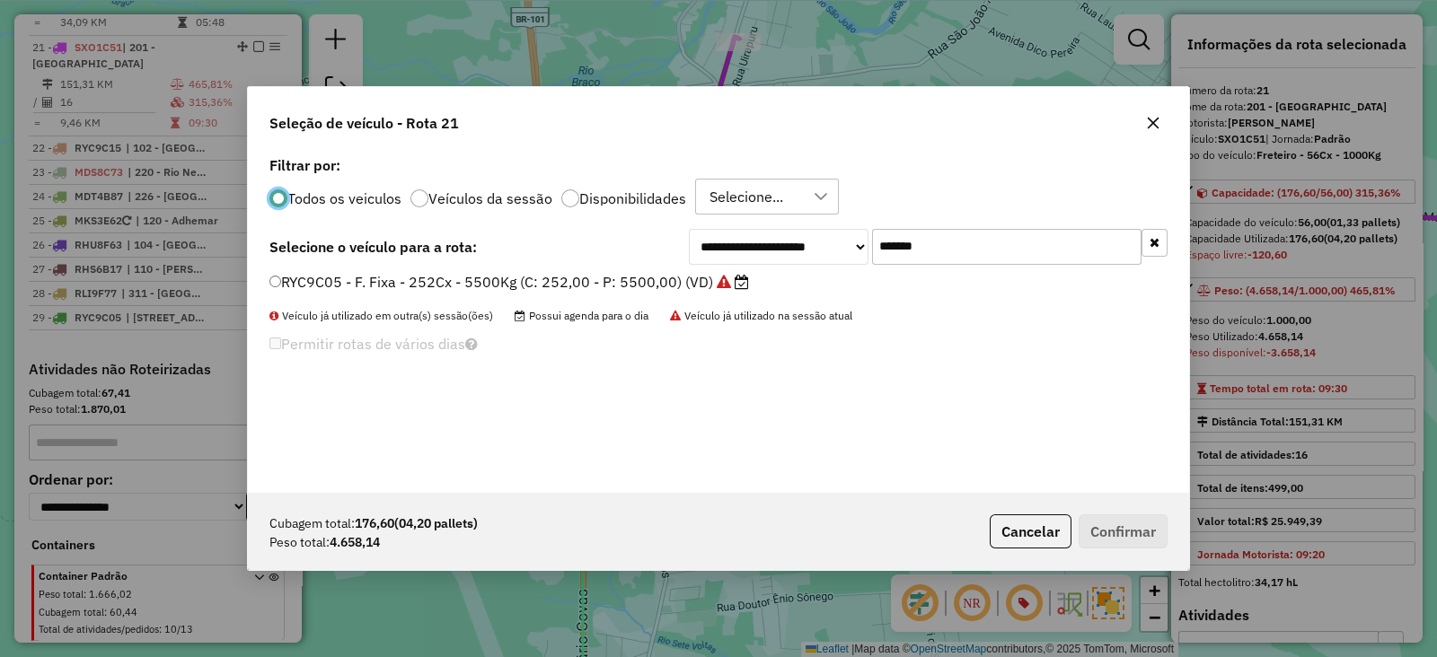
scroll to position [9, 5]
drag, startPoint x: 974, startPoint y: 251, endPoint x: 674, endPoint y: 270, distance: 300.6
click at [716, 255] on div "**********" at bounding box center [928, 247] width 479 height 36
paste input "text"
type input "*******"
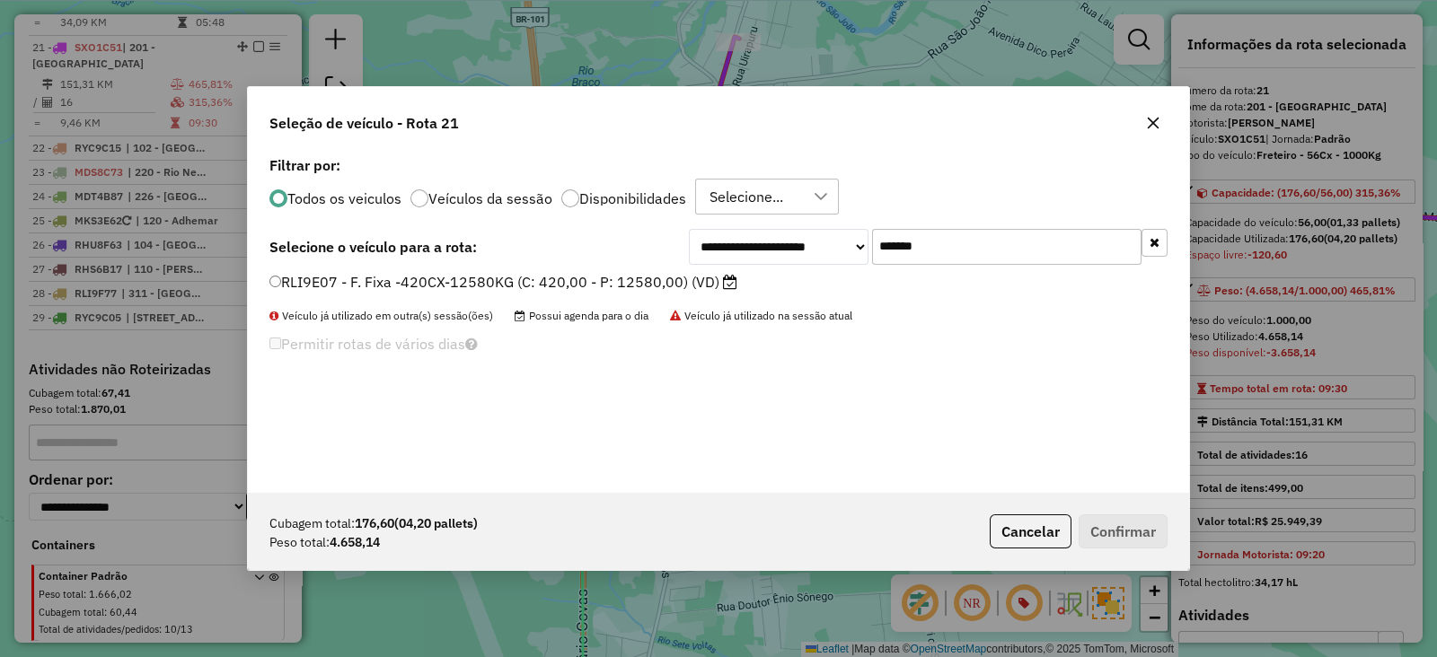
click at [657, 284] on label "RLI9E07 - F. Fixa -420CX-12580KG (C: 420,00 - P: 12580,00) (VD)" at bounding box center [503, 282] width 468 height 22
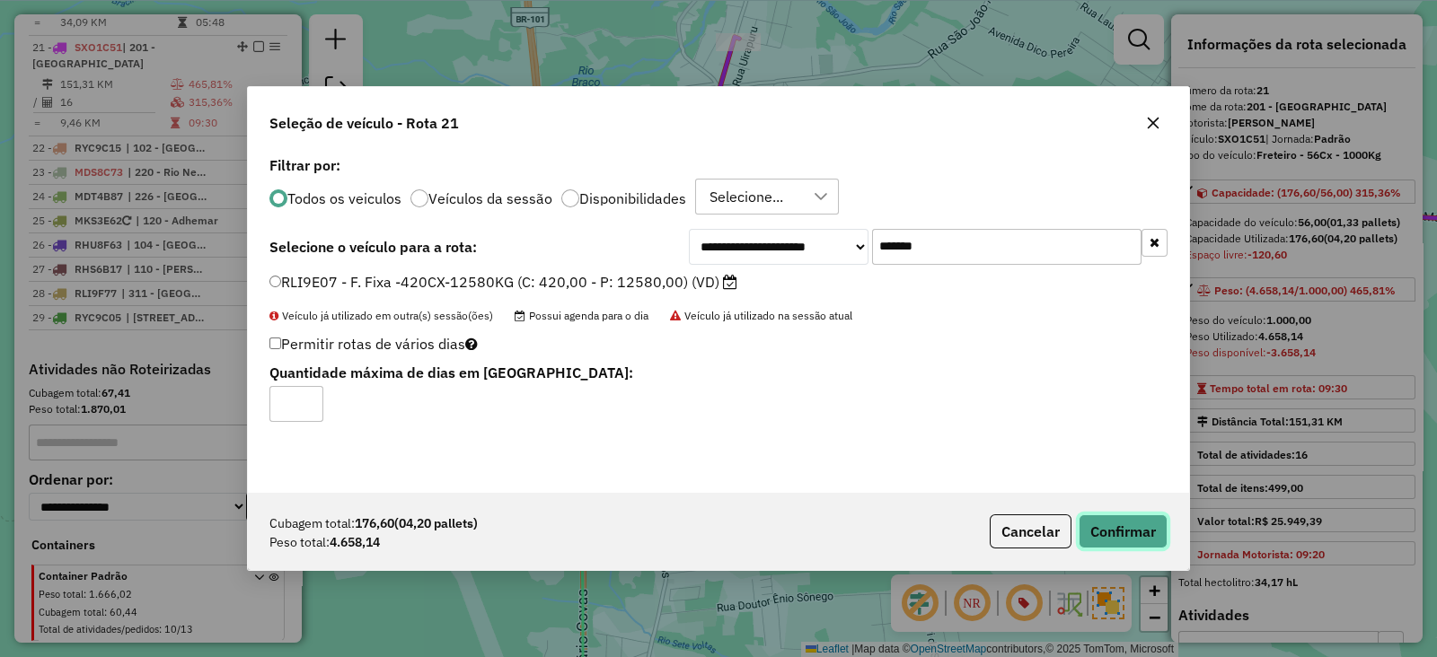
click at [1103, 525] on button "Confirmar" at bounding box center [1123, 532] width 89 height 34
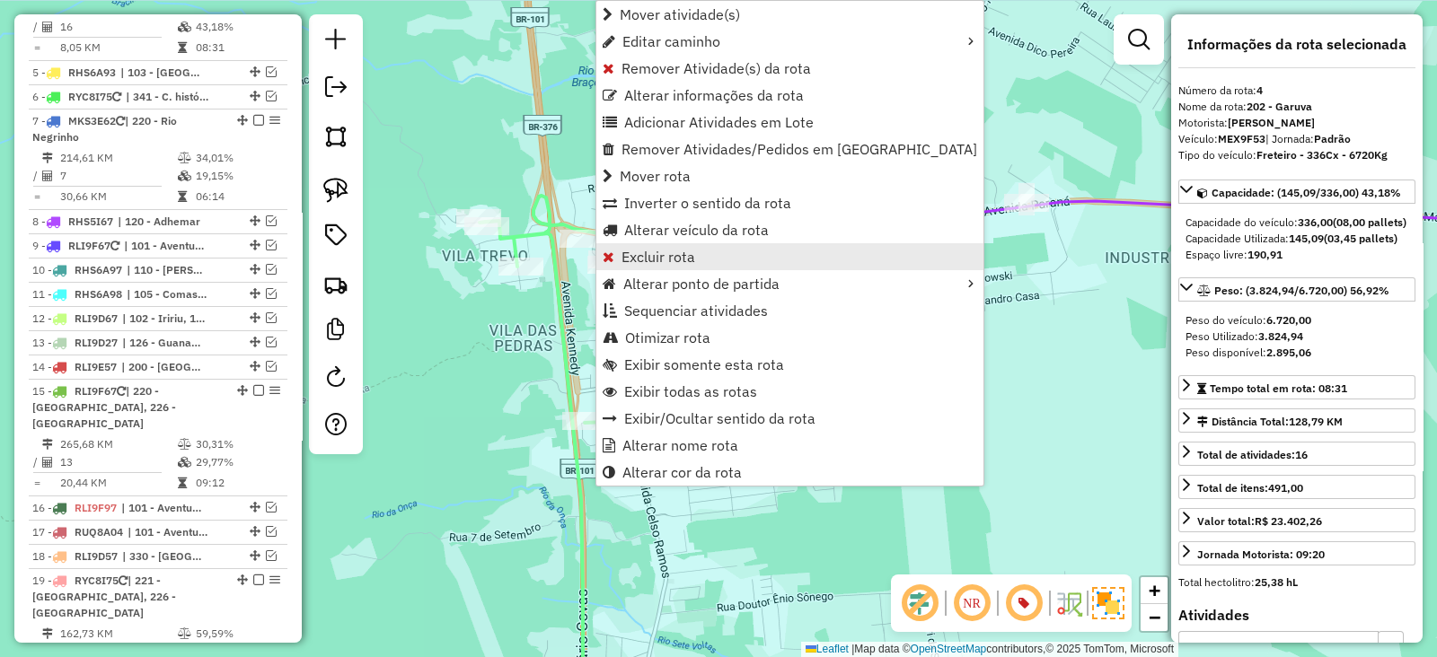
scroll to position [903, 0]
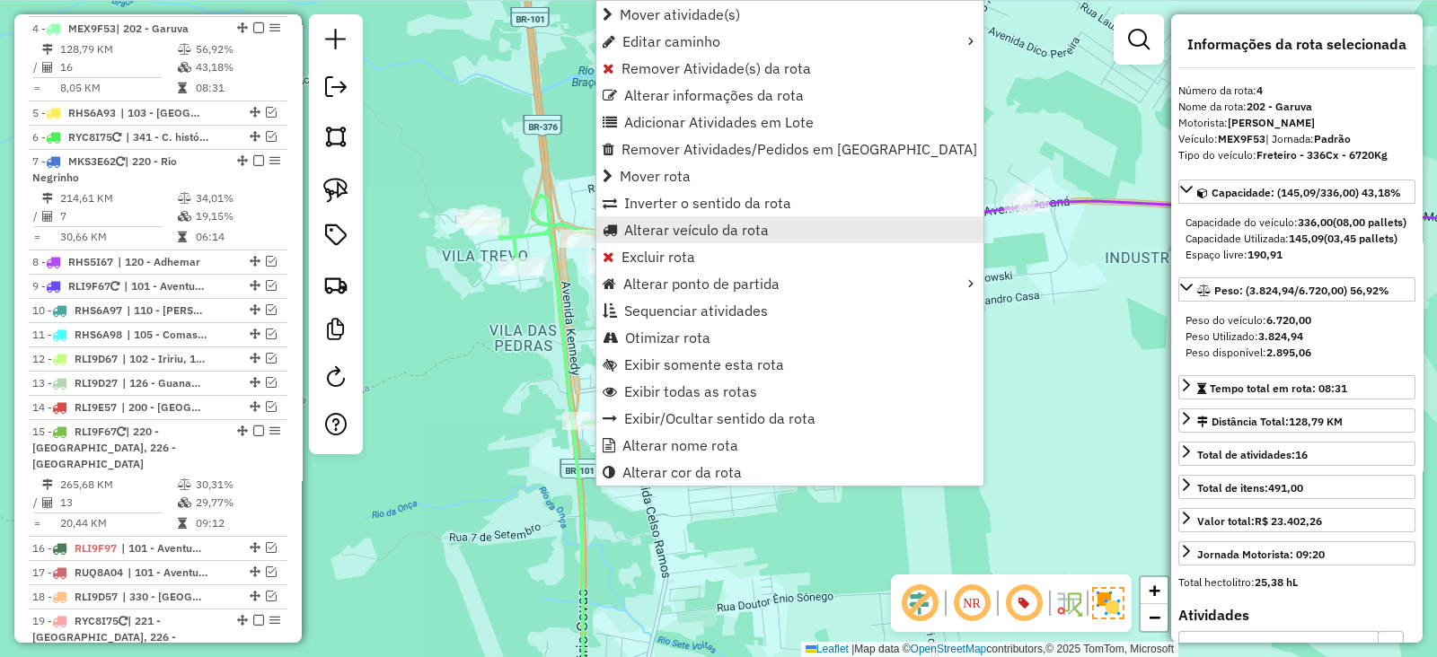
click at [654, 229] on span "Alterar veículo da rota" at bounding box center [696, 230] width 145 height 14
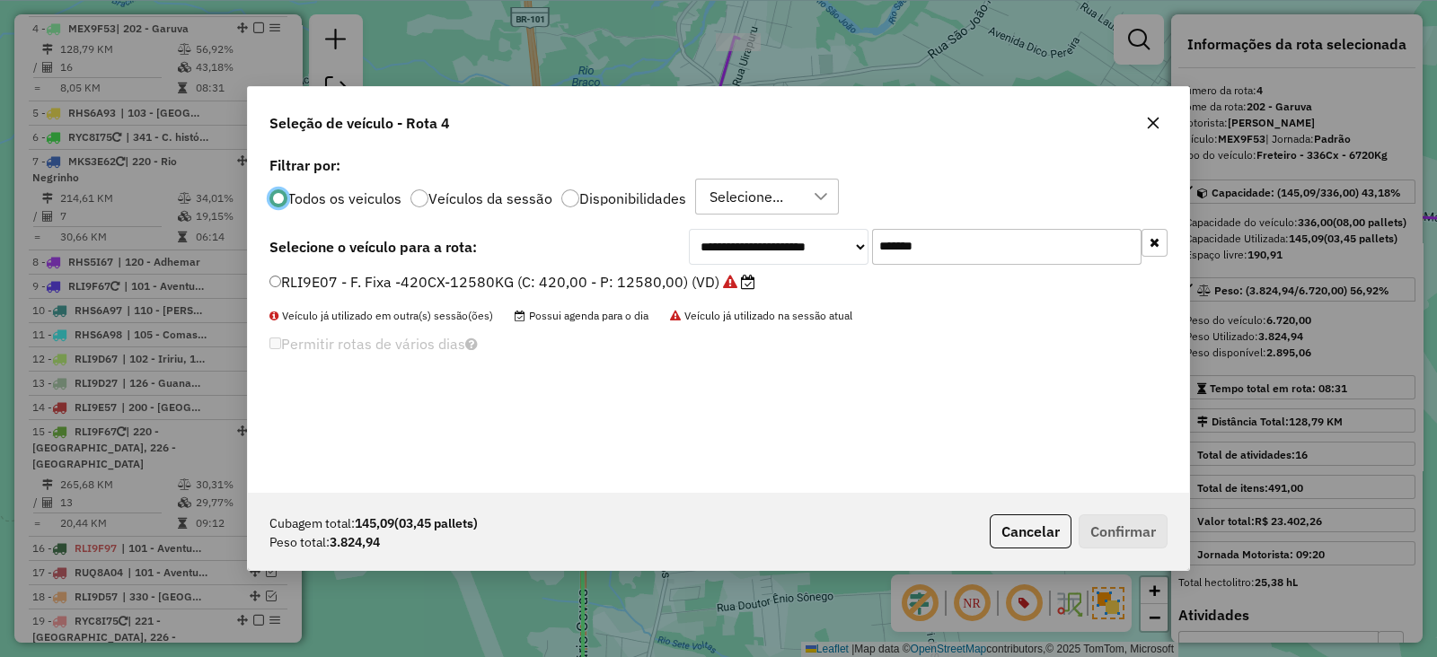
scroll to position [9, 5]
drag, startPoint x: 956, startPoint y: 249, endPoint x: 646, endPoint y: 269, distance: 310.5
click at [653, 262] on div "**********" at bounding box center [718, 247] width 898 height 36
paste input "text"
type input "*******"
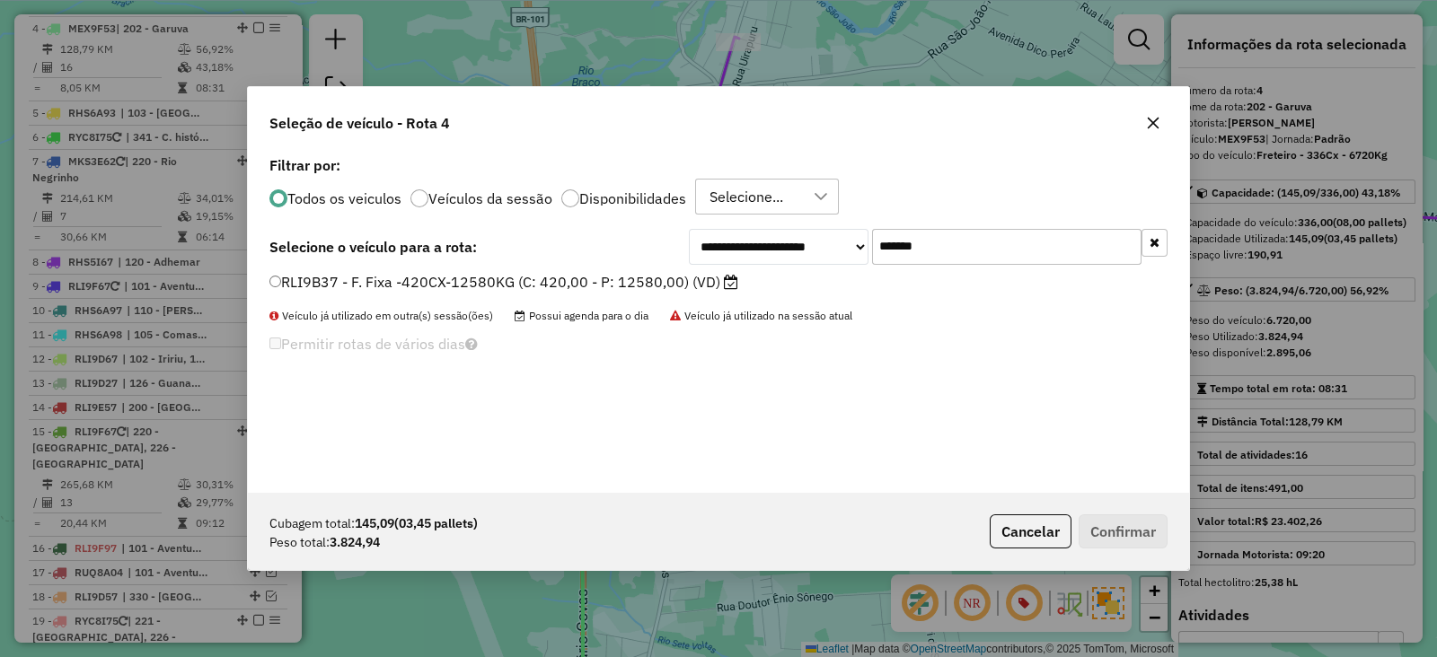
click at [630, 280] on label "RLI9B37 - F. Fixa -420CX-12580KG (C: 420,00 - P: 12580,00) (VD)" at bounding box center [503, 282] width 469 height 22
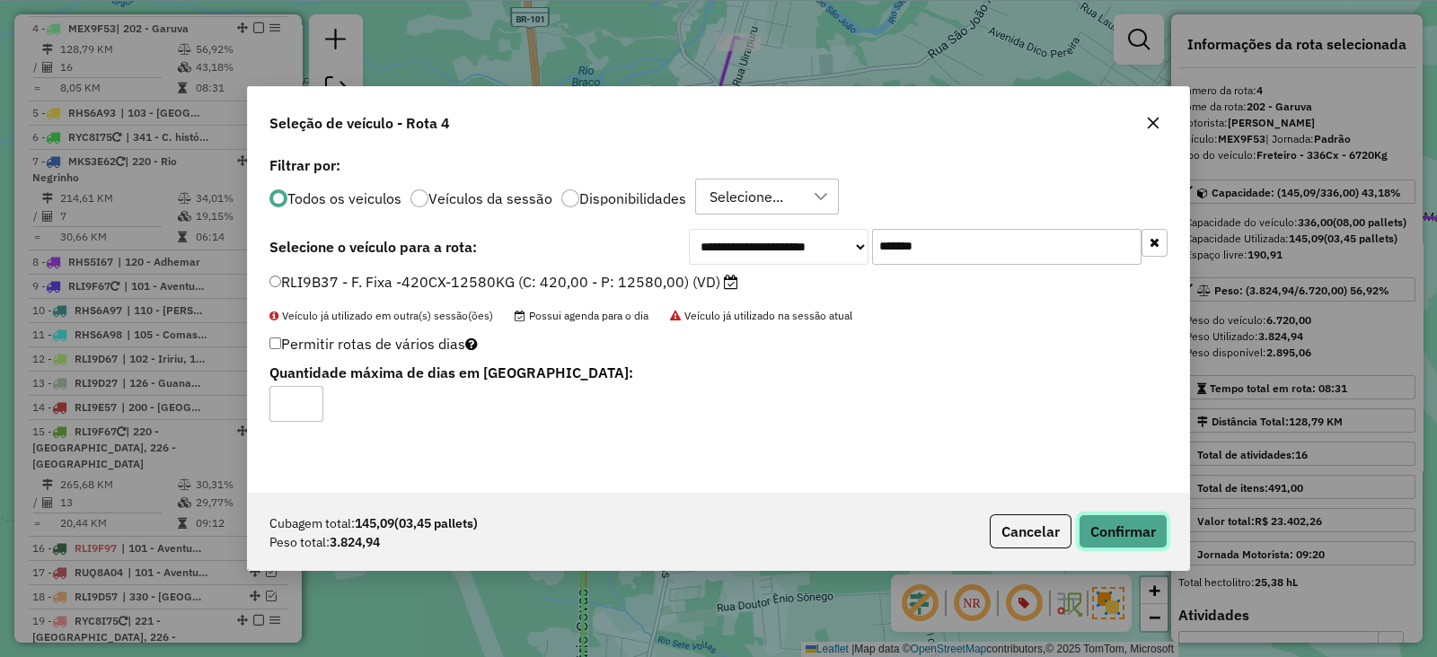
click at [1109, 523] on button "Confirmar" at bounding box center [1123, 532] width 89 height 34
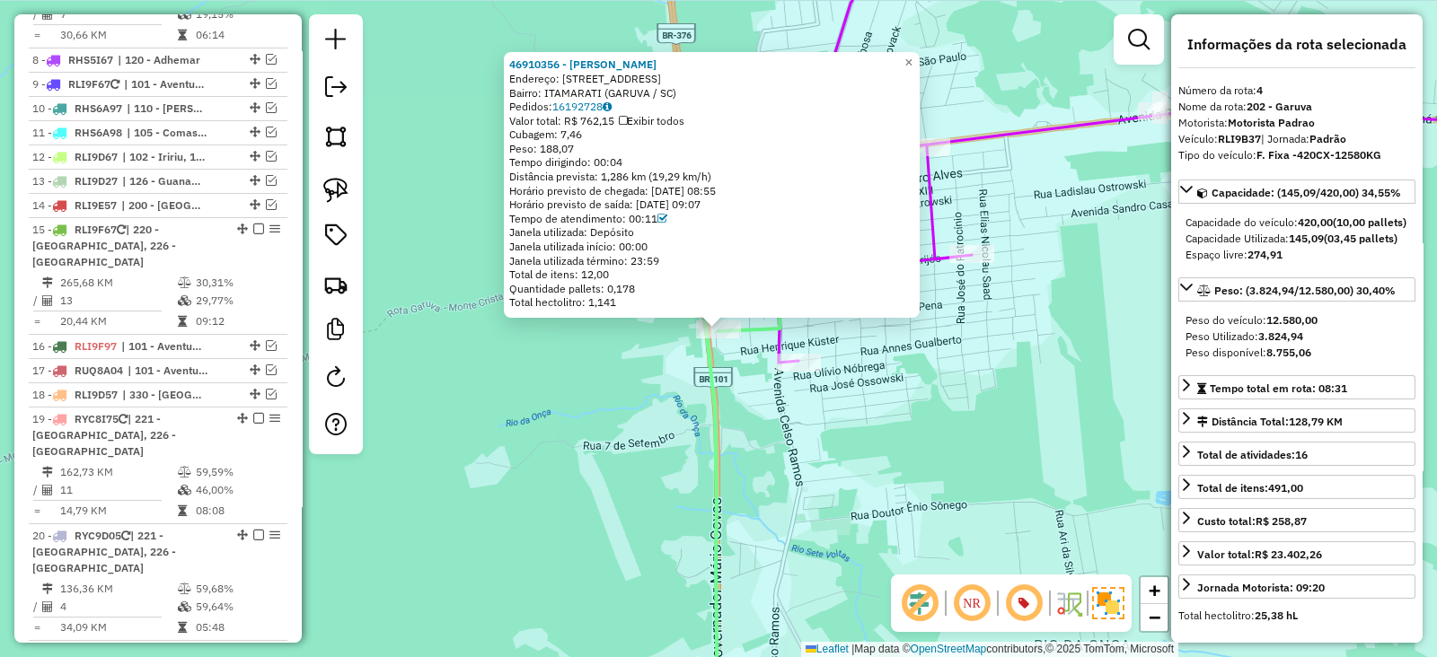
scroll to position [903, 0]
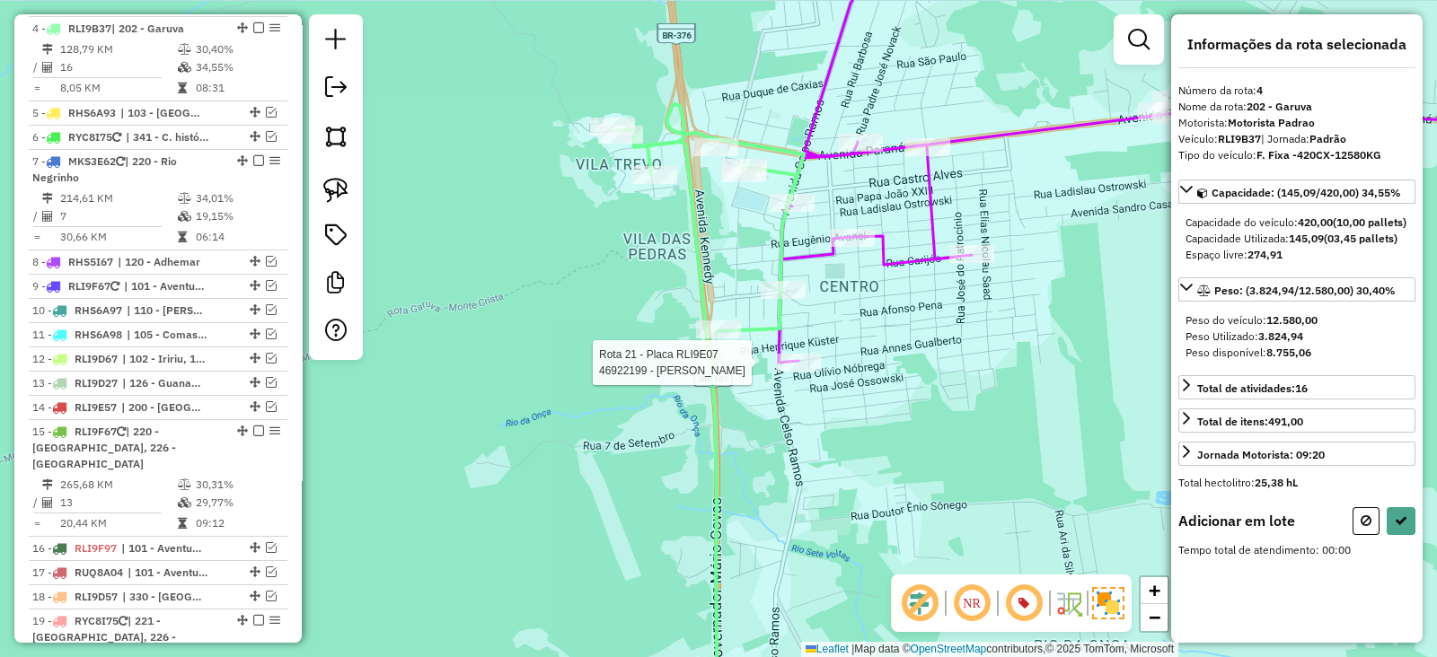
click at [798, 372] on div at bounding box center [798, 363] width 45 height 18
select select "*********"
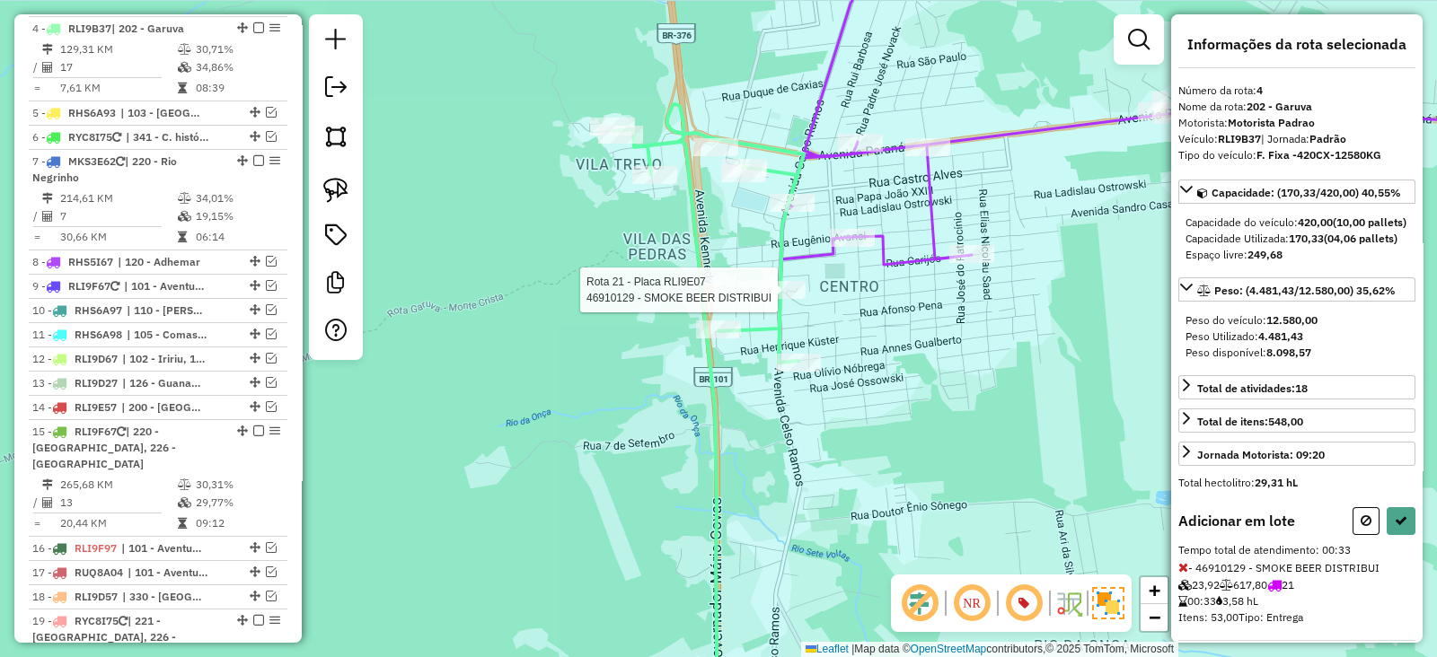
select select "*********"
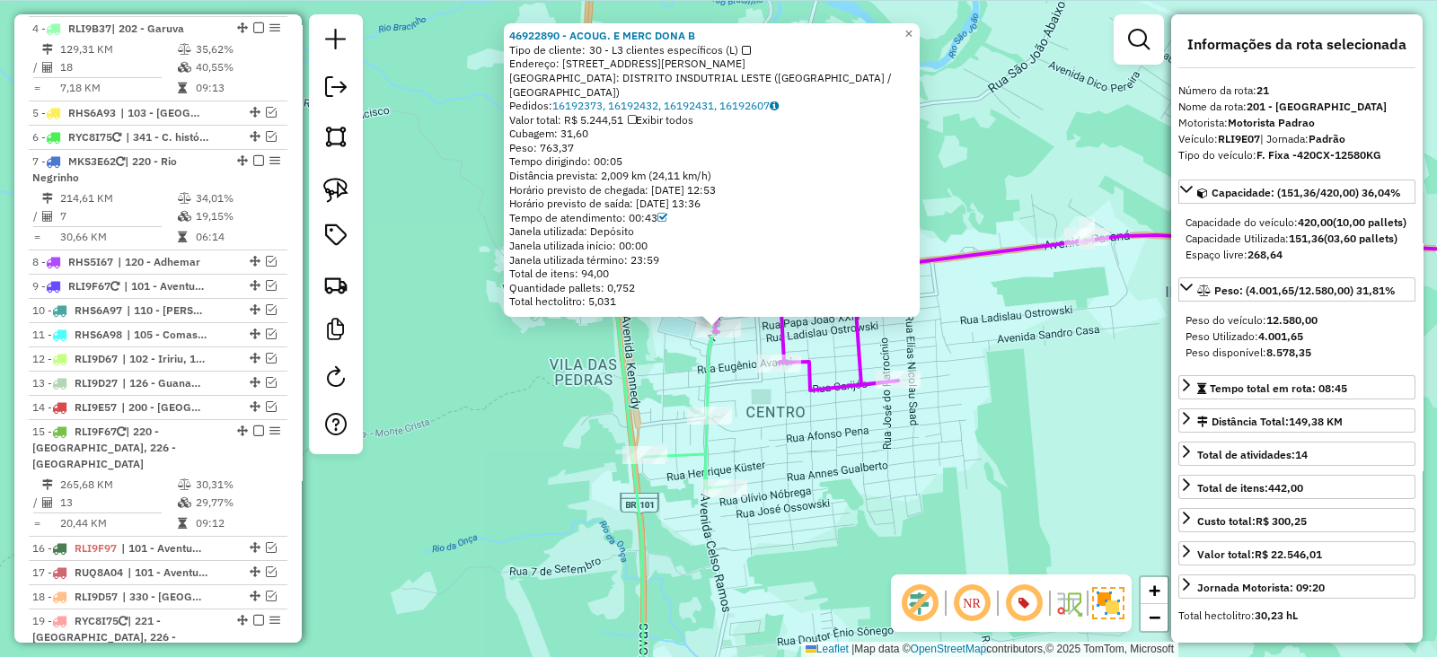
scroll to position [1710, 0]
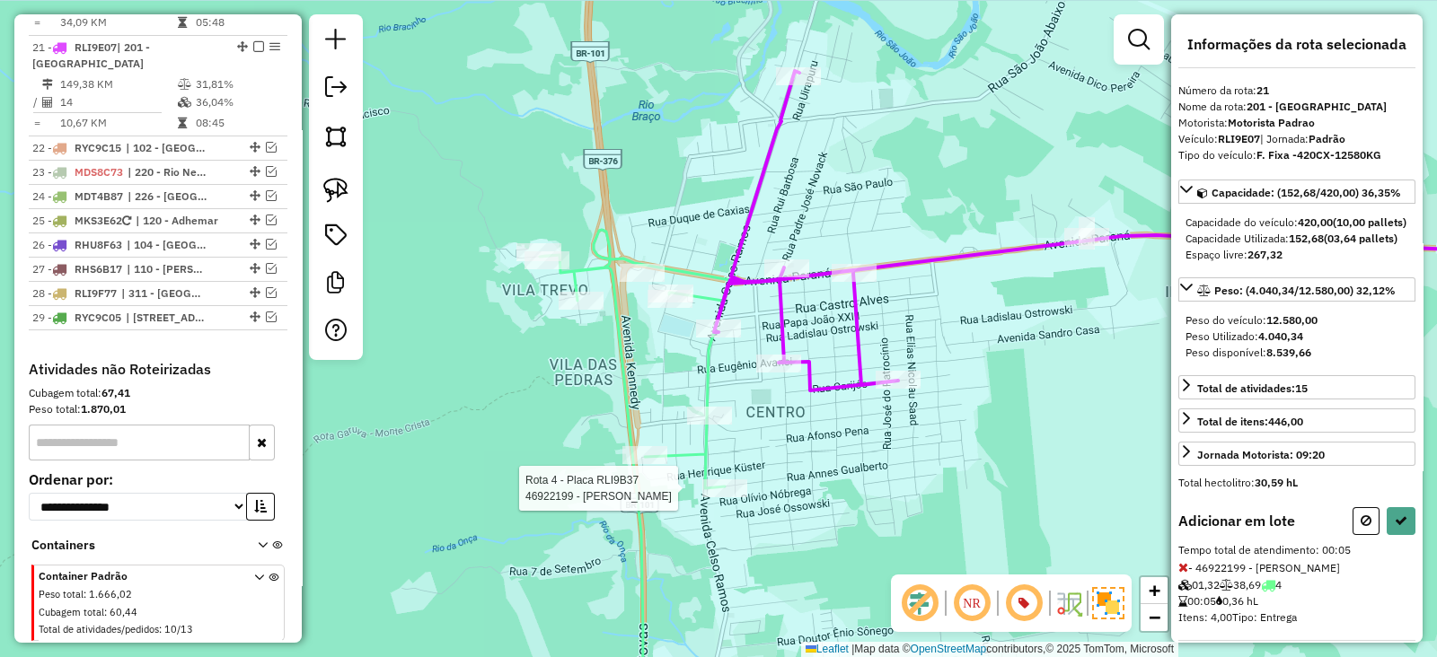
select select "*********"
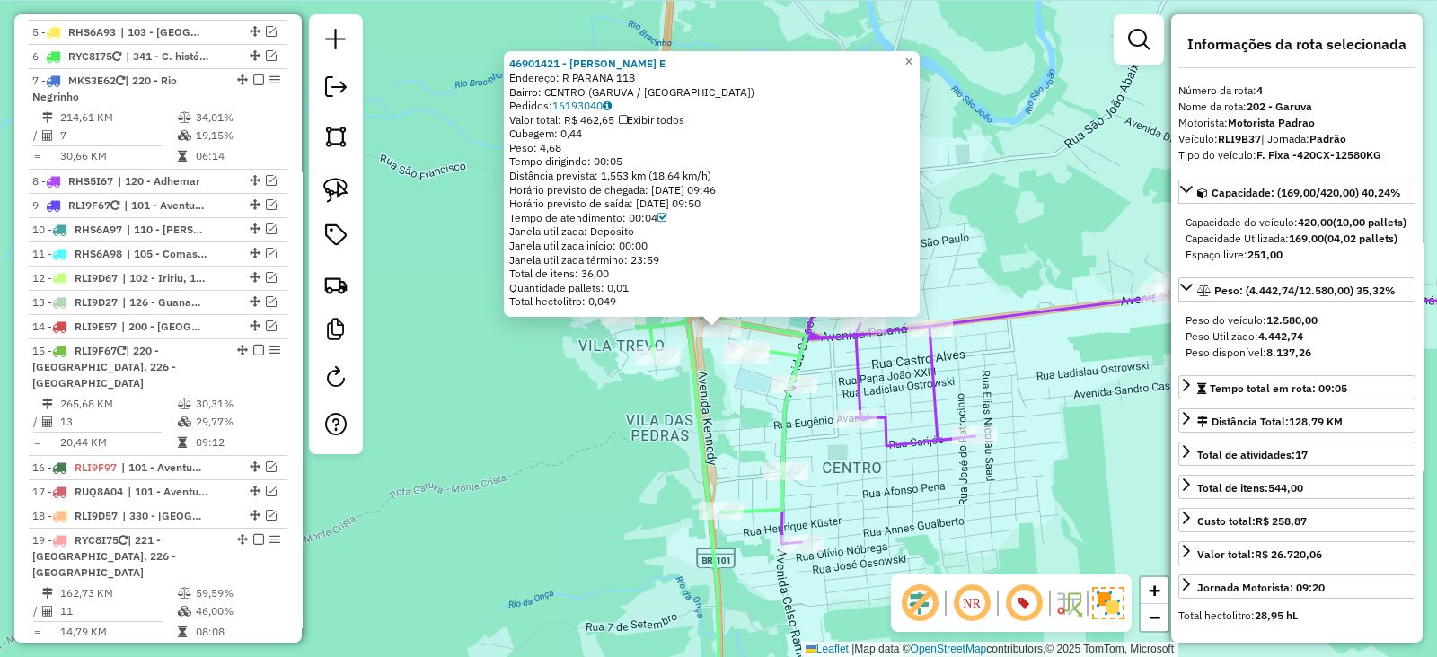
scroll to position [903, 0]
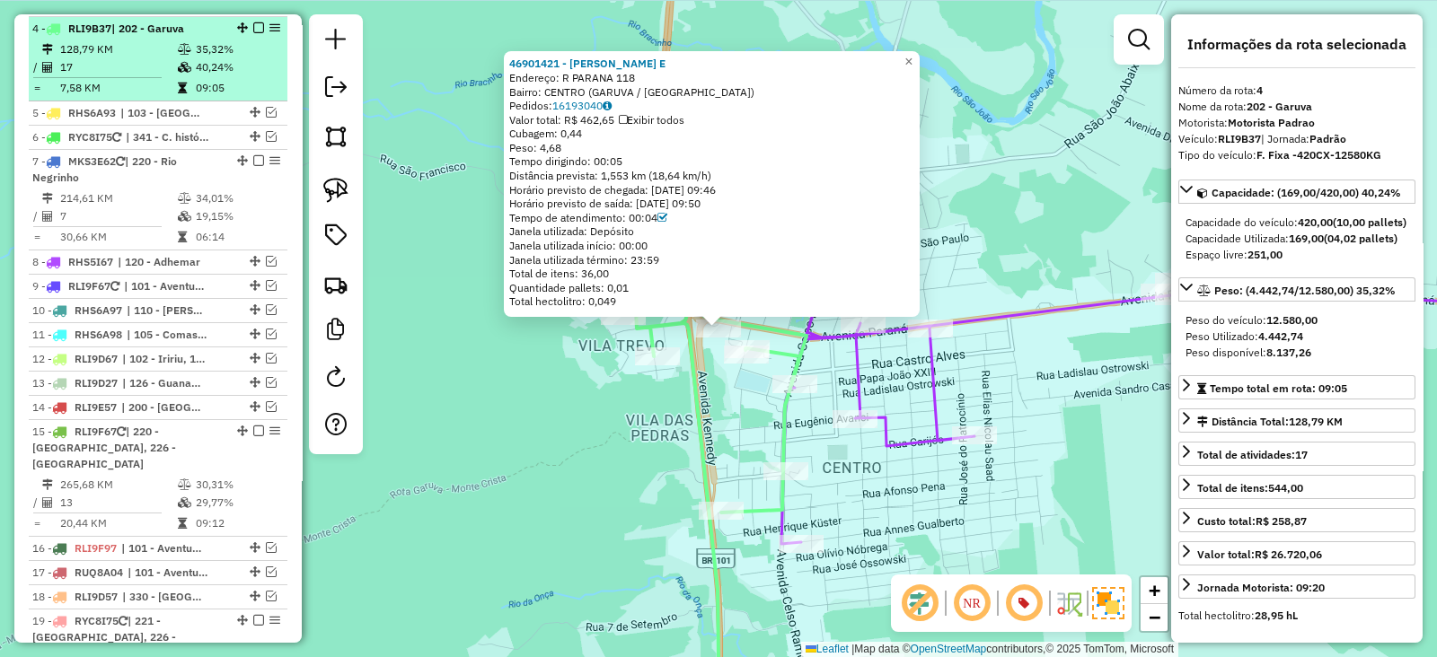
click at [256, 25] on em at bounding box center [258, 27] width 11 height 11
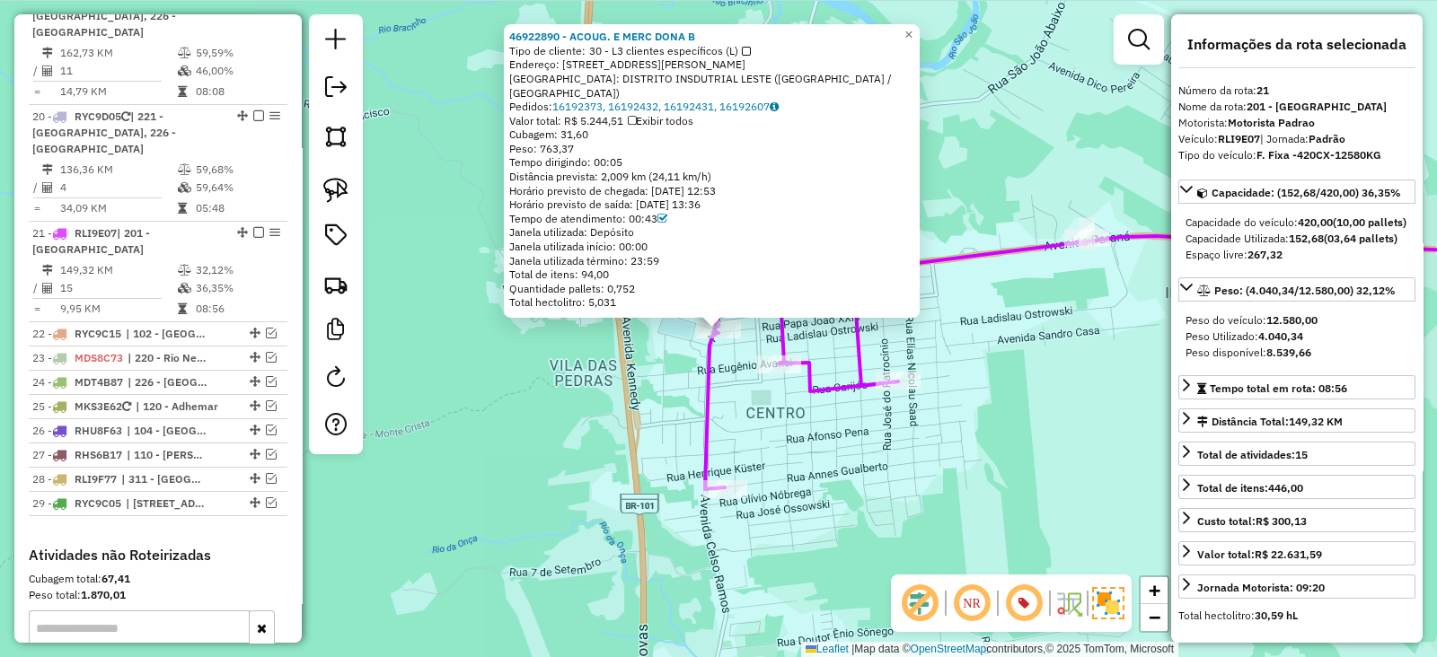
scroll to position [1651, 0]
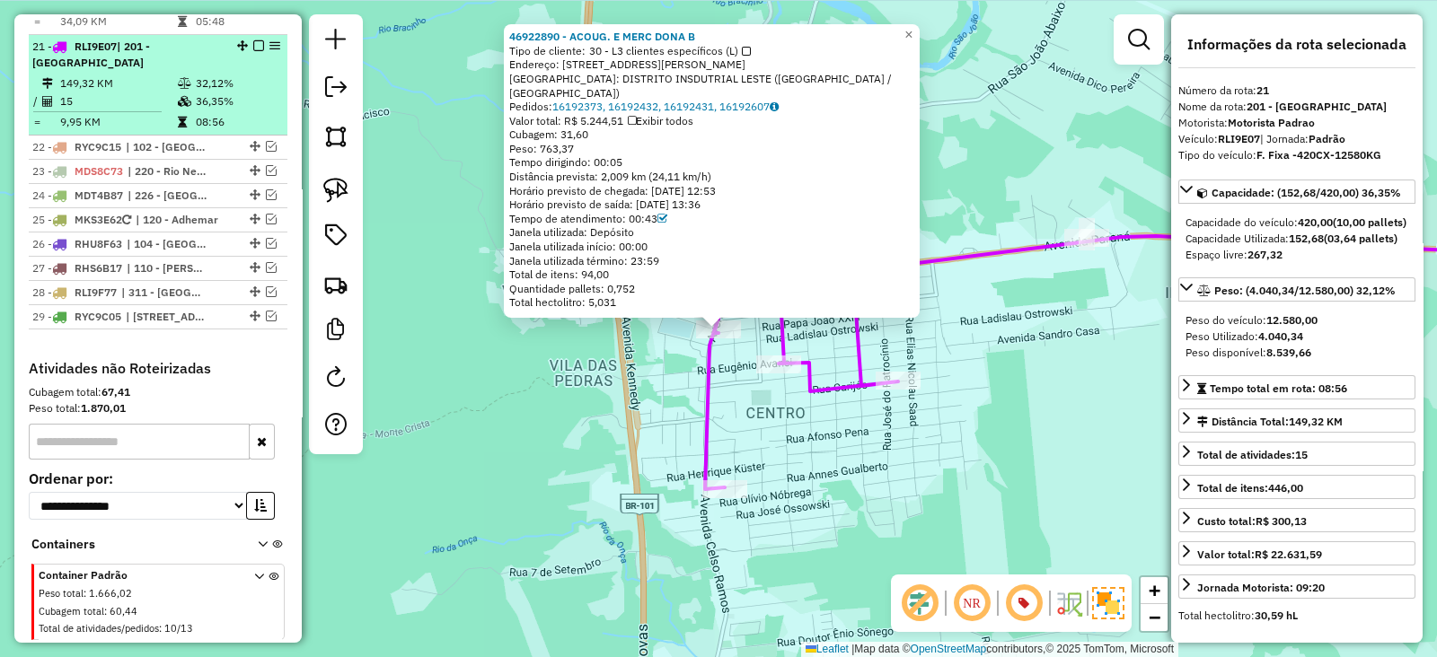
click at [254, 40] on em at bounding box center [258, 45] width 11 height 11
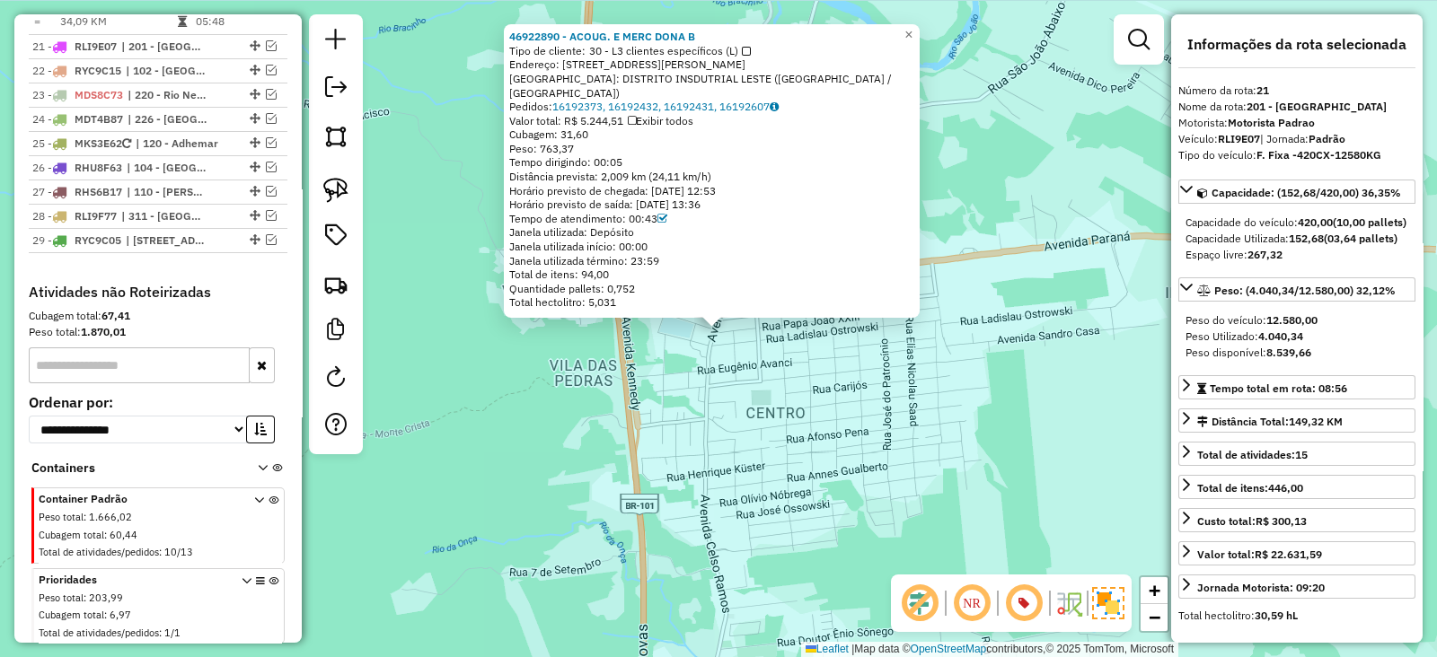
click at [665, 418] on div "46922890 - ACOUG. E MERC DONA B Tipo de cliente: 30 - L3 clientes específicos (…" at bounding box center [718, 328] width 1437 height 657
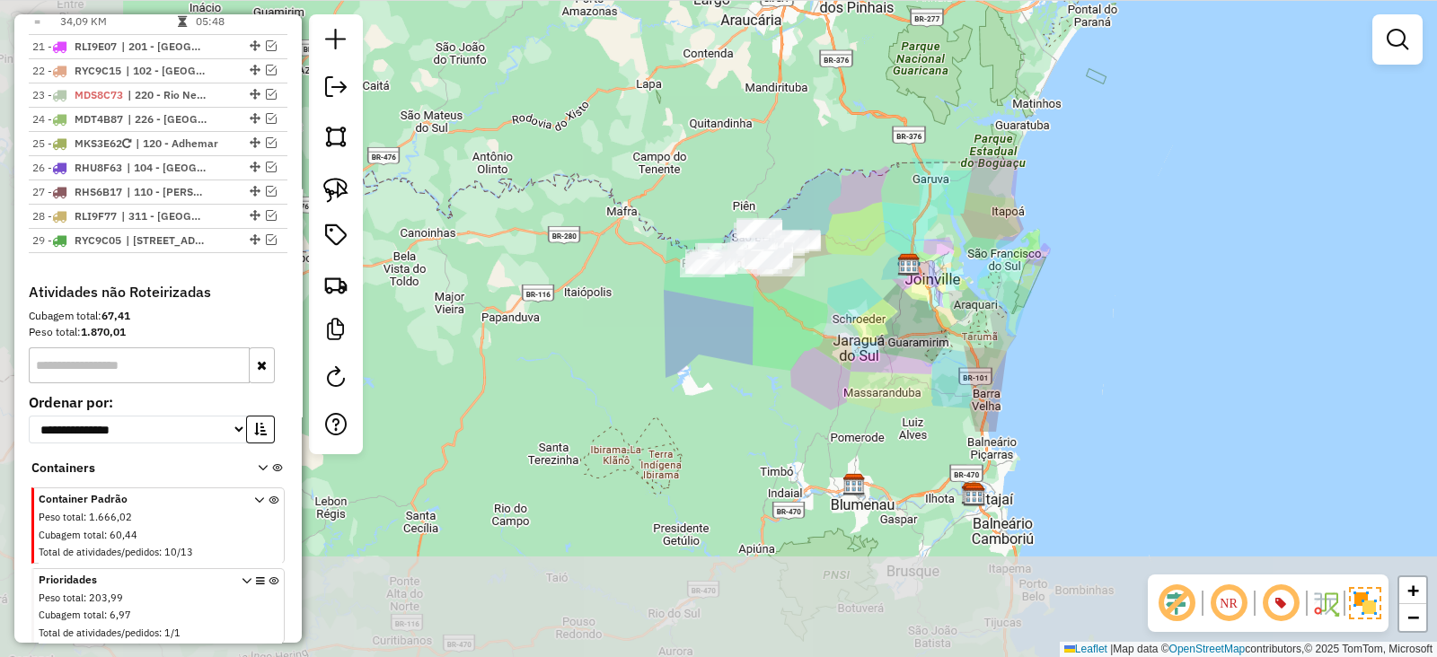
drag, startPoint x: 755, startPoint y: 402, endPoint x: 872, endPoint y: 207, distance: 228.0
click at [930, 196] on div "Janela de atendimento Grade de atendimento Capacidade Transportadoras Veículos …" at bounding box center [718, 328] width 1437 height 657
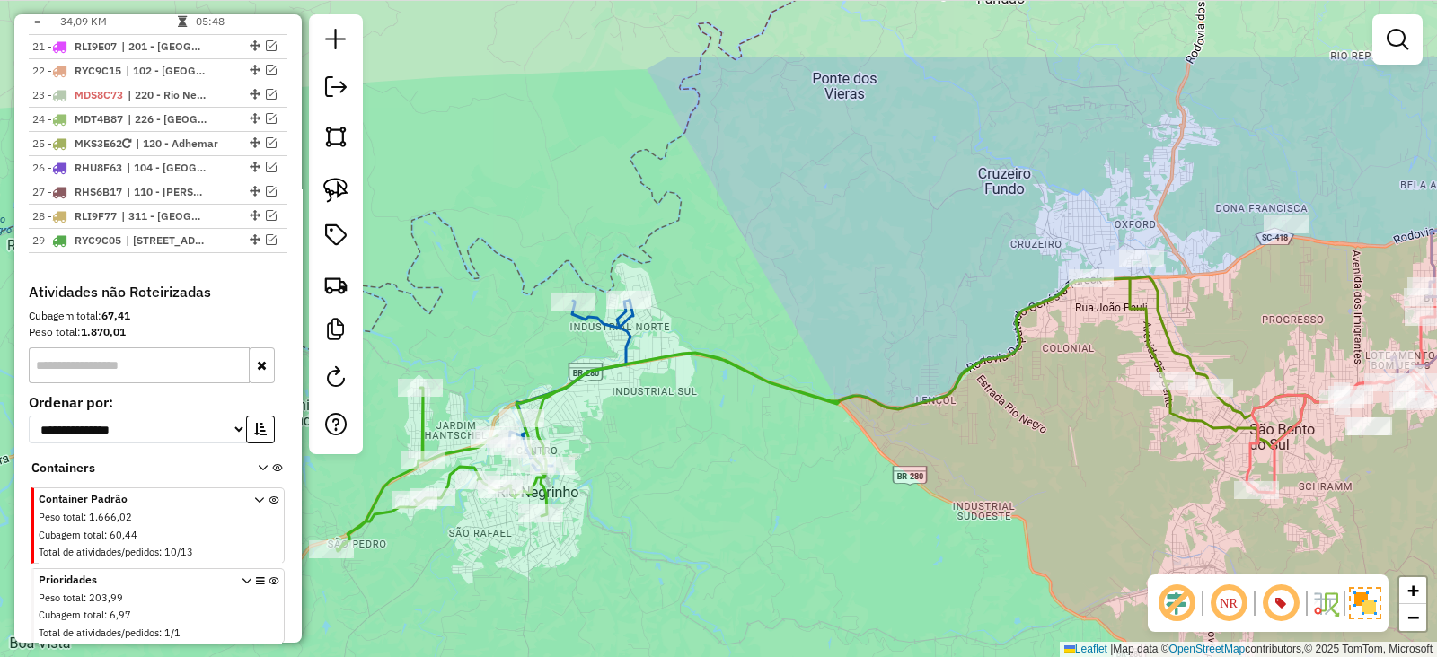
drag, startPoint x: 671, startPoint y: 322, endPoint x: 683, endPoint y: 445, distance: 122.8
click at [683, 445] on div "Janela de atendimento Grade de atendimento Capacidade Transportadoras Veículos …" at bounding box center [718, 328] width 1437 height 657
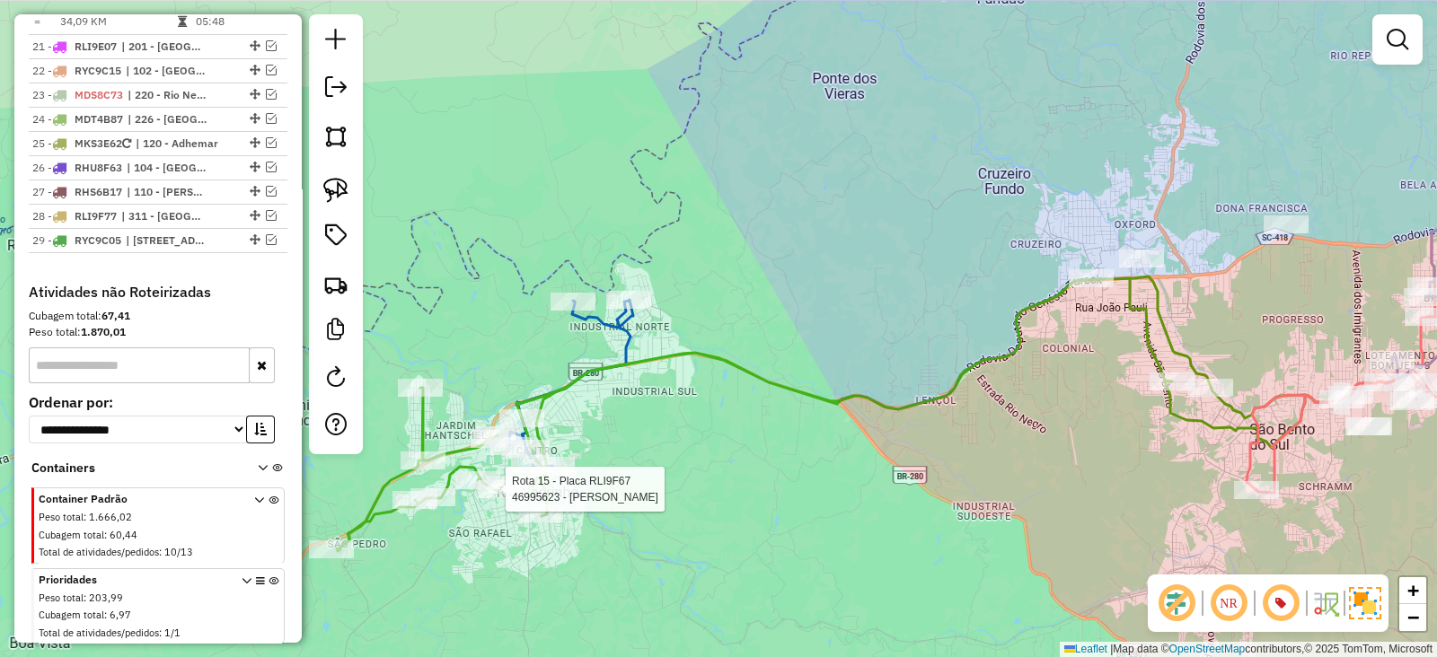
select select "*********"
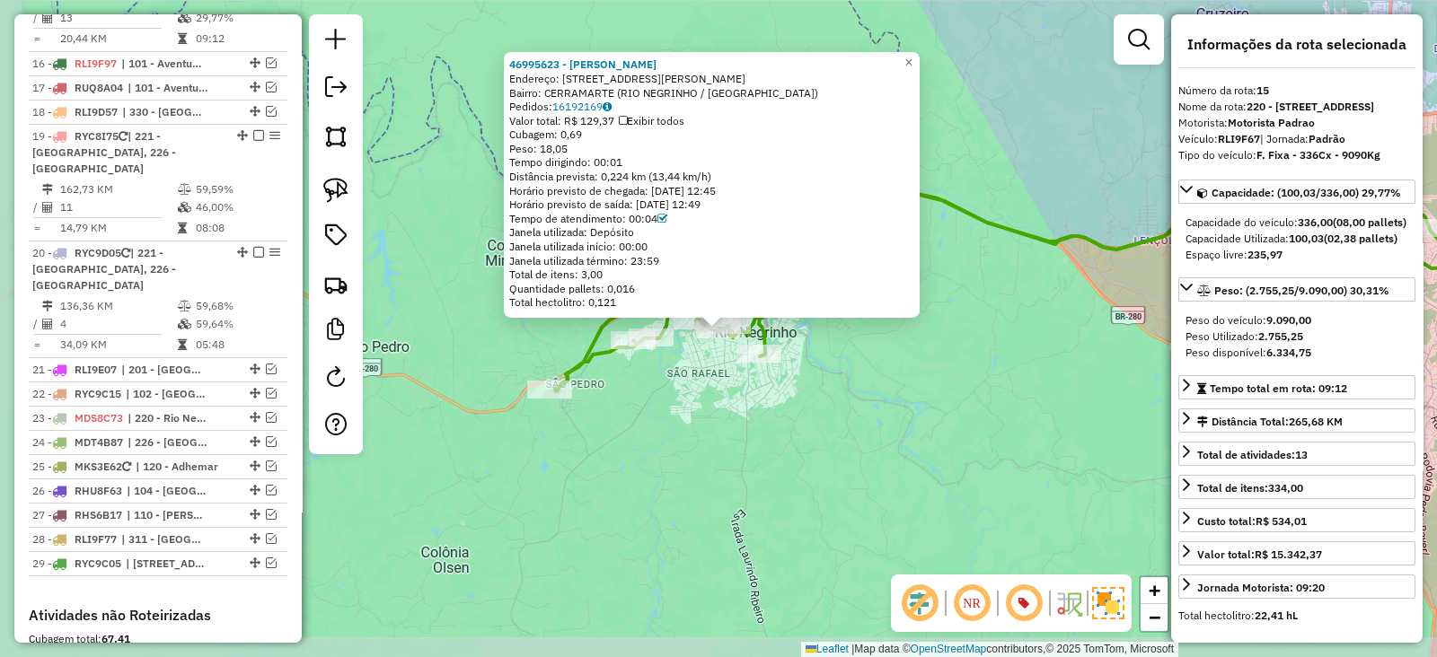
scroll to position [1245, 0]
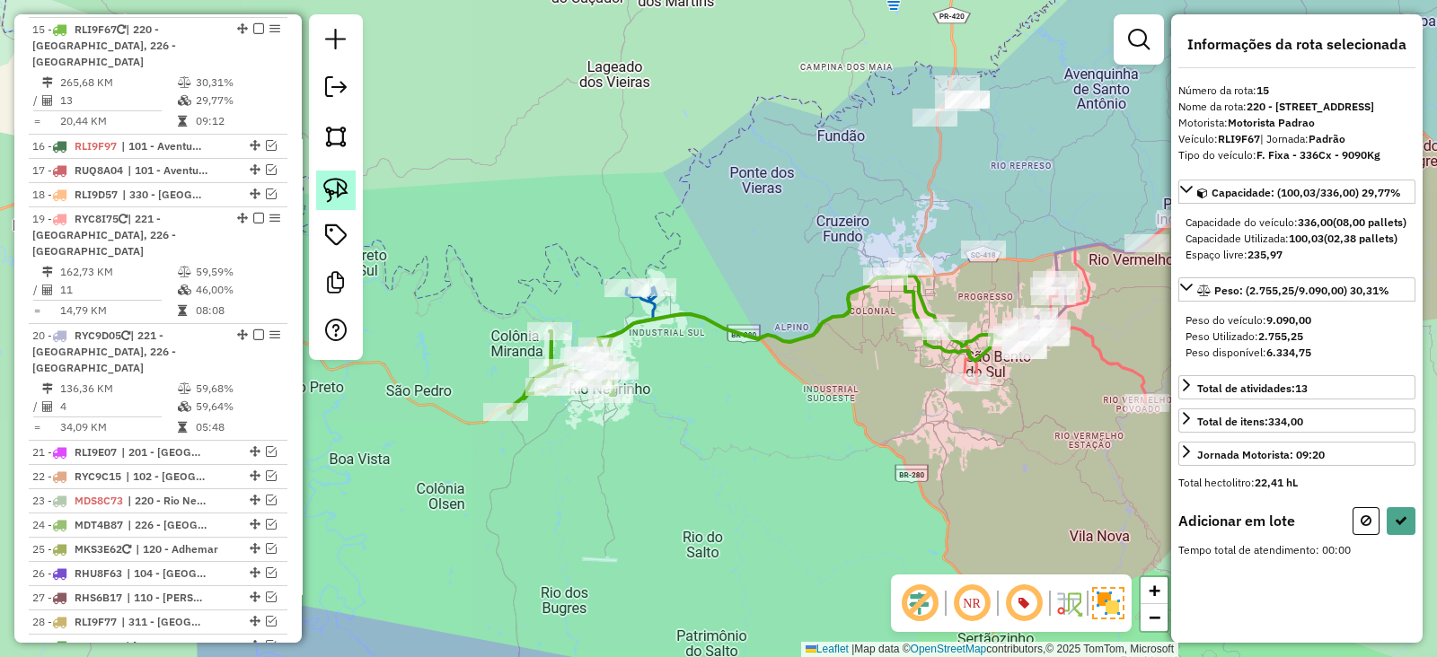
click at [337, 194] on img at bounding box center [335, 190] width 25 height 25
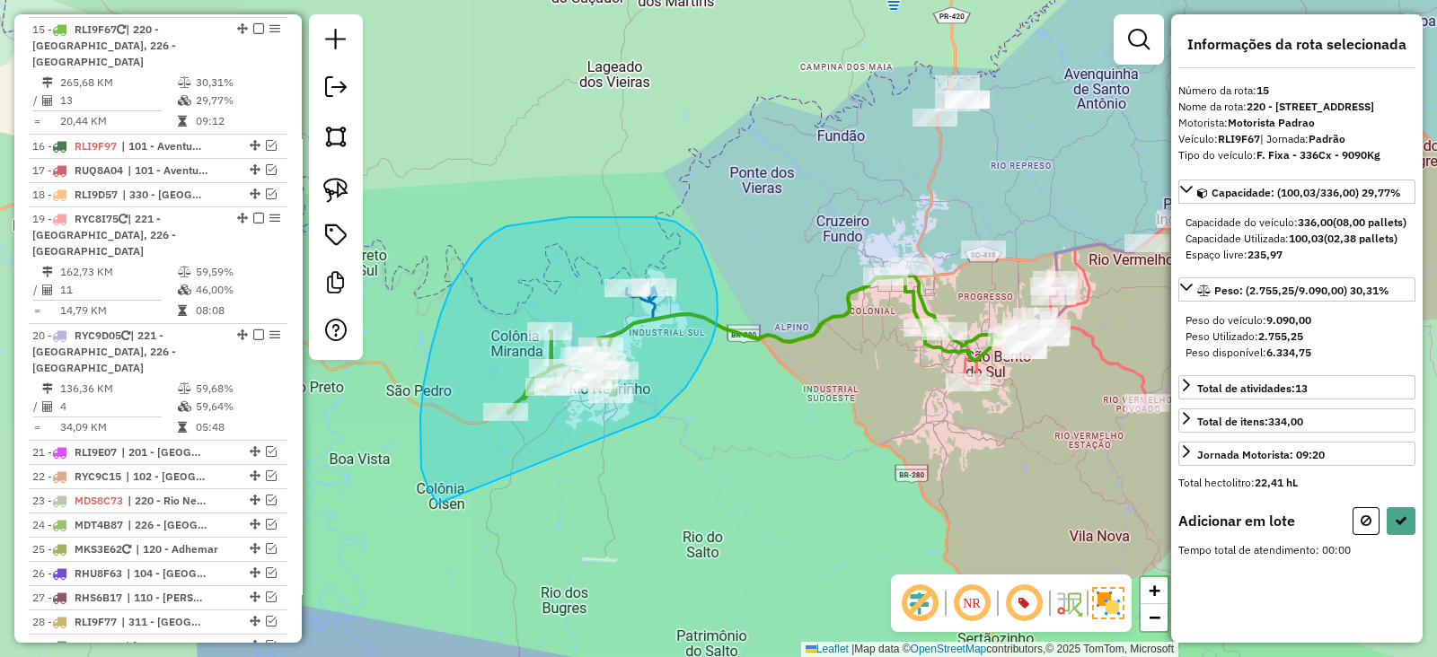
drag, startPoint x: 697, startPoint y: 370, endPoint x: 484, endPoint y: 545, distance: 275.7
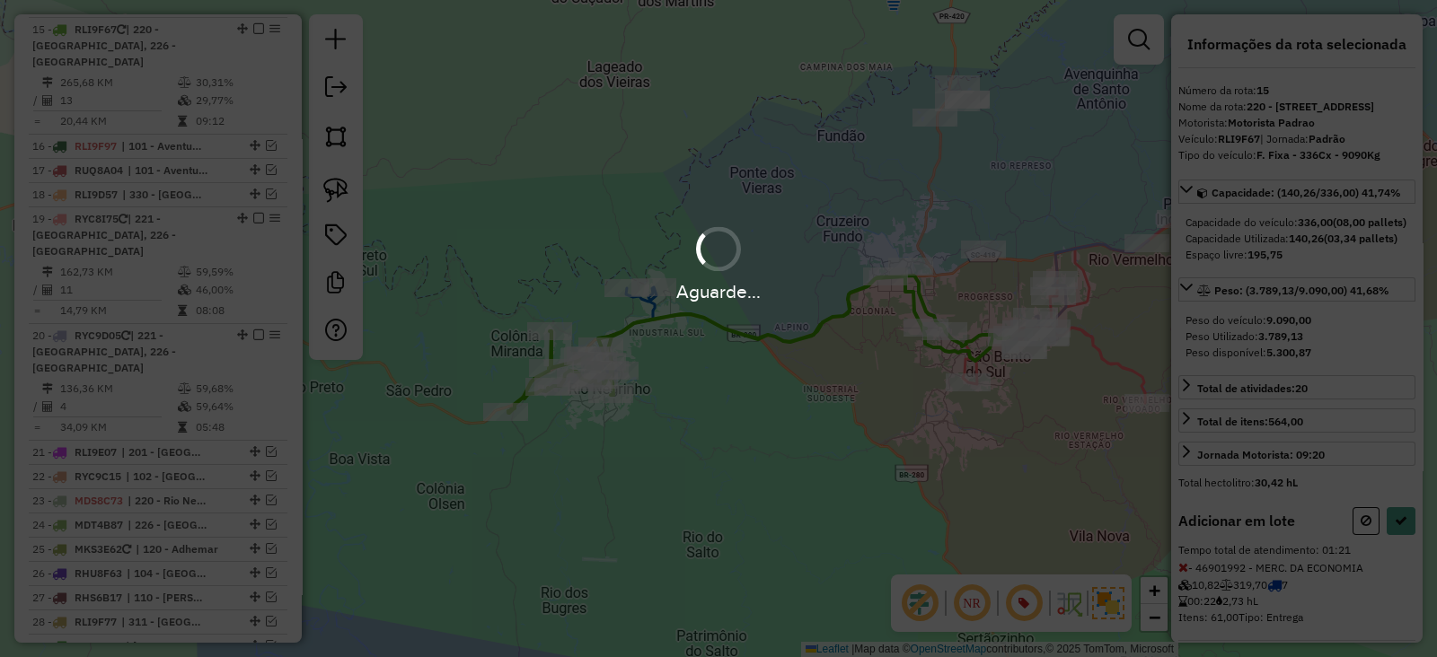
select select "*********"
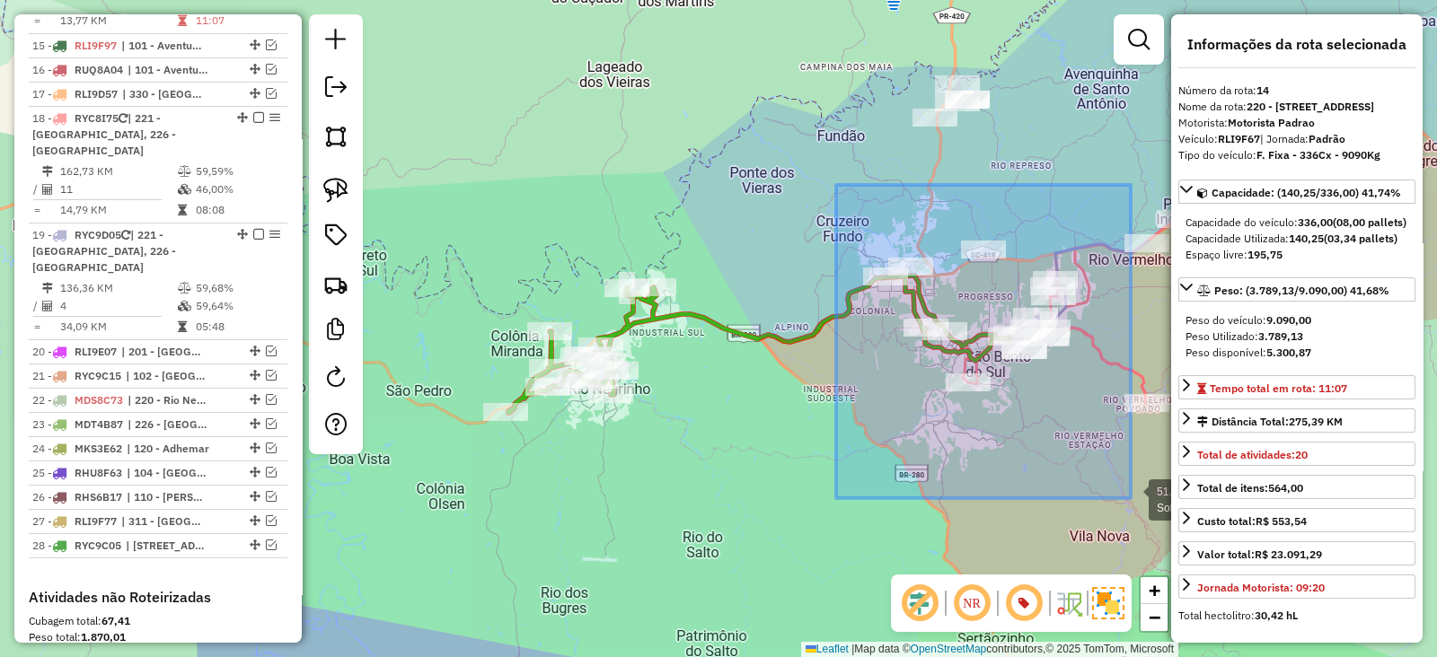
drag, startPoint x: 871, startPoint y: 244, endPoint x: 1135, endPoint y: 500, distance: 367.8
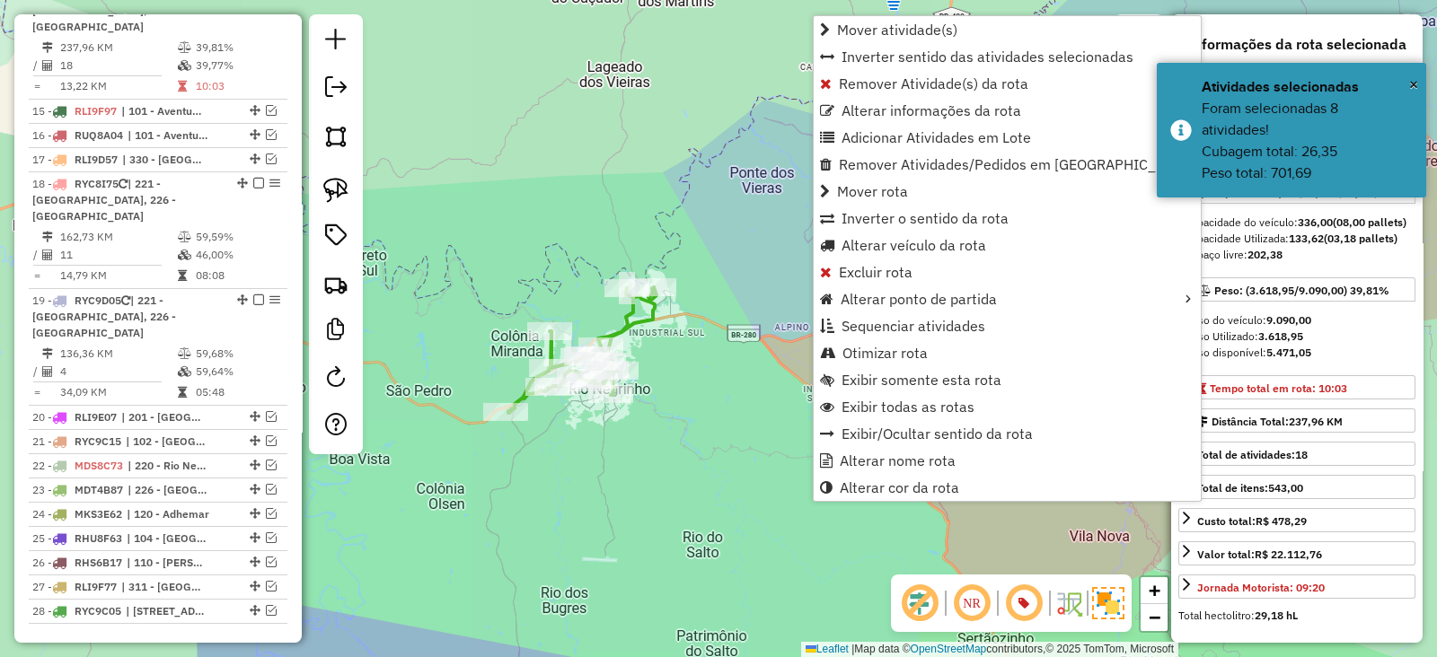
scroll to position [1145, 0]
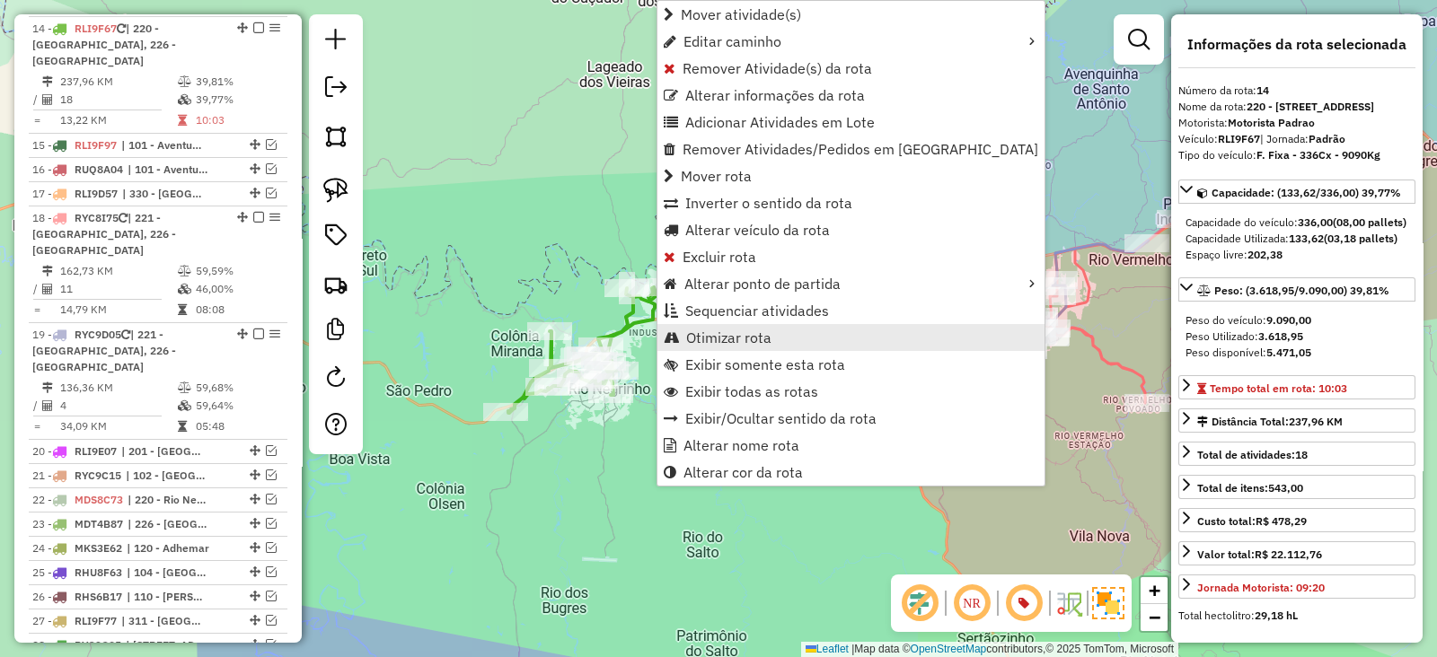
click at [699, 326] on link "Otimizar rota" at bounding box center [850, 337] width 387 height 27
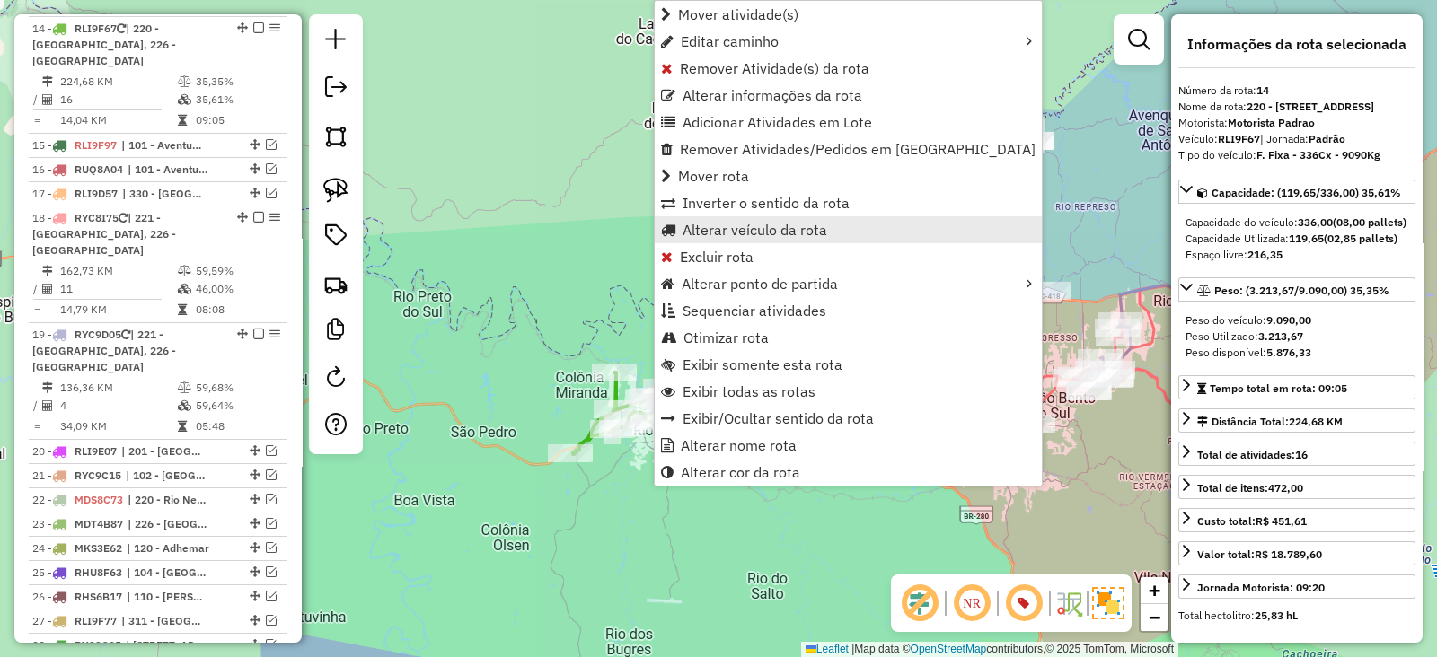
click at [746, 233] on span "Alterar veículo da rota" at bounding box center [755, 230] width 145 height 14
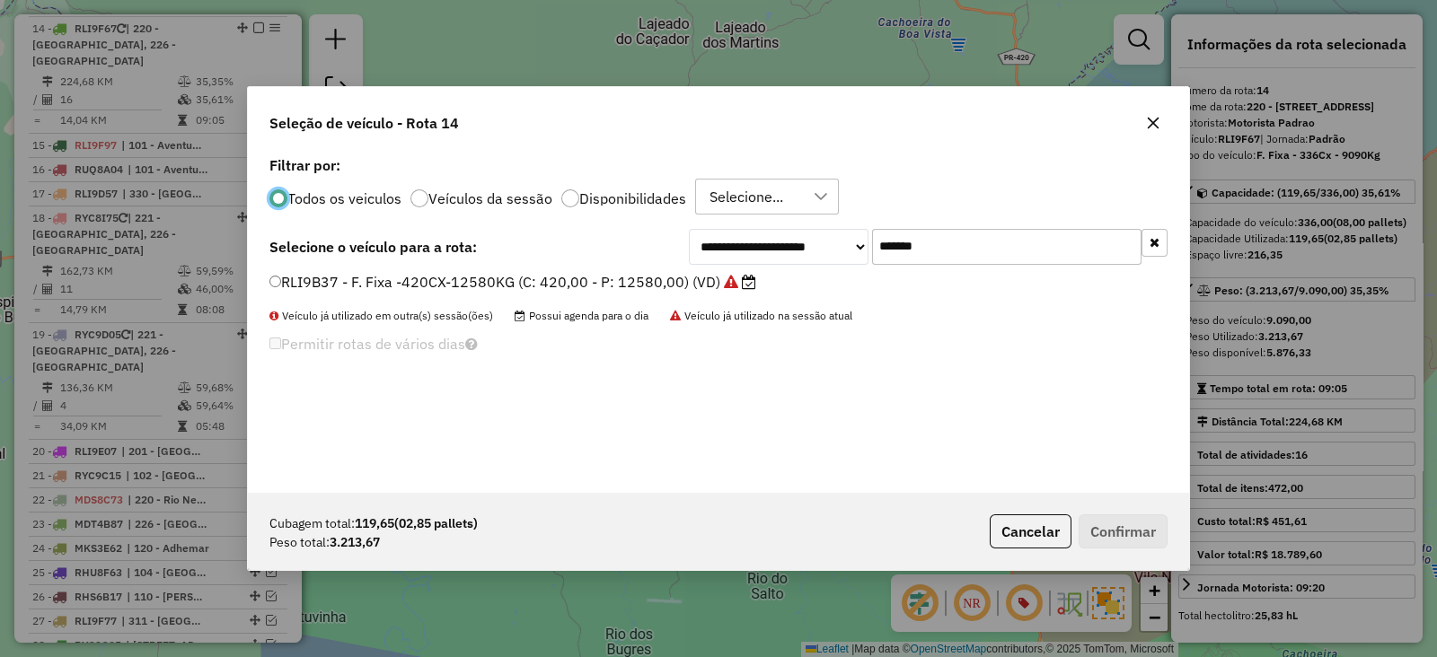
scroll to position [9, 5]
drag, startPoint x: 883, startPoint y: 251, endPoint x: 701, endPoint y: 232, distance: 183.4
click at [701, 232] on div "**********" at bounding box center [928, 247] width 479 height 36
paste input "text"
type input "*******"
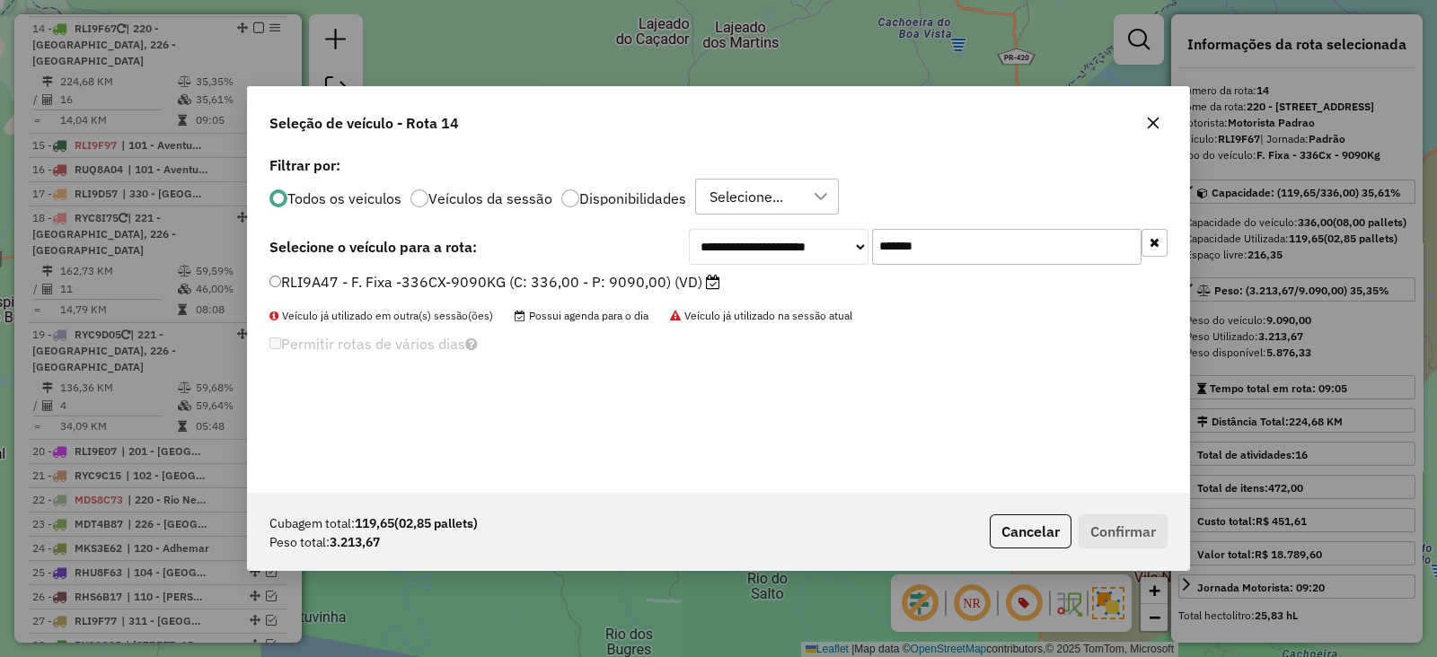
click at [645, 271] on label "RLI9A47 - F. Fixa -336CX-9090KG (C: 336,00 - P: 9090,00) (VD)" at bounding box center [494, 282] width 451 height 22
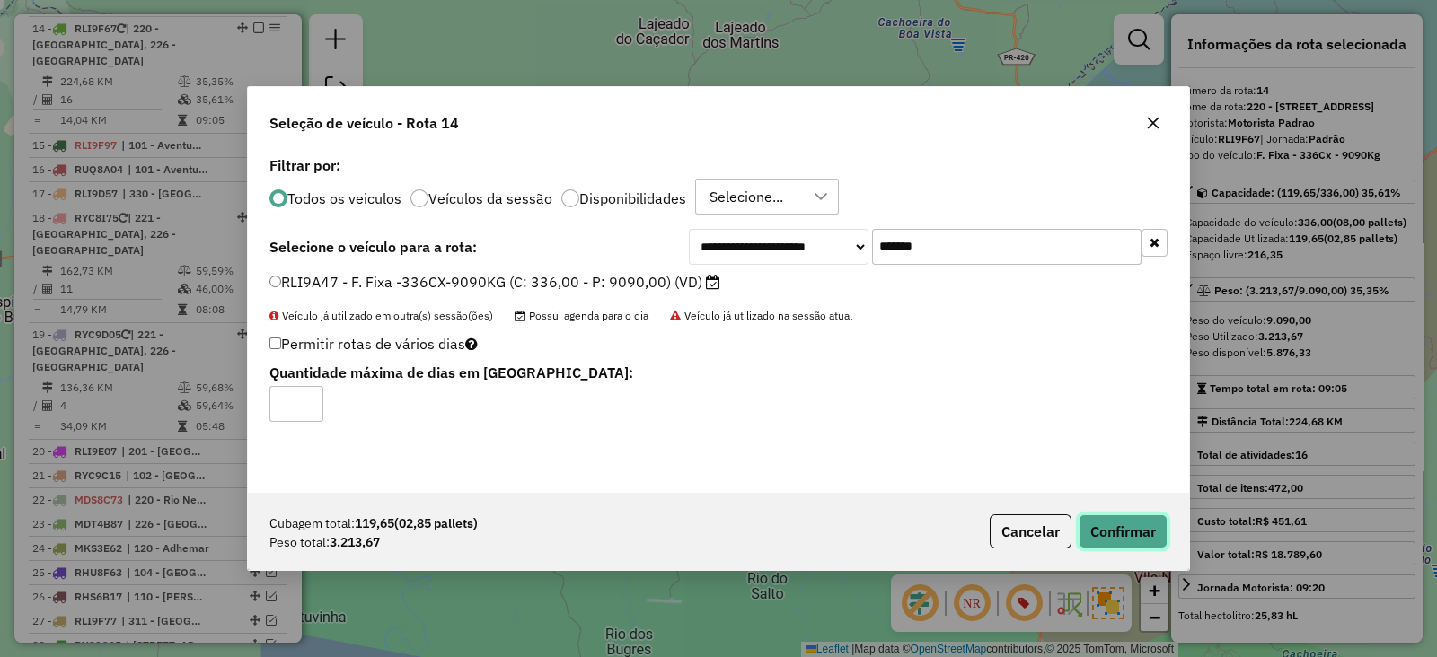
click at [1128, 533] on button "Confirmar" at bounding box center [1123, 532] width 89 height 34
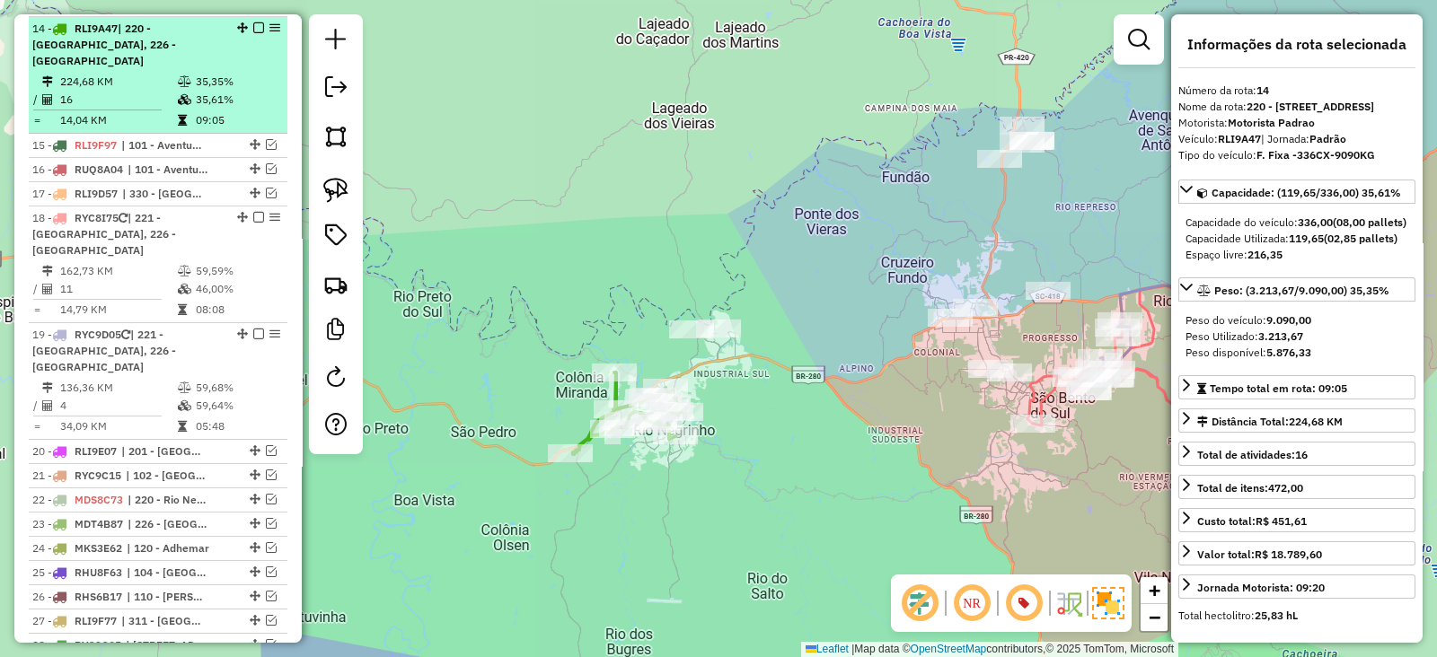
click at [256, 25] on em at bounding box center [258, 27] width 11 height 11
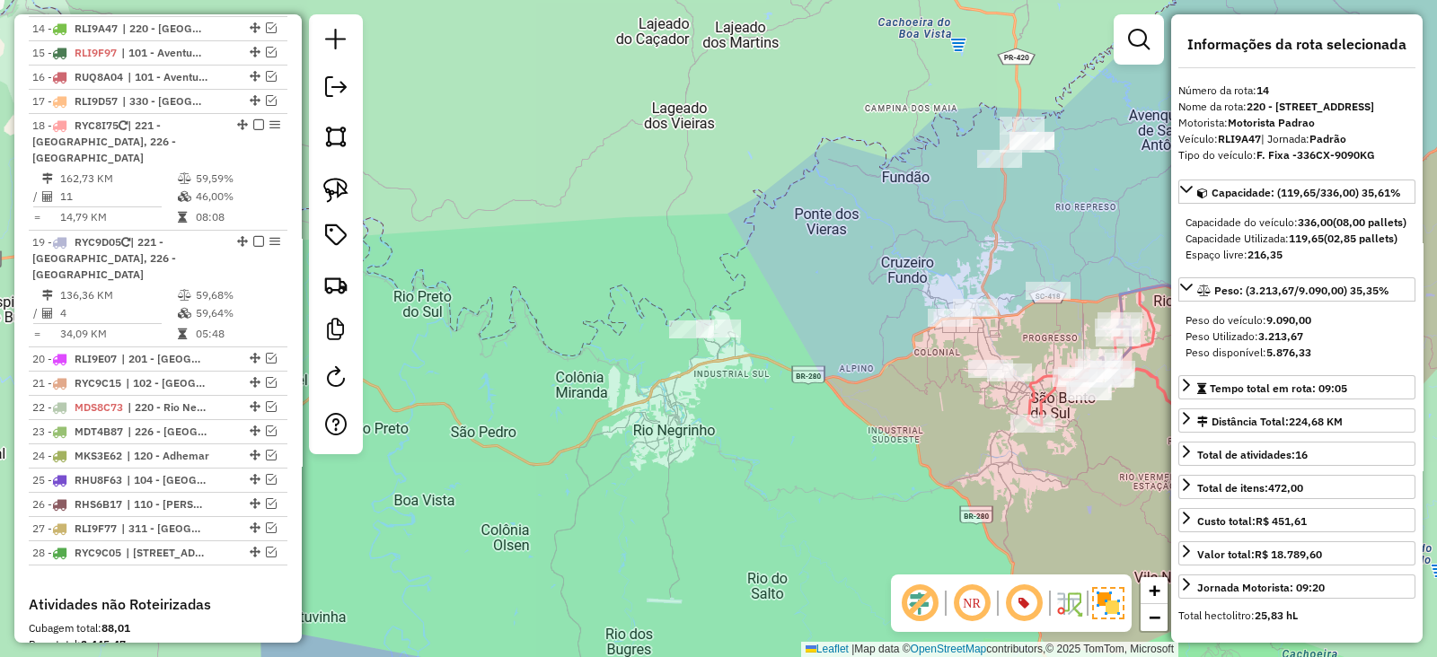
scroll to position [1069, 0]
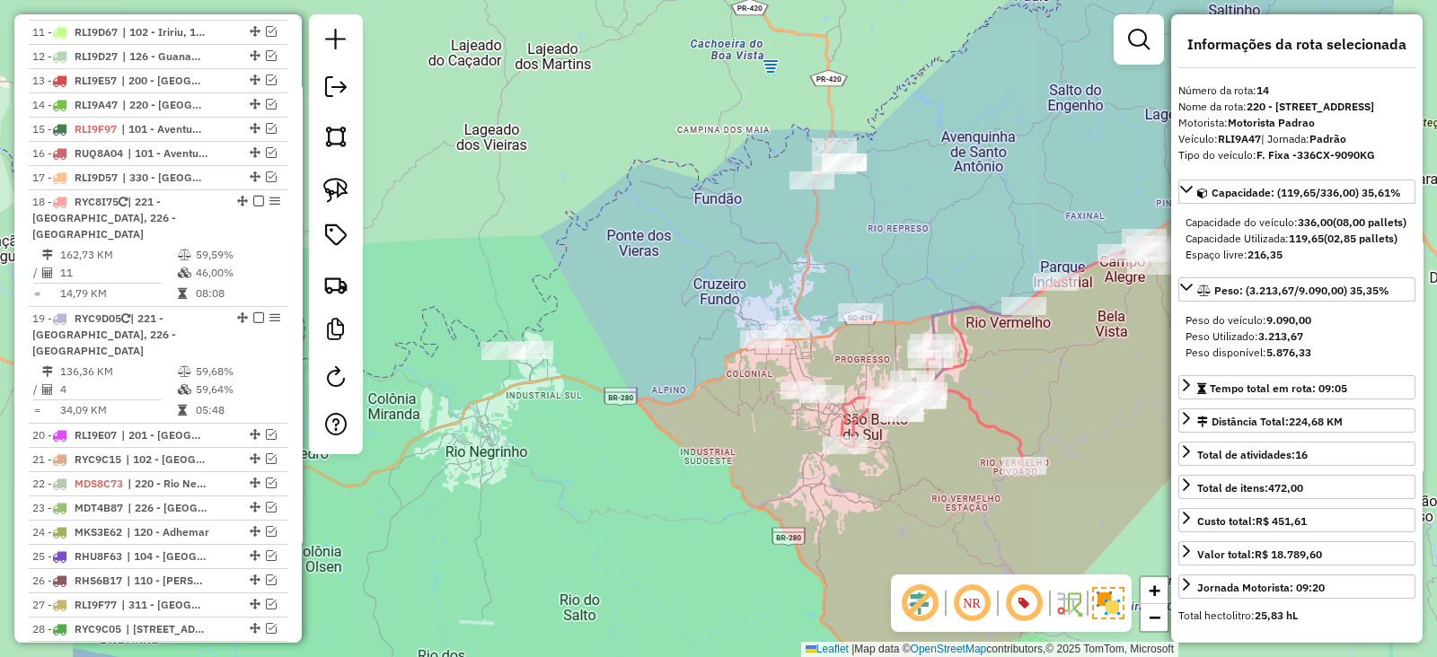
drag, startPoint x: 823, startPoint y: 474, endPoint x: 635, endPoint y: 496, distance: 188.9
click at [635, 496] on div "Janela de atendimento Grade de atendimento Capacidade Transportadoras Veículos …" at bounding box center [718, 328] width 1437 height 657
click at [329, 185] on img at bounding box center [335, 190] width 25 height 25
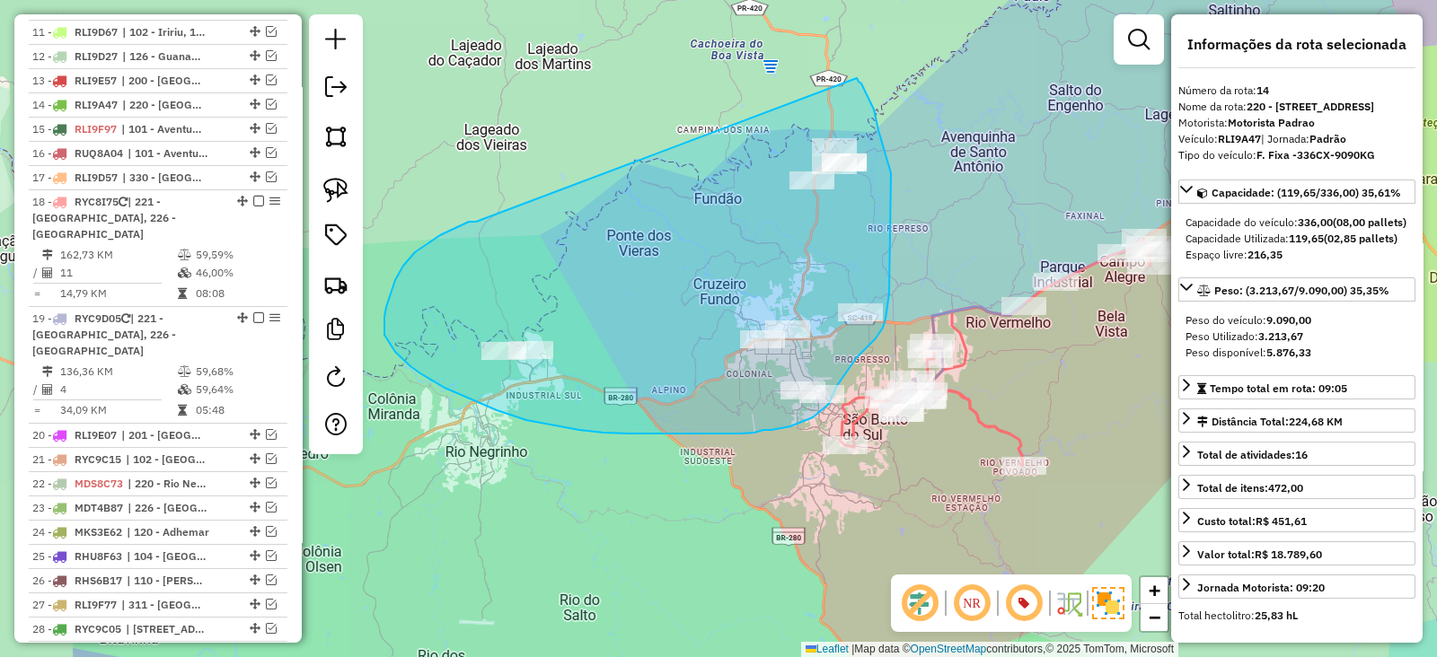
drag, startPoint x: 469, startPoint y: 222, endPoint x: 855, endPoint y: 76, distance: 412.7
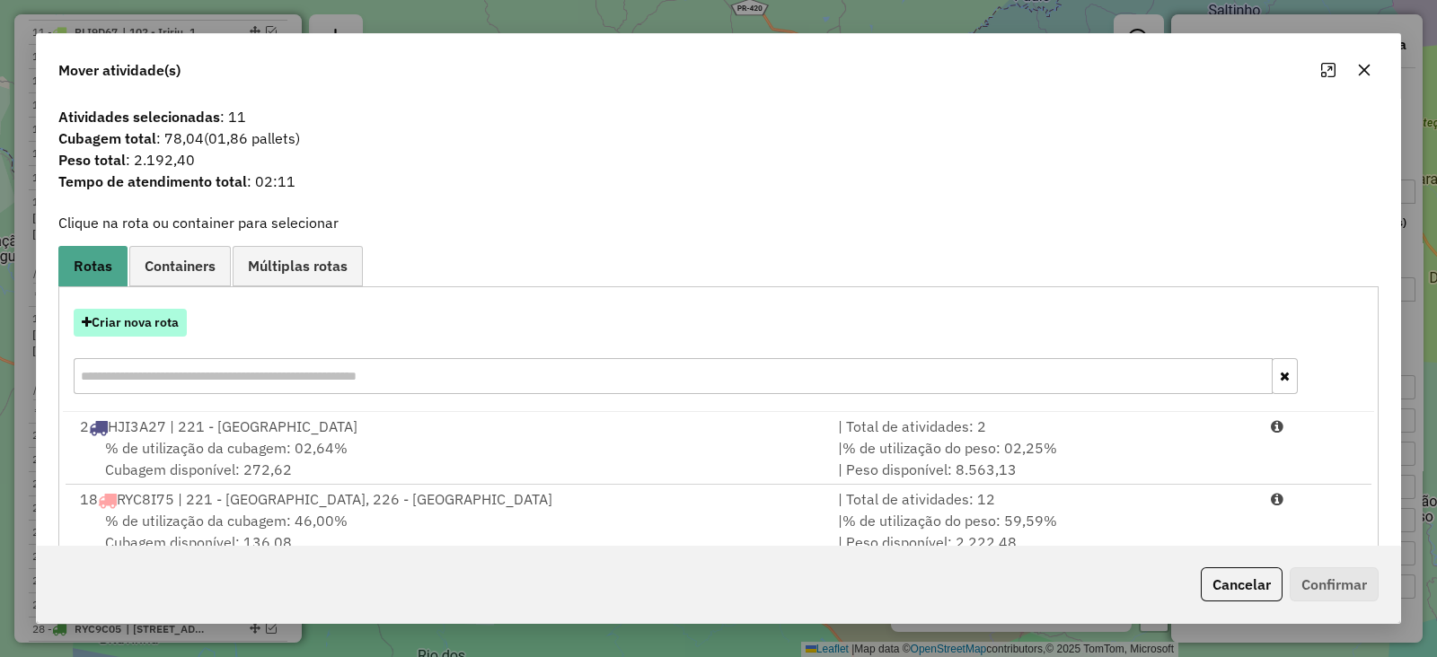
click at [140, 321] on button "Criar nova rota" at bounding box center [130, 323] width 113 height 28
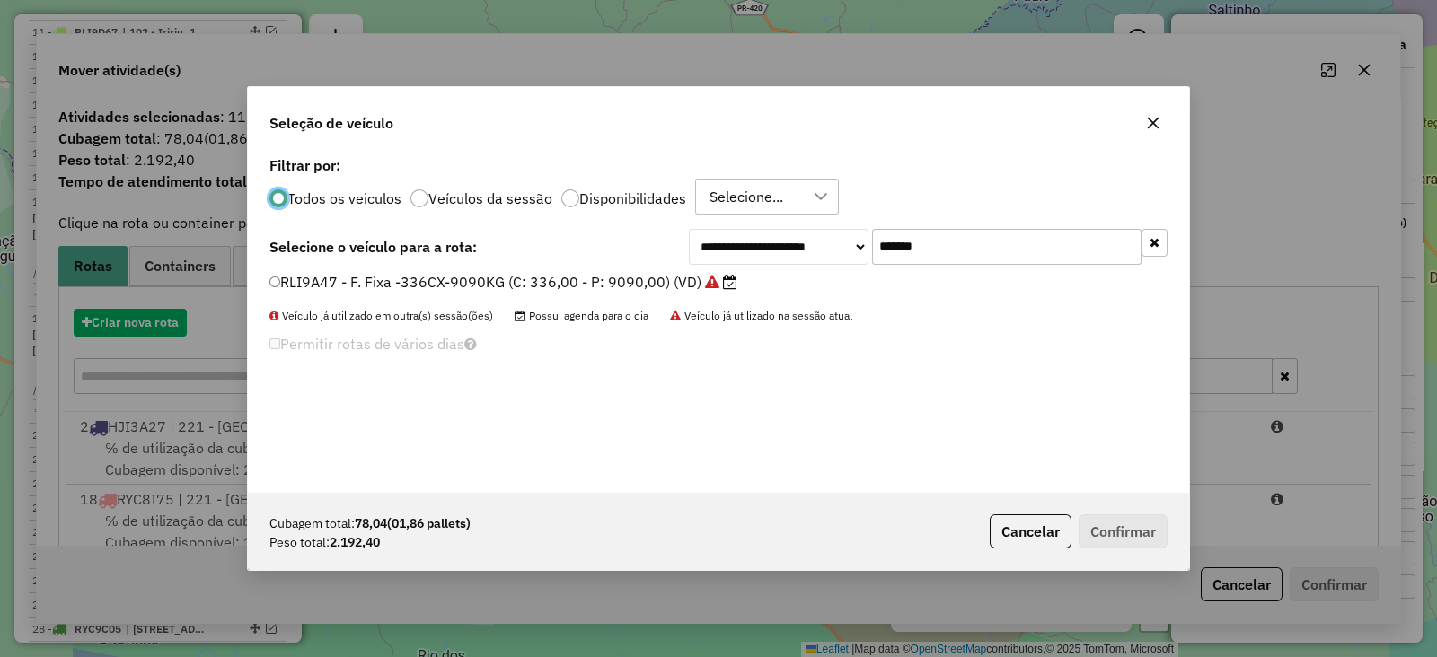
scroll to position [9, 5]
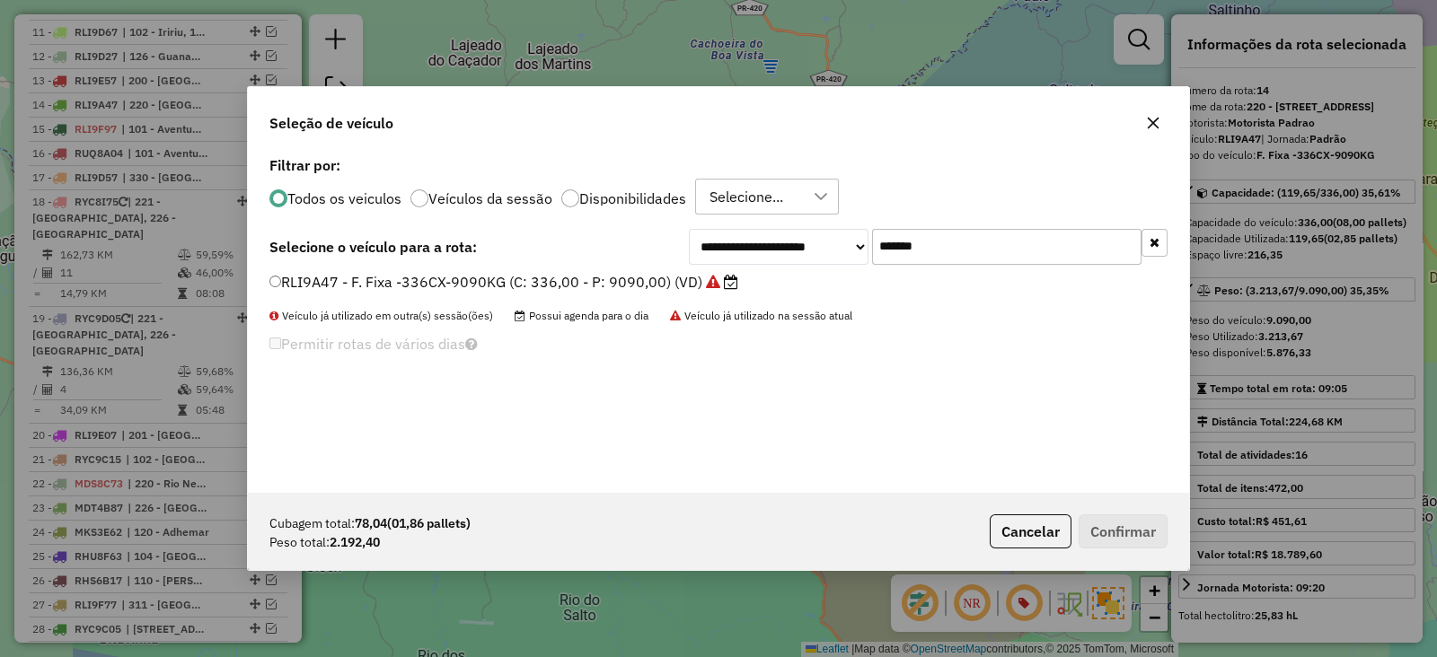
drag, startPoint x: 967, startPoint y: 253, endPoint x: 687, endPoint y: 253, distance: 280.2
click at [693, 248] on div "**********" at bounding box center [928, 247] width 479 height 36
paste input "text"
type input "*******"
click at [672, 276] on label "RLI9B97 - F. Fixa -336CX-9090KG (C: 336,00 - P: 9090,00) (VD)" at bounding box center [494, 282] width 451 height 22
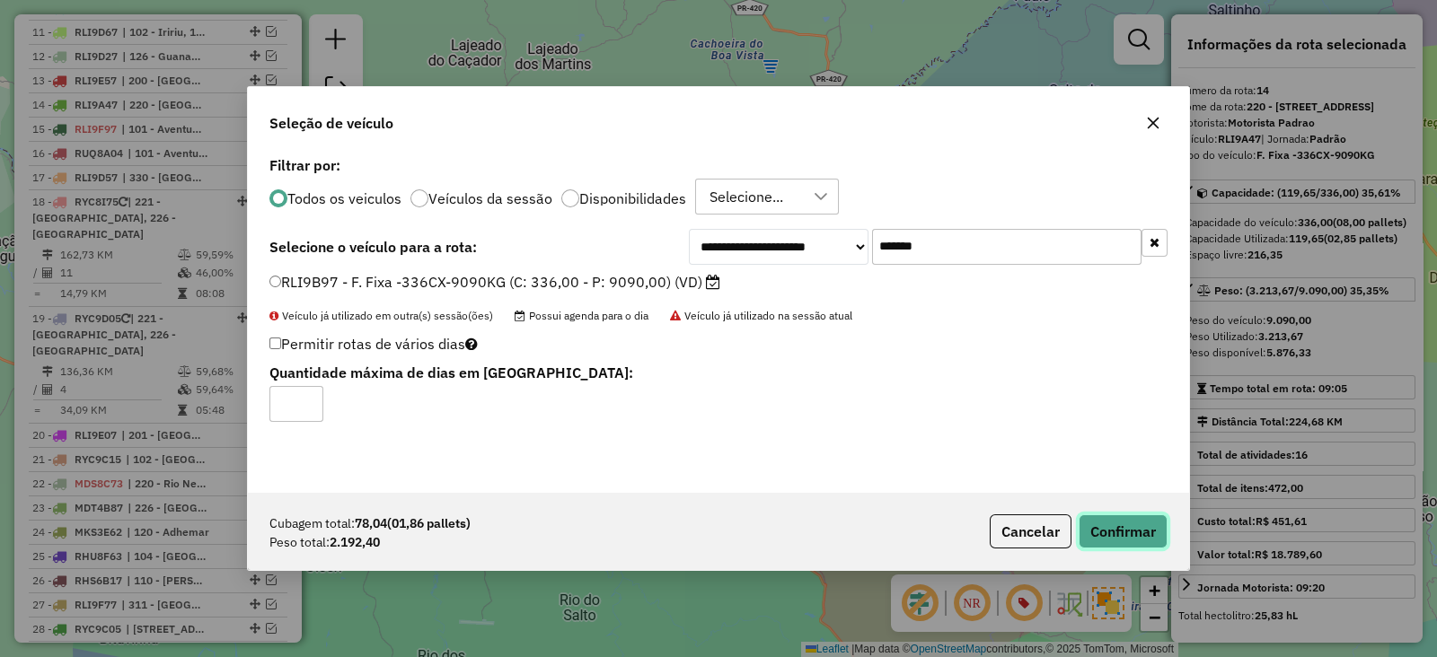
click at [1122, 536] on button "Confirmar" at bounding box center [1123, 532] width 89 height 34
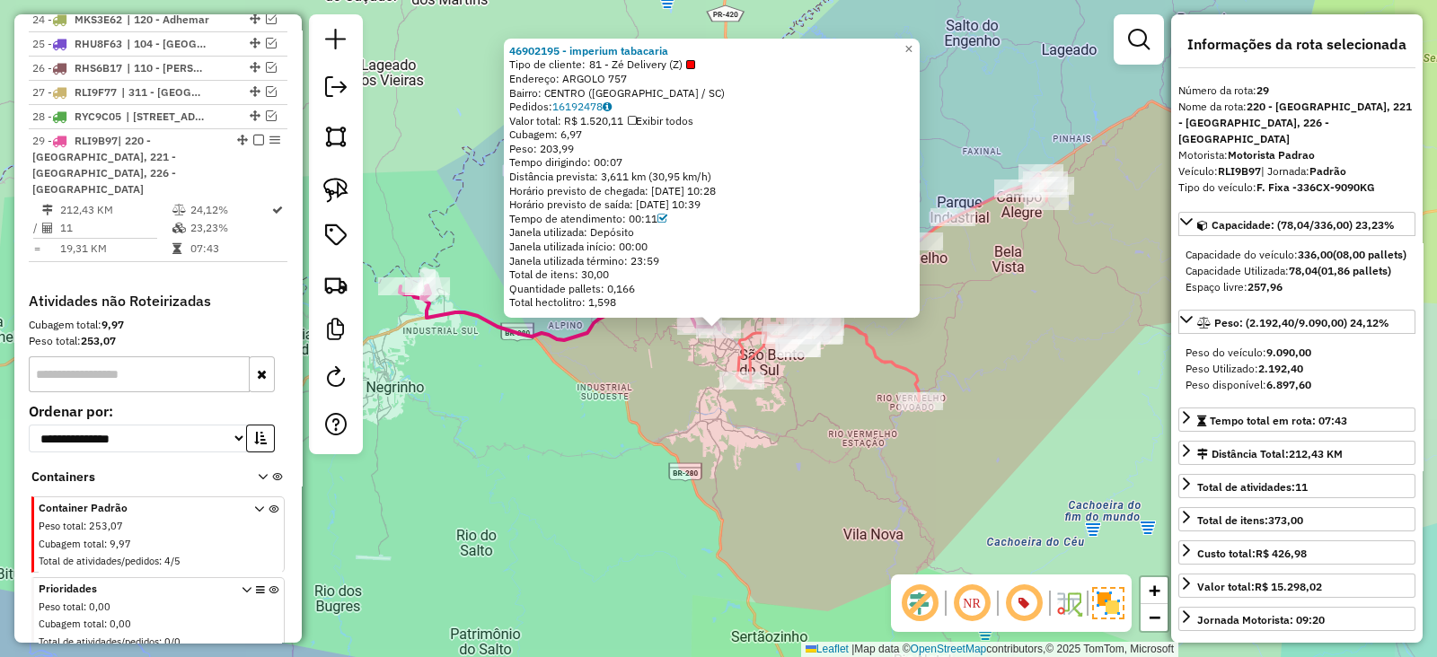
scroll to position [1661, 0]
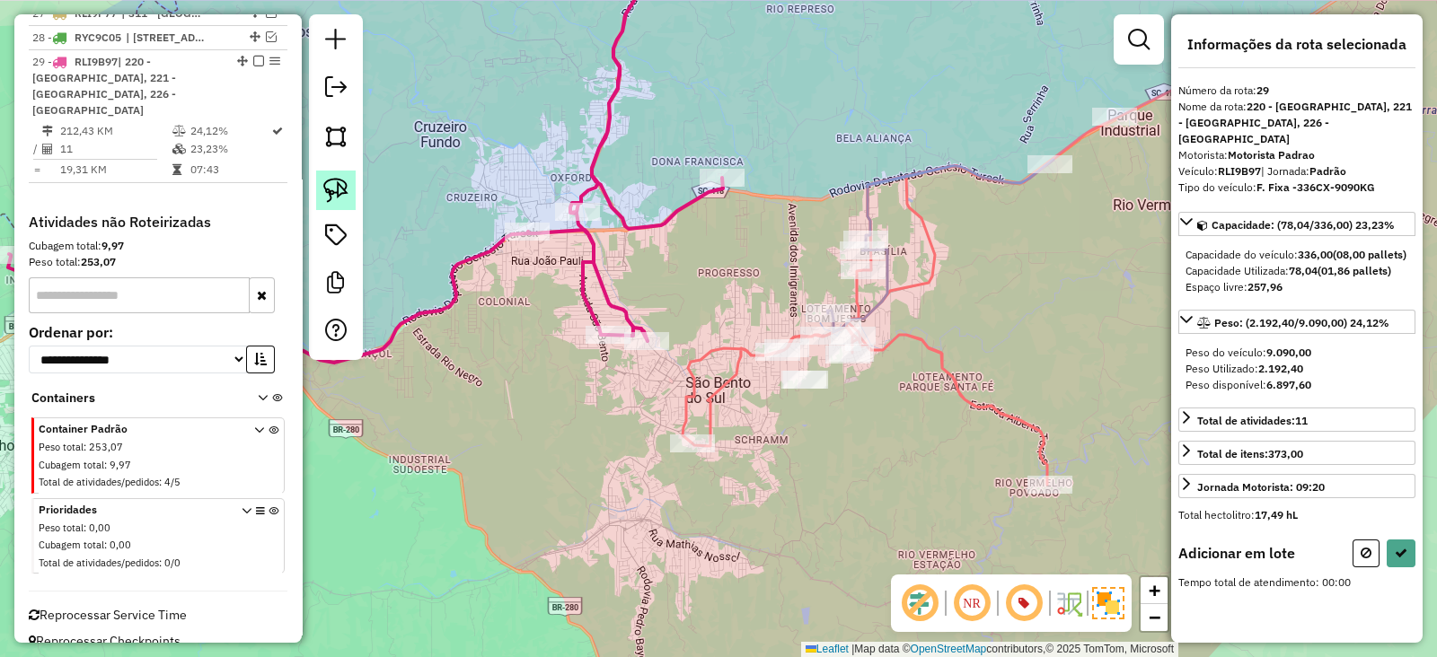
click at [344, 189] on img at bounding box center [335, 190] width 25 height 25
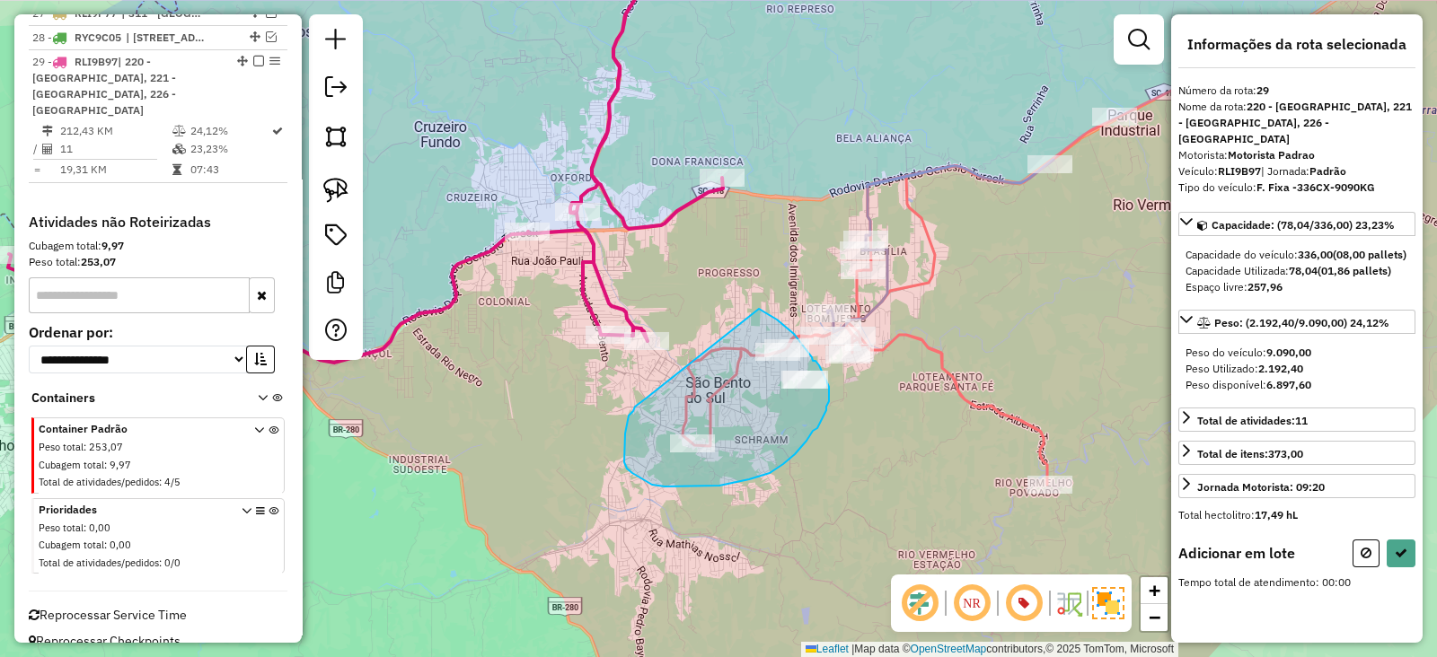
drag, startPoint x: 627, startPoint y: 425, endPoint x: 759, endPoint y: 309, distance: 175.7
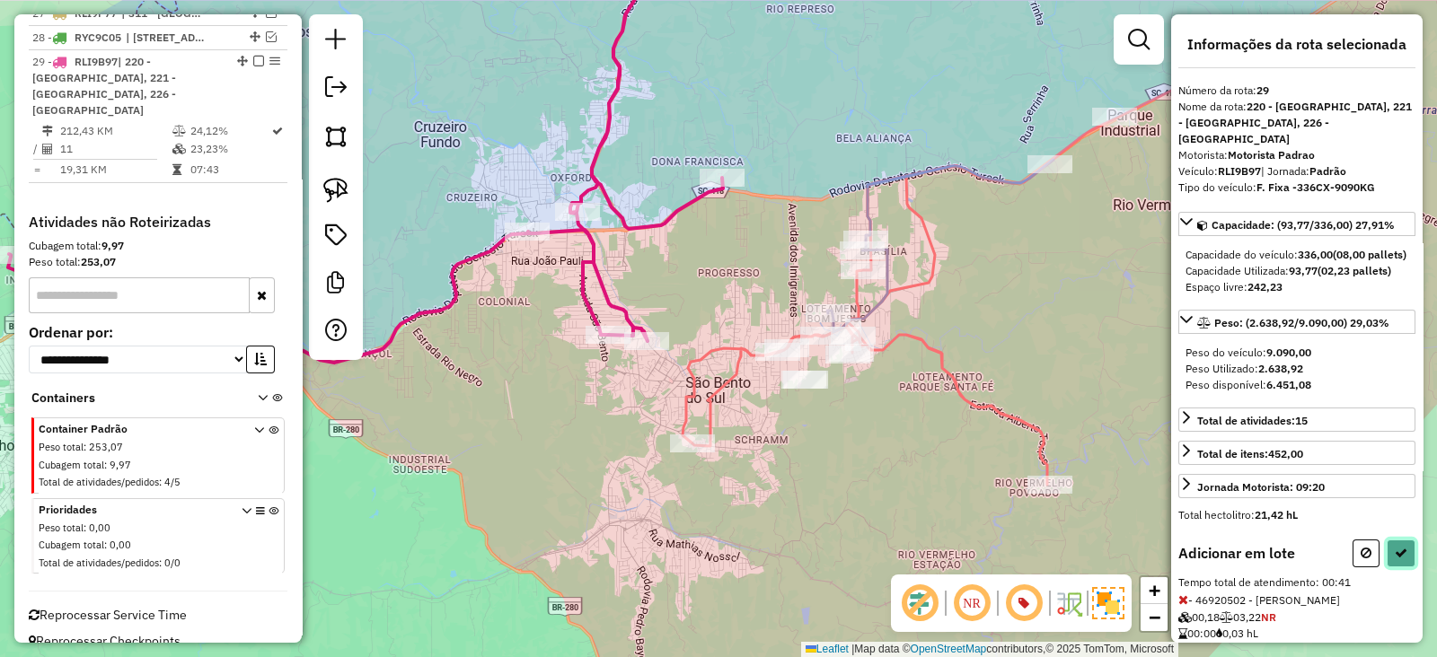
click at [1399, 554] on icon at bounding box center [1401, 553] width 13 height 13
select select "*********"
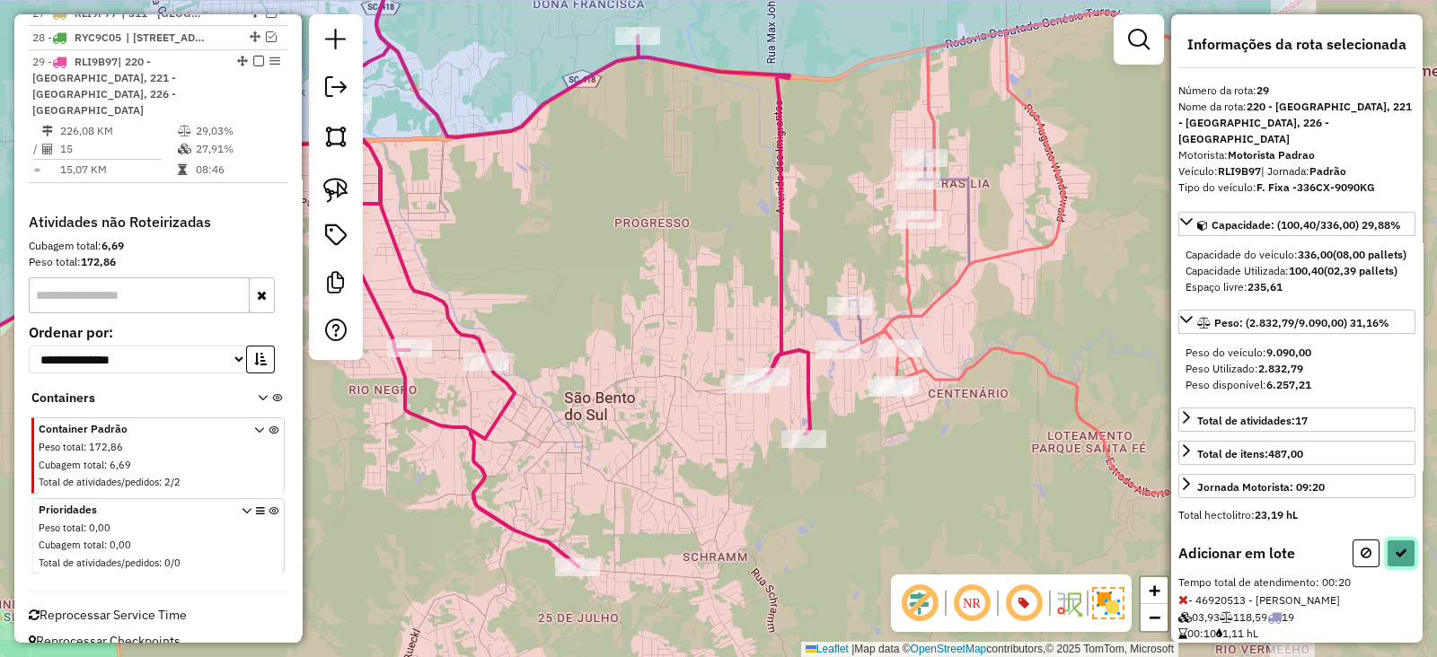
click at [1406, 560] on button at bounding box center [1401, 554] width 29 height 28
select select "*********"
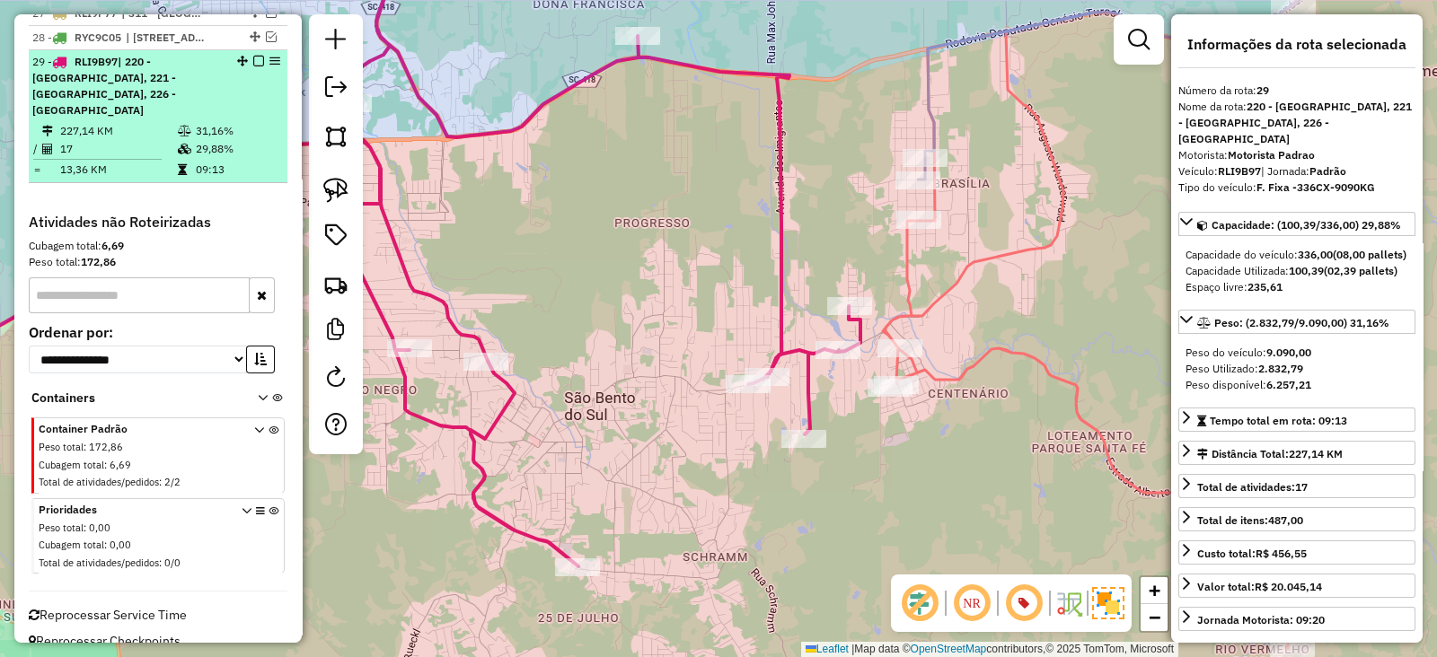
click at [253, 56] on em at bounding box center [258, 61] width 11 height 11
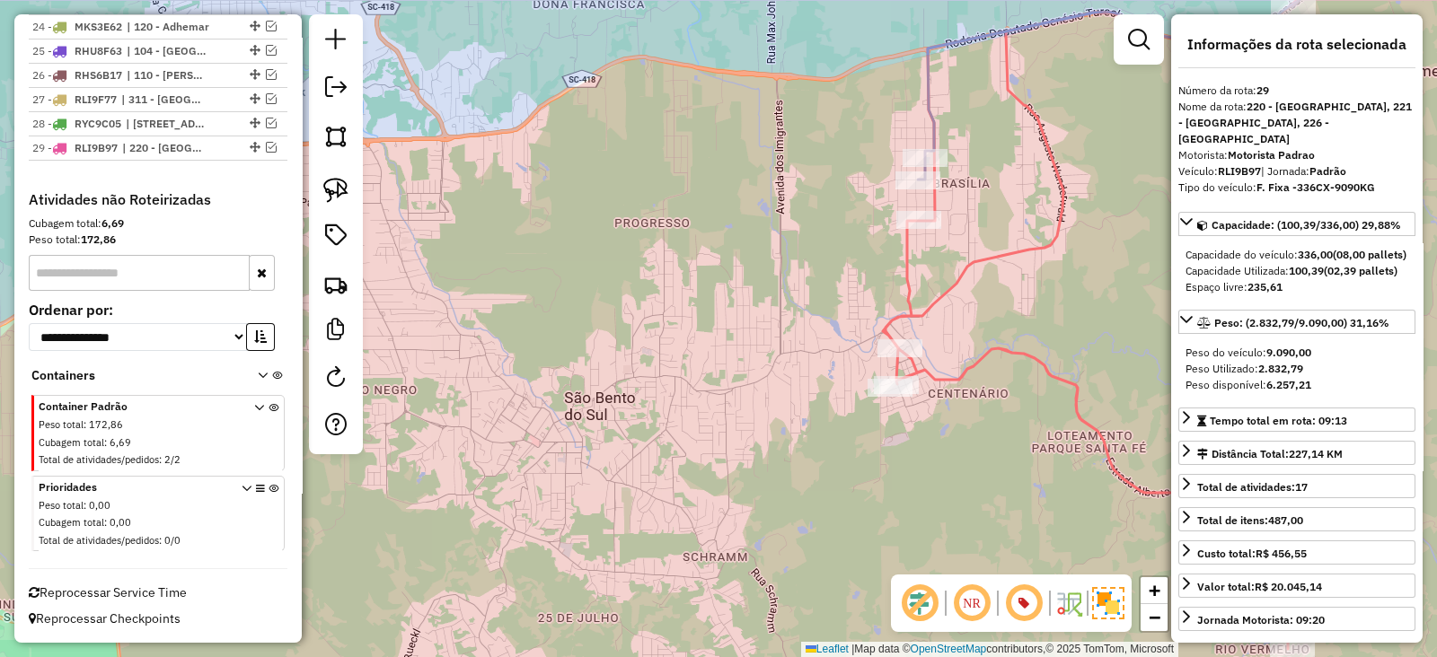
scroll to position [1567, 0]
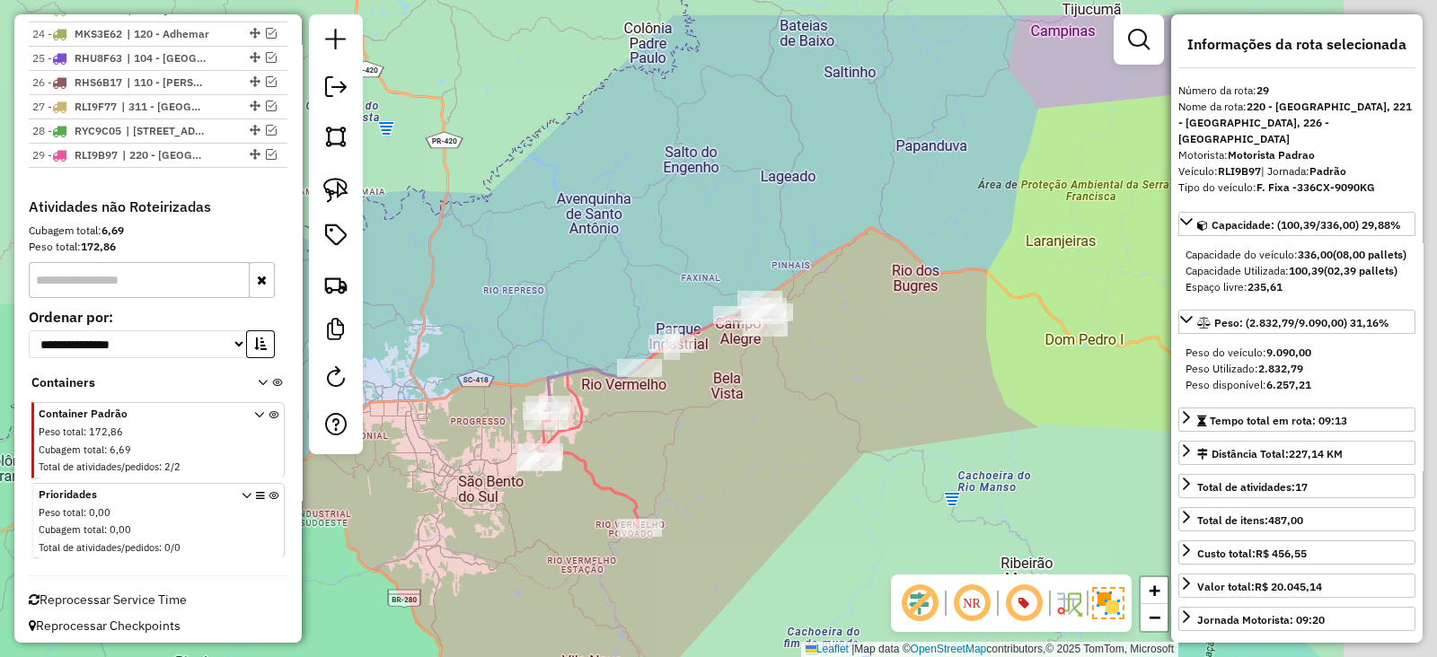
drag, startPoint x: 803, startPoint y: 442, endPoint x: 789, endPoint y: 446, distance: 14.2
click at [789, 446] on div "Janela de atendimento Grade de atendimento Capacidade Transportadoras Veículos …" at bounding box center [718, 328] width 1437 height 657
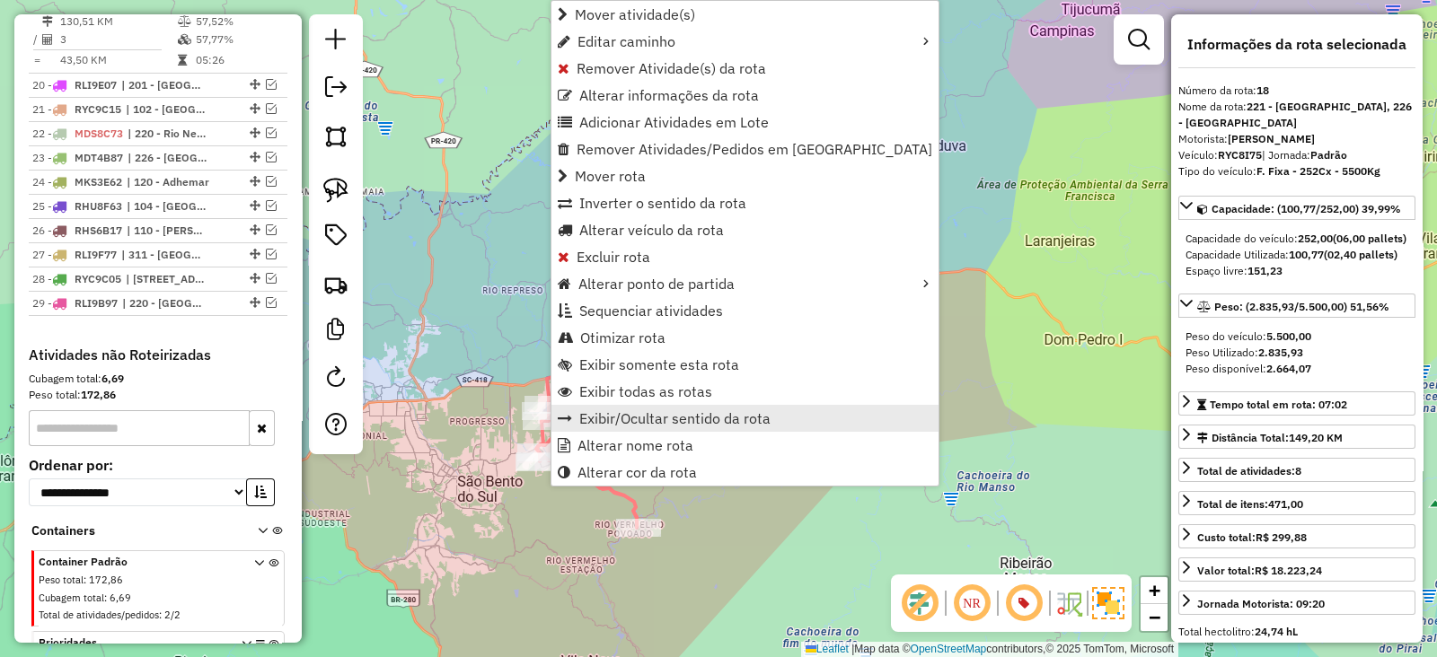
scroll to position [1240, 0]
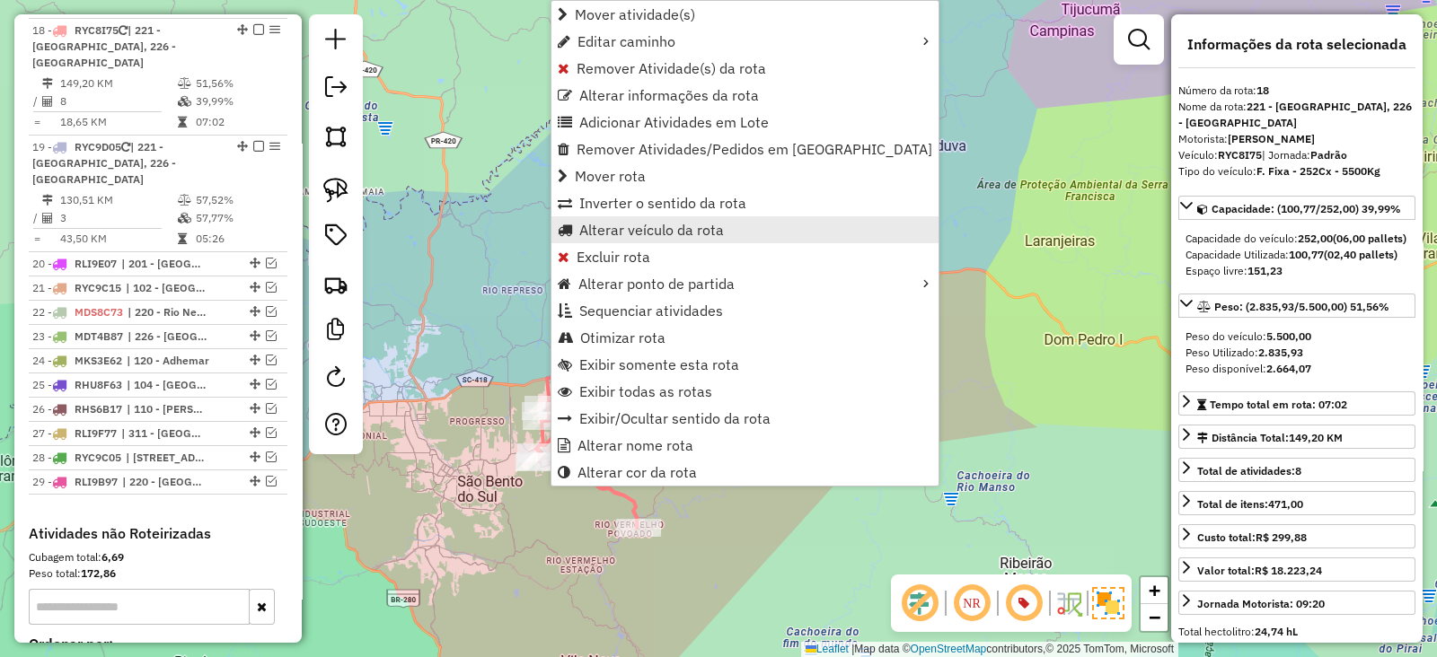
click at [637, 227] on span "Alterar veículo da rota" at bounding box center [651, 230] width 145 height 14
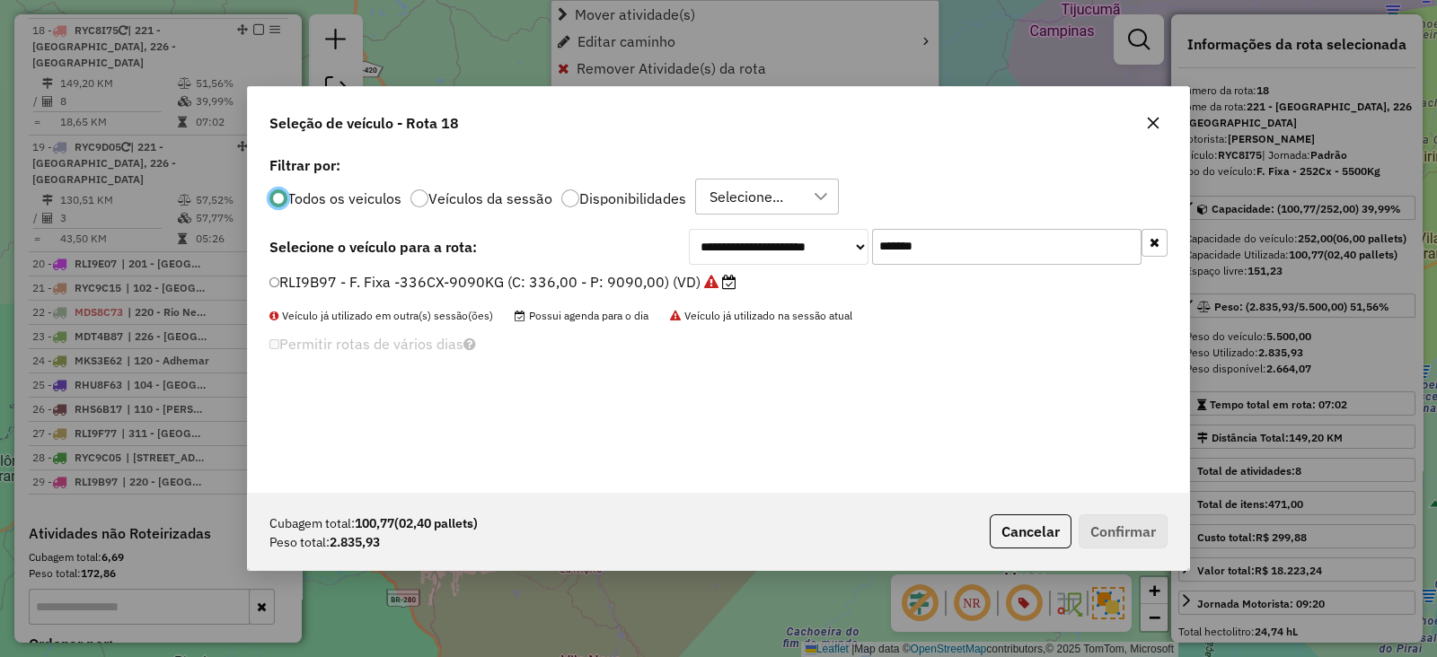
scroll to position [9, 5]
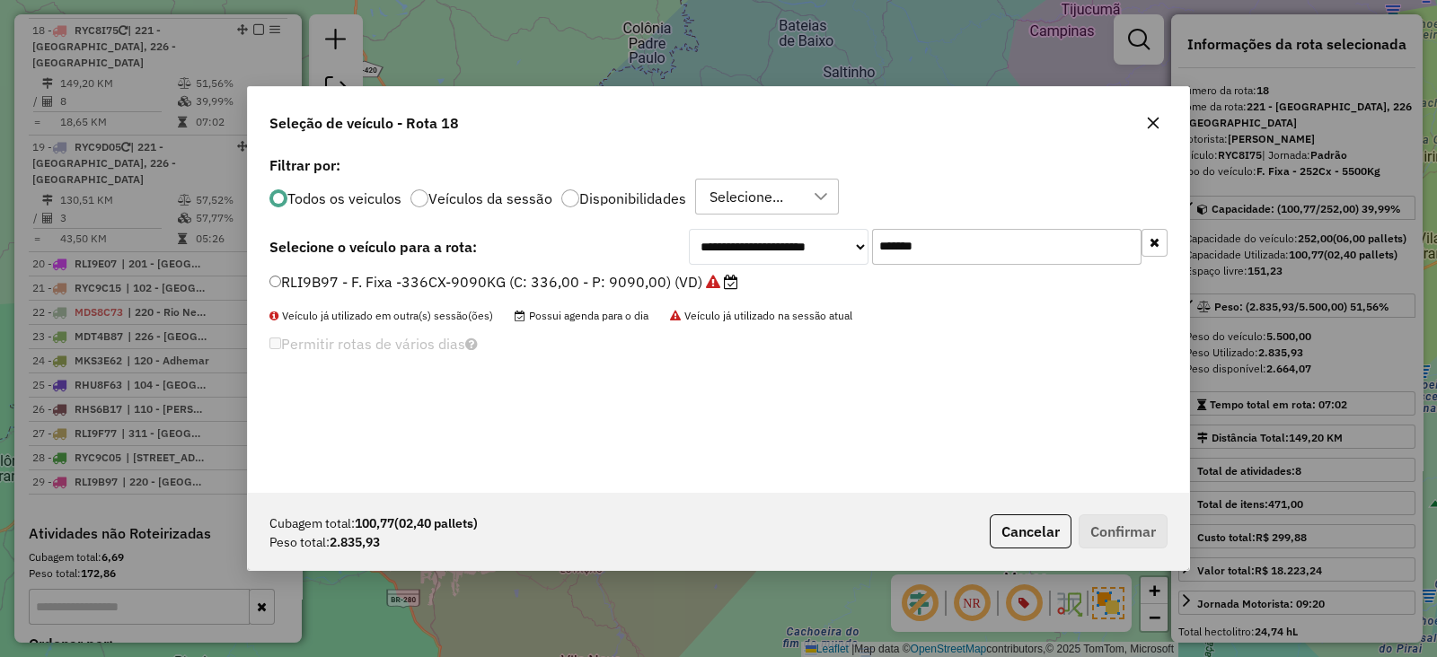
drag, startPoint x: 979, startPoint y: 239, endPoint x: 718, endPoint y: 267, distance: 262.8
click at [718, 267] on div "**********" at bounding box center [718, 322] width 941 height 341
paste input "text"
type input "*******"
click at [629, 282] on label "RLI9E77 - F. Fixa -336CX-9090KG (C: 336,00 - P: 9090,00) (VD)" at bounding box center [494, 282] width 450 height 22
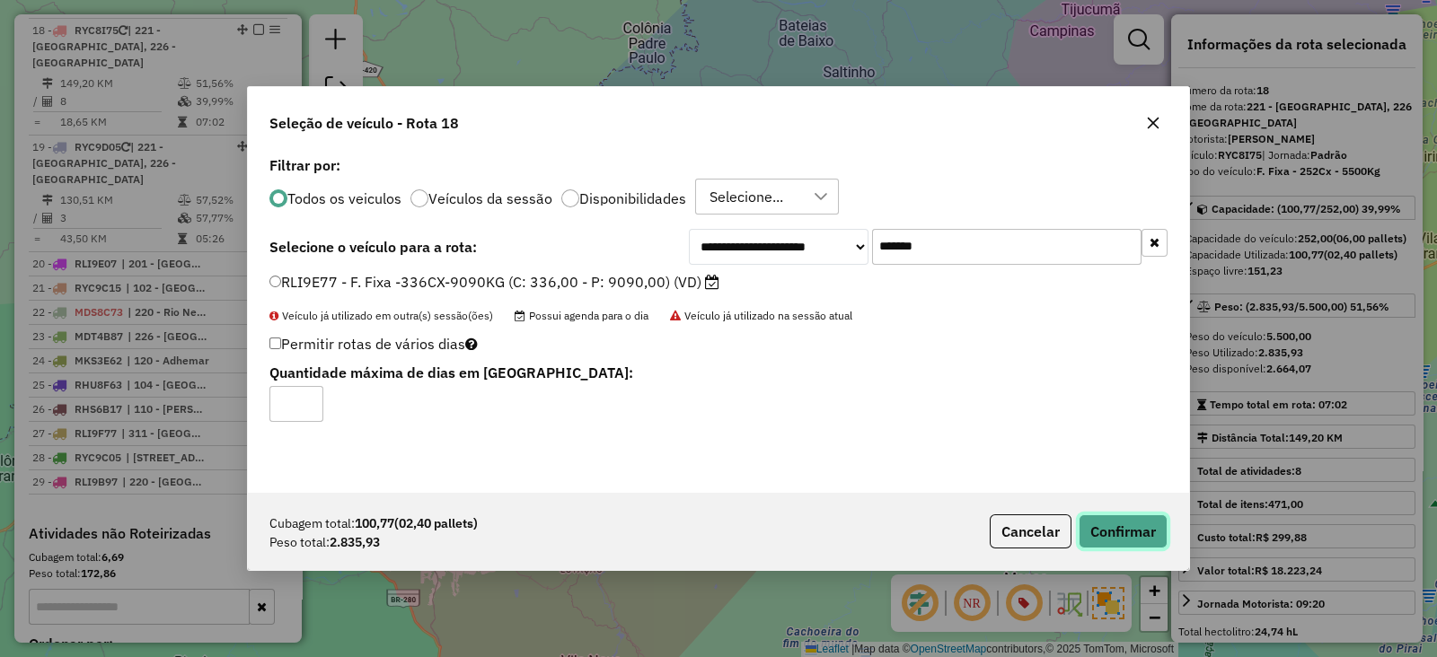
click at [1123, 535] on button "Confirmar" at bounding box center [1123, 532] width 89 height 34
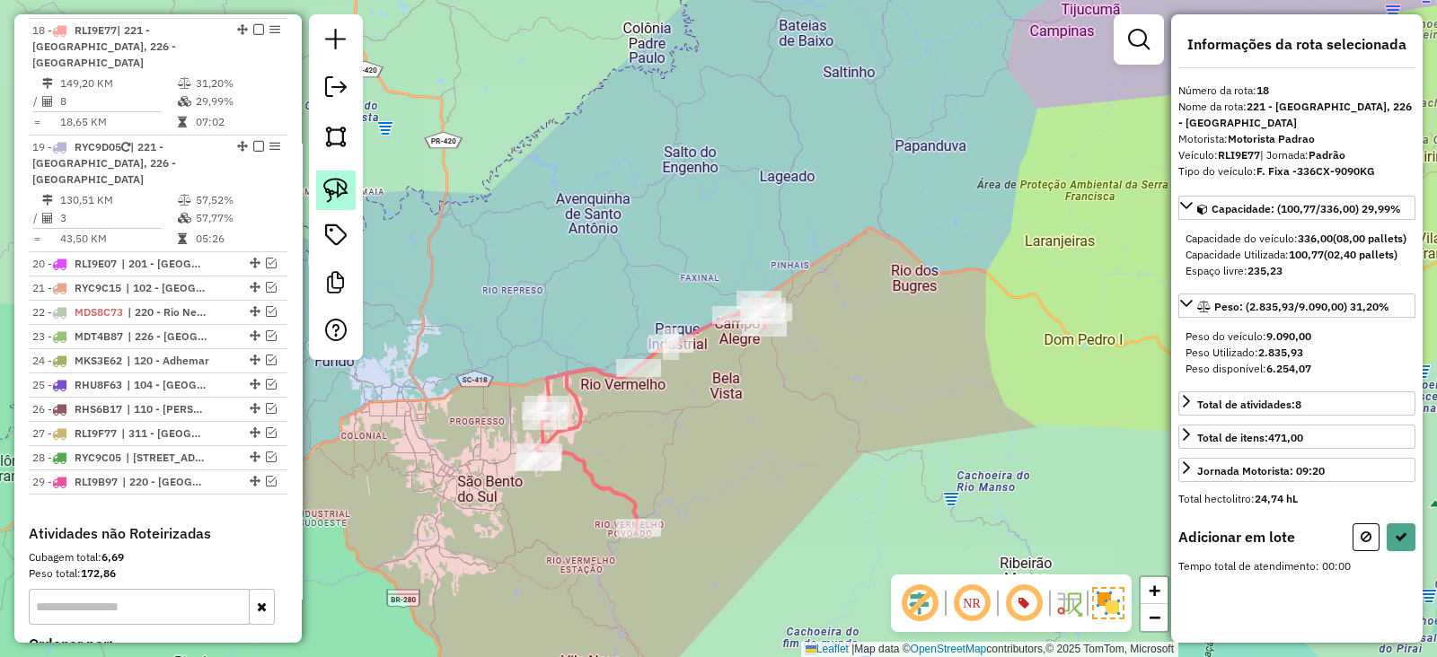
click at [326, 186] on img at bounding box center [335, 190] width 25 height 25
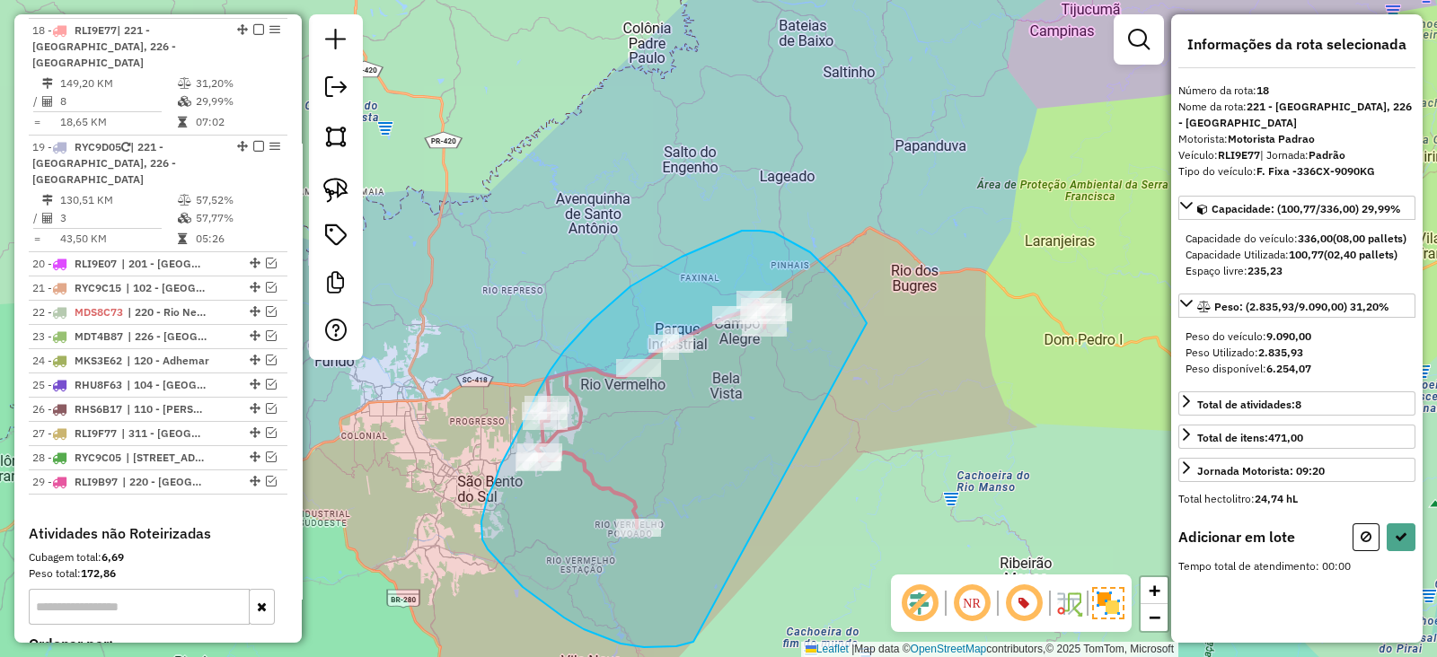
drag, startPoint x: 851, startPoint y: 296, endPoint x: 693, endPoint y: 642, distance: 379.8
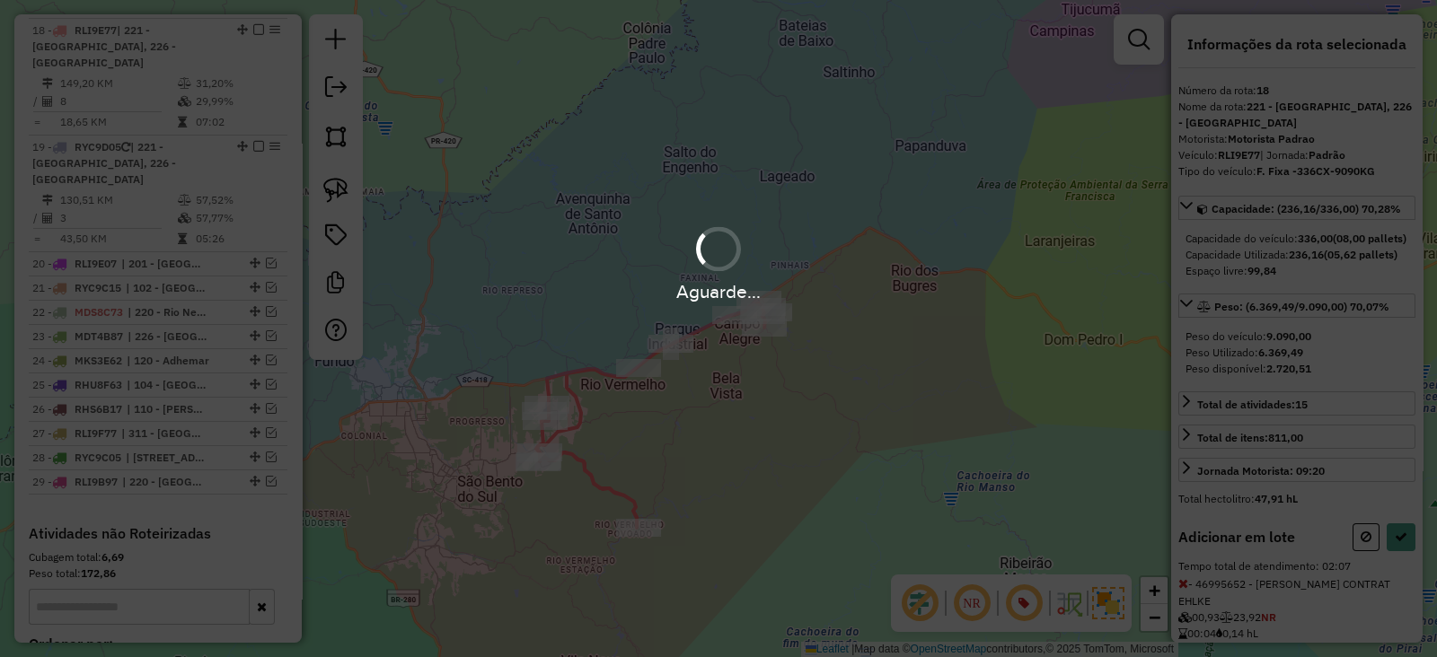
select select "*********"
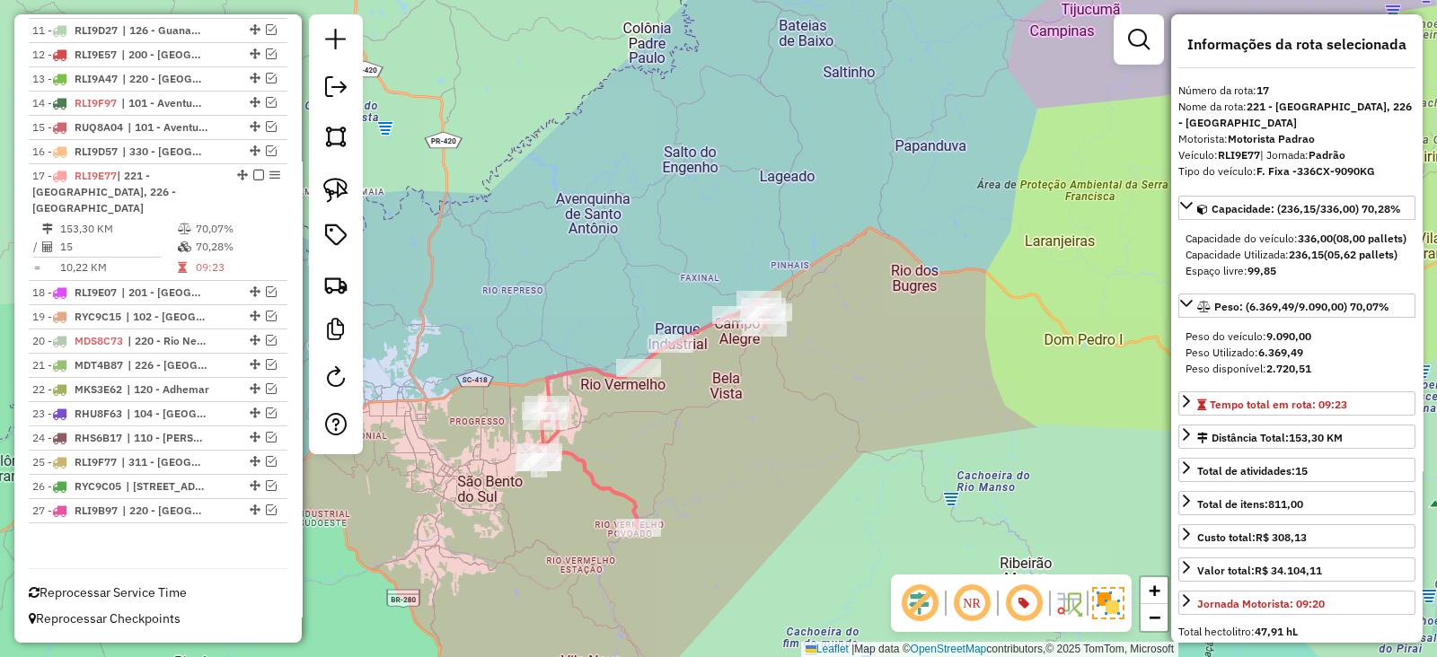
scroll to position [973, 0]
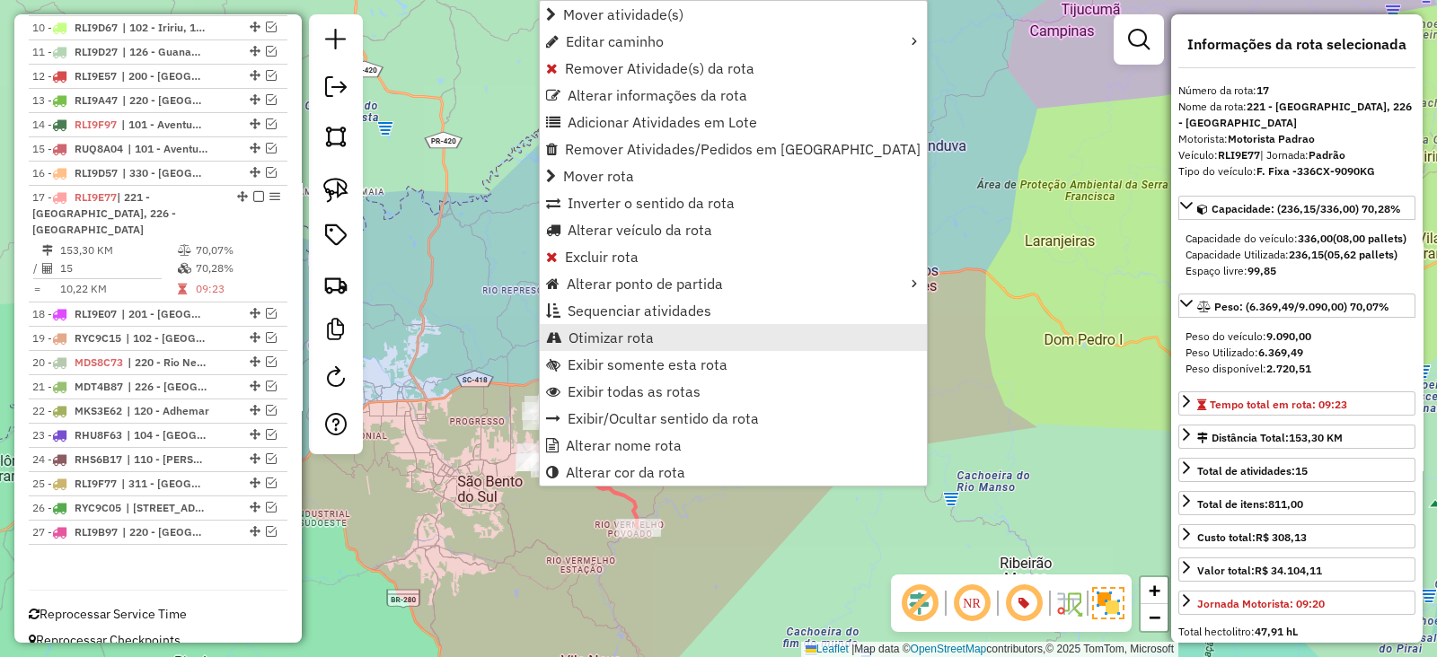
click at [590, 336] on span "Otimizar rota" at bounding box center [611, 338] width 85 height 14
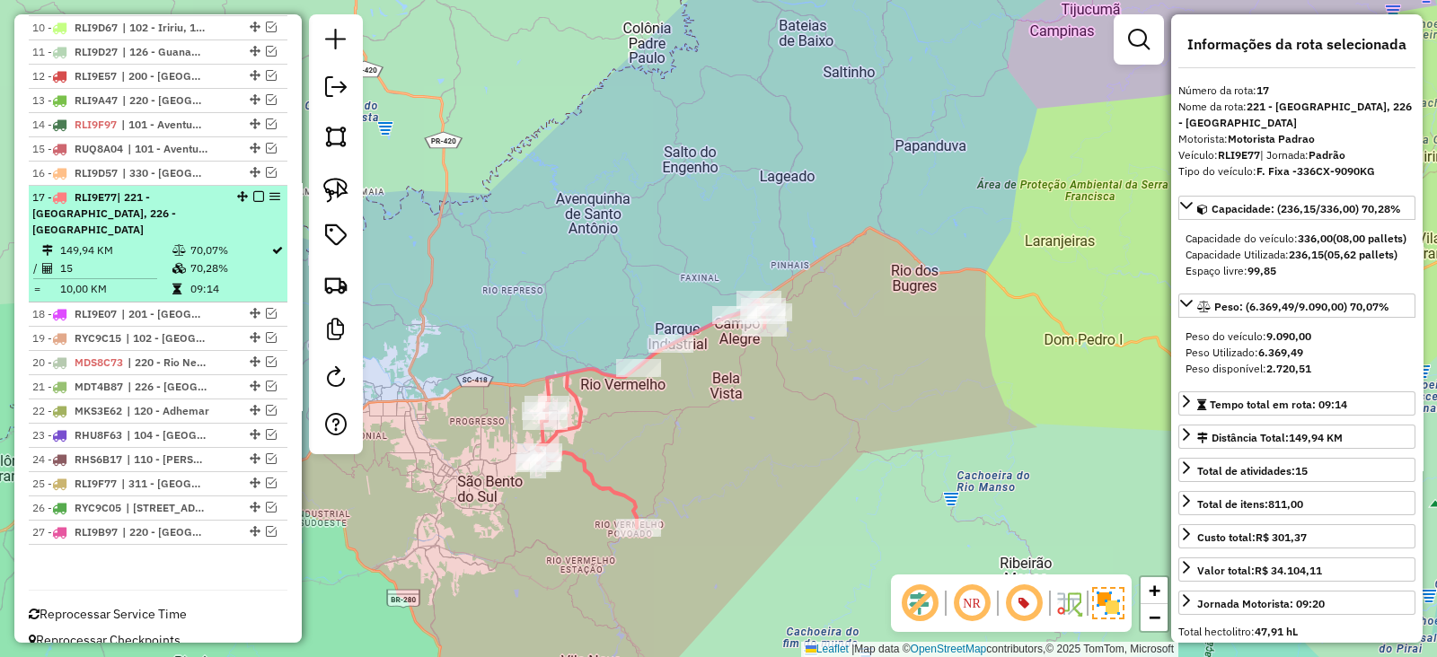
click at [253, 193] on em at bounding box center [258, 196] width 11 height 11
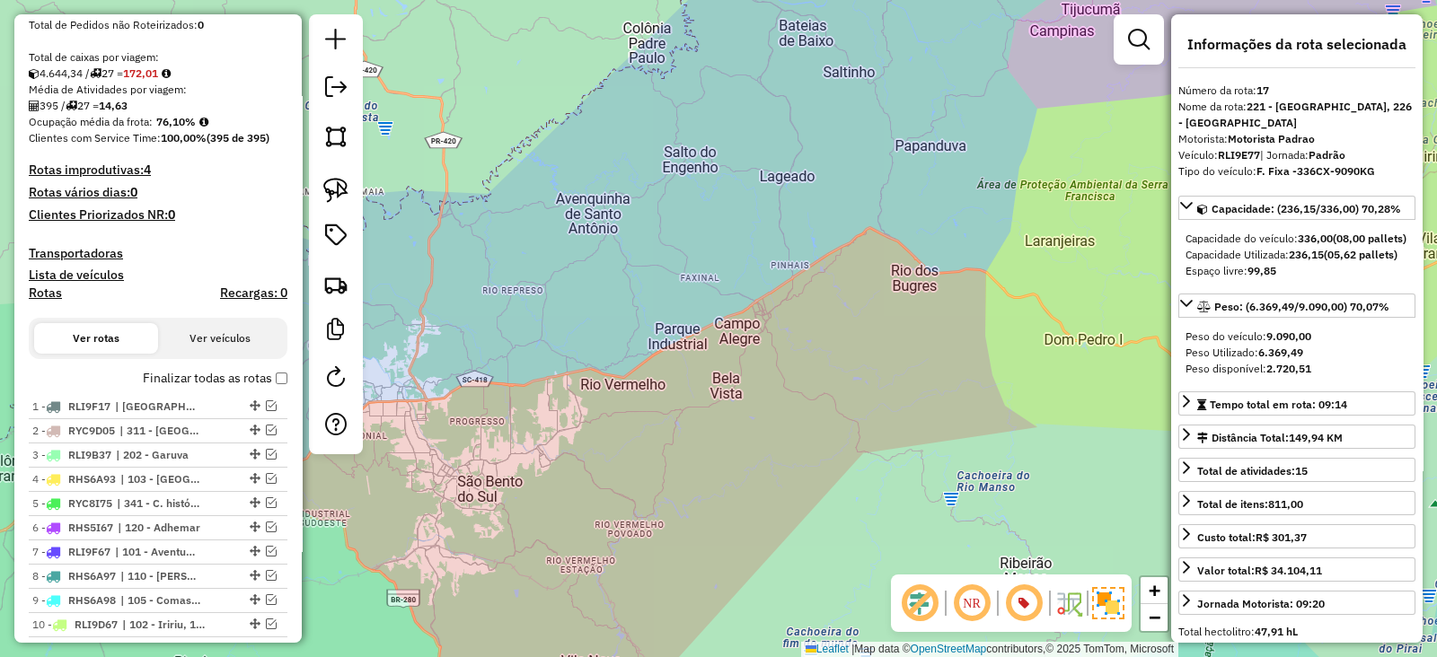
scroll to position [297, 0]
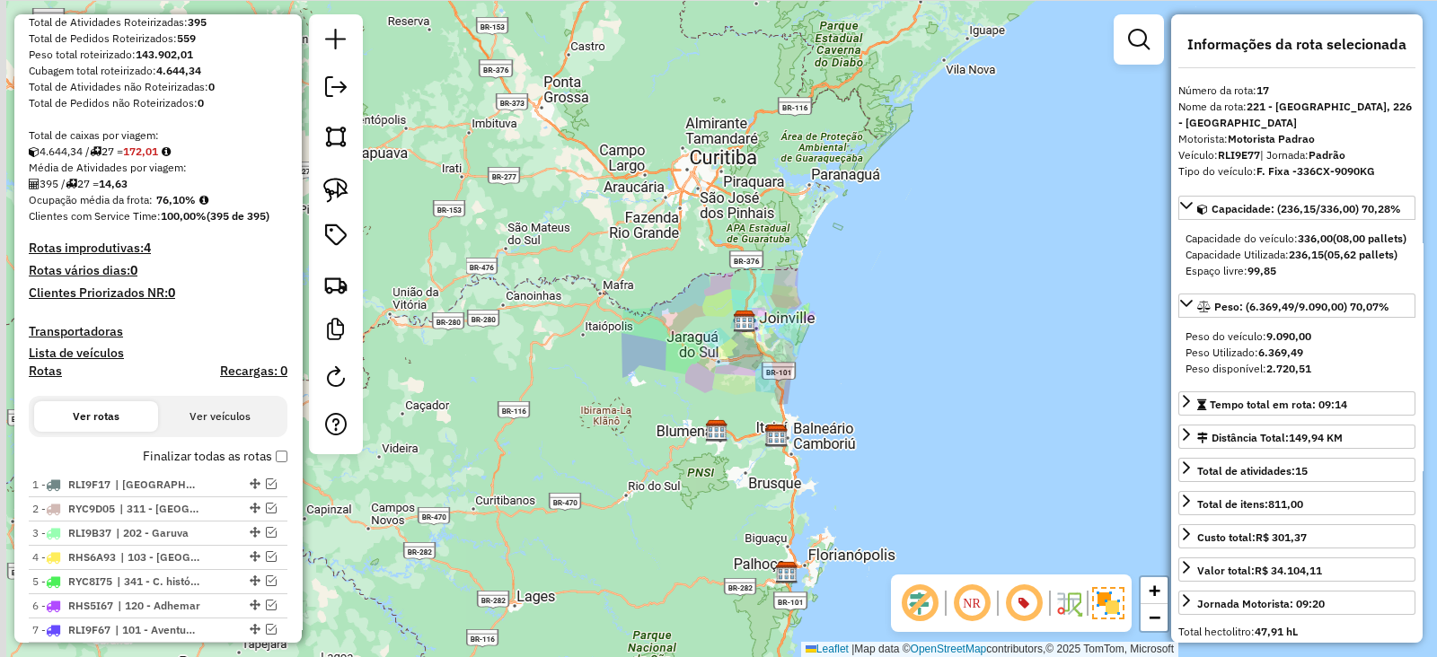
drag, startPoint x: 595, startPoint y: 359, endPoint x: 874, endPoint y: 173, distance: 334.8
click at [874, 173] on div "Janela de atendimento Grade de atendimento Capacidade Transportadoras Veículos …" at bounding box center [718, 328] width 1437 height 657
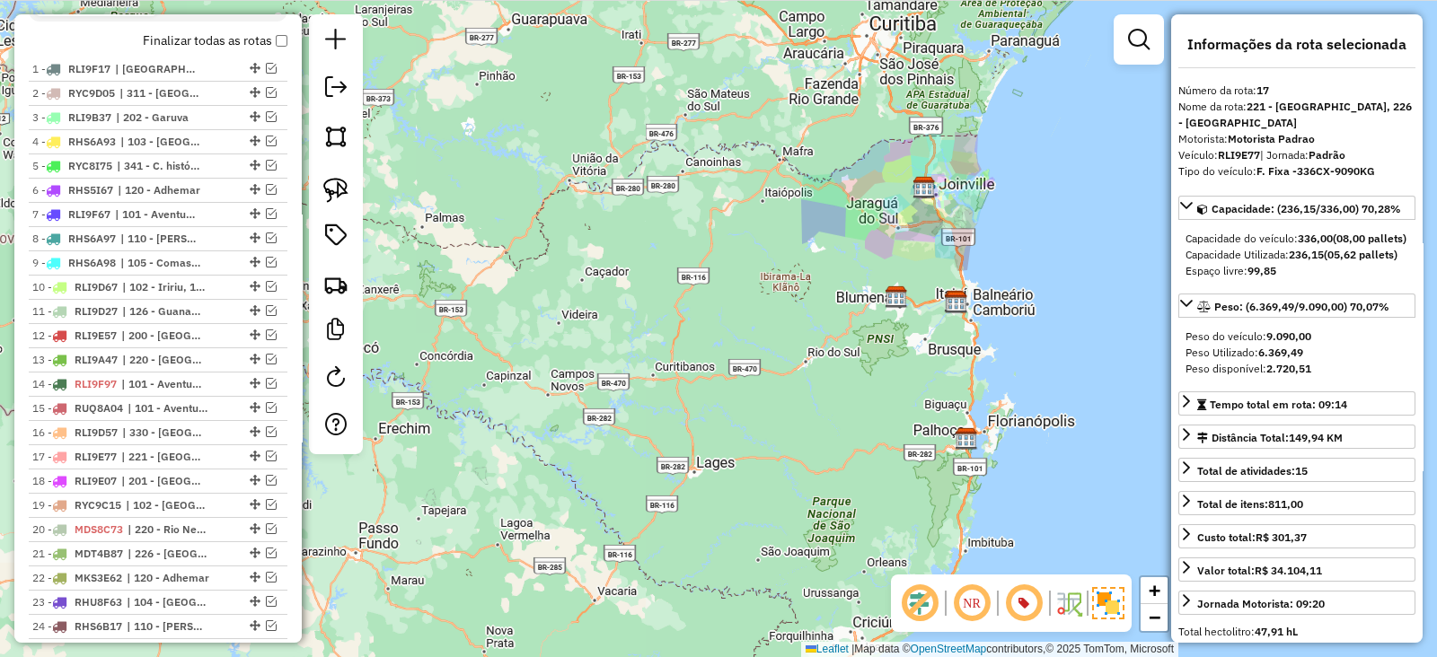
scroll to position [746, 0]
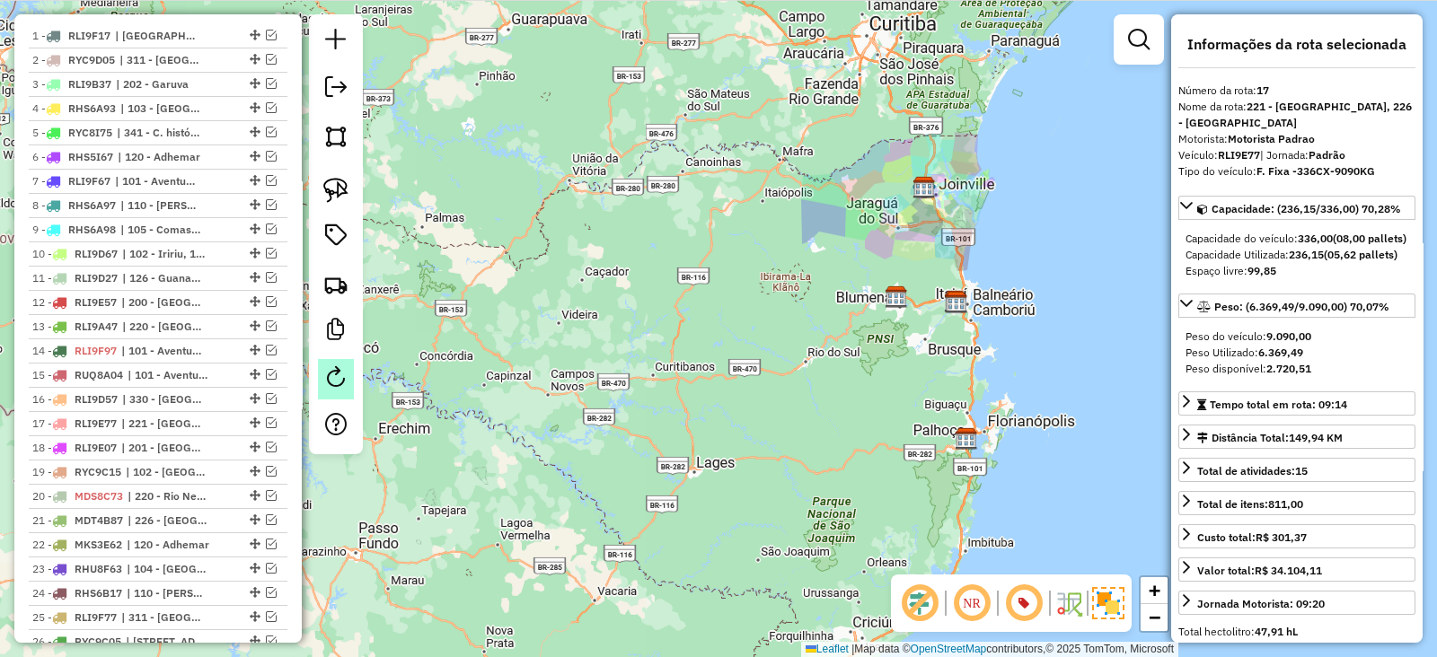
click at [332, 372] on em at bounding box center [336, 377] width 22 height 22
select select "*"
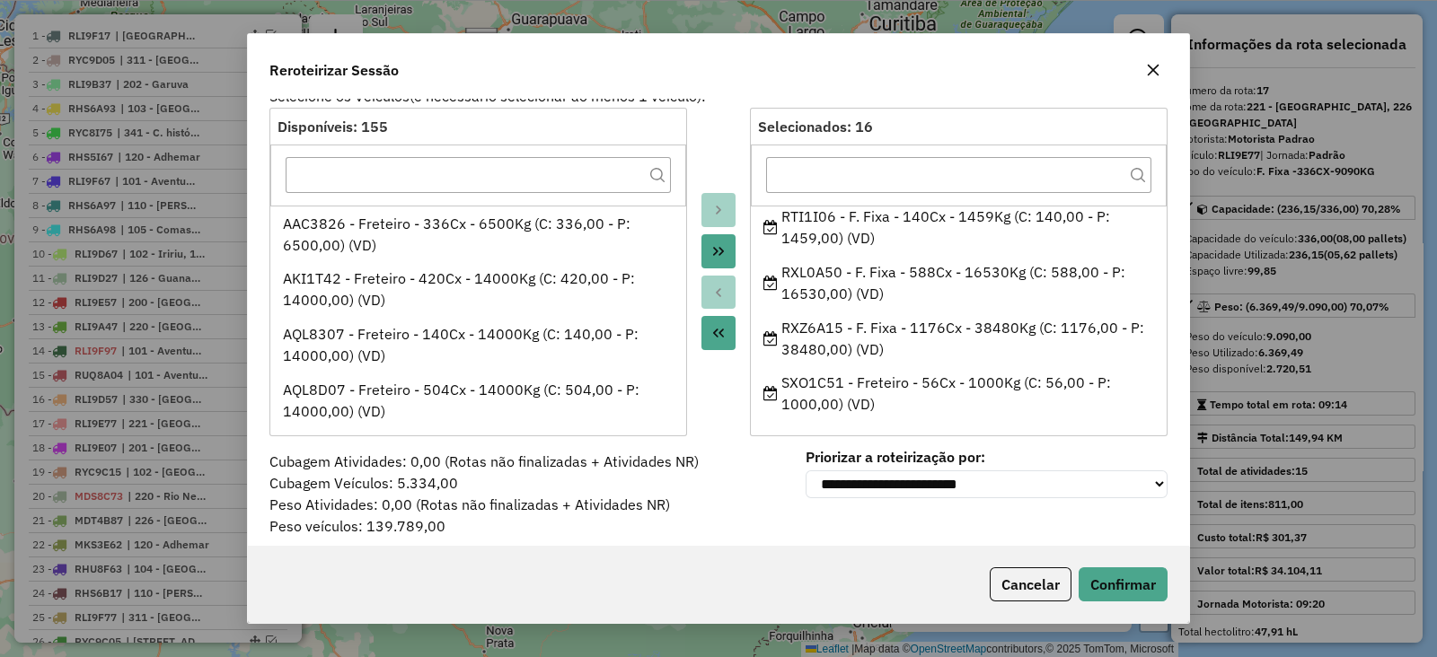
scroll to position [31, 0]
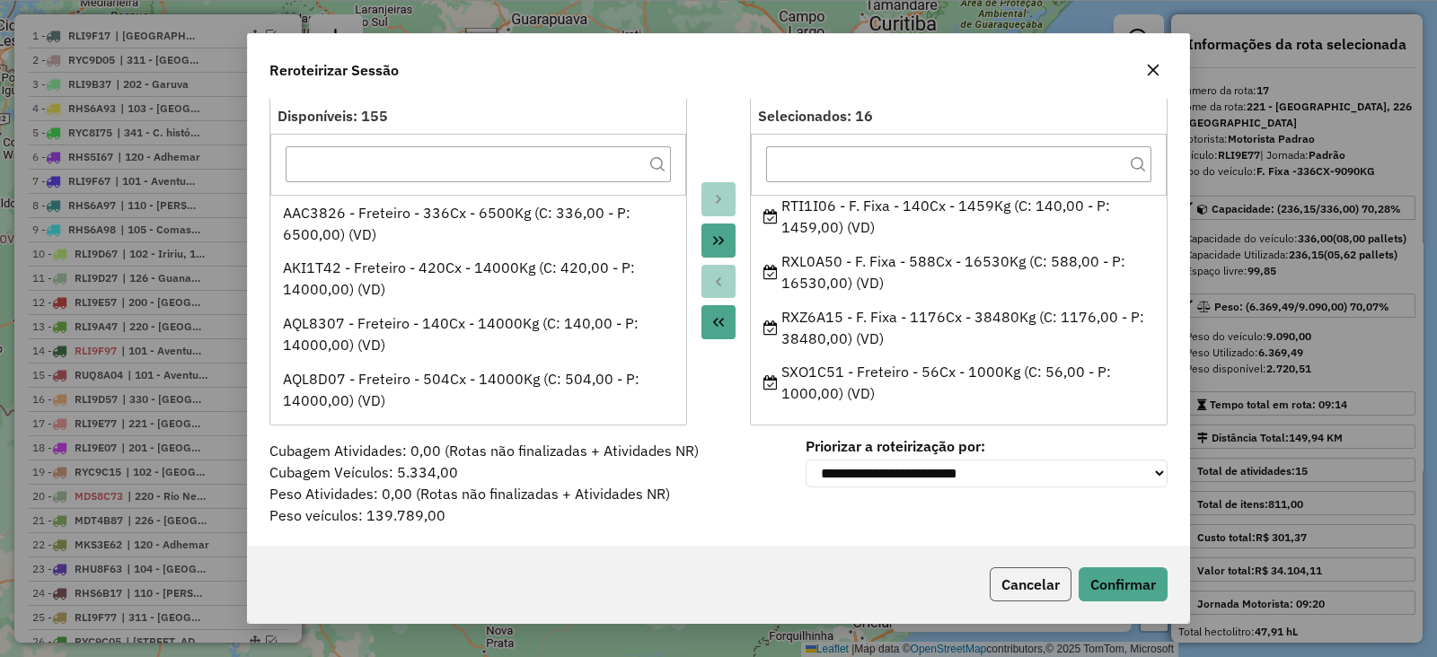
click at [1038, 578] on button "Cancelar" at bounding box center [1031, 585] width 82 height 34
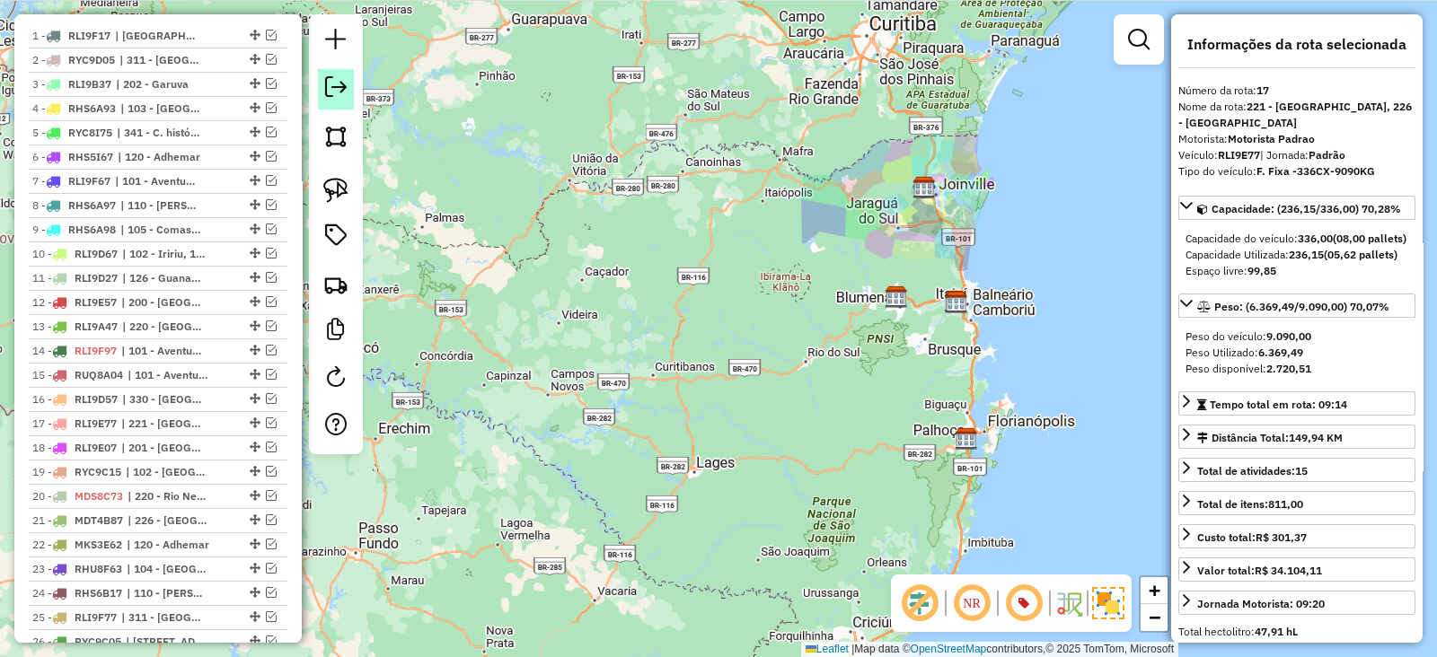
click at [323, 93] on link at bounding box center [336, 89] width 36 height 40
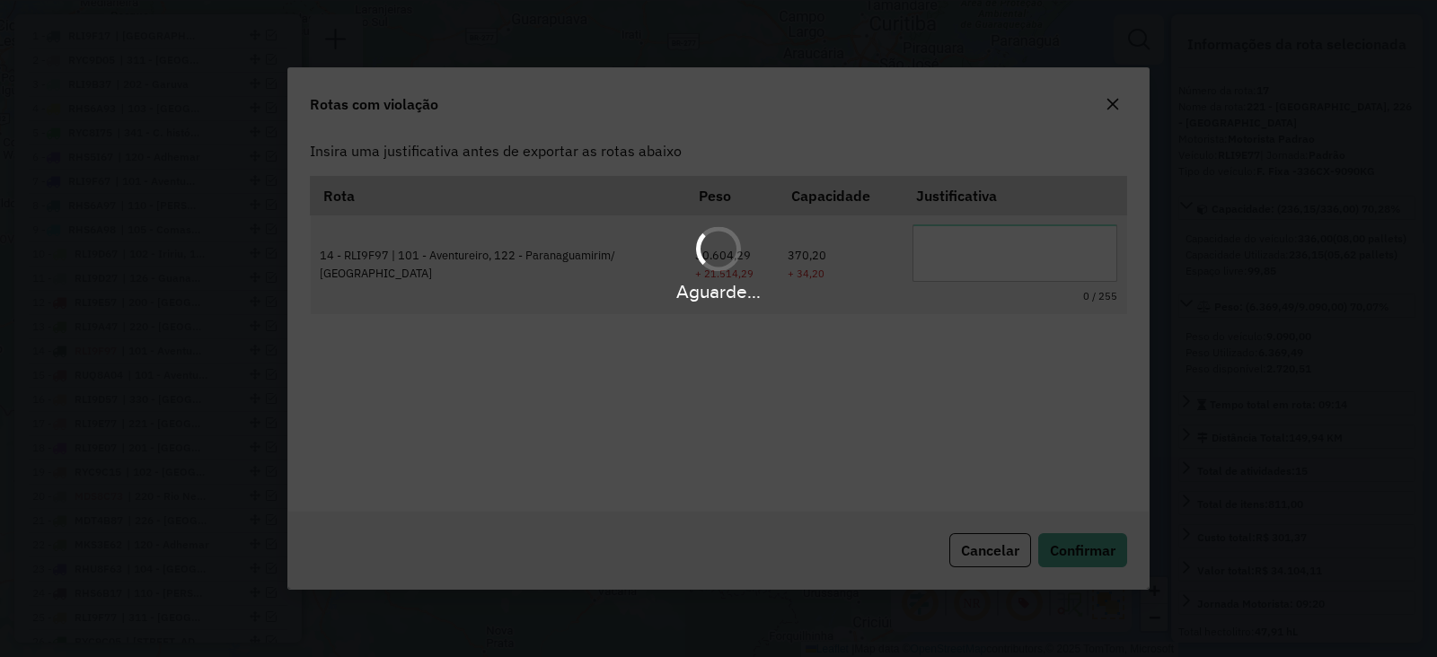
scroll to position [0, 0]
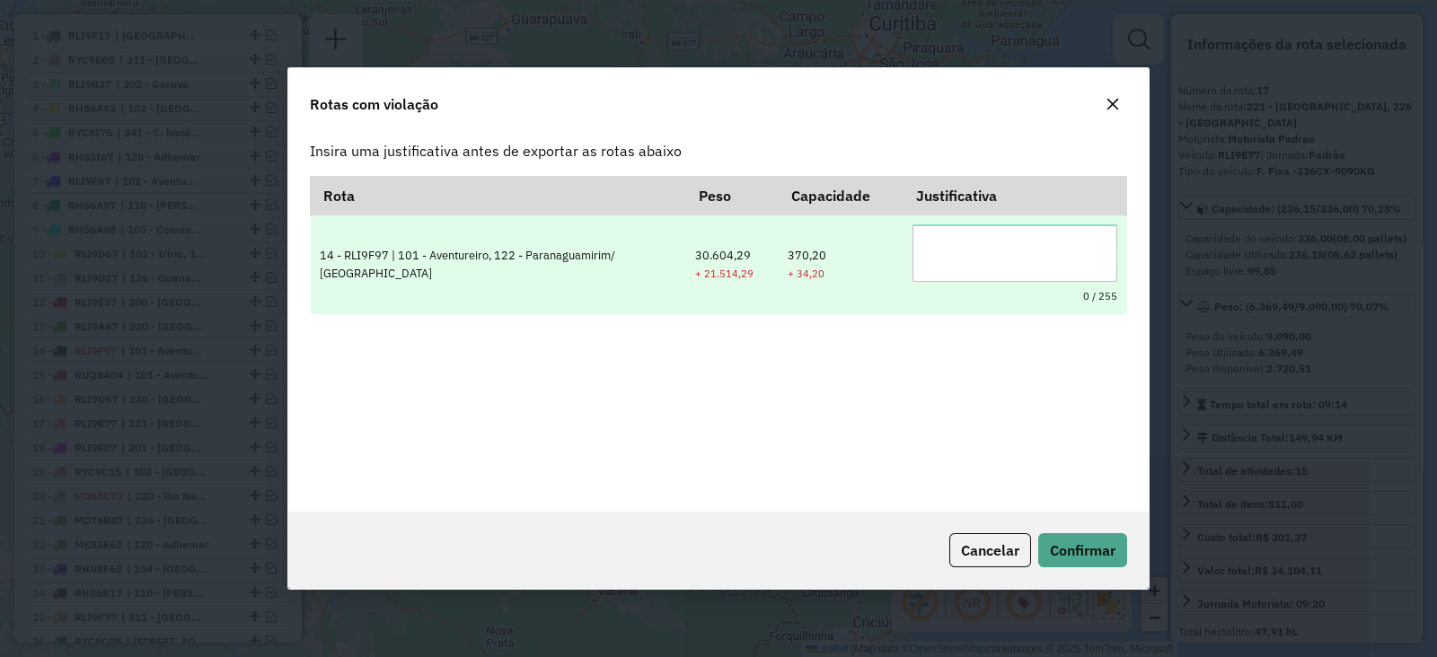
click at [957, 234] on textarea at bounding box center [1015, 253] width 205 height 57
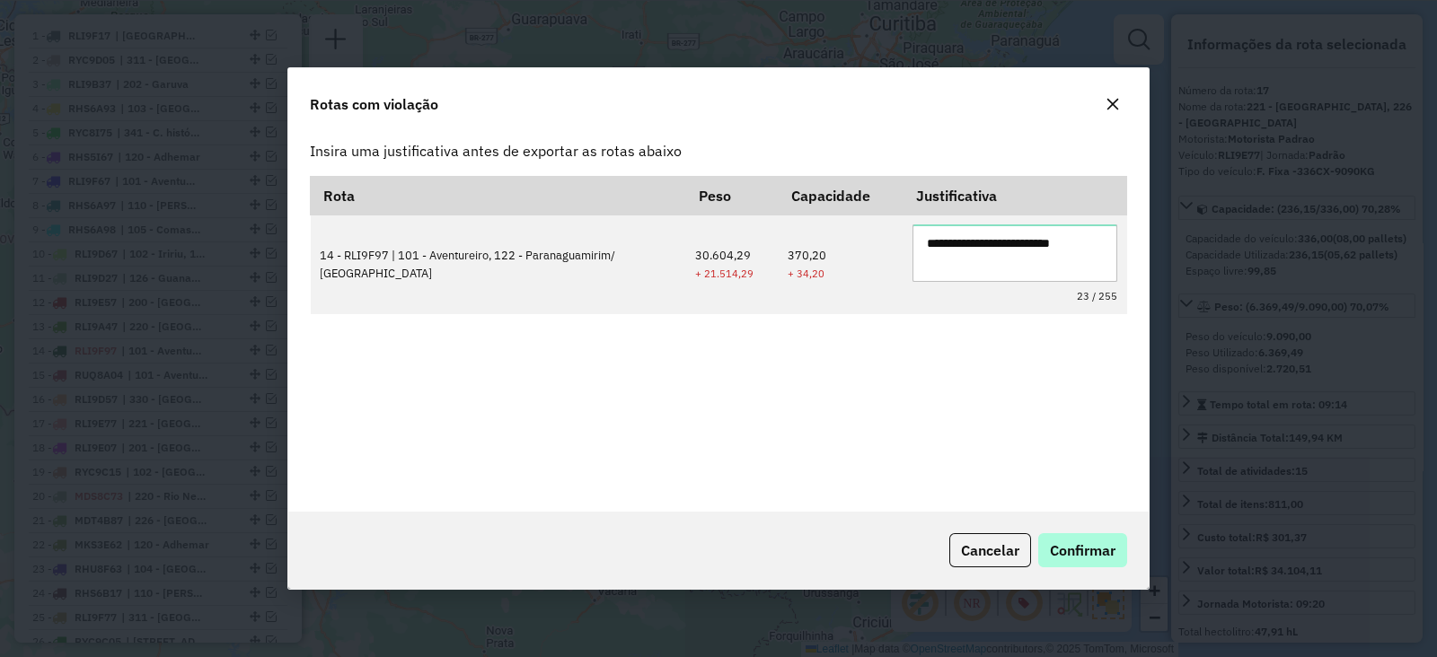
type textarea "**********"
click at [1105, 555] on span "Confirmar" at bounding box center [1083, 551] width 66 height 18
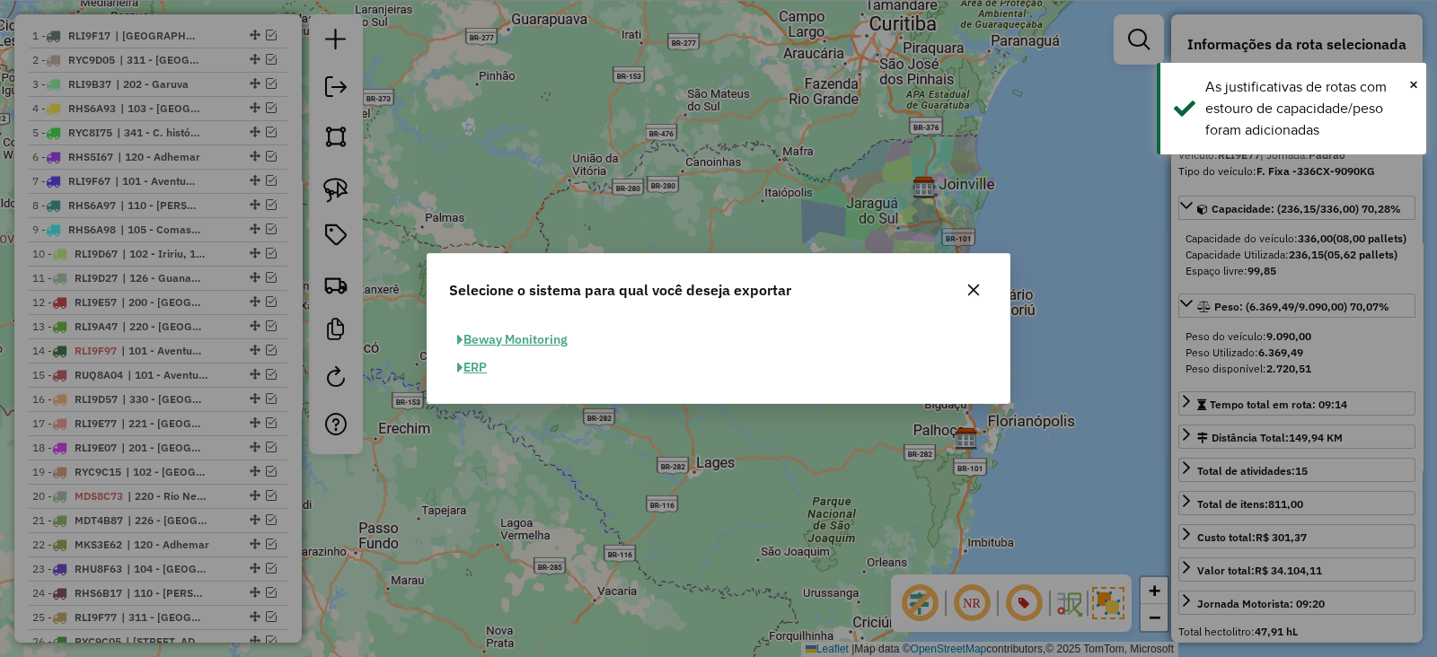
click at [469, 366] on button "ERP" at bounding box center [472, 368] width 46 height 28
select select "**"
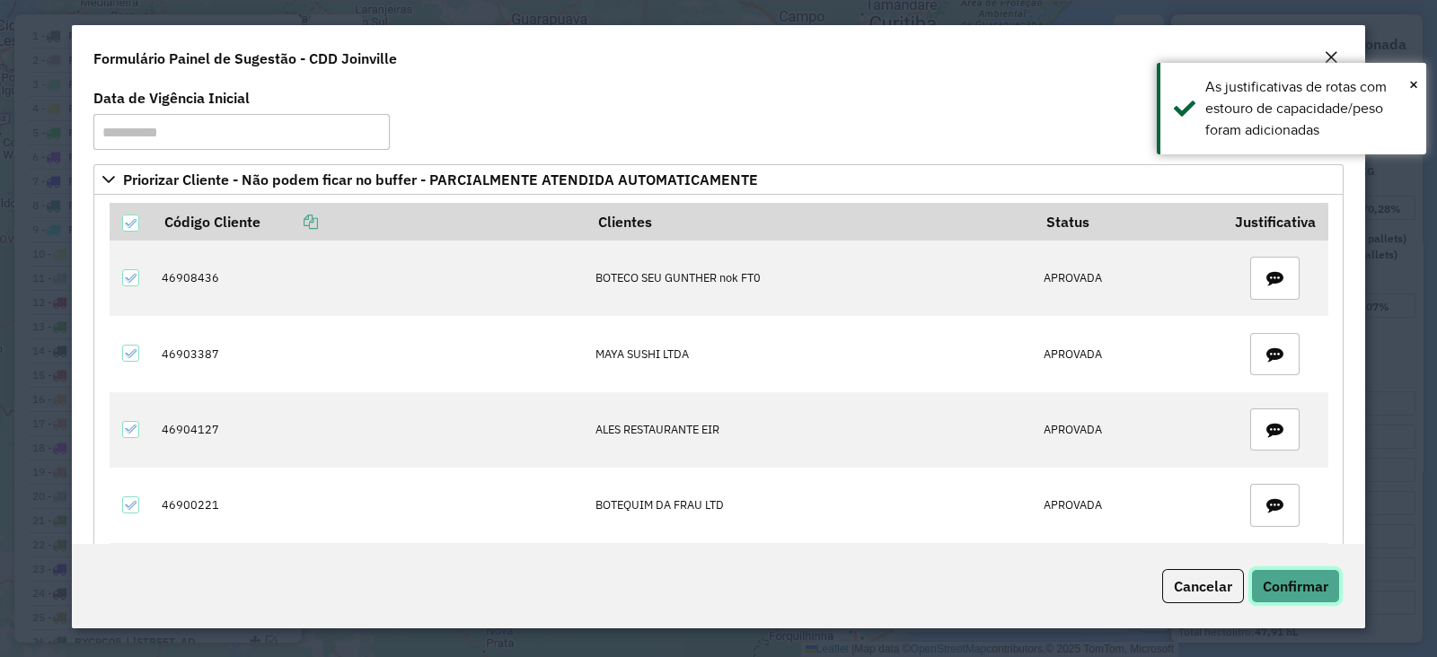
click at [1251, 585] on button "Confirmar" at bounding box center [1295, 586] width 89 height 34
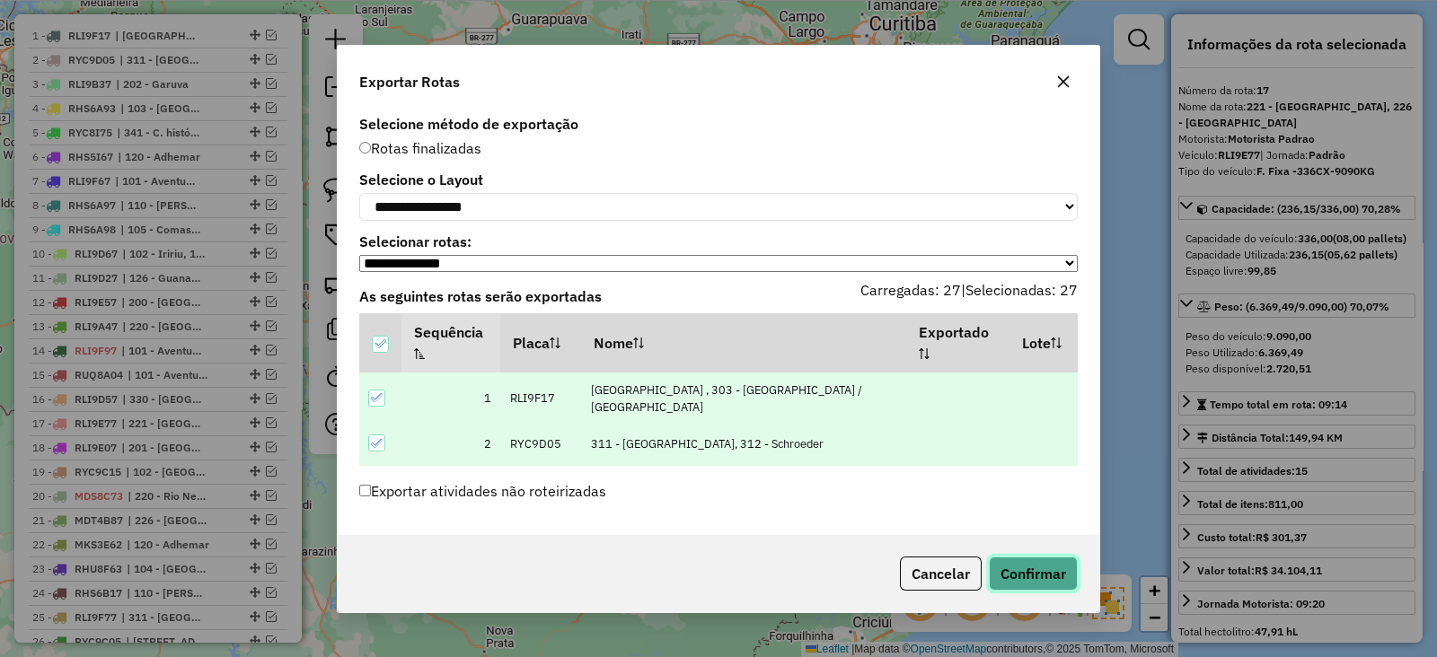
click at [1046, 581] on button "Confirmar" at bounding box center [1033, 574] width 89 height 34
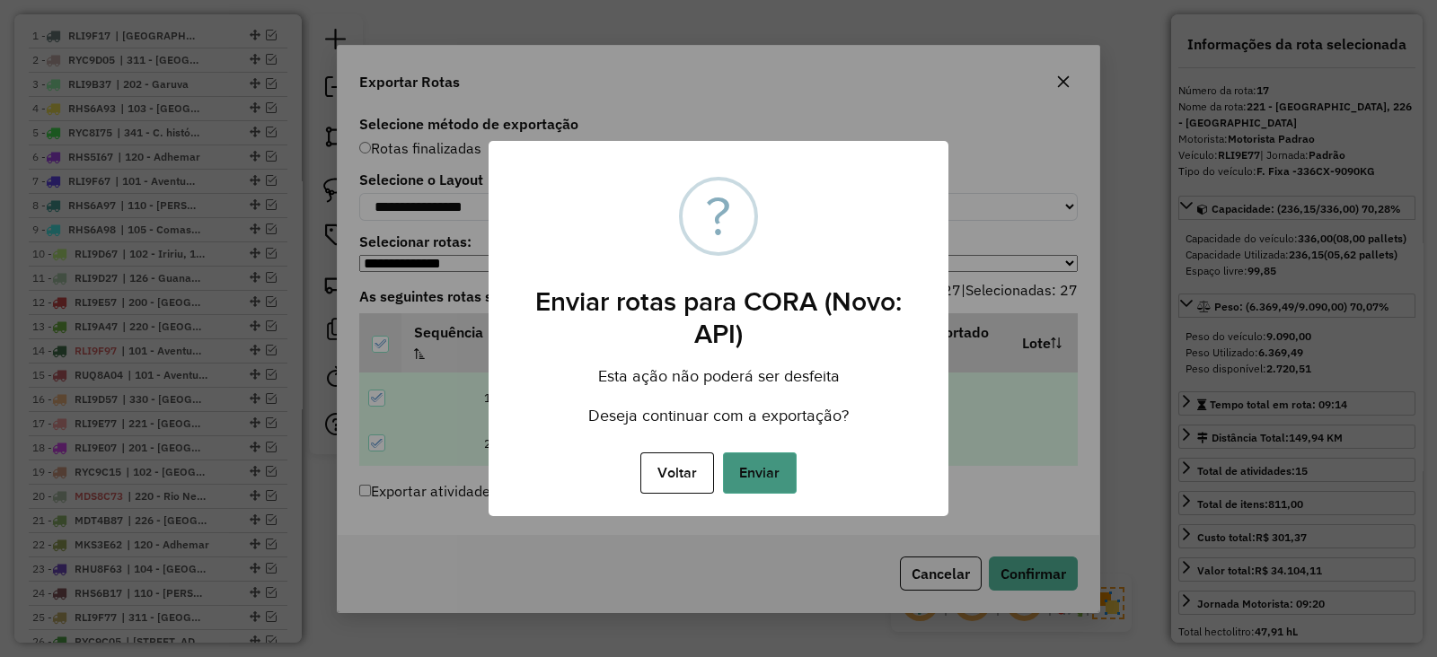
click at [750, 469] on button "Enviar" at bounding box center [760, 473] width 74 height 41
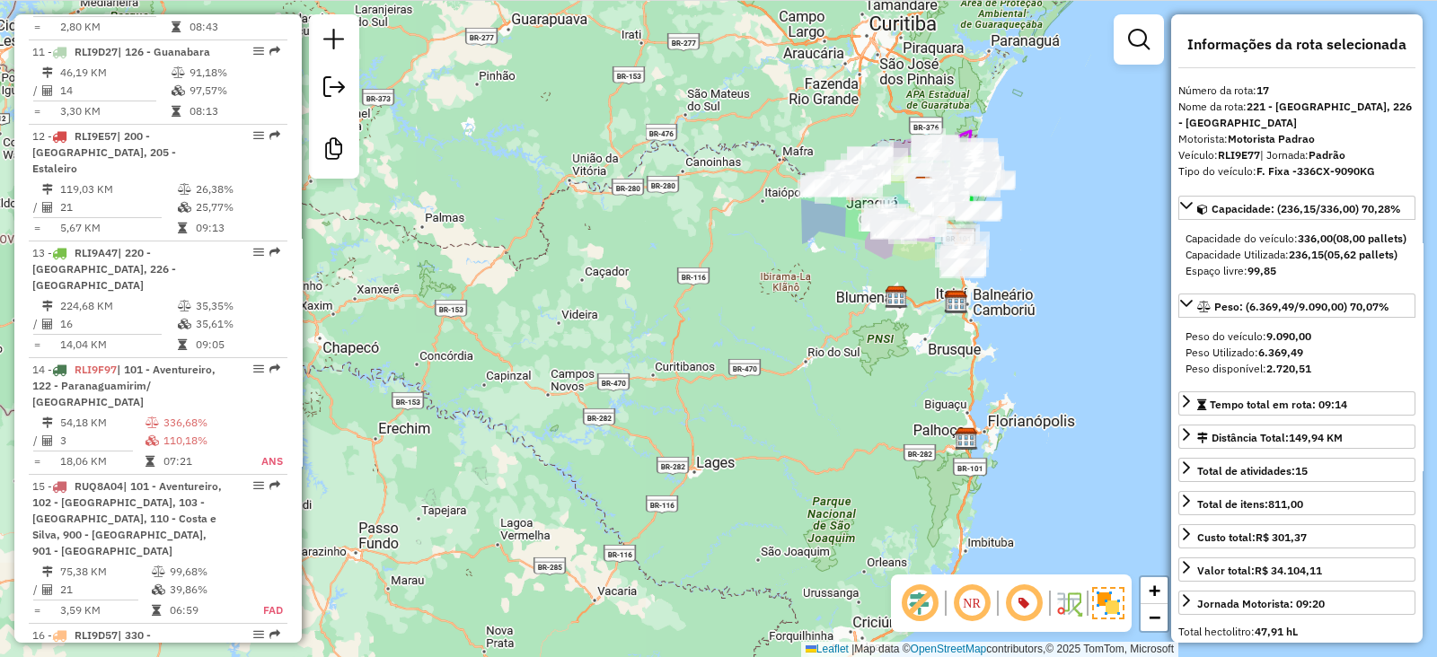
scroll to position [2406, 0]
